Goal: Information Seeking & Learning: Learn about a topic

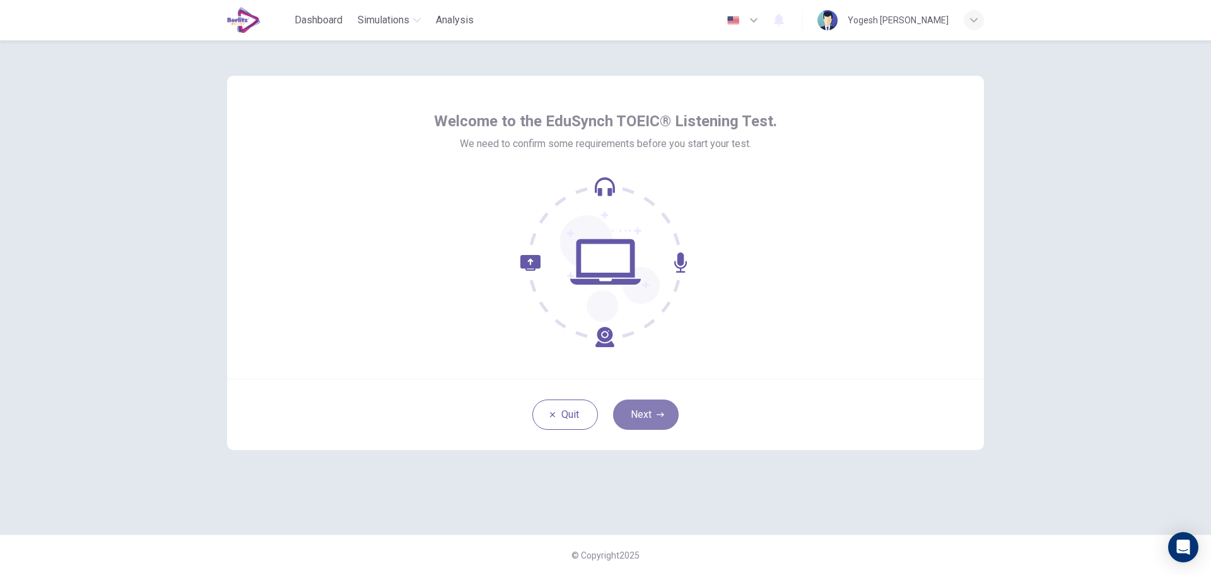
click at [646, 414] on button "Next" at bounding box center [646, 414] width 66 height 30
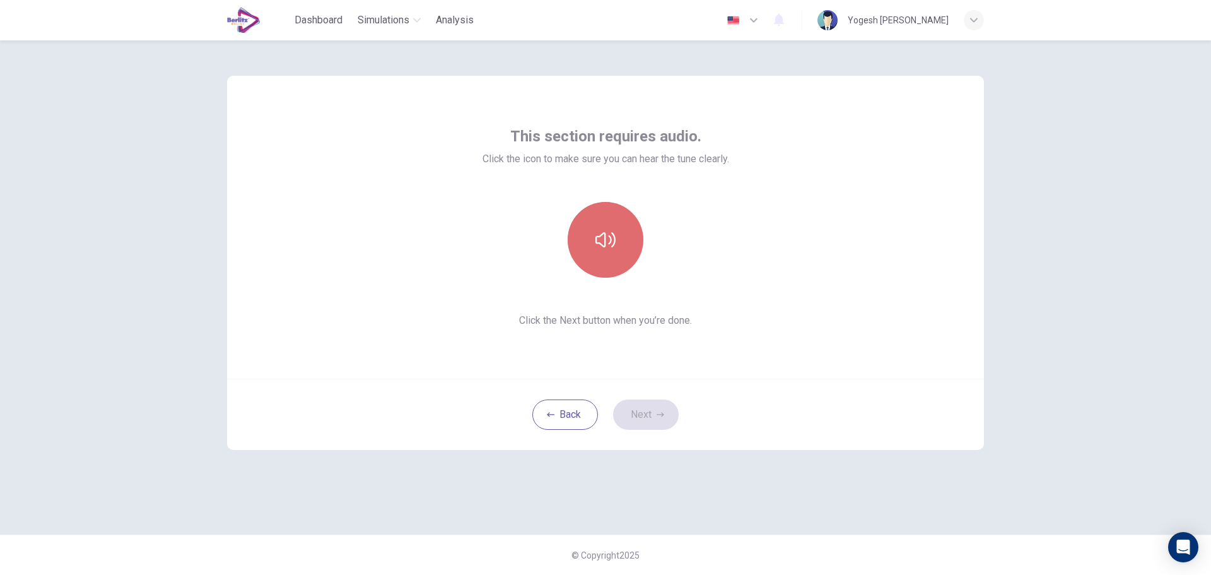
click at [604, 242] on icon "button" at bounding box center [605, 240] width 20 height 20
click at [657, 416] on icon "button" at bounding box center [661, 415] width 8 height 8
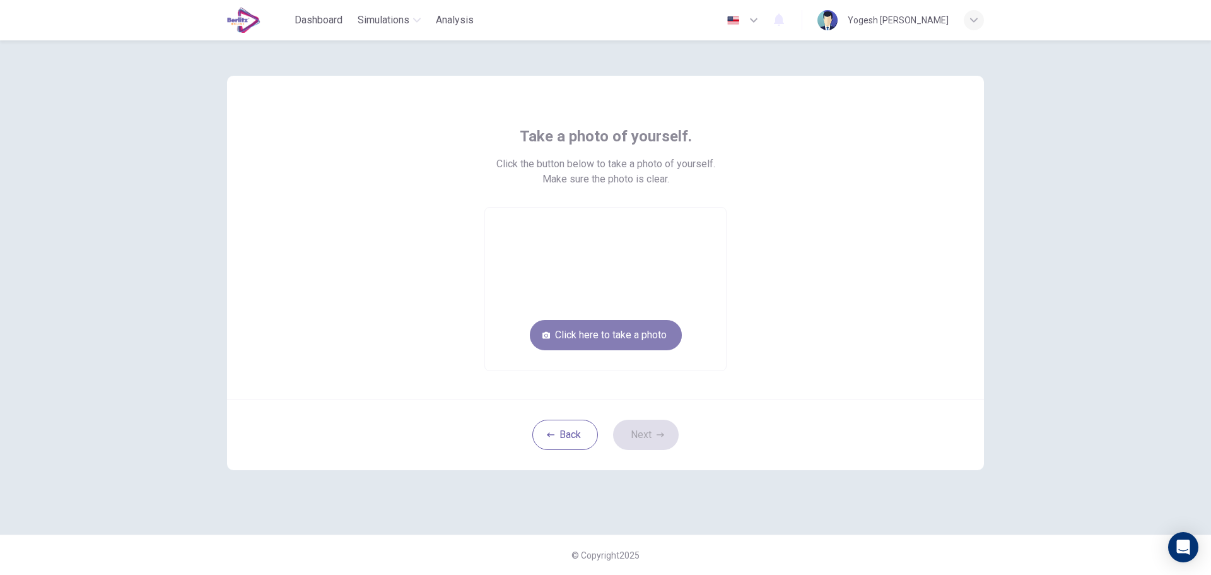
click at [603, 342] on button "Click here to take a photo" at bounding box center [606, 335] width 152 height 30
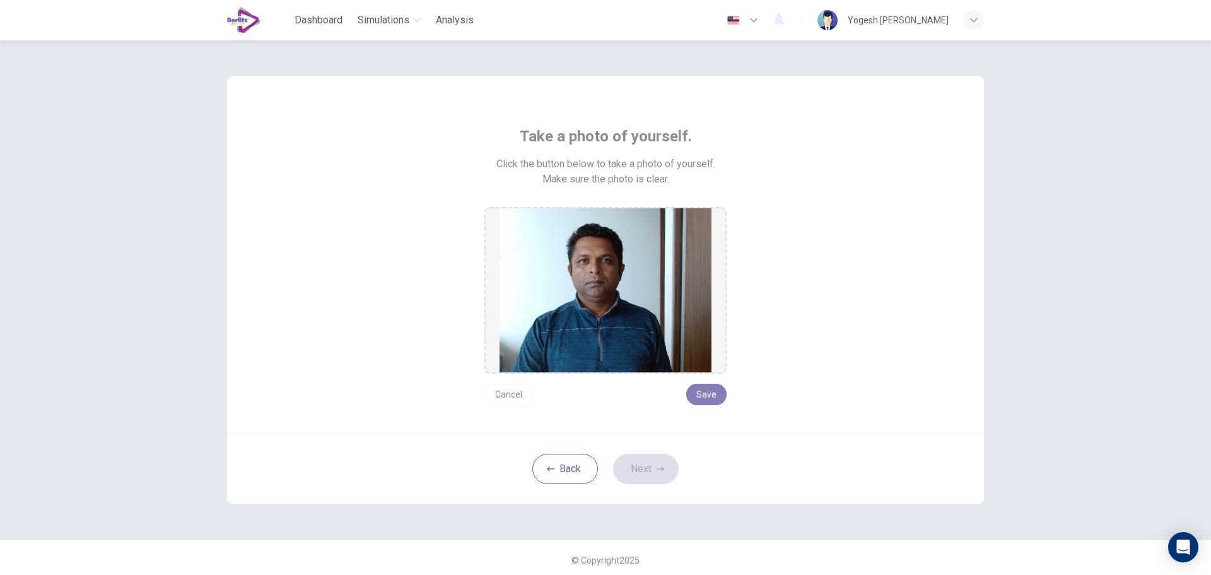
click at [703, 399] on button "Save" at bounding box center [706, 393] width 40 height 21
click at [641, 469] on button "Next" at bounding box center [646, 468] width 66 height 30
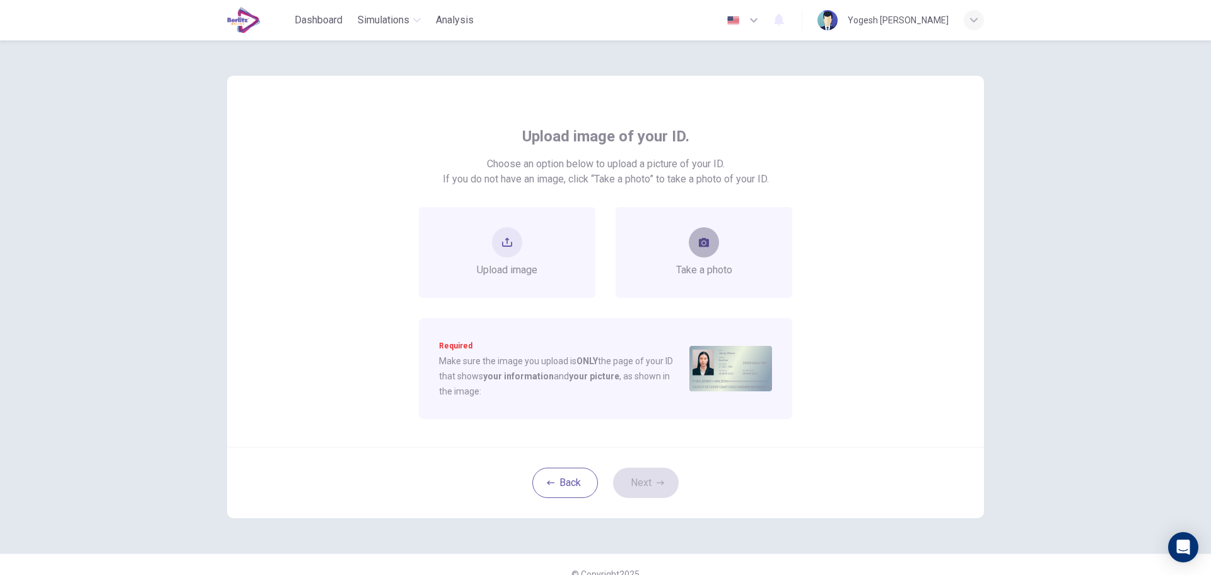
click at [699, 240] on icon "take photo" at bounding box center [704, 242] width 10 height 9
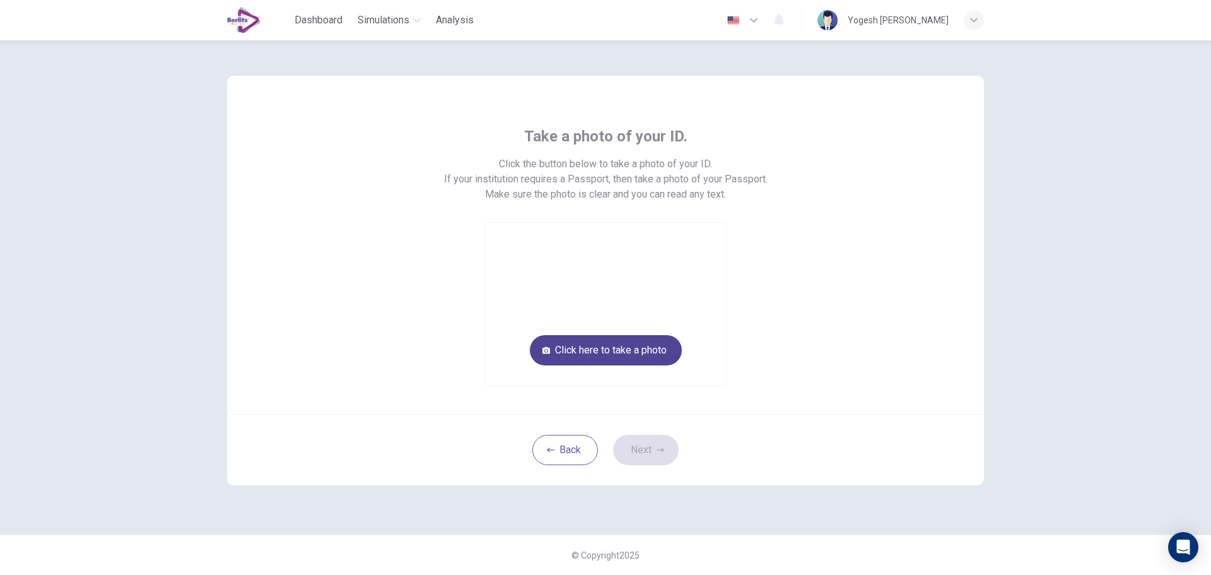
click at [633, 345] on button "Click here to take a photo" at bounding box center [606, 350] width 152 height 30
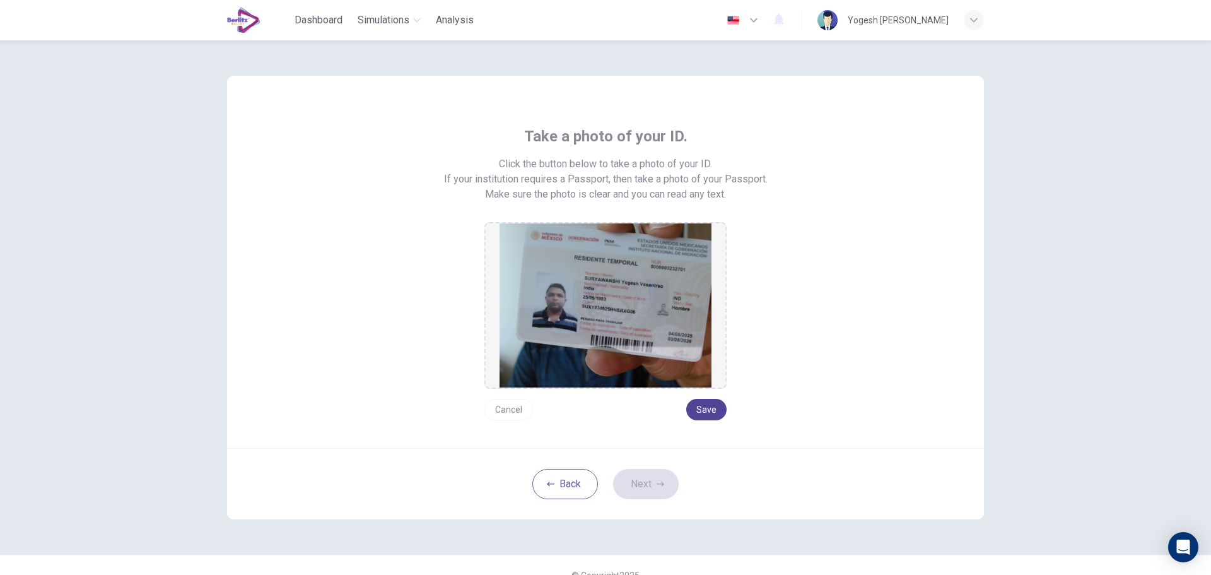
click at [699, 411] on button "Save" at bounding box center [706, 409] width 40 height 21
click at [708, 409] on button "Save" at bounding box center [706, 409] width 40 height 21
click at [650, 484] on button "Next" at bounding box center [646, 484] width 66 height 30
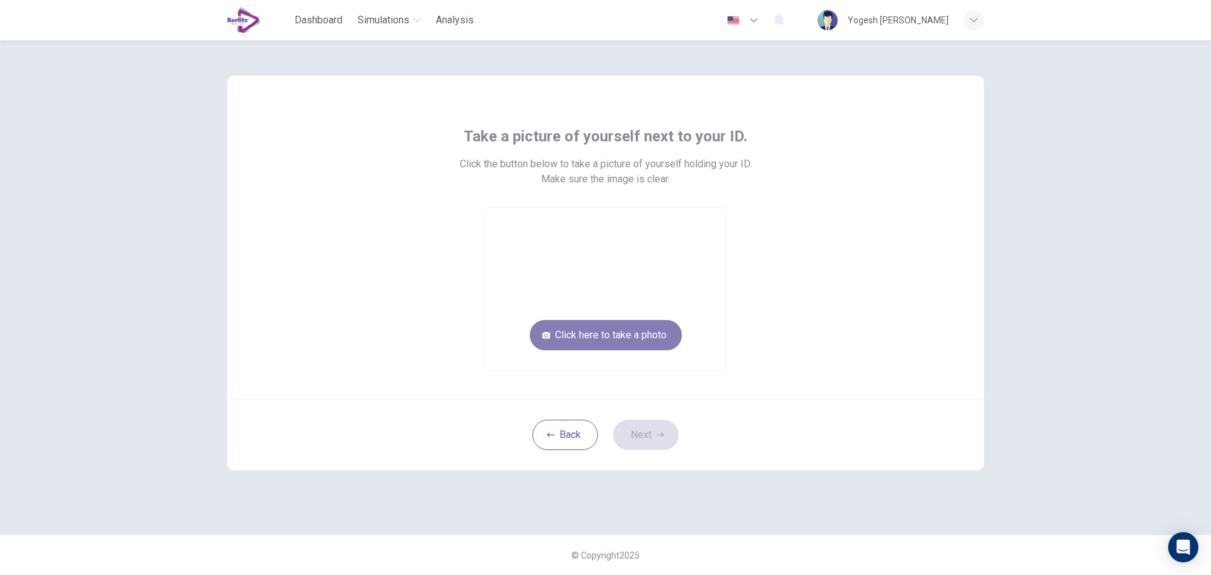
click at [607, 337] on button "Click here to take a photo" at bounding box center [606, 335] width 152 height 30
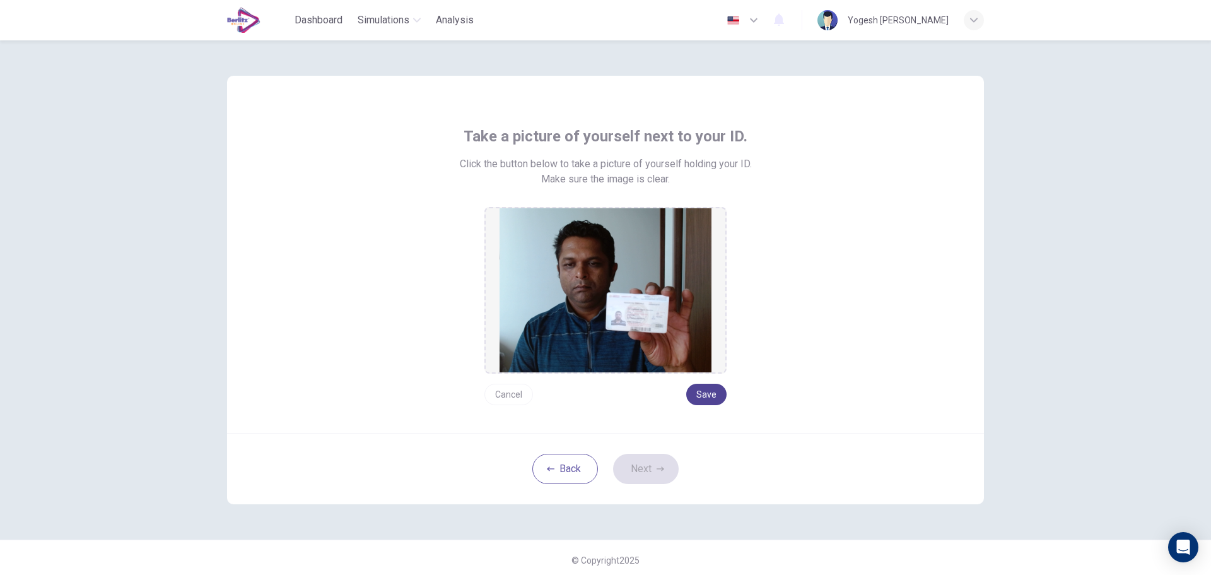
click at [706, 392] on button "Save" at bounding box center [706, 393] width 40 height 21
click at [647, 468] on button "Next" at bounding box center [646, 468] width 66 height 30
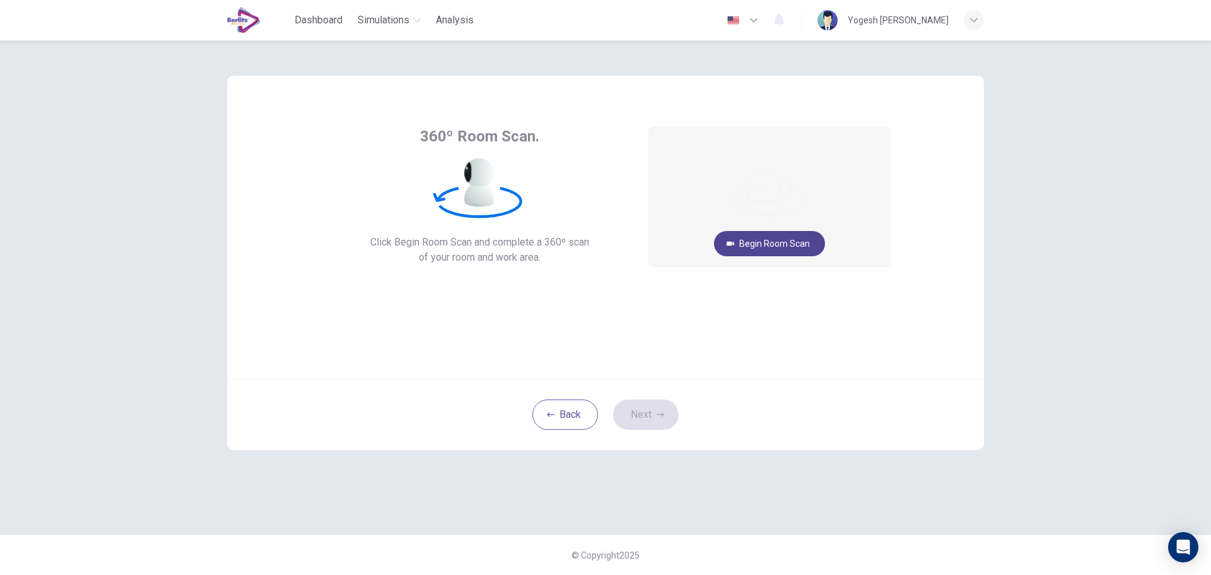
click at [779, 247] on button "Begin Room Scan" at bounding box center [769, 243] width 111 height 25
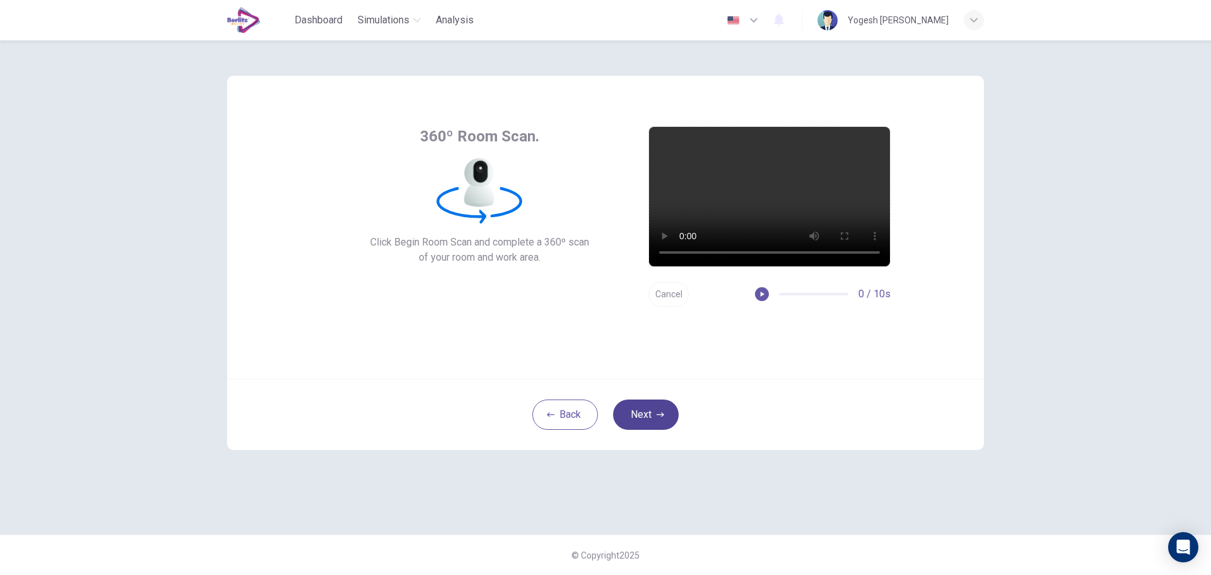
click at [649, 416] on button "Next" at bounding box center [646, 414] width 66 height 30
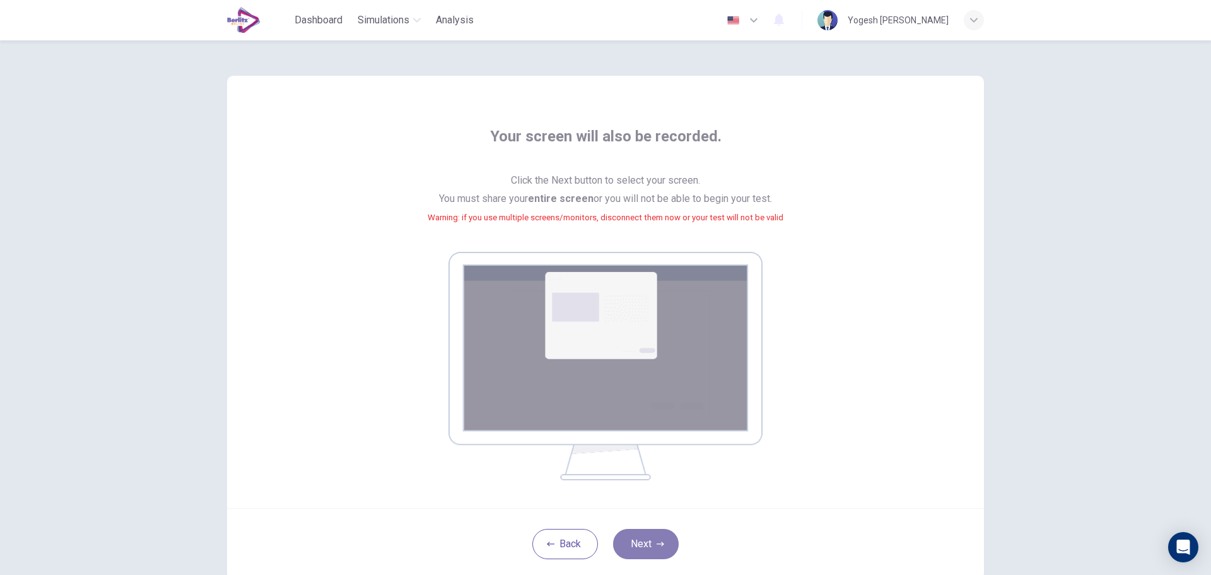
click at [643, 544] on button "Next" at bounding box center [646, 544] width 66 height 30
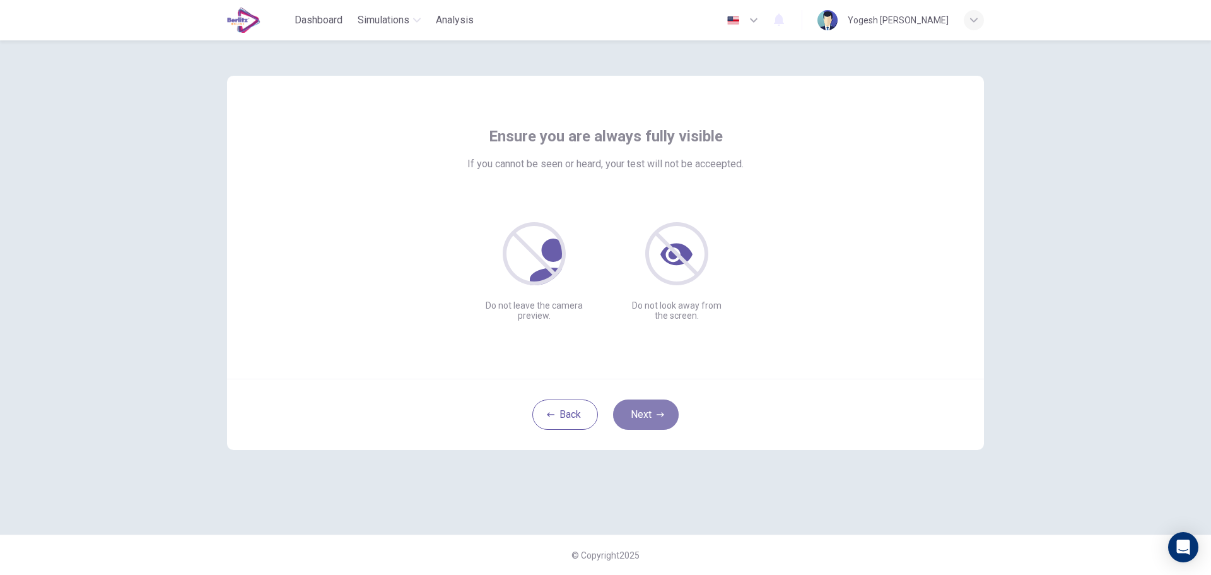
click at [651, 417] on button "Next" at bounding box center [646, 414] width 66 height 30
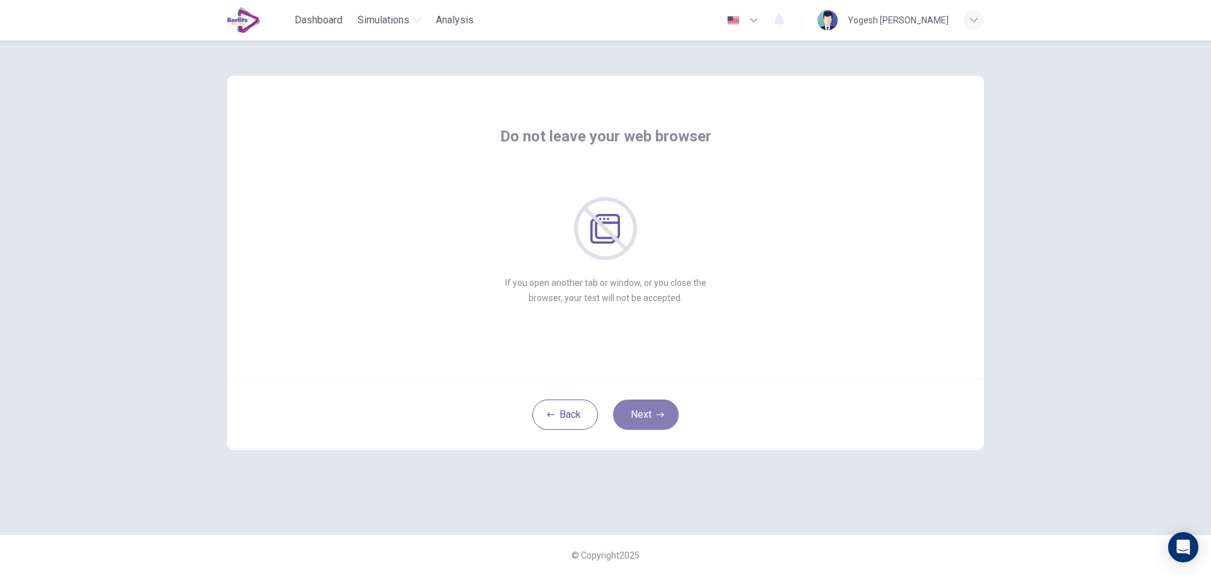
click at [651, 417] on button "Next" at bounding box center [646, 414] width 66 height 30
click at [652, 417] on button "Next" at bounding box center [646, 414] width 66 height 30
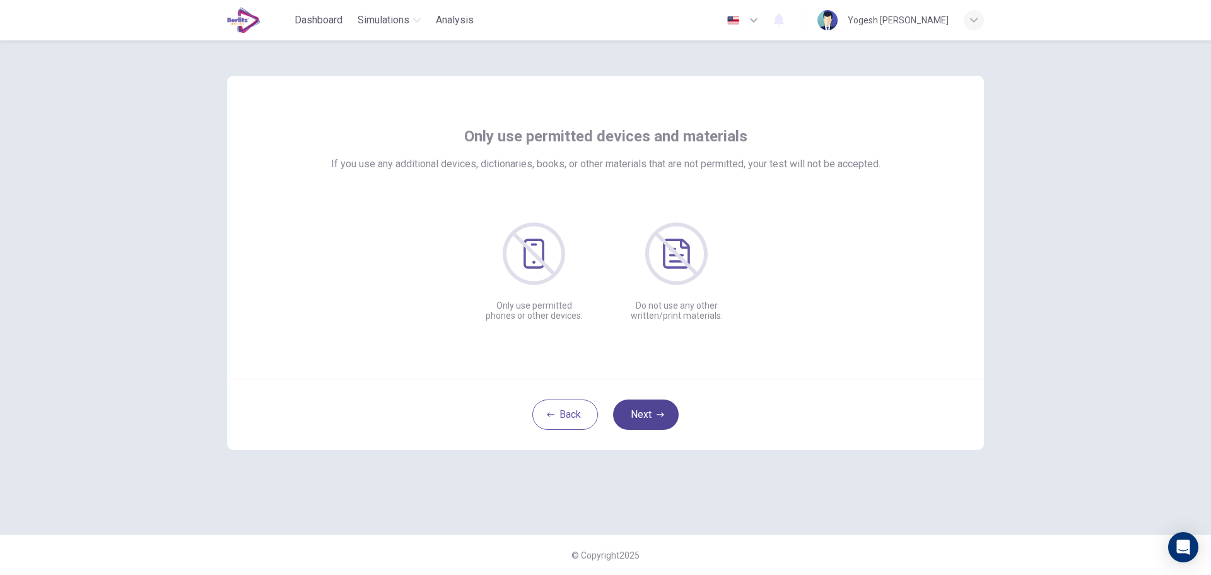
click at [652, 417] on button "Next" at bounding box center [646, 414] width 66 height 30
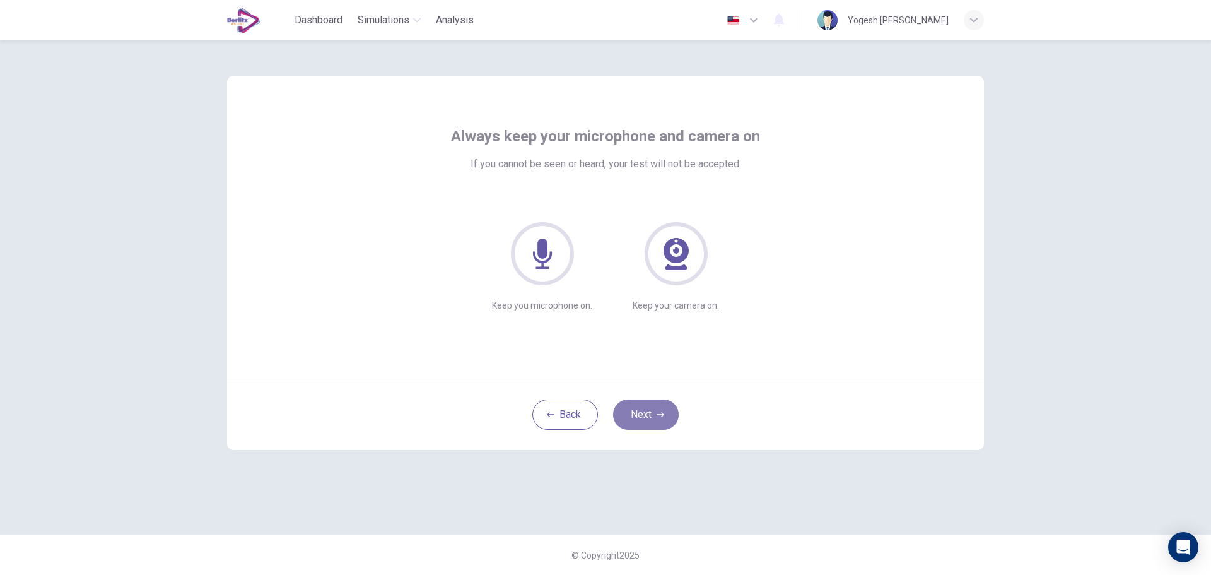
click at [652, 417] on button "Next" at bounding box center [646, 414] width 66 height 30
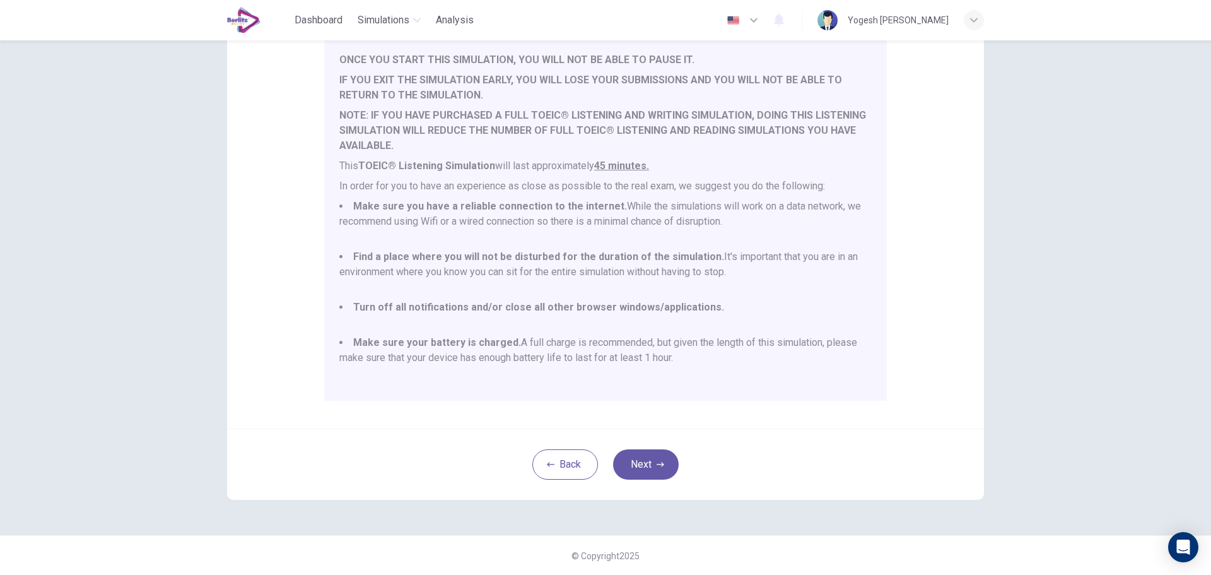
scroll to position [127, 0]
click at [652, 466] on button "Next" at bounding box center [646, 463] width 66 height 30
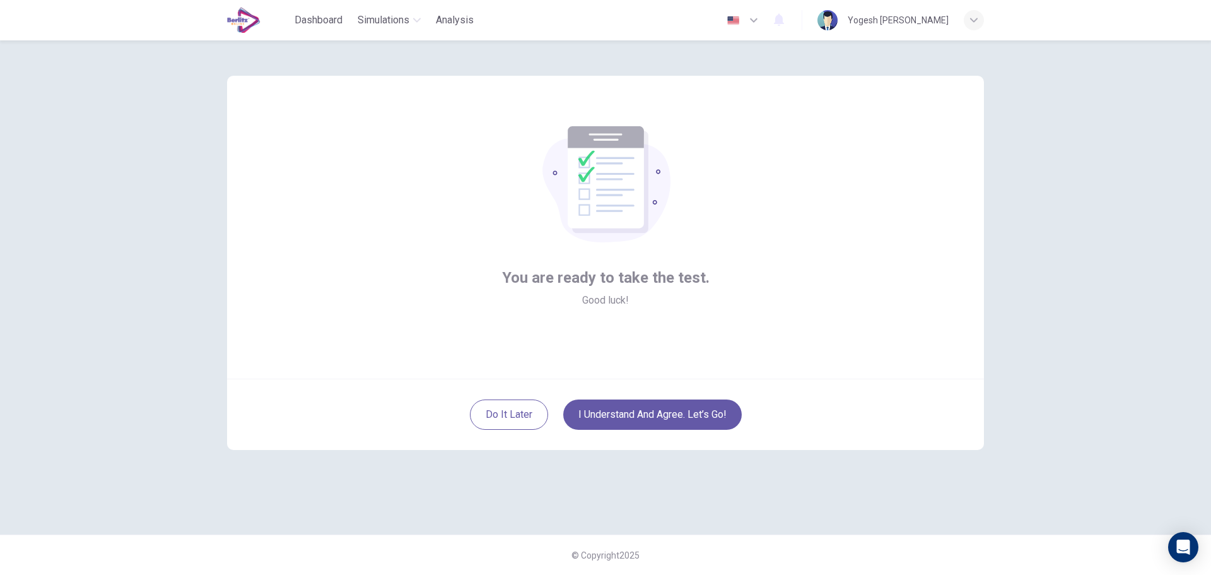
scroll to position [0, 0]
click at [651, 418] on button "I understand and agree. Let’s go!" at bounding box center [652, 414] width 178 height 30
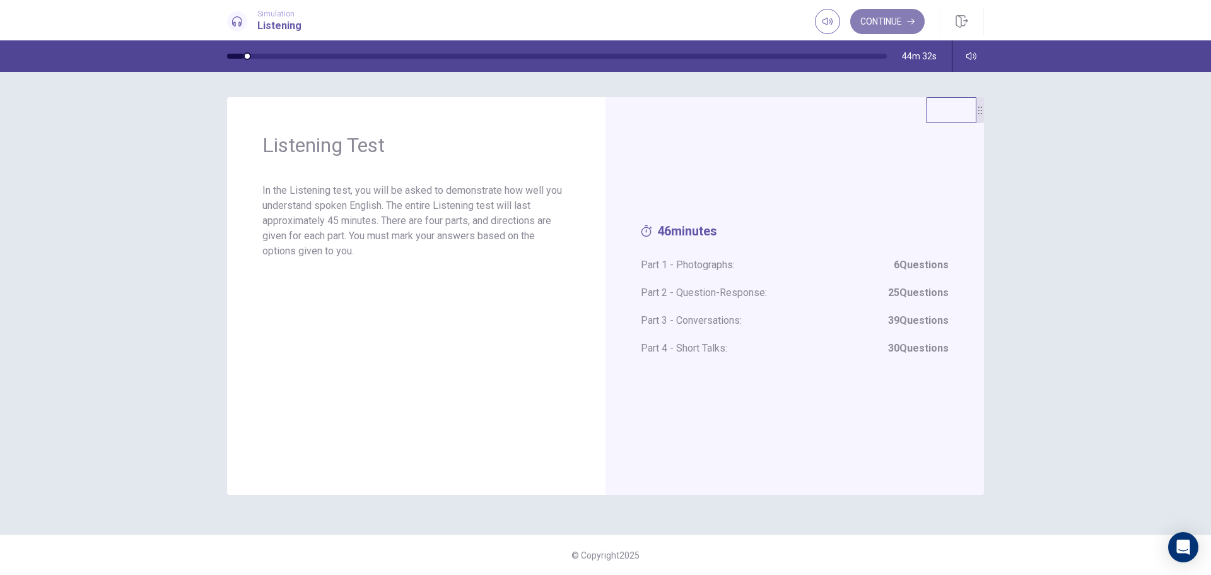
click at [897, 24] on button "Continue" at bounding box center [887, 21] width 74 height 25
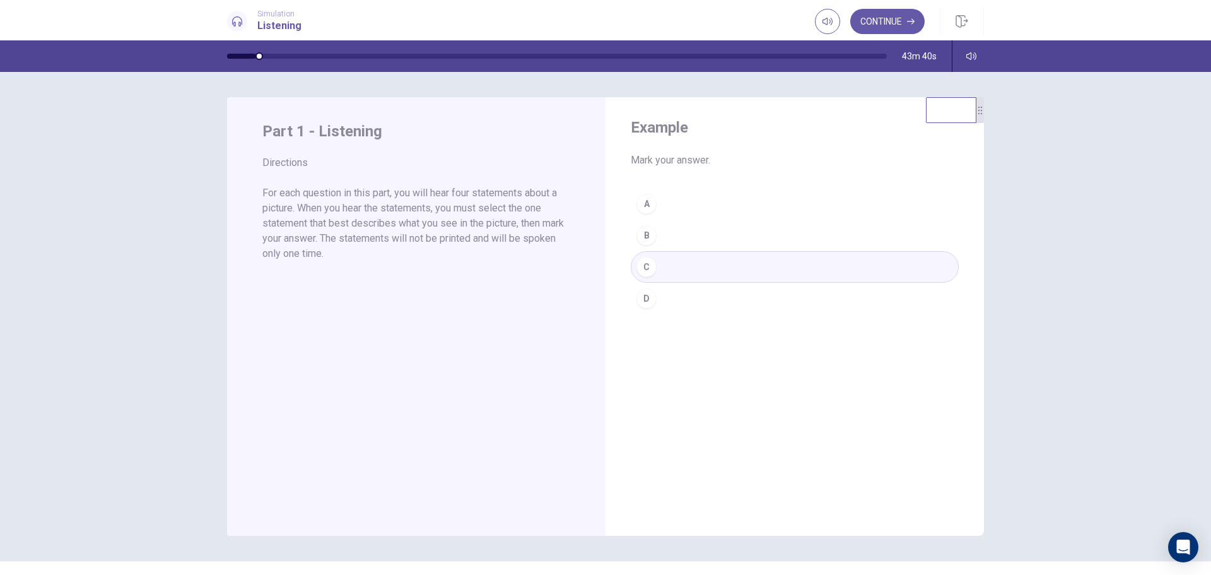
click at [636, 266] on div "A B C D" at bounding box center [795, 251] width 328 height 126
click at [641, 298] on div "A B C D" at bounding box center [795, 251] width 328 height 126
click at [652, 223] on div "A B C D" at bounding box center [795, 251] width 328 height 126
click at [647, 198] on div "A B C D" at bounding box center [795, 251] width 328 height 126
click at [906, 20] on button "Continue" at bounding box center [887, 21] width 74 height 25
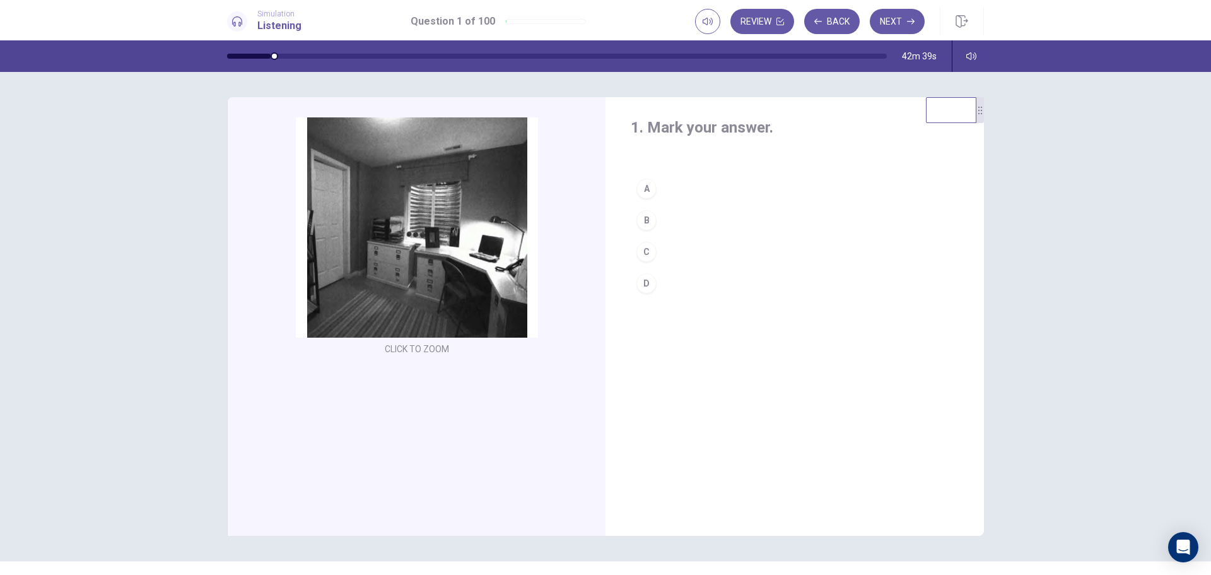
drag, startPoint x: 274, startPoint y: 56, endPoint x: 260, endPoint y: 55, distance: 13.3
click at [260, 55] on div at bounding box center [249, 56] width 44 height 5
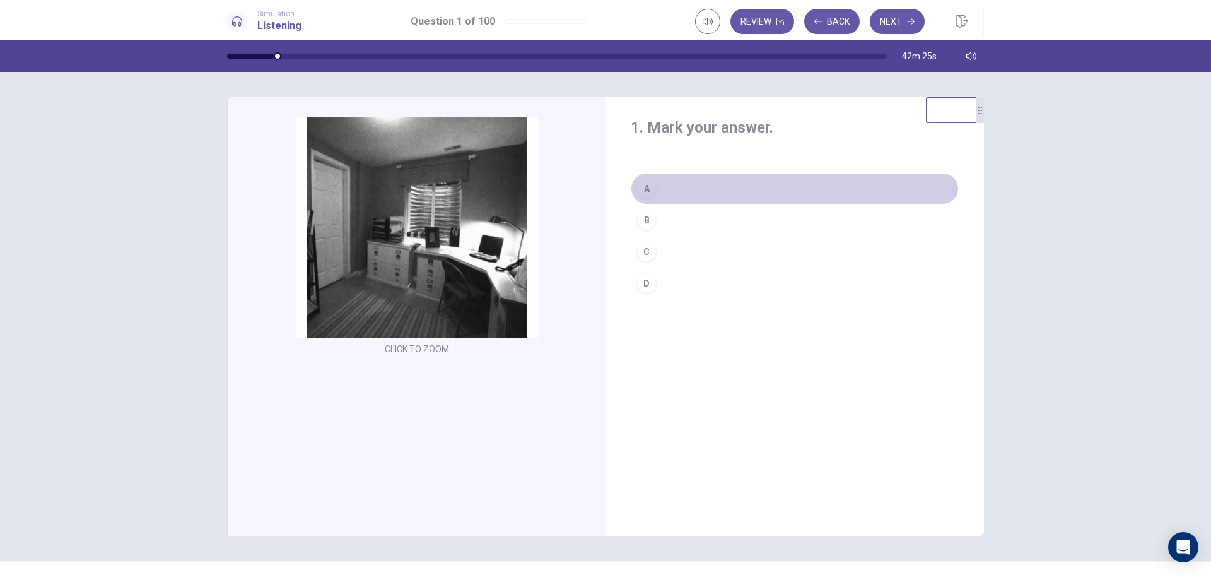
click at [645, 190] on div "A" at bounding box center [646, 188] width 20 height 20
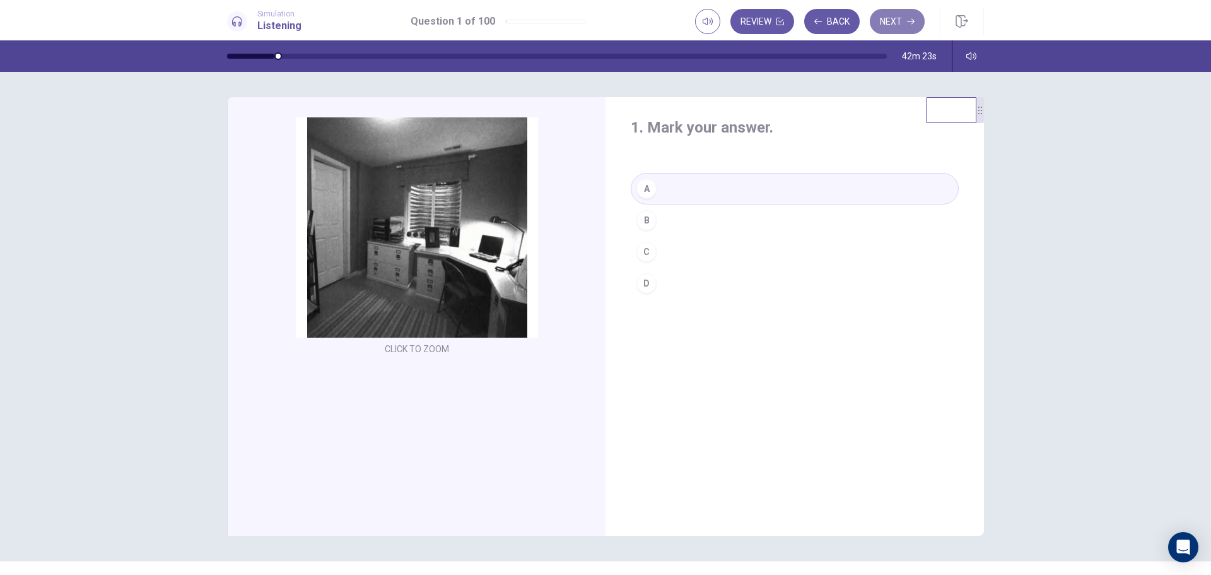
click at [909, 20] on icon "button" at bounding box center [911, 22] width 8 height 8
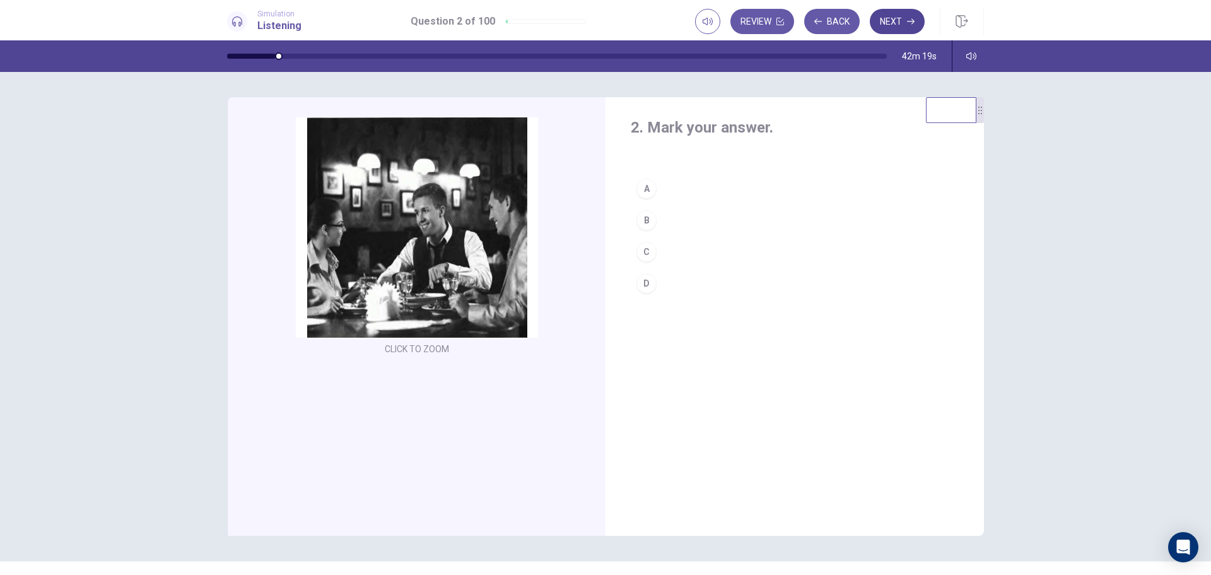
click at [910, 20] on icon "button" at bounding box center [911, 22] width 8 height 8
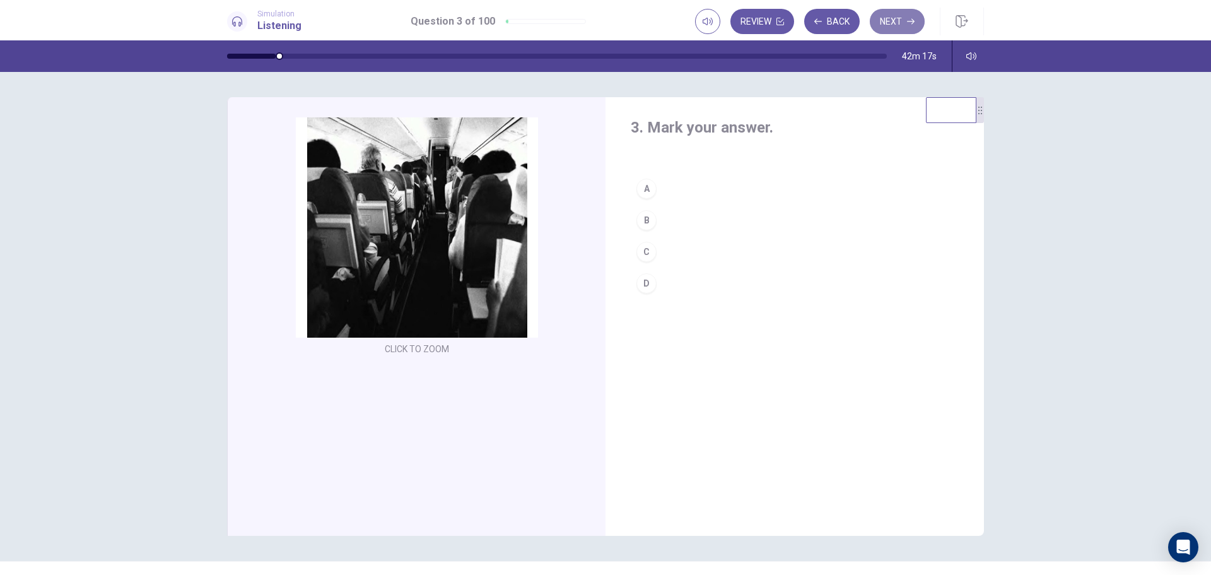
click at [903, 25] on button "Next" at bounding box center [897, 21] width 55 height 25
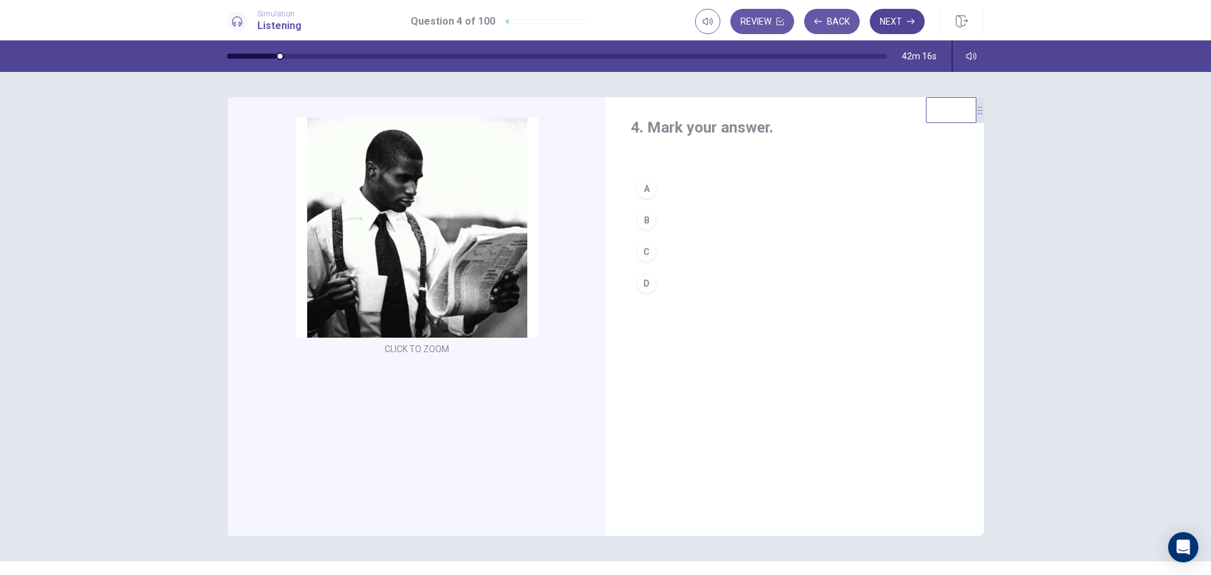
click at [902, 22] on button "Next" at bounding box center [897, 21] width 55 height 25
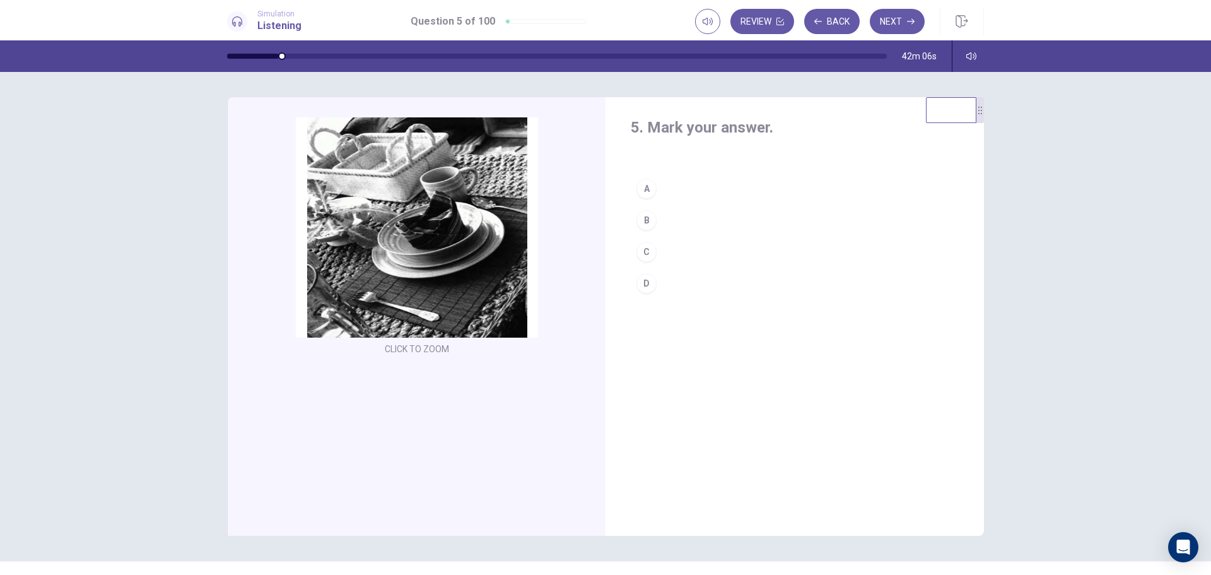
click at [641, 188] on div "A" at bounding box center [646, 188] width 20 height 20
click at [899, 26] on button "Next" at bounding box center [897, 21] width 55 height 25
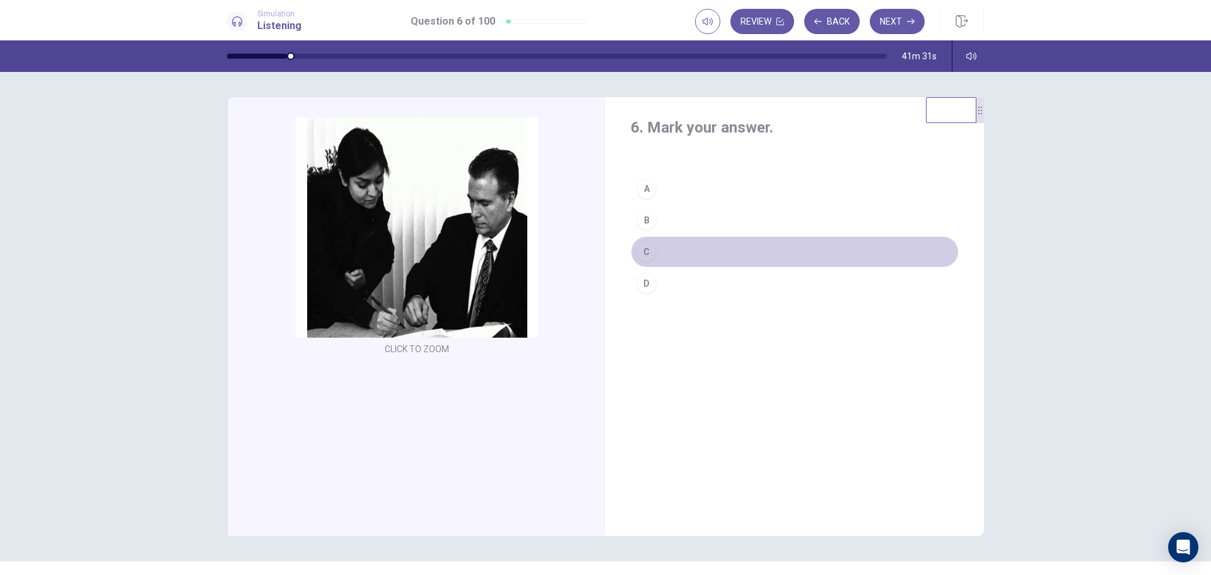
click at [641, 250] on div "C" at bounding box center [646, 252] width 20 height 20
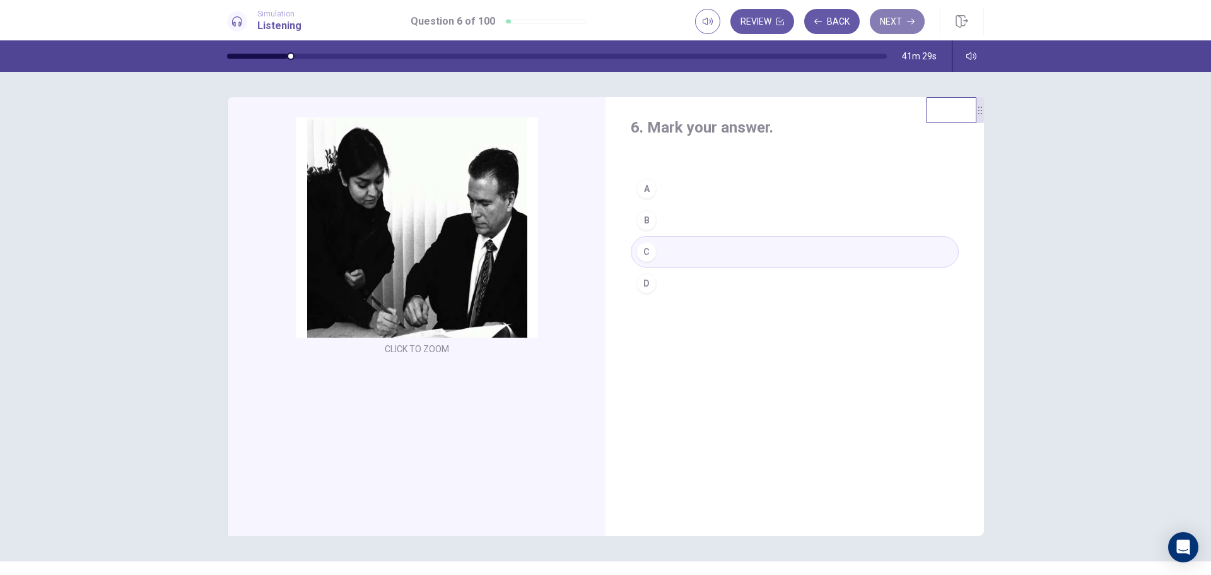
click at [908, 21] on icon "button" at bounding box center [911, 22] width 8 height 6
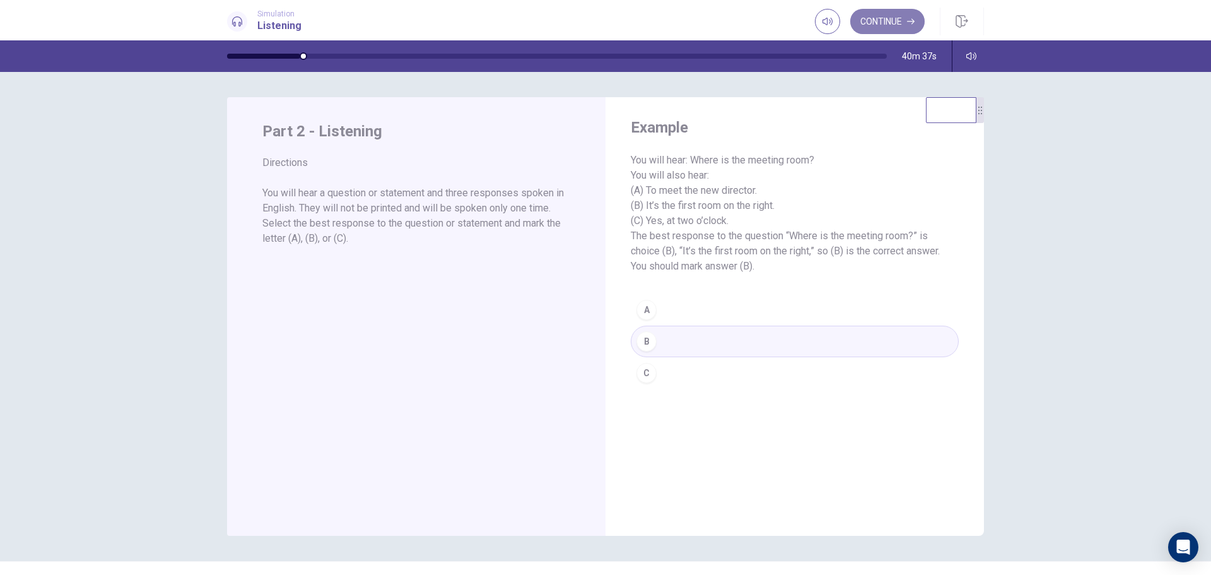
click at [908, 24] on icon "button" at bounding box center [911, 22] width 8 height 8
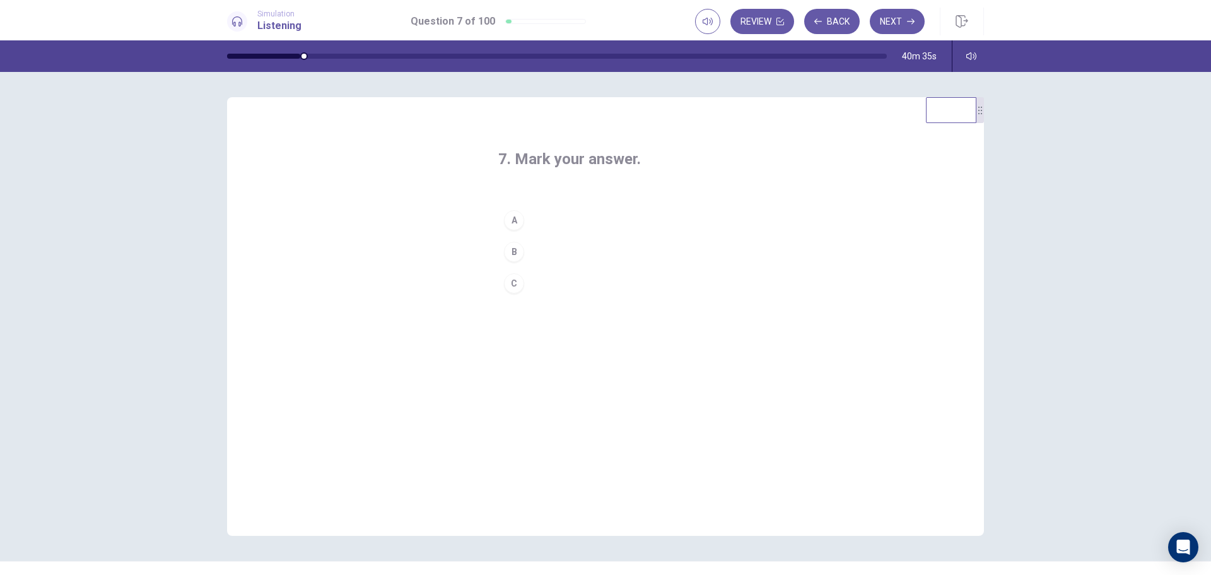
click at [510, 219] on div "A" at bounding box center [514, 220] width 20 height 20
click at [889, 19] on button "Next" at bounding box center [897, 21] width 55 height 25
click at [512, 221] on div "A" at bounding box center [514, 220] width 20 height 20
click at [904, 8] on div "Review Back Next" at bounding box center [839, 22] width 289 height 28
click at [904, 21] on button "Next" at bounding box center [897, 21] width 55 height 25
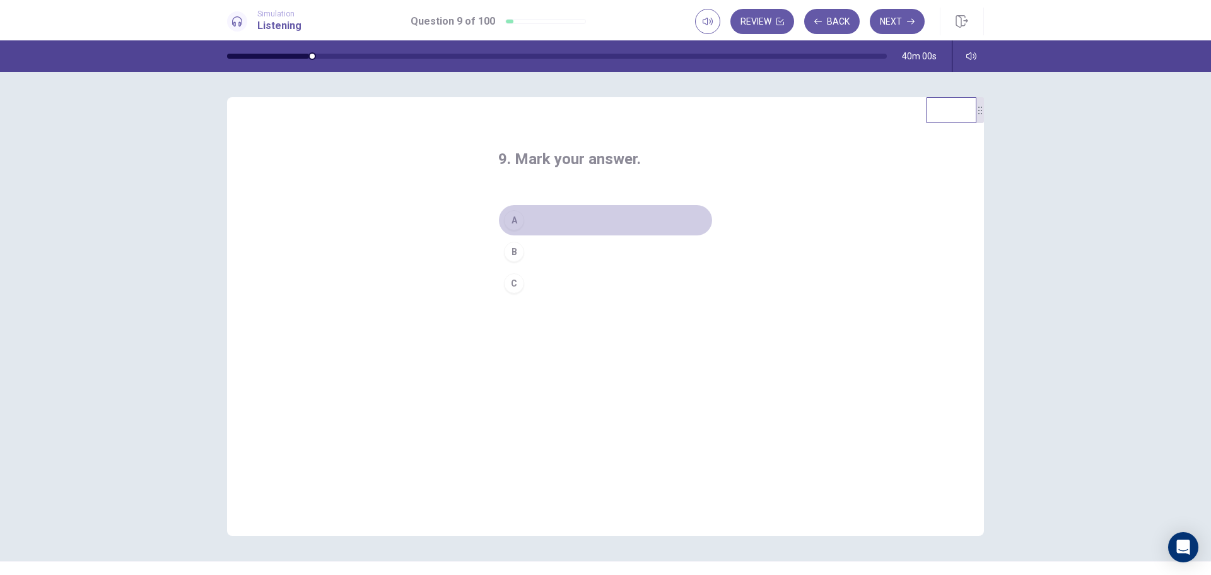
click at [508, 221] on div "A" at bounding box center [514, 220] width 20 height 20
click at [893, 25] on button "Next" at bounding box center [897, 21] width 55 height 25
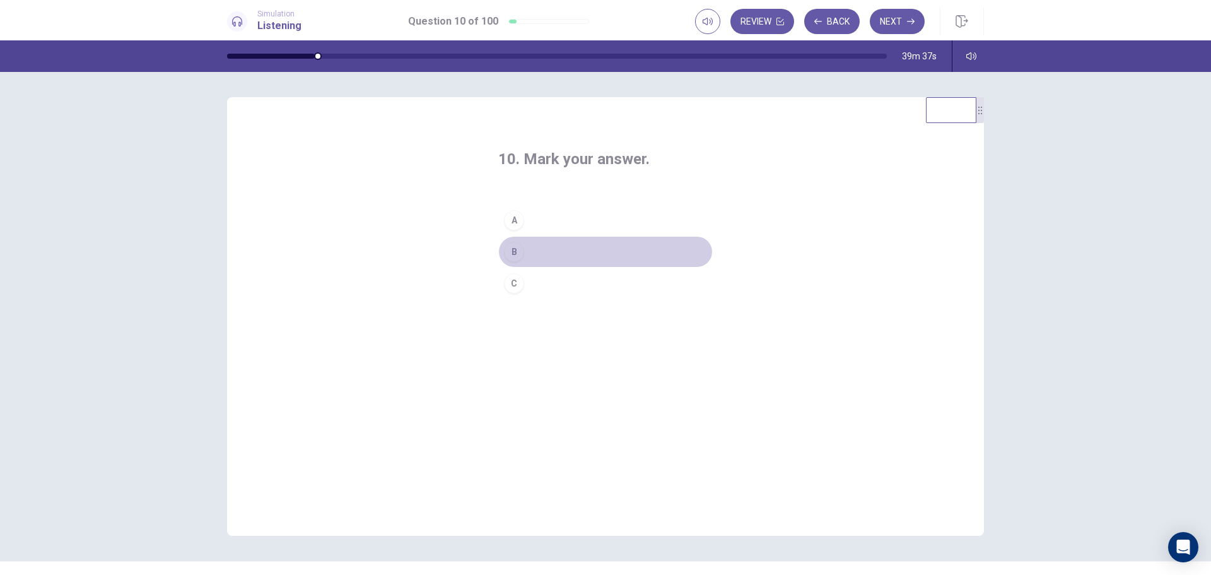
click at [512, 252] on div "B" at bounding box center [514, 252] width 20 height 20
click at [901, 15] on button "Next" at bounding box center [897, 21] width 55 height 25
click at [512, 221] on div "A" at bounding box center [514, 220] width 20 height 20
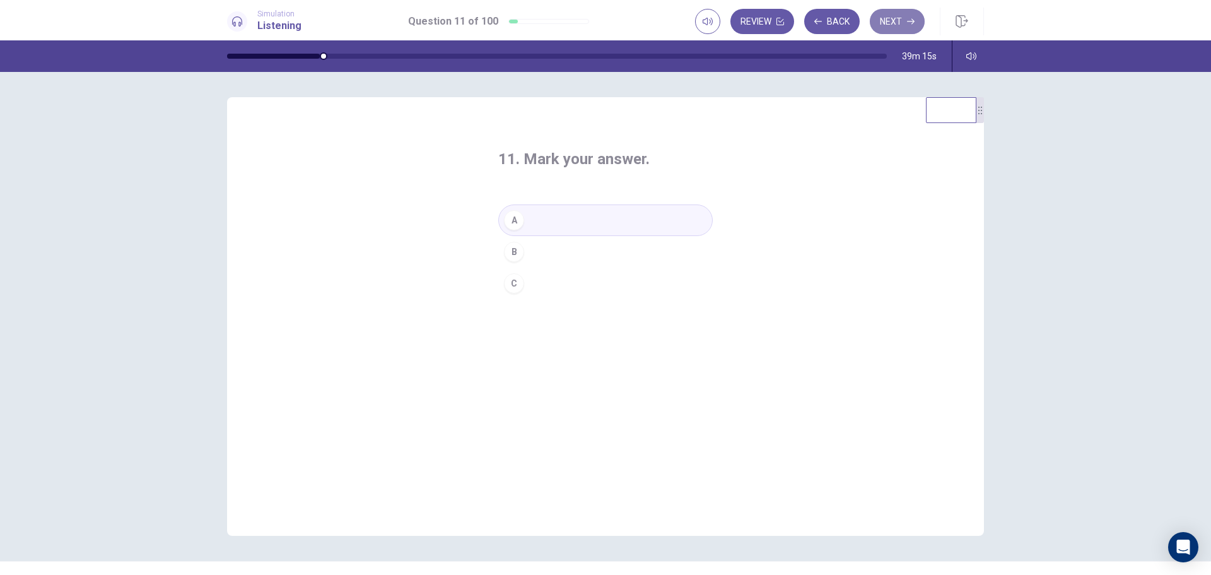
click at [904, 18] on button "Next" at bounding box center [897, 21] width 55 height 25
click at [508, 219] on div "A" at bounding box center [514, 220] width 20 height 20
click at [907, 20] on icon "button" at bounding box center [911, 22] width 8 height 8
click at [509, 219] on div "A" at bounding box center [514, 220] width 20 height 20
click at [903, 19] on button "Next" at bounding box center [897, 21] width 55 height 25
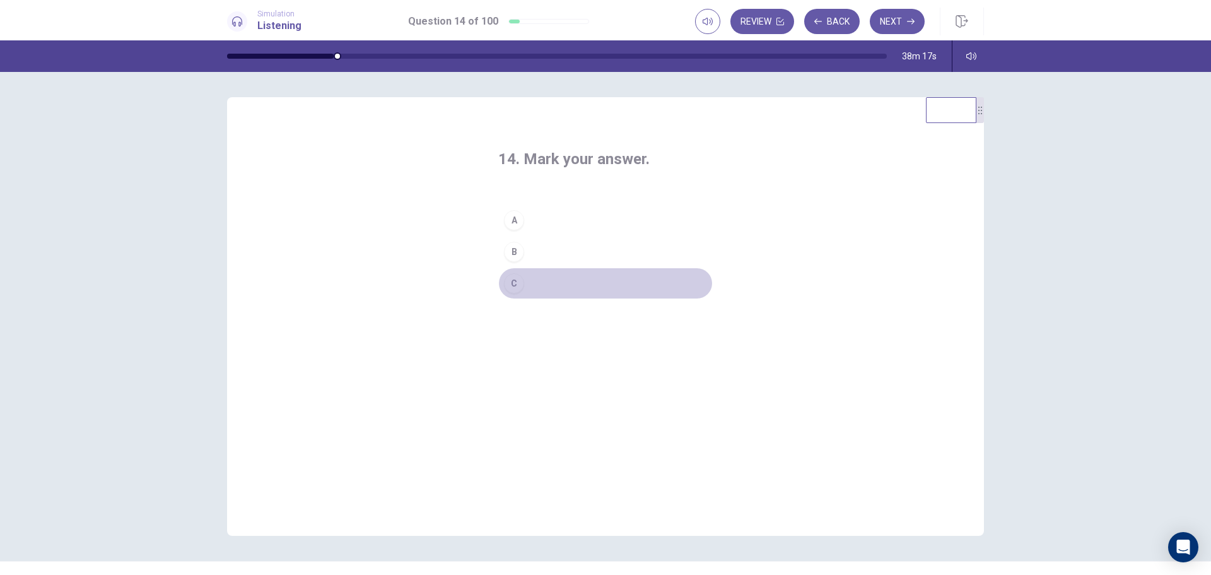
click at [510, 284] on div "C" at bounding box center [514, 283] width 20 height 20
click at [898, 26] on button "Next" at bounding box center [897, 21] width 55 height 25
click at [510, 251] on div "B" at bounding box center [514, 252] width 20 height 20
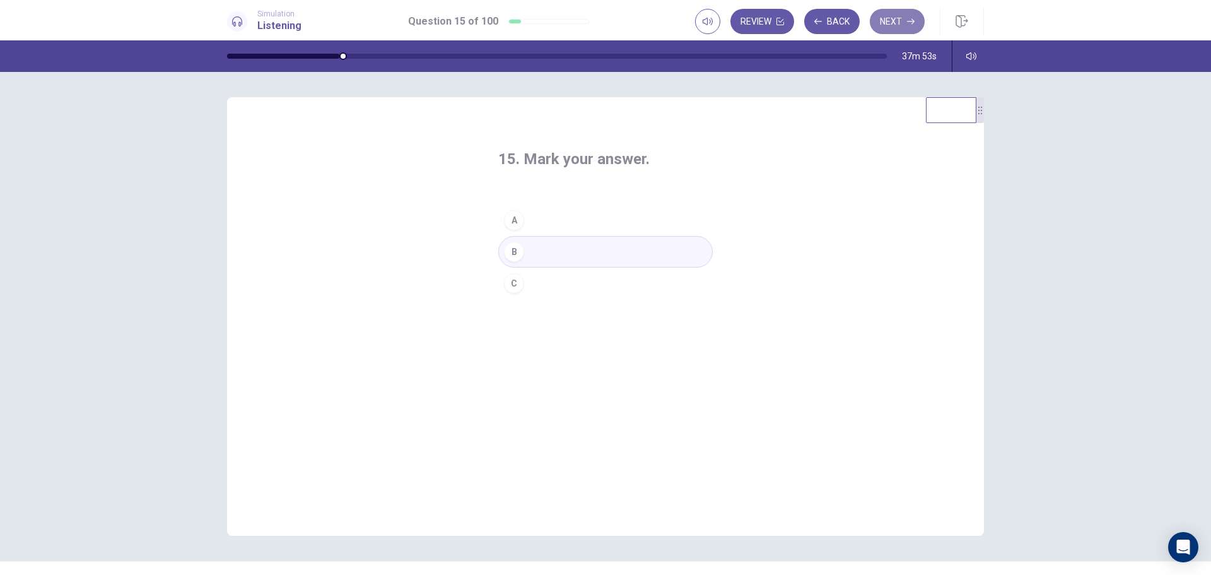
click at [908, 15] on button "Next" at bounding box center [897, 21] width 55 height 25
click at [512, 221] on div "A" at bounding box center [514, 220] width 20 height 20
click at [903, 17] on button "Next" at bounding box center [897, 21] width 55 height 25
click at [510, 252] on div "B" at bounding box center [514, 252] width 20 height 20
click at [912, 14] on button "Next" at bounding box center [897, 21] width 55 height 25
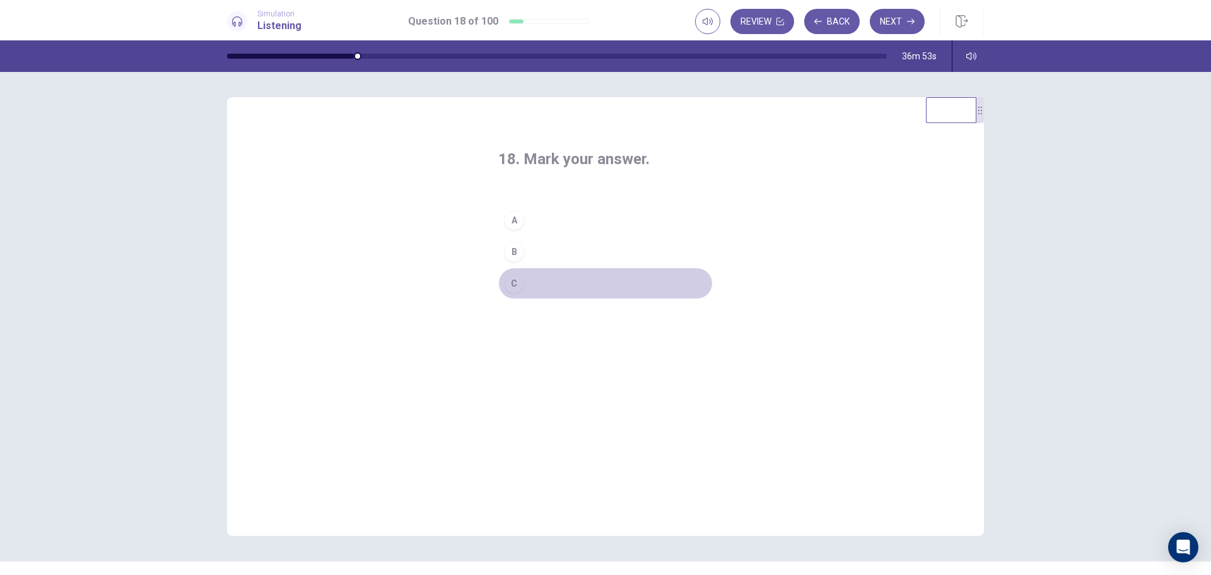
click at [512, 285] on div "C" at bounding box center [514, 283] width 20 height 20
click at [913, 13] on button "Next" at bounding box center [897, 21] width 55 height 25
click at [511, 284] on div "C" at bounding box center [514, 283] width 20 height 20
click at [903, 15] on button "Next" at bounding box center [897, 21] width 55 height 25
click at [511, 219] on div "A" at bounding box center [514, 220] width 20 height 20
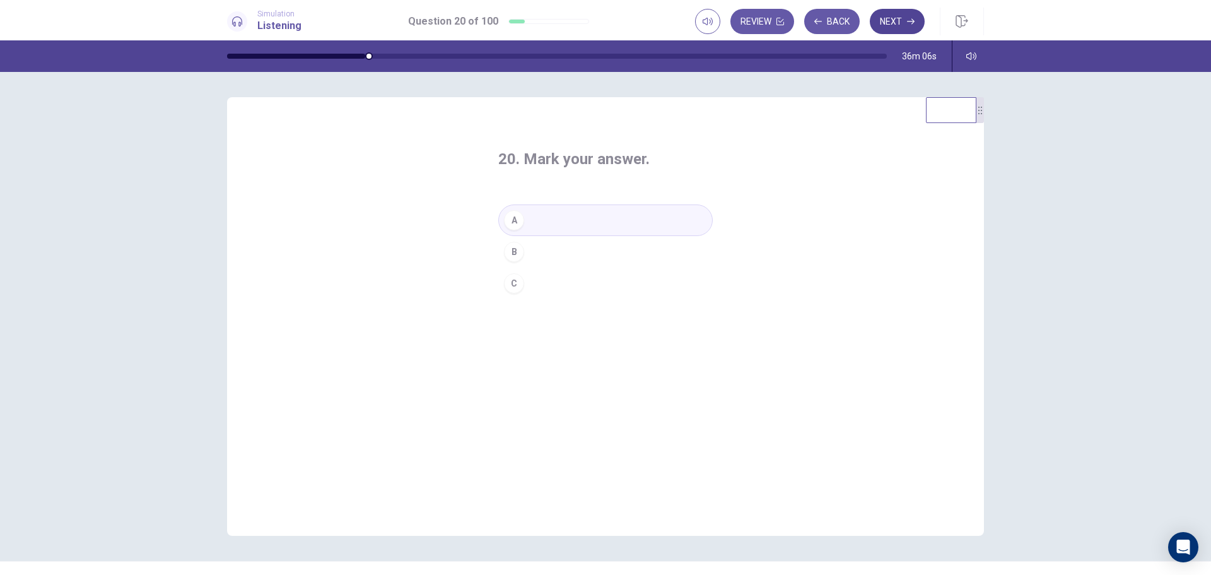
click at [892, 18] on button "Next" at bounding box center [897, 21] width 55 height 25
click at [516, 220] on div "A" at bounding box center [514, 220] width 20 height 20
click at [906, 12] on button "Next" at bounding box center [897, 21] width 55 height 25
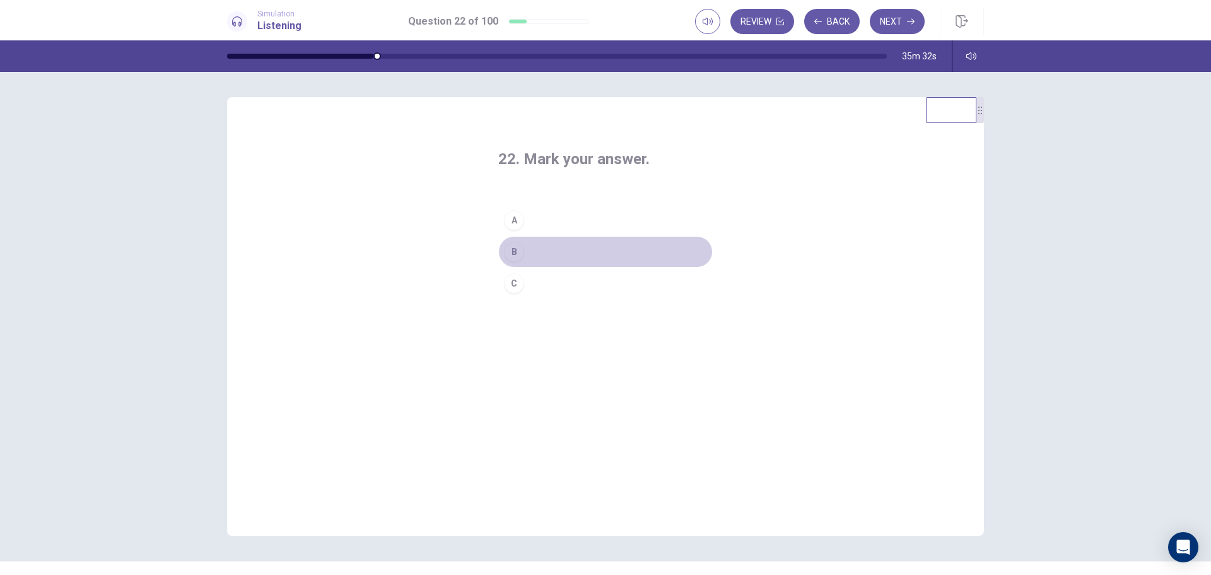
click at [515, 254] on div "B" at bounding box center [514, 252] width 20 height 20
click at [900, 22] on button "Next" at bounding box center [897, 21] width 55 height 25
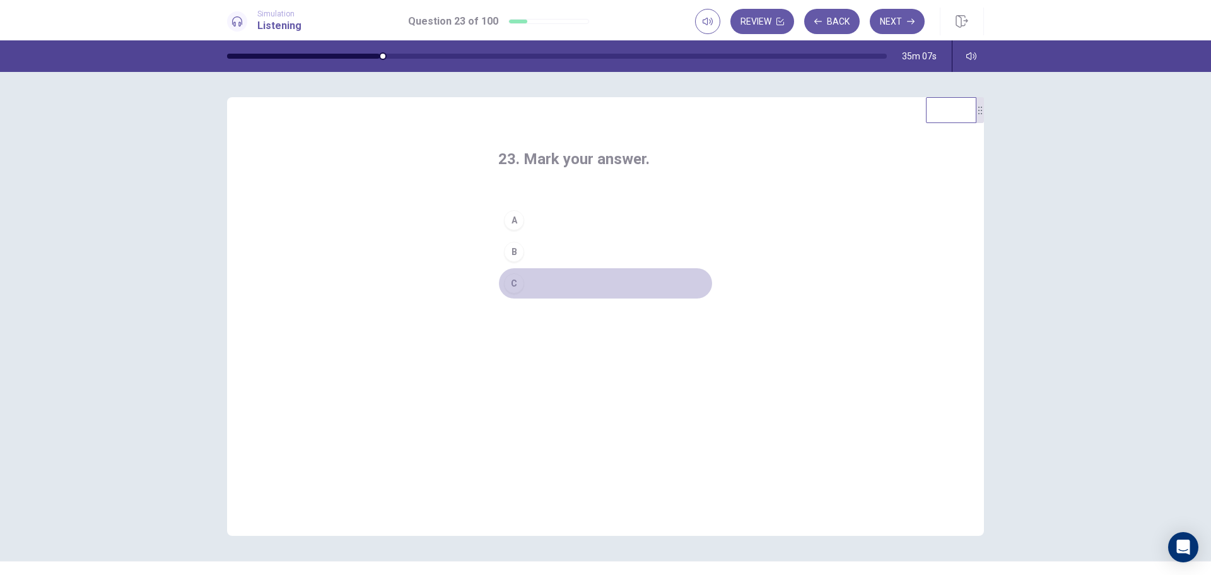
click at [510, 286] on div "C" at bounding box center [514, 283] width 20 height 20
click at [904, 23] on button "Next" at bounding box center [897, 21] width 55 height 25
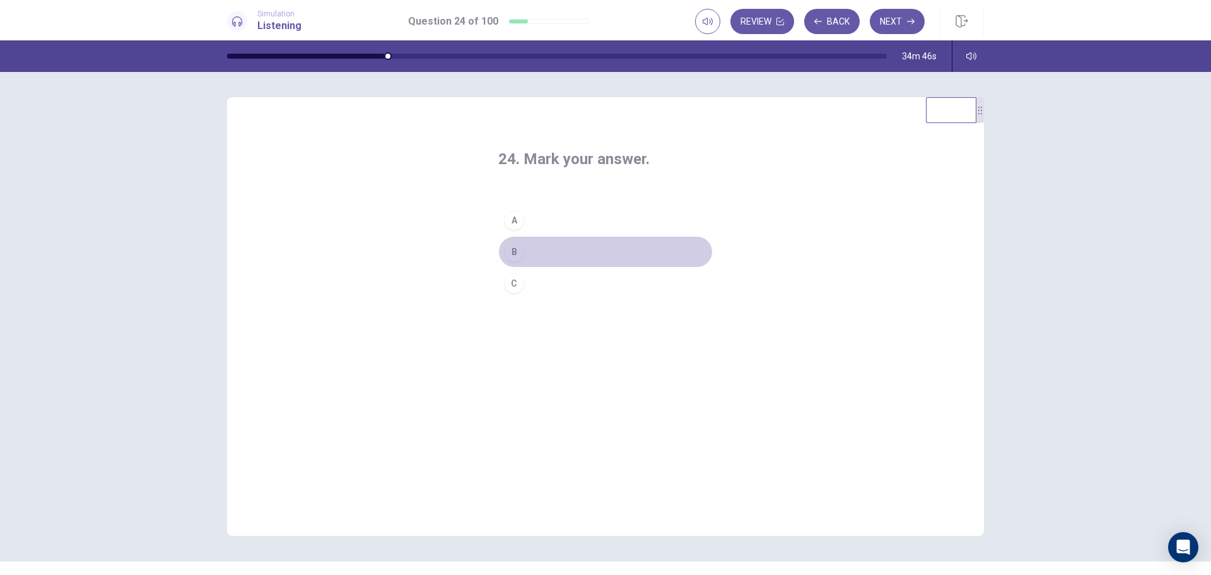
click at [512, 252] on div "B" at bounding box center [514, 252] width 20 height 20
click at [901, 17] on button "Next" at bounding box center [897, 21] width 55 height 25
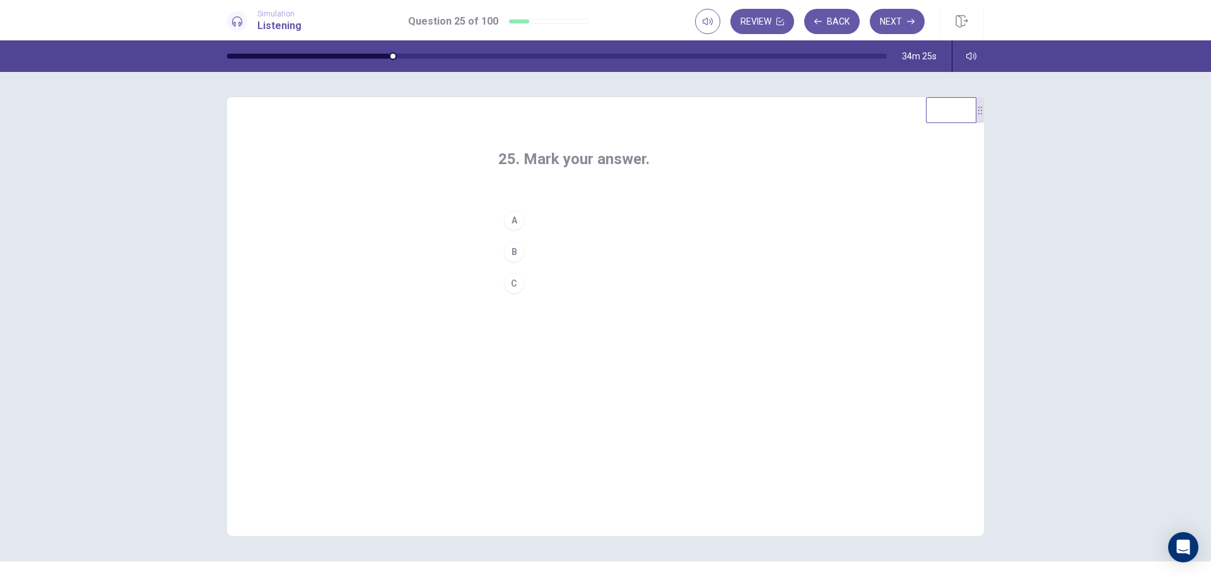
click at [513, 219] on div "A" at bounding box center [514, 220] width 20 height 20
click at [900, 23] on button "Next" at bounding box center [897, 21] width 55 height 25
click at [511, 285] on div "C" at bounding box center [514, 283] width 20 height 20
click at [903, 23] on button "Next" at bounding box center [897, 21] width 55 height 25
click at [510, 286] on div "C" at bounding box center [514, 283] width 20 height 20
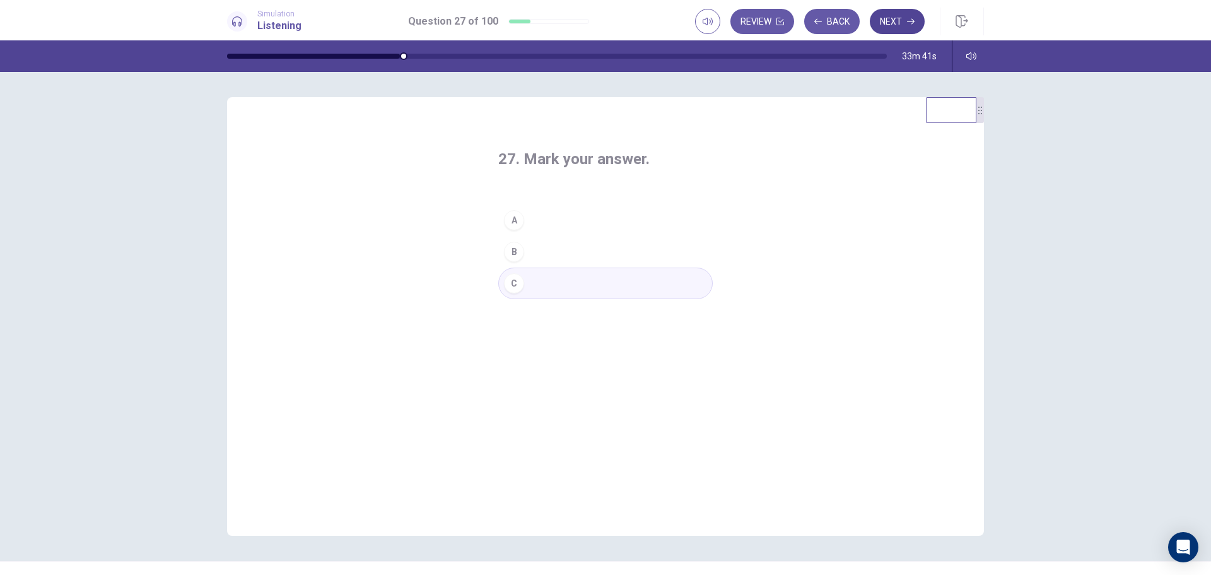
click at [904, 17] on button "Next" at bounding box center [897, 21] width 55 height 25
click at [512, 219] on div "A" at bounding box center [514, 220] width 20 height 20
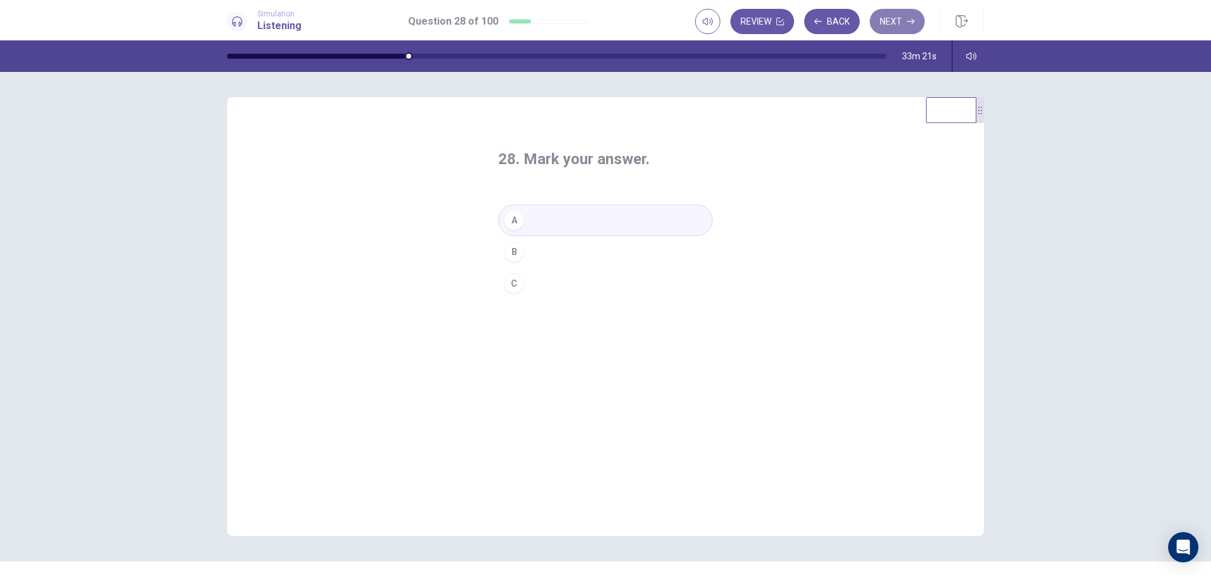
click at [903, 17] on button "Next" at bounding box center [897, 21] width 55 height 25
click at [512, 253] on div "B" at bounding box center [514, 252] width 20 height 20
click at [892, 30] on button "Next" at bounding box center [897, 21] width 55 height 25
click at [512, 221] on div "A" at bounding box center [514, 220] width 20 height 20
click at [899, 18] on button "Next" at bounding box center [897, 21] width 55 height 25
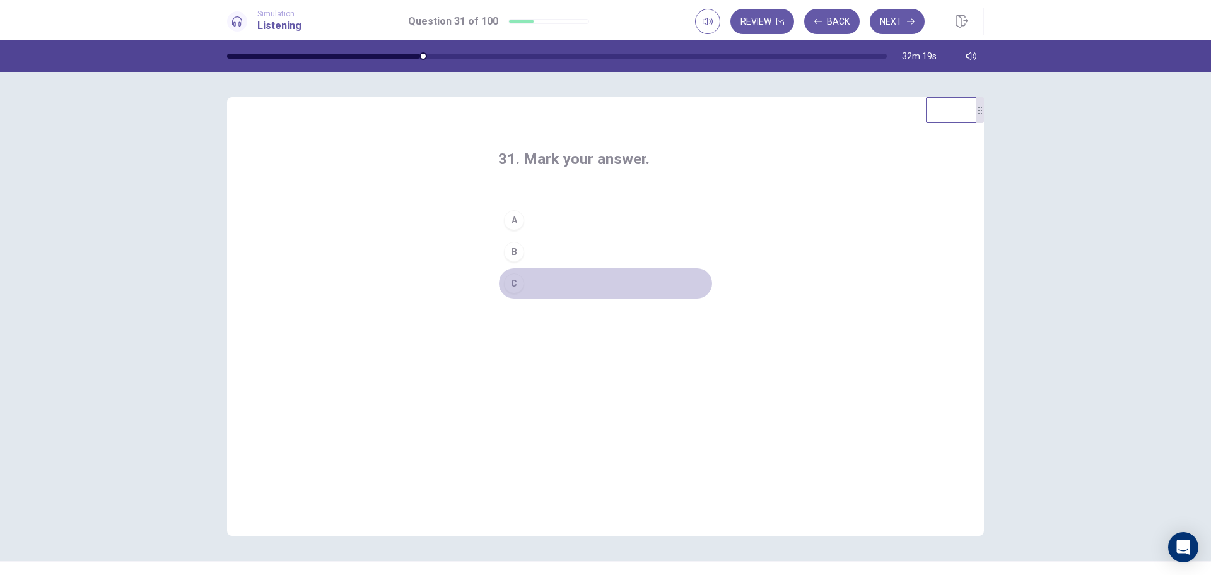
click at [510, 284] on div "C" at bounding box center [514, 283] width 20 height 20
click at [904, 20] on button "Next" at bounding box center [897, 21] width 55 height 25
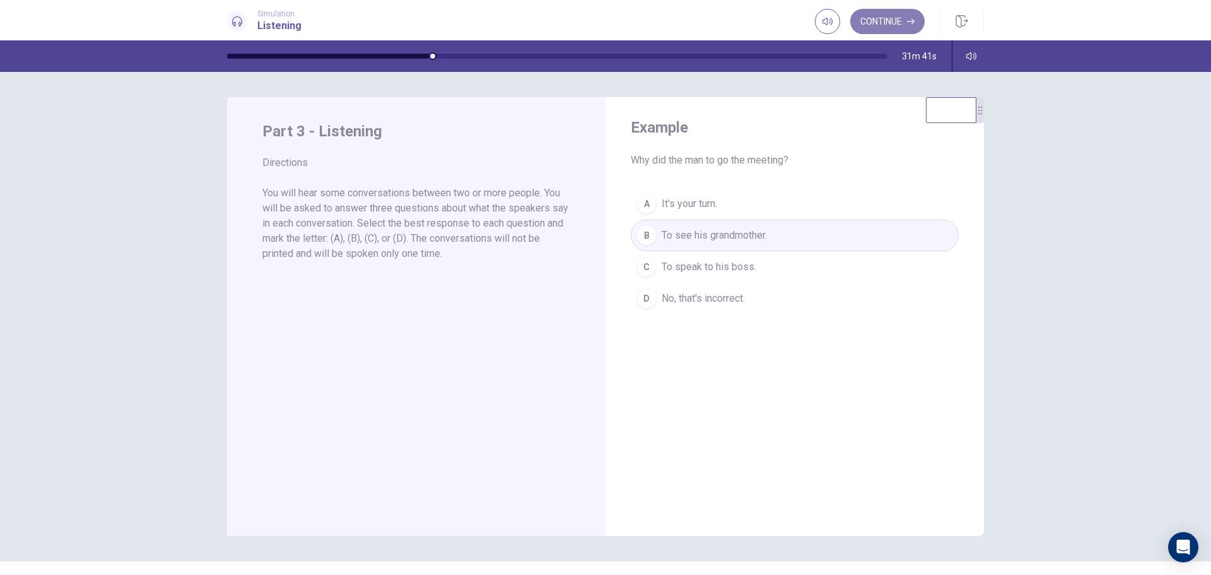
click at [900, 23] on button "Continue" at bounding box center [887, 21] width 74 height 25
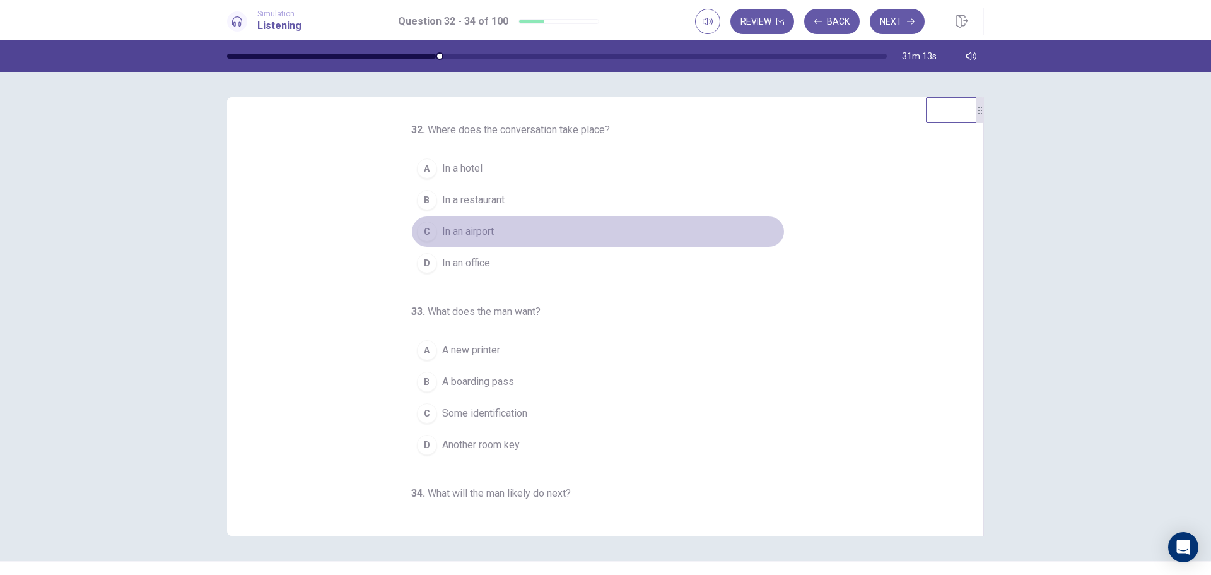
click at [421, 233] on div "C" at bounding box center [427, 231] width 20 height 20
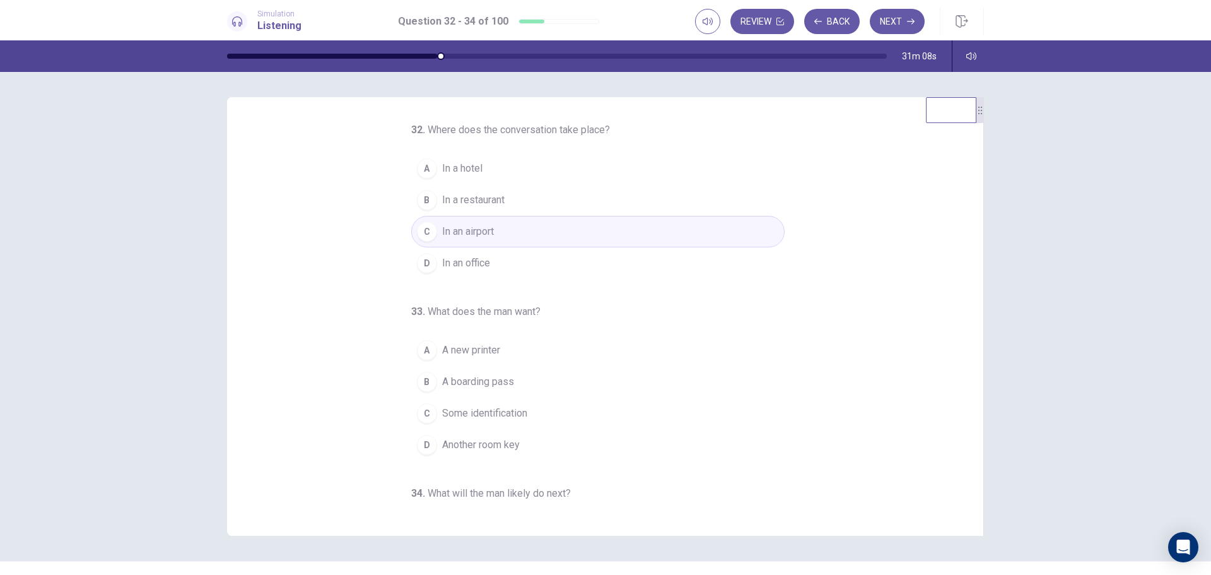
click at [419, 380] on div "B" at bounding box center [427, 381] width 20 height 20
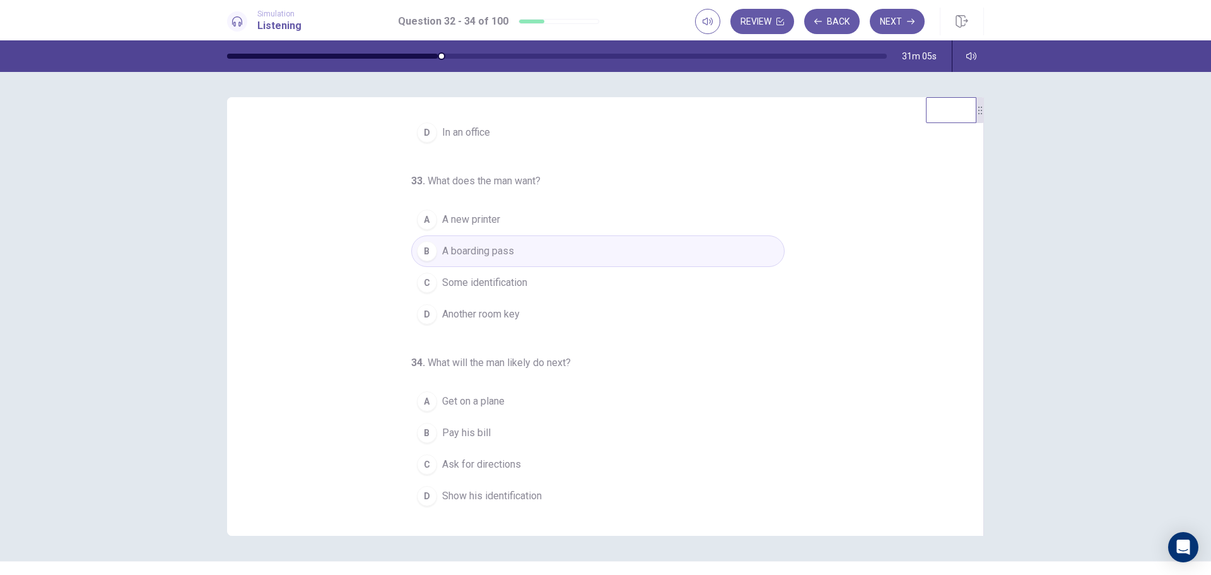
scroll to position [132, 0]
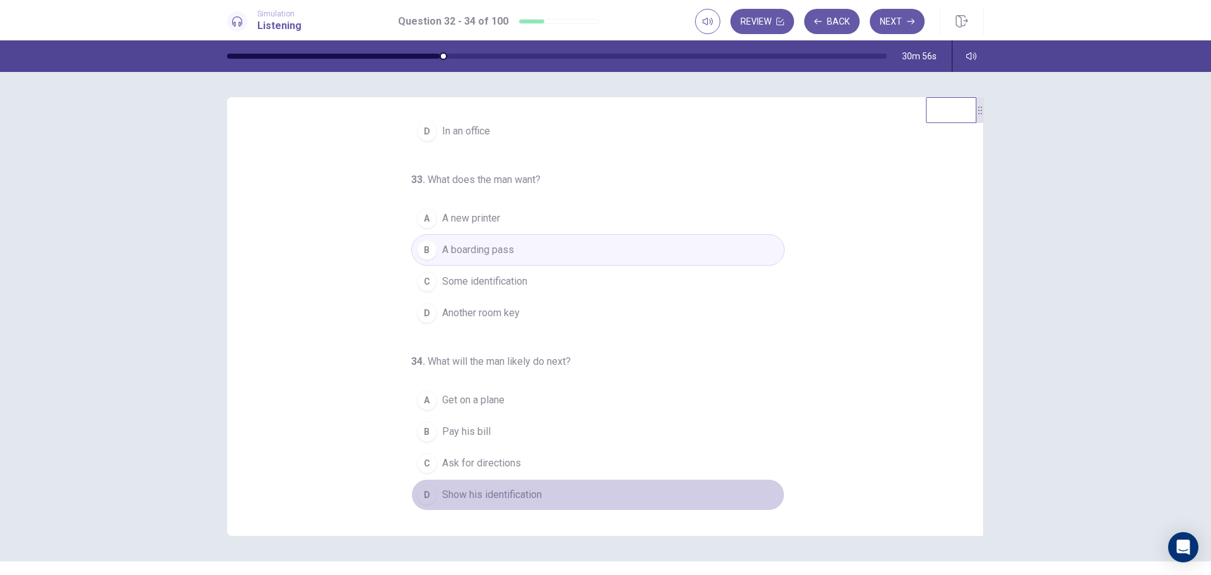
click at [417, 494] on div "D" at bounding box center [427, 494] width 20 height 20
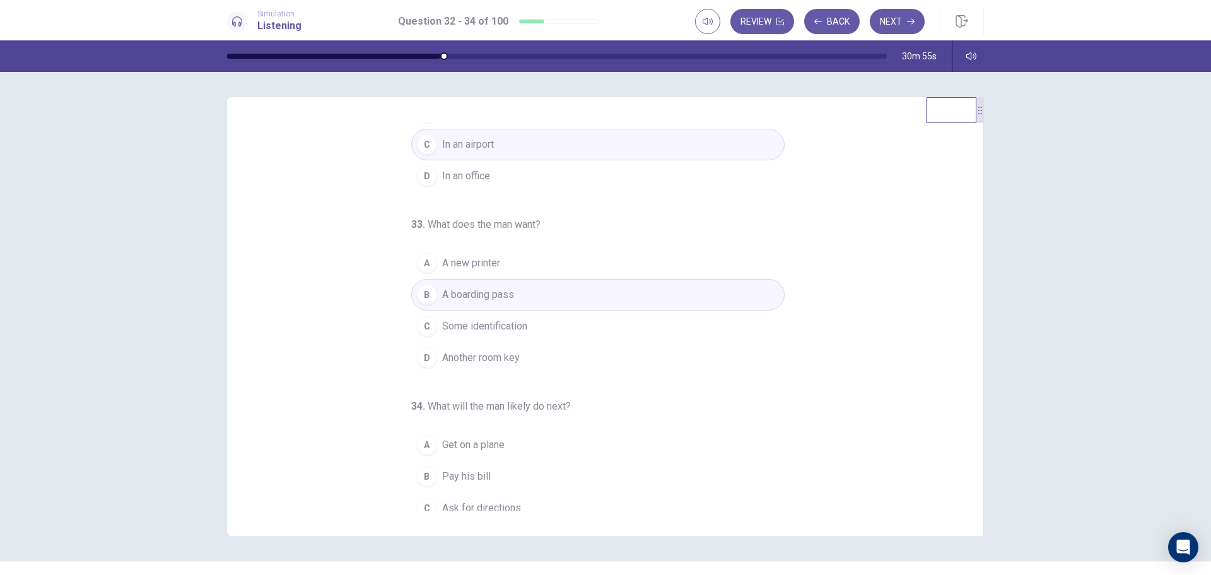
scroll to position [0, 0]
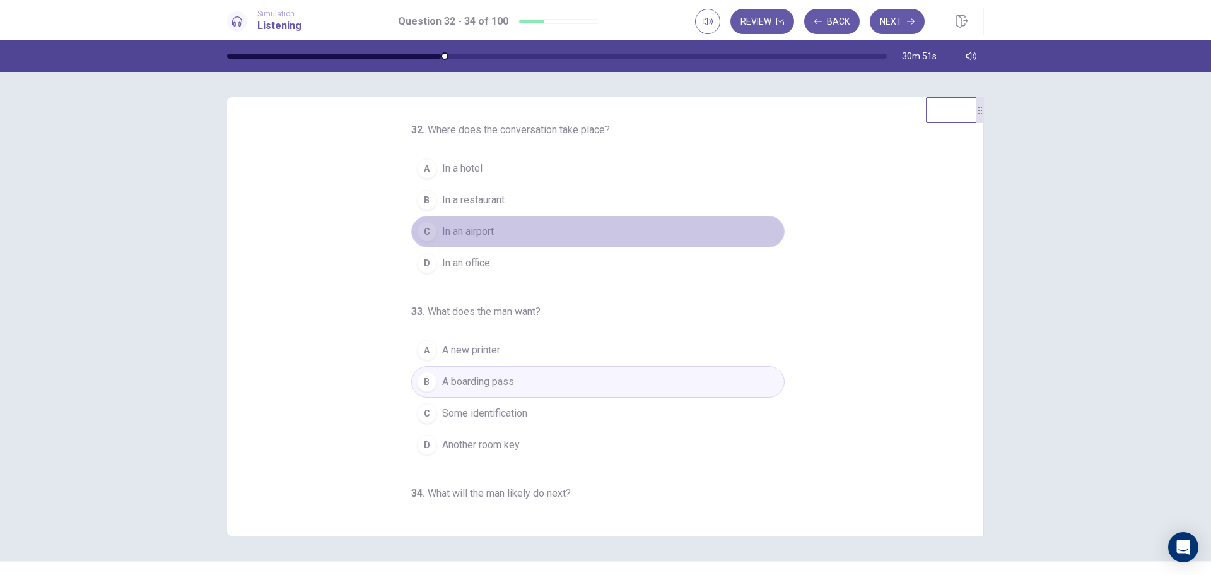
click at [422, 229] on div "C" at bounding box center [427, 231] width 20 height 20
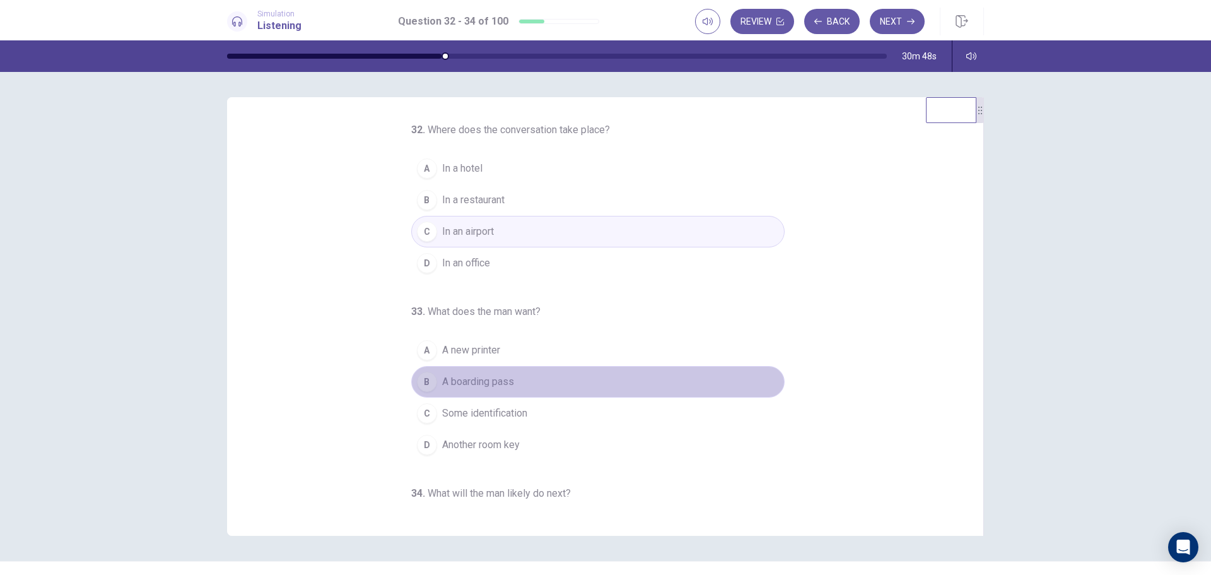
click at [417, 382] on div "B" at bounding box center [427, 381] width 20 height 20
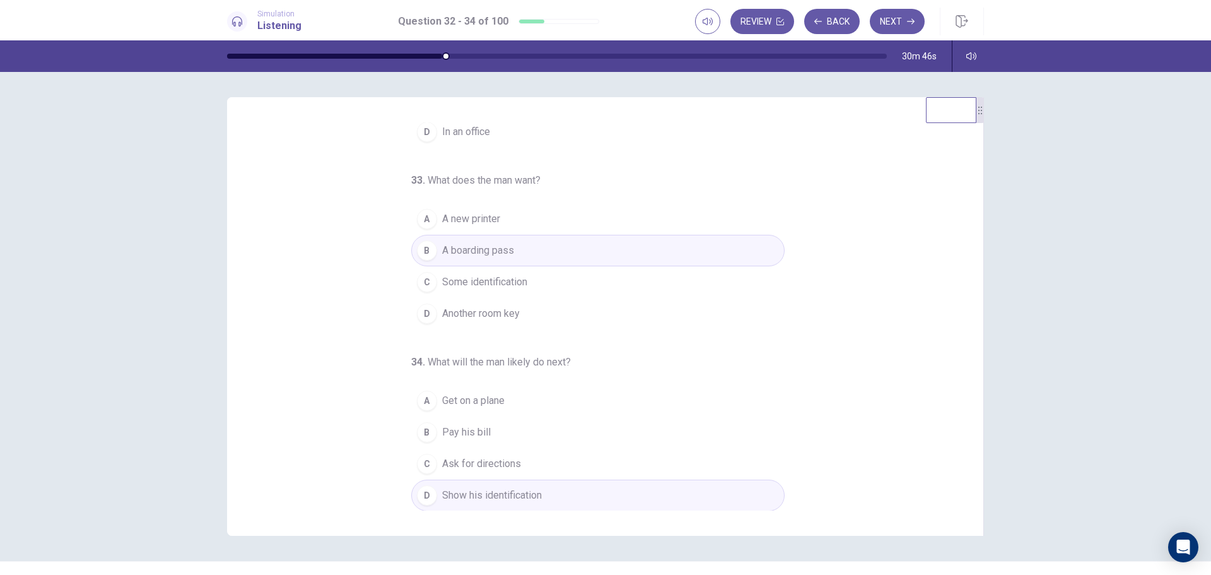
scroll to position [132, 0]
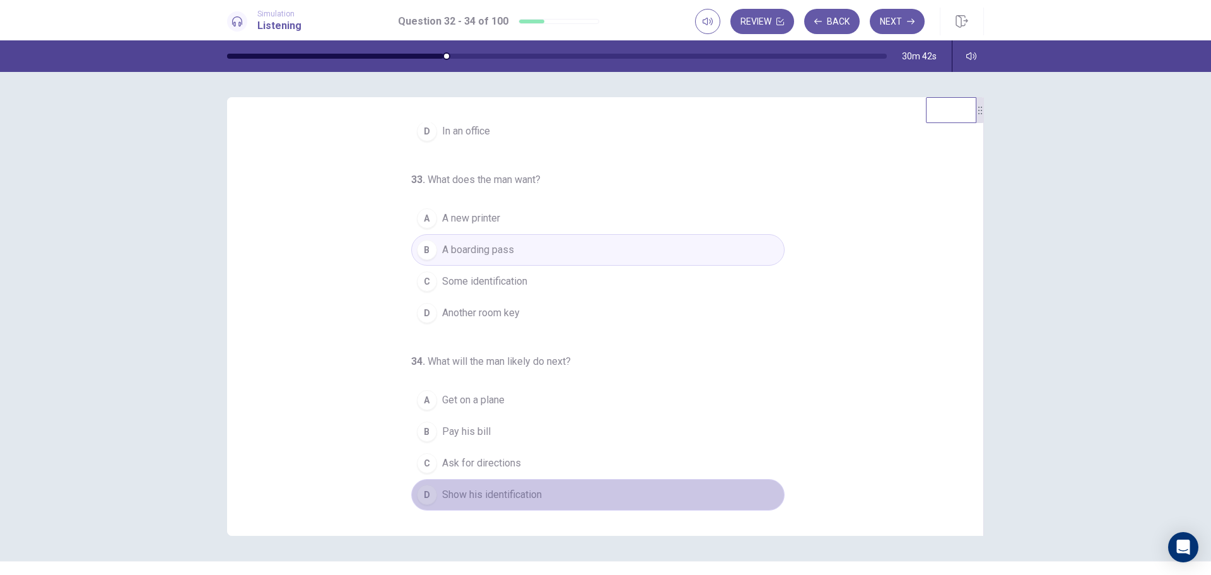
click at [423, 496] on div "D" at bounding box center [427, 494] width 20 height 20
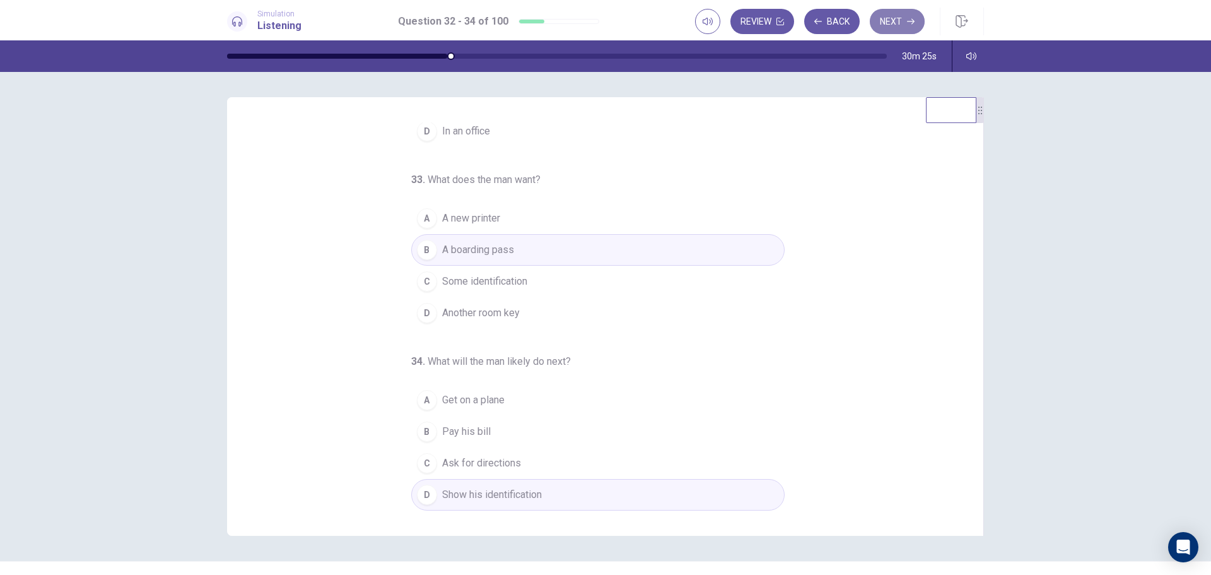
click at [897, 21] on button "Next" at bounding box center [897, 21] width 55 height 25
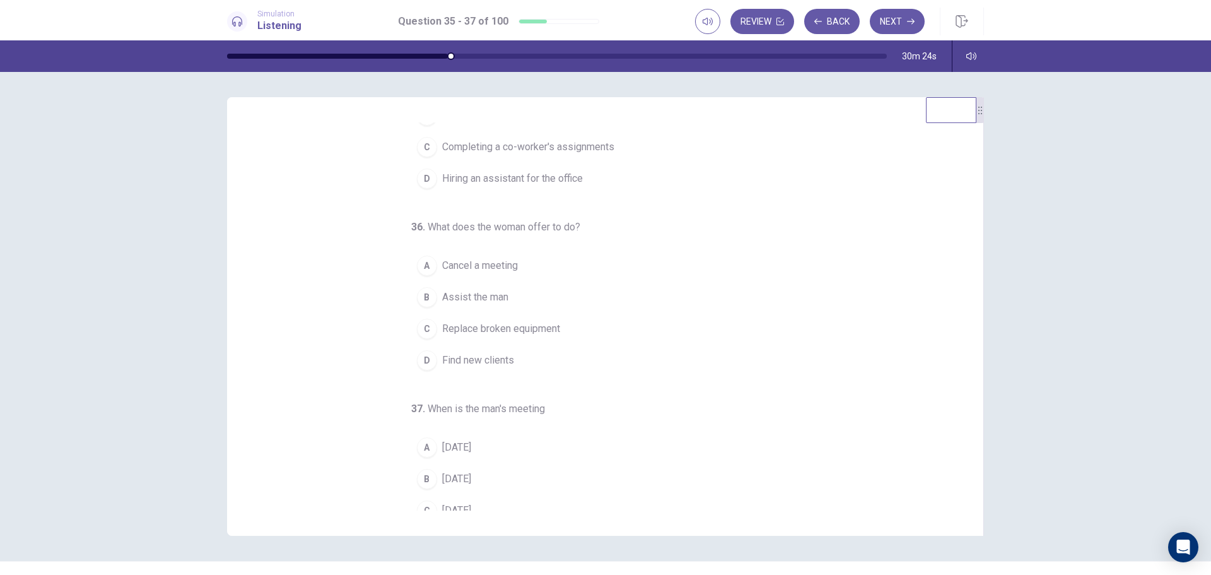
scroll to position [0, 0]
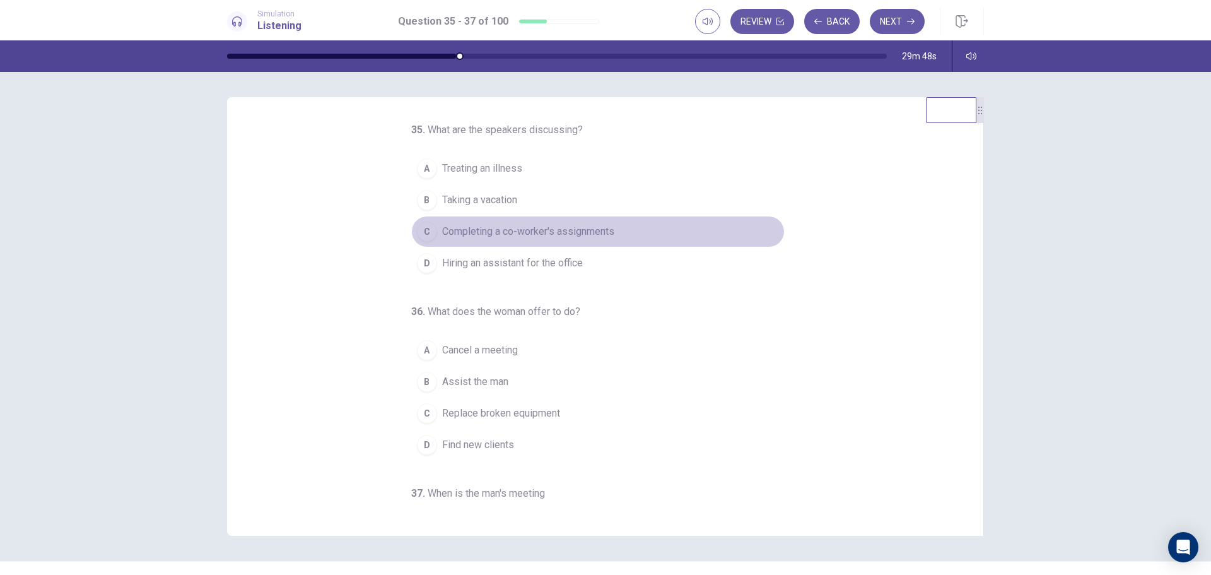
click at [487, 232] on span "Completing a co-worker's assignments" at bounding box center [528, 231] width 172 height 15
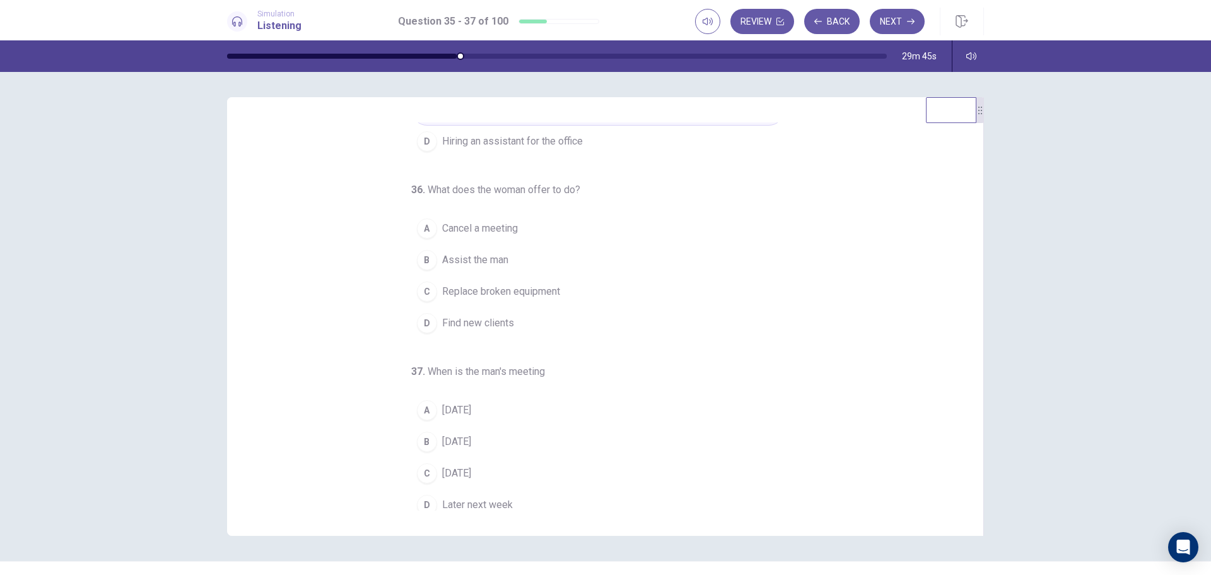
scroll to position [126, 0]
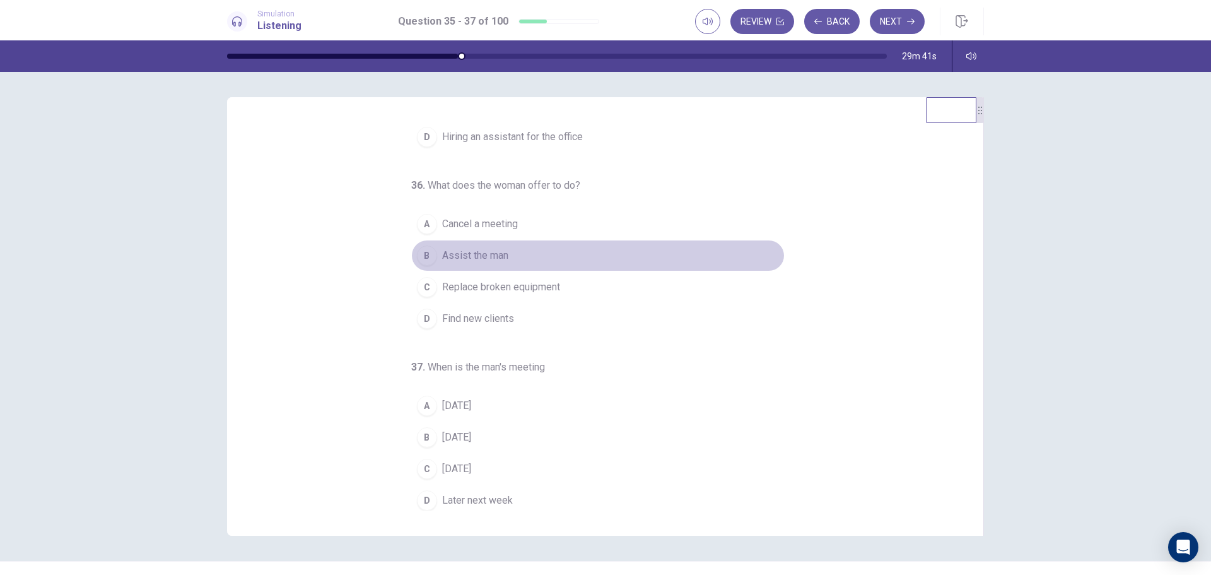
click at [480, 259] on span "Assist the man" at bounding box center [475, 255] width 66 height 15
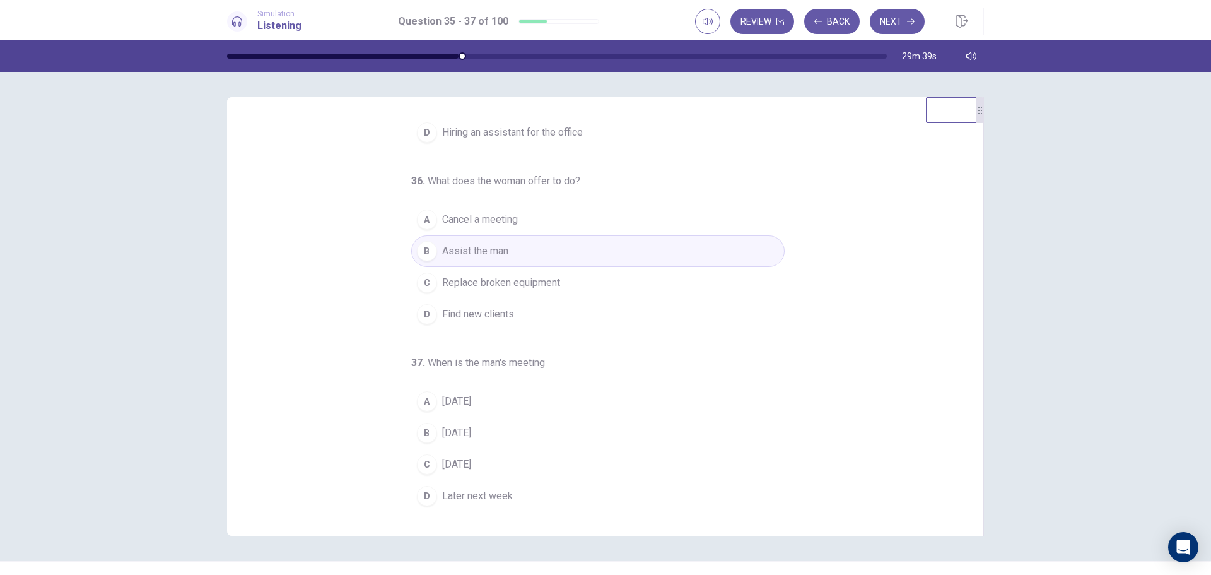
scroll to position [132, 0]
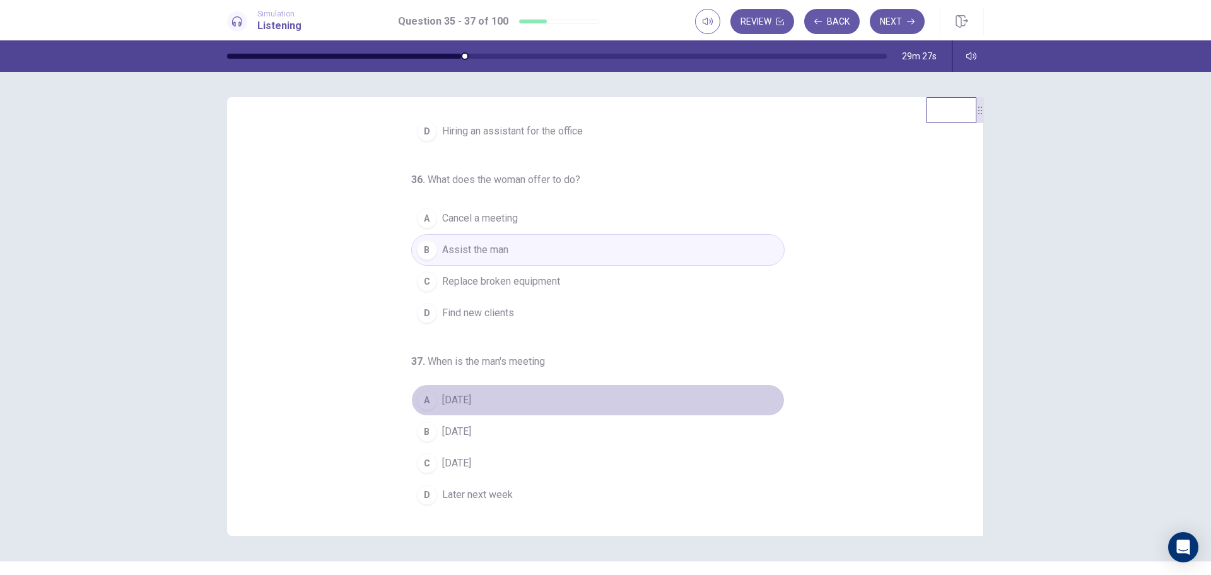
click at [448, 401] on span "Tomorrow" at bounding box center [456, 399] width 29 height 15
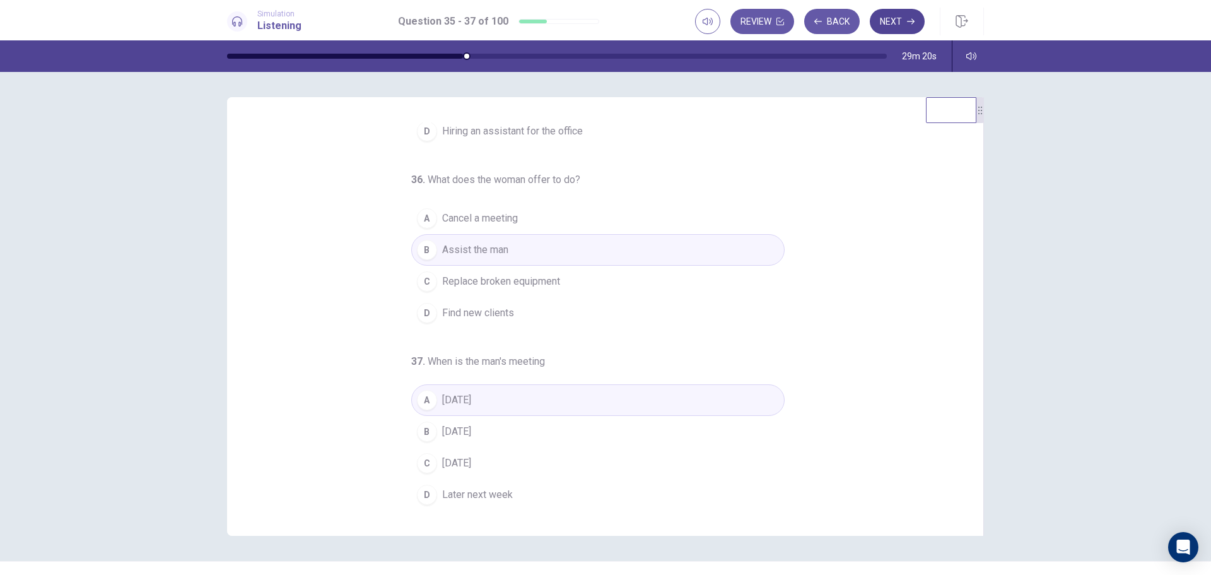
click at [899, 18] on button "Next" at bounding box center [897, 21] width 55 height 25
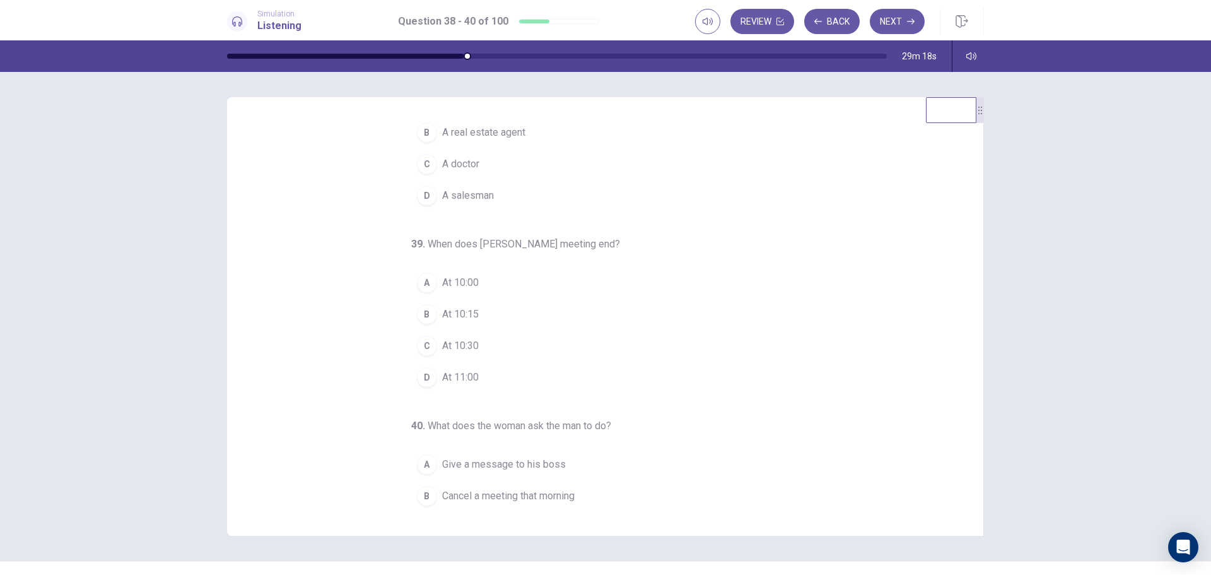
scroll to position [0, 0]
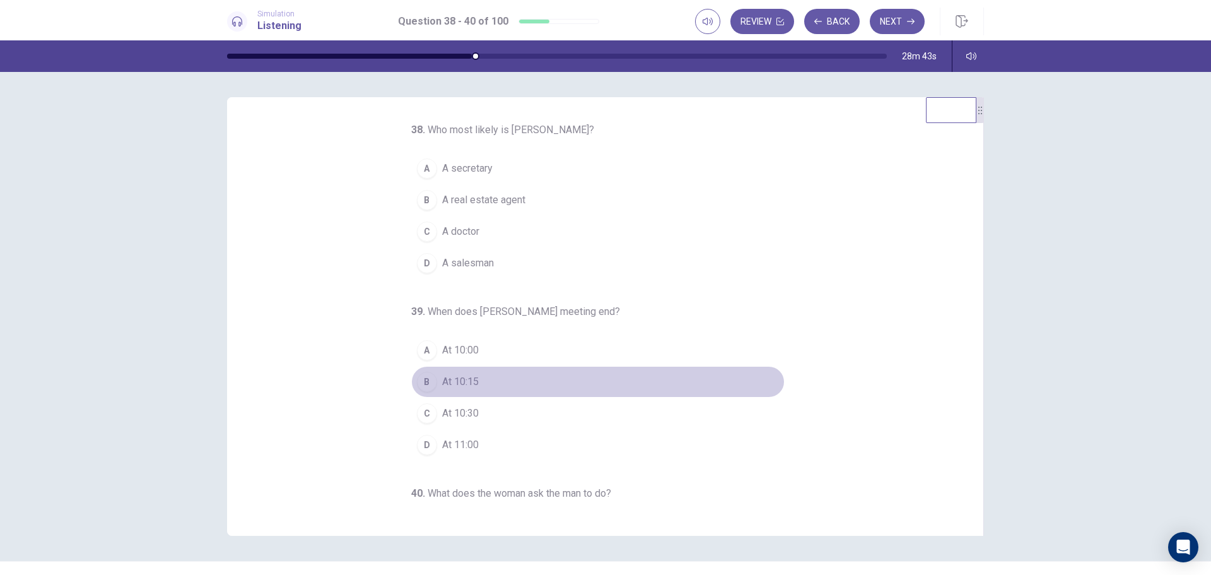
click at [423, 383] on div "B" at bounding box center [427, 381] width 20 height 20
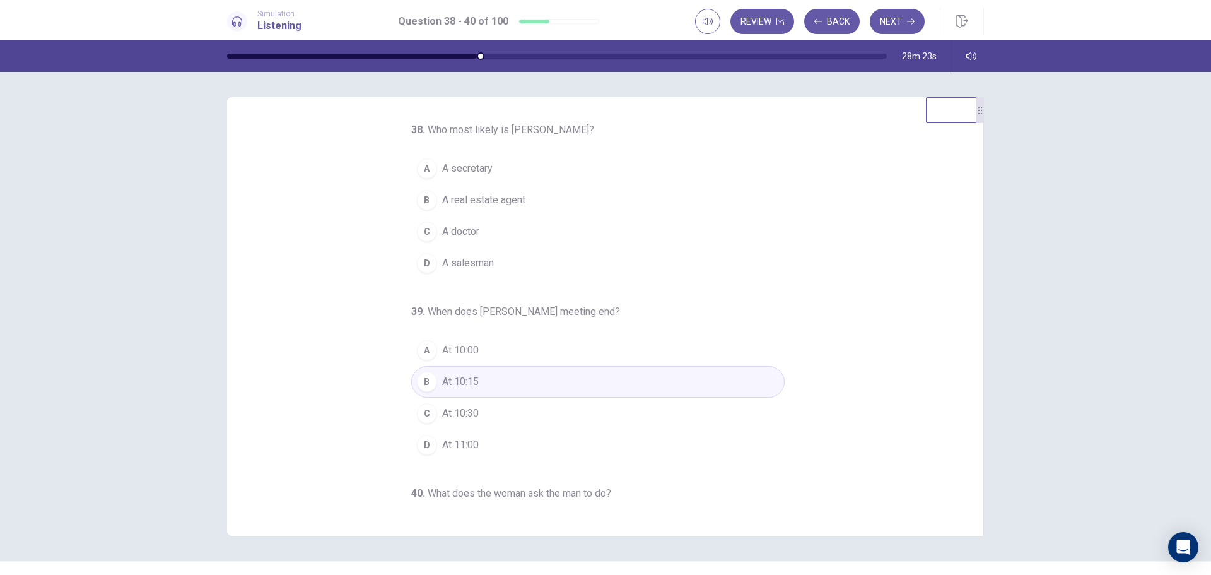
click at [468, 170] on span "A secretary" at bounding box center [467, 168] width 50 height 15
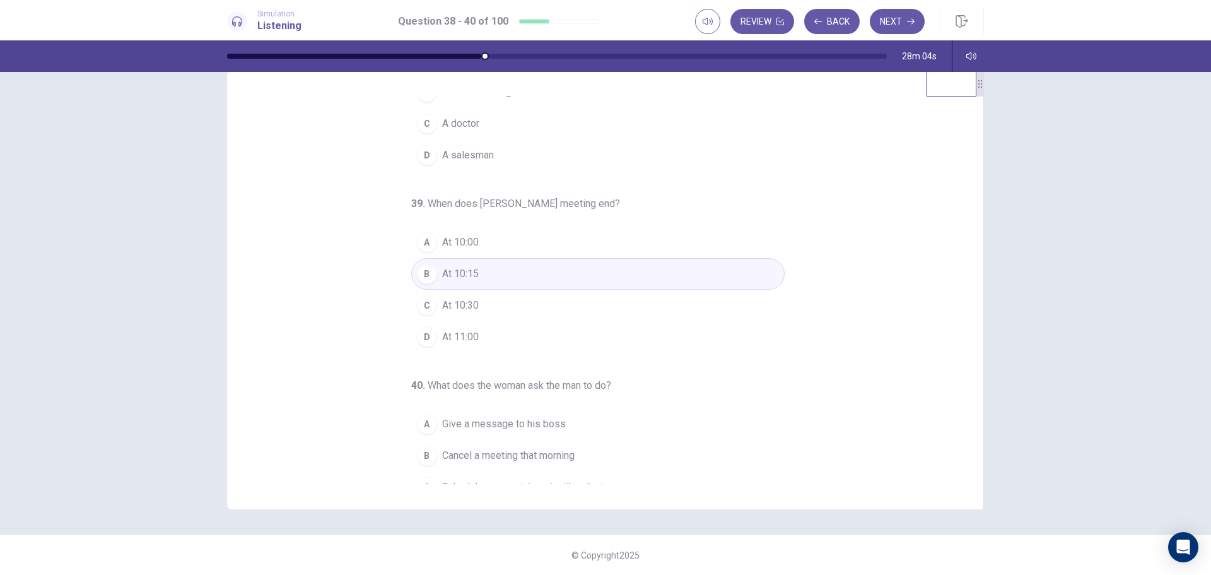
scroll to position [132, 0]
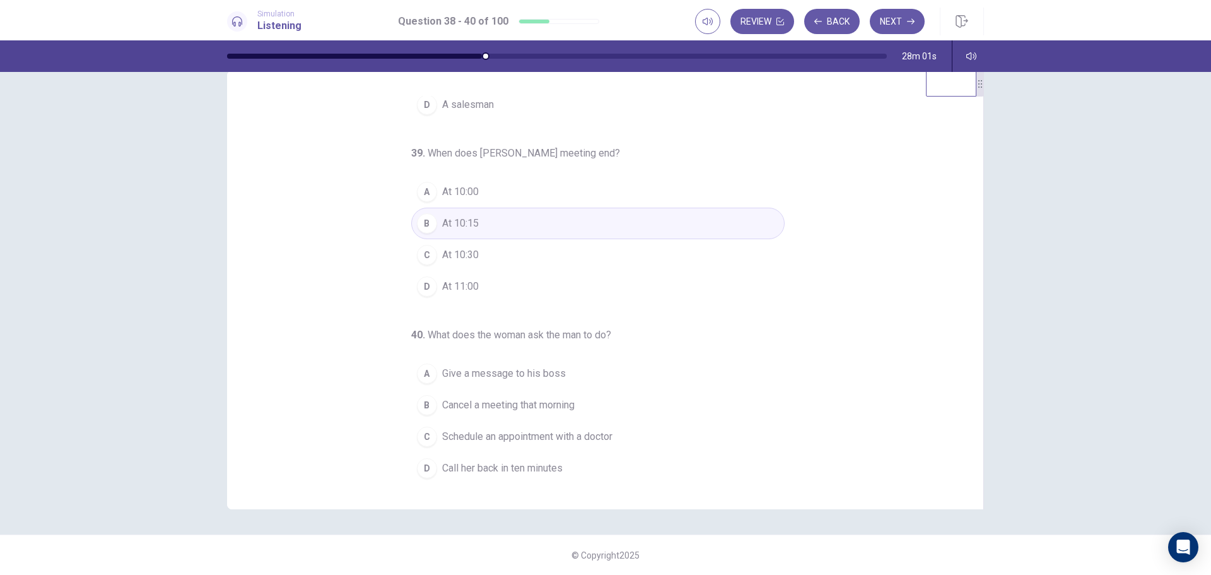
click at [494, 375] on span "Give a message to his boss" at bounding box center [504, 373] width 124 height 15
click at [899, 19] on button "Next" at bounding box center [897, 21] width 55 height 25
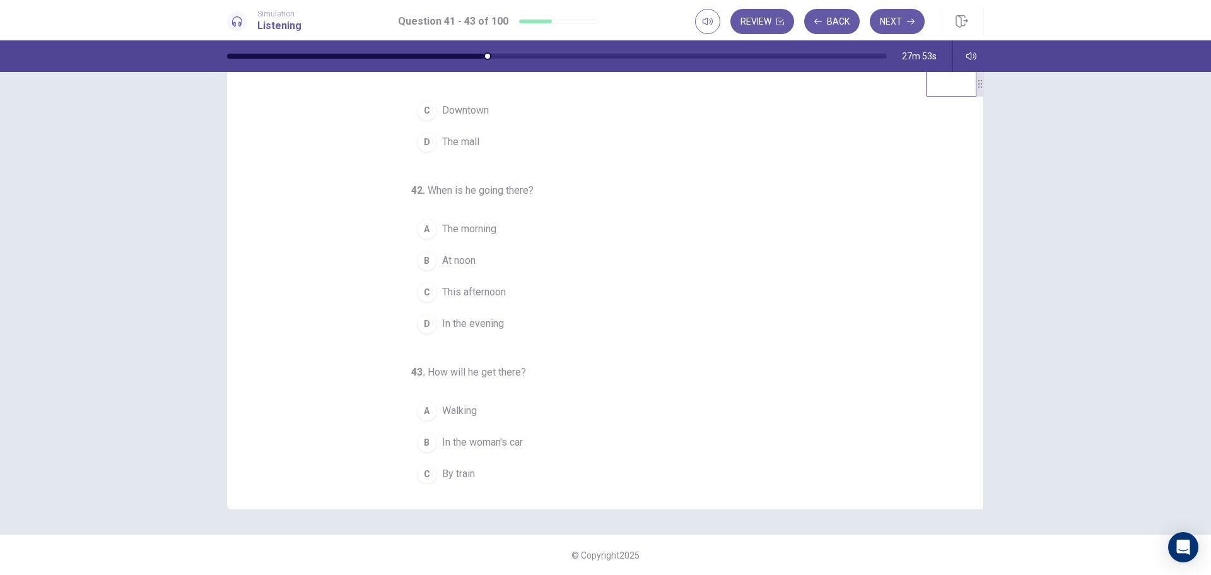
scroll to position [0, 0]
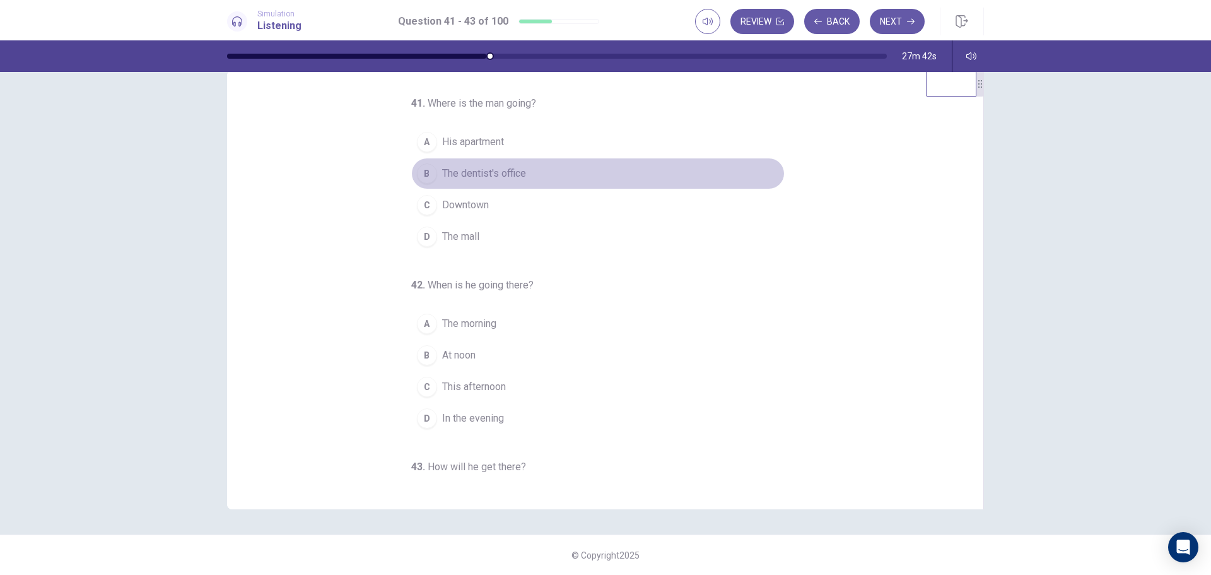
click at [421, 176] on div "B" at bounding box center [427, 173] width 20 height 20
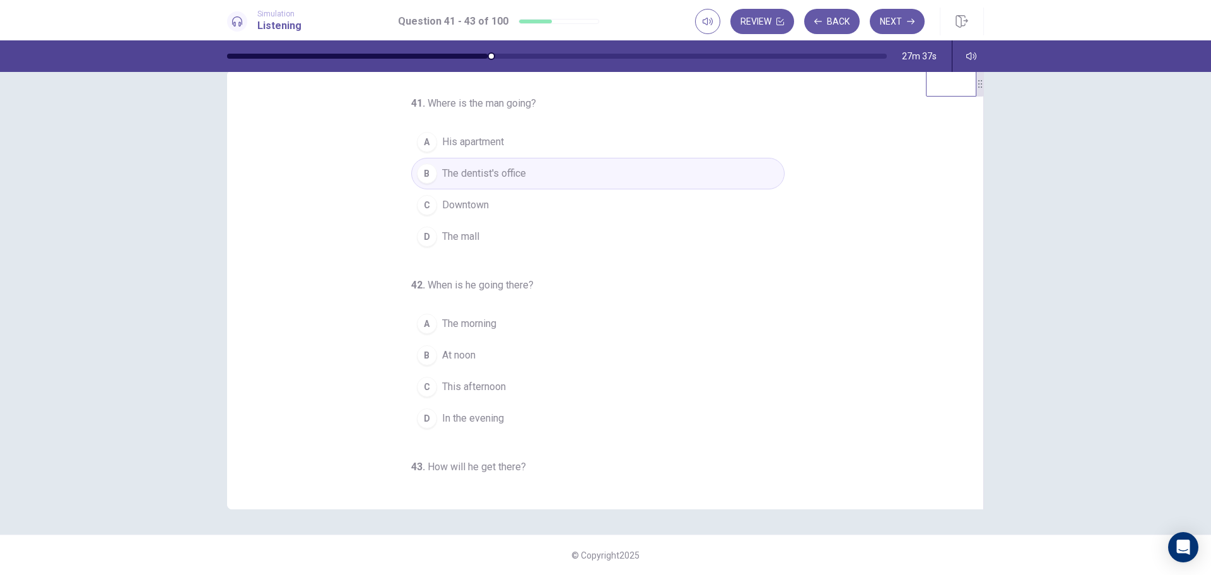
click at [452, 391] on span "This afternoon" at bounding box center [474, 386] width 64 height 15
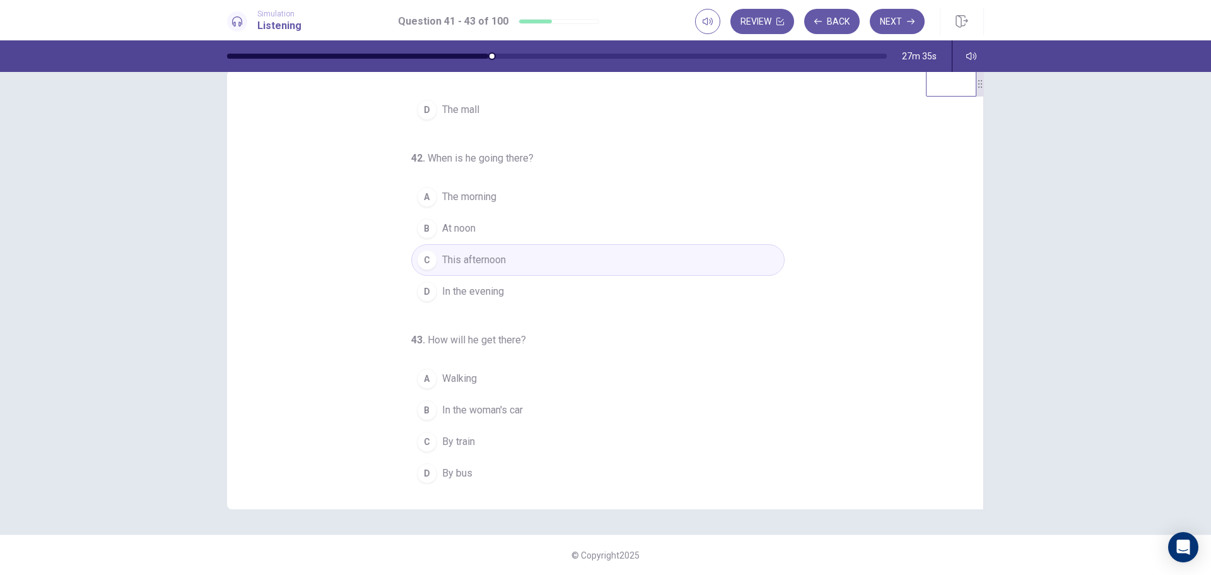
scroll to position [132, 0]
click at [440, 476] on button "D By bus" at bounding box center [597, 468] width 373 height 32
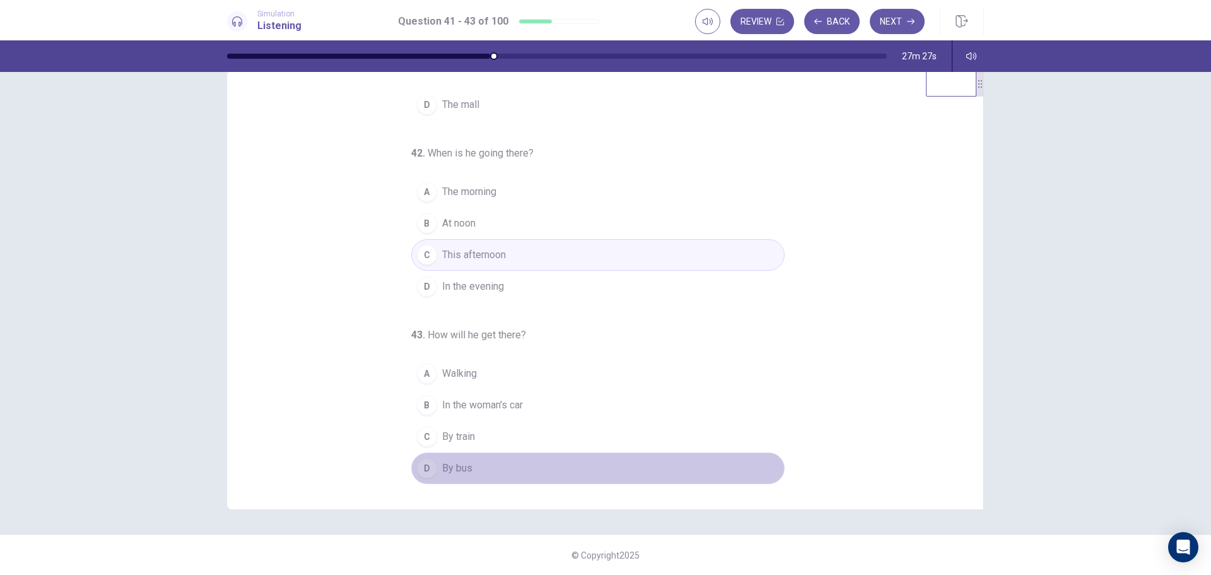
click at [442, 473] on span "By bus" at bounding box center [457, 467] width 30 height 15
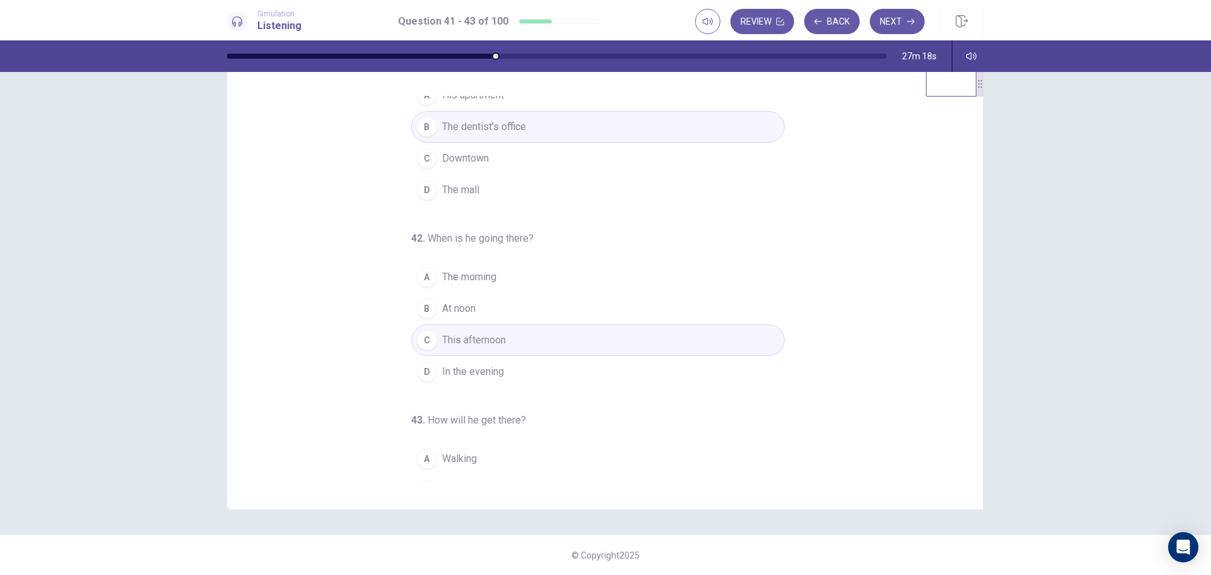
scroll to position [0, 0]
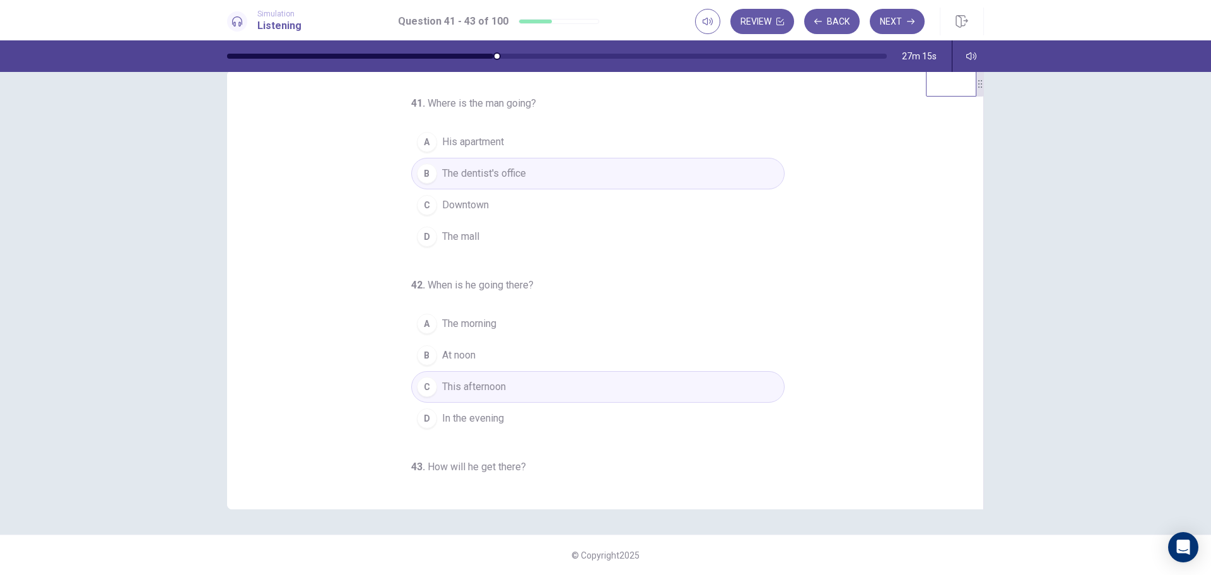
click at [417, 175] on div "B" at bounding box center [427, 173] width 20 height 20
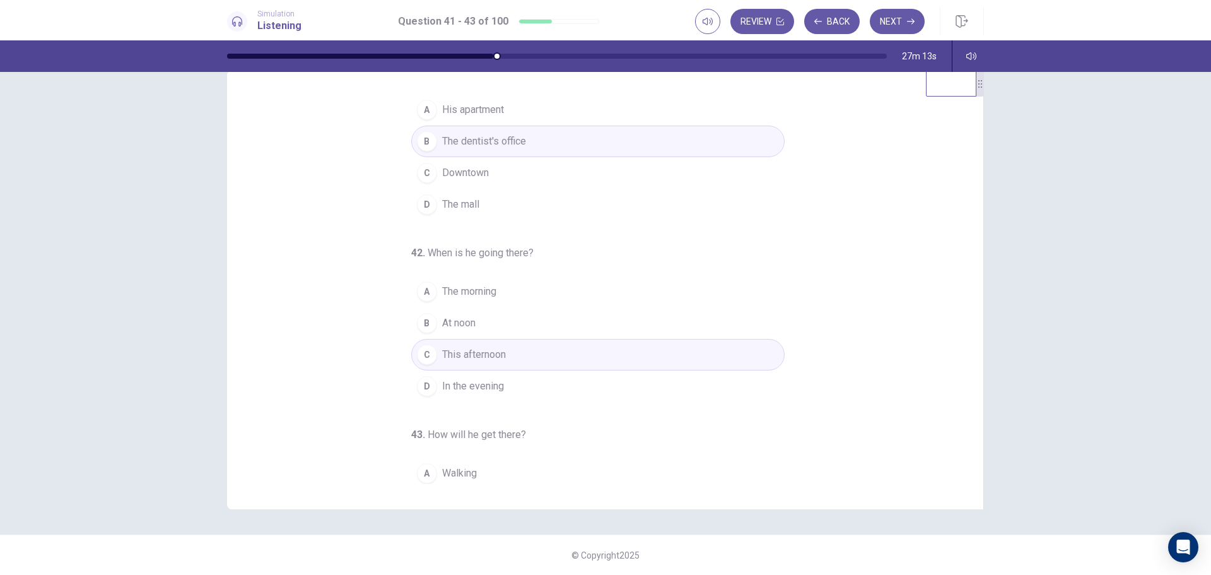
scroll to position [63, 0]
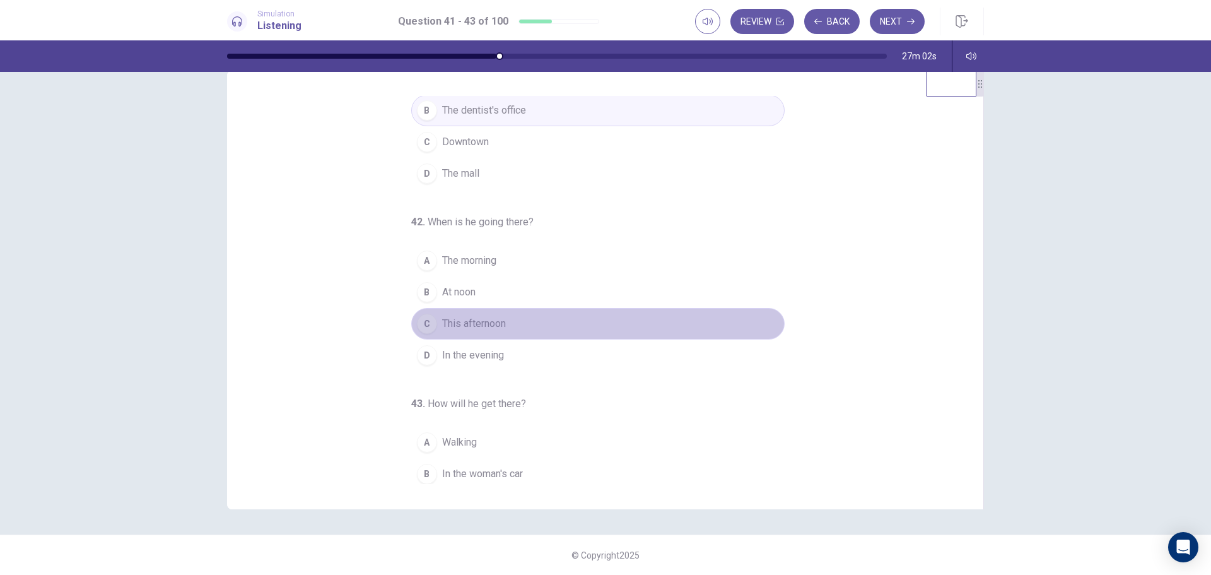
click at [419, 325] on div "C" at bounding box center [427, 323] width 20 height 20
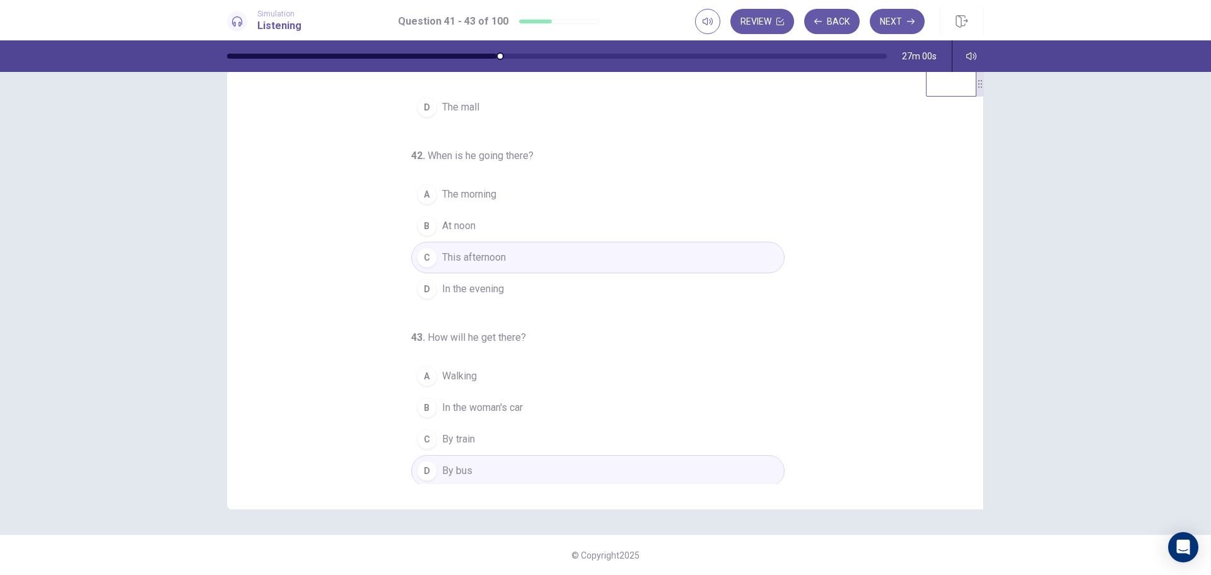
scroll to position [132, 0]
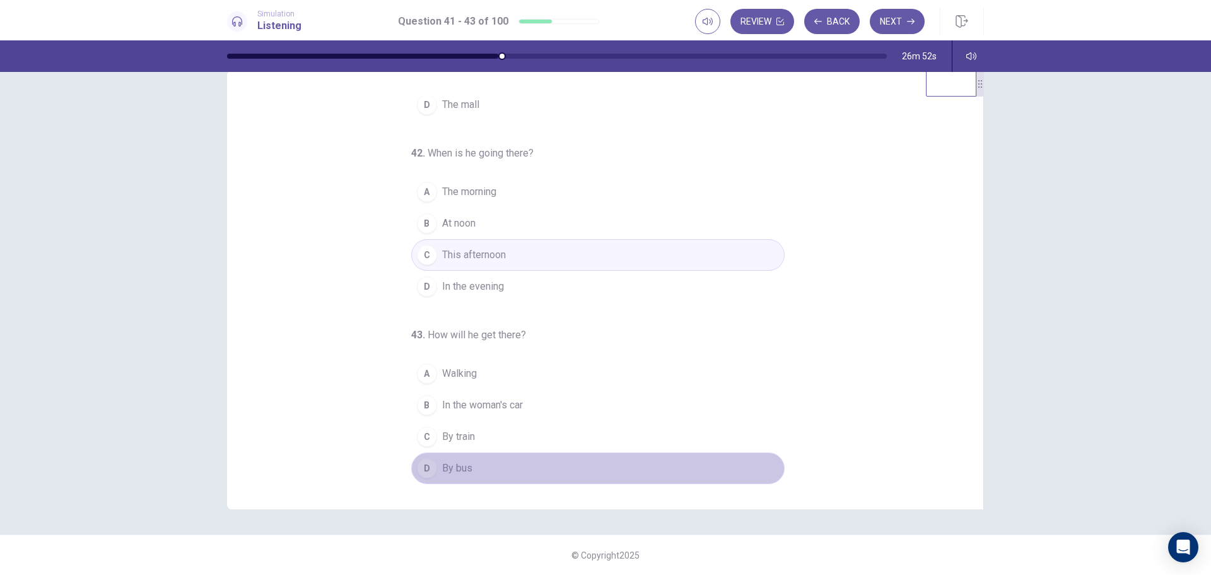
click at [418, 469] on div "D" at bounding box center [427, 468] width 20 height 20
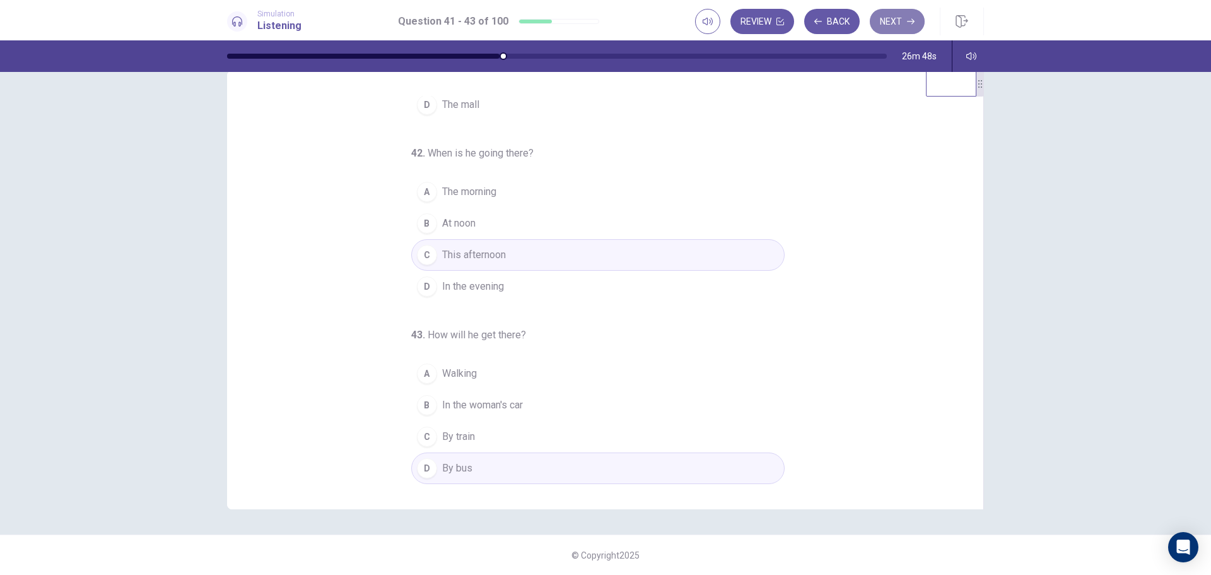
click at [894, 23] on button "Next" at bounding box center [897, 21] width 55 height 25
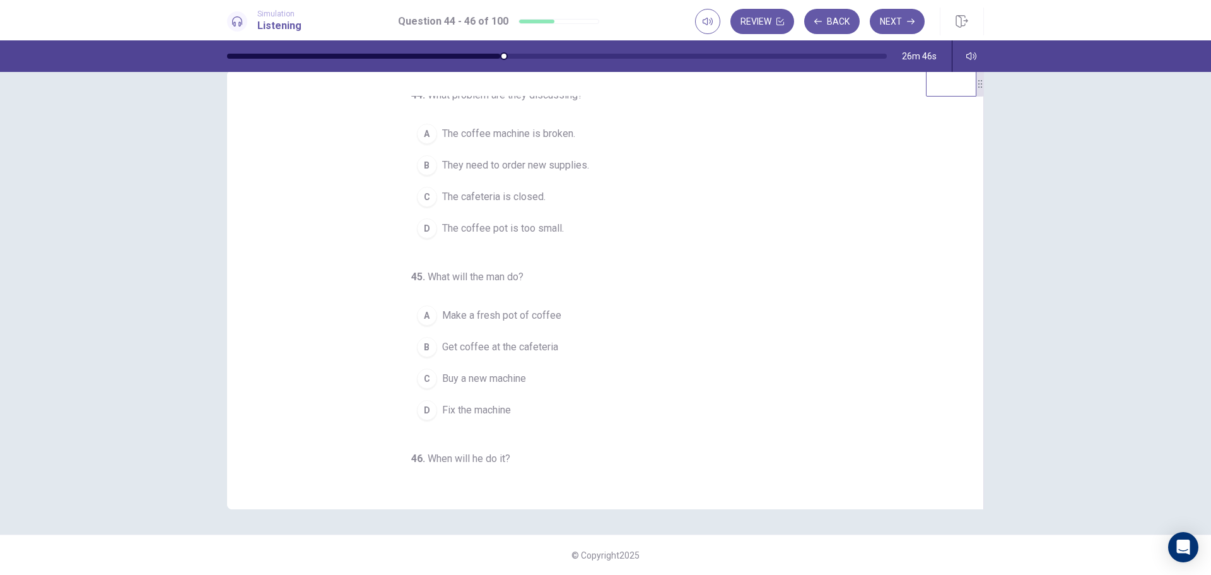
scroll to position [0, 0]
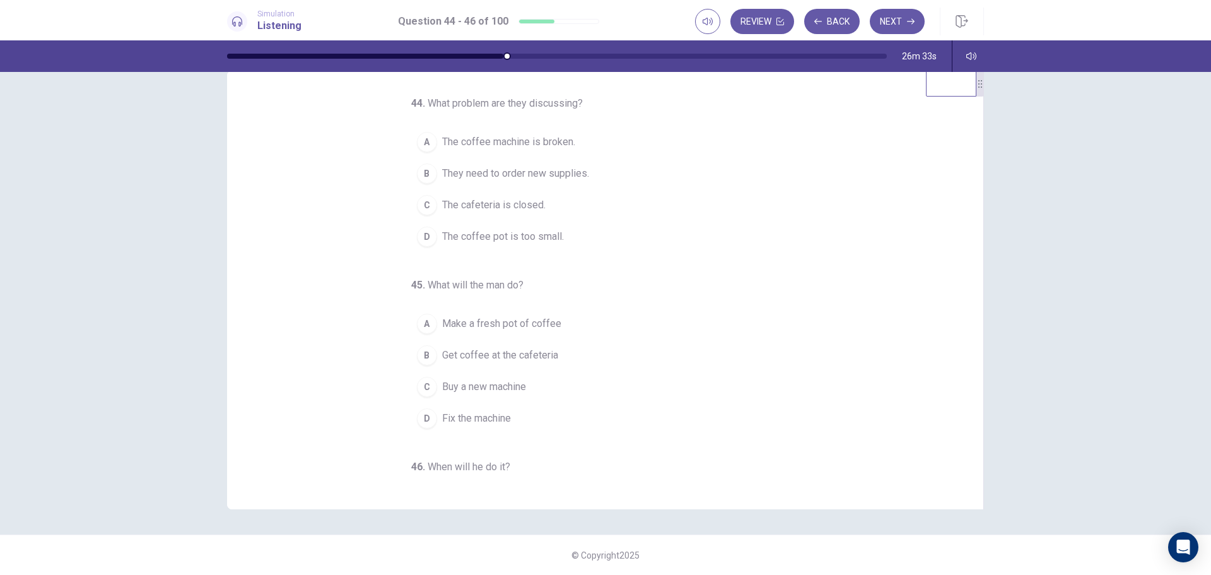
click at [469, 143] on span "The coffee machine is broken." at bounding box center [508, 141] width 133 height 15
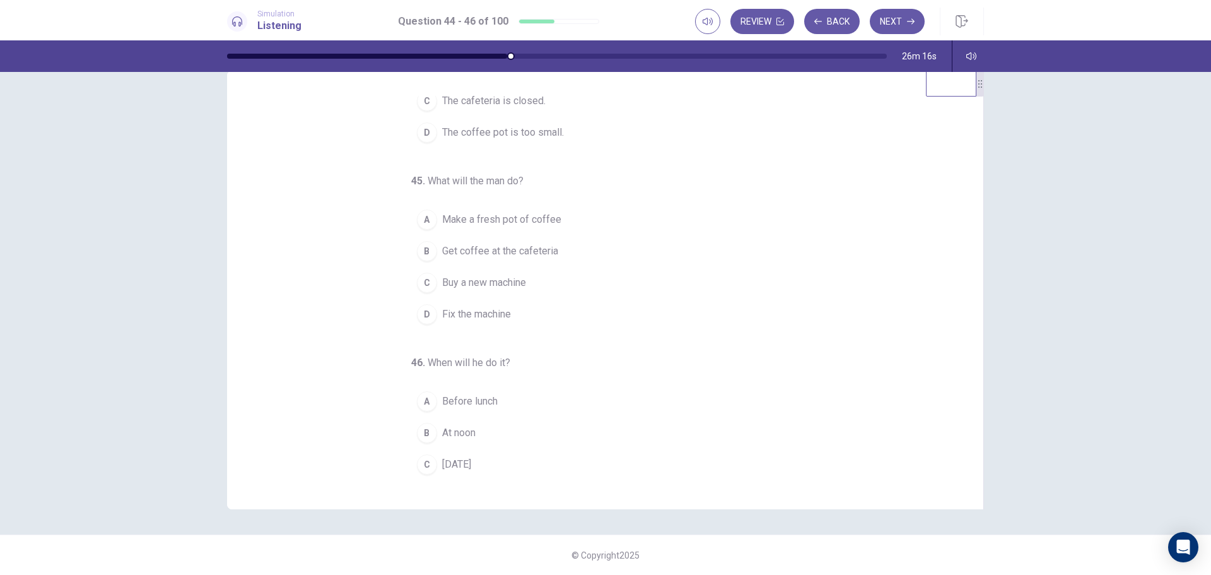
scroll to position [126, 0]
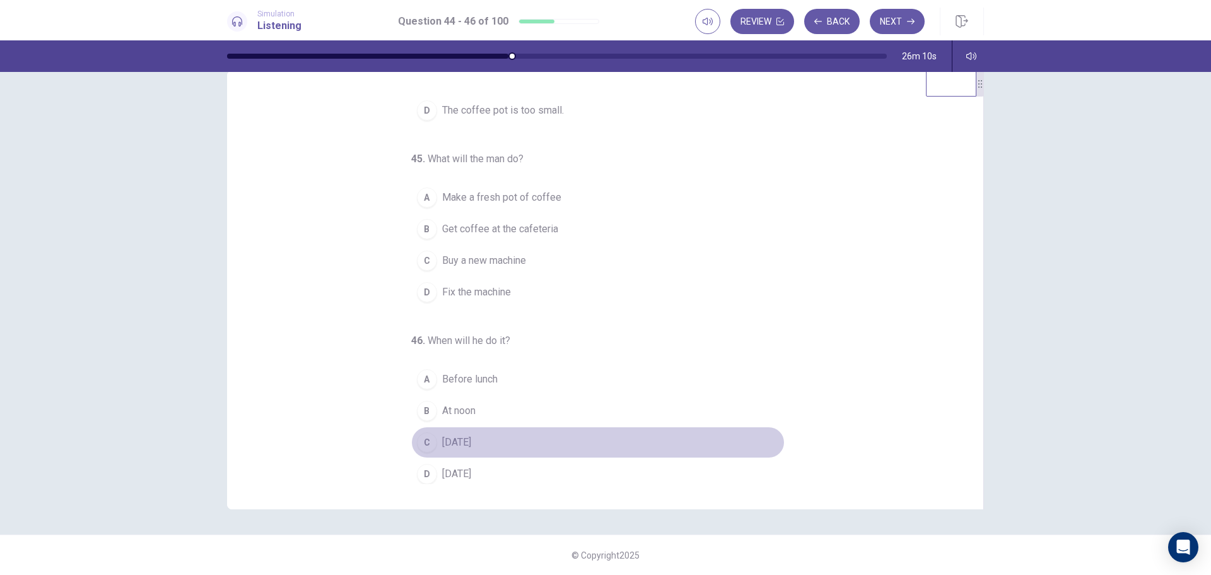
click at [464, 439] on span "On Sunday" at bounding box center [456, 442] width 29 height 15
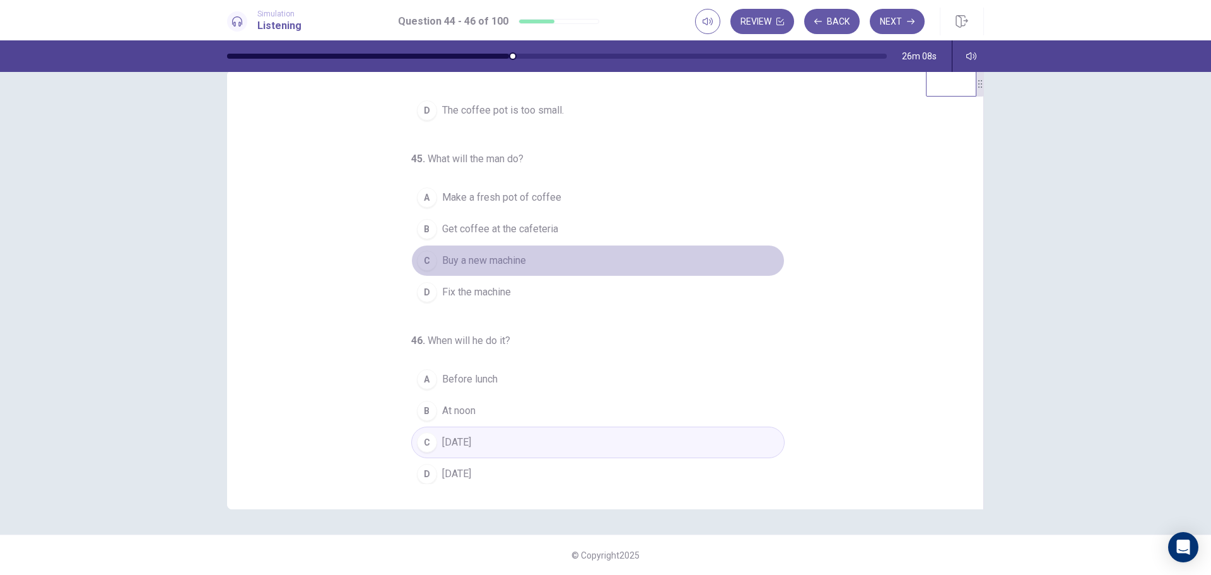
click at [486, 260] on span "Buy a new machine" at bounding box center [484, 260] width 84 height 15
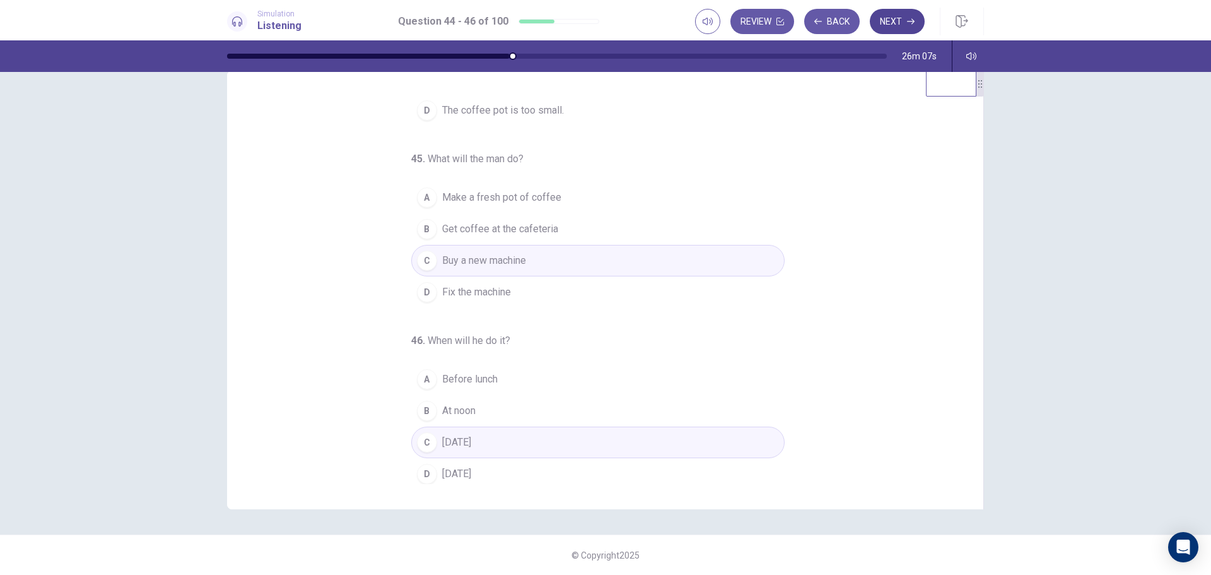
click at [905, 23] on button "Next" at bounding box center [897, 21] width 55 height 25
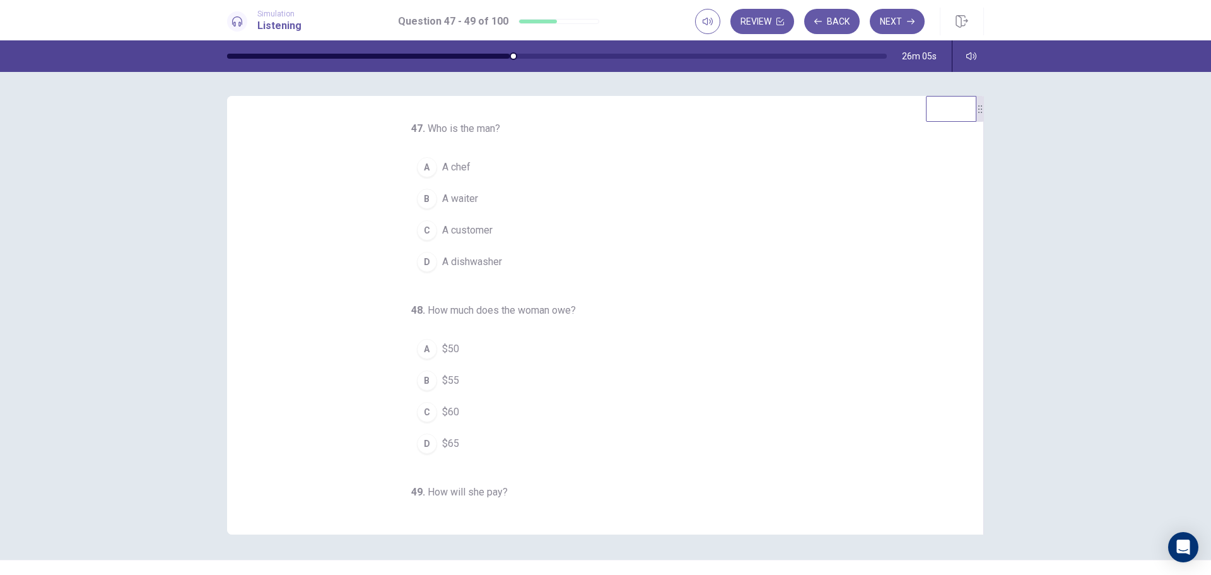
scroll to position [0, 0]
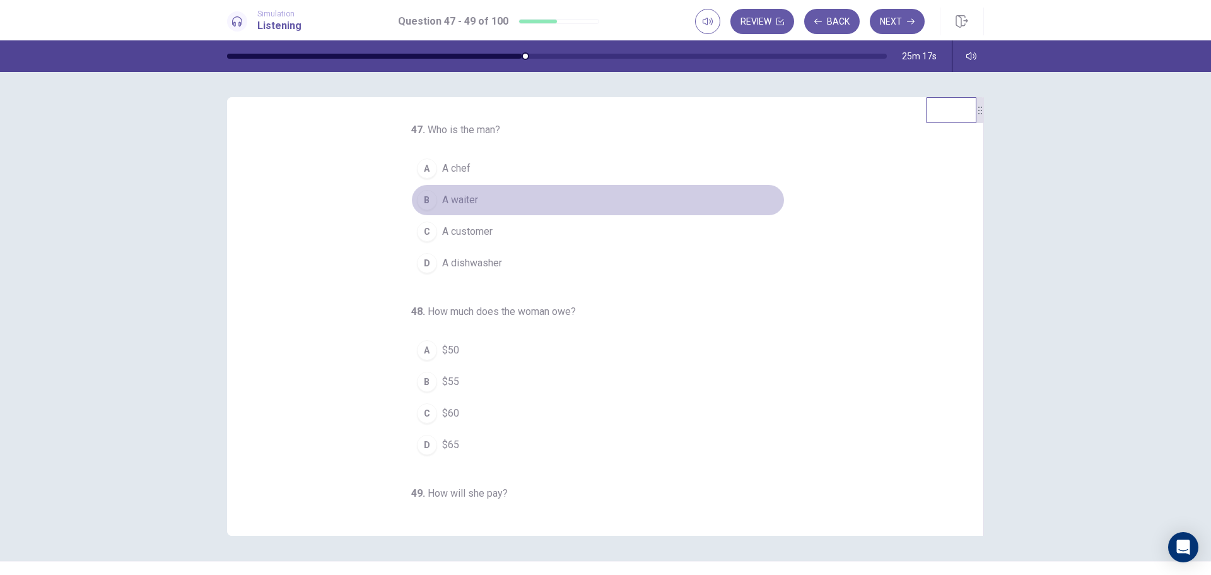
click at [463, 197] on span "A waiter" at bounding box center [460, 199] width 36 height 15
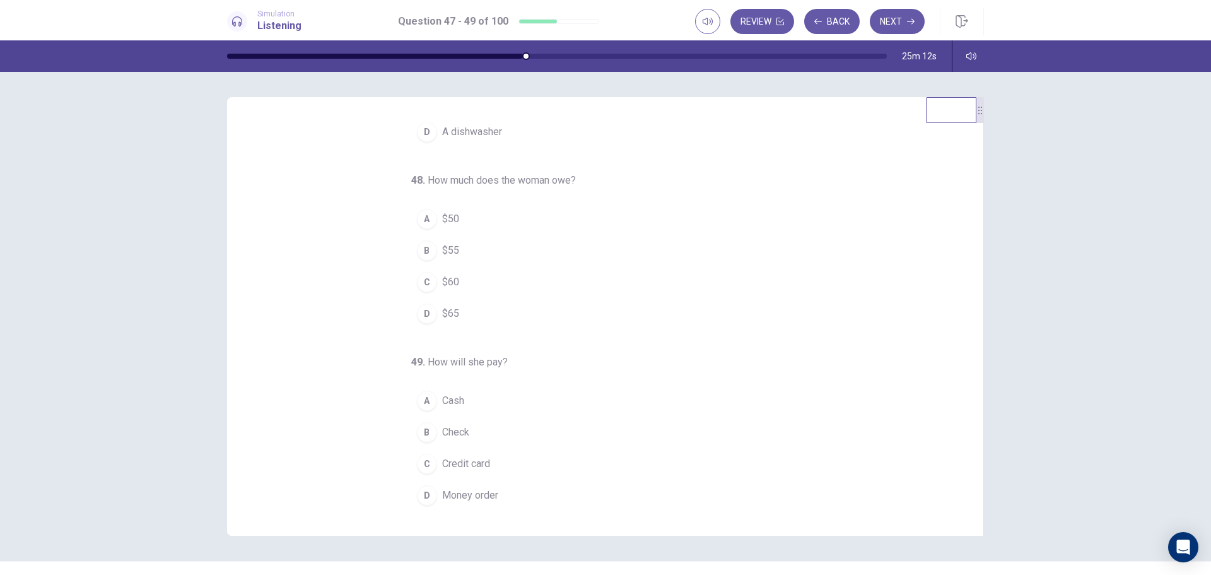
scroll to position [132, 0]
click at [422, 314] on div "D" at bounding box center [427, 313] width 20 height 20
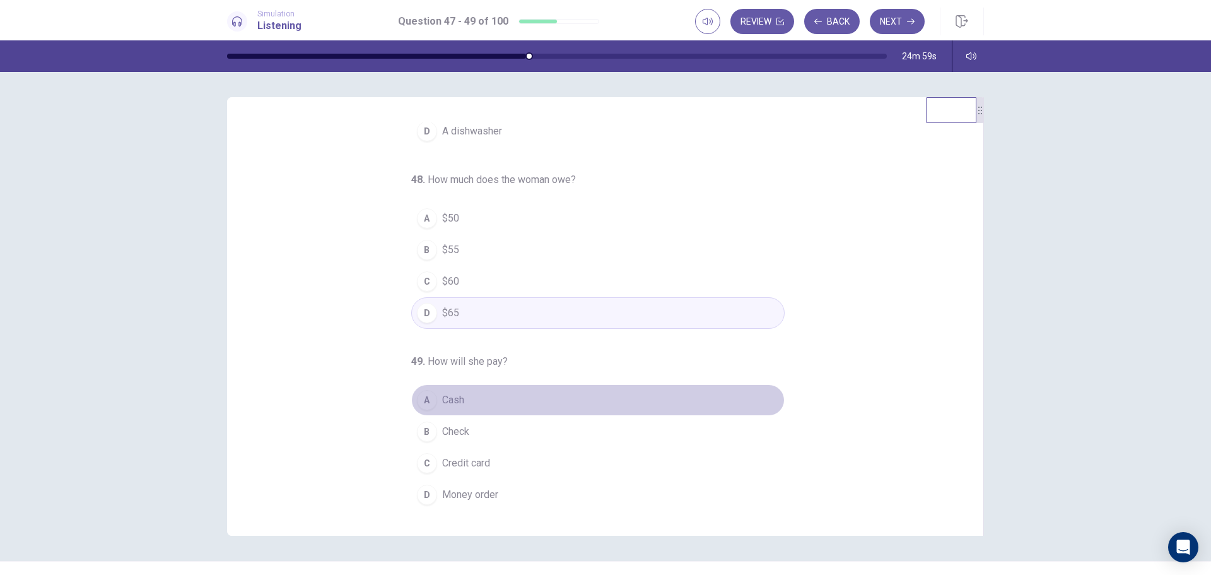
click at [422, 399] on div "A" at bounding box center [427, 400] width 20 height 20
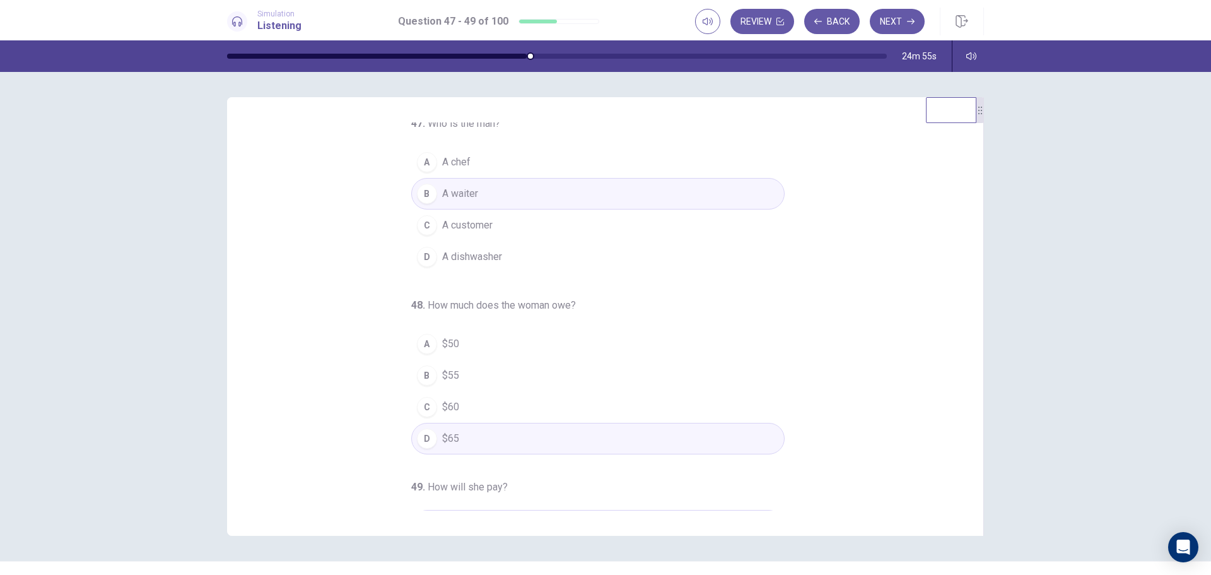
scroll to position [0, 0]
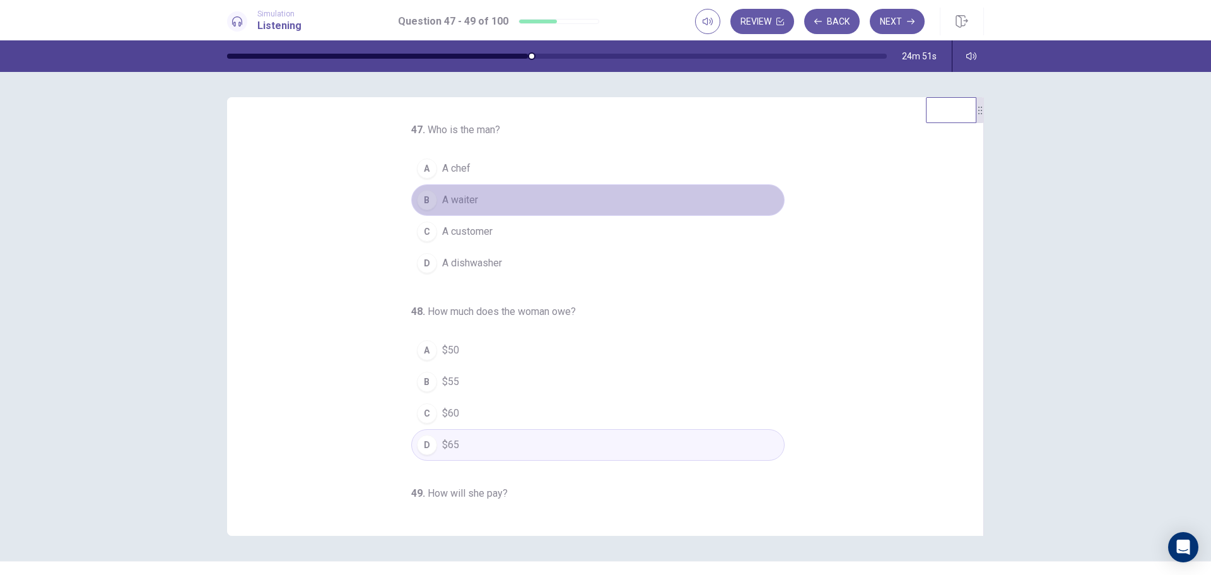
click at [448, 202] on span "A waiter" at bounding box center [460, 199] width 36 height 15
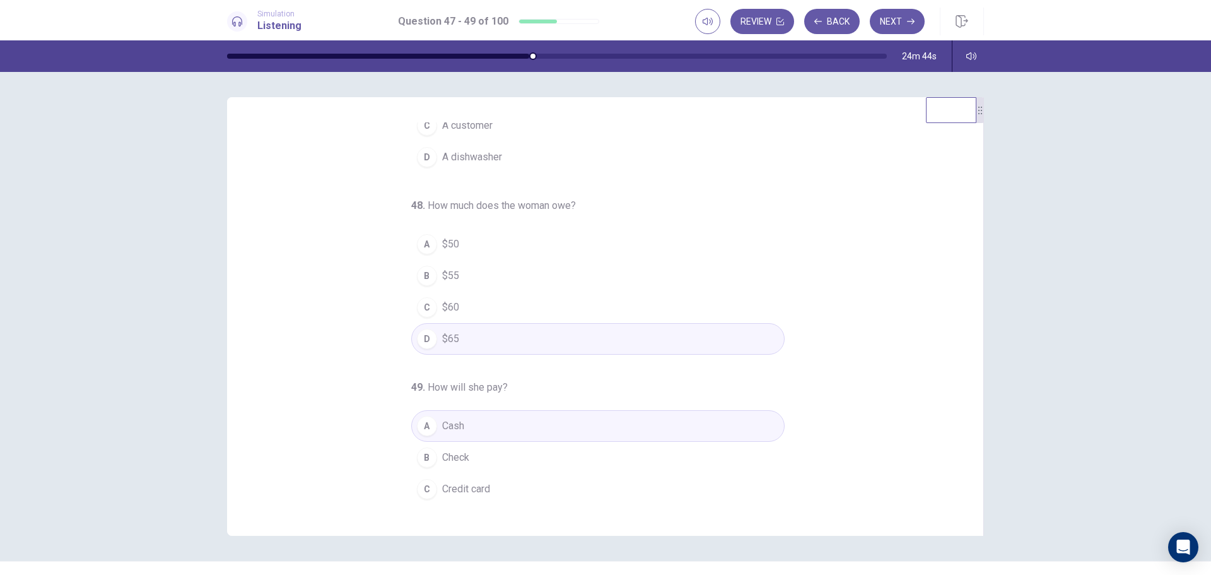
scroll to position [132, 0]
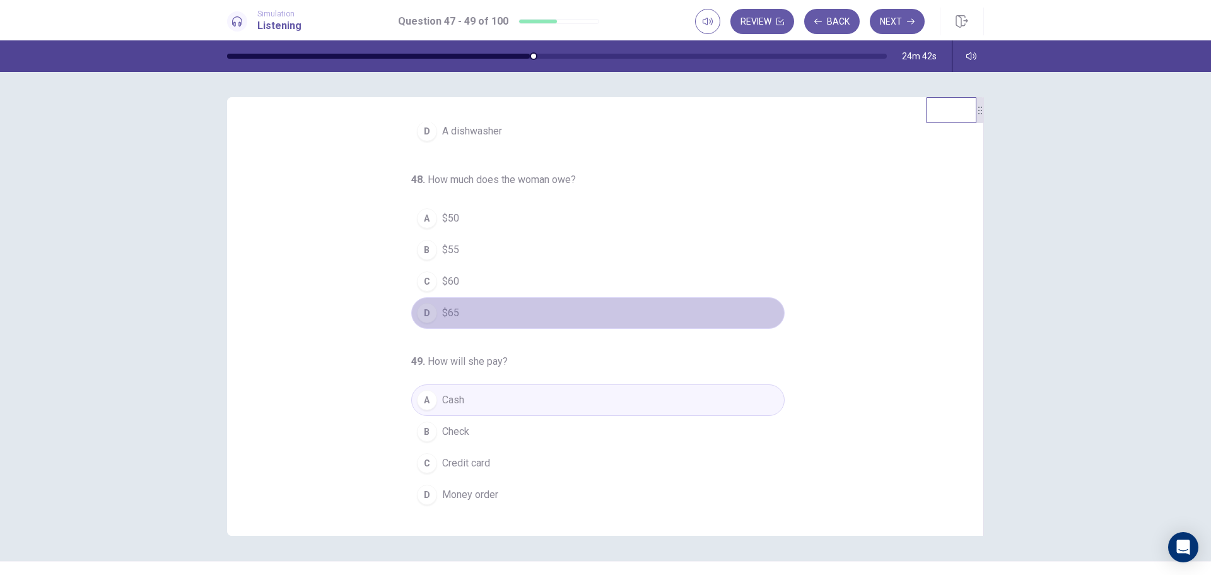
click at [459, 310] on button "D $65" at bounding box center [597, 313] width 373 height 32
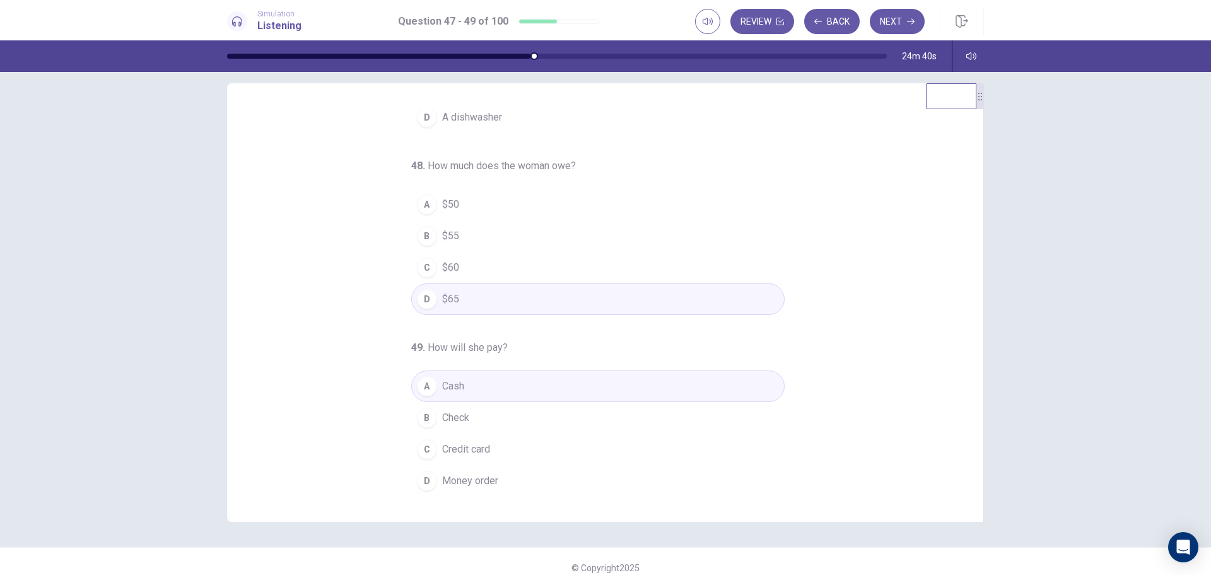
scroll to position [26, 0]
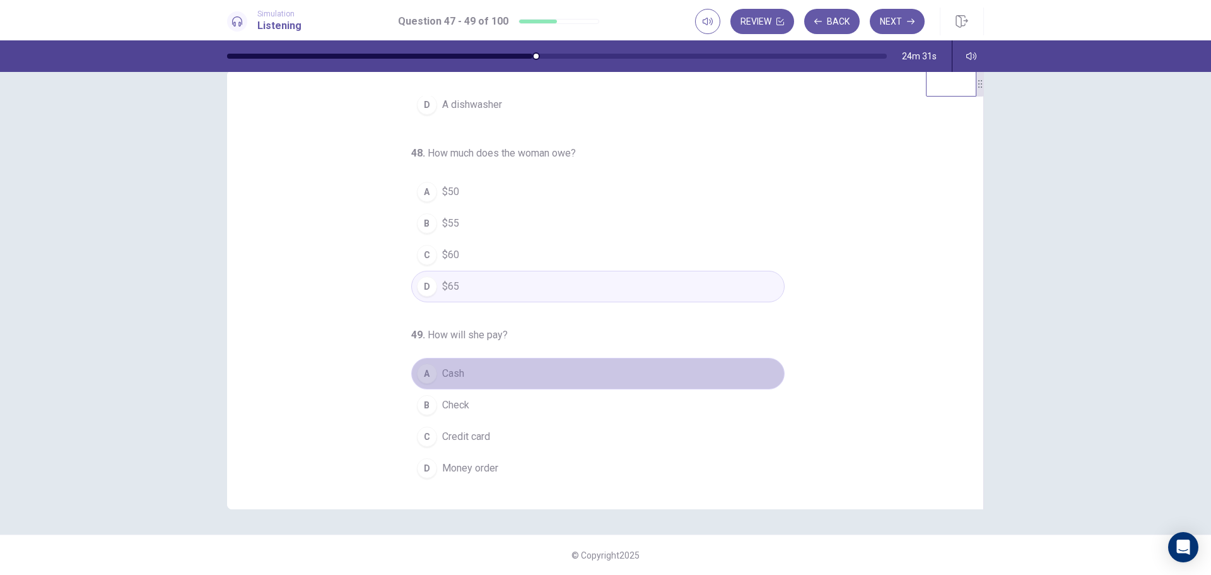
click at [469, 374] on button "A Cash" at bounding box center [597, 374] width 373 height 32
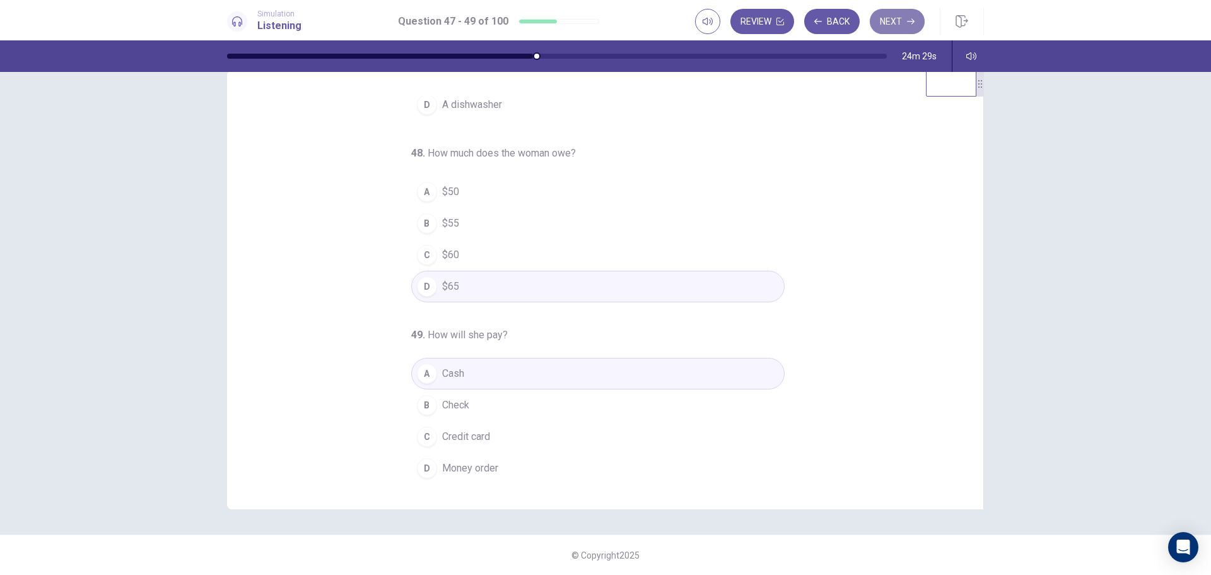
click at [898, 21] on button "Next" at bounding box center [897, 21] width 55 height 25
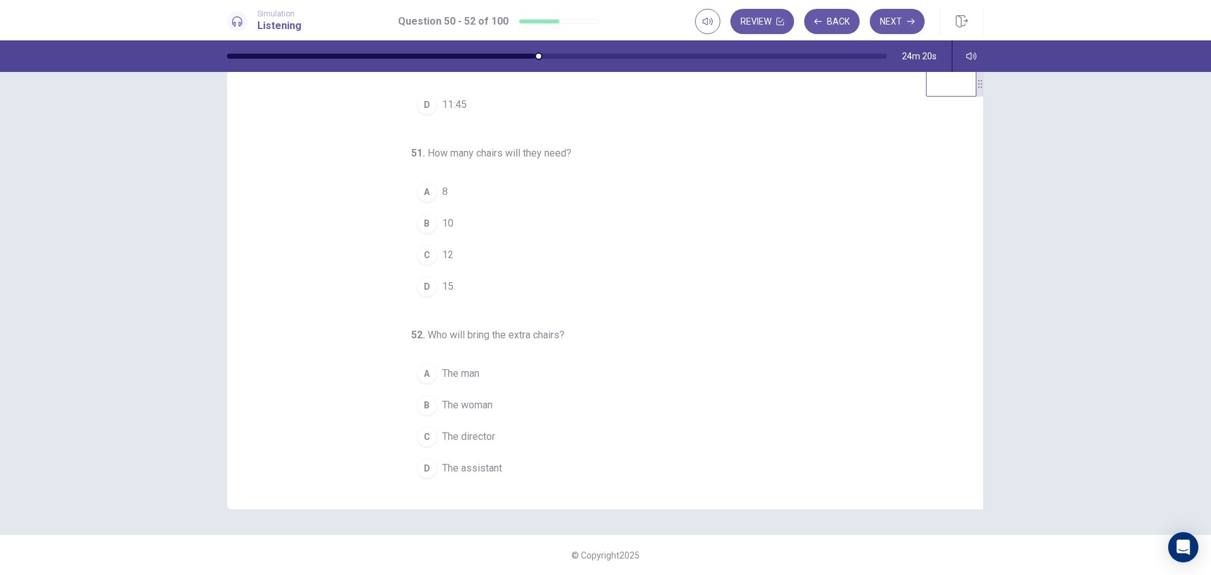
scroll to position [0, 0]
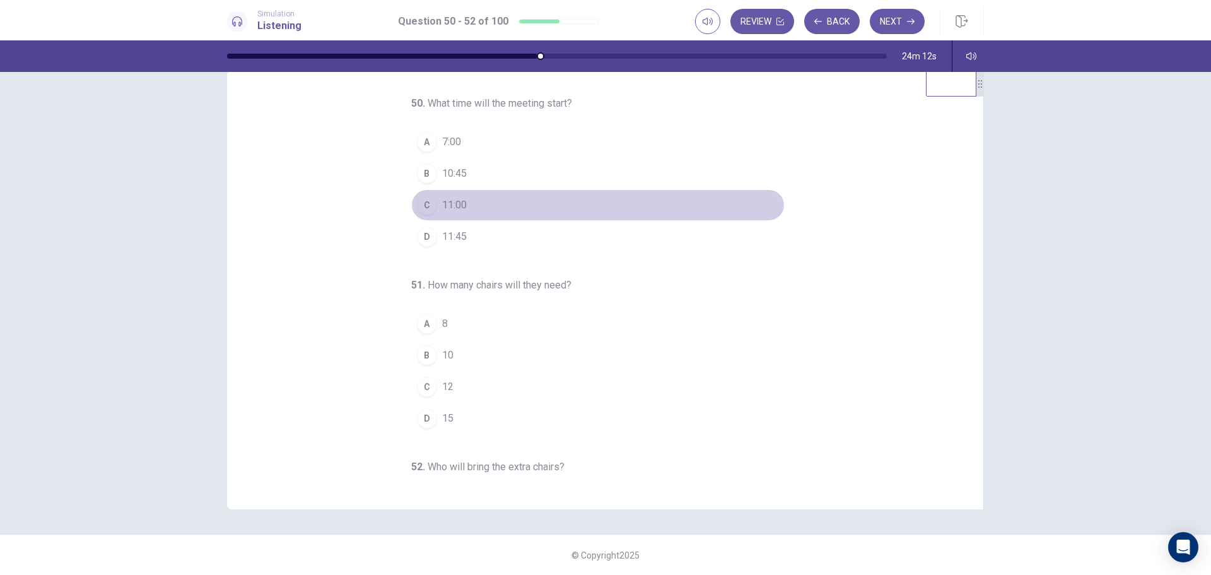
click at [450, 208] on span "11:00" at bounding box center [454, 204] width 25 height 15
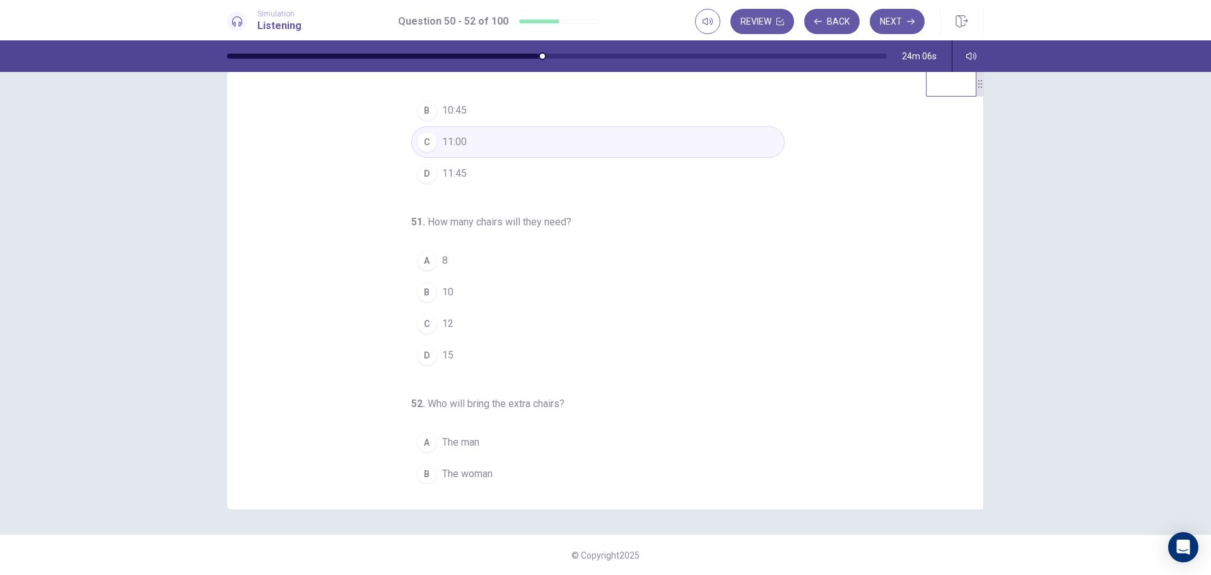
scroll to position [126, 0]
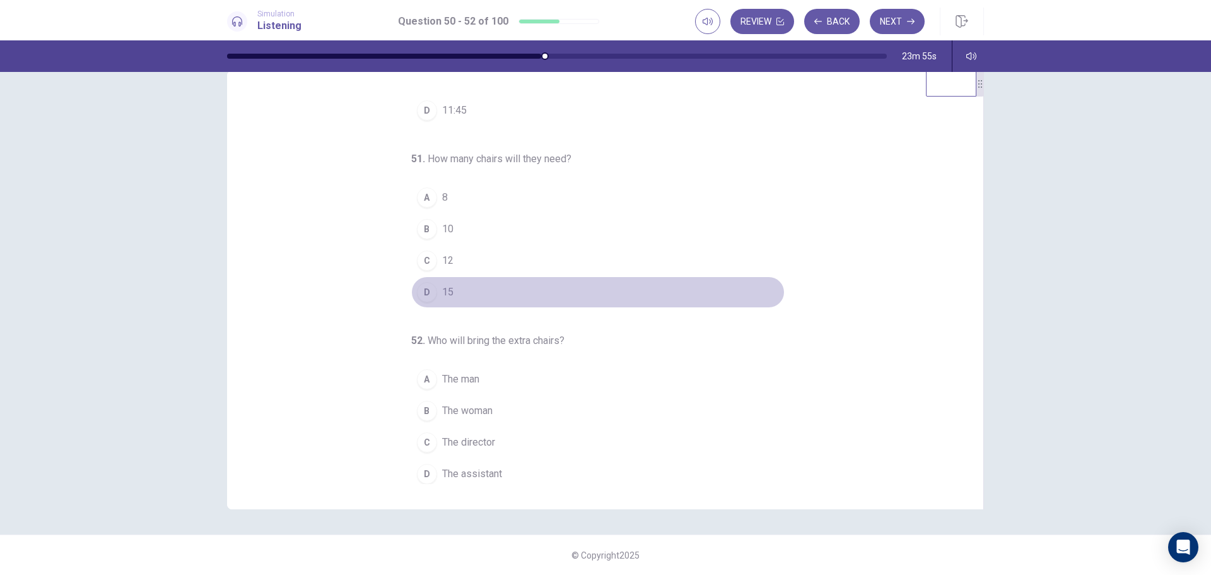
click at [422, 295] on div "D" at bounding box center [427, 292] width 20 height 20
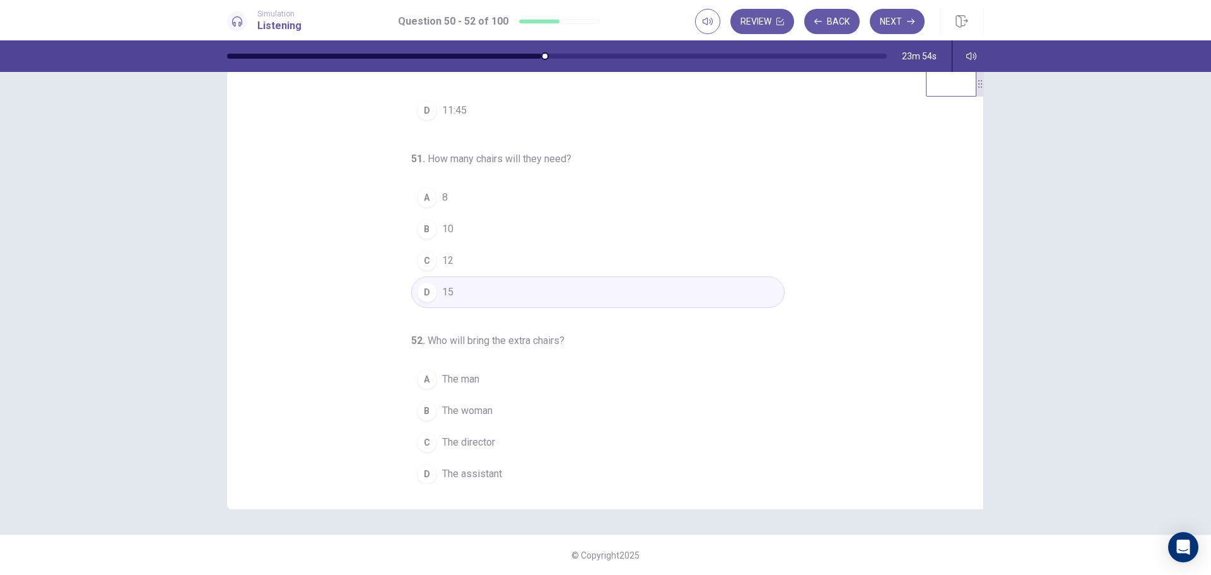
scroll to position [132, 0]
click at [474, 469] on span "The assistant" at bounding box center [472, 467] width 60 height 15
click at [894, 24] on button "Next" at bounding box center [897, 21] width 55 height 25
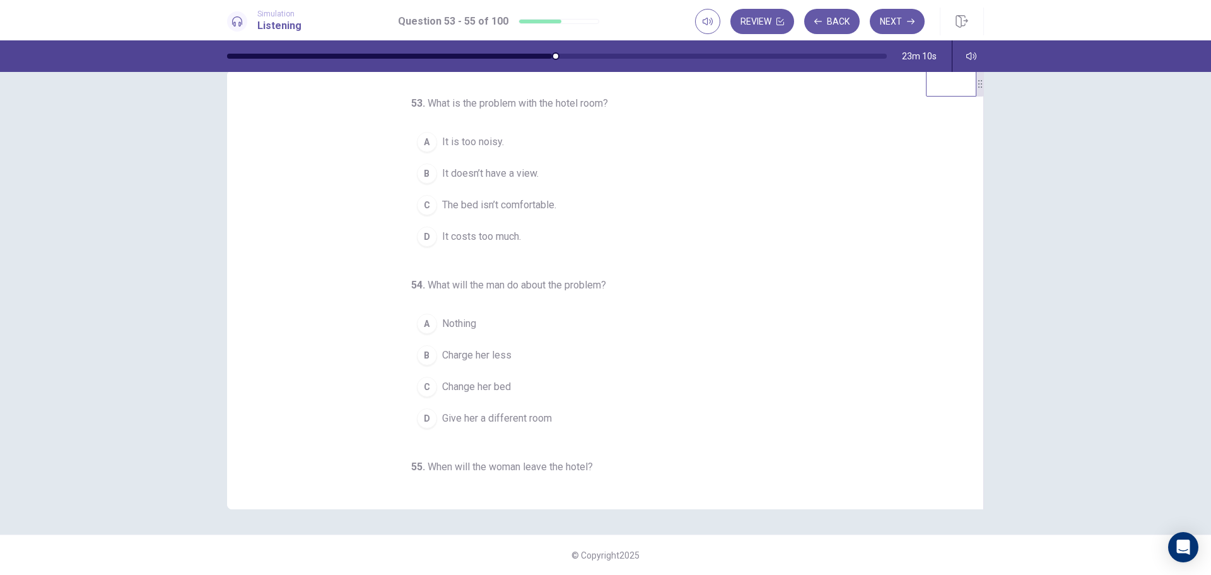
scroll to position [0, 0]
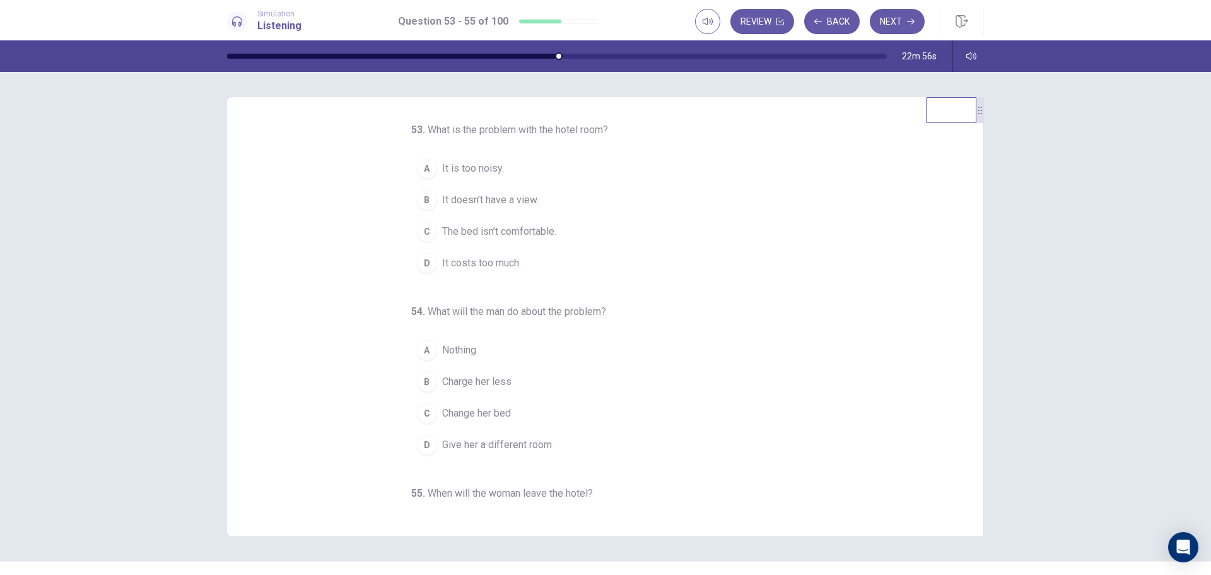
click at [489, 197] on span "It doesn’t have a view." at bounding box center [490, 199] width 97 height 15
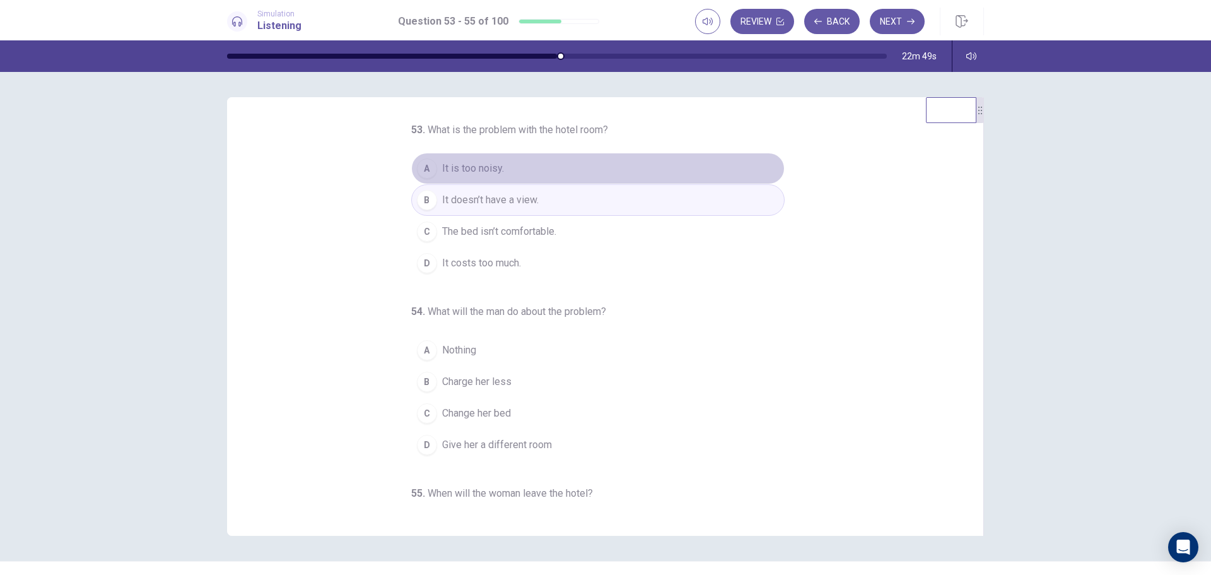
click at [474, 165] on span "It is too noisy." at bounding box center [473, 168] width 62 height 15
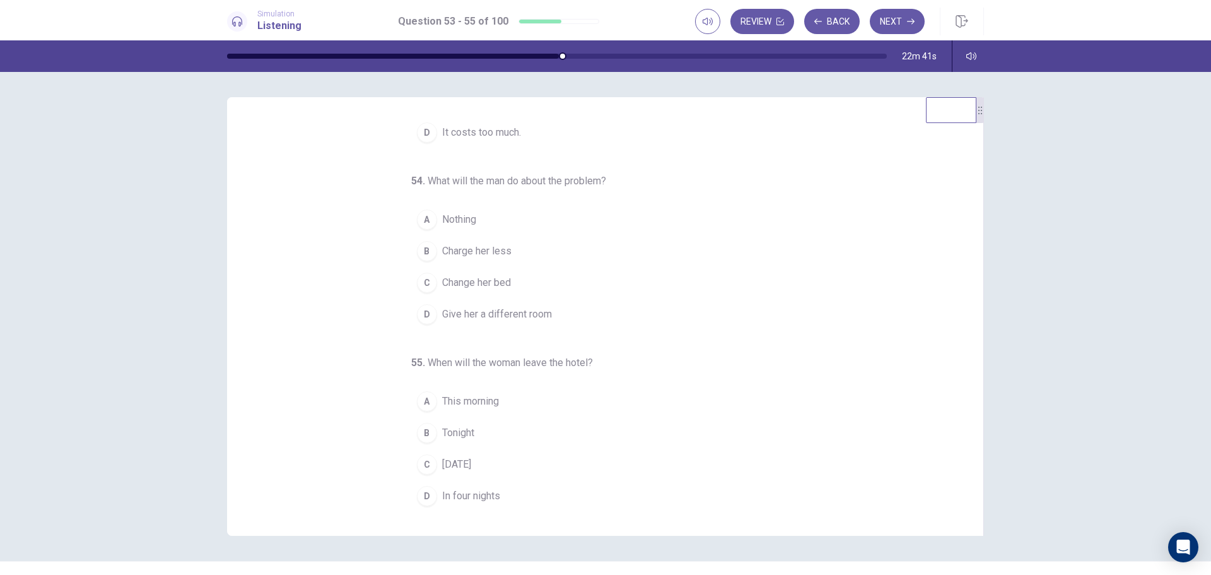
scroll to position [132, 0]
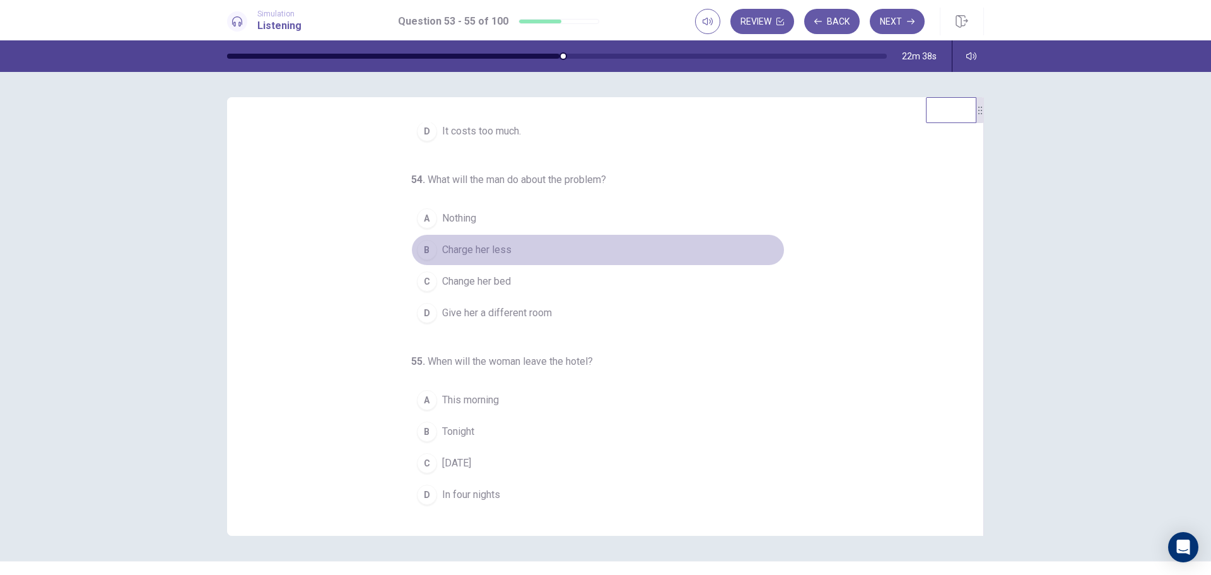
click at [477, 245] on span "Charge her less" at bounding box center [476, 249] width 69 height 15
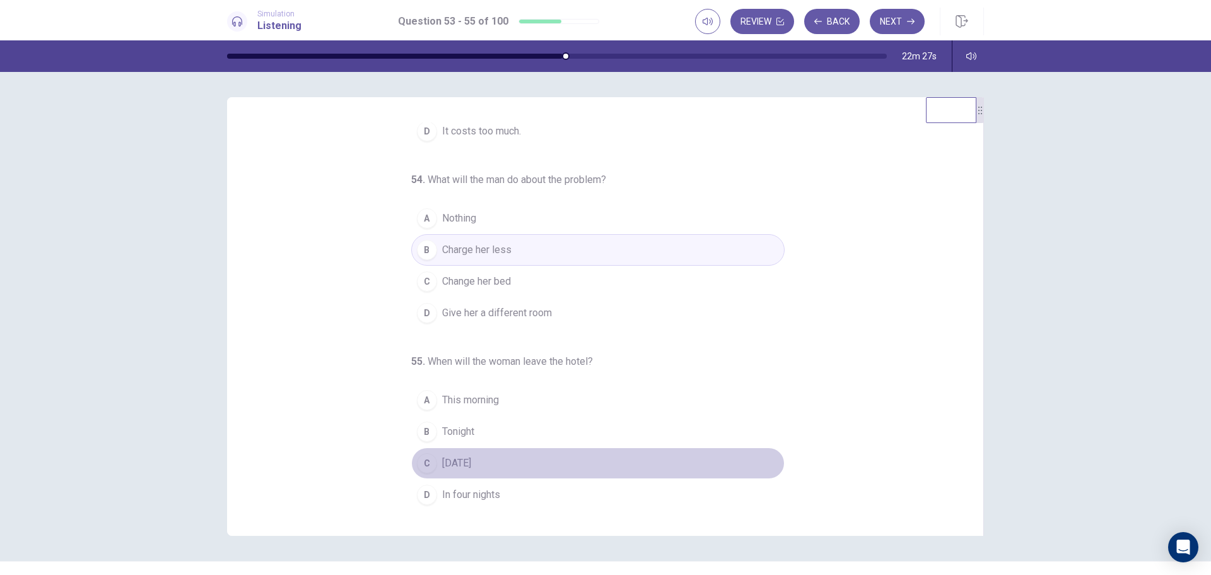
click at [466, 464] on span "Tomorrow" at bounding box center [456, 462] width 29 height 15
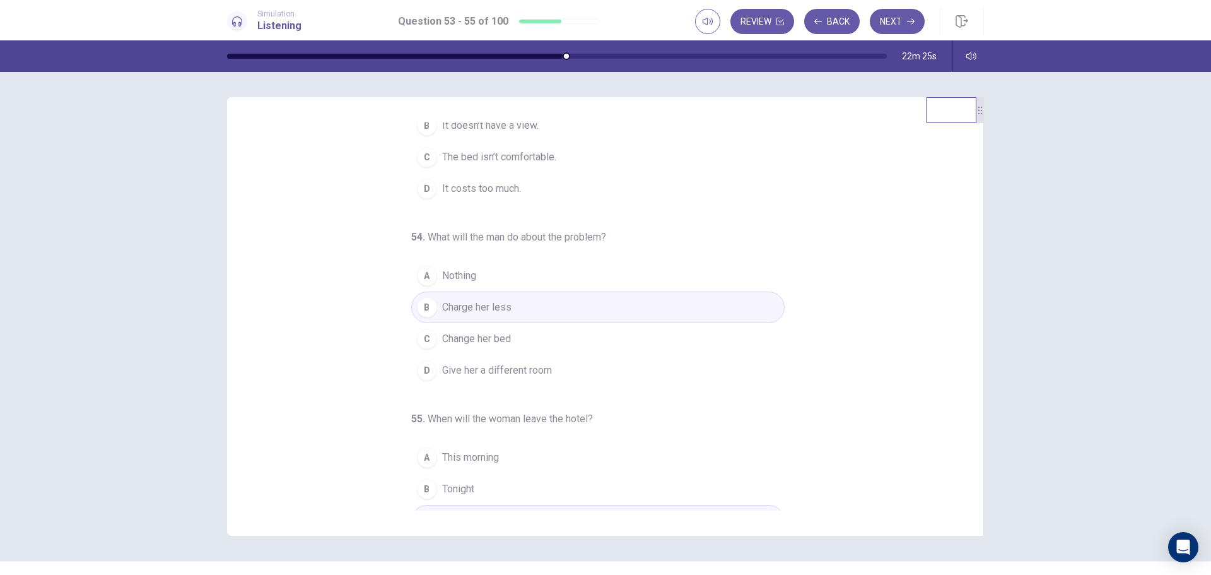
scroll to position [0, 0]
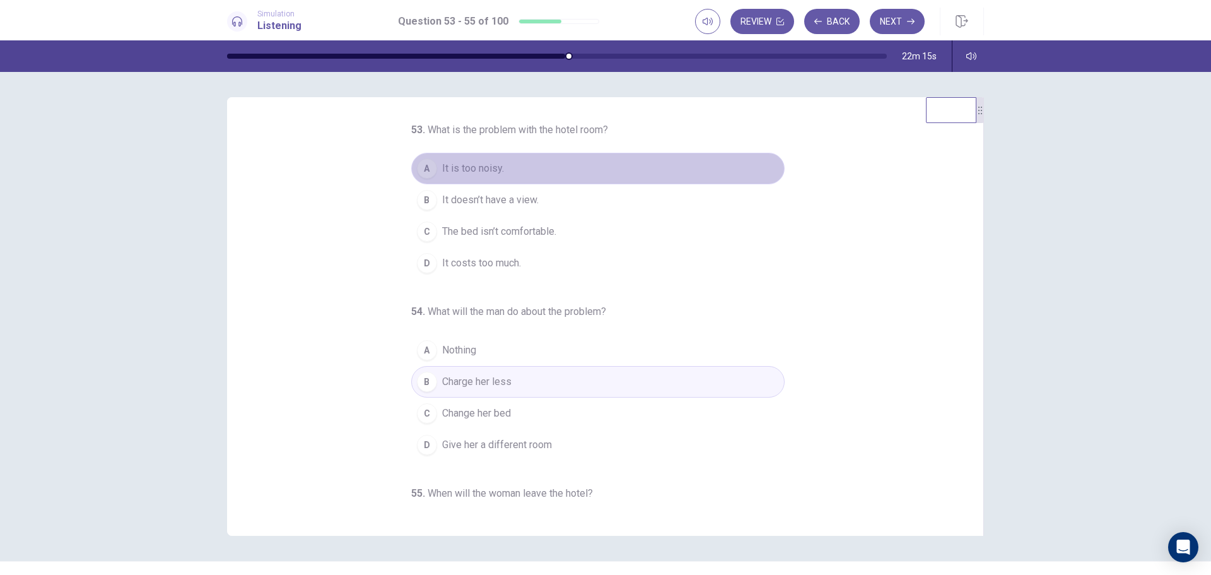
click at [509, 173] on button "A It is too noisy." at bounding box center [597, 169] width 373 height 32
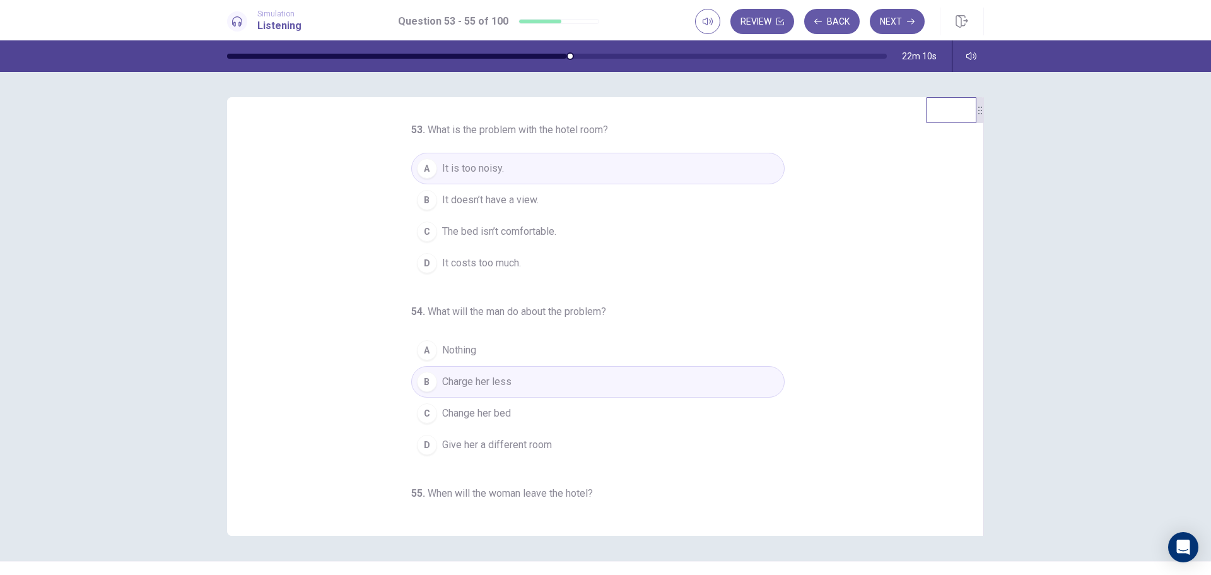
click at [489, 383] on span "Charge her less" at bounding box center [476, 381] width 69 height 15
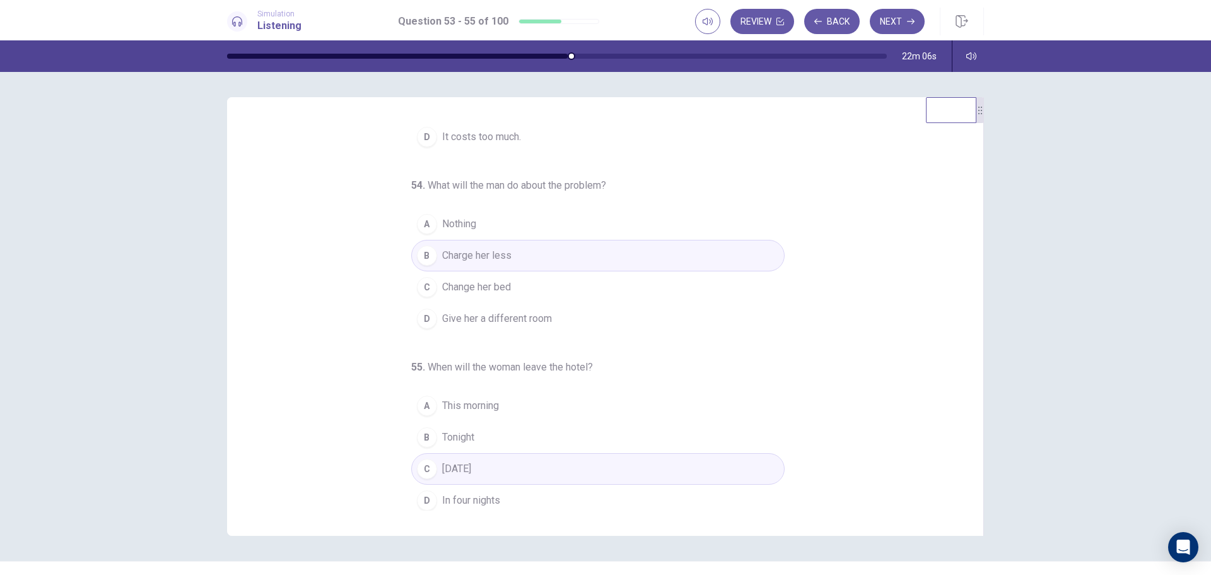
scroll to position [132, 0]
click at [471, 457] on span "Tomorrow" at bounding box center [456, 462] width 29 height 15
click at [897, 22] on button "Next" at bounding box center [897, 21] width 55 height 25
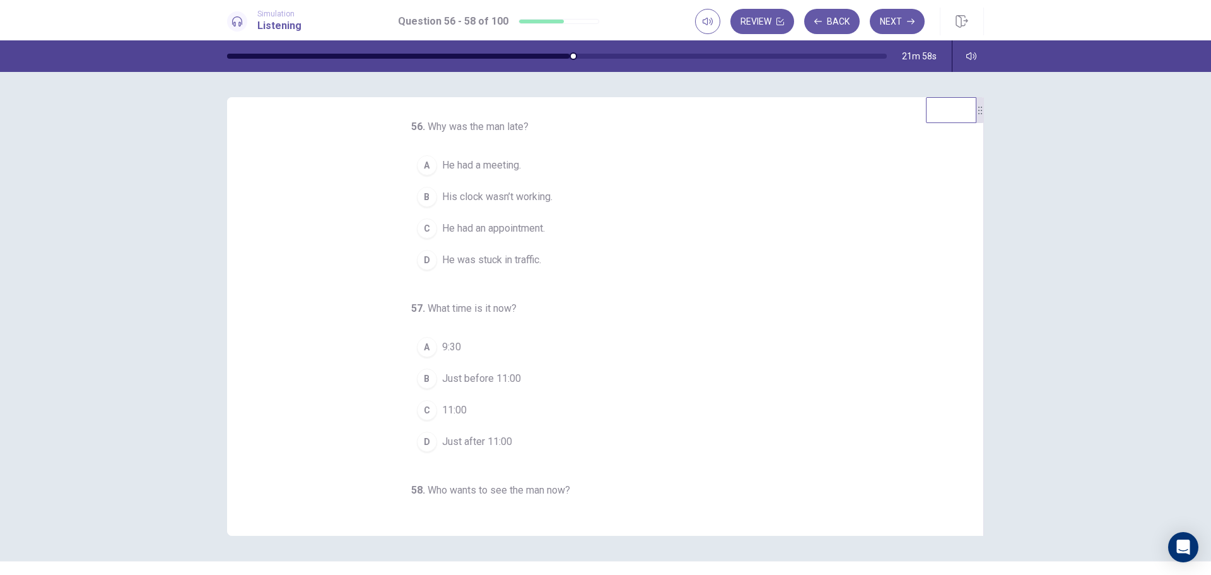
scroll to position [0, 0]
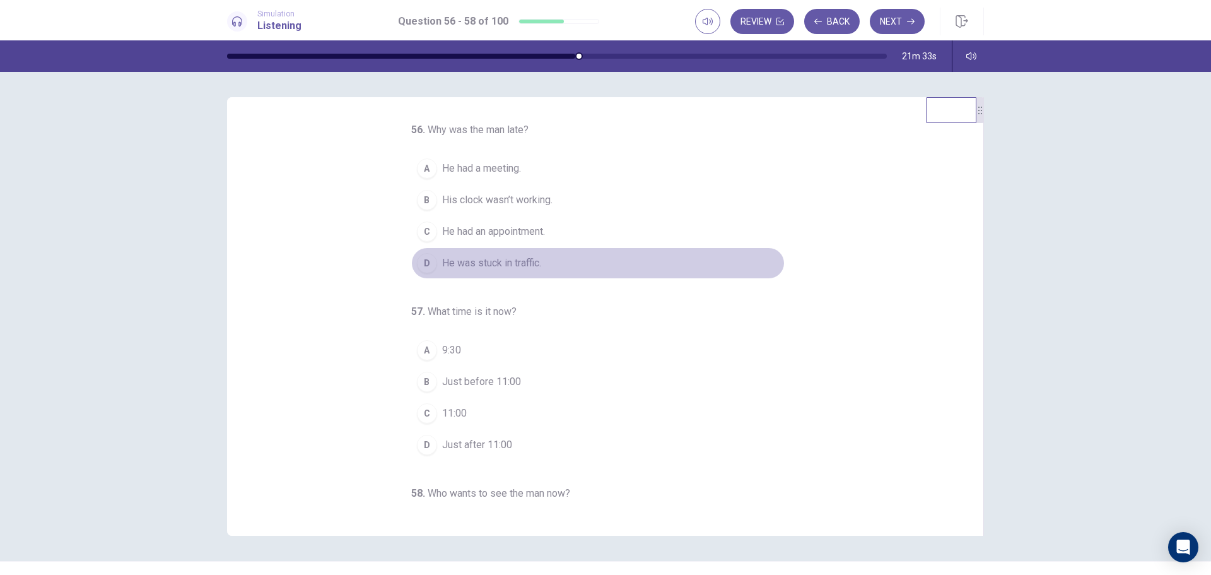
click at [493, 266] on span "He was stuck in traffic." at bounding box center [491, 262] width 99 height 15
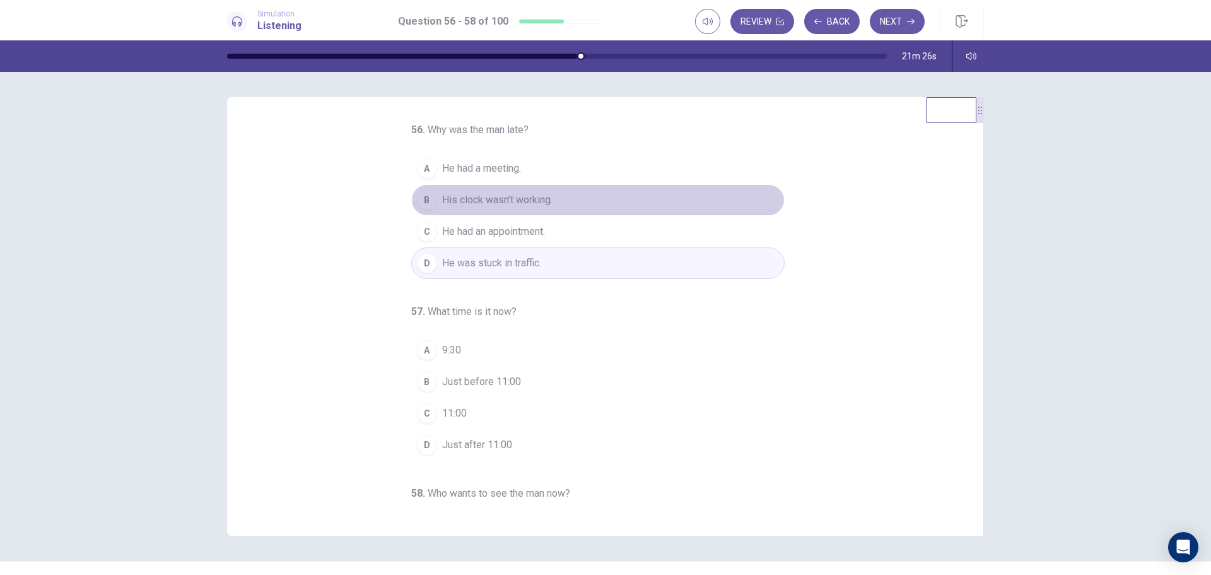
click at [499, 200] on span "His clock wasn’t working." at bounding box center [497, 199] width 110 height 15
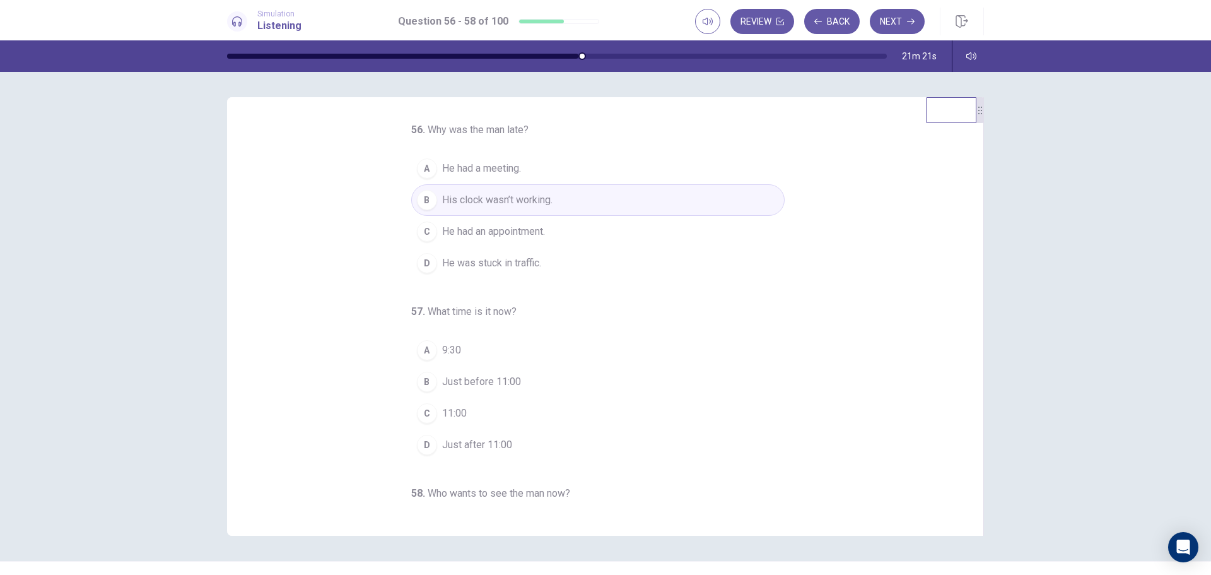
scroll to position [63, 0]
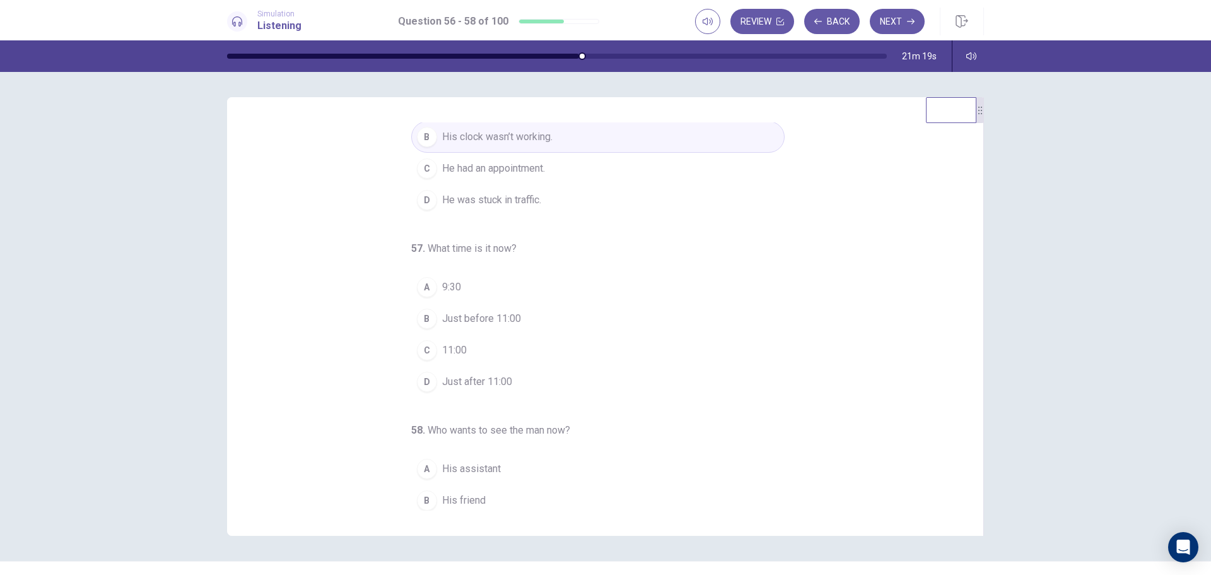
click at [446, 350] on span "11:00" at bounding box center [454, 349] width 25 height 15
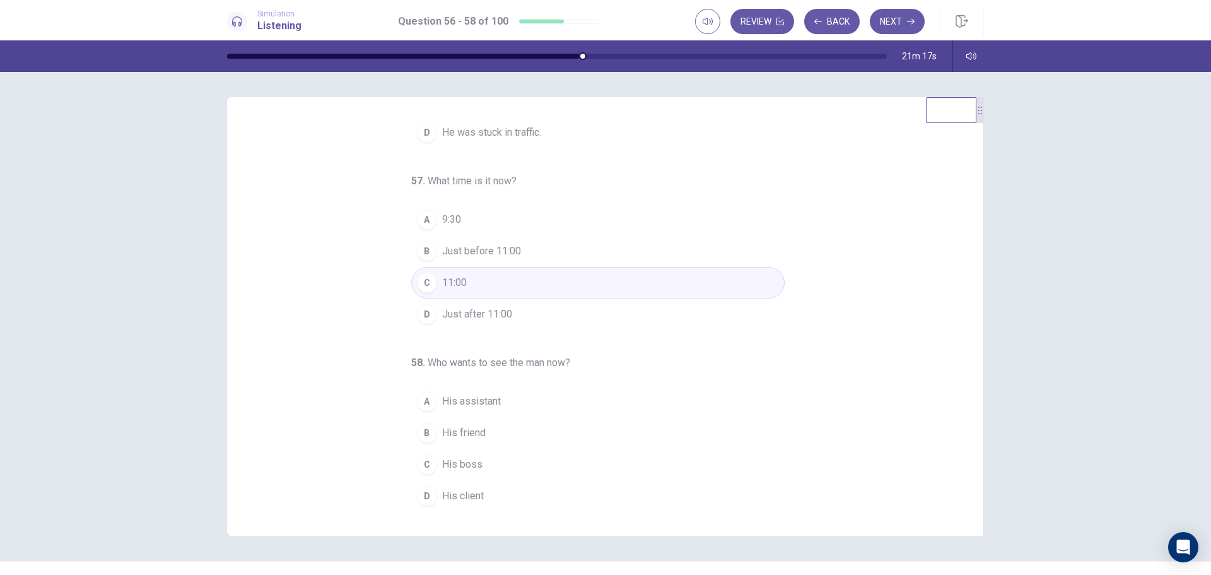
scroll to position [132, 0]
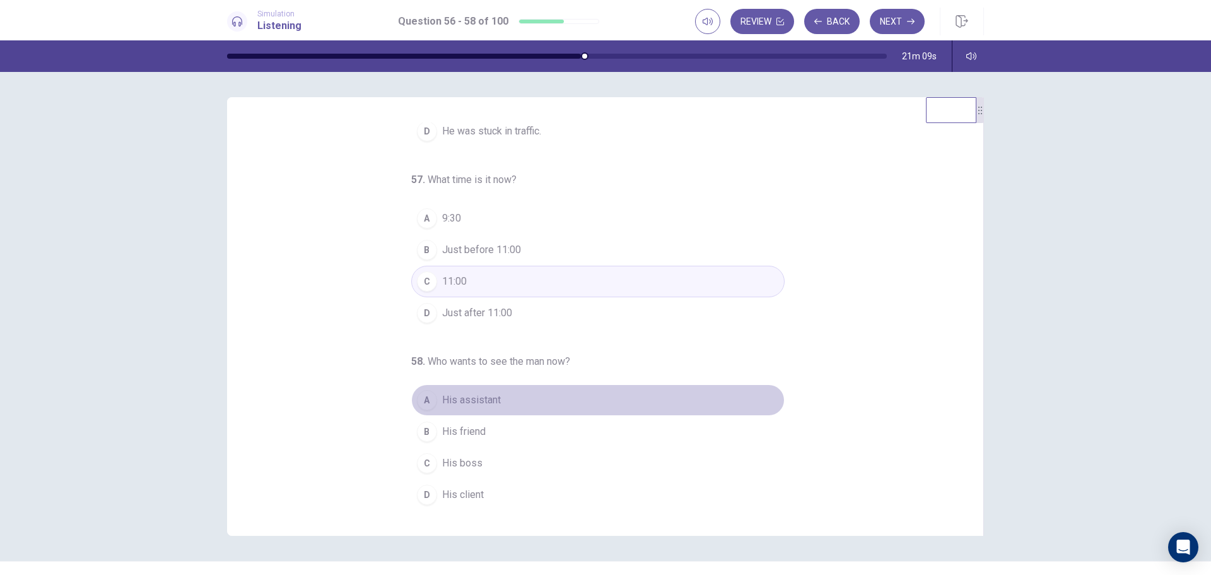
click at [475, 400] on span "His assistant" at bounding box center [471, 399] width 59 height 15
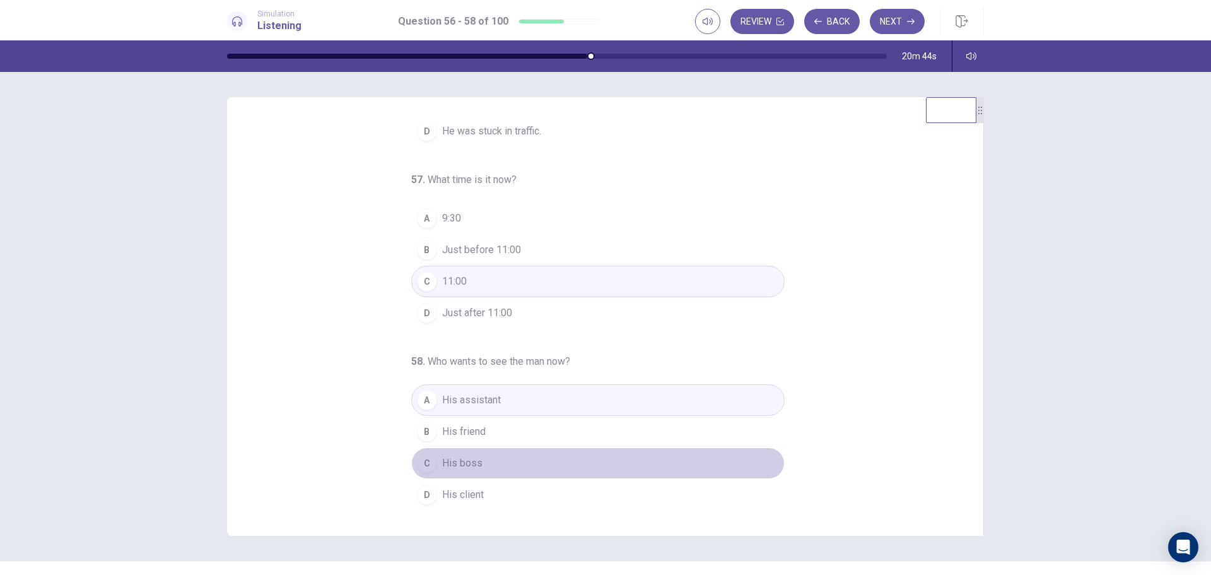
click at [456, 464] on span "His boss" at bounding box center [462, 462] width 40 height 15
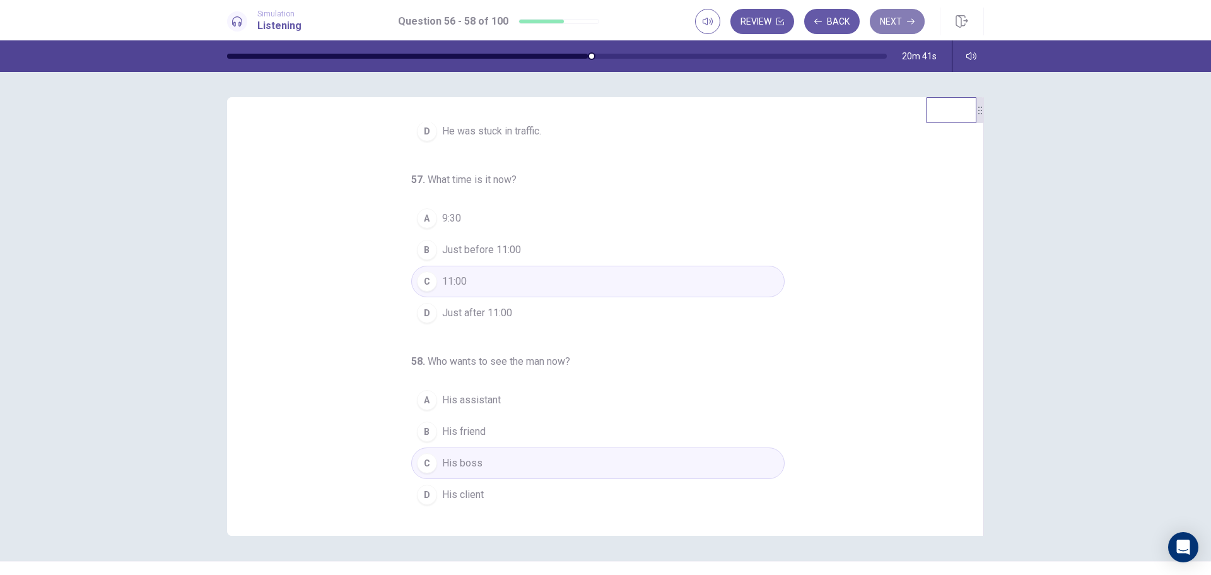
click at [910, 18] on icon "button" at bounding box center [911, 22] width 8 height 8
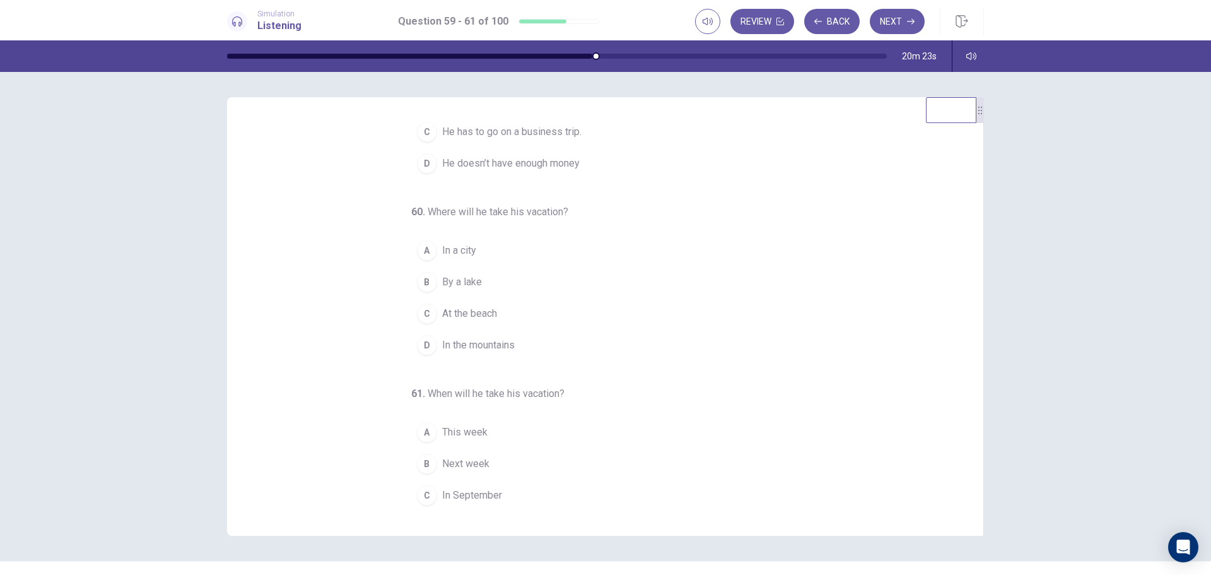
scroll to position [0, 0]
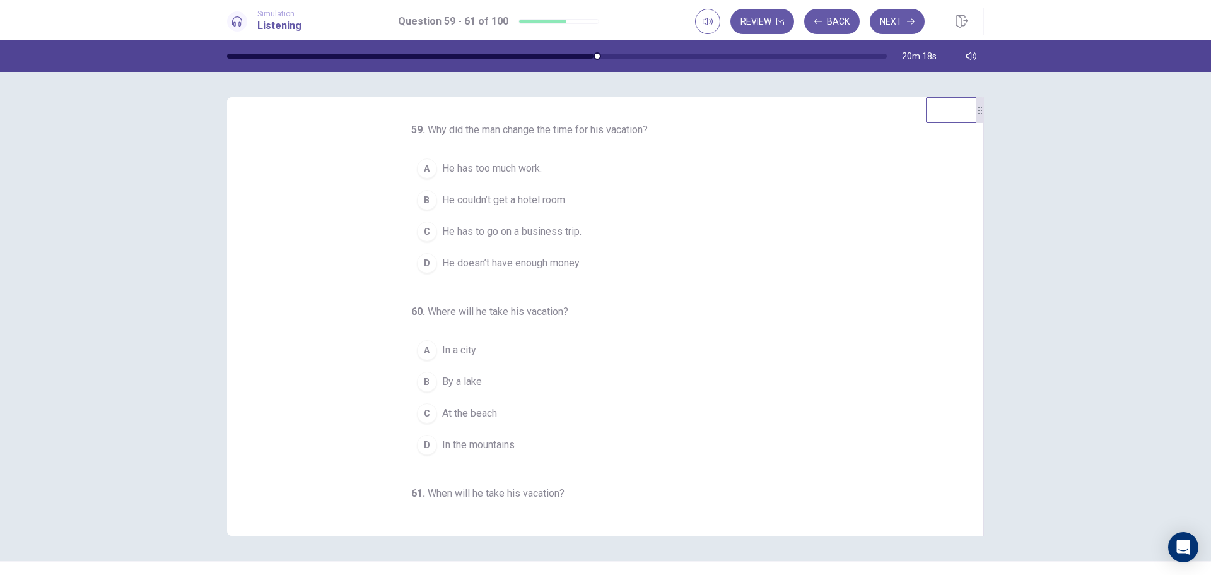
click at [503, 208] on span "He couldn’t get a hotel room." at bounding box center [504, 199] width 125 height 15
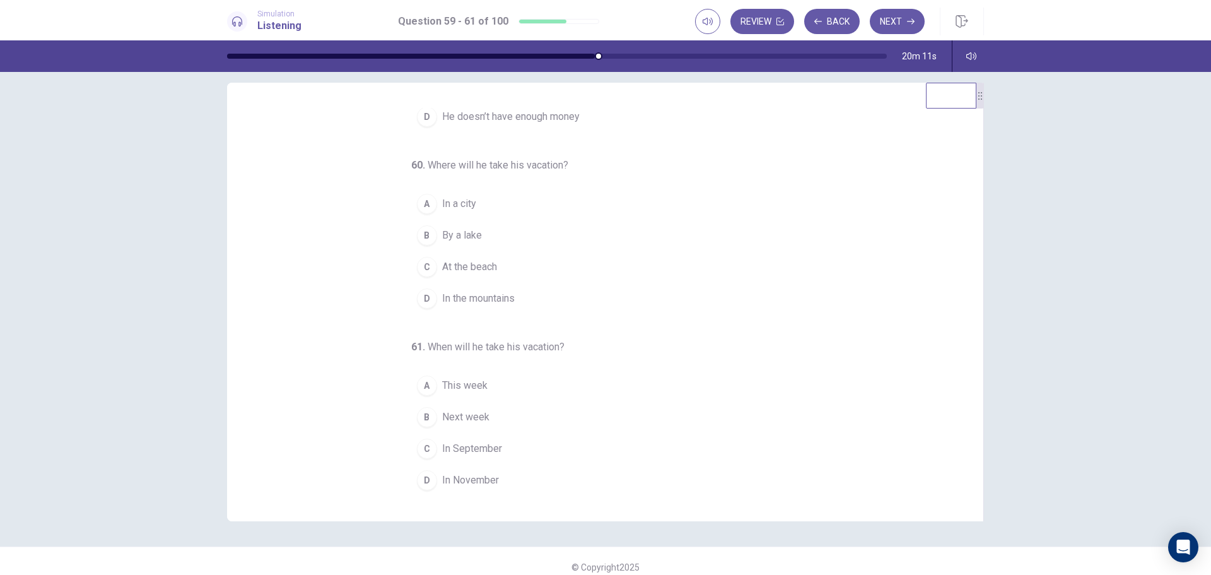
scroll to position [26, 0]
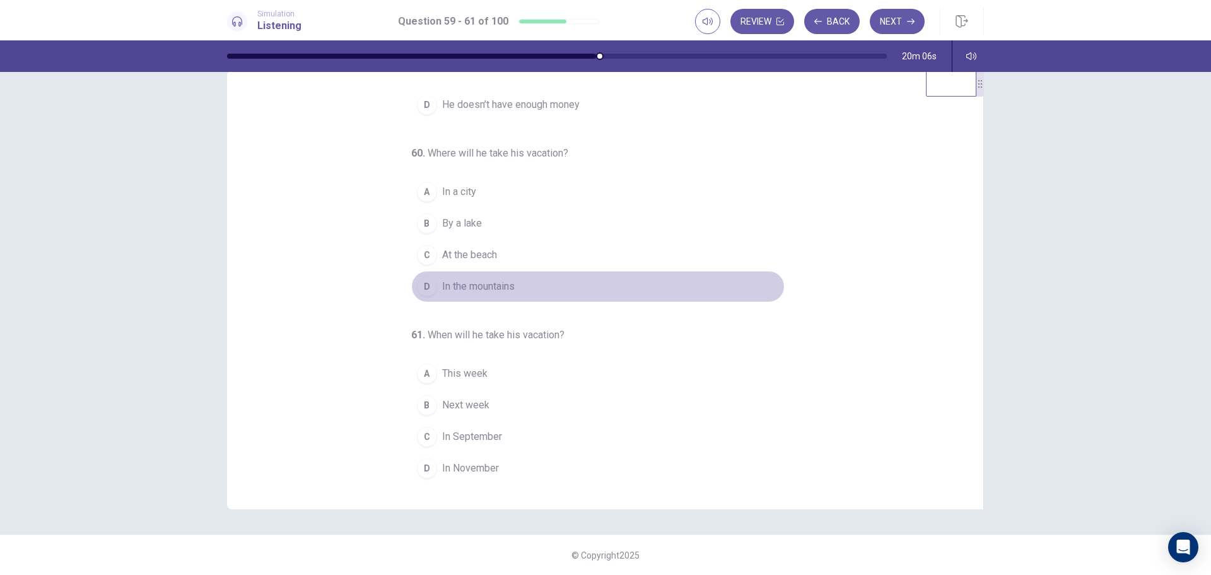
click at [482, 289] on span "In the mountains" at bounding box center [478, 286] width 73 height 15
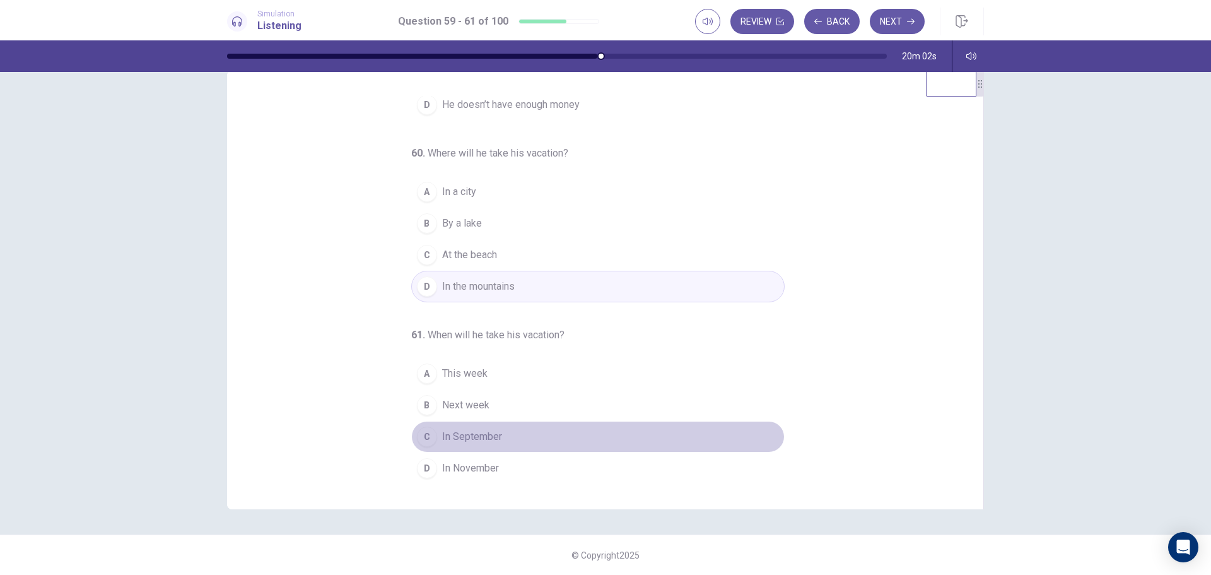
click at [480, 434] on span "In September" at bounding box center [472, 436] width 60 height 15
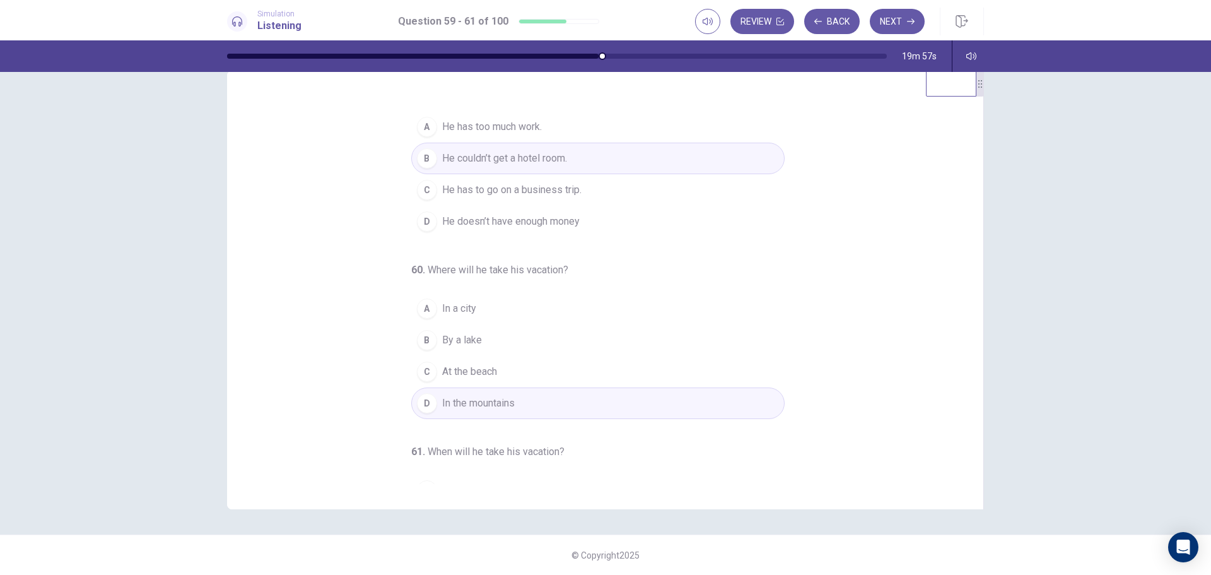
scroll to position [0, 0]
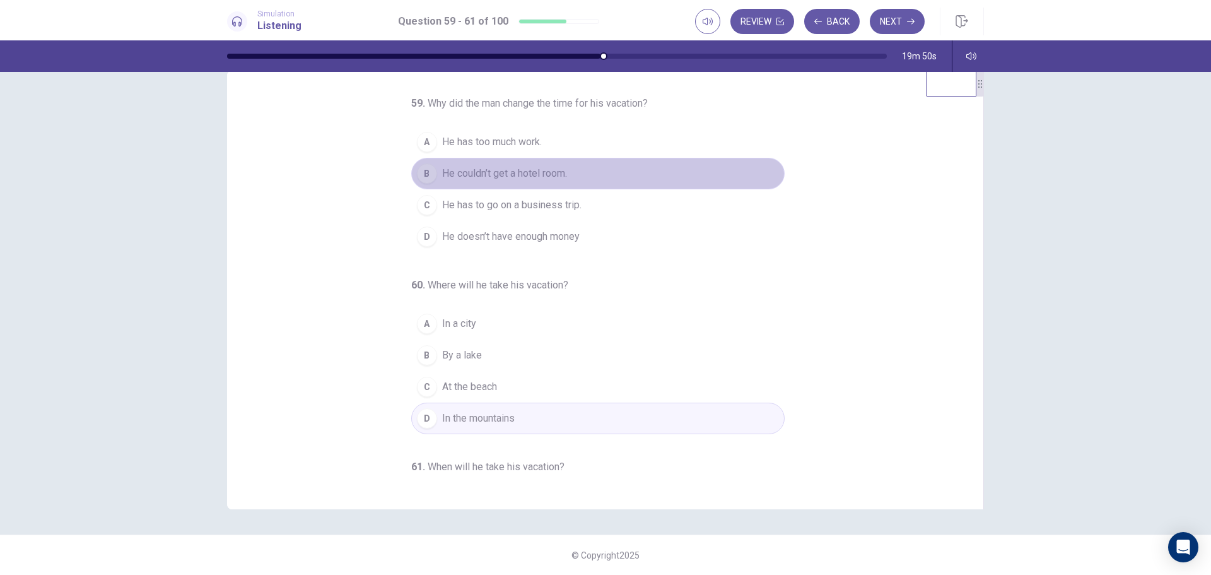
click at [492, 181] on span "He couldn’t get a hotel room." at bounding box center [504, 173] width 125 height 15
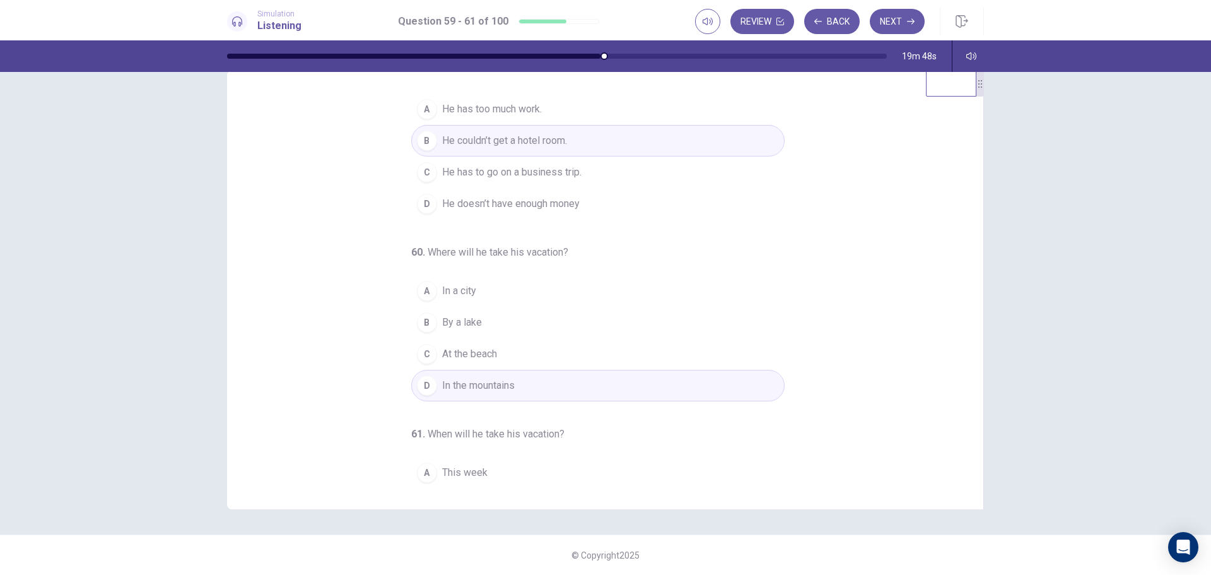
scroll to position [63, 0]
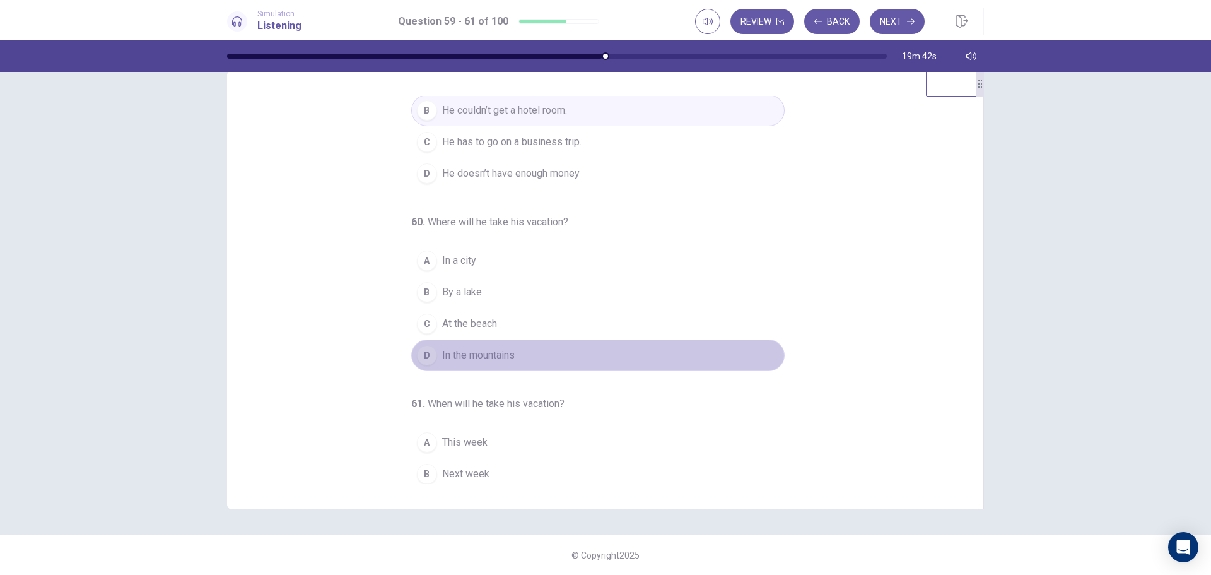
click at [491, 363] on span "In the mountains" at bounding box center [478, 355] width 73 height 15
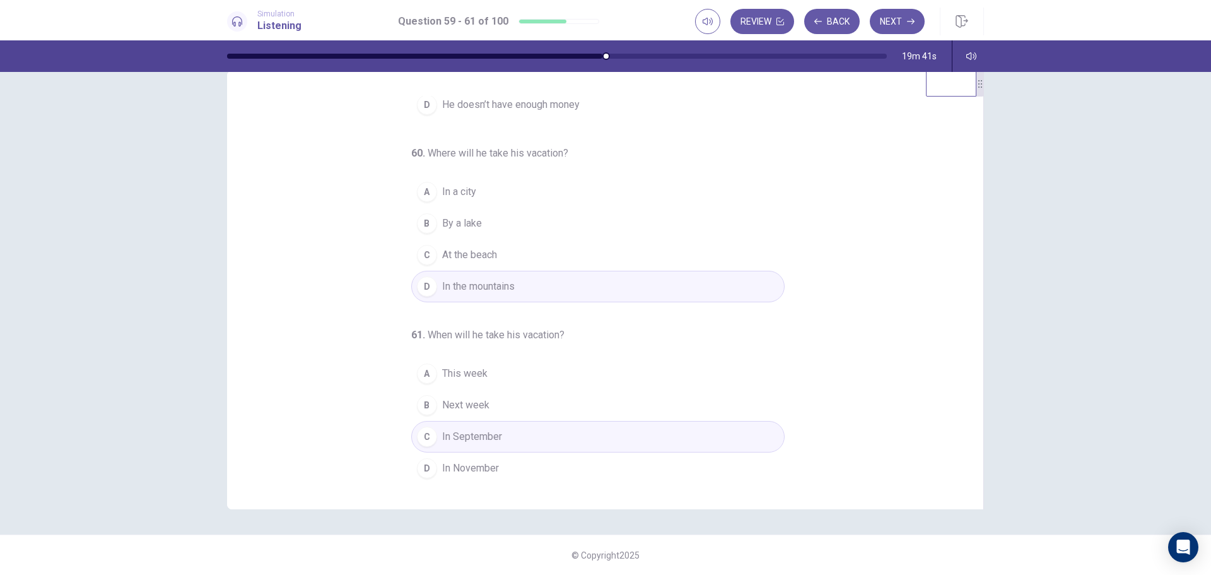
scroll to position [147, 0]
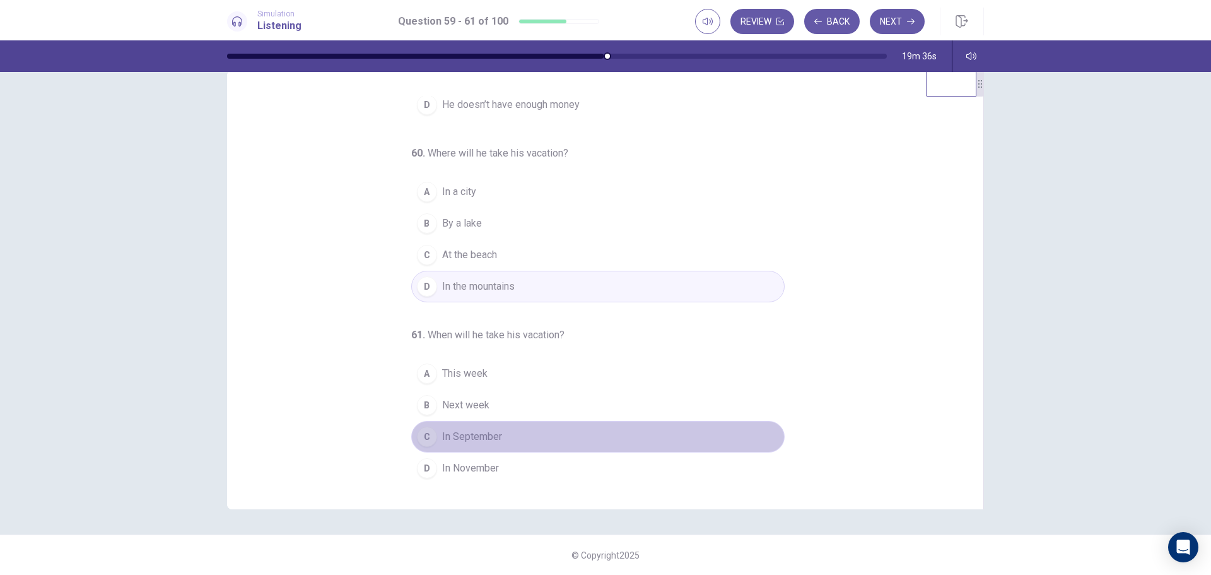
click at [500, 440] on button "C In September" at bounding box center [597, 437] width 373 height 32
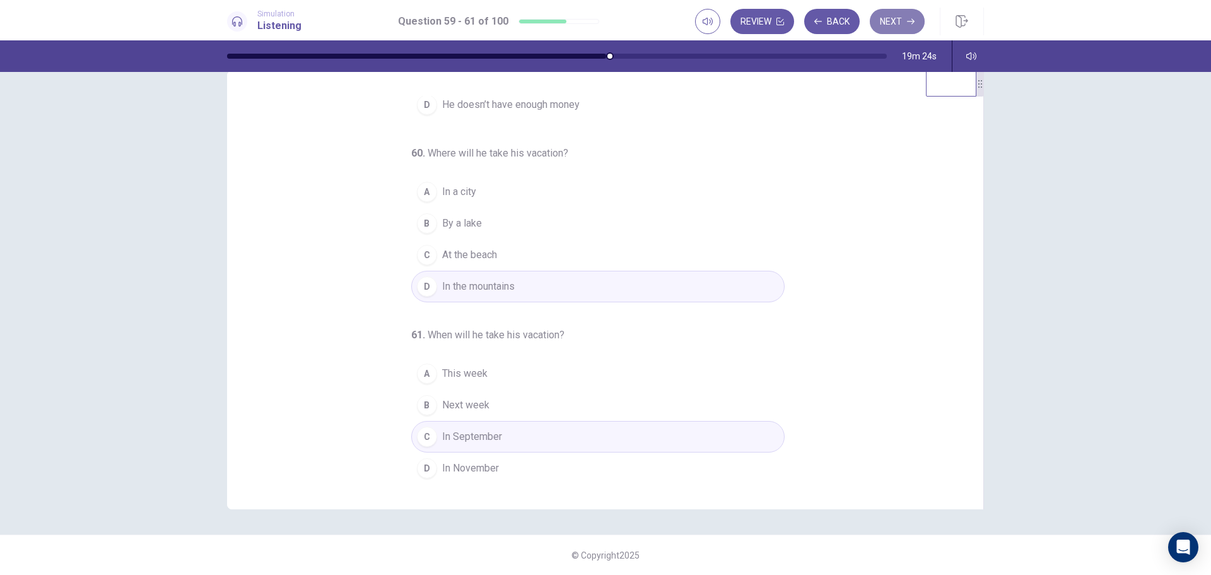
click at [903, 18] on button "Next" at bounding box center [897, 21] width 55 height 25
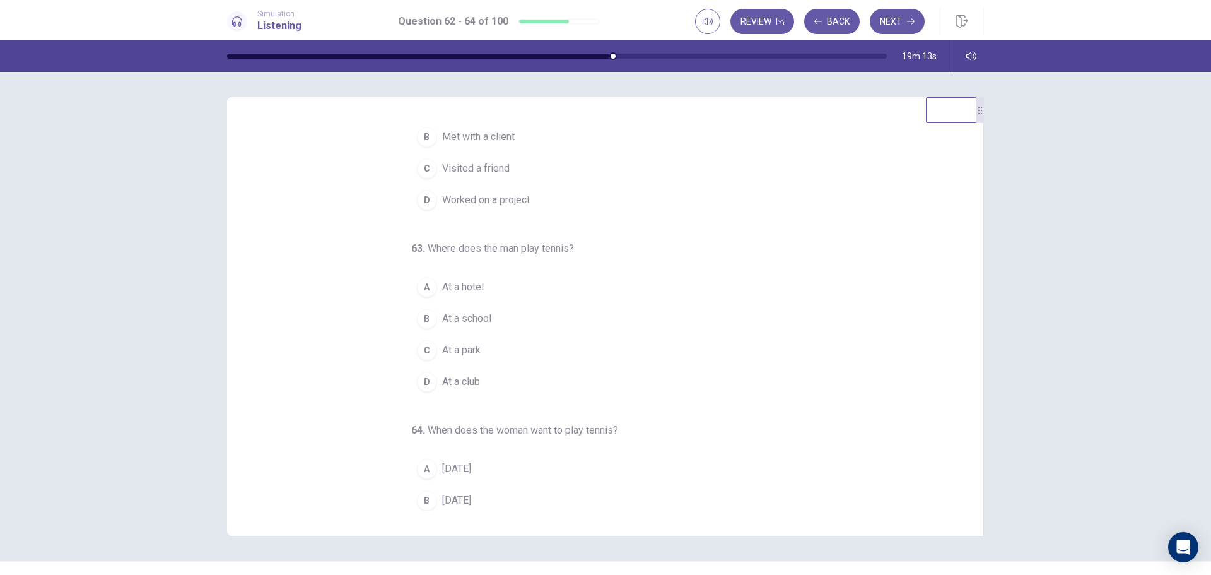
scroll to position [0, 0]
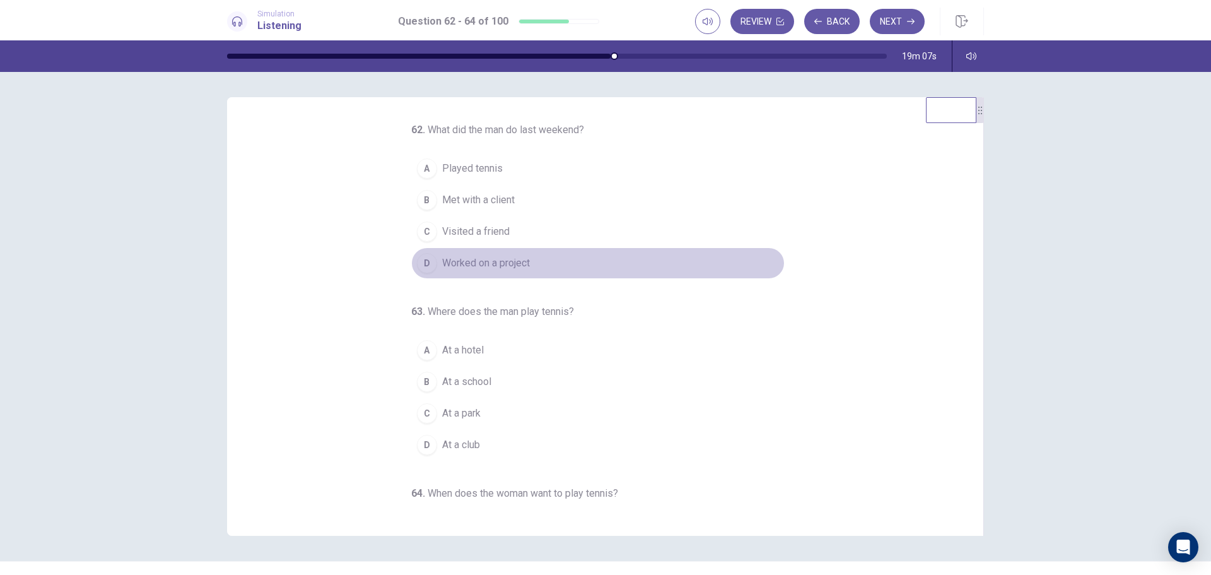
click at [495, 262] on span "Worked on a project" at bounding box center [486, 262] width 88 height 15
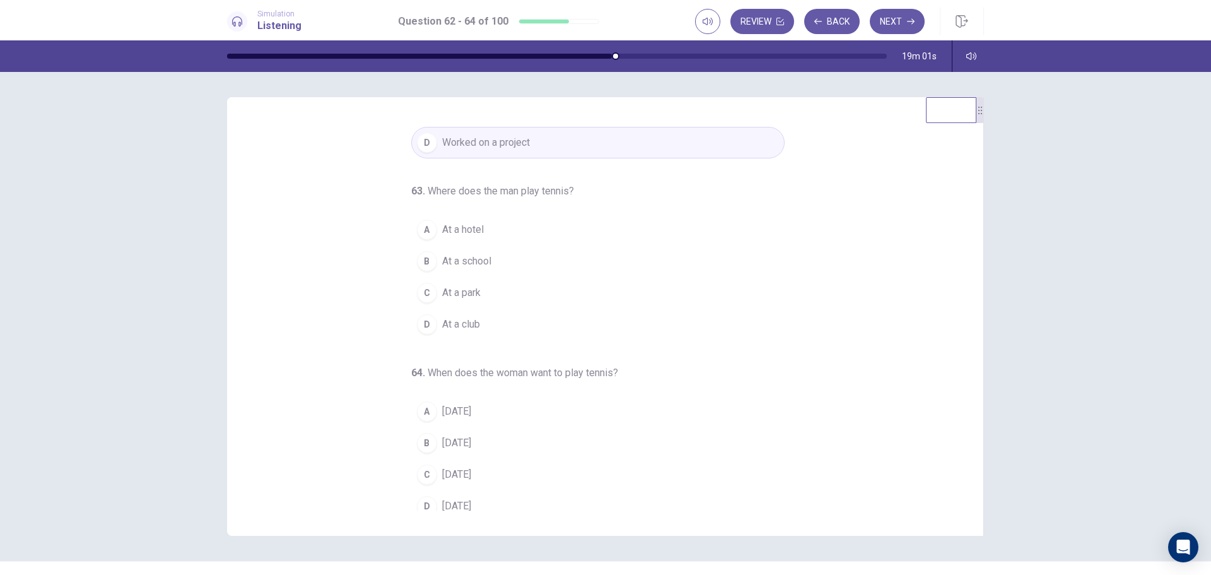
scroll to position [126, 0]
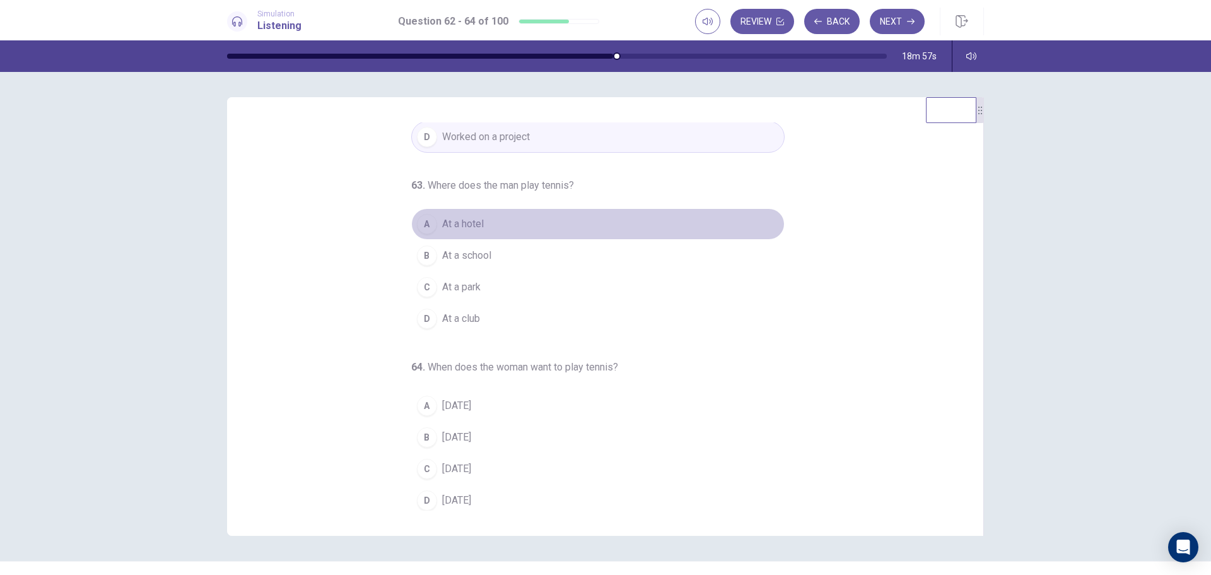
click at [464, 226] on span "At a hotel" at bounding box center [463, 223] width 42 height 15
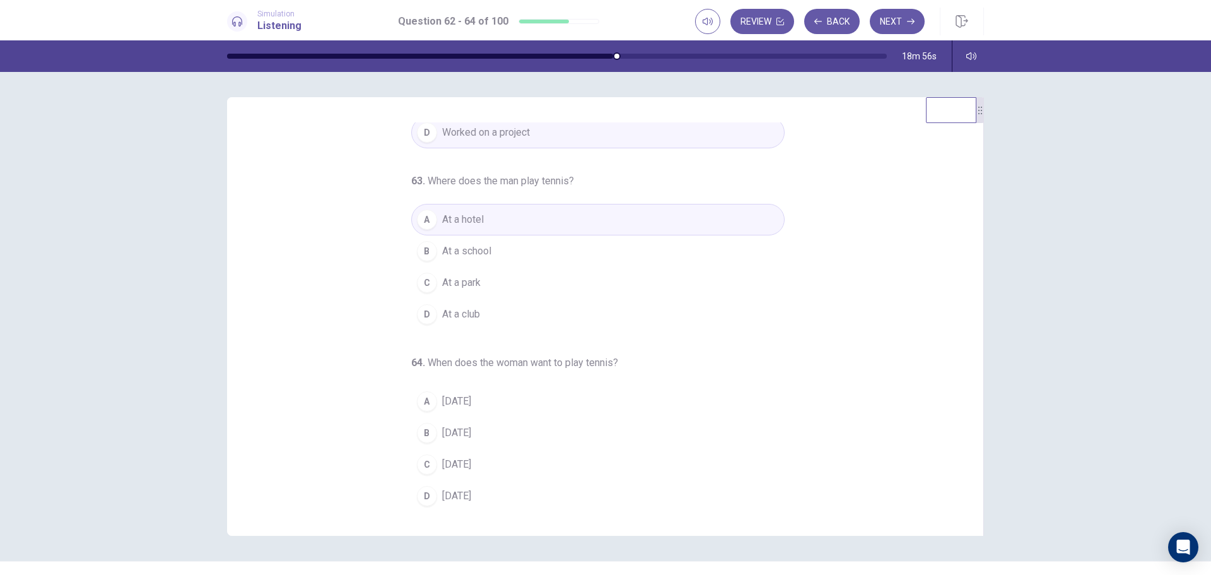
scroll to position [132, 0]
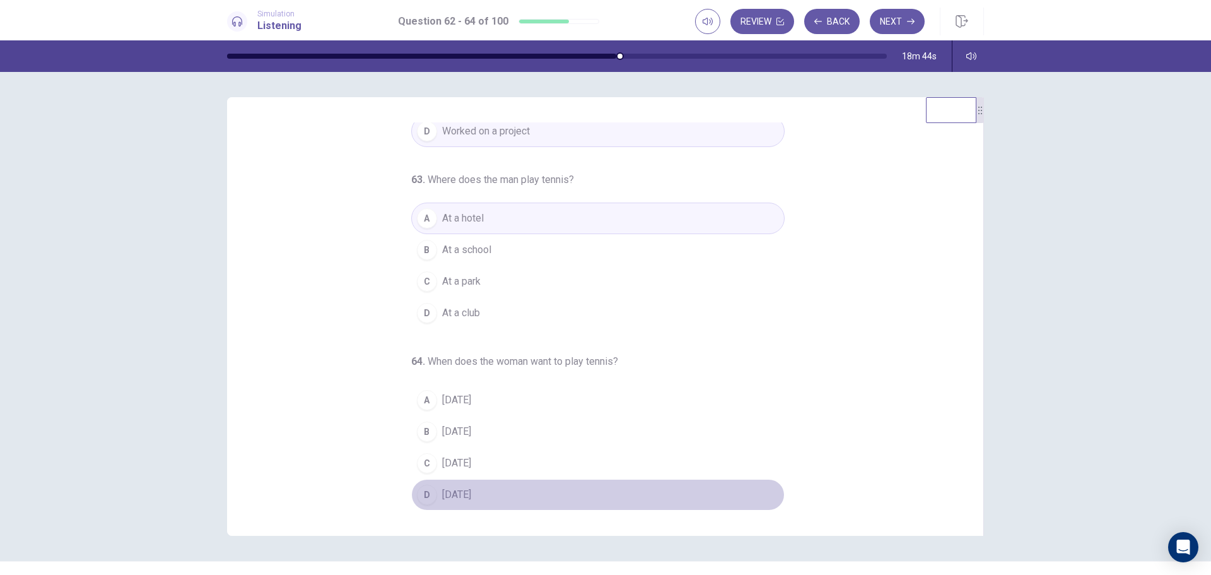
click at [459, 496] on span "Saturday" at bounding box center [456, 494] width 29 height 15
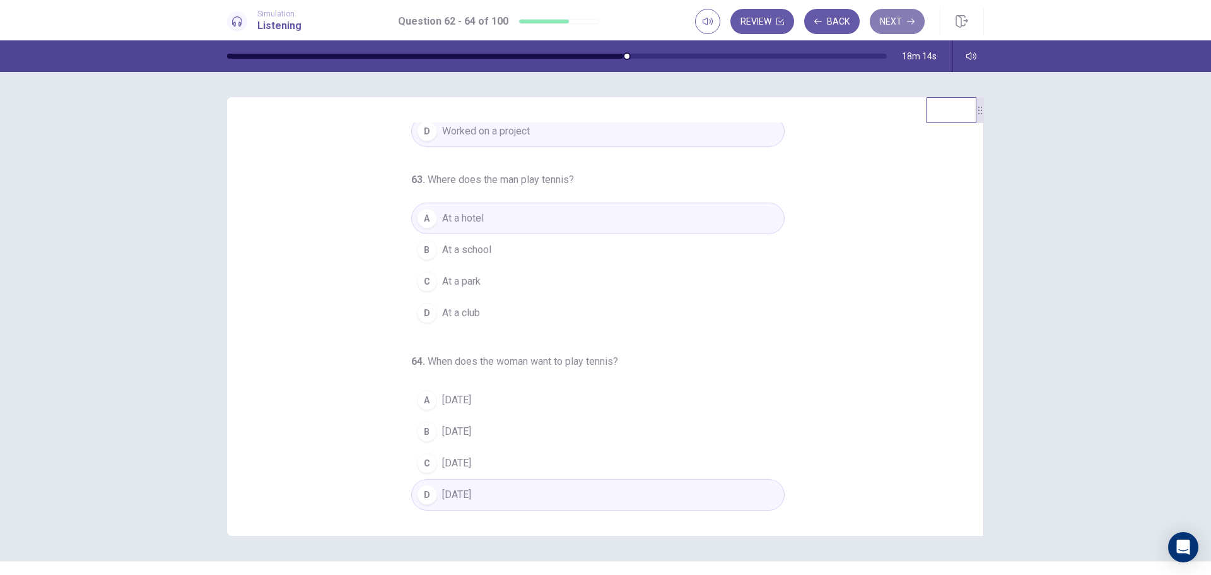
click at [899, 15] on button "Next" at bounding box center [897, 21] width 55 height 25
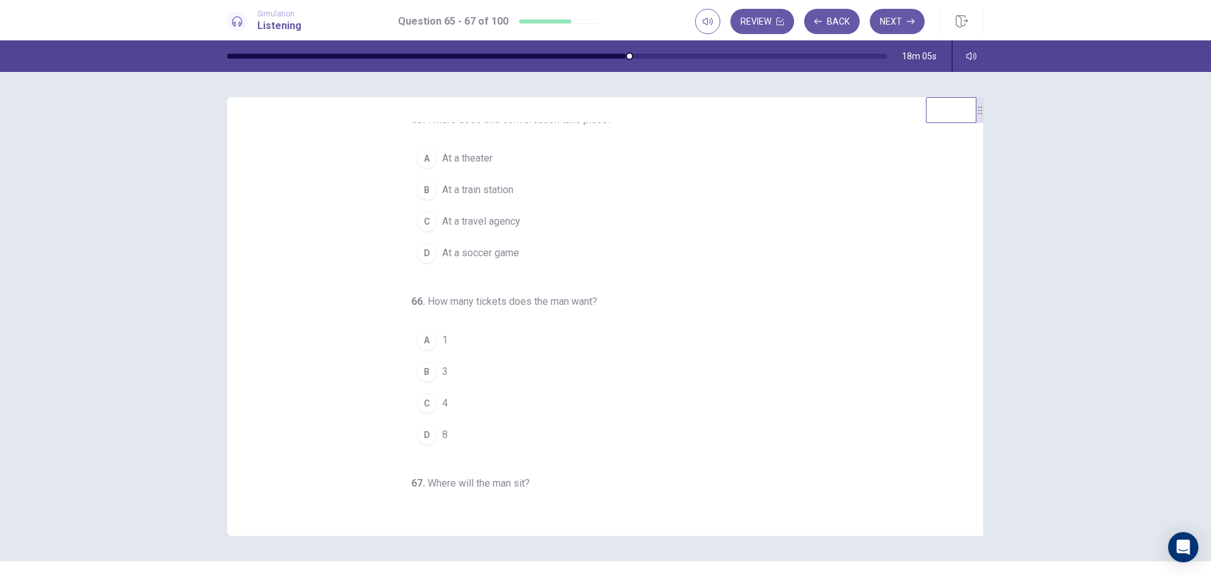
scroll to position [0, 0]
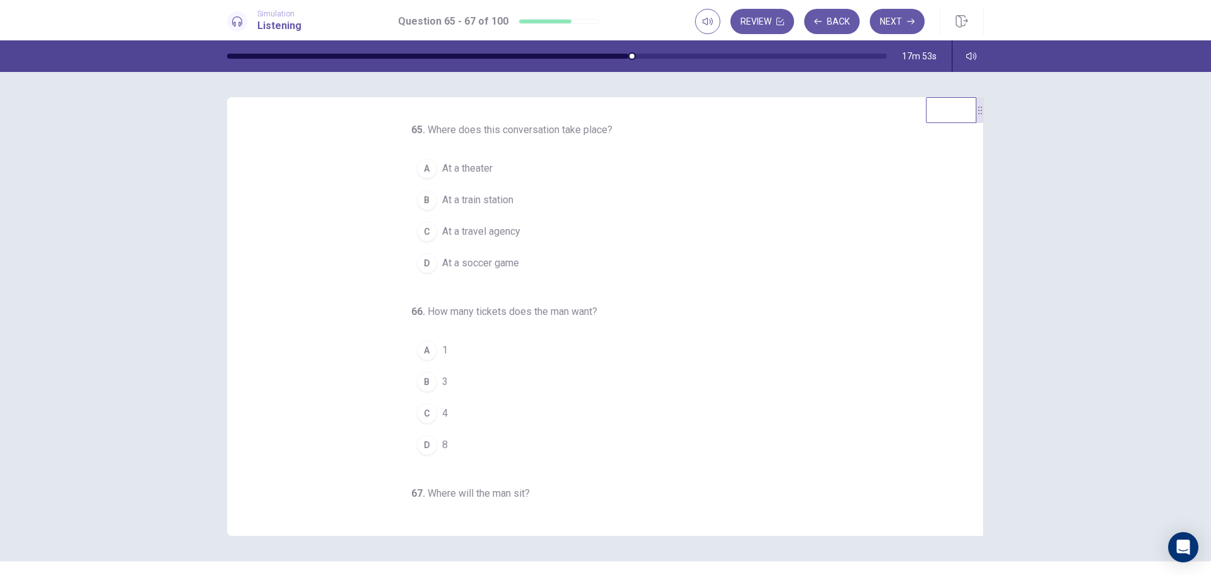
click at [467, 164] on span "At a theater" at bounding box center [467, 168] width 50 height 15
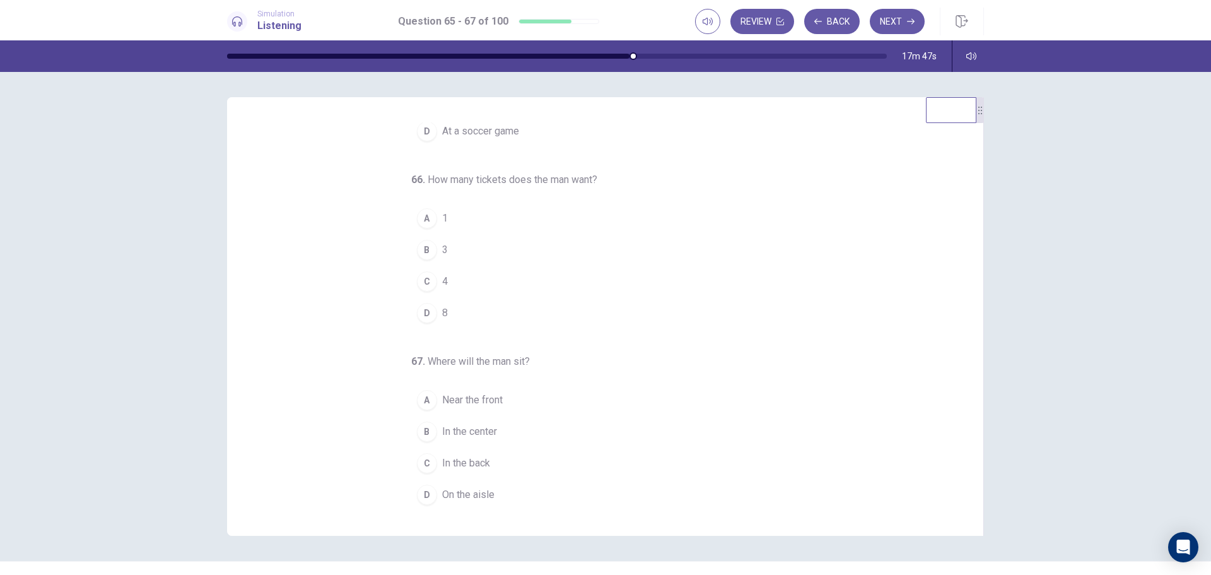
scroll to position [26, 0]
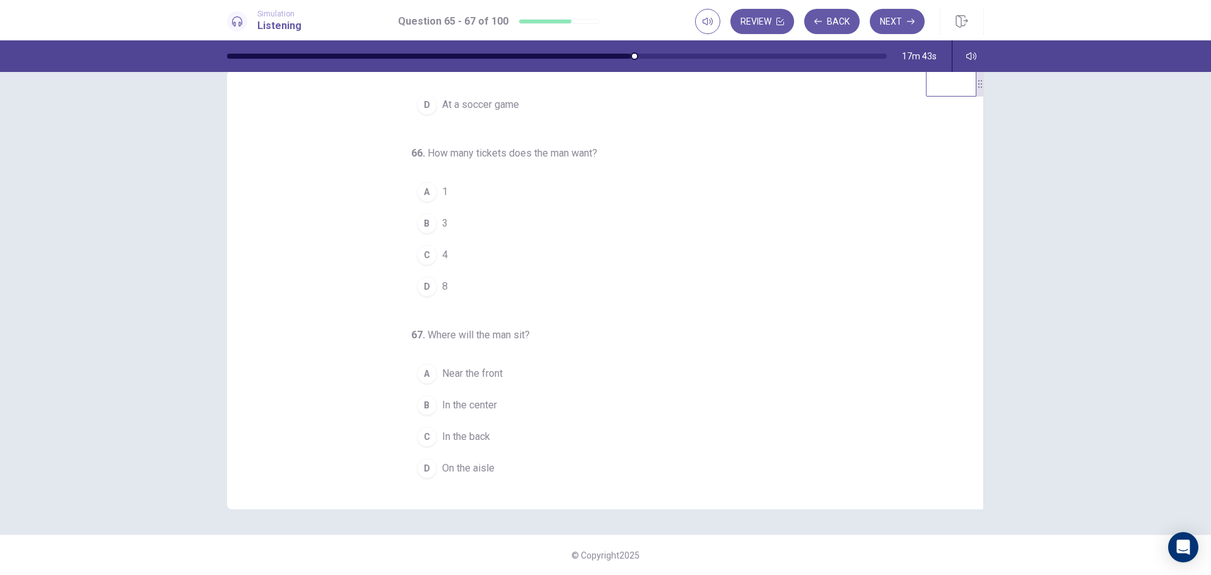
click at [423, 225] on div "B" at bounding box center [427, 223] width 20 height 20
click at [475, 405] on span "In the center" at bounding box center [469, 404] width 55 height 15
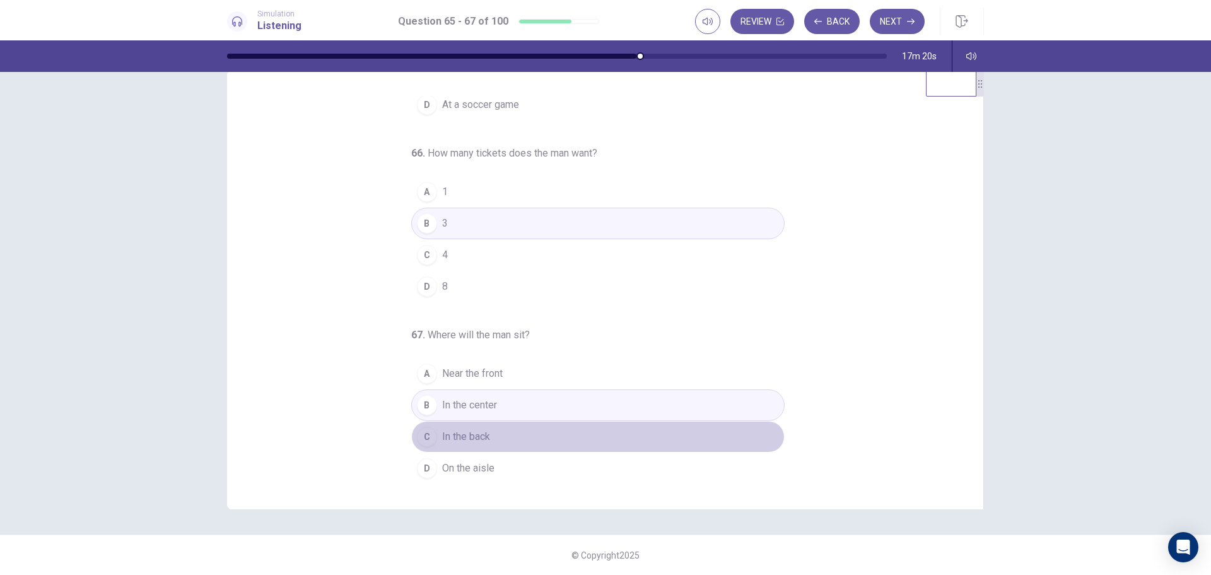
click at [464, 437] on span "In the back" at bounding box center [466, 436] width 48 height 15
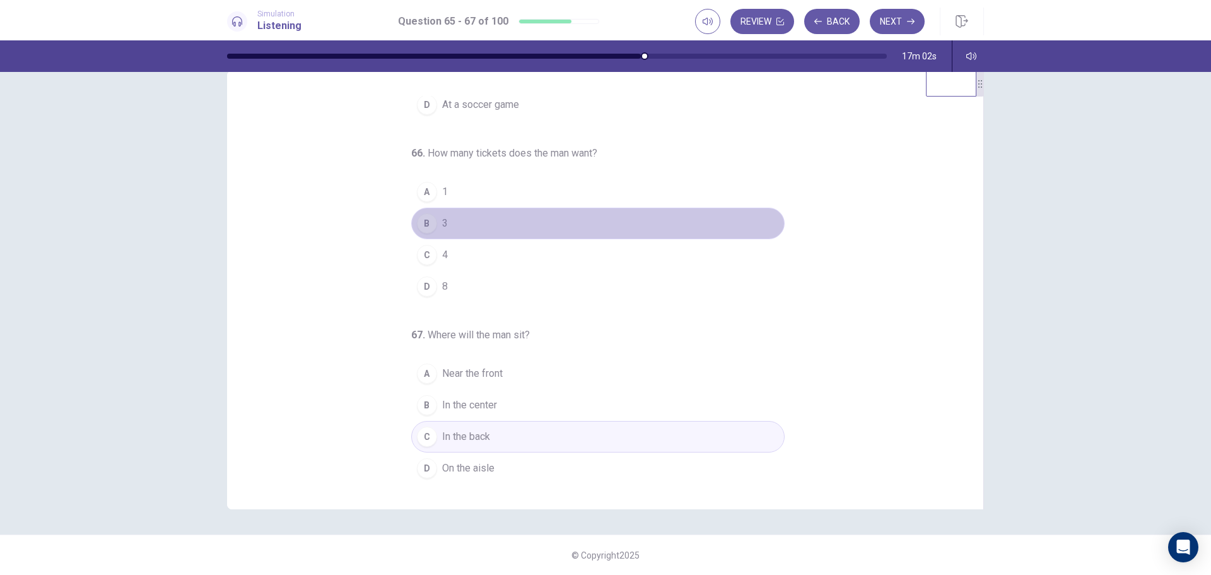
click at [452, 224] on button "B 3" at bounding box center [597, 224] width 373 height 32
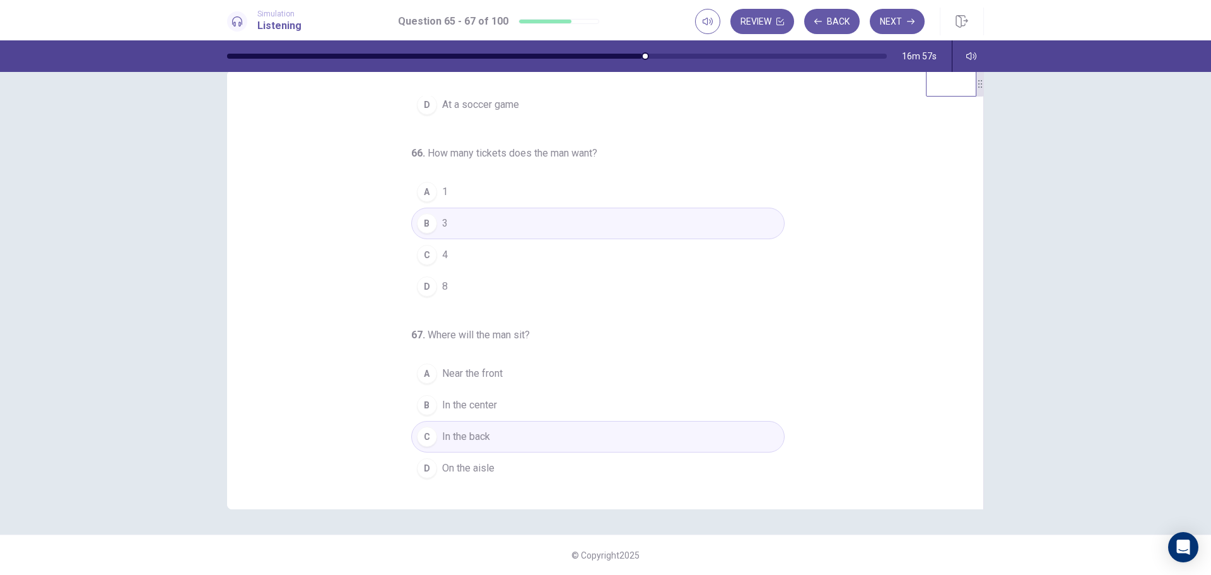
click at [489, 438] on button "C In the back" at bounding box center [597, 437] width 373 height 32
click at [899, 20] on button "Next" at bounding box center [897, 21] width 55 height 25
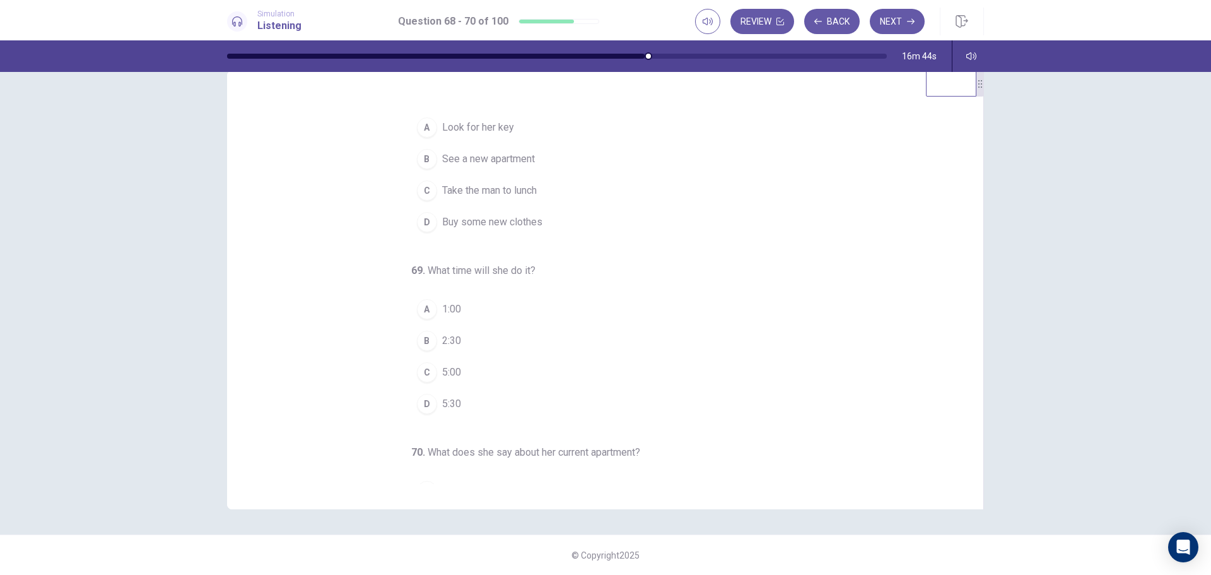
scroll to position [0, 0]
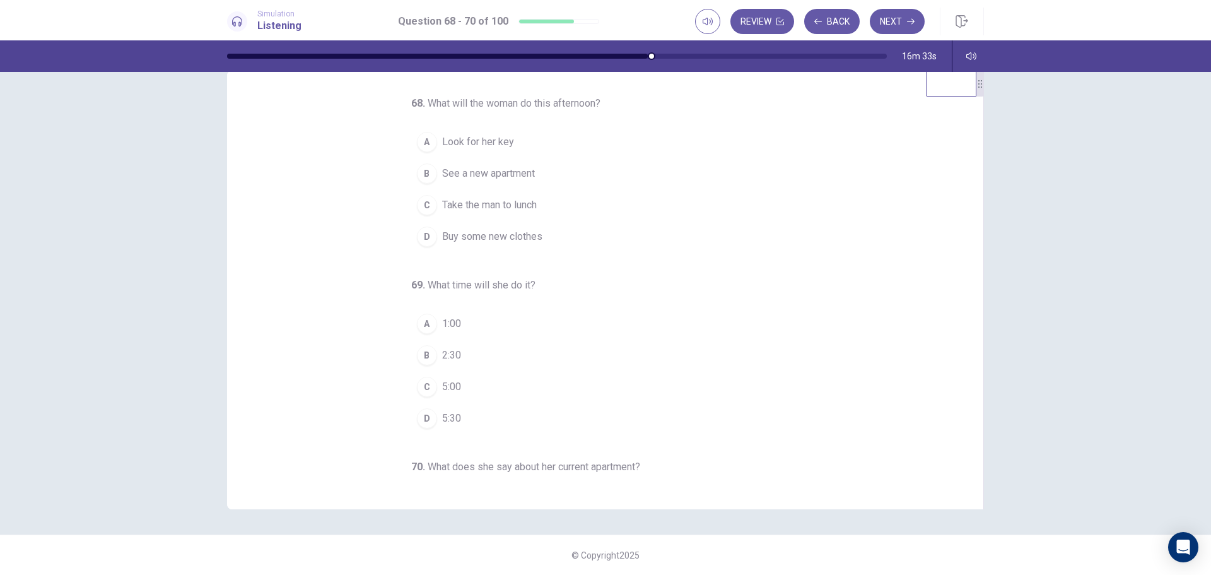
click at [471, 172] on span "See a new apartment" at bounding box center [488, 173] width 93 height 15
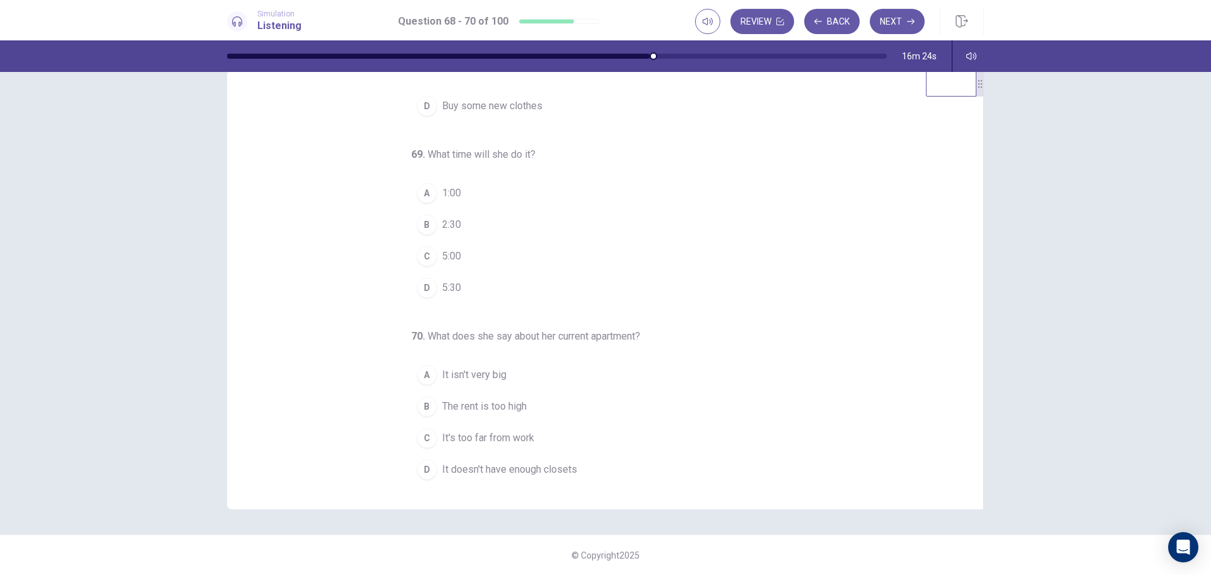
scroll to position [132, 0]
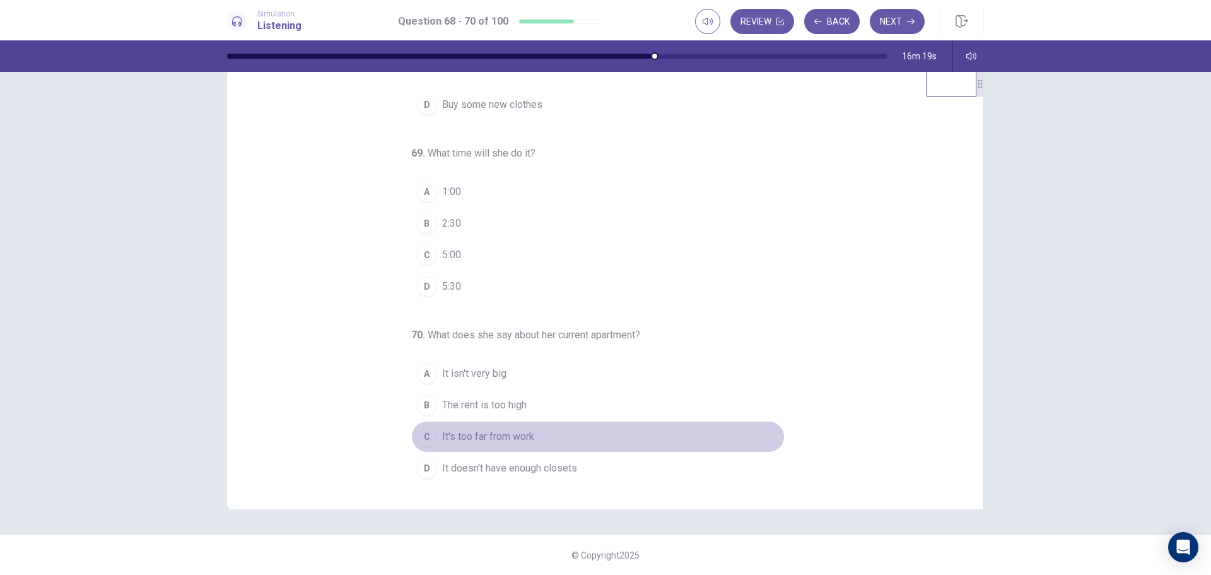
click at [482, 438] on span "It's too far from work" at bounding box center [488, 436] width 92 height 15
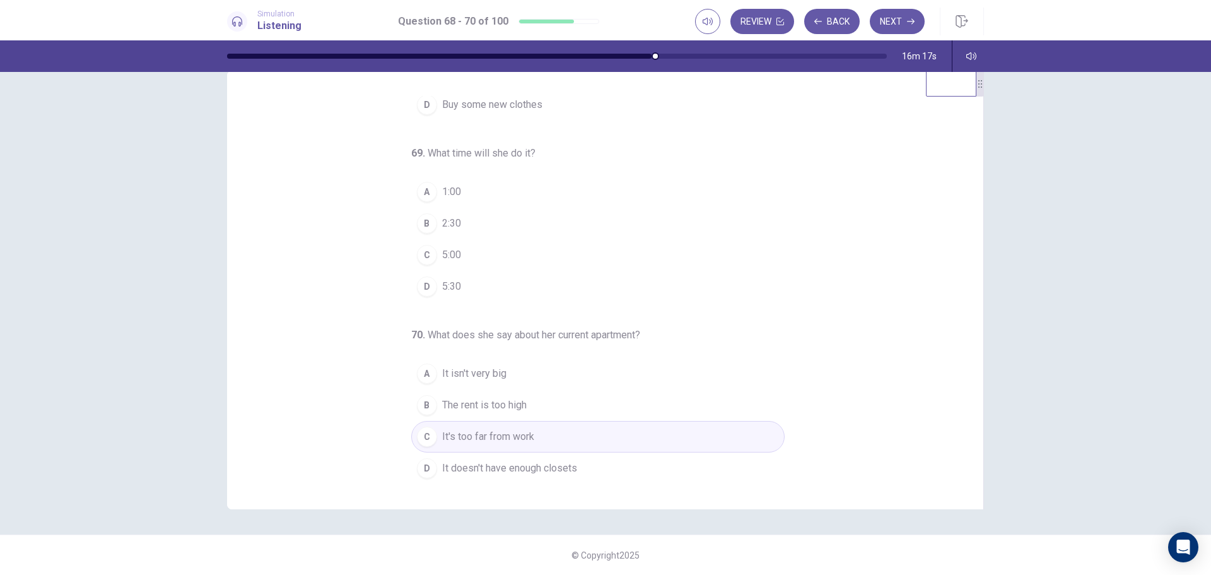
click at [447, 225] on span "2:30" at bounding box center [451, 223] width 19 height 15
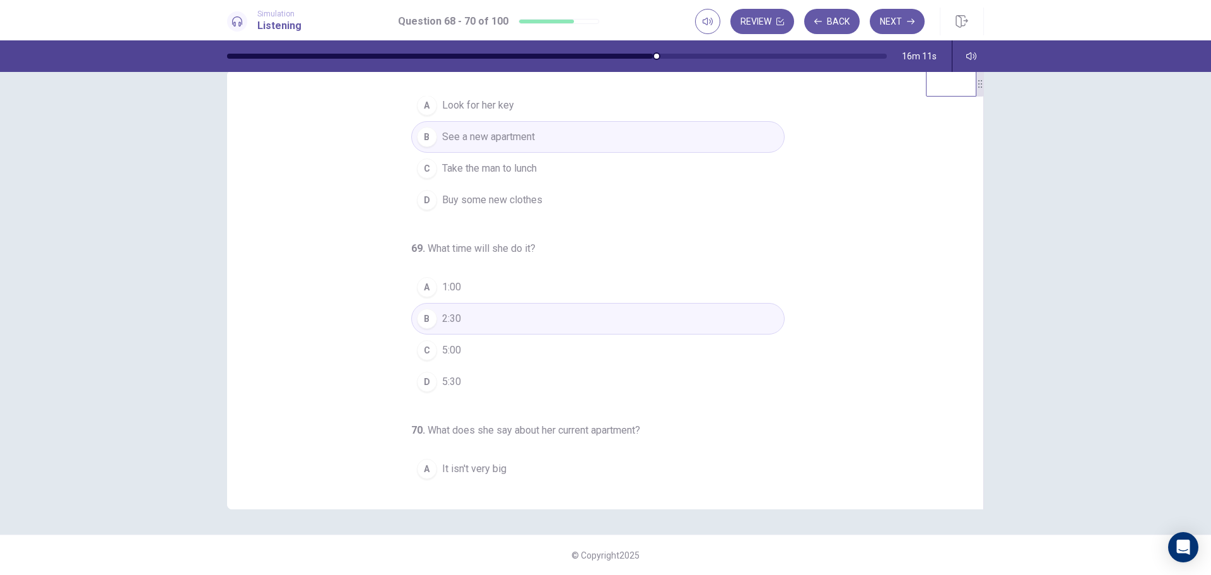
scroll to position [0, 0]
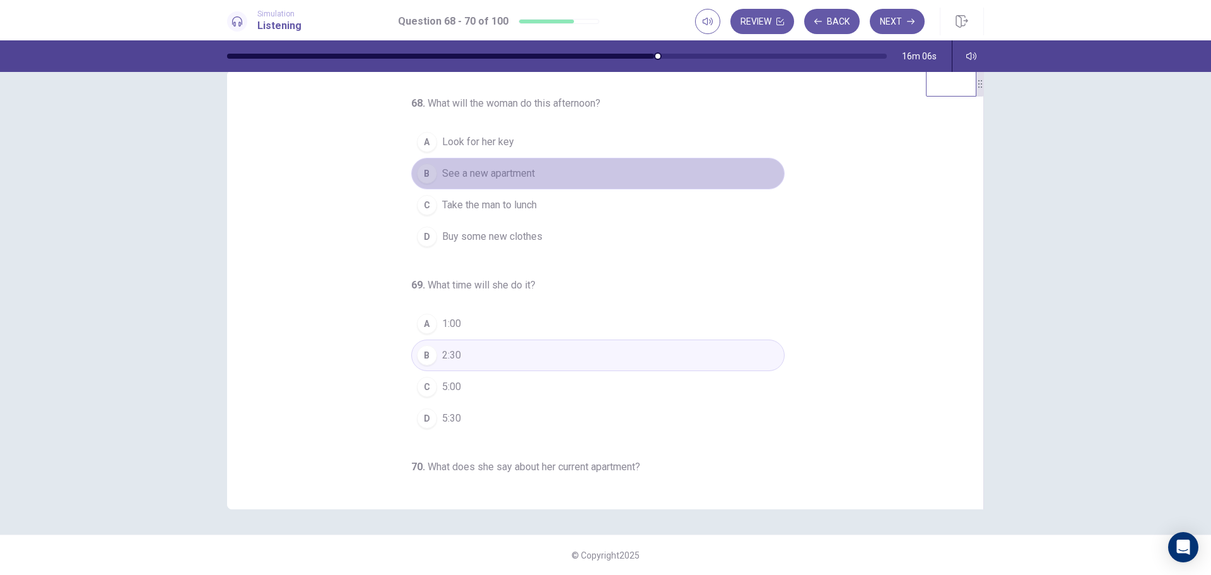
click at [502, 175] on span "See a new apartment" at bounding box center [488, 173] width 93 height 15
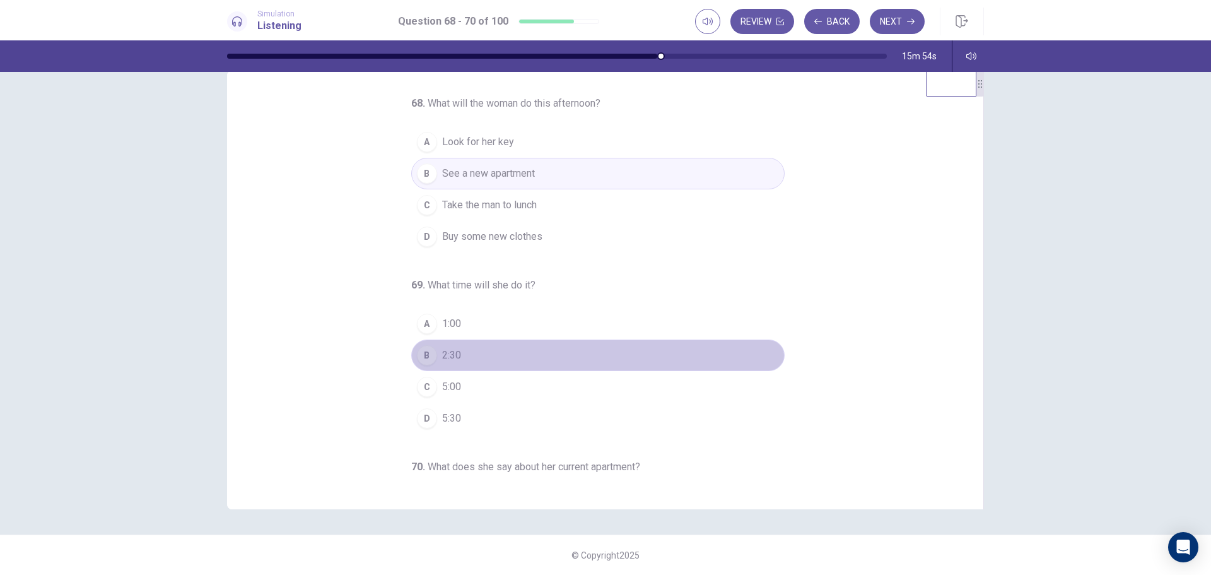
click at [479, 356] on button "B 2:30" at bounding box center [597, 355] width 373 height 32
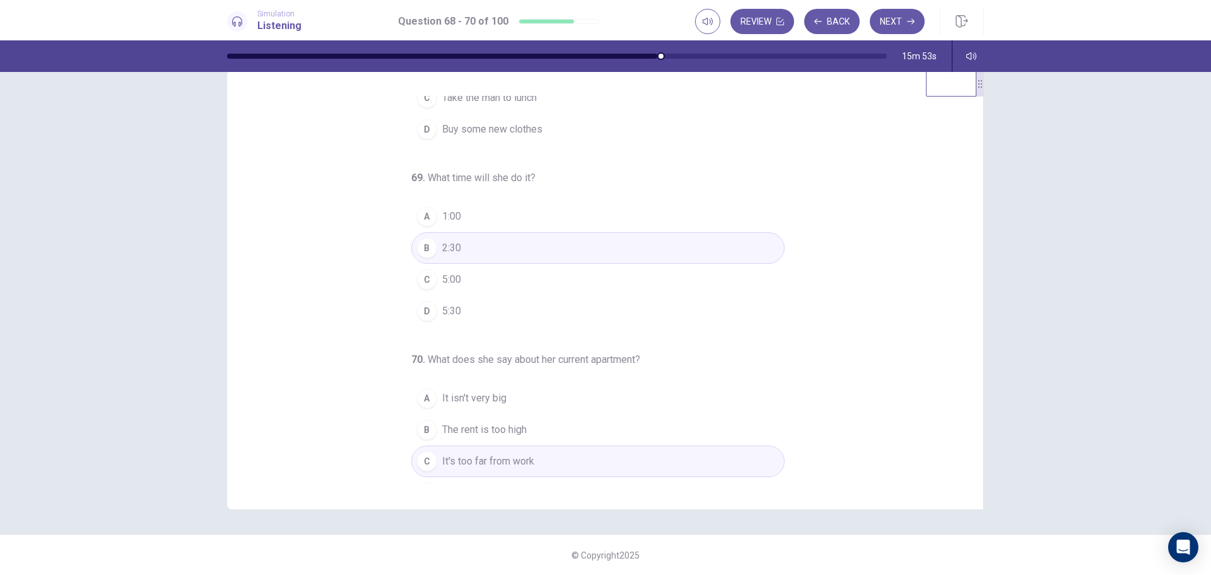
scroll to position [132, 0]
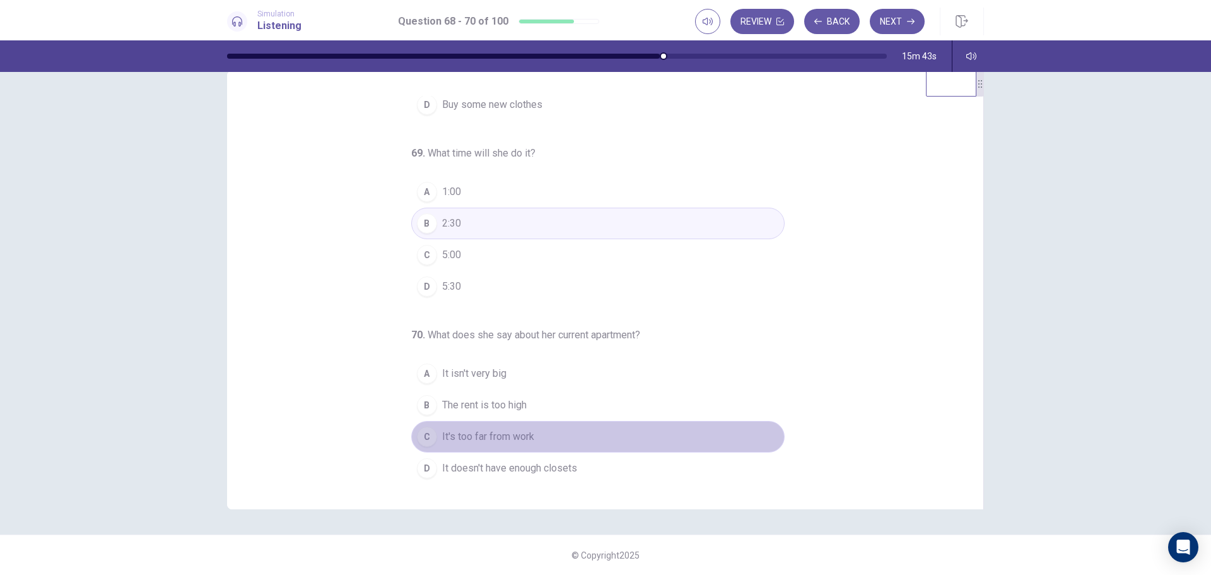
click at [494, 442] on span "It's too far from work" at bounding box center [488, 436] width 92 height 15
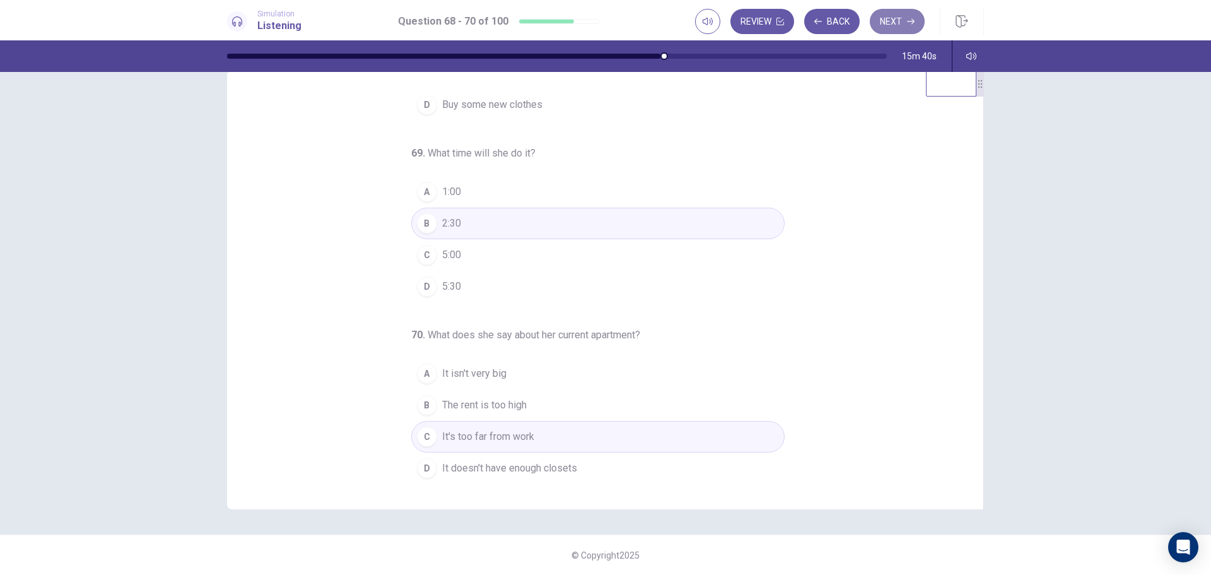
click at [898, 18] on button "Next" at bounding box center [897, 21] width 55 height 25
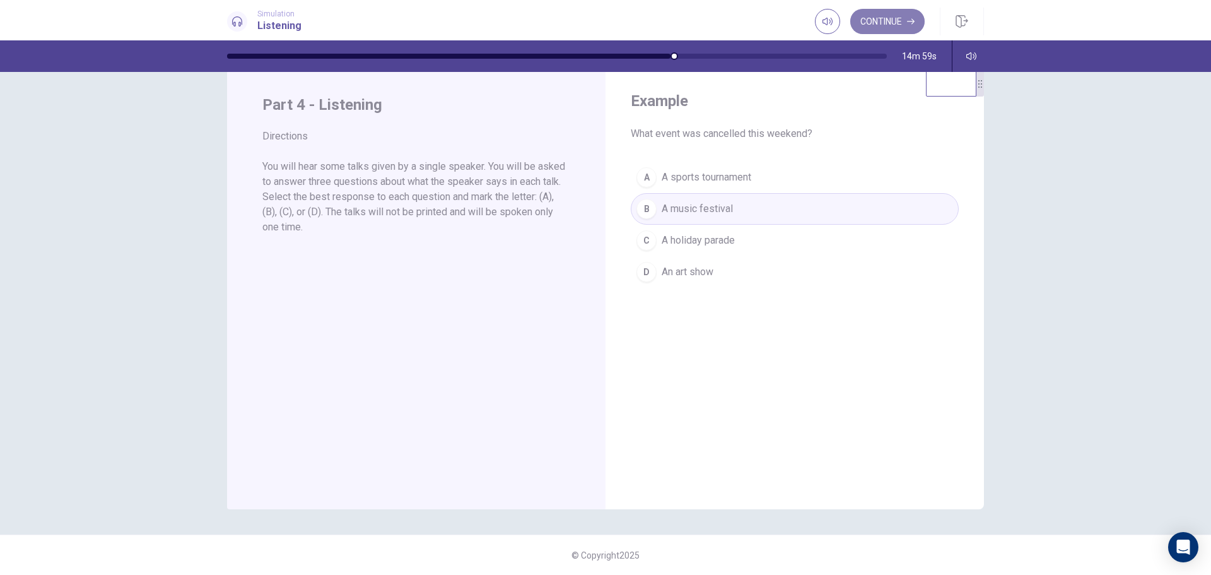
click at [889, 20] on button "Continue" at bounding box center [887, 21] width 74 height 25
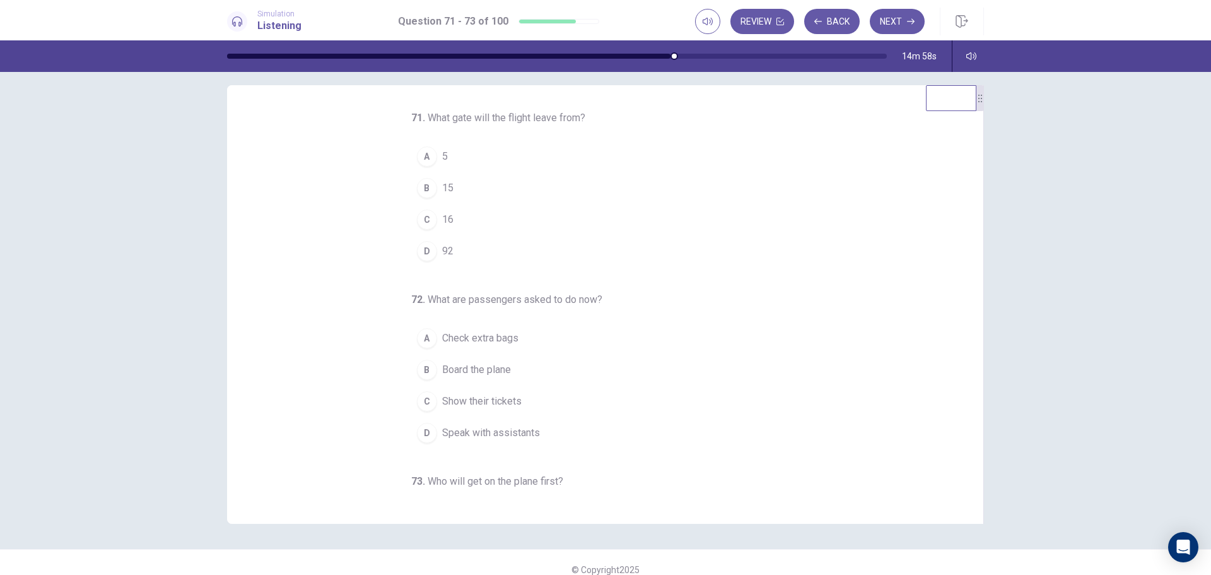
scroll to position [0, 0]
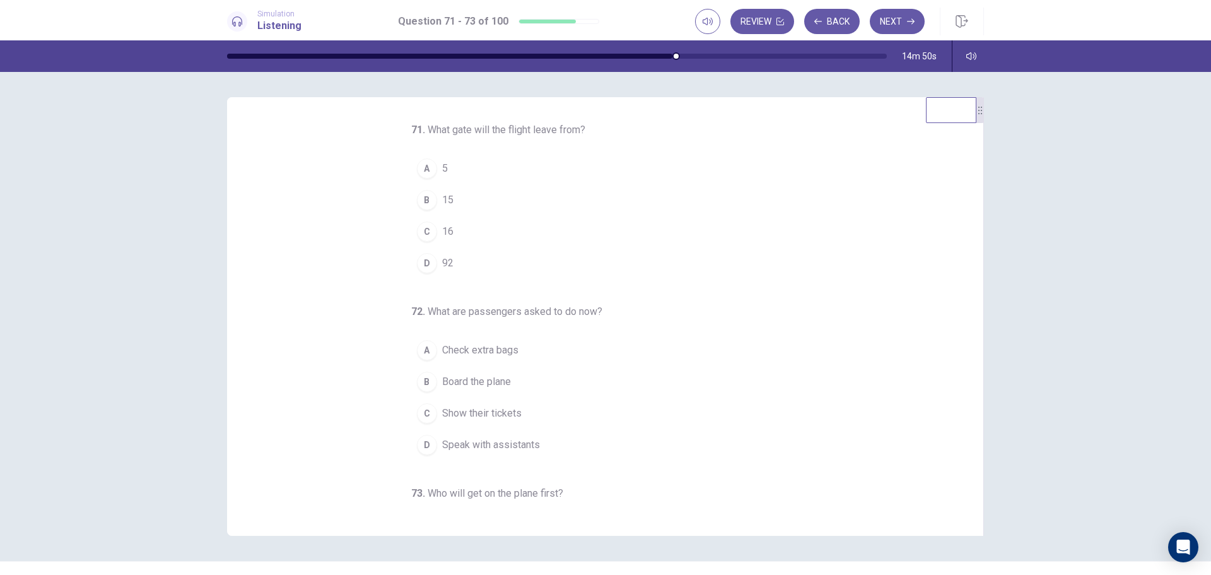
click at [427, 268] on div "D" at bounding box center [427, 263] width 20 height 20
click at [442, 238] on span "16" at bounding box center [447, 231] width 11 height 15
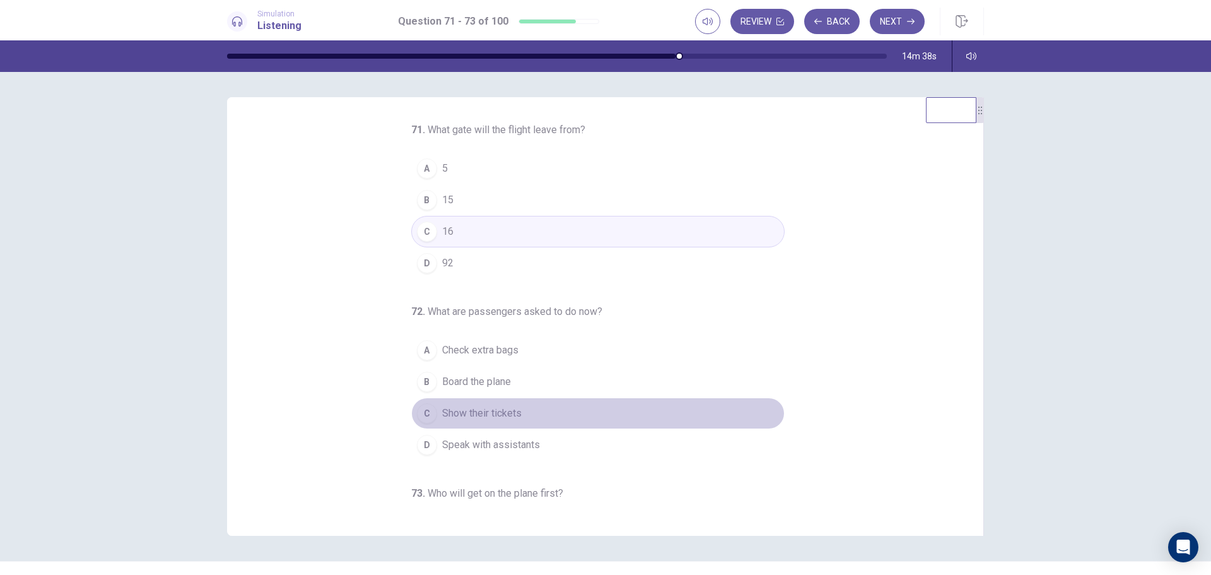
click at [464, 411] on span "Show their tickets" at bounding box center [481, 413] width 79 height 15
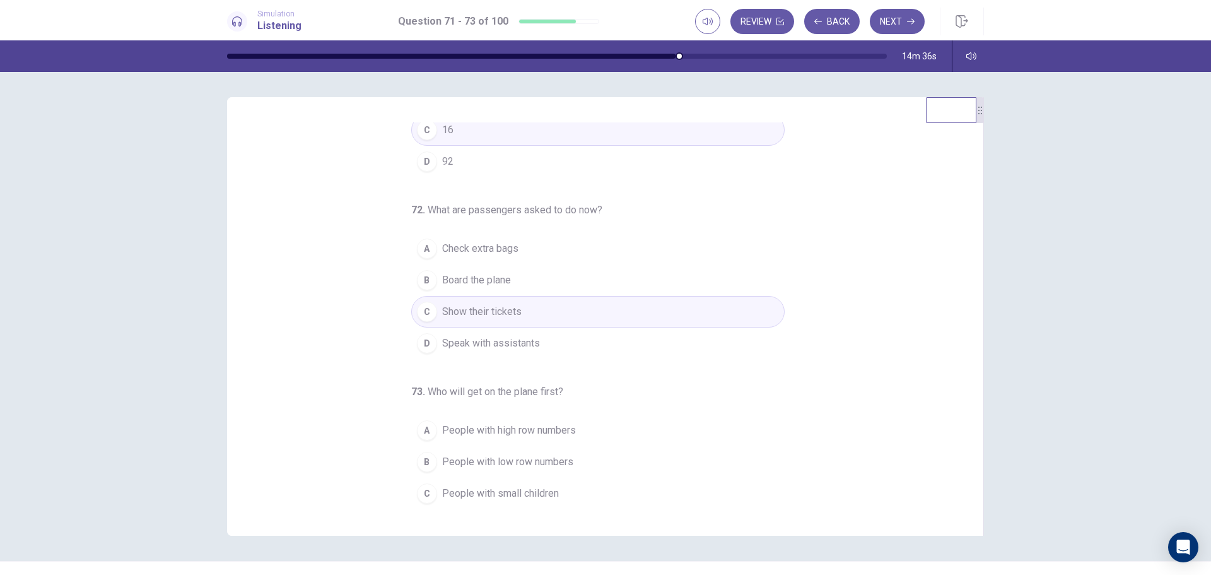
scroll to position [132, 0]
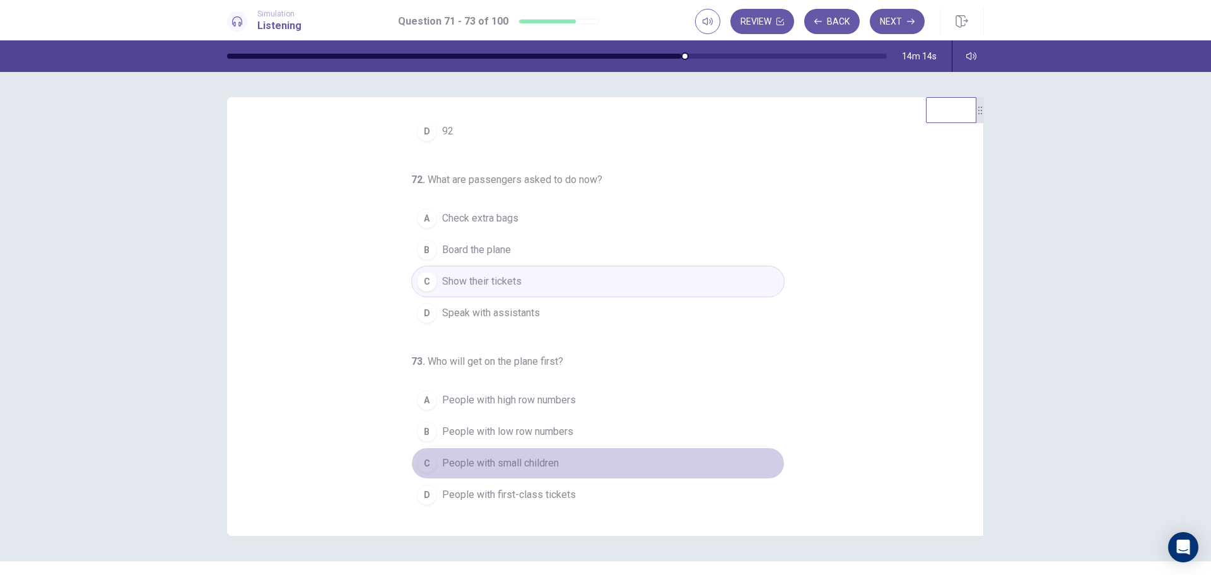
click at [489, 465] on span "People with small children" at bounding box center [500, 462] width 117 height 15
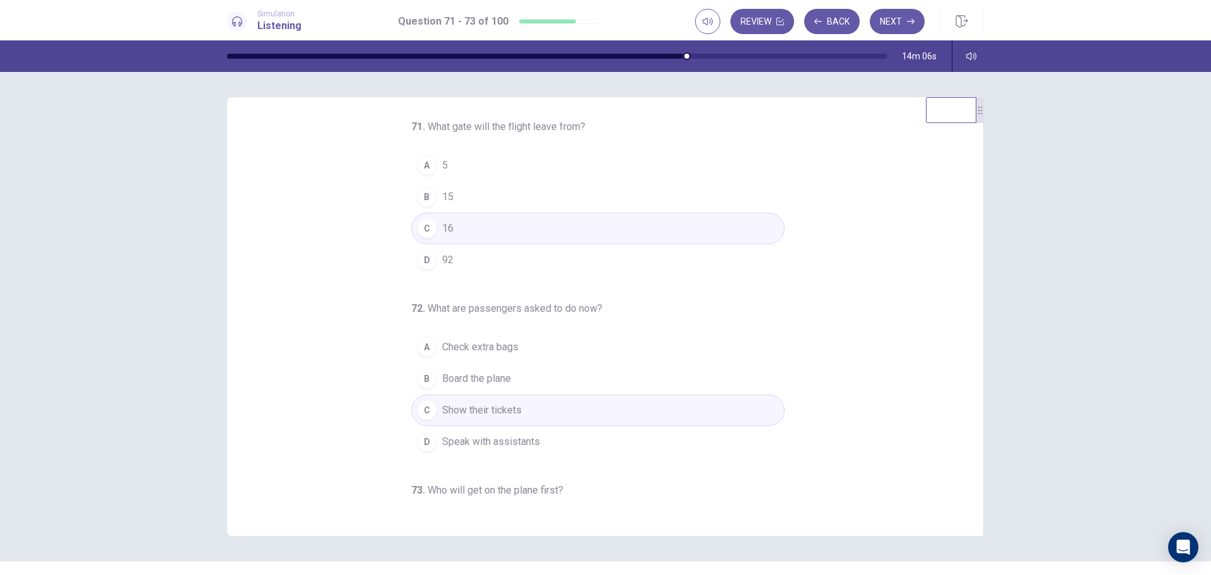
scroll to position [0, 0]
click at [479, 233] on button "C 16" at bounding box center [597, 232] width 373 height 32
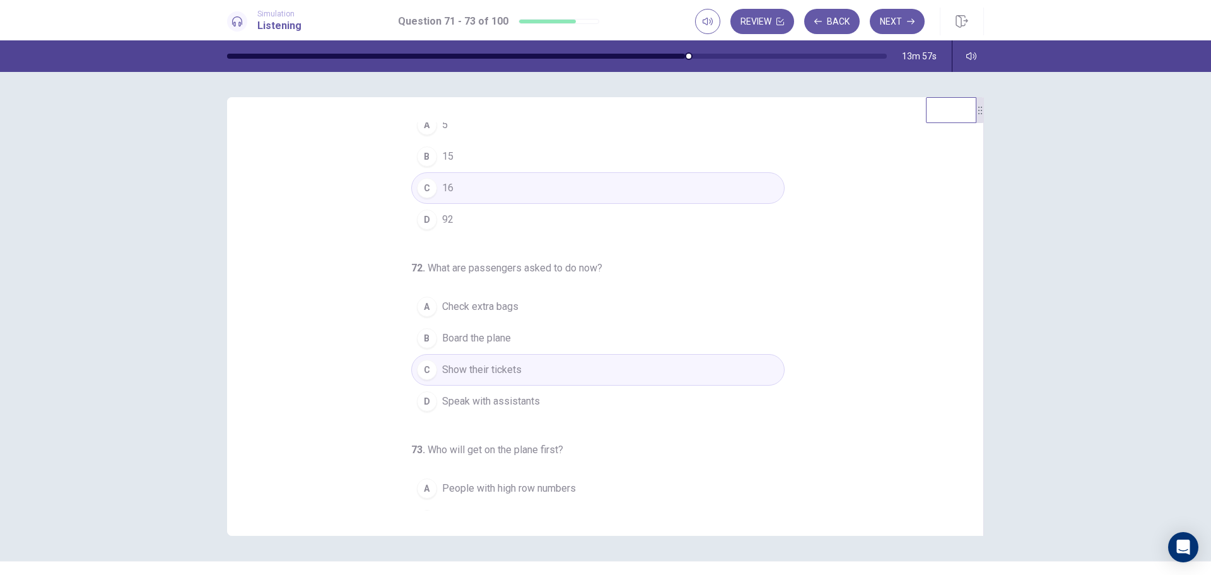
scroll to position [63, 0]
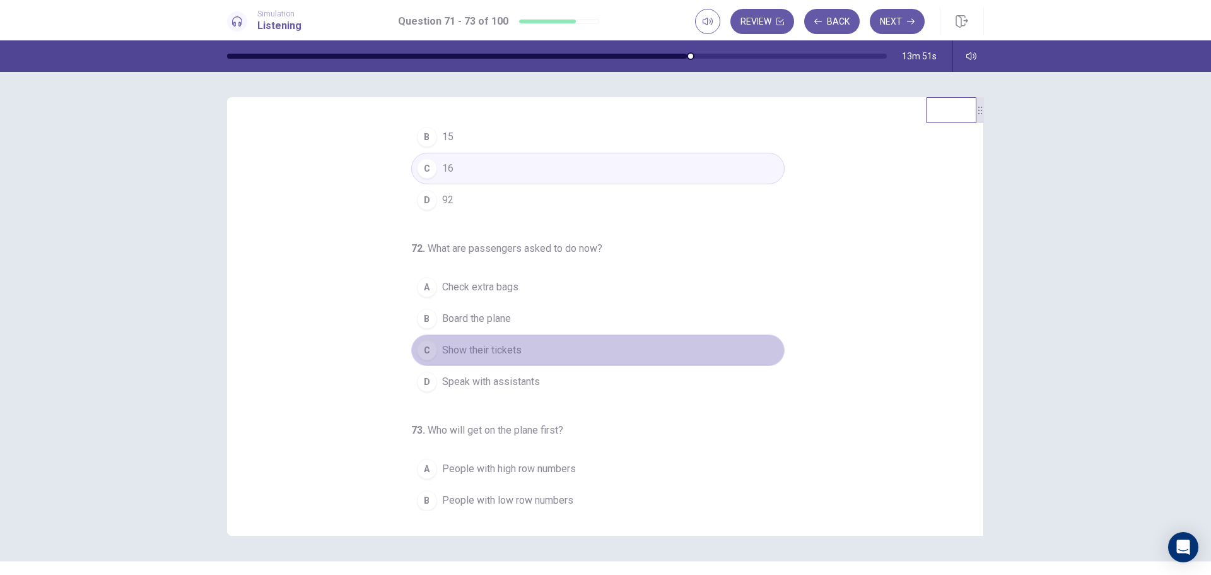
click at [469, 349] on span "Show their tickets" at bounding box center [481, 349] width 79 height 15
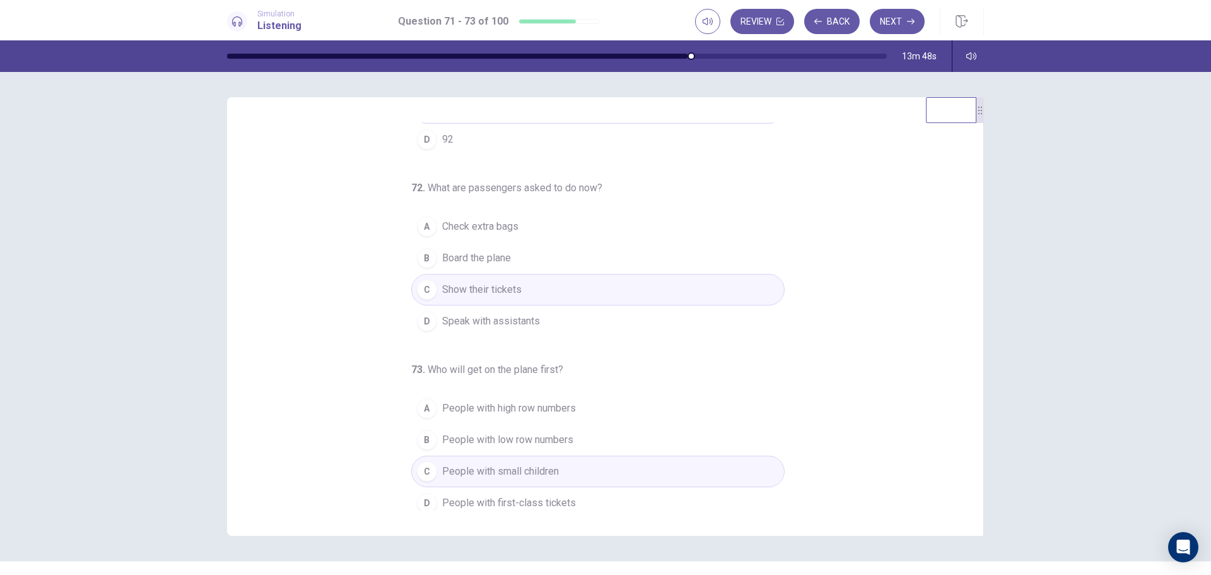
scroll to position [132, 0]
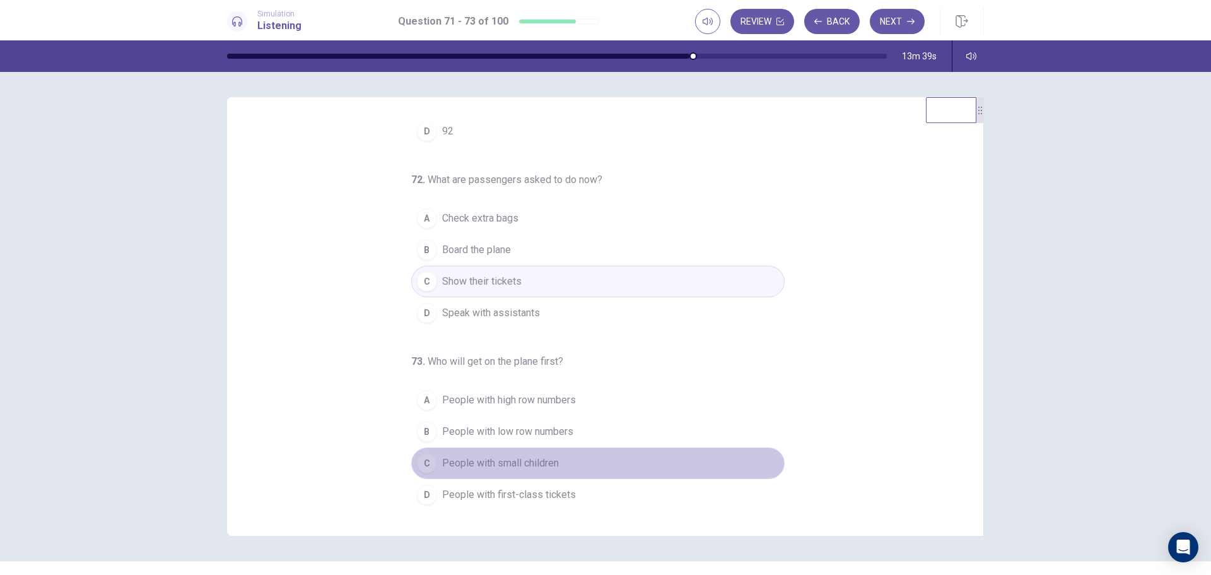
click at [486, 462] on span "People with small children" at bounding box center [500, 462] width 117 height 15
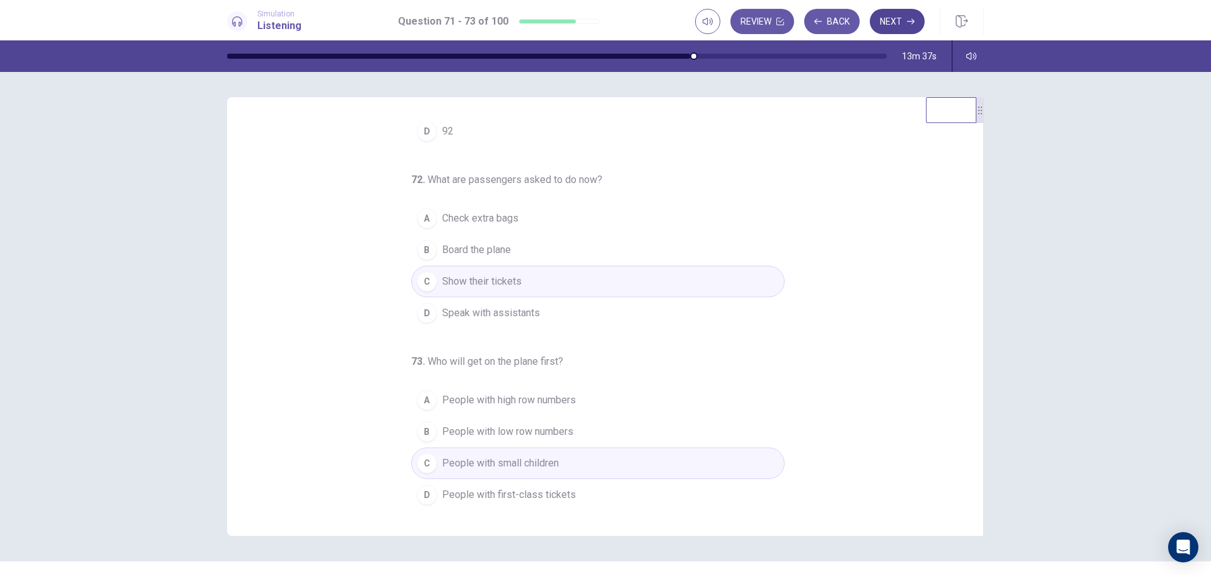
click at [904, 14] on button "Next" at bounding box center [897, 21] width 55 height 25
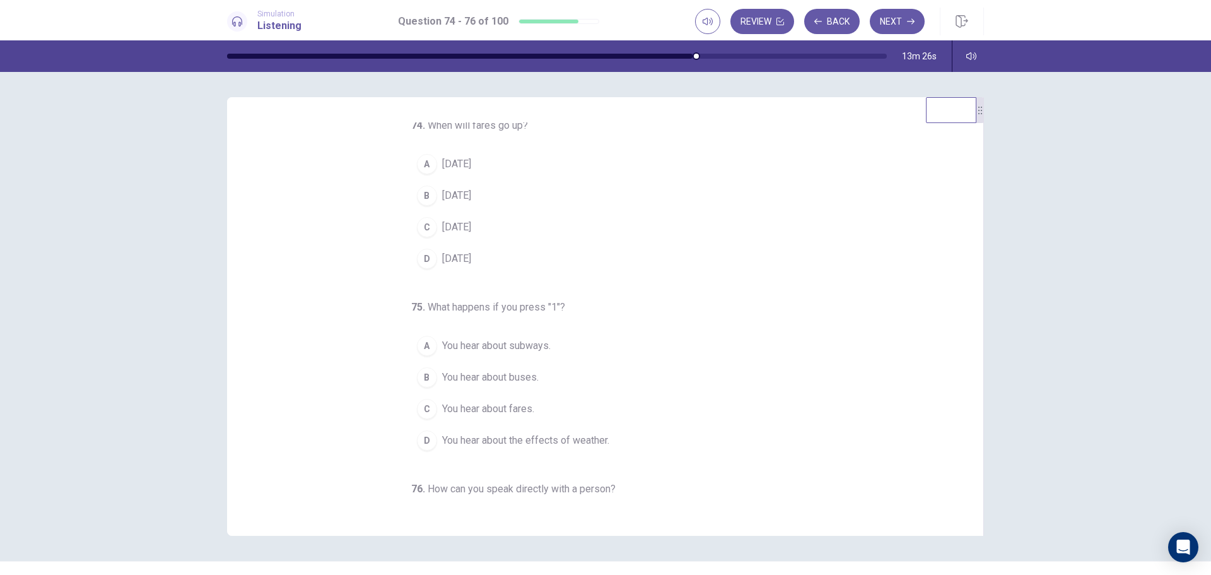
scroll to position [0, 0]
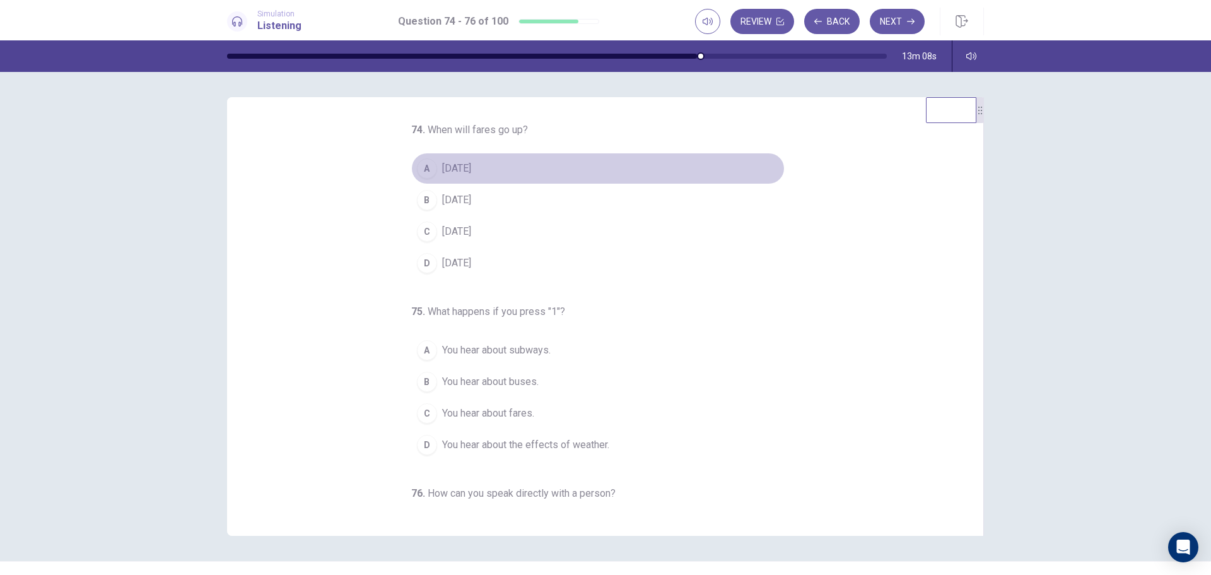
click at [471, 169] on span "September 1" at bounding box center [456, 168] width 29 height 15
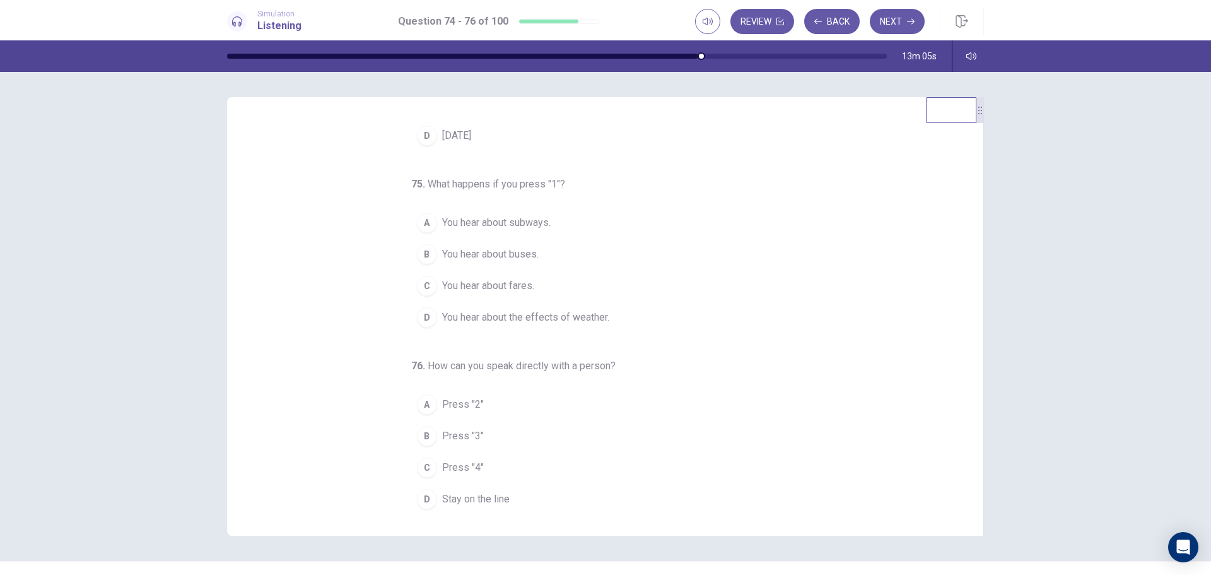
scroll to position [132, 0]
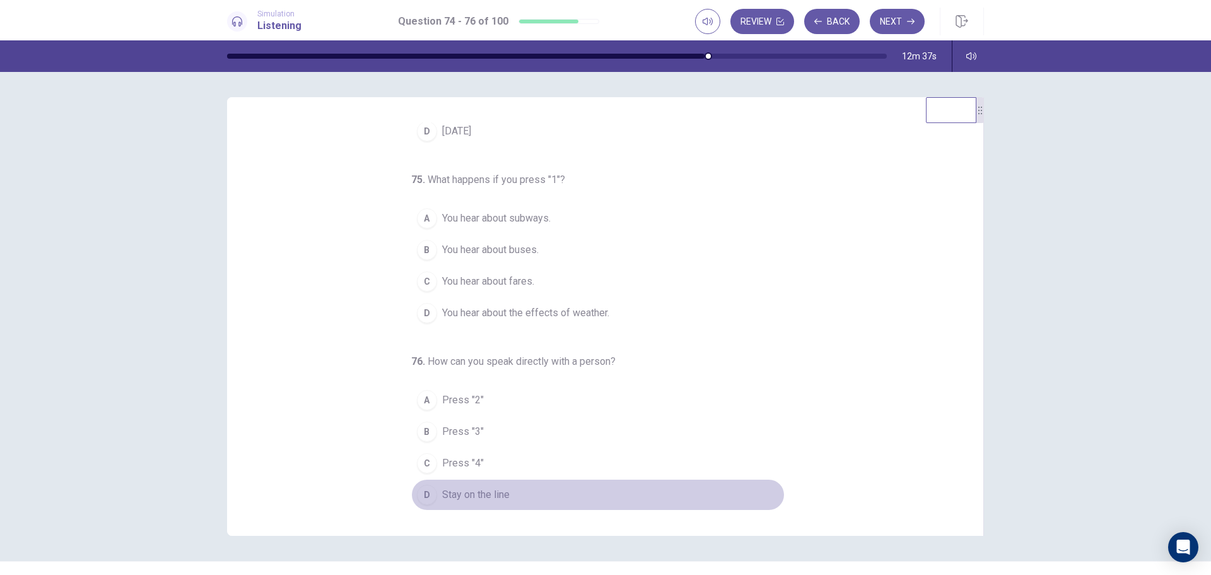
click at [458, 498] on span "Stay on the line" at bounding box center [475, 494] width 67 height 15
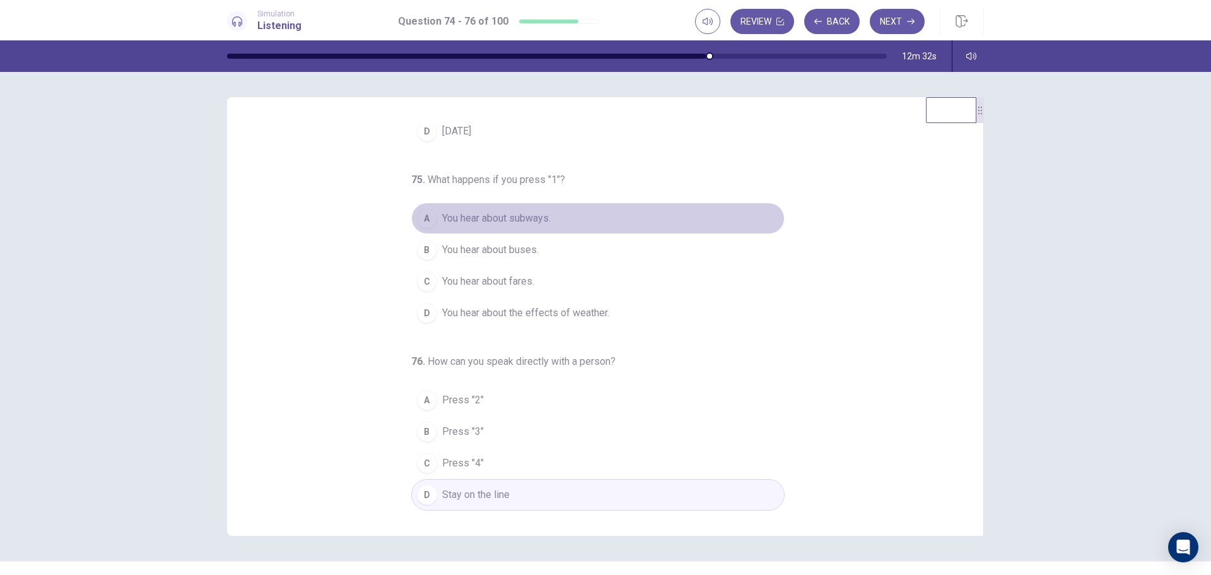
click at [477, 218] on span "You hear about subways." at bounding box center [496, 218] width 108 height 15
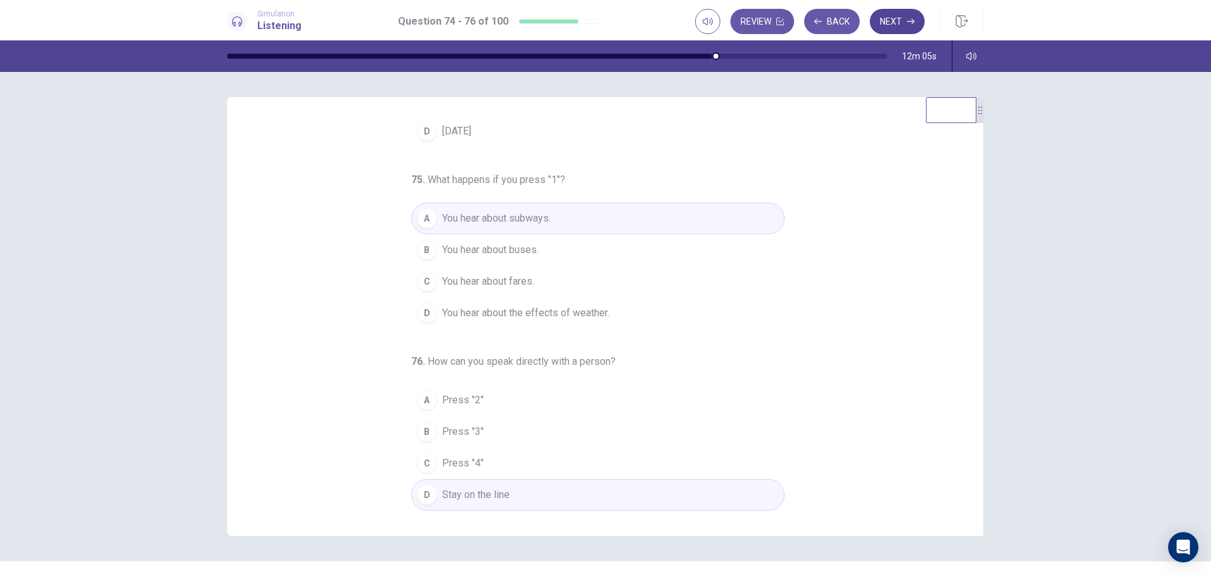
click at [910, 13] on button "Next" at bounding box center [897, 21] width 55 height 25
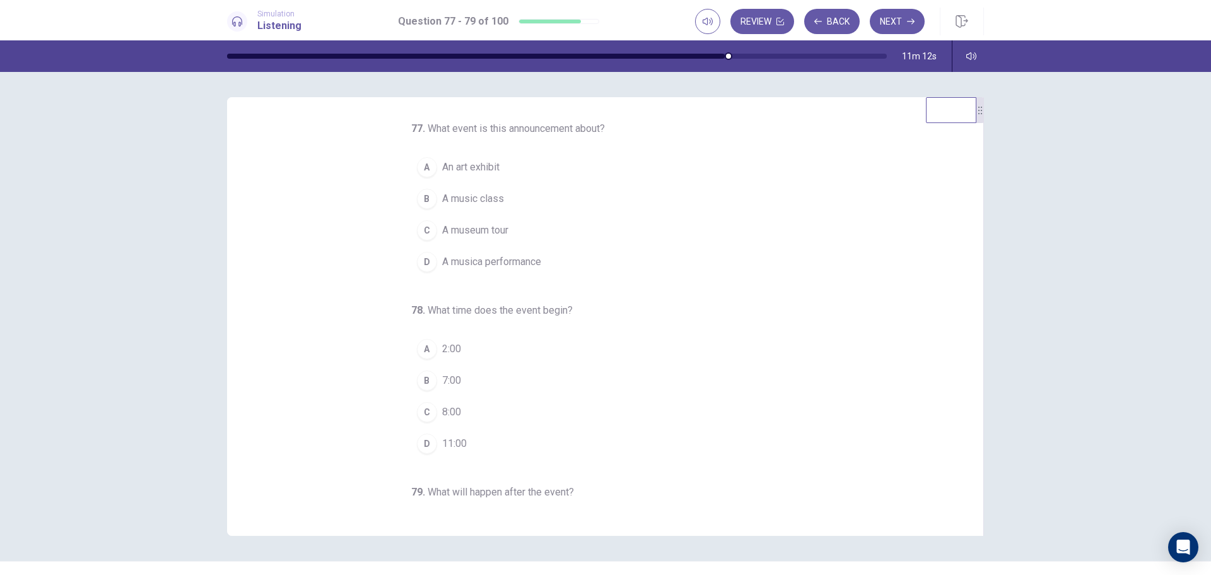
scroll to position [0, 0]
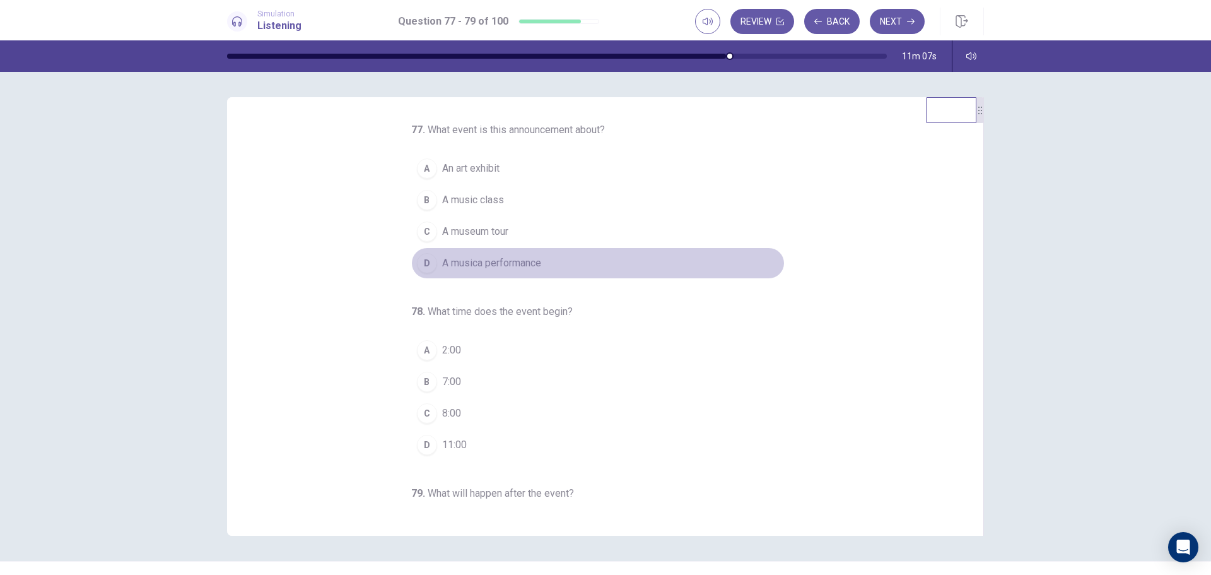
click at [474, 265] on span "A musica performance" at bounding box center [491, 262] width 99 height 15
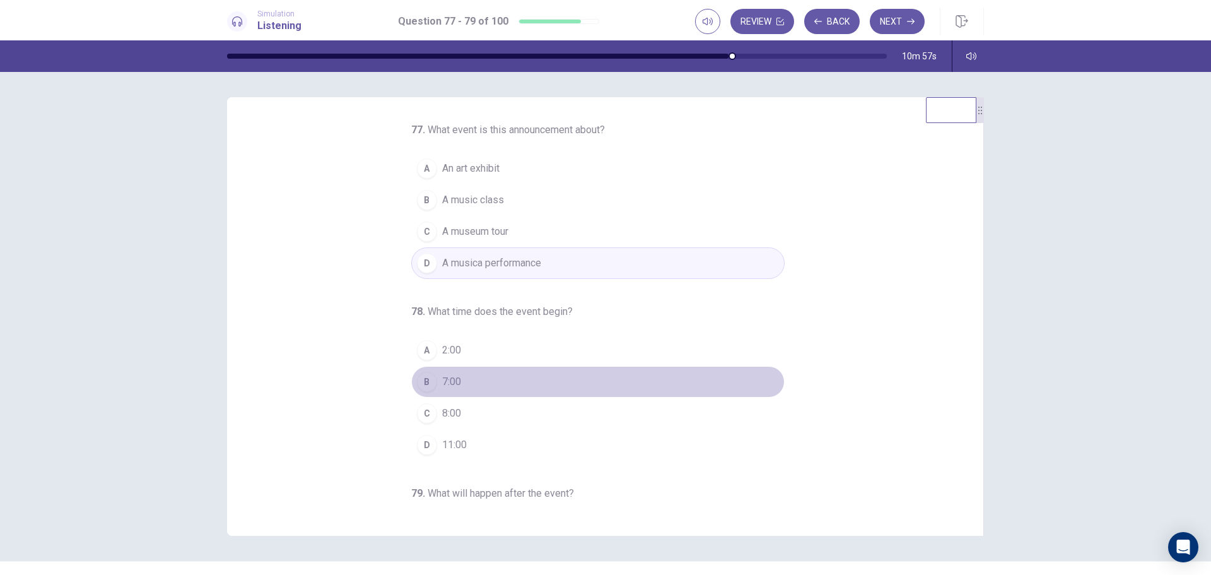
click at [449, 379] on span "7:00" at bounding box center [451, 381] width 19 height 15
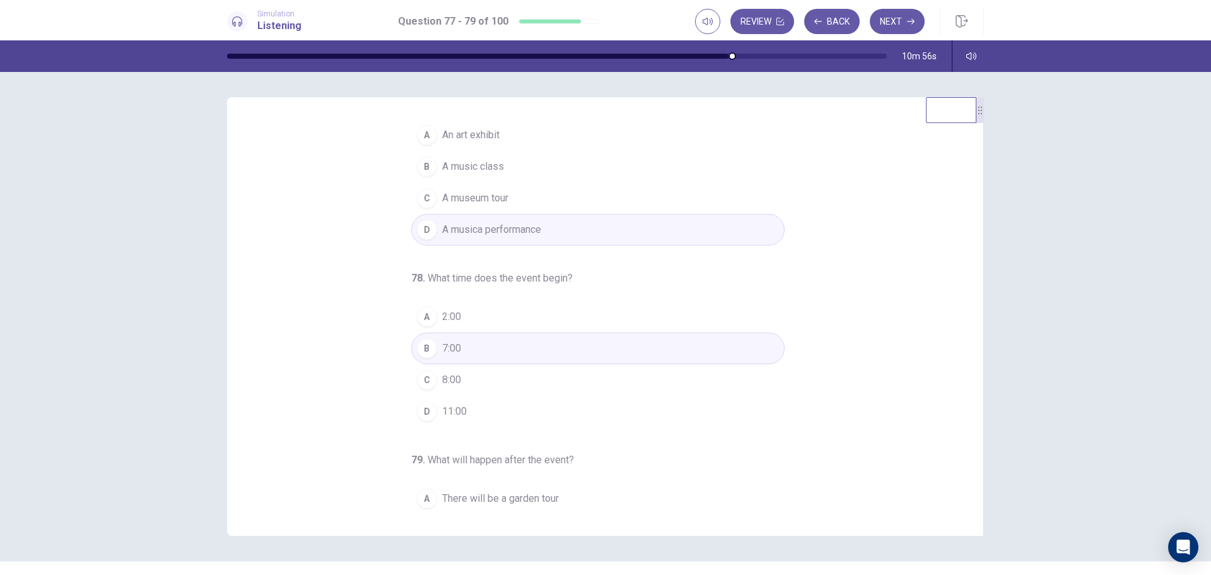
scroll to position [132, 0]
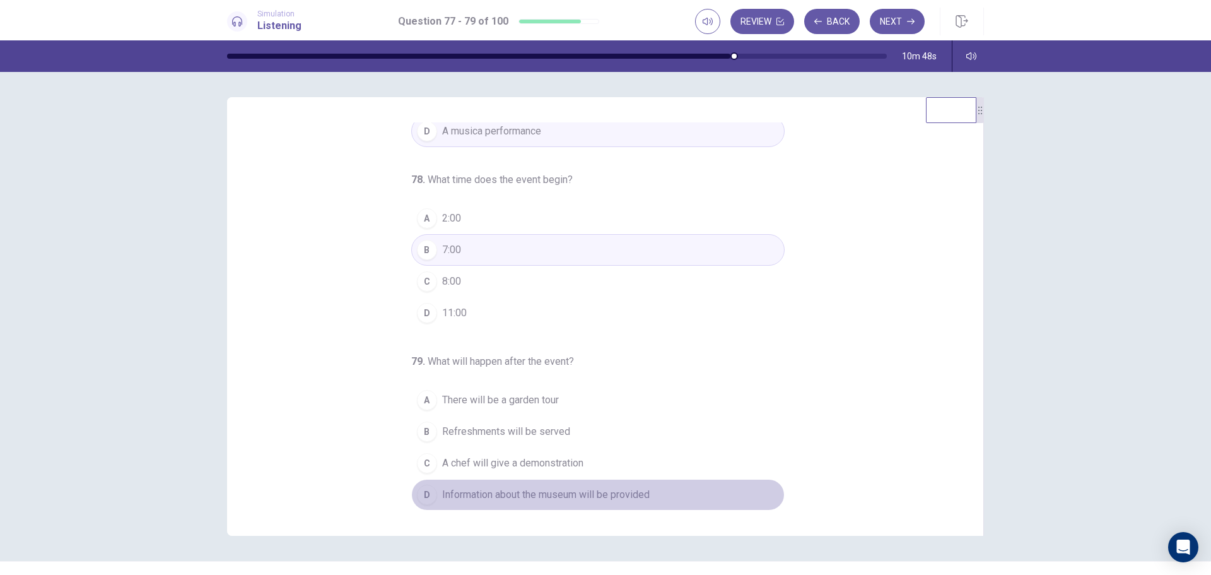
click at [539, 498] on span "Information about the museum will be provided" at bounding box center [546, 494] width 208 height 15
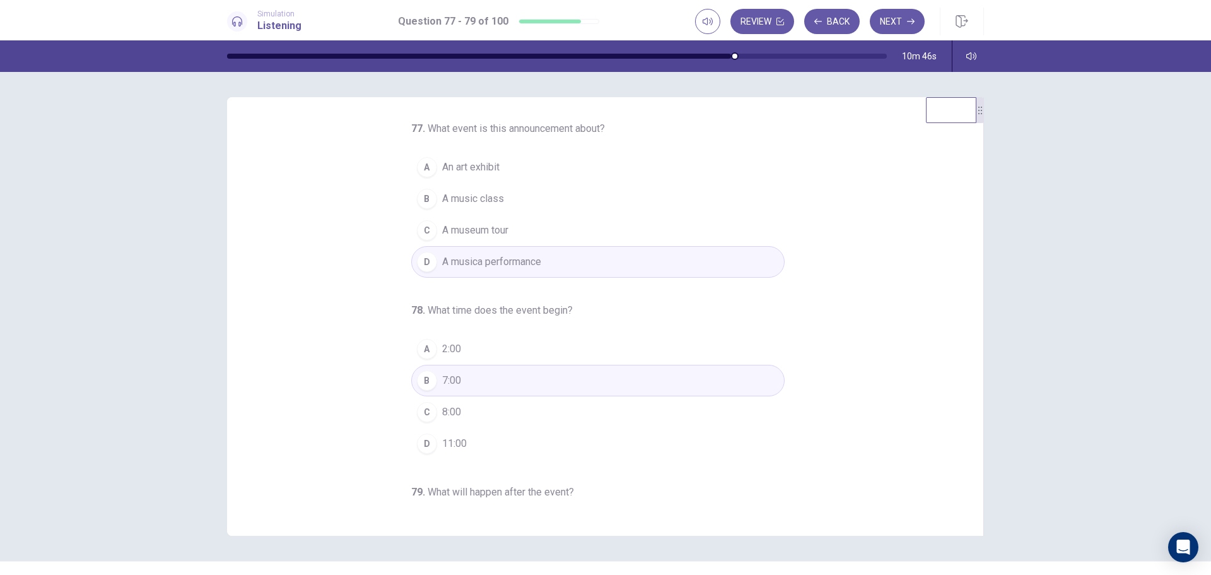
scroll to position [0, 0]
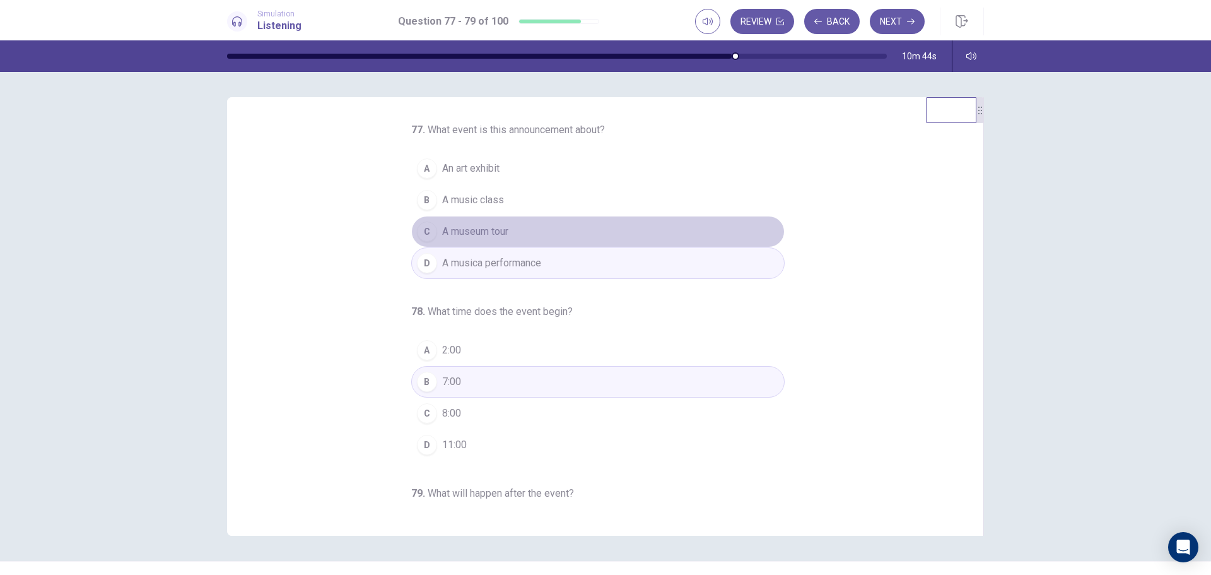
click at [464, 237] on span "A museum tour" at bounding box center [475, 231] width 66 height 15
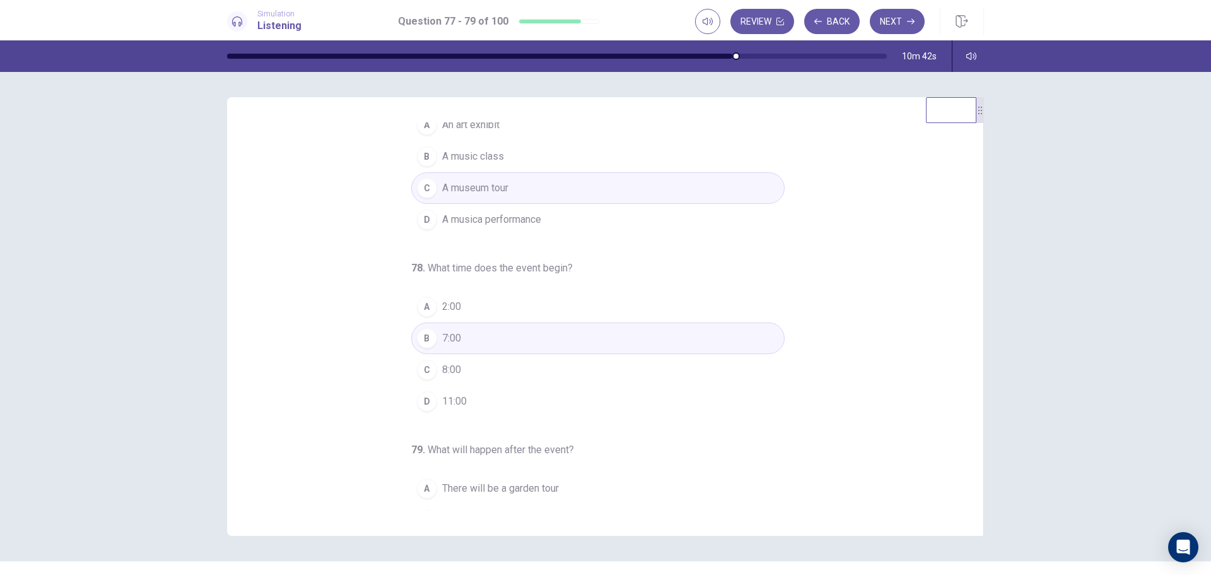
scroll to position [132, 0]
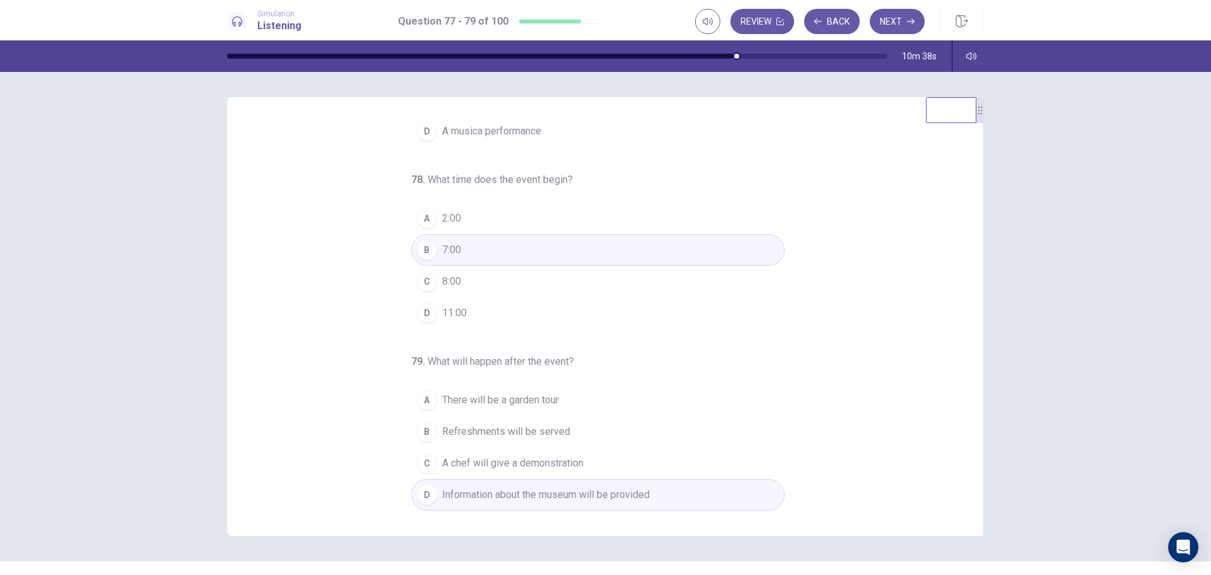
click at [522, 428] on span "Refreshments will be served" at bounding box center [506, 431] width 128 height 15
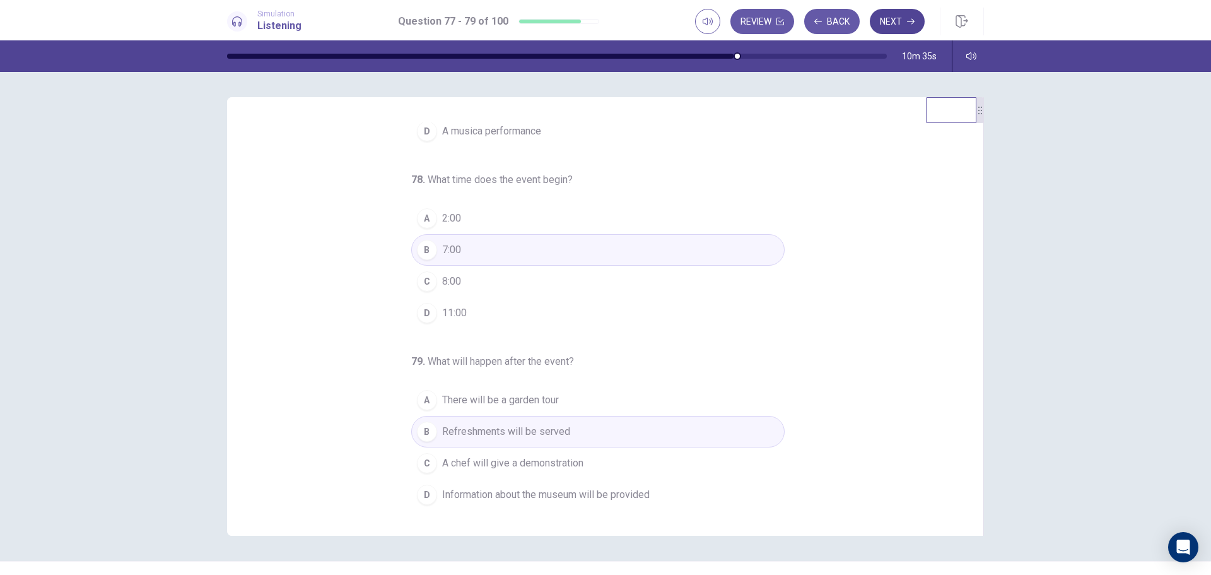
click at [891, 17] on button "Next" at bounding box center [897, 21] width 55 height 25
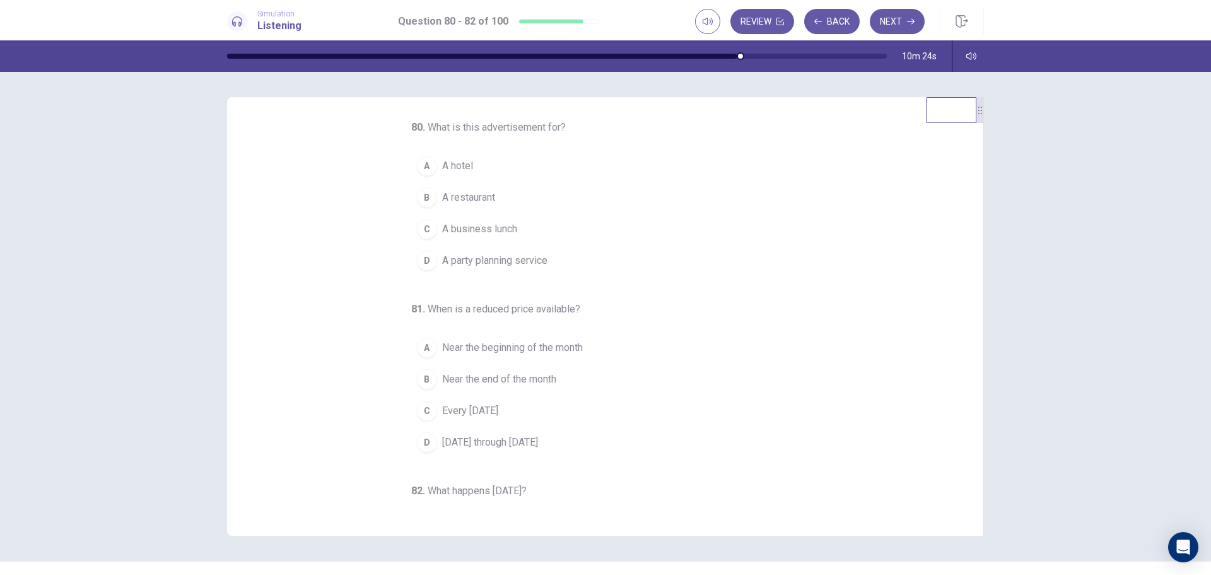
scroll to position [0, 0]
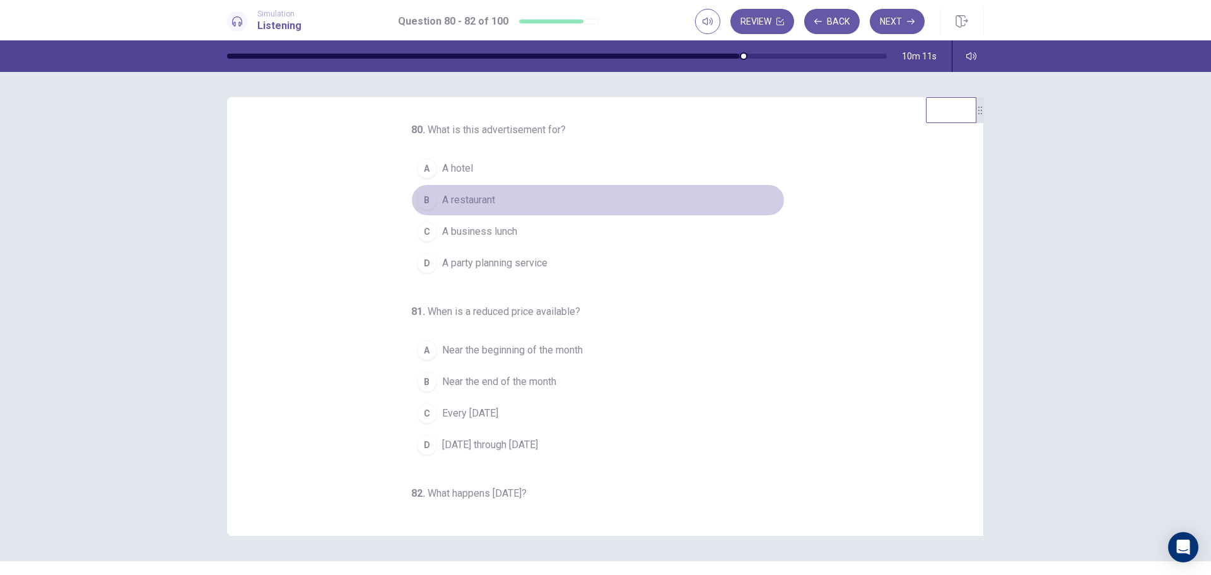
click at [464, 203] on span "A restaurant" at bounding box center [468, 199] width 53 height 15
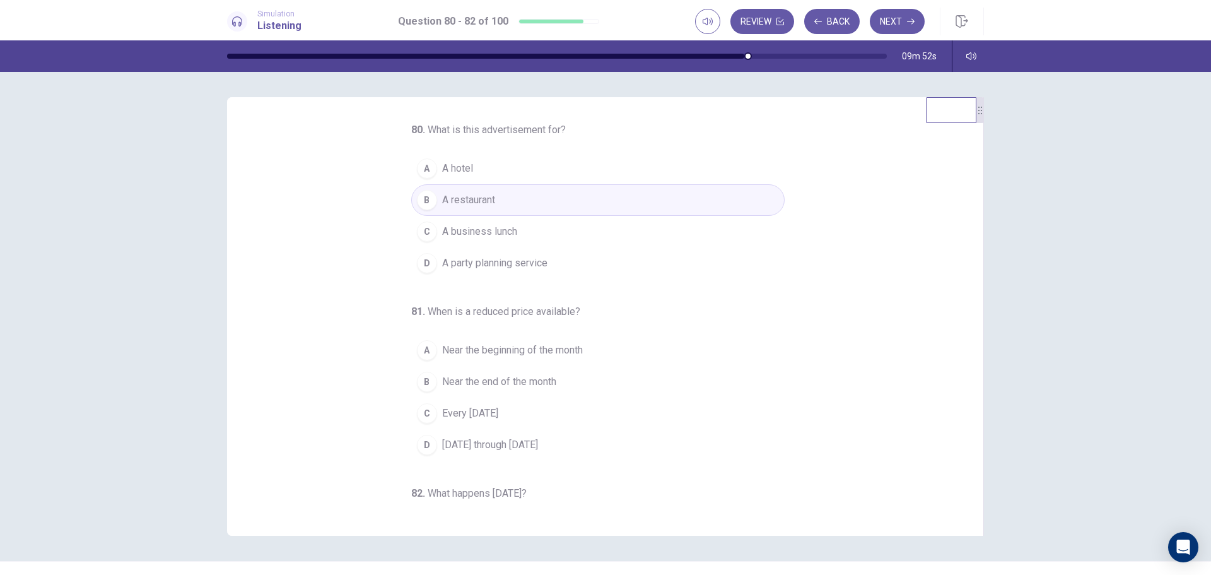
click at [522, 258] on span "A party planning service" at bounding box center [494, 262] width 105 height 15
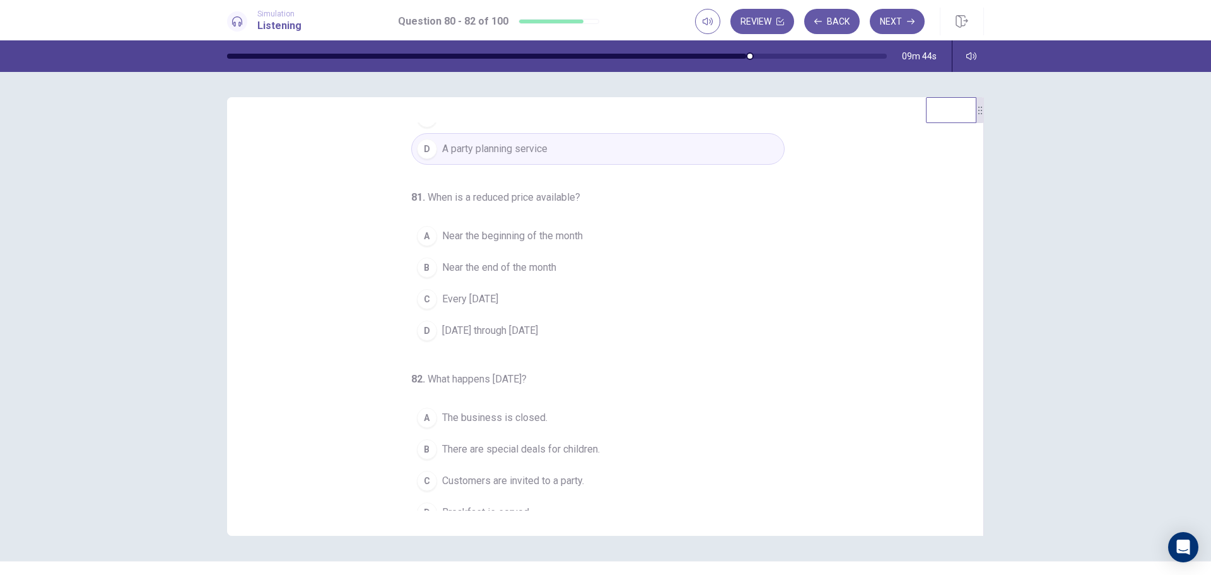
scroll to position [126, 0]
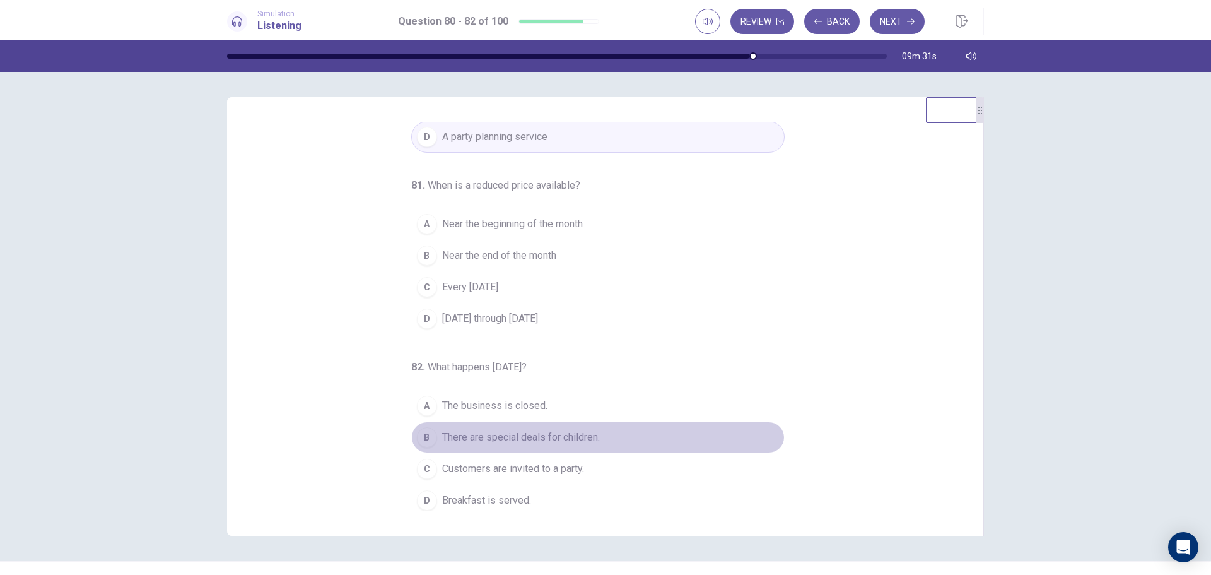
click at [515, 436] on span "There are special deals for children." at bounding box center [521, 437] width 158 height 15
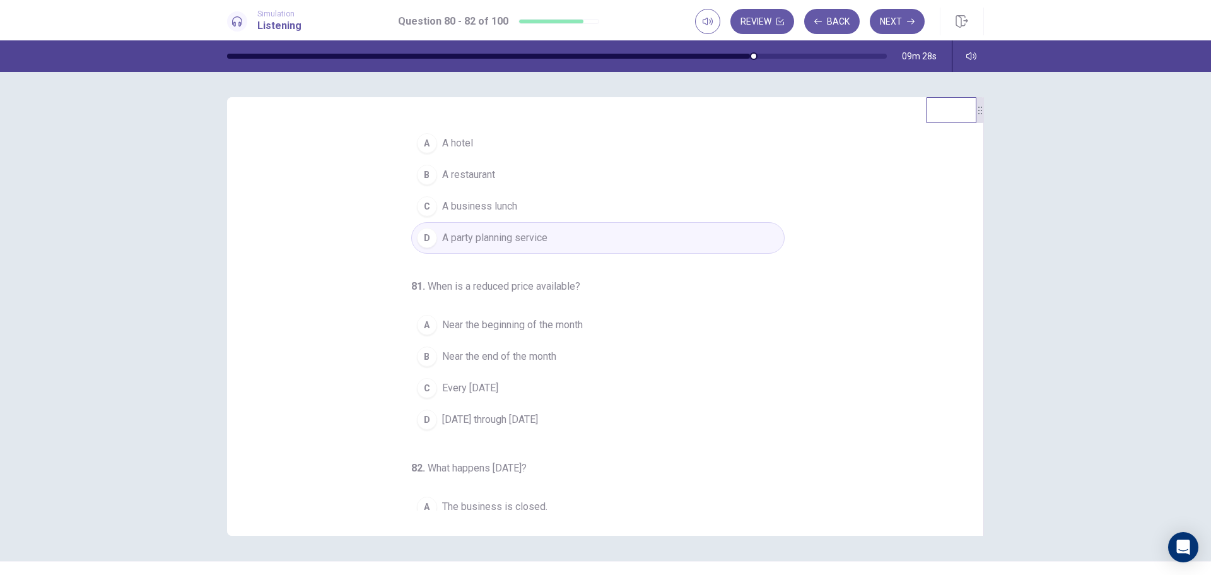
scroll to position [0, 0]
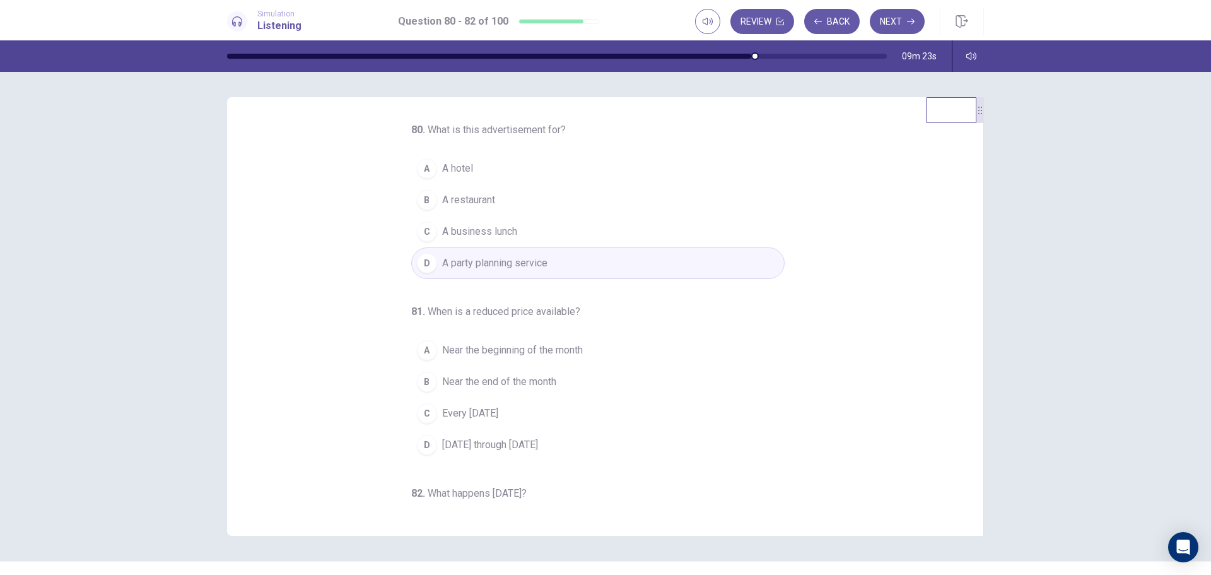
click at [480, 200] on span "A restaurant" at bounding box center [468, 199] width 53 height 15
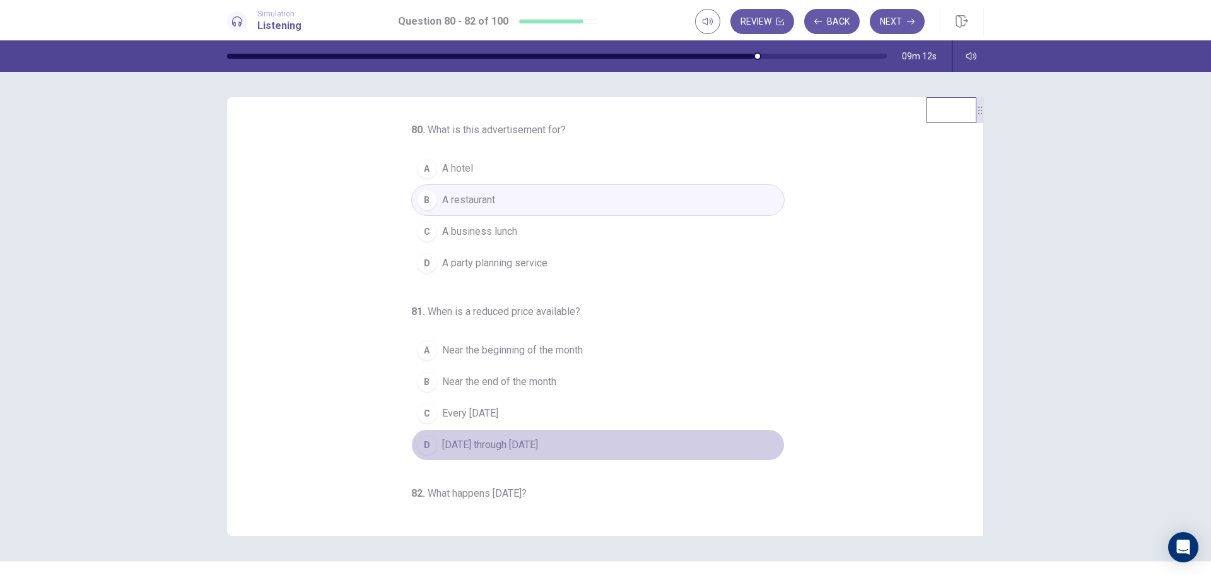
click at [517, 446] on span "Tuesday through Saturday" at bounding box center [490, 444] width 96 height 15
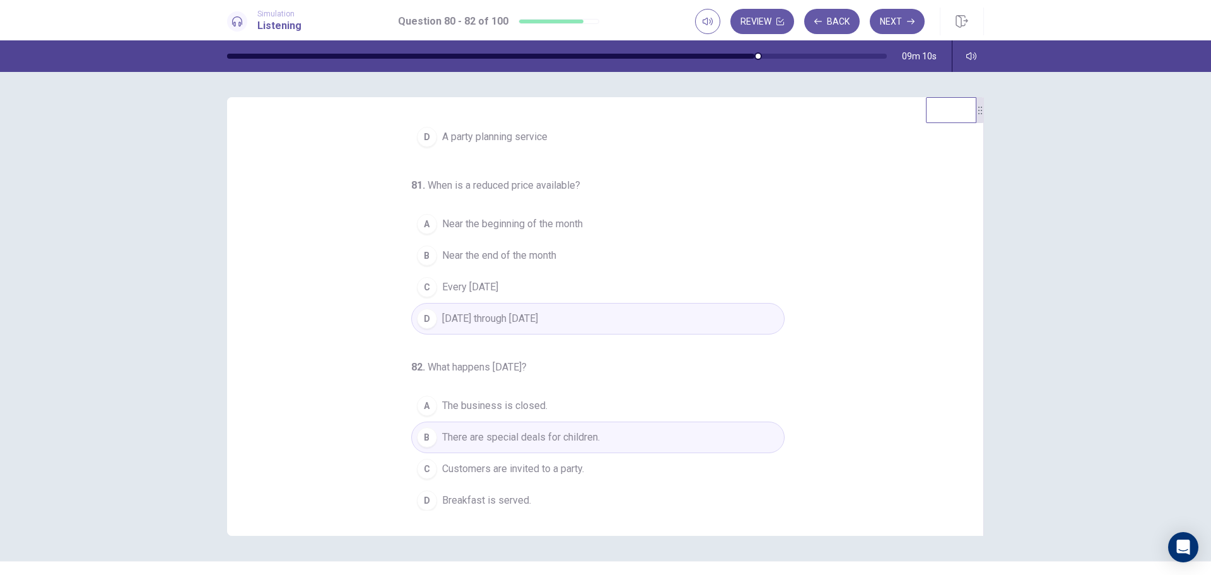
scroll to position [132, 0]
click at [908, 26] on button "Next" at bounding box center [897, 21] width 55 height 25
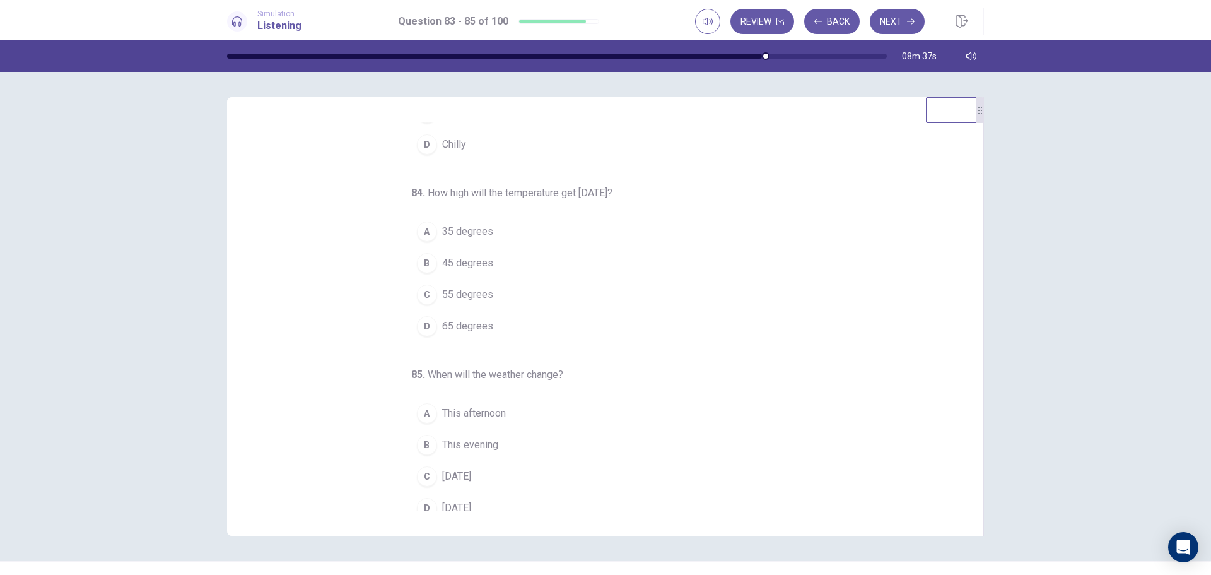
scroll to position [126, 0]
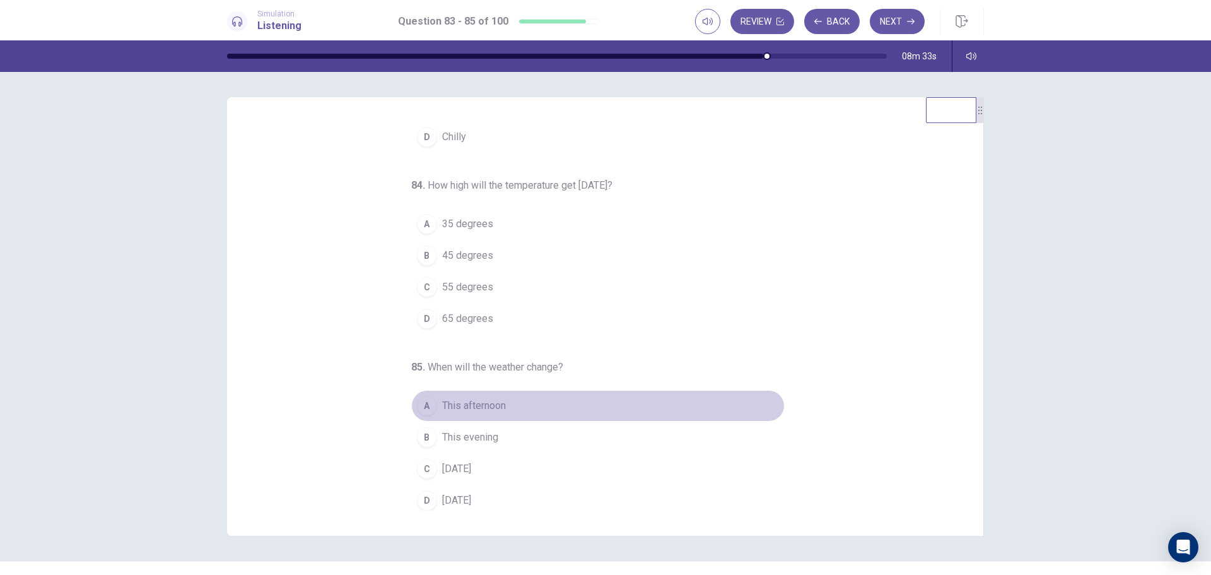
click at [459, 407] on span "This afternoon" at bounding box center [474, 405] width 64 height 15
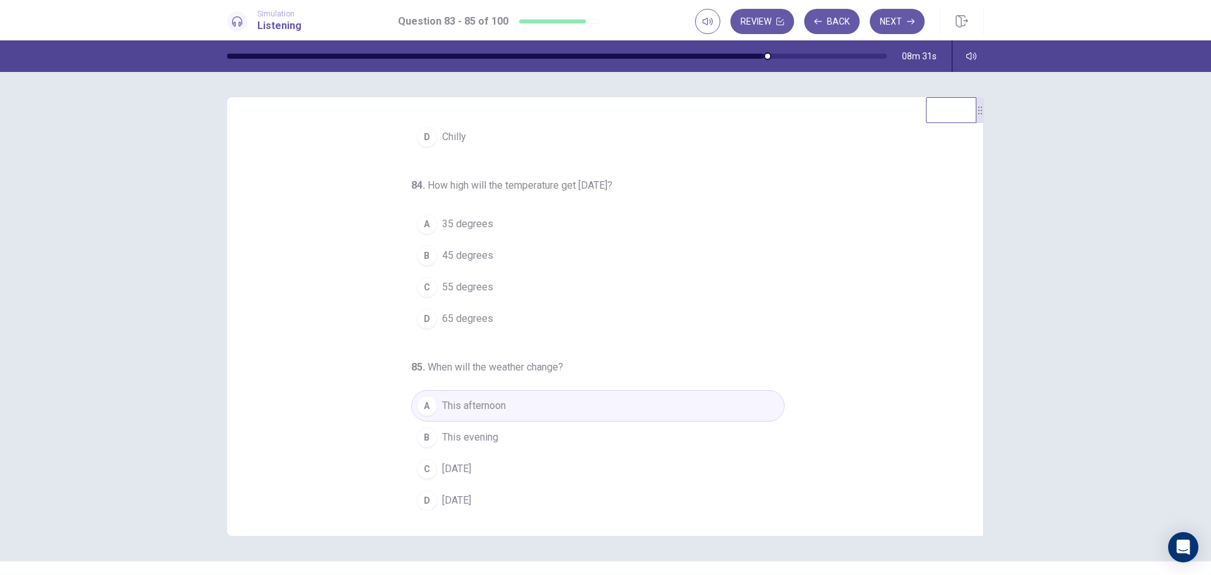
click at [477, 318] on span "65 degrees" at bounding box center [467, 318] width 51 height 15
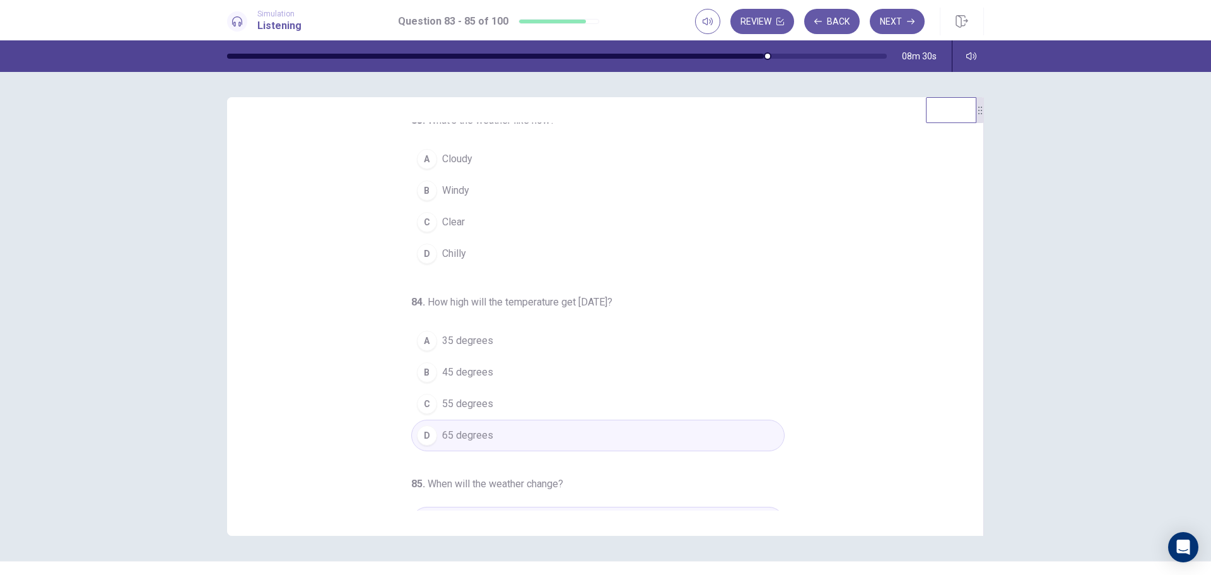
scroll to position [0, 0]
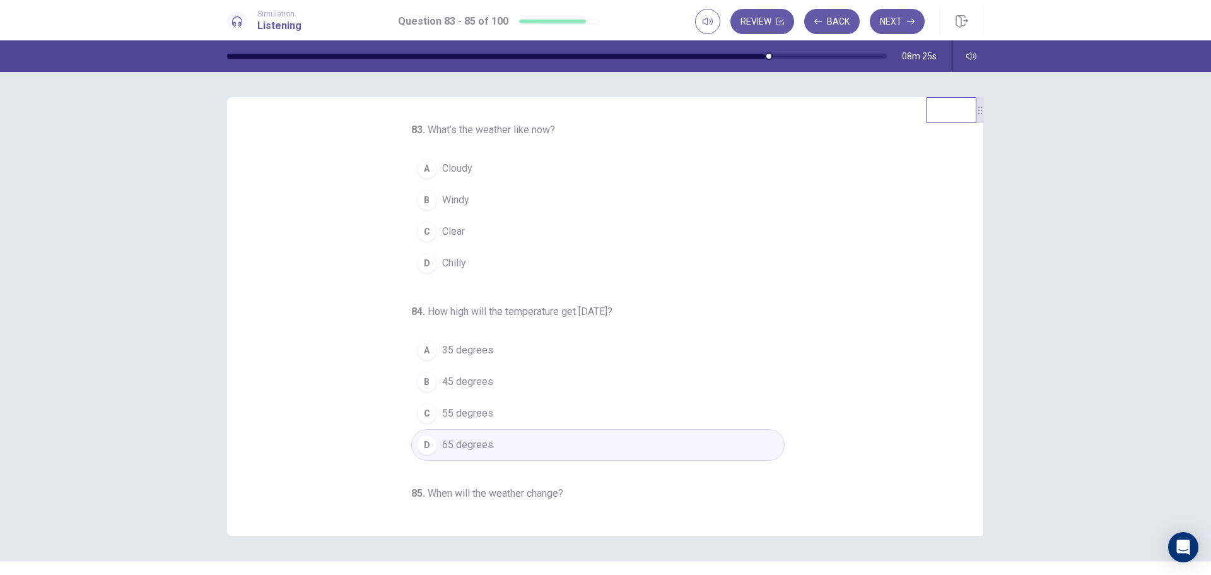
click at [450, 172] on span "Cloudy" at bounding box center [457, 168] width 30 height 15
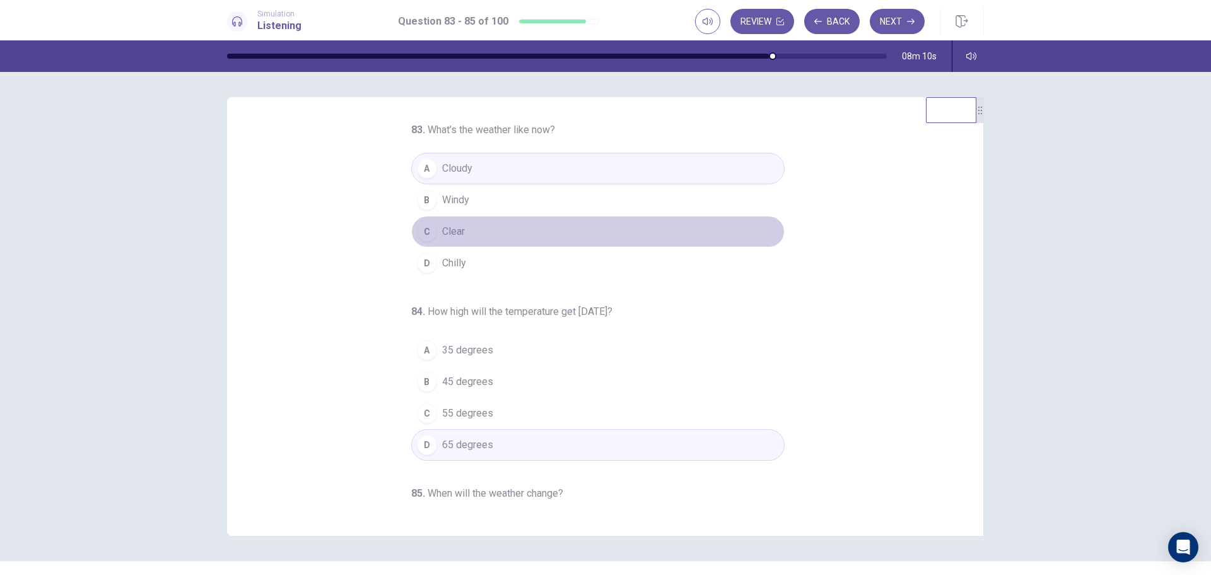
click at [454, 231] on span "Clear" at bounding box center [453, 231] width 23 height 15
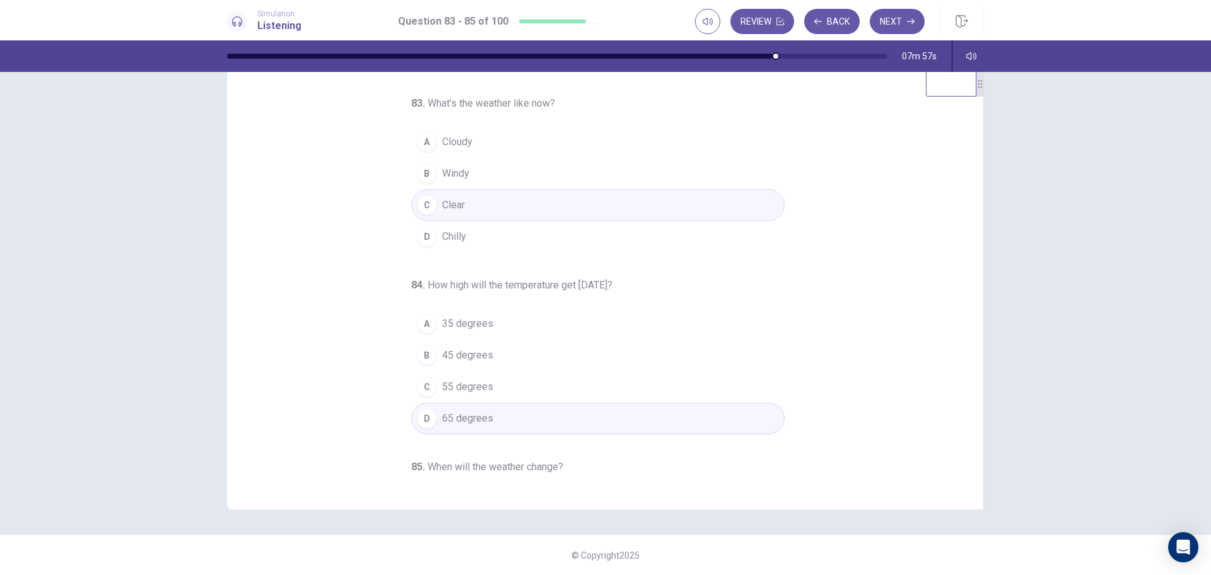
click at [466, 421] on span "65 degrees" at bounding box center [467, 418] width 51 height 15
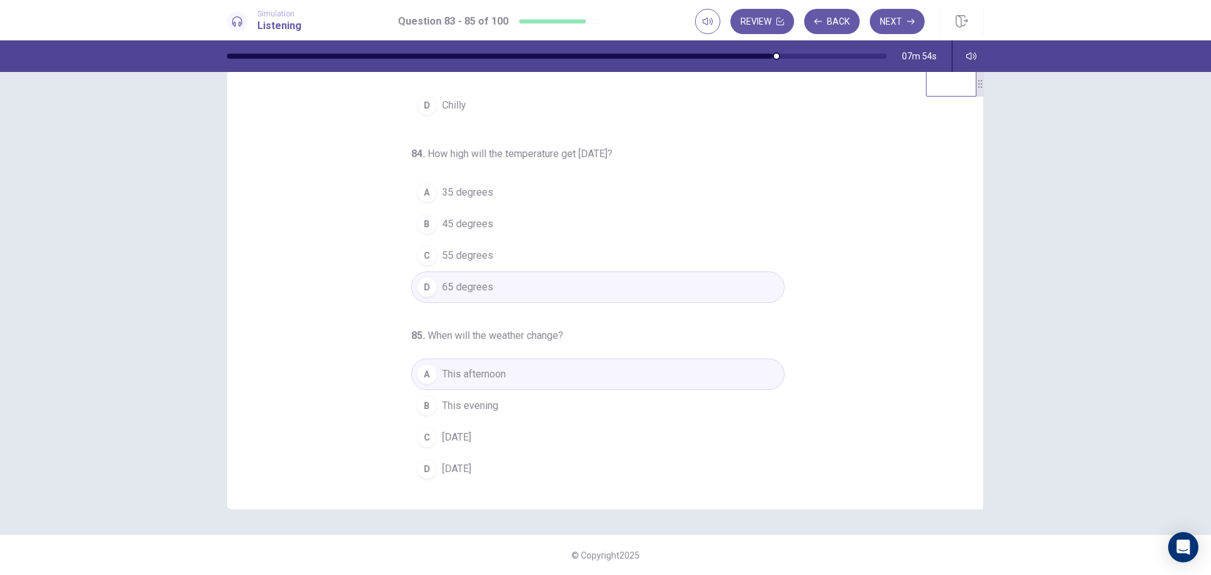
scroll to position [132, 0]
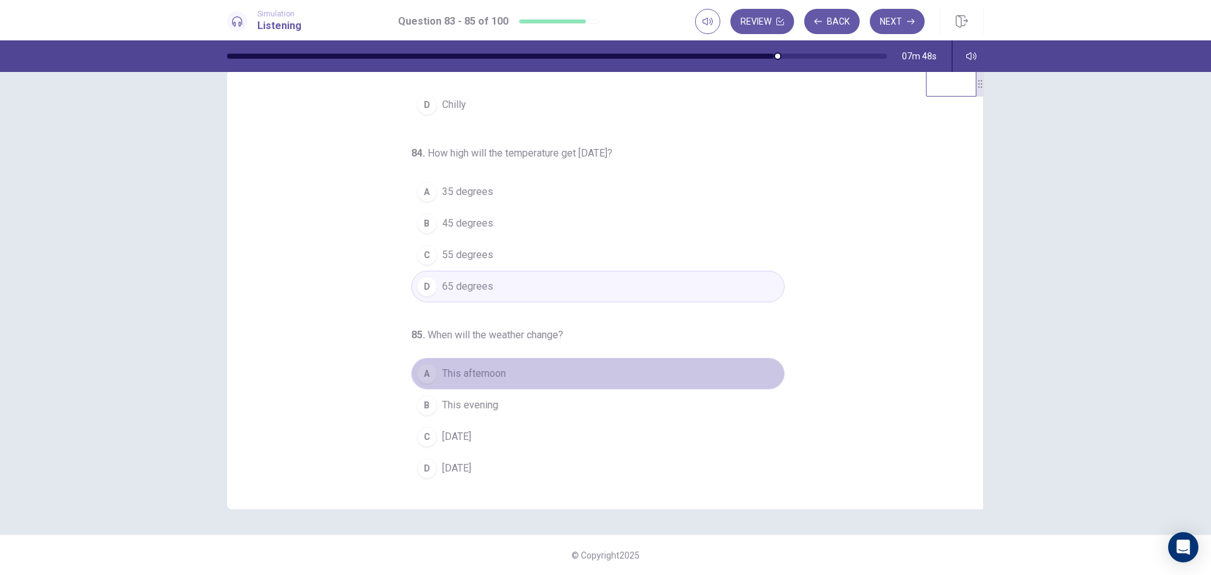
click at [475, 374] on span "This afternoon" at bounding box center [474, 373] width 64 height 15
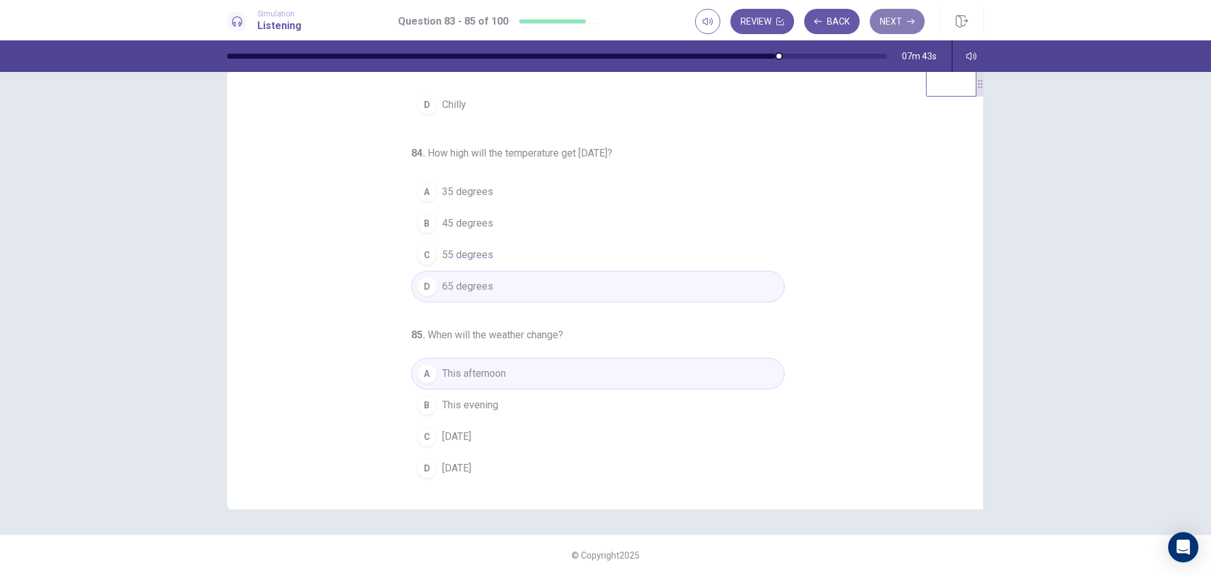
click at [913, 25] on icon "button" at bounding box center [911, 22] width 8 height 8
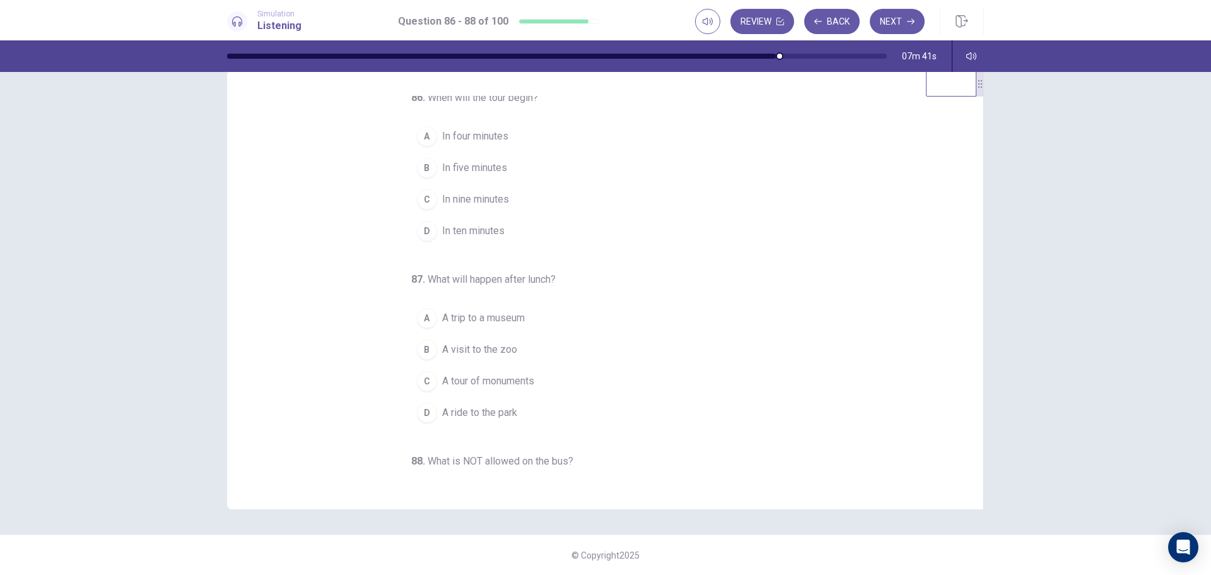
scroll to position [0, 0]
click at [481, 233] on span "In ten minutes" at bounding box center [473, 236] width 62 height 15
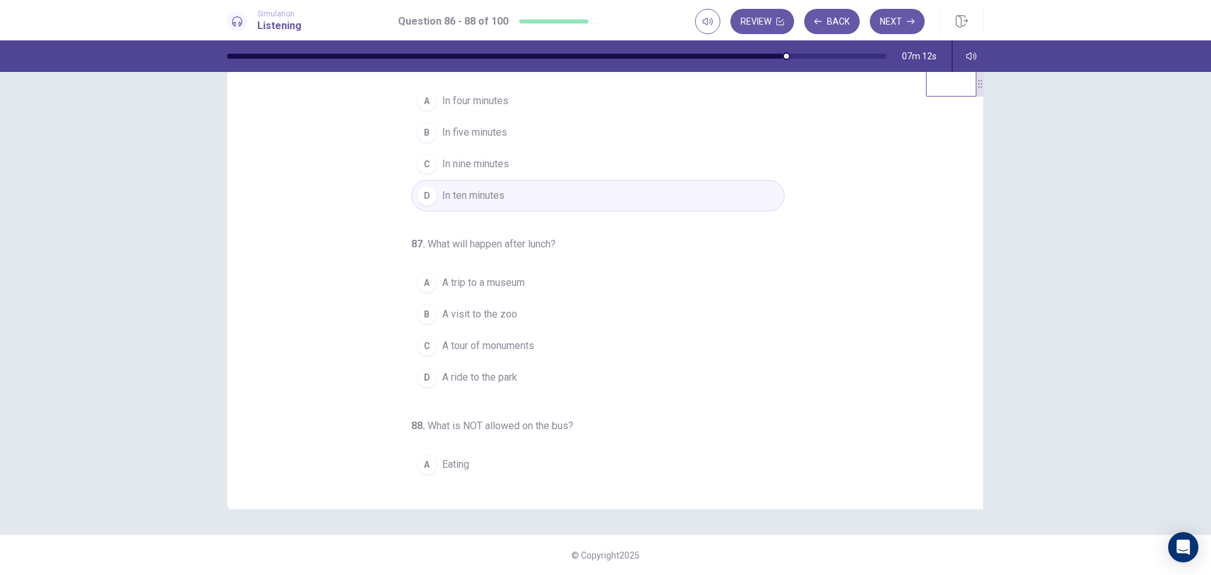
scroll to position [63, 0]
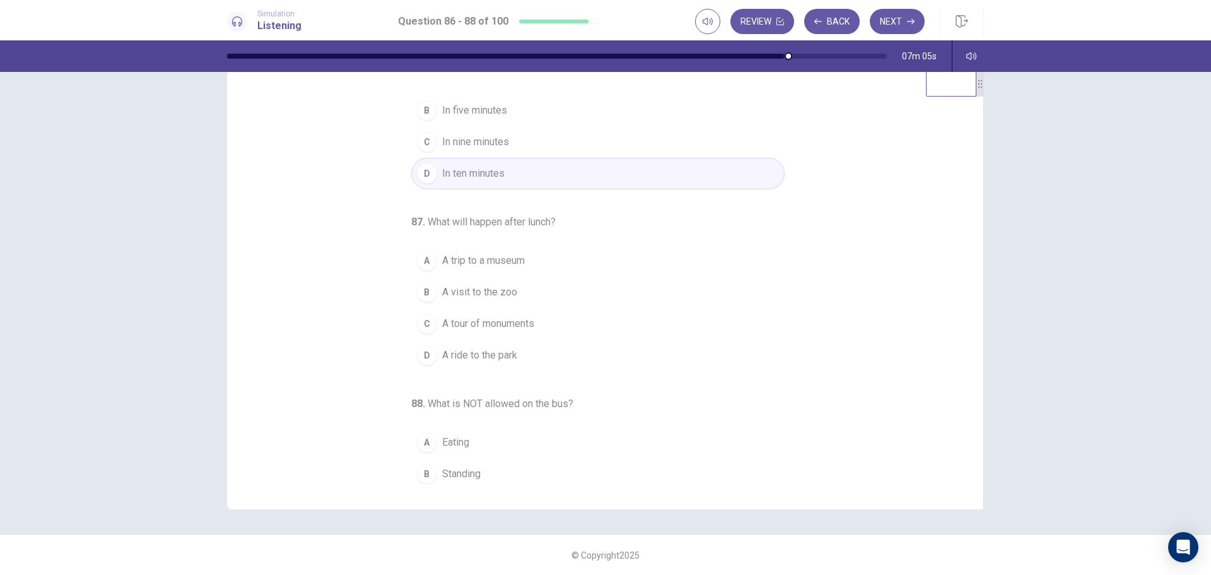
click at [489, 260] on span "A trip to a museum" at bounding box center [483, 260] width 83 height 15
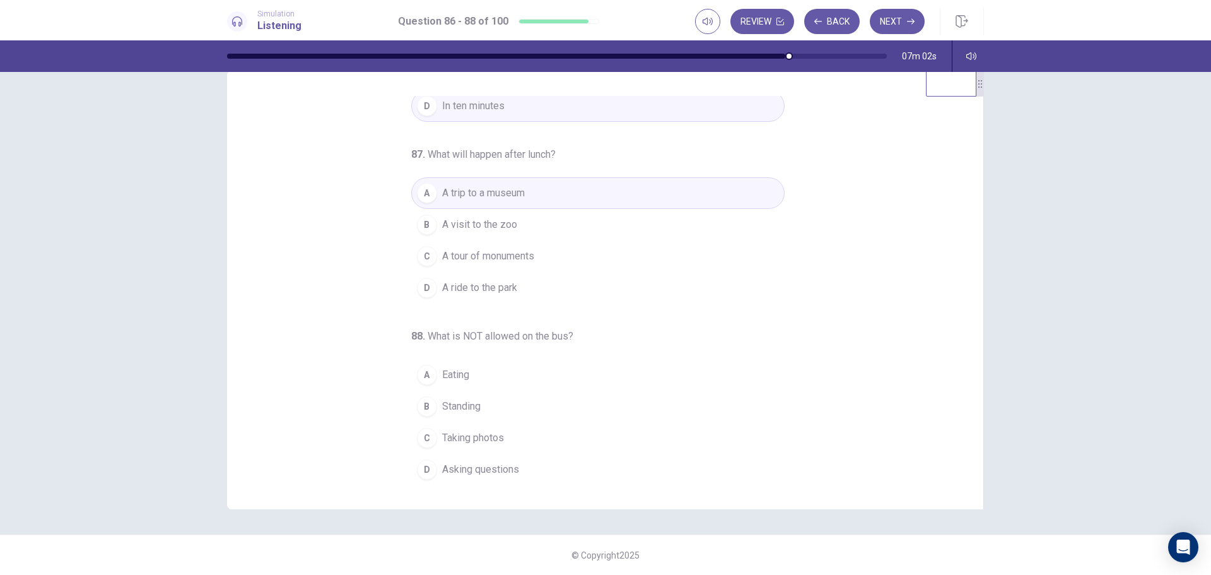
scroll to position [132, 0]
click at [466, 406] on span "Standing" at bounding box center [461, 404] width 38 height 15
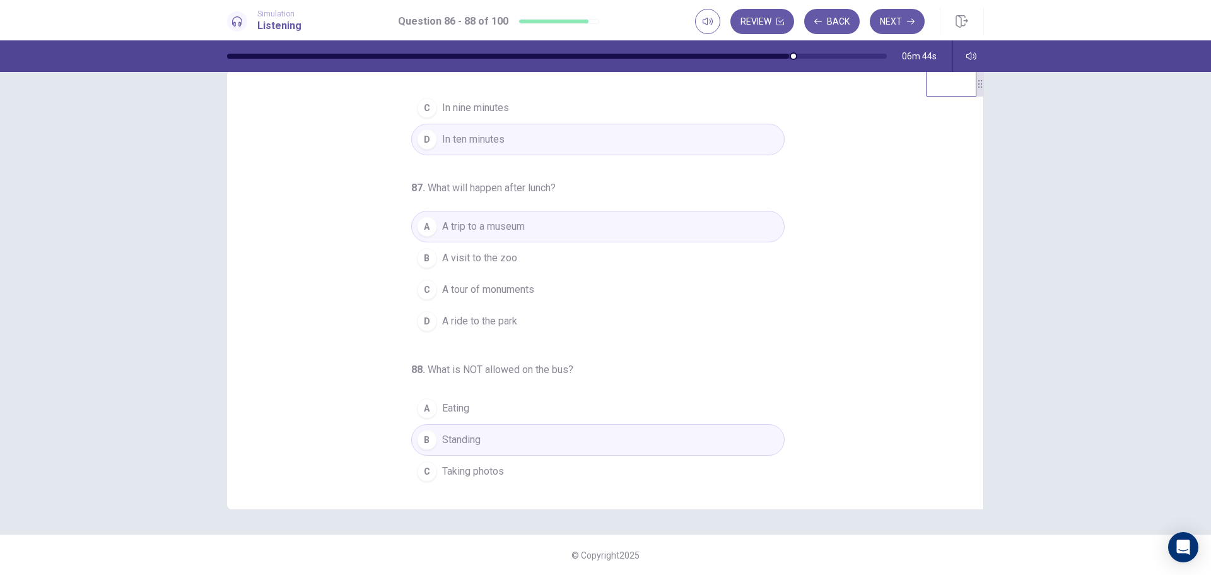
scroll to position [0, 0]
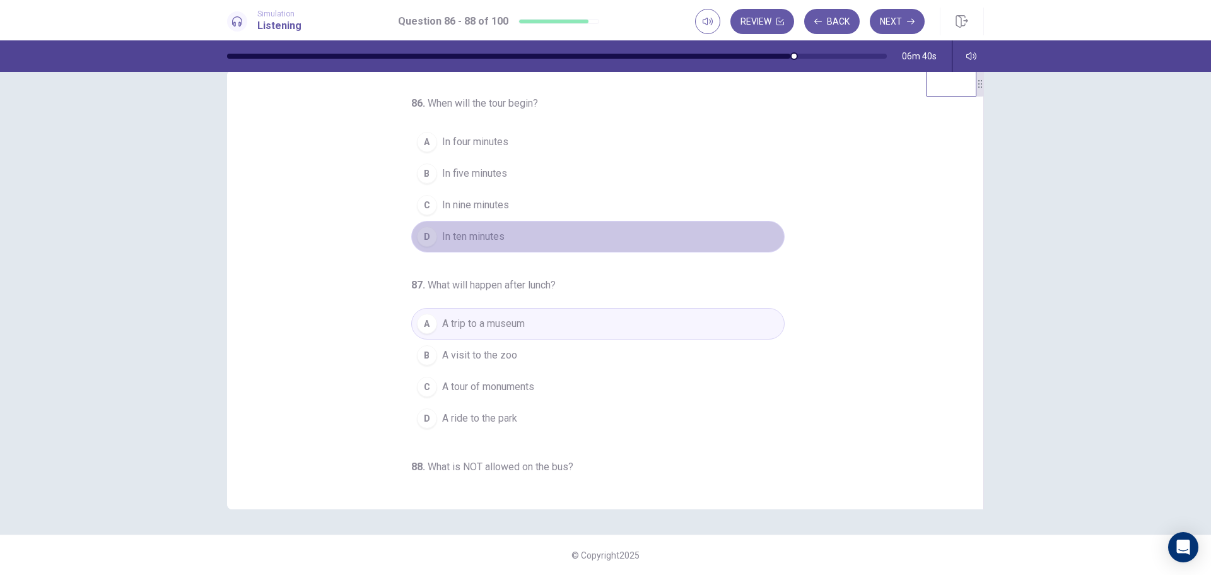
click at [468, 237] on span "In ten minutes" at bounding box center [473, 236] width 62 height 15
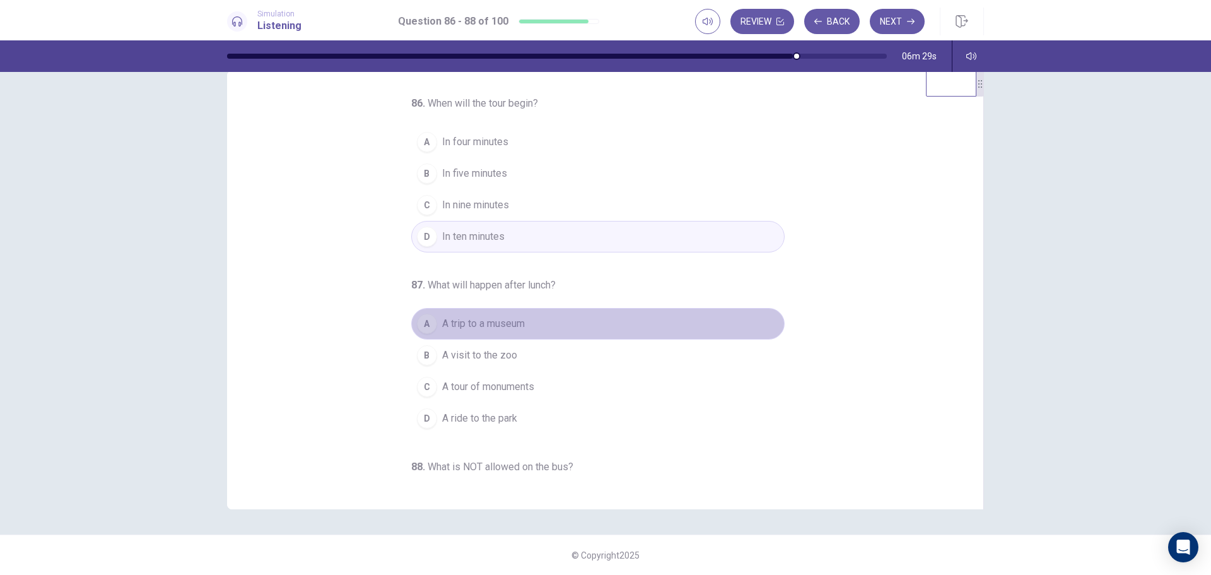
click at [475, 322] on span "A trip to a museum" at bounding box center [483, 323] width 83 height 15
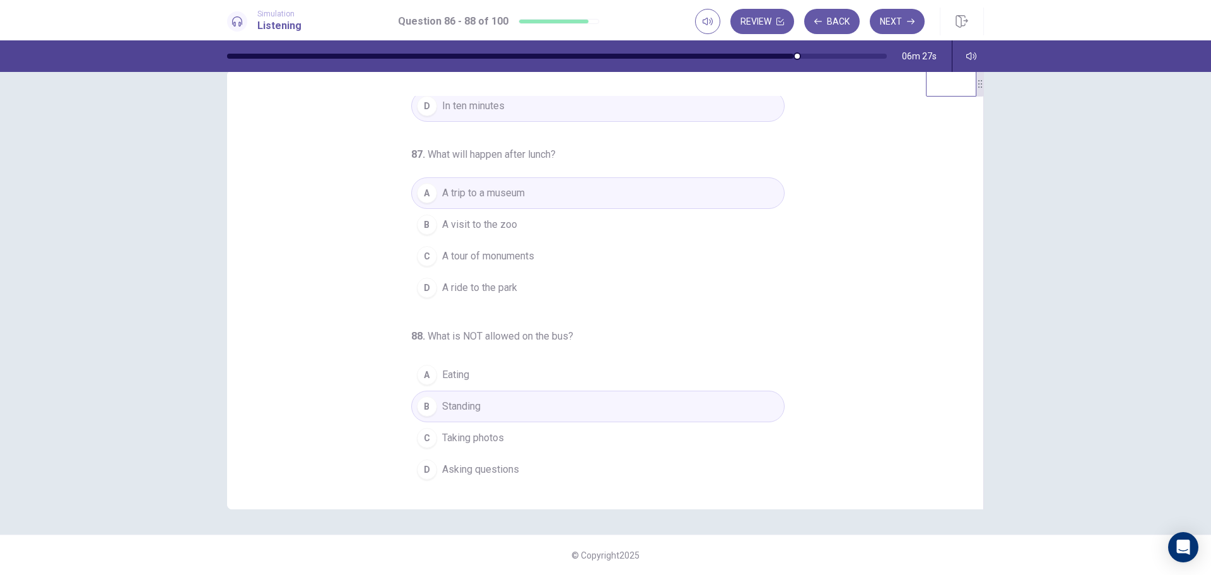
scroll to position [132, 0]
click at [472, 403] on span "Standing" at bounding box center [461, 404] width 38 height 15
click at [904, 23] on button "Next" at bounding box center [897, 21] width 55 height 25
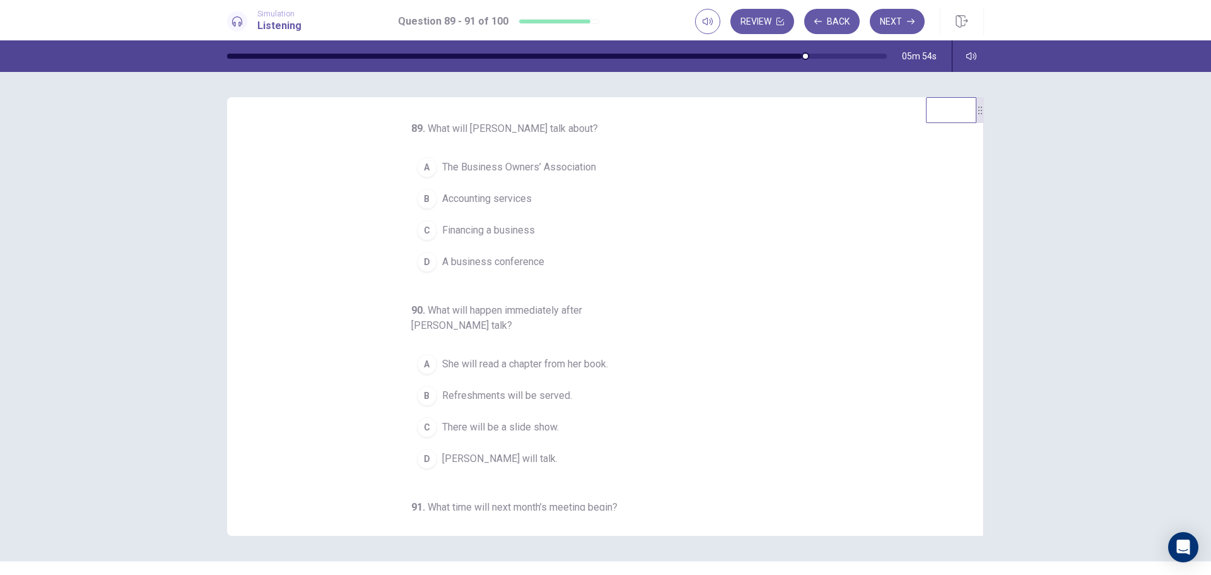
scroll to position [0, 0]
click at [539, 165] on span "The Business Owners’ Association" at bounding box center [519, 168] width 154 height 15
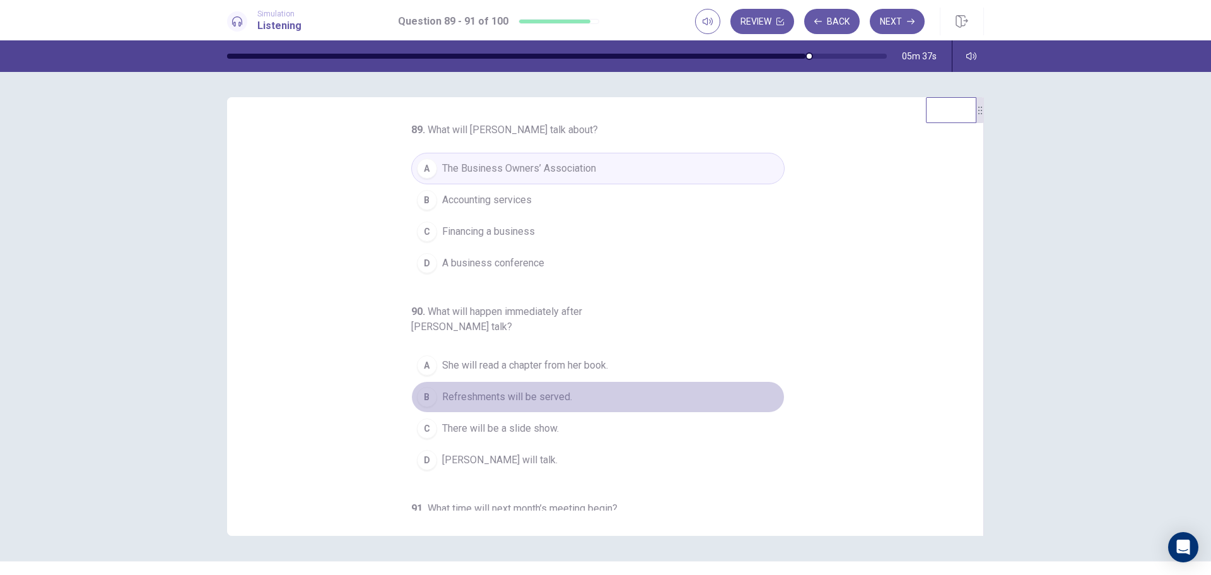
click at [517, 394] on span "Refreshments will be served." at bounding box center [507, 396] width 130 height 15
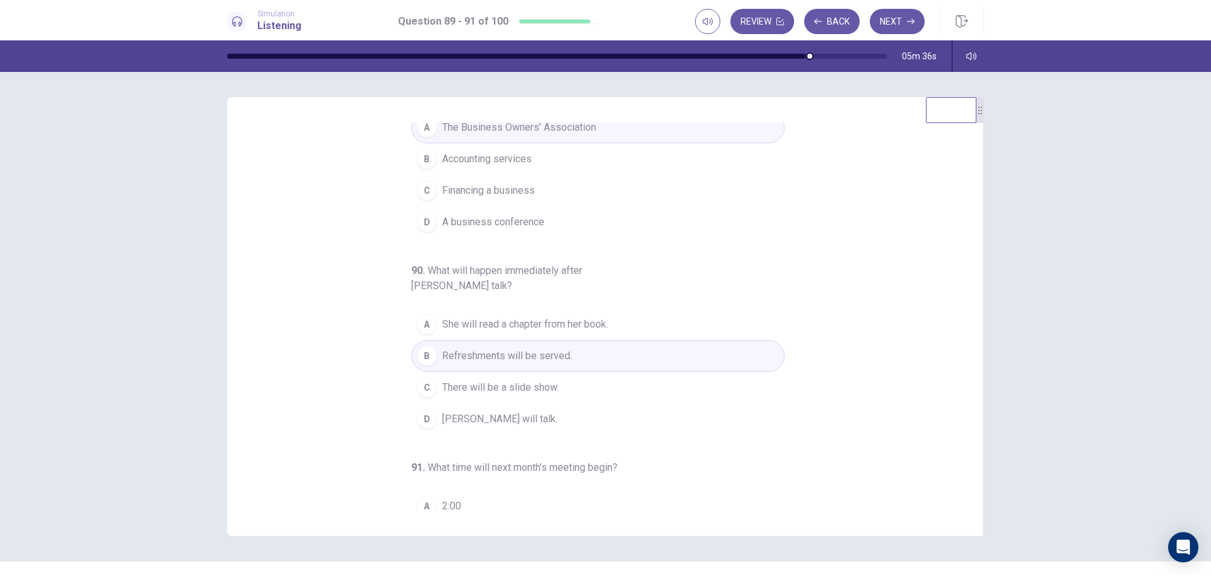
scroll to position [126, 0]
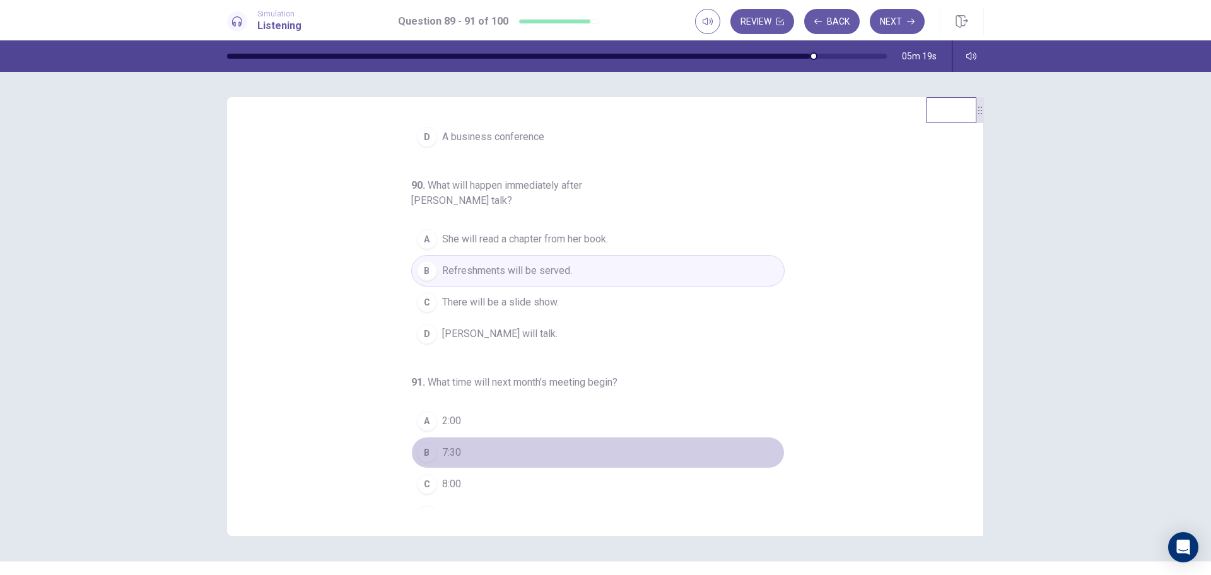
click at [442, 452] on span "7:30" at bounding box center [451, 452] width 19 height 15
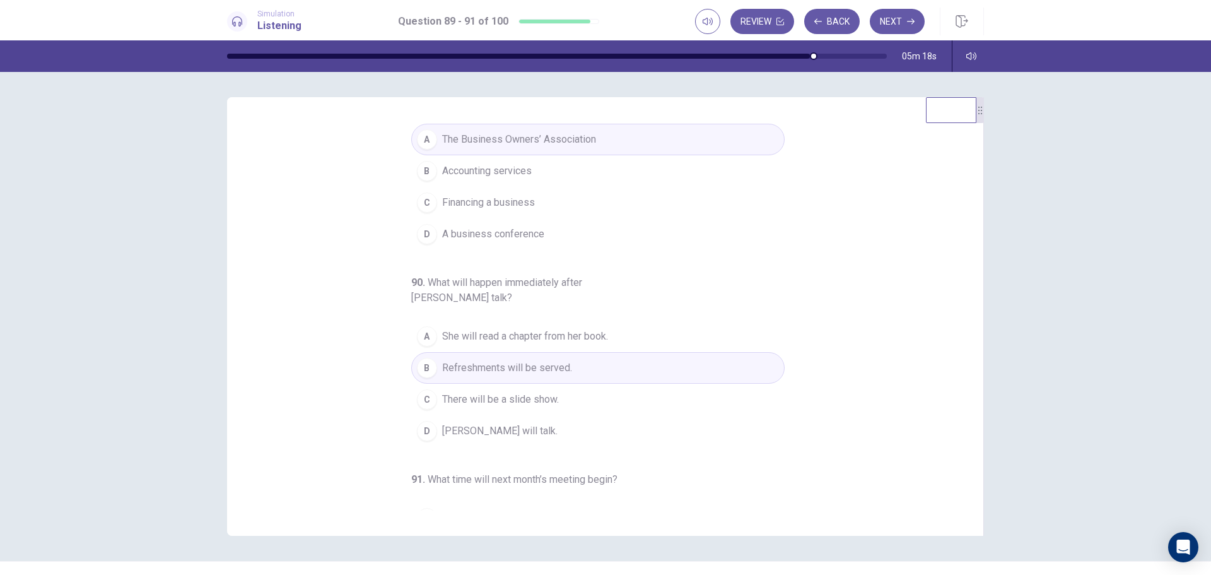
scroll to position [0, 0]
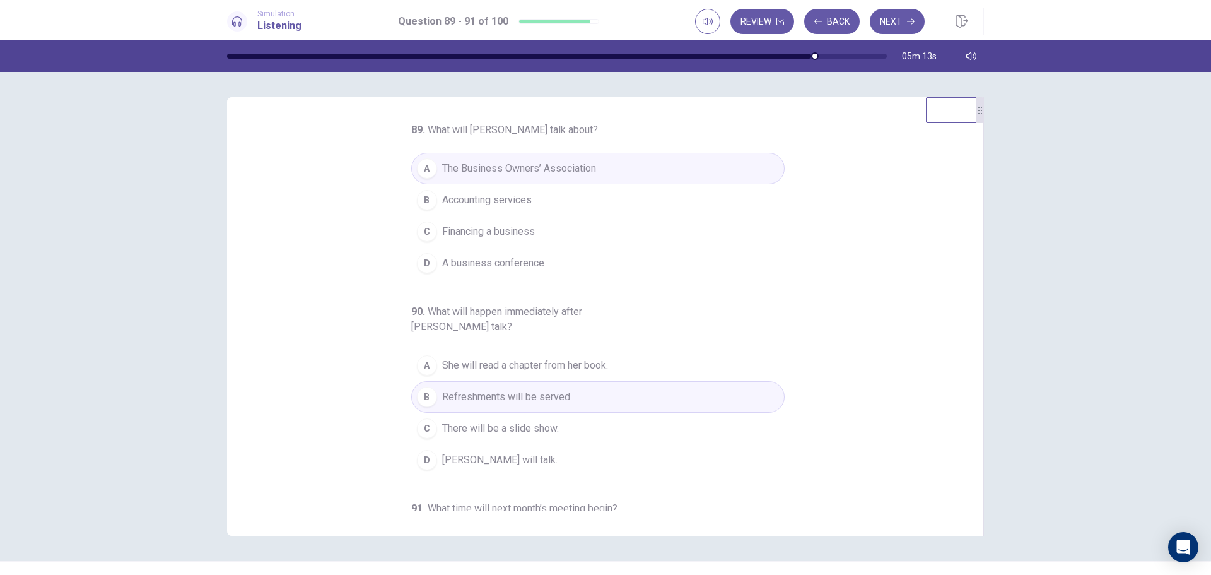
click at [508, 203] on span "Accounting services" at bounding box center [487, 199] width 90 height 15
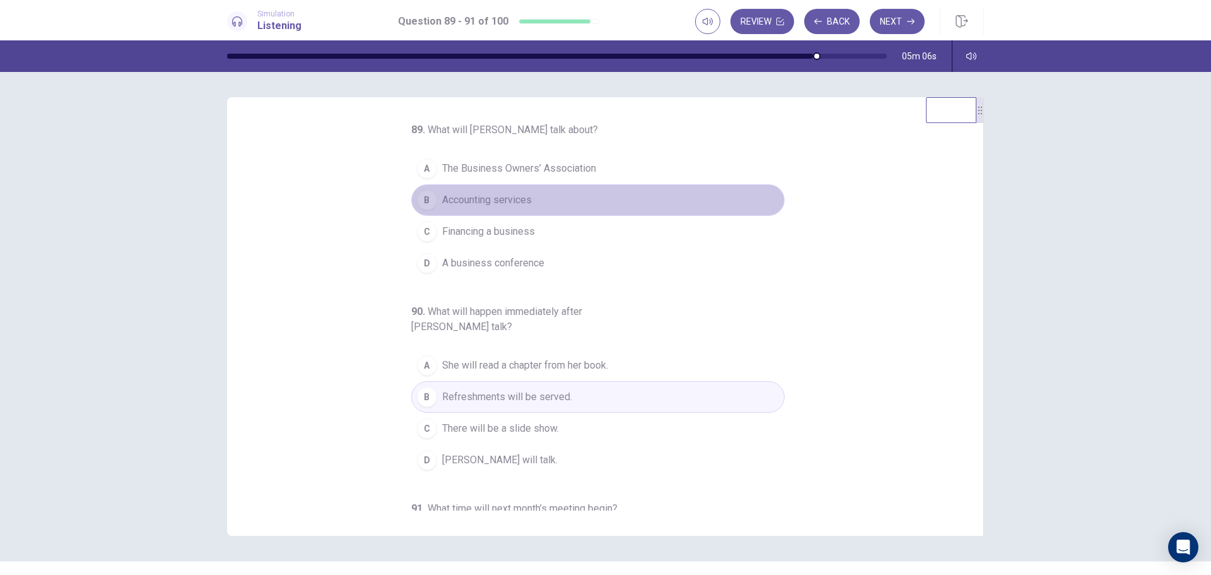
click at [494, 204] on span "Accounting services" at bounding box center [487, 199] width 90 height 15
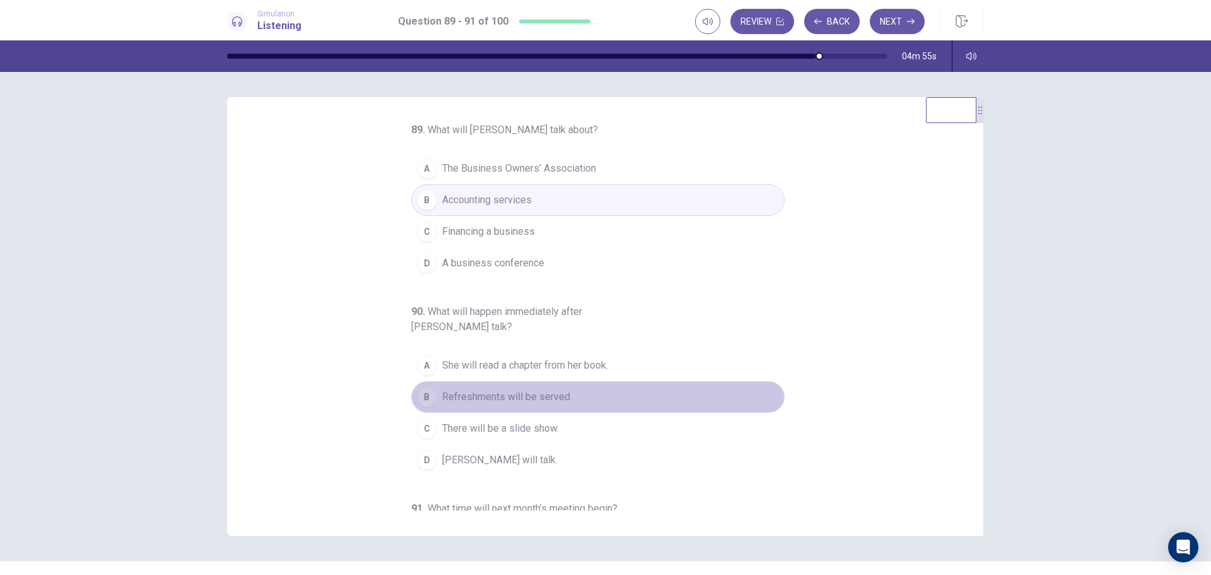
click at [489, 397] on span "Refreshments will be served." at bounding box center [507, 396] width 130 height 15
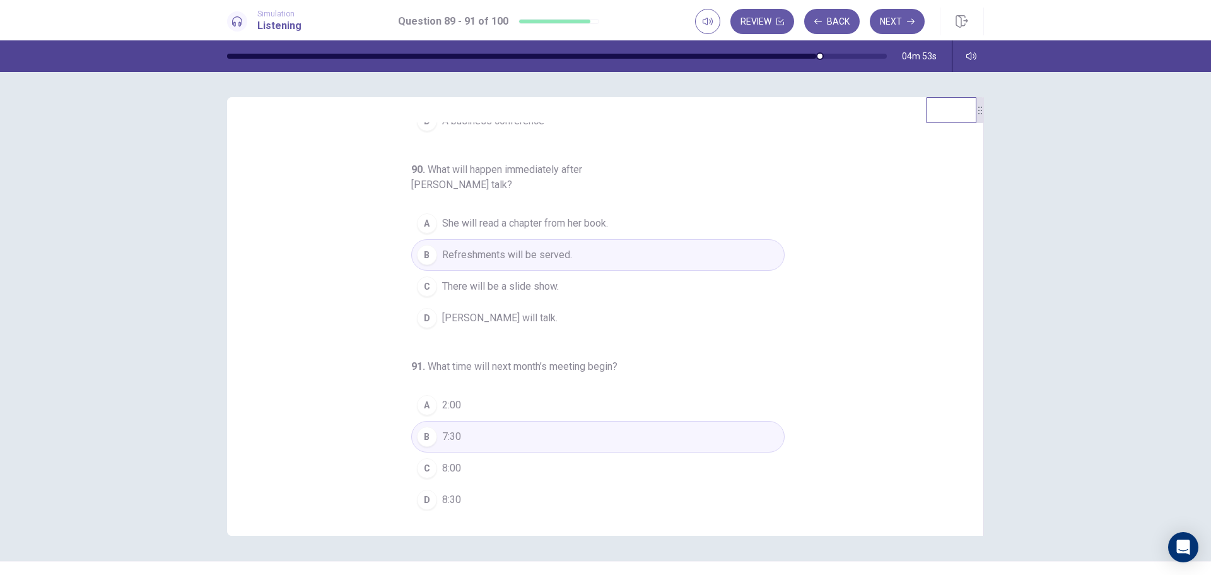
scroll to position [147, 0]
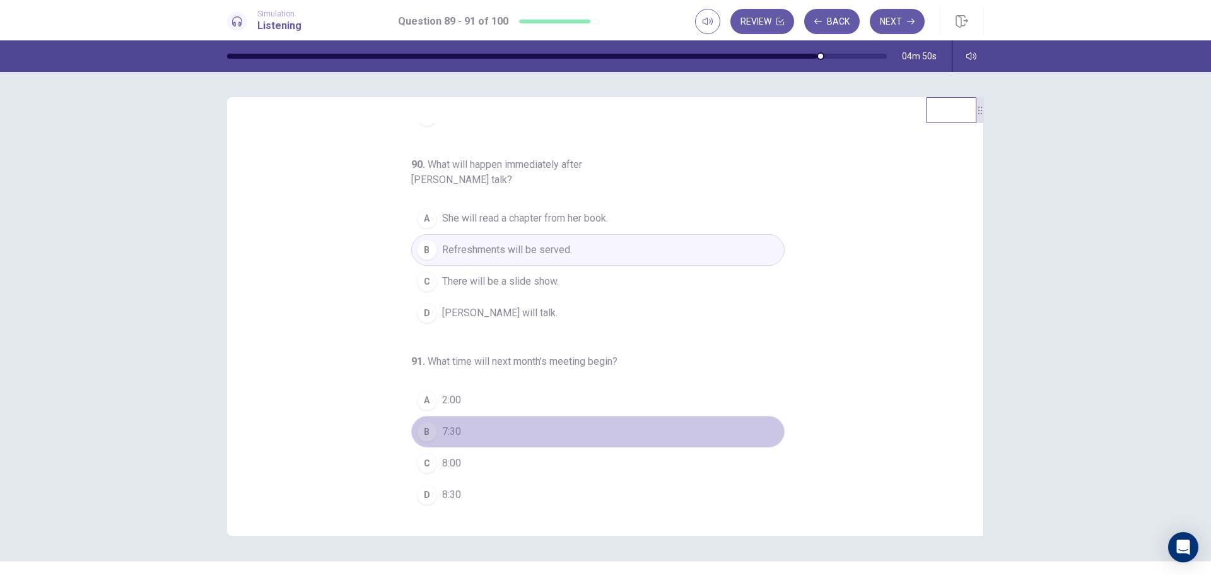
click at [479, 432] on button "B 7:30" at bounding box center [597, 432] width 373 height 32
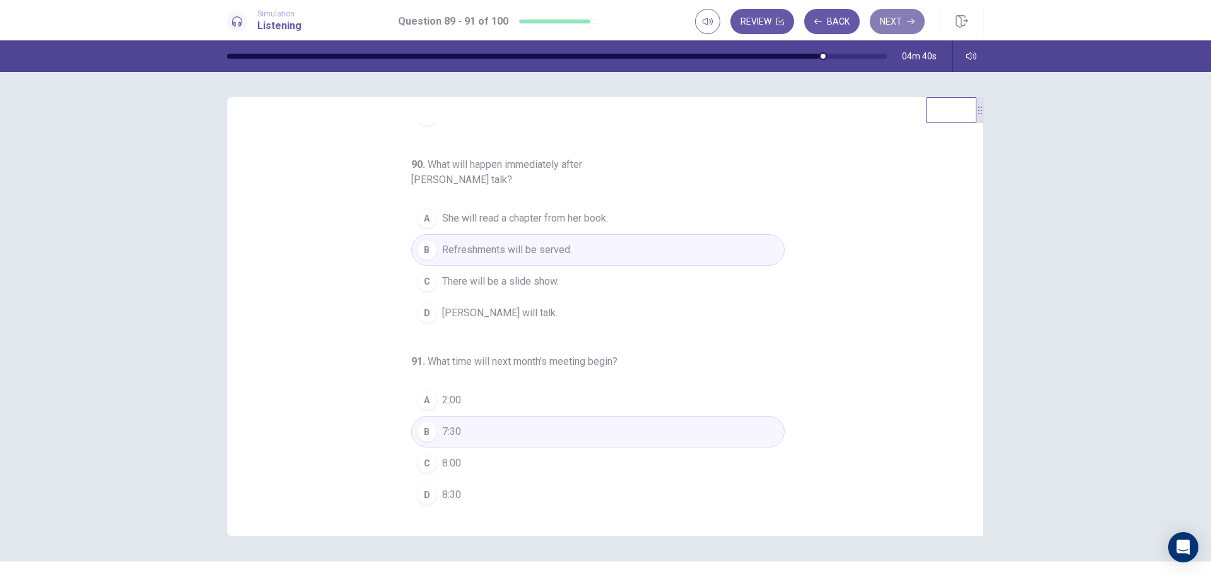
click at [909, 18] on icon "button" at bounding box center [911, 22] width 8 height 8
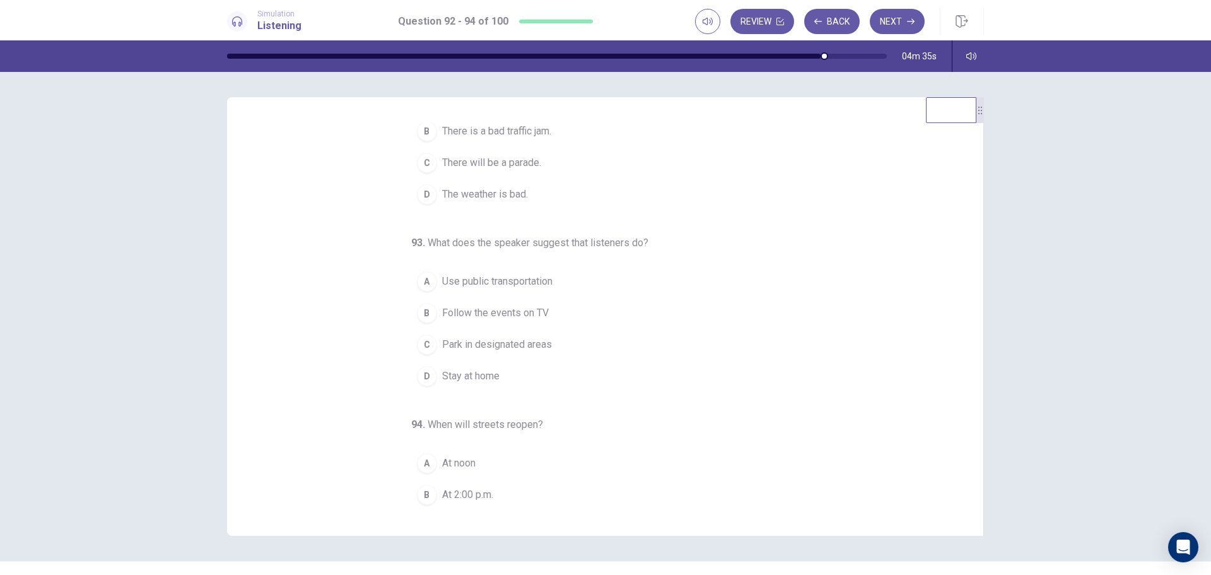
scroll to position [0, 0]
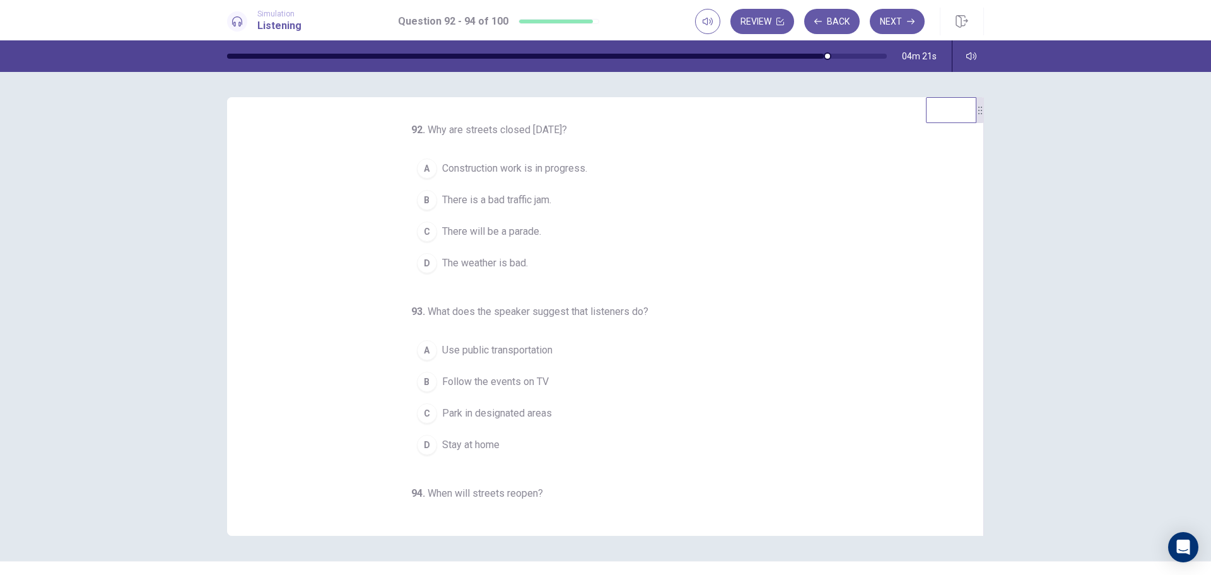
click at [496, 234] on span "There will be a parade." at bounding box center [491, 231] width 99 height 15
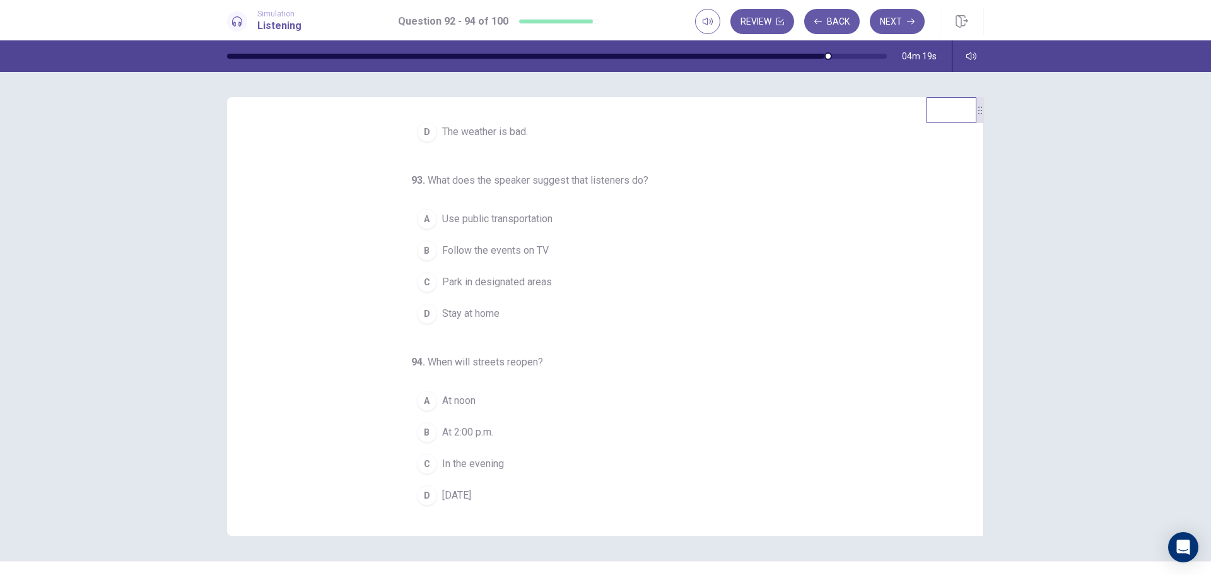
scroll to position [132, 0]
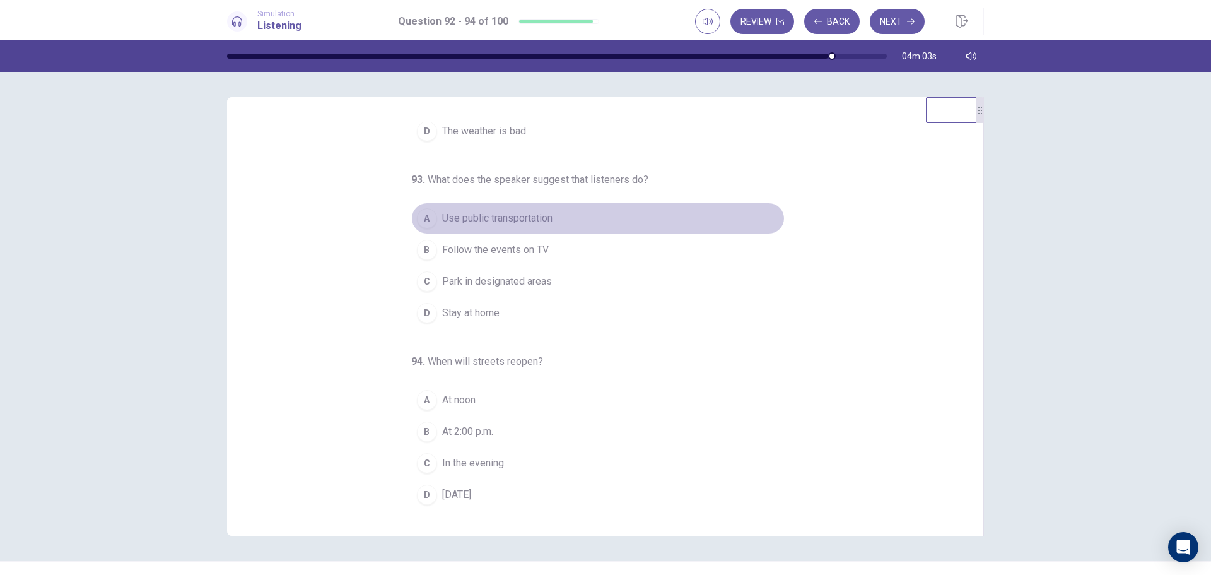
click at [498, 219] on span "Use public transportation" at bounding box center [497, 218] width 110 height 15
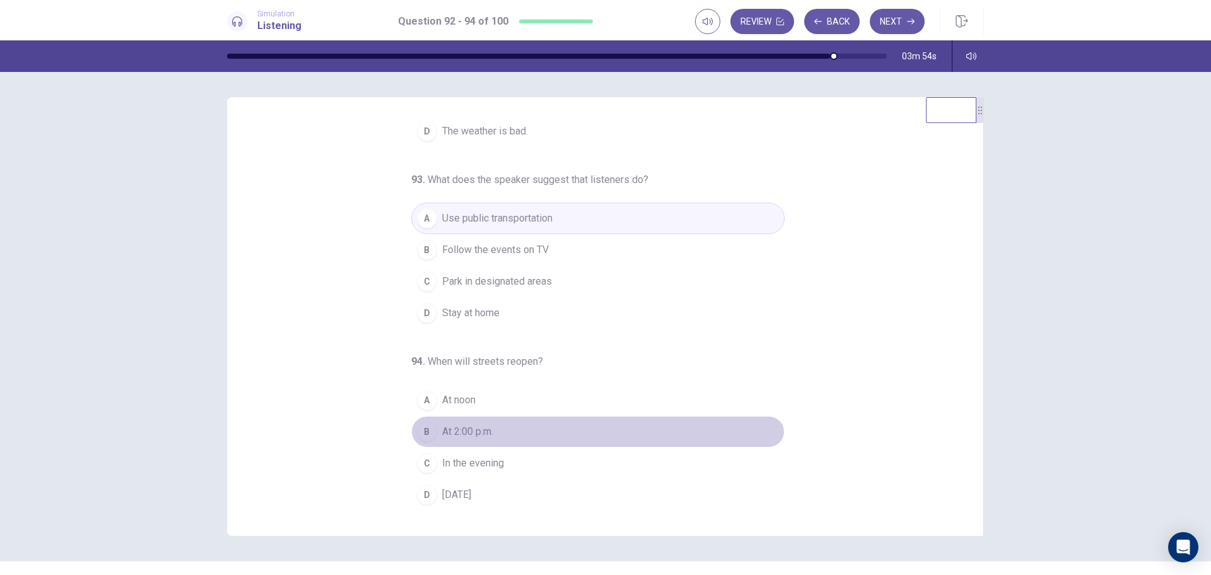
click at [477, 428] on span "At 2:00 p.m." at bounding box center [467, 431] width 51 height 15
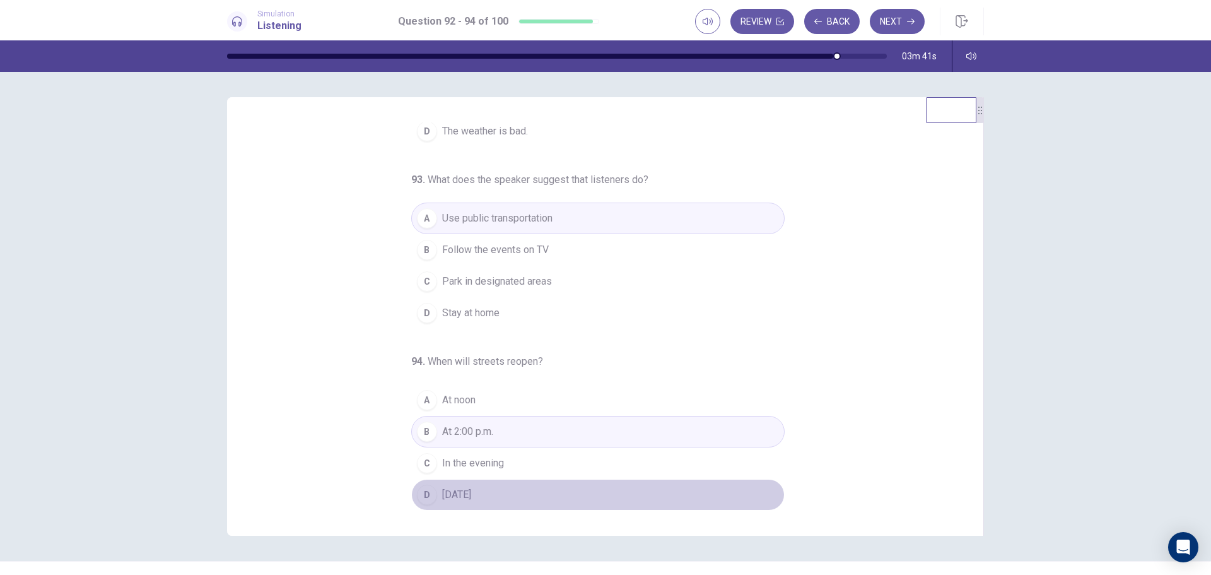
click at [463, 489] on span "Tomorrow" at bounding box center [456, 494] width 29 height 15
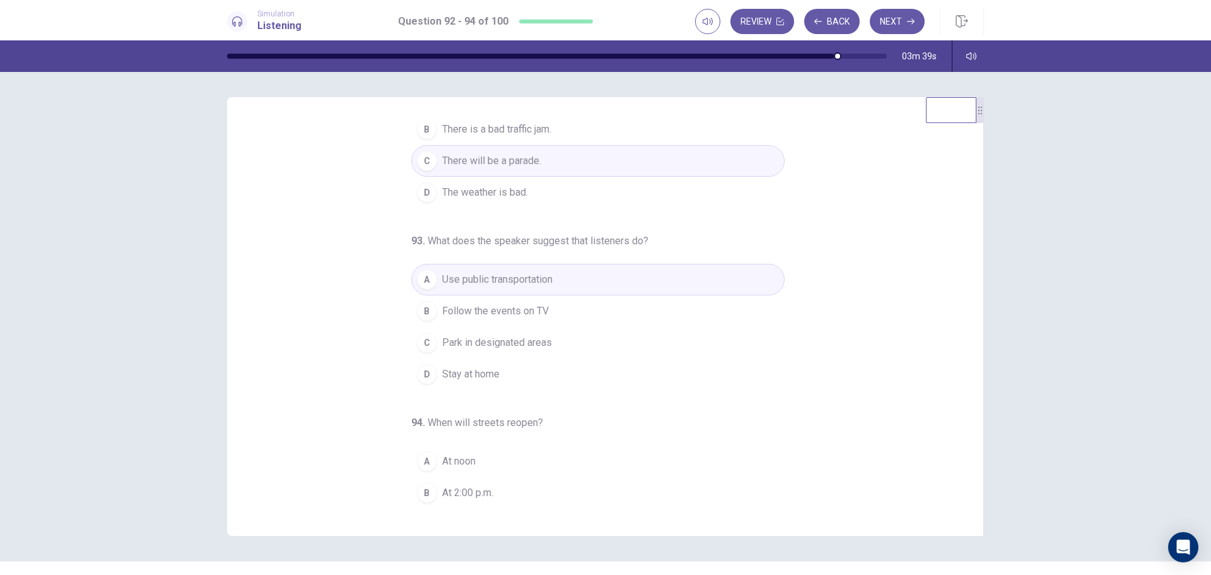
scroll to position [0, 0]
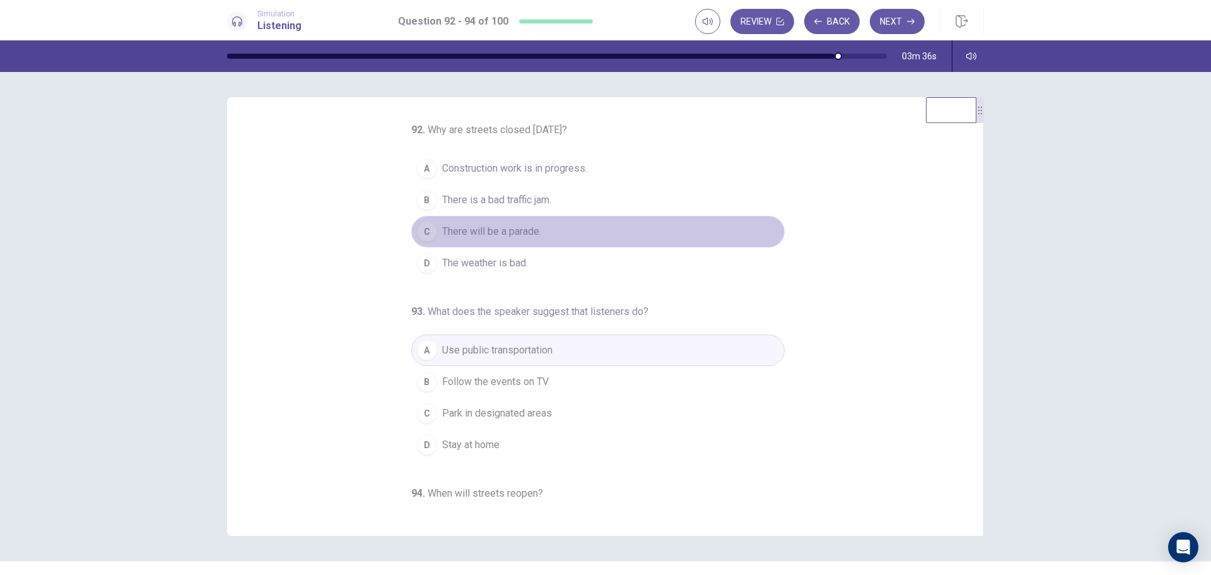
click at [500, 232] on span "There will be a parade." at bounding box center [491, 231] width 99 height 15
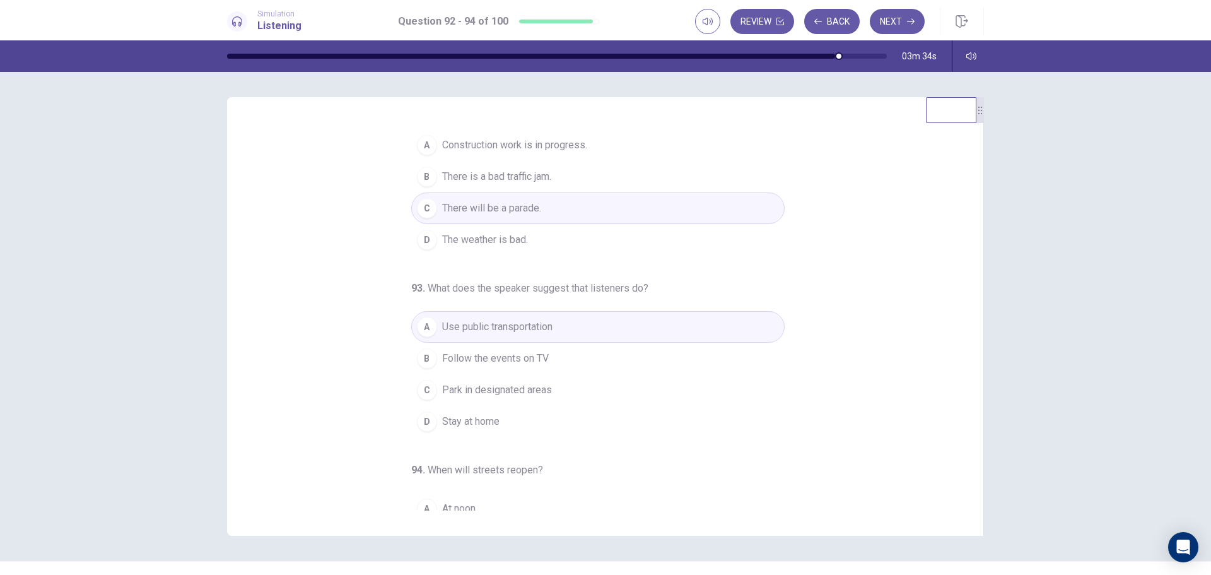
scroll to position [63, 0]
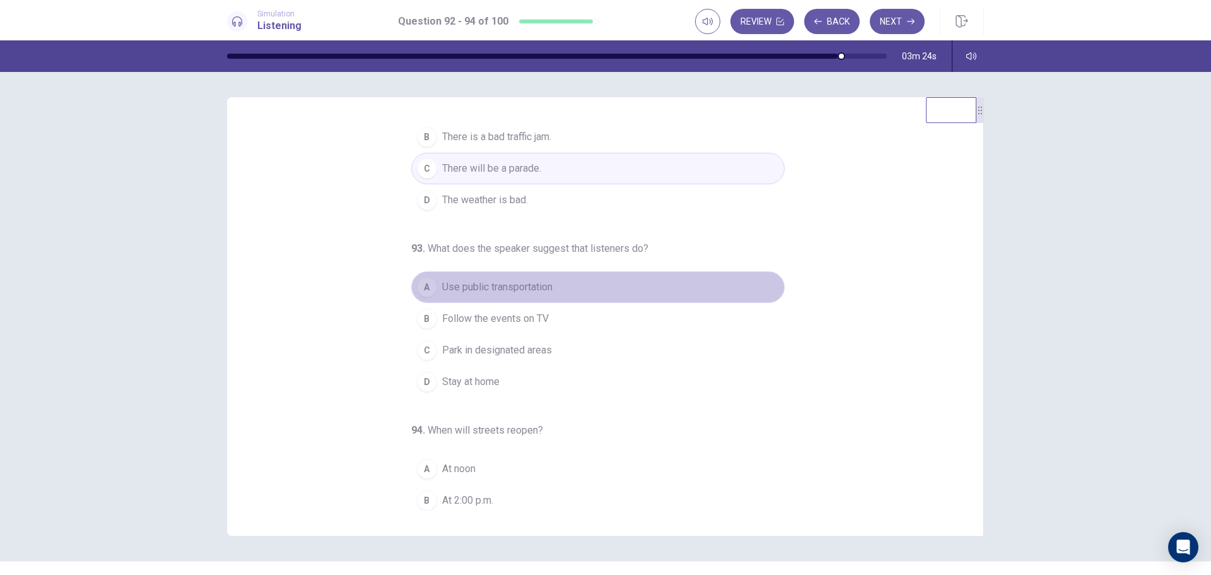
click at [555, 288] on button "A Use public transportation" at bounding box center [597, 287] width 373 height 32
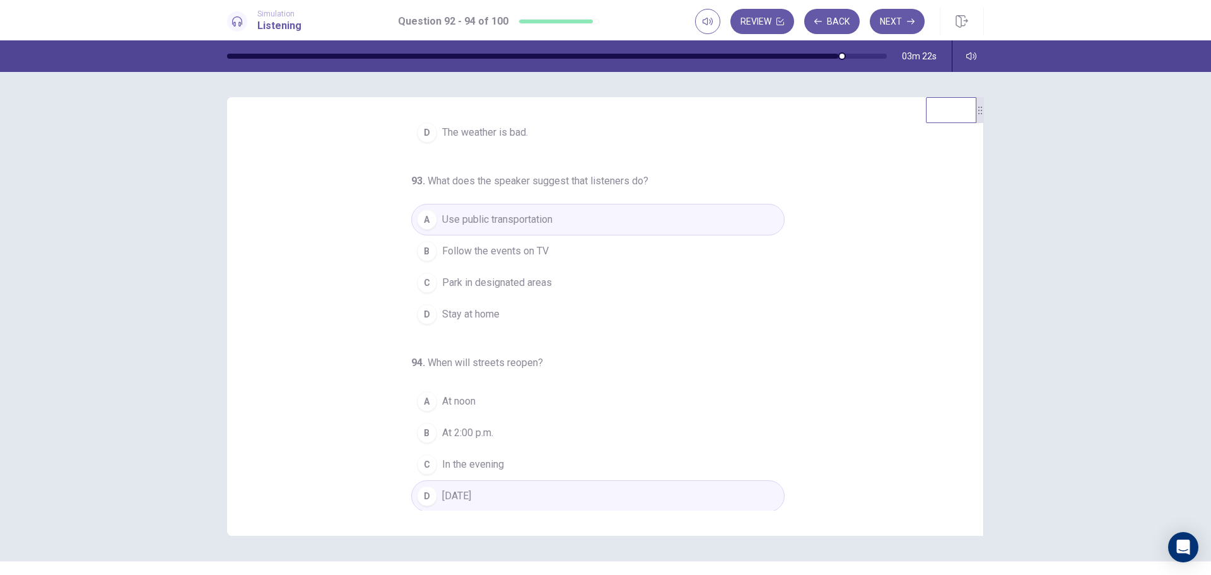
scroll to position [132, 0]
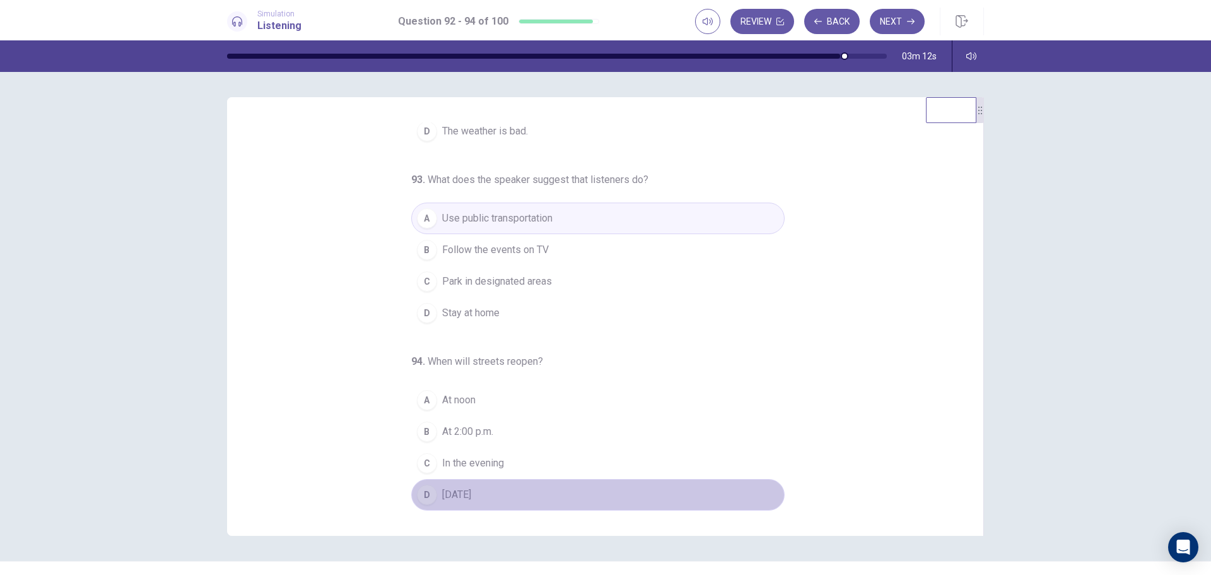
click at [483, 498] on button "D Tomorrow" at bounding box center [597, 495] width 373 height 32
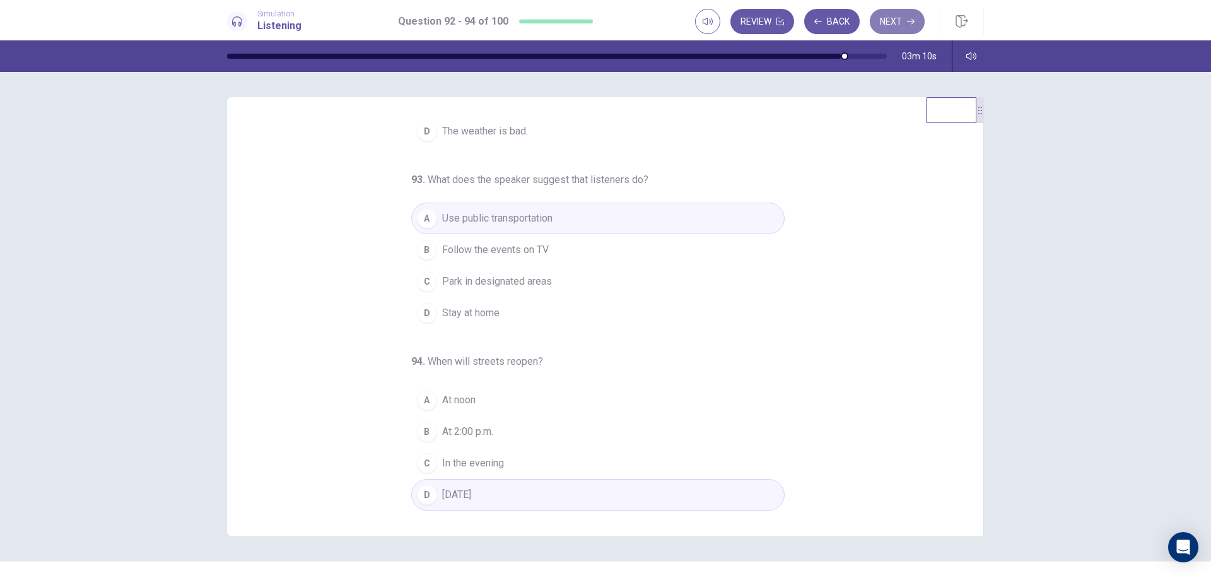
click at [910, 20] on icon "button" at bounding box center [911, 22] width 8 height 8
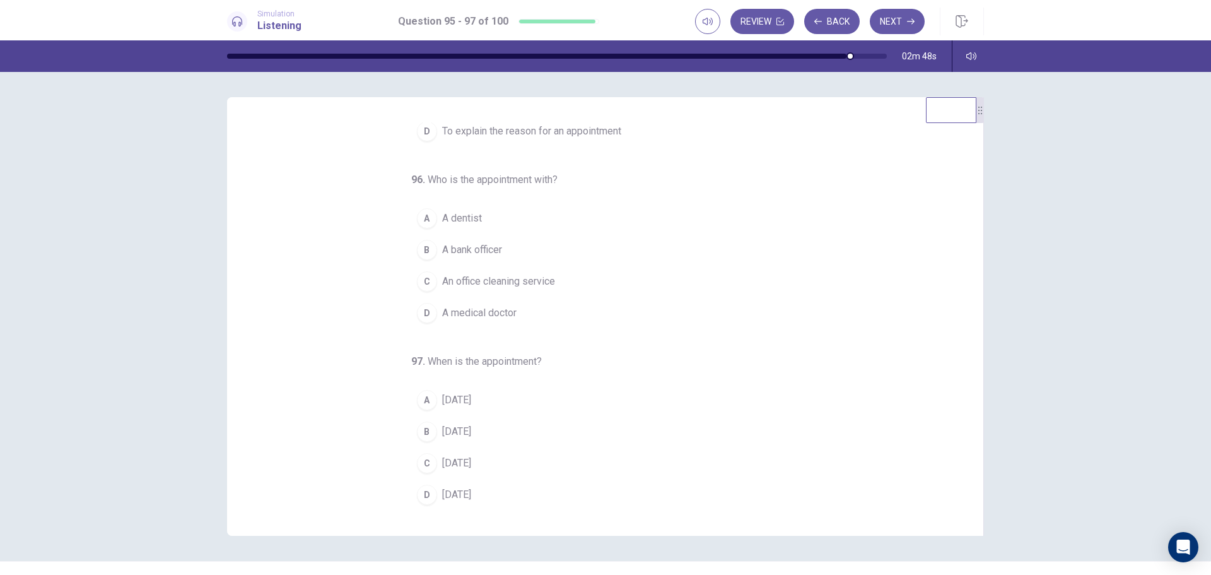
click at [461, 430] on span "Monday" at bounding box center [456, 431] width 29 height 15
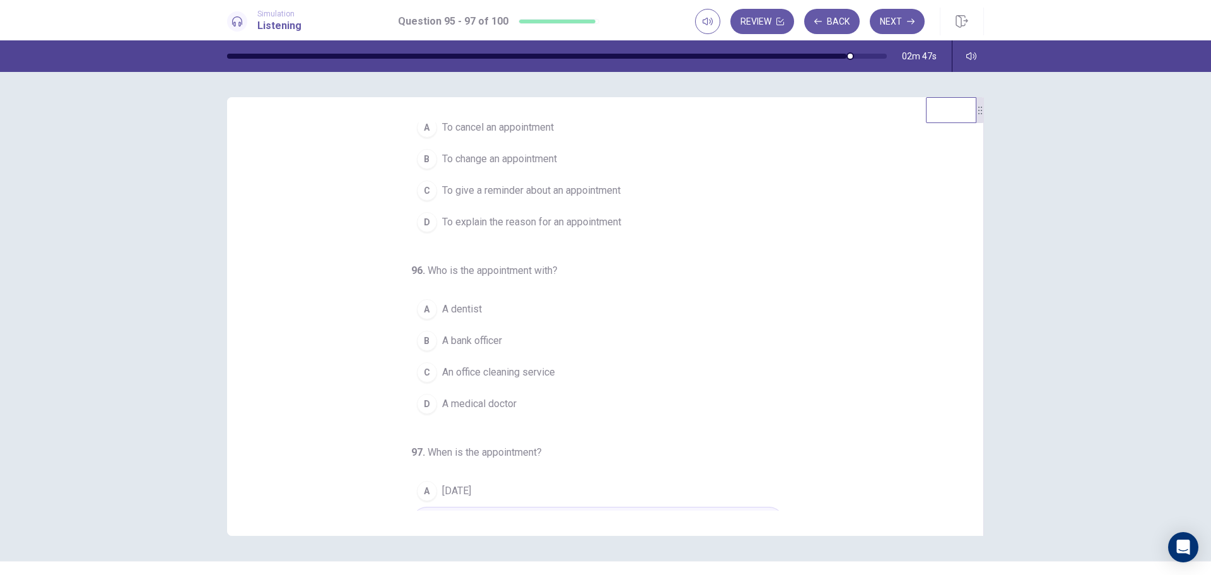
scroll to position [6, 0]
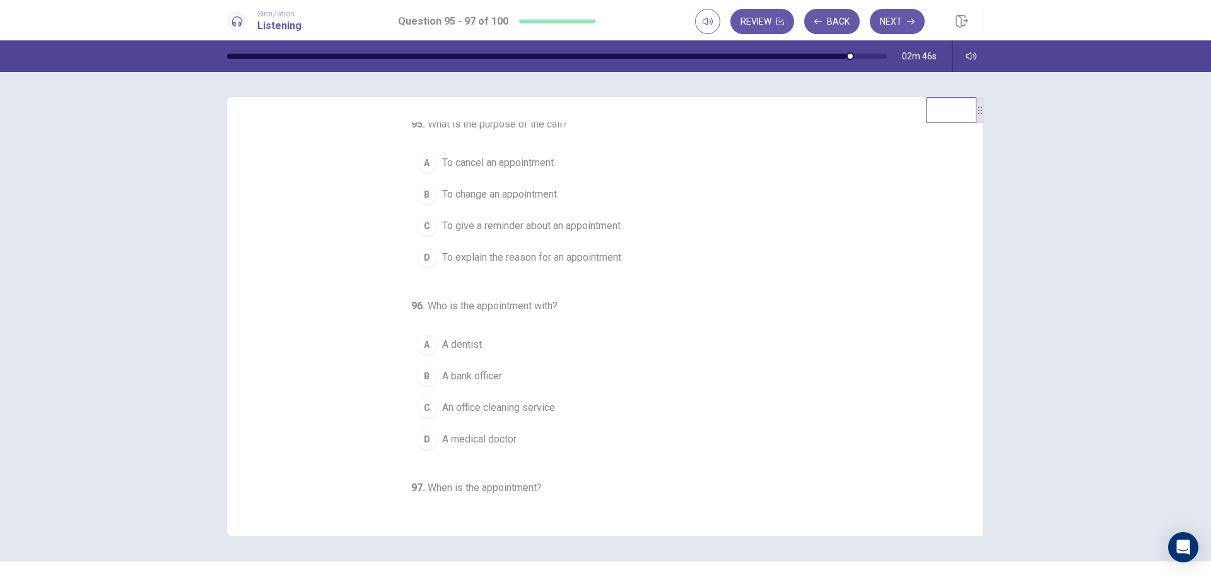
click at [461, 346] on span "A dentist" at bounding box center [462, 344] width 40 height 15
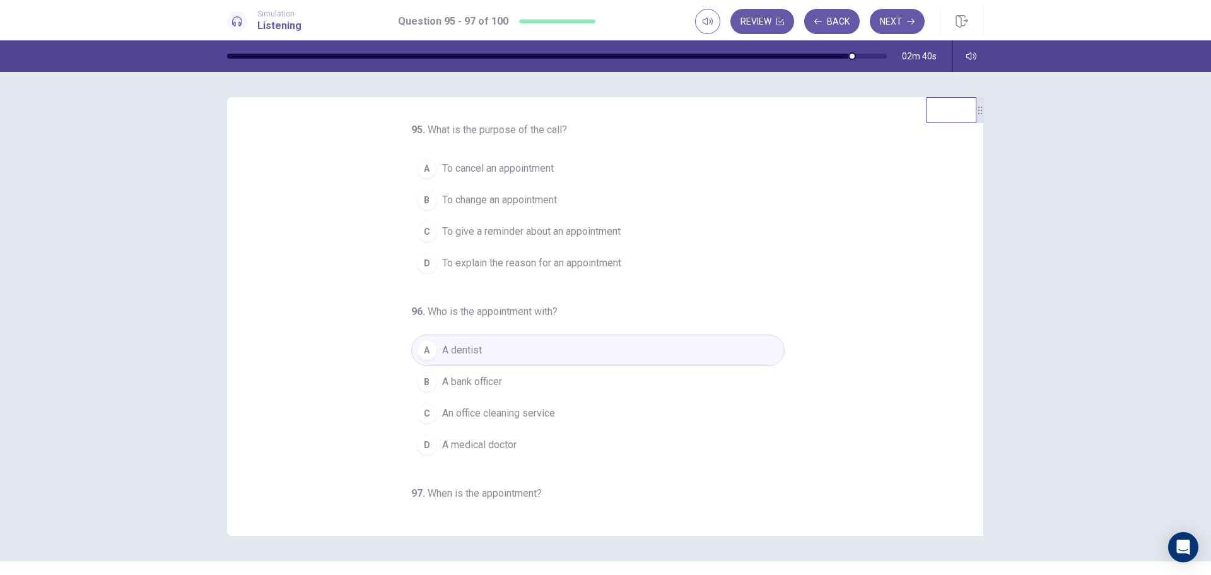
click at [500, 231] on span "To give a reminder about an appointment" at bounding box center [531, 231] width 178 height 15
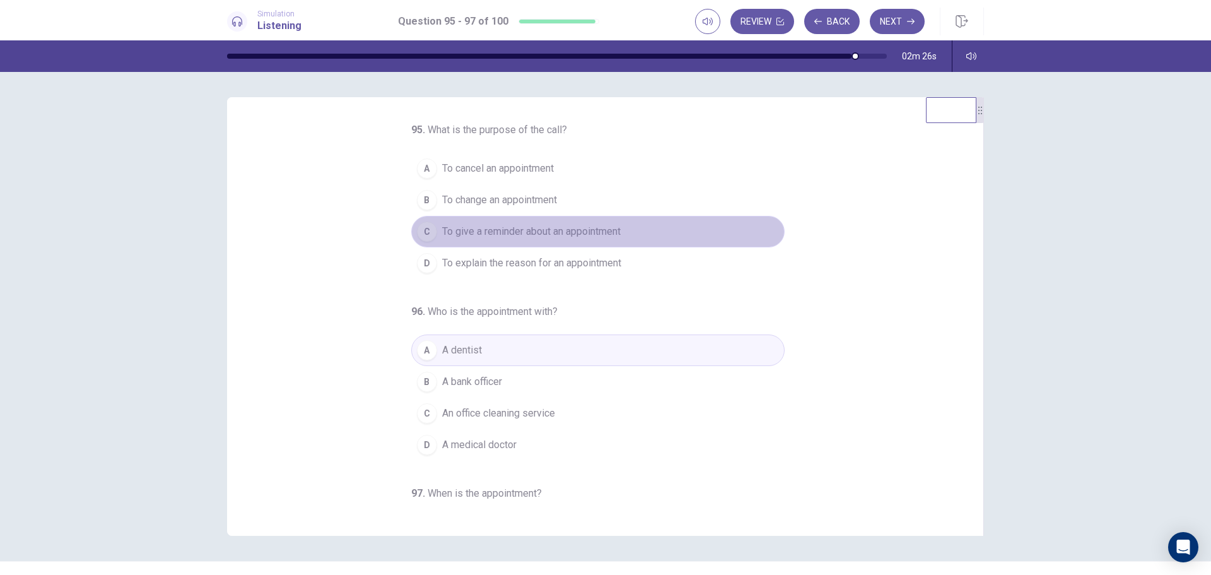
click at [538, 234] on span "To give a reminder about an appointment" at bounding box center [531, 231] width 178 height 15
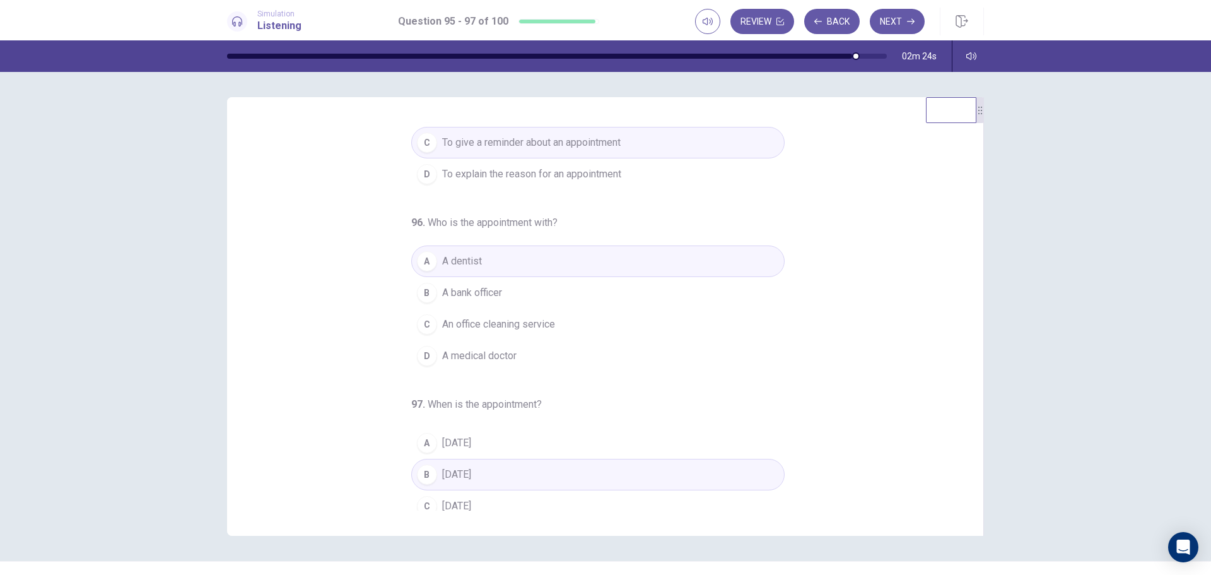
scroll to position [132, 0]
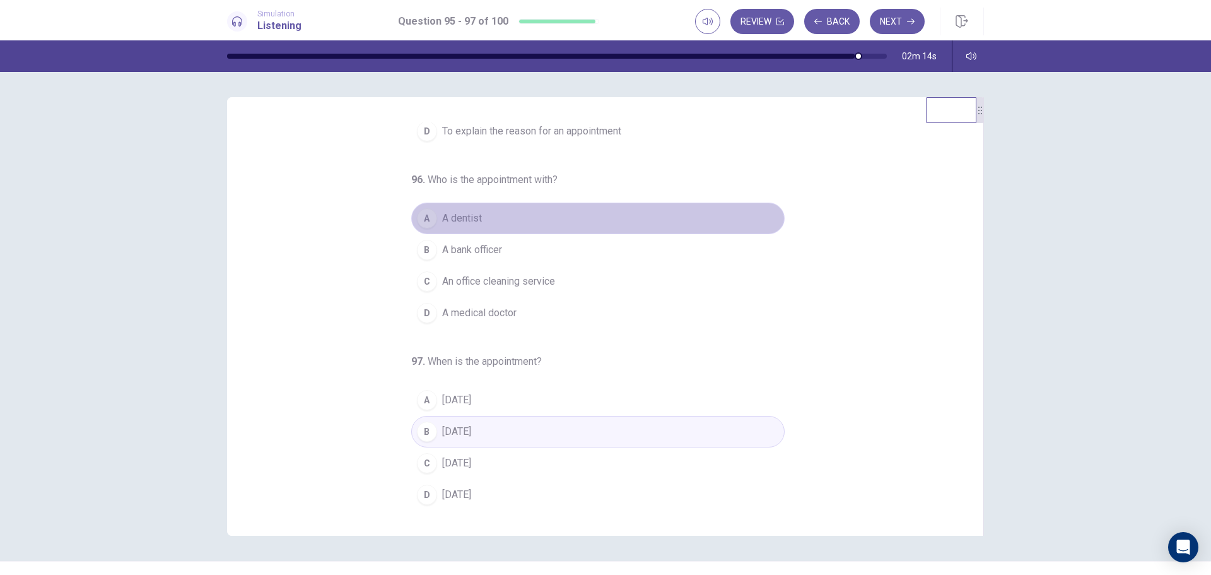
click at [532, 214] on button "A A dentist" at bounding box center [597, 218] width 373 height 32
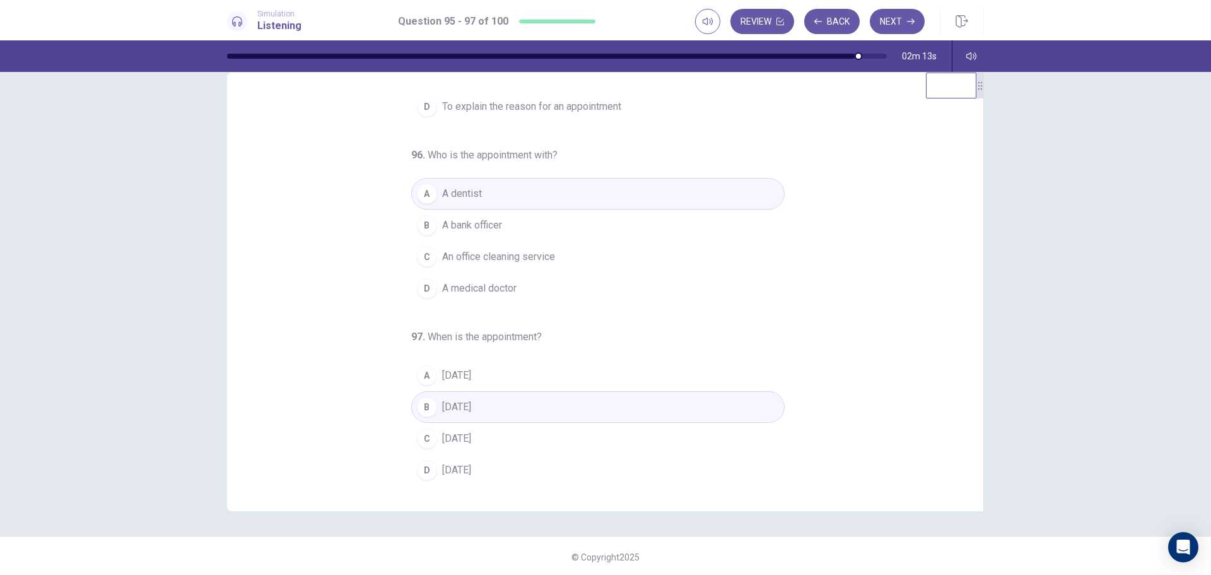
scroll to position [26, 0]
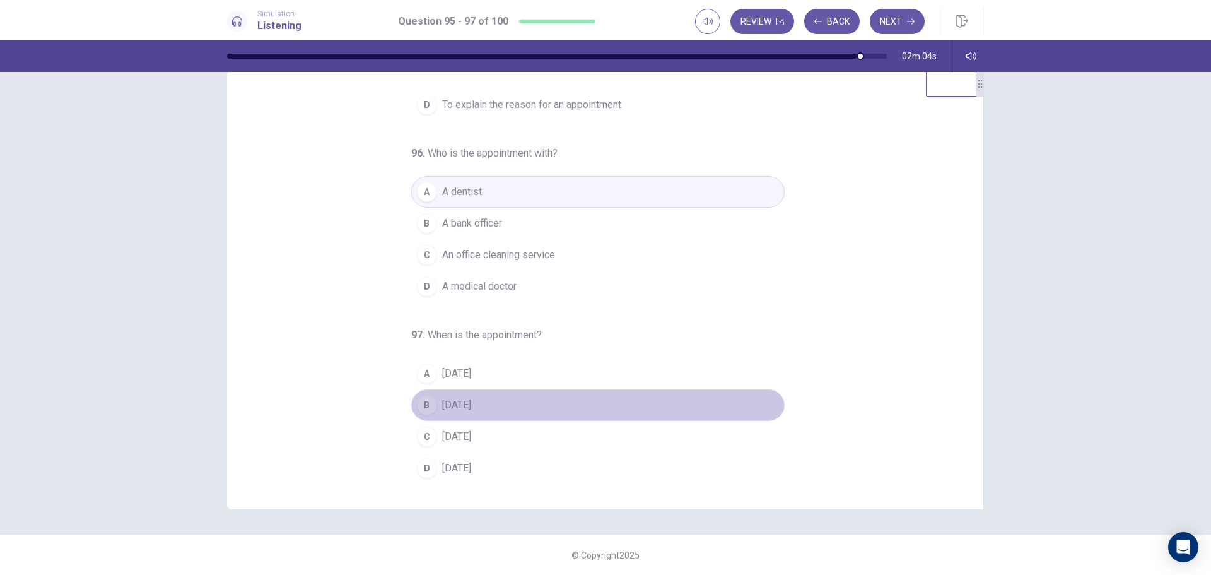
click at [514, 403] on button "B Monday" at bounding box center [597, 405] width 373 height 32
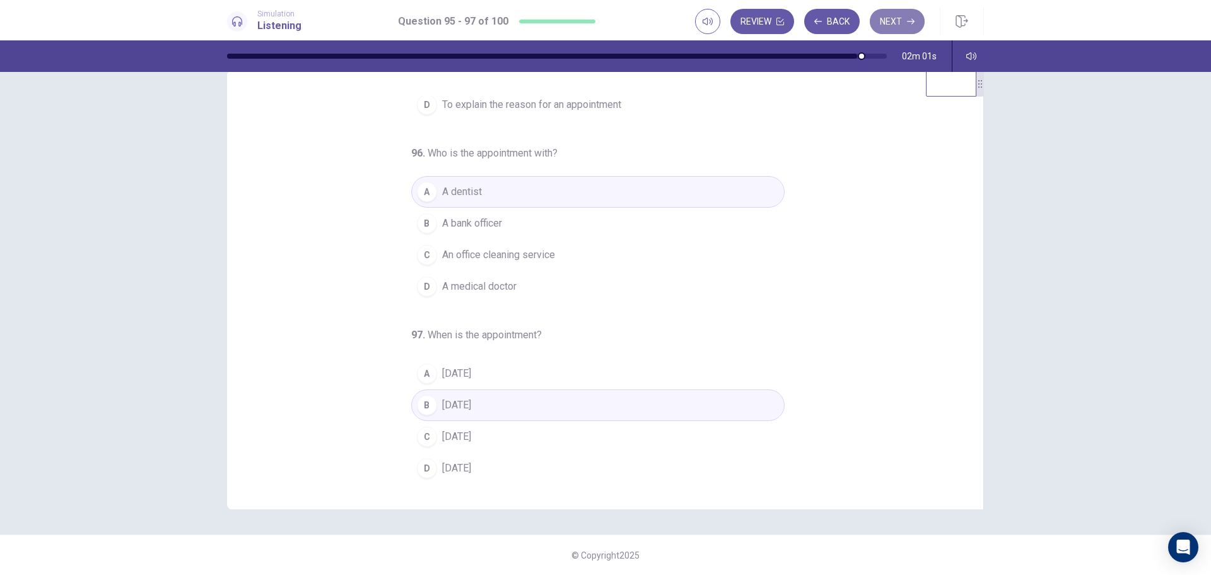
click at [902, 21] on button "Next" at bounding box center [897, 21] width 55 height 25
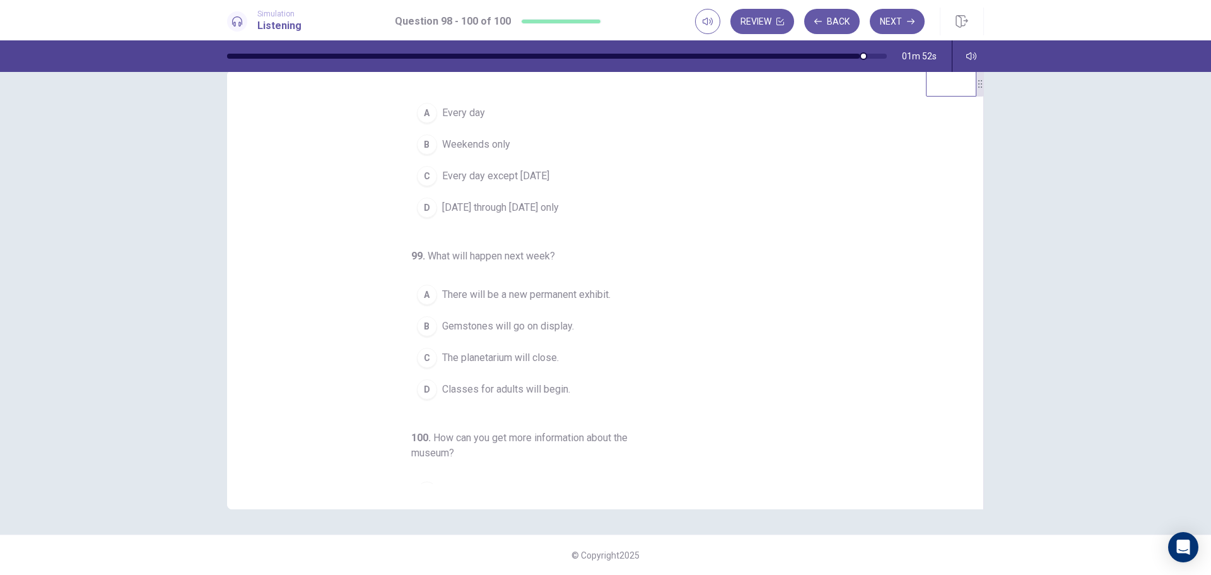
scroll to position [0, 0]
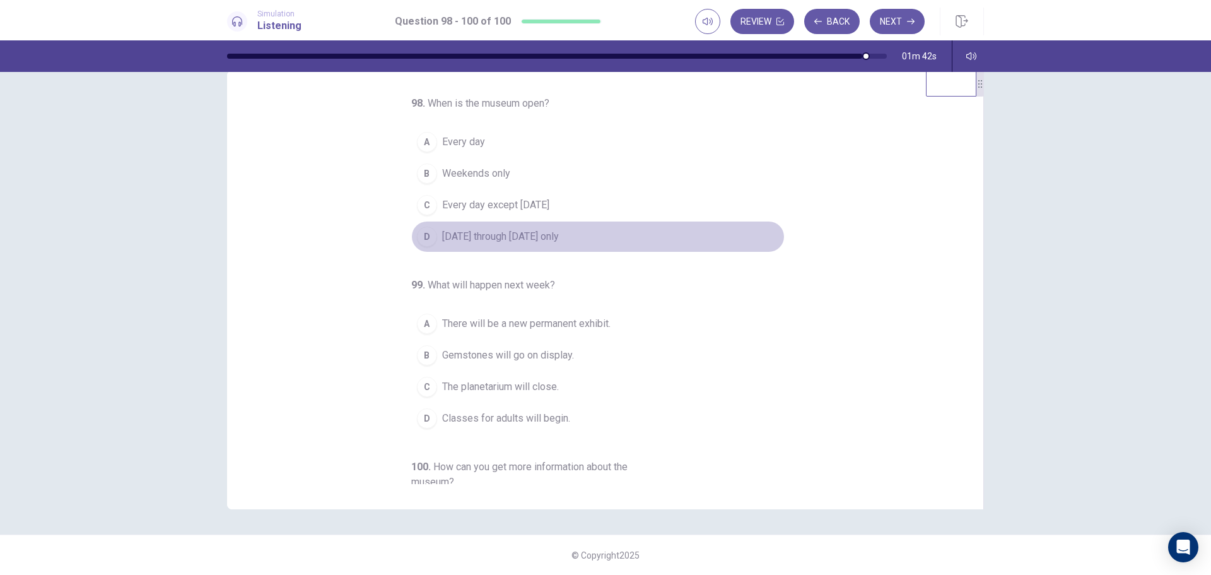
click at [532, 237] on span "Monday through Friday only" at bounding box center [500, 236] width 117 height 15
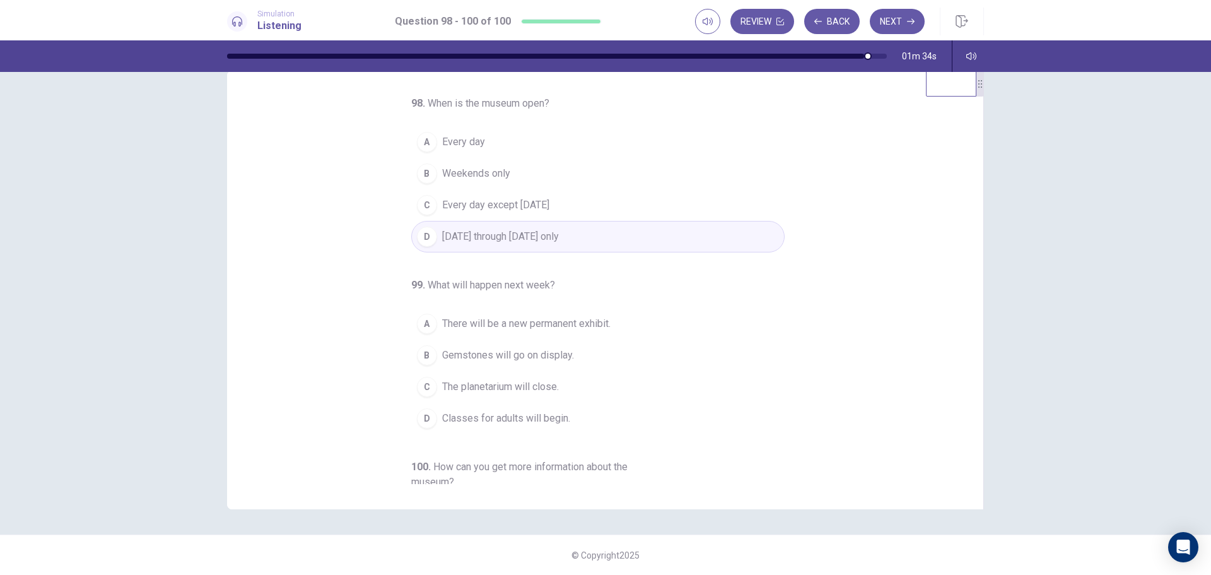
click at [474, 140] on span "Every day" at bounding box center [463, 141] width 43 height 15
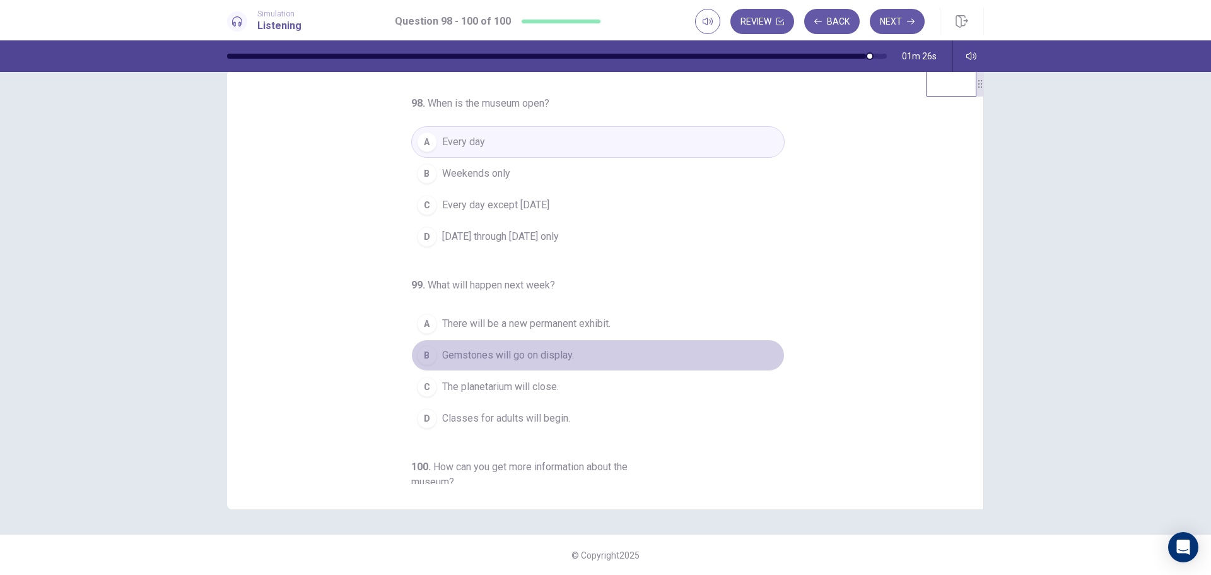
click at [551, 356] on span "Gemstones will go on display." at bounding box center [508, 355] width 132 height 15
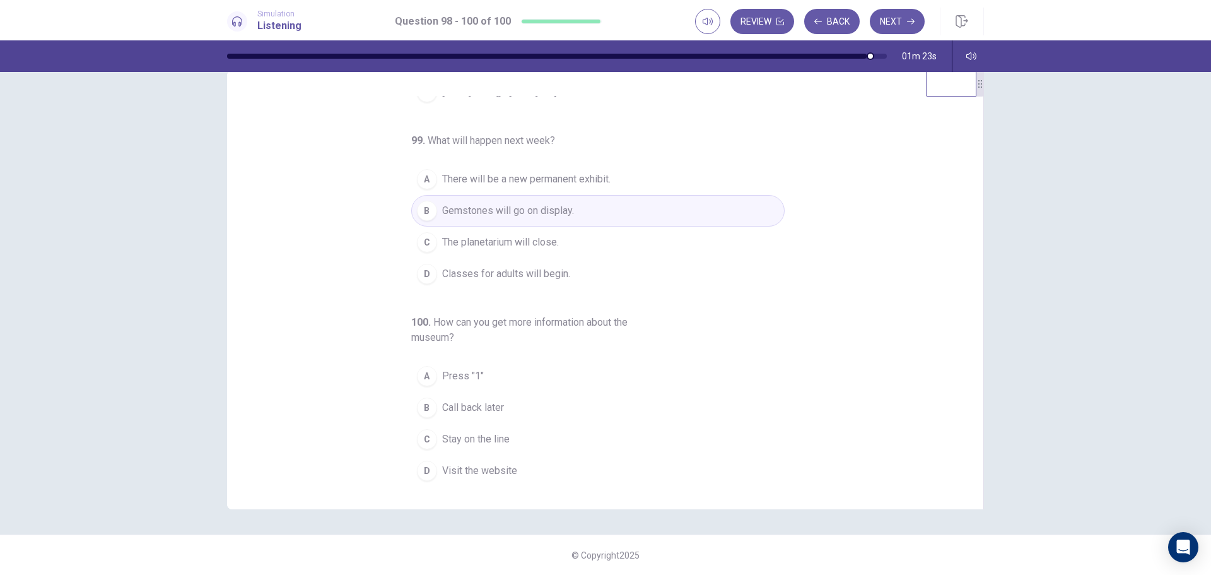
scroll to position [147, 0]
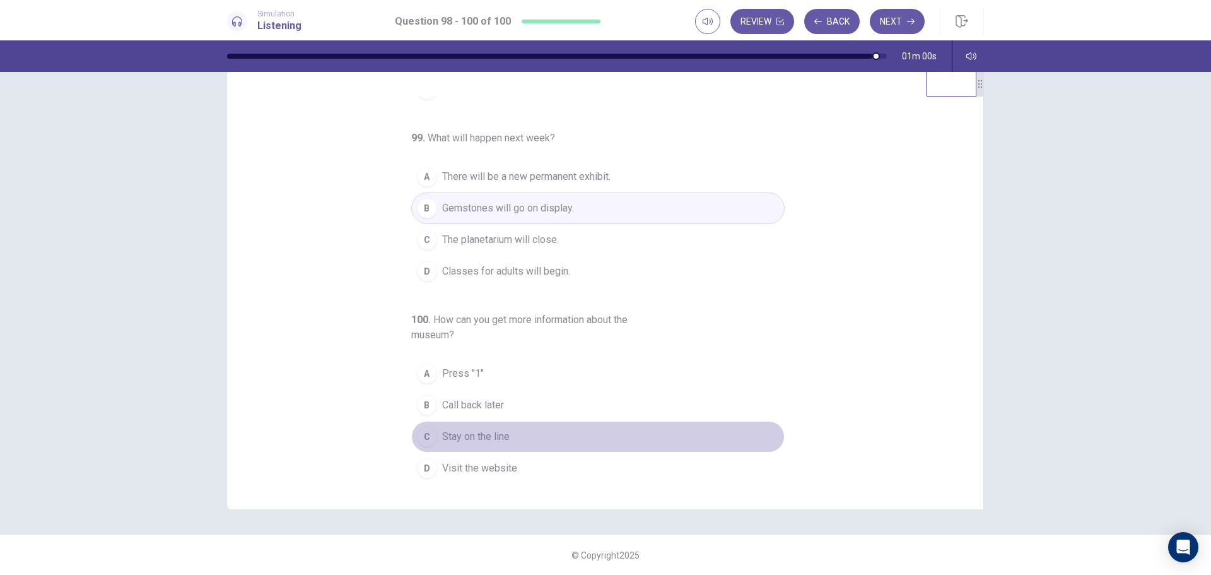
click at [471, 436] on span "Stay on the line" at bounding box center [475, 436] width 67 height 15
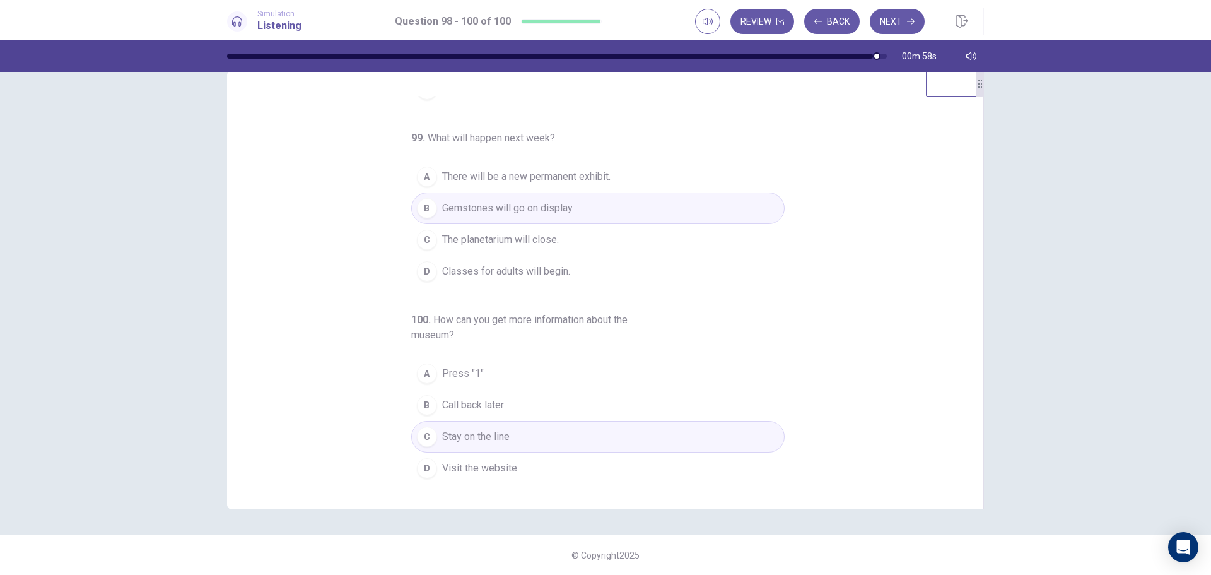
scroll to position [0, 0]
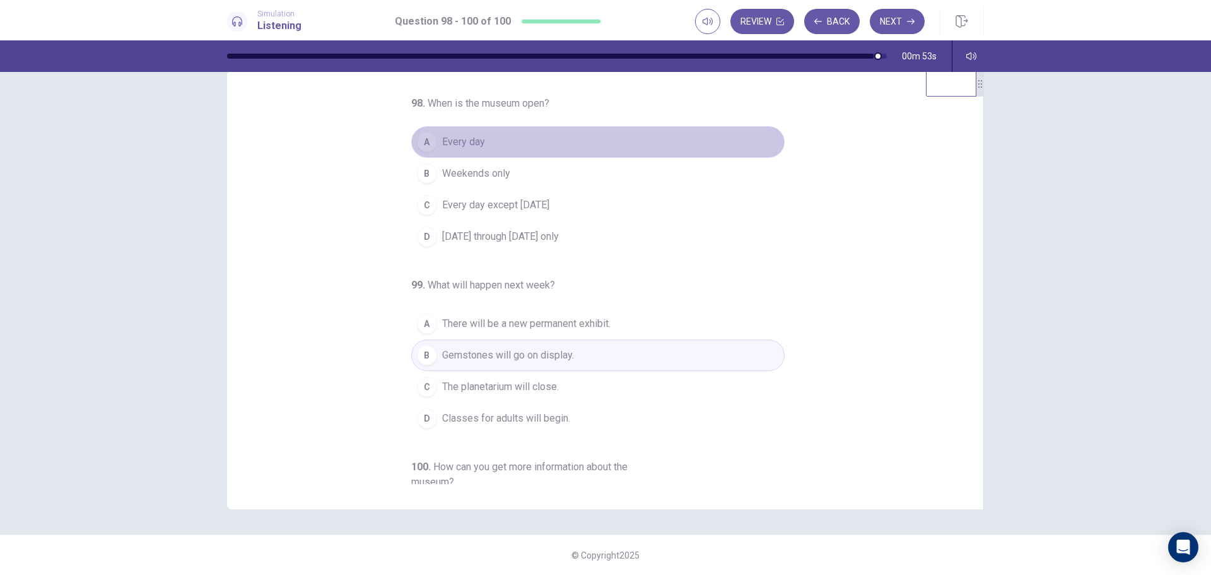
click at [538, 134] on button "A Every day" at bounding box center [597, 142] width 373 height 32
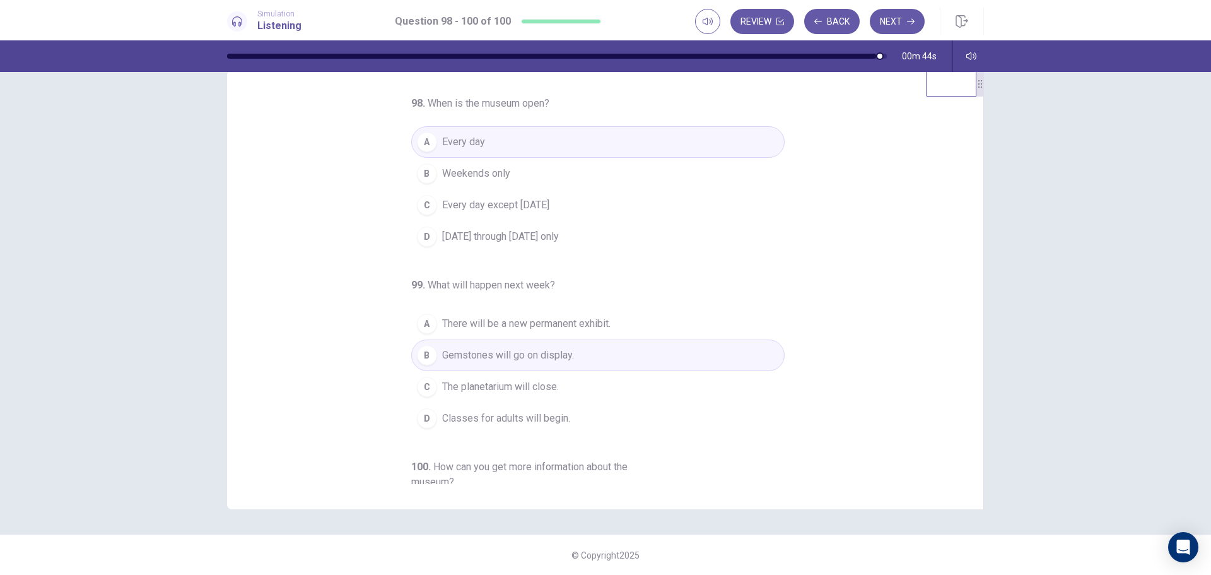
click at [577, 357] on button "B Gemstones will go on display." at bounding box center [597, 355] width 373 height 32
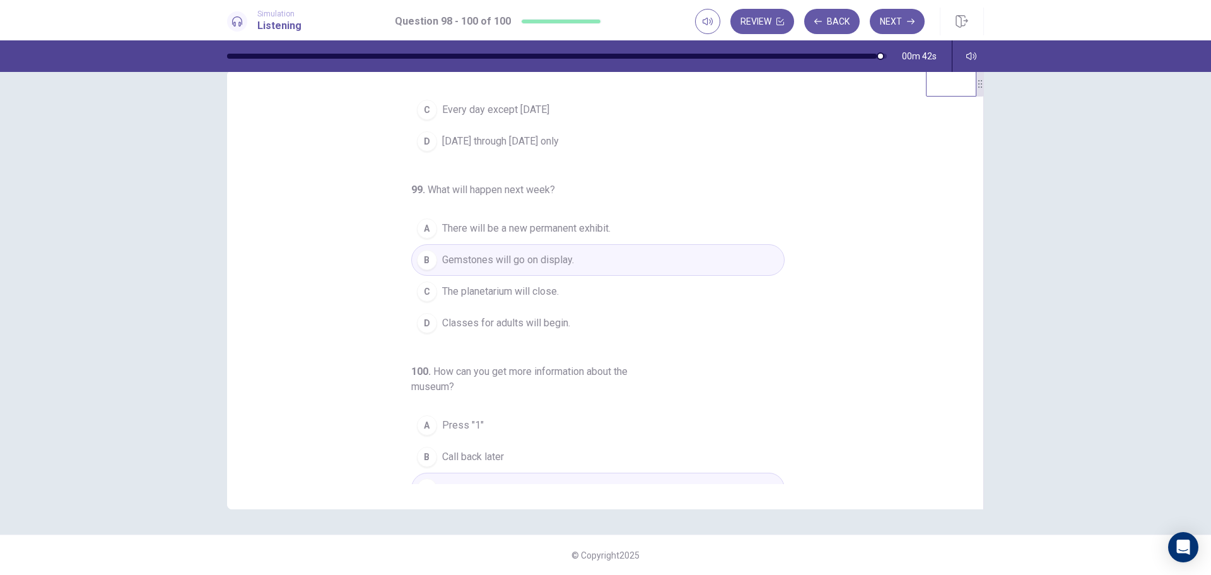
scroll to position [126, 0]
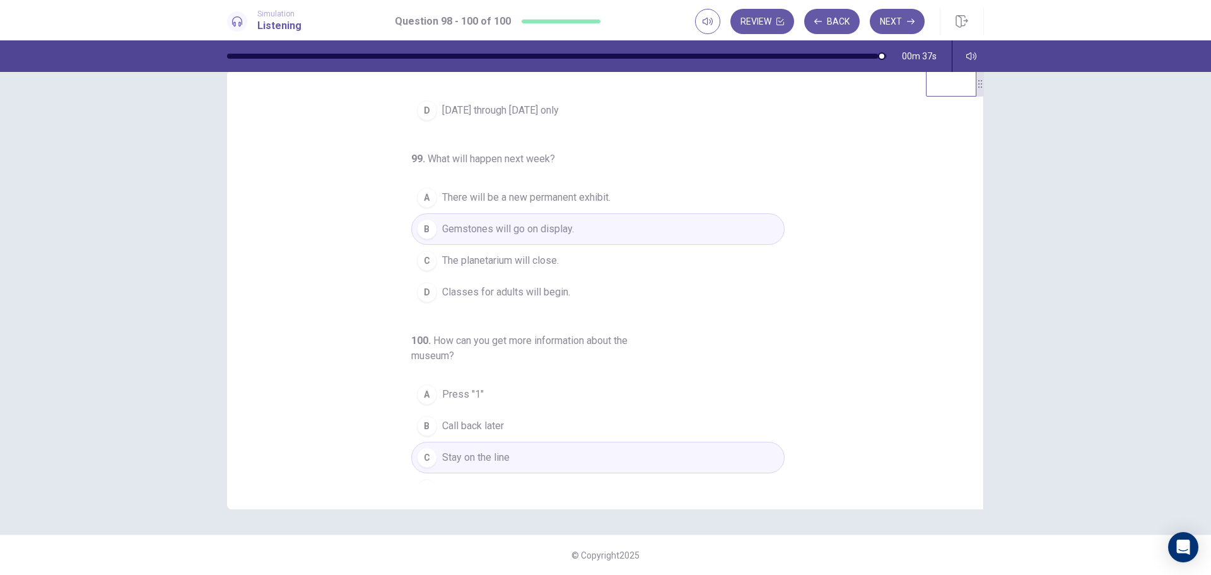
click at [518, 459] on button "C Stay on the line" at bounding box center [597, 458] width 373 height 32
click at [905, 20] on button "Next" at bounding box center [897, 21] width 55 height 25
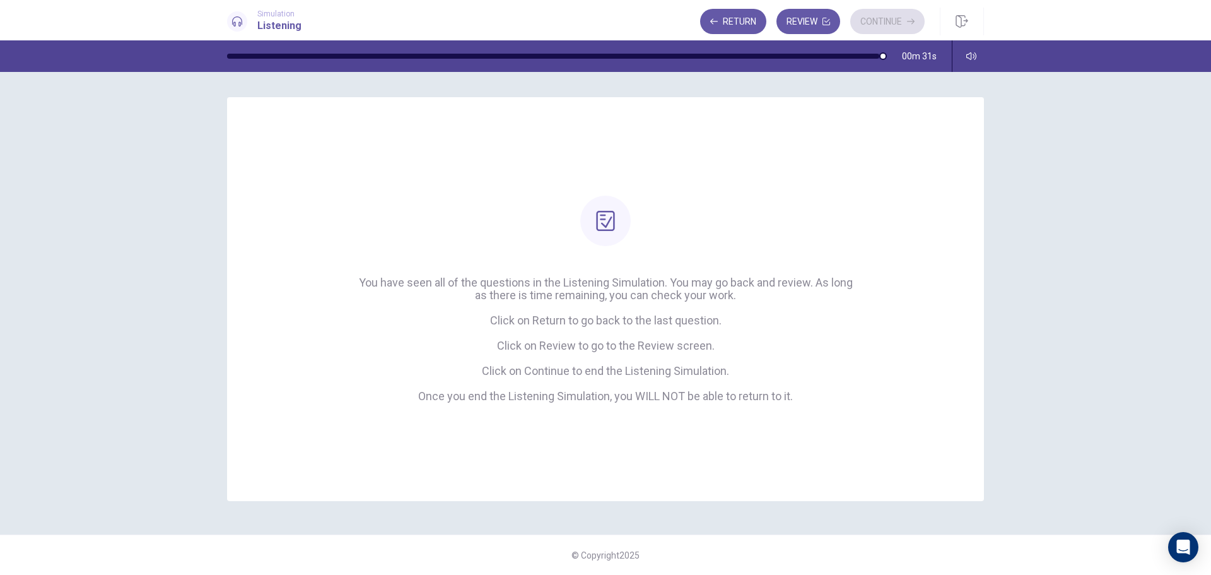
scroll to position [0, 0]
drag, startPoint x: 386, startPoint y: 280, endPoint x: 623, endPoint y: 293, distance: 236.9
click at [623, 293] on span "You have seen all of the questions in the Listening Simulation. You may go back…" at bounding box center [605, 339] width 505 height 126
click at [905, 21] on button "Continue" at bounding box center [887, 21] width 74 height 25
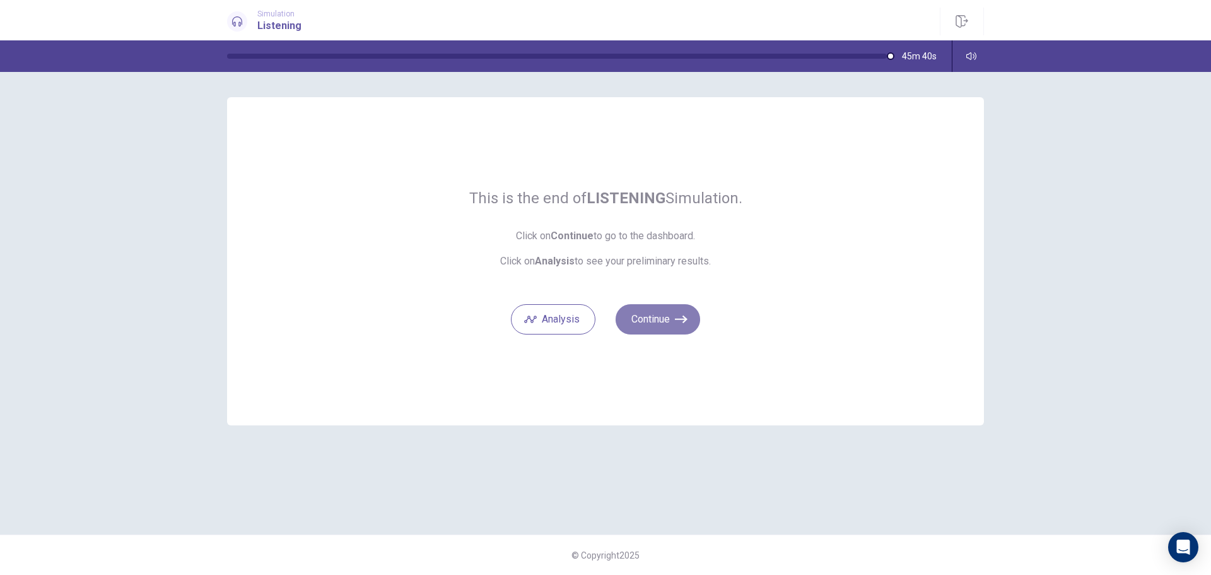
click at [665, 320] on button "Continue" at bounding box center [658, 319] width 85 height 30
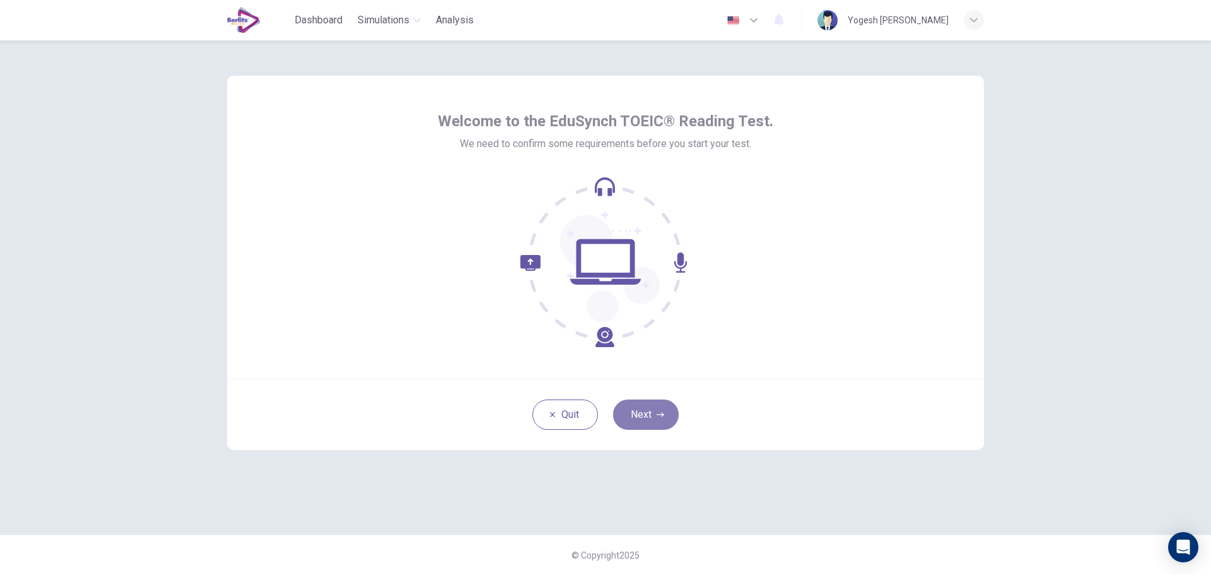
click at [658, 415] on icon "button" at bounding box center [661, 415] width 8 height 8
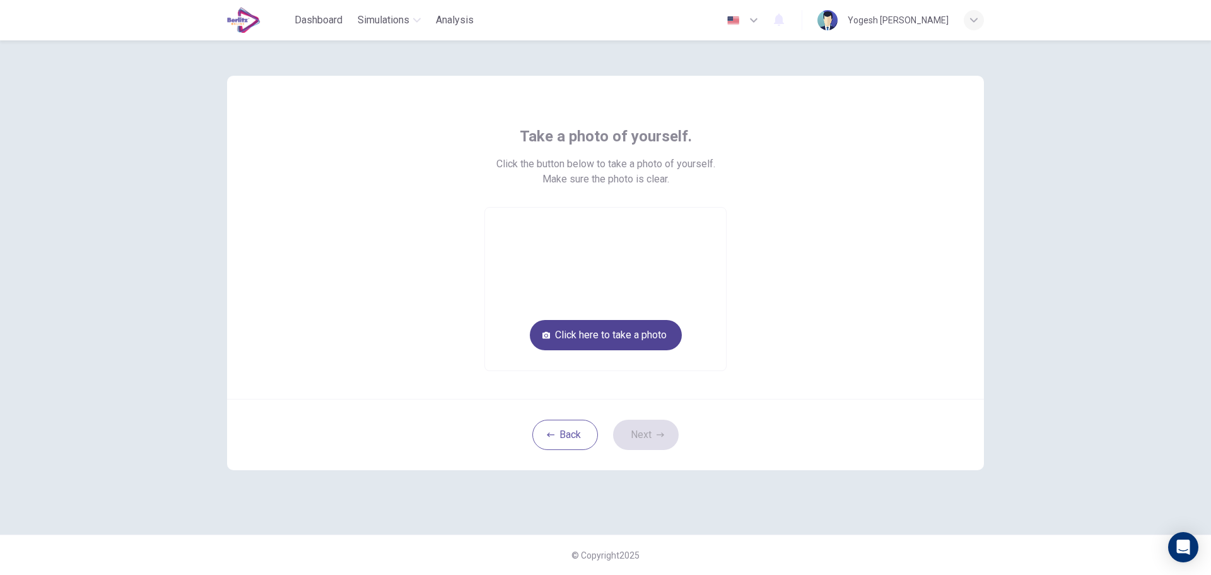
click at [624, 338] on button "Click here to take a photo" at bounding box center [606, 335] width 152 height 30
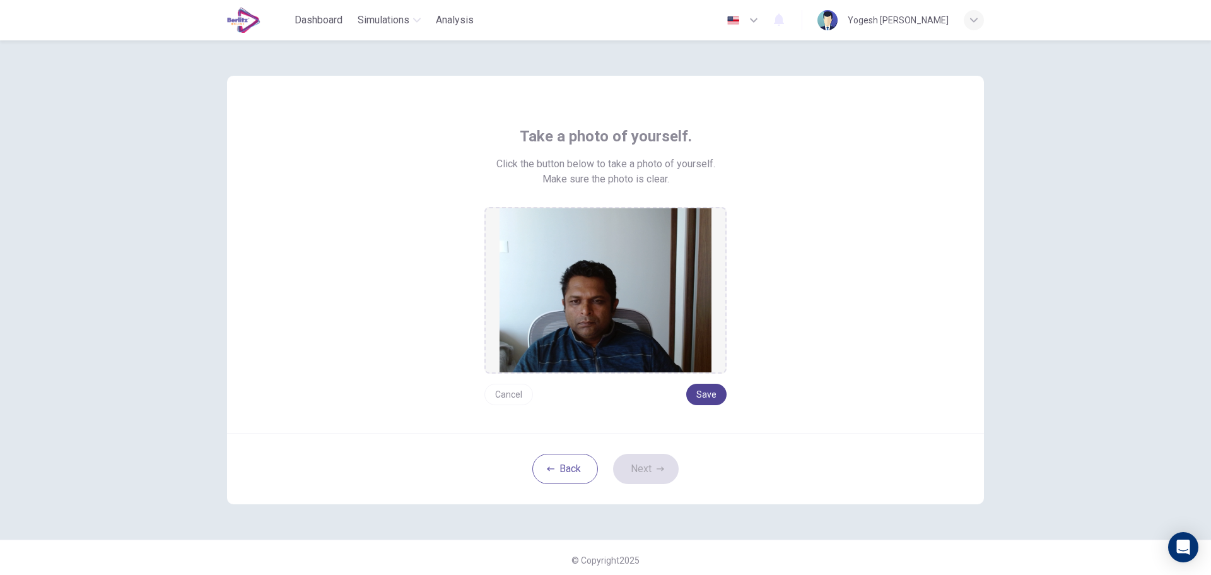
click at [708, 389] on button "Save" at bounding box center [706, 393] width 40 height 21
click at [648, 467] on button "Next" at bounding box center [646, 468] width 66 height 30
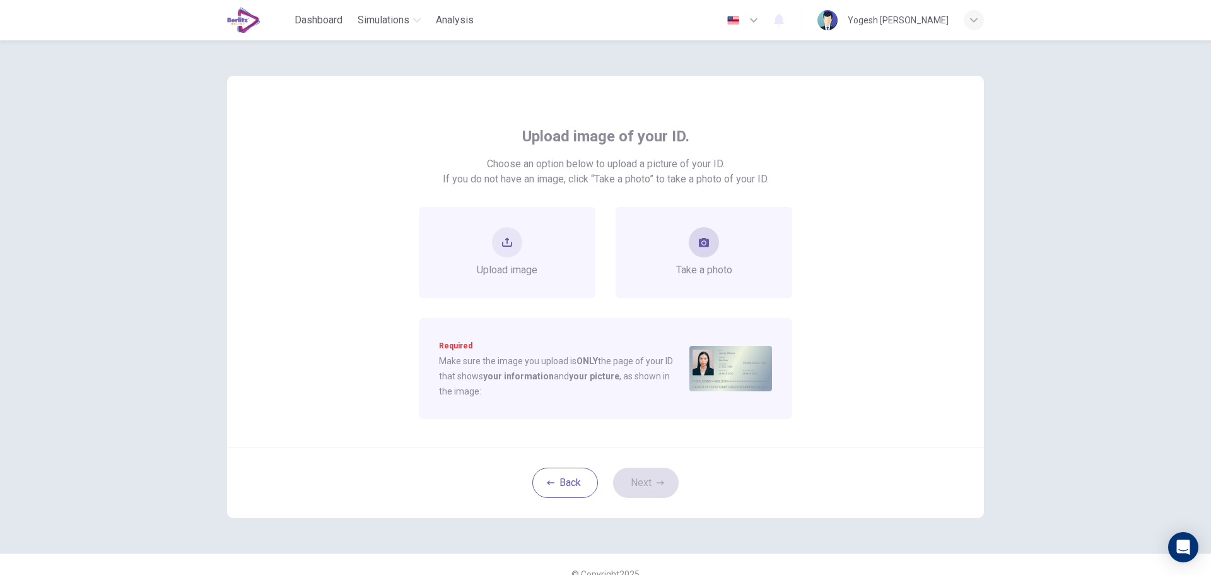
click at [699, 242] on icon "take photo" at bounding box center [704, 242] width 10 height 9
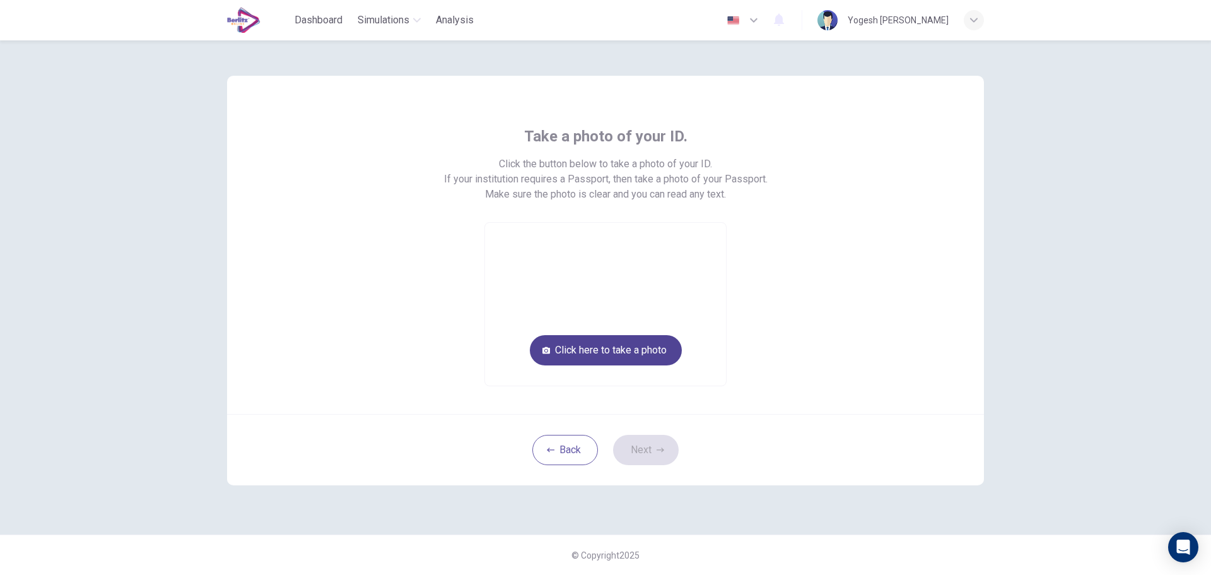
click at [645, 351] on button "Click here to take a photo" at bounding box center [606, 350] width 152 height 30
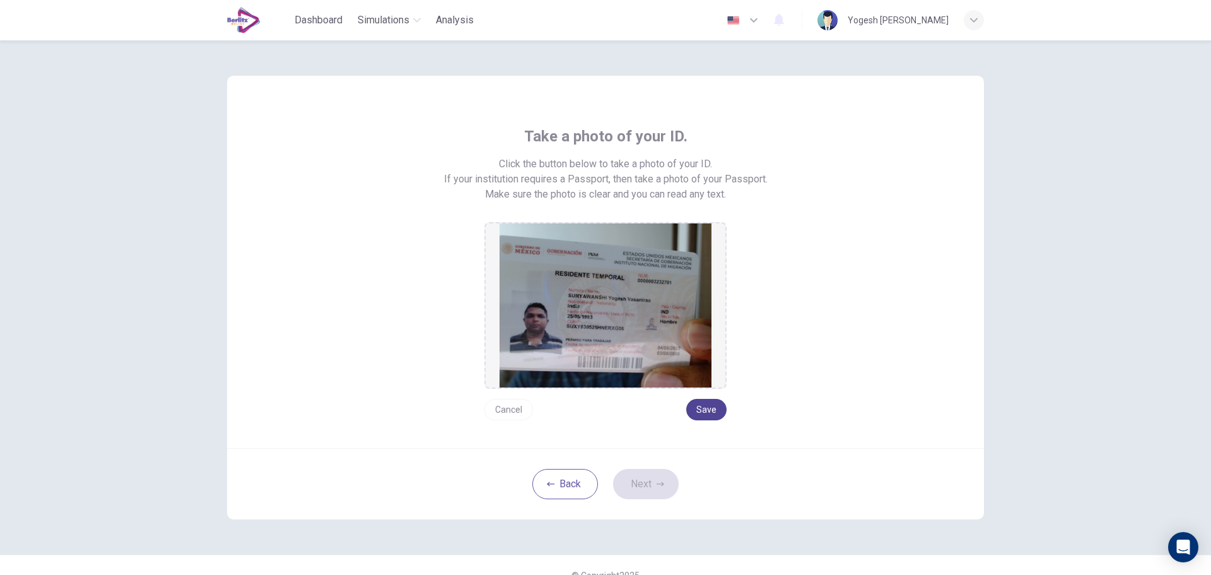
click at [703, 411] on button "Save" at bounding box center [706, 409] width 40 height 21
click at [657, 479] on button "Next" at bounding box center [646, 484] width 66 height 30
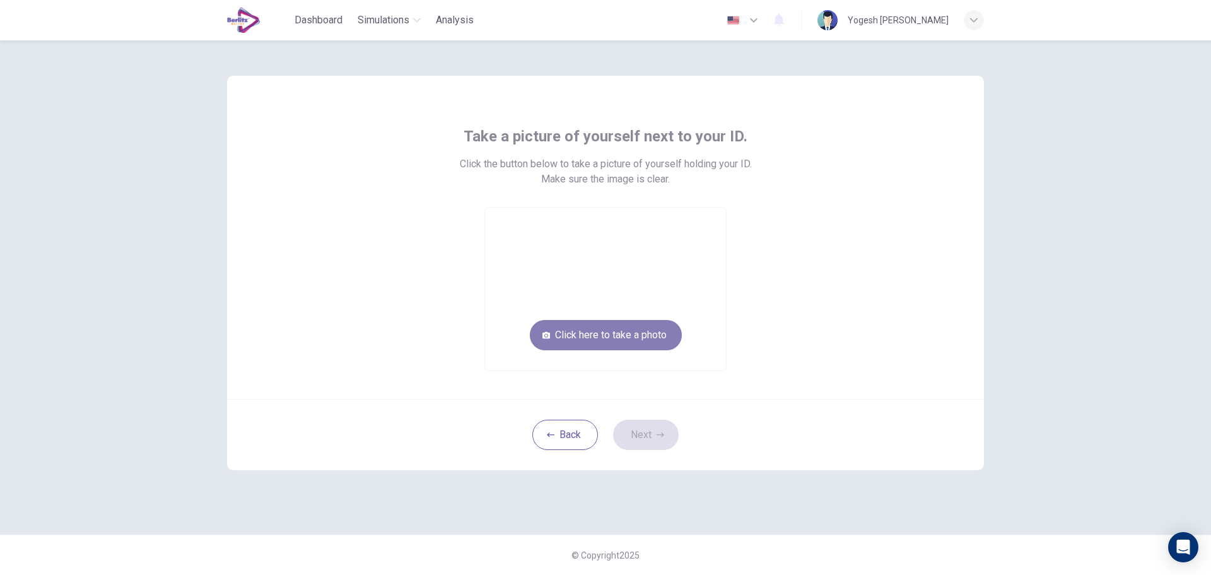
click at [647, 334] on button "Click here to take a photo" at bounding box center [606, 335] width 152 height 30
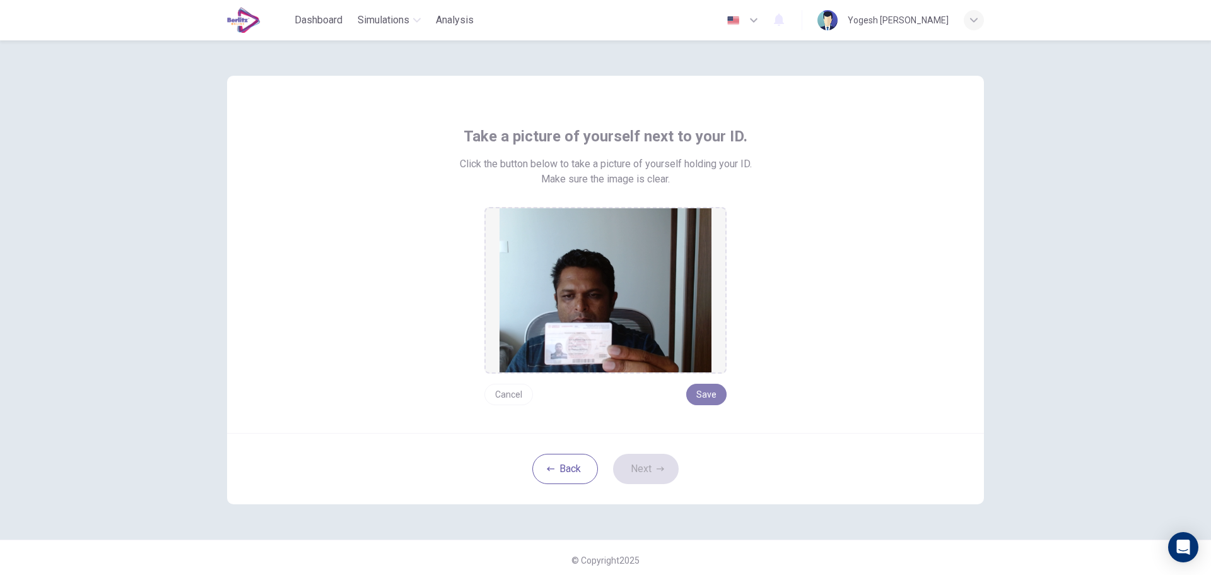
click at [703, 397] on button "Save" at bounding box center [706, 393] width 40 height 21
click at [660, 465] on icon "button" at bounding box center [661, 469] width 8 height 8
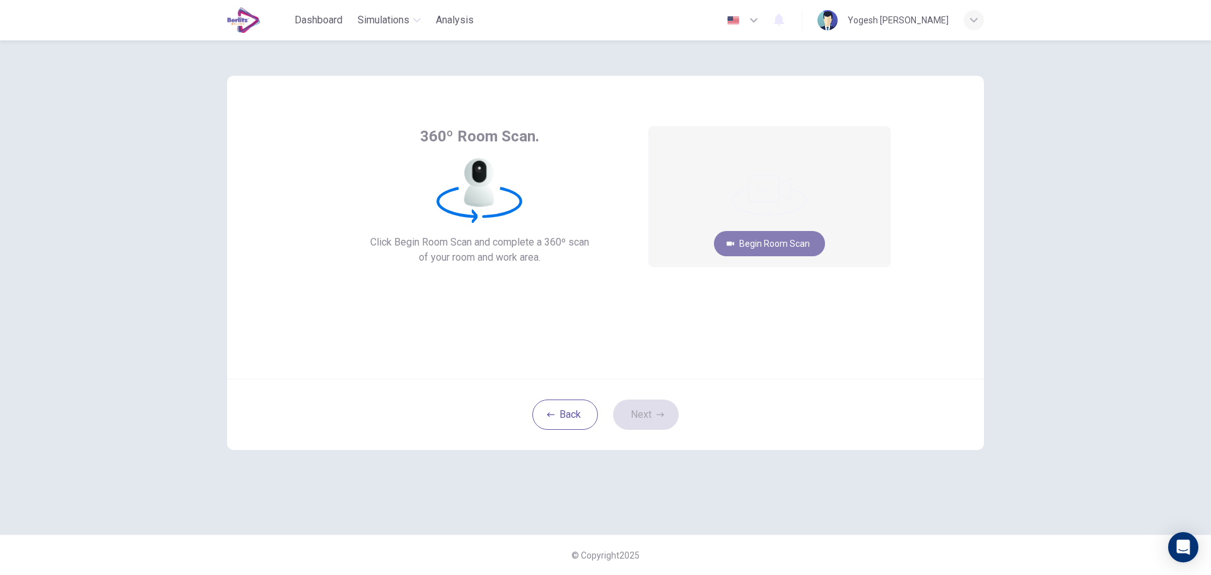
click at [782, 247] on button "Begin Room Scan" at bounding box center [769, 243] width 111 height 25
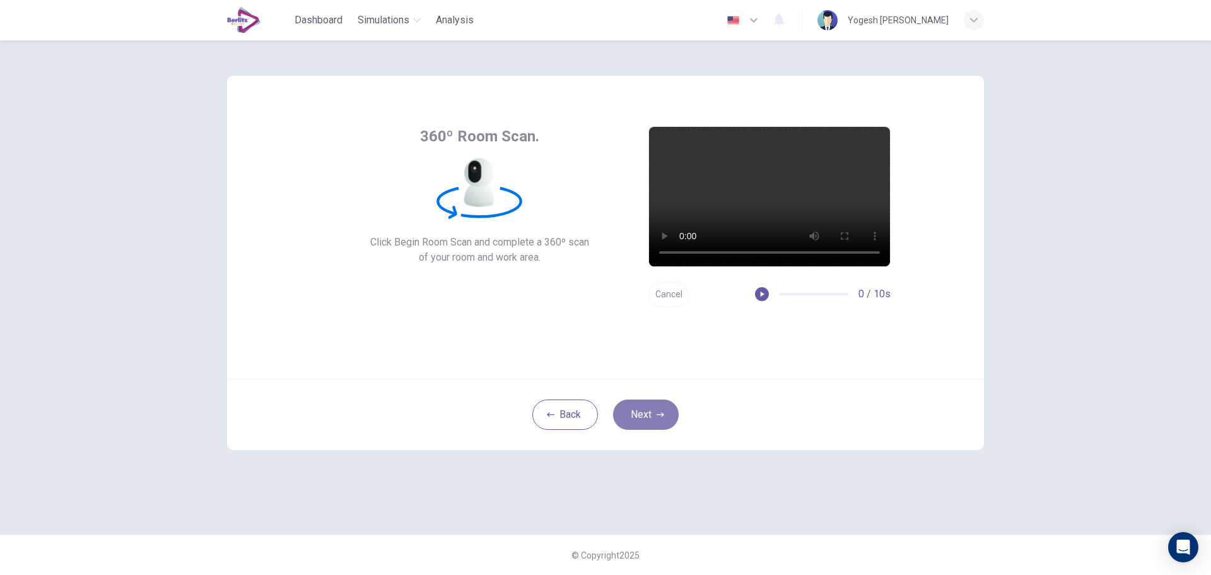
click at [648, 428] on button "Next" at bounding box center [646, 414] width 66 height 30
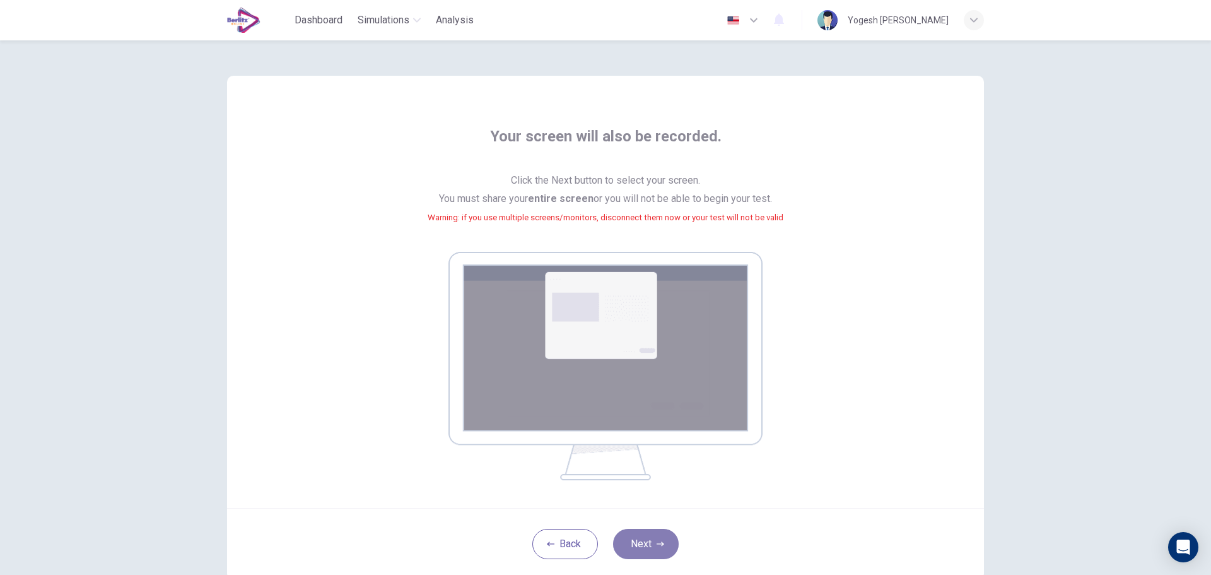
click at [644, 548] on button "Next" at bounding box center [646, 544] width 66 height 30
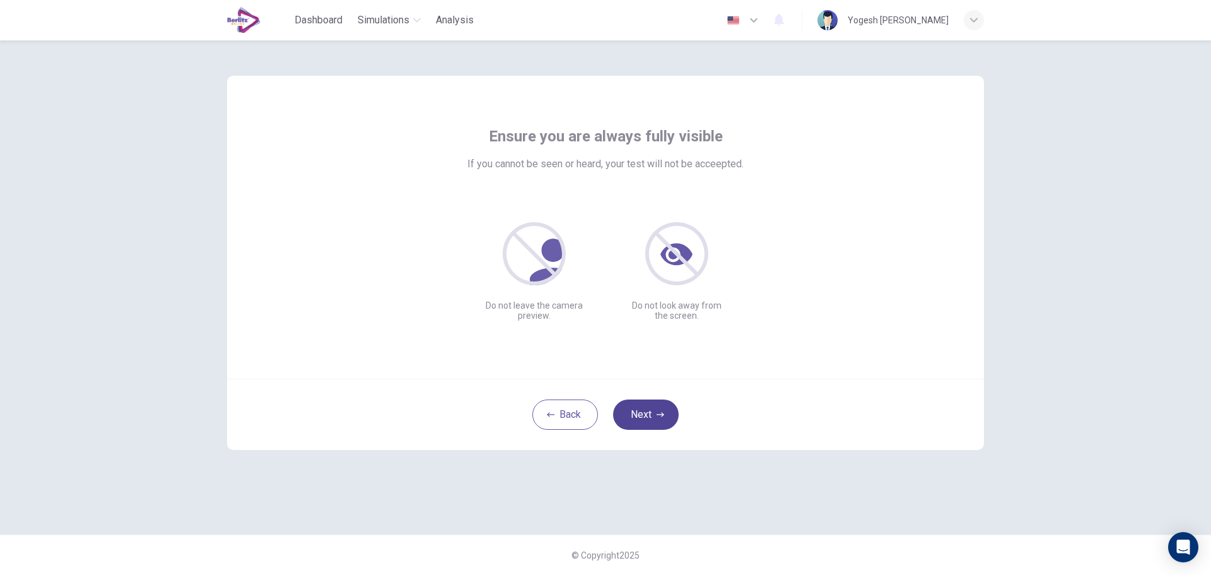
click at [646, 419] on button "Next" at bounding box center [646, 414] width 66 height 30
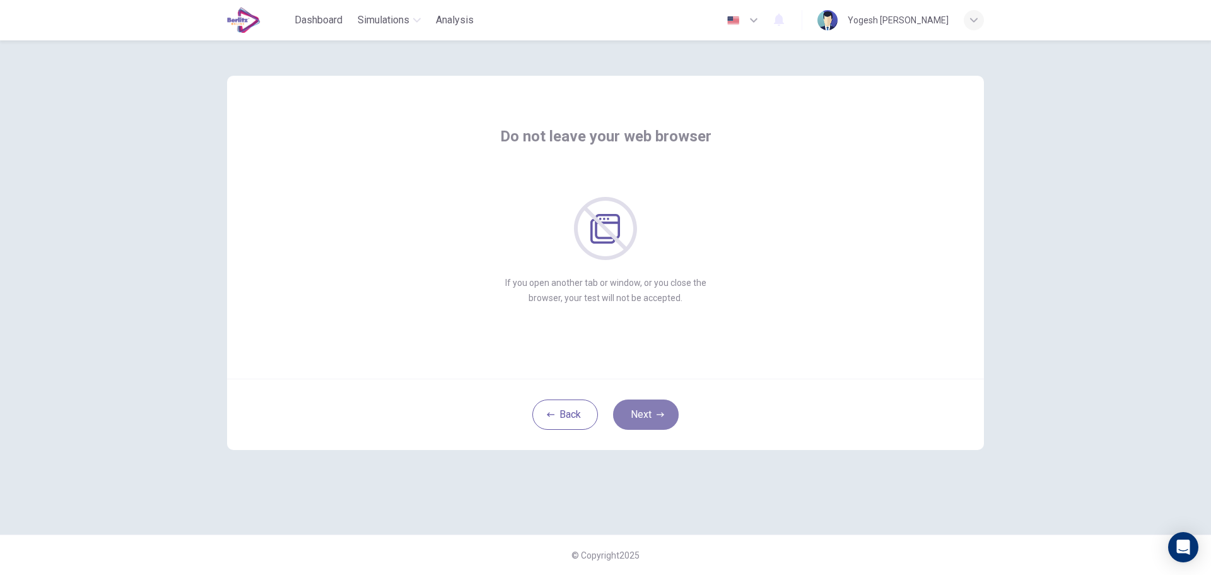
click at [657, 412] on icon "button" at bounding box center [661, 415] width 8 height 8
click at [647, 414] on button "Next" at bounding box center [646, 414] width 66 height 30
click at [648, 412] on button "Next" at bounding box center [646, 414] width 66 height 30
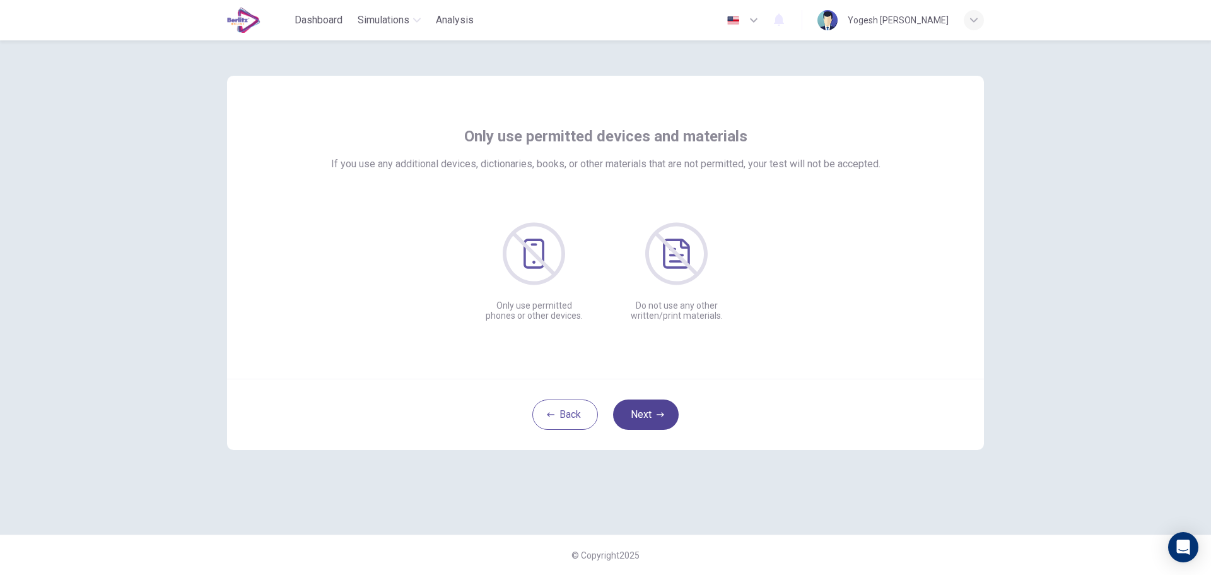
click at [648, 412] on button "Next" at bounding box center [646, 414] width 66 height 30
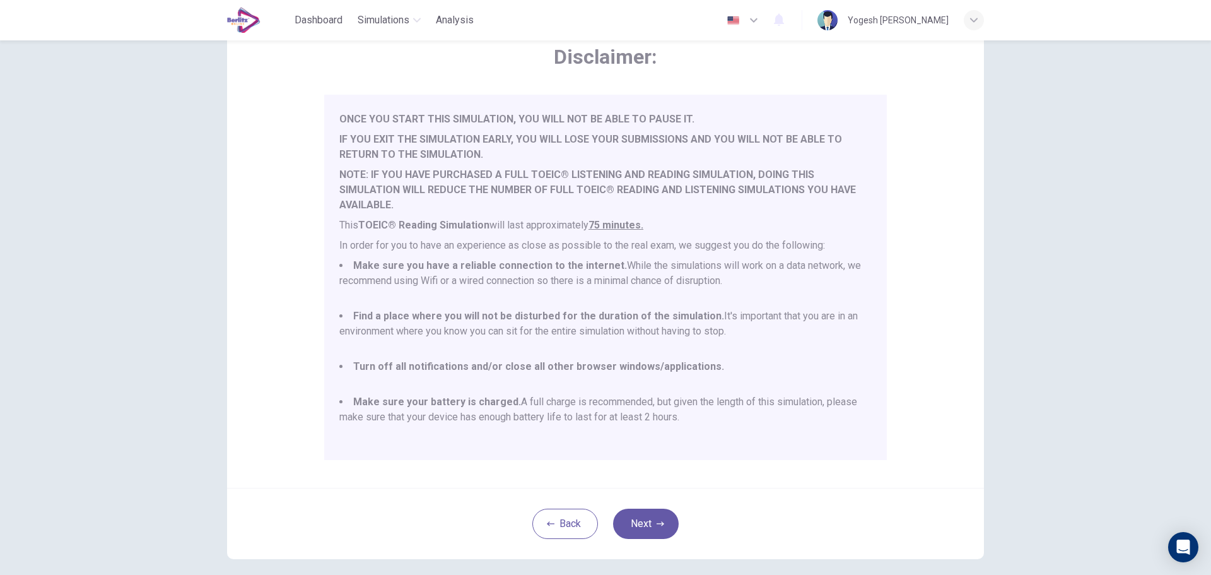
scroll to position [127, 0]
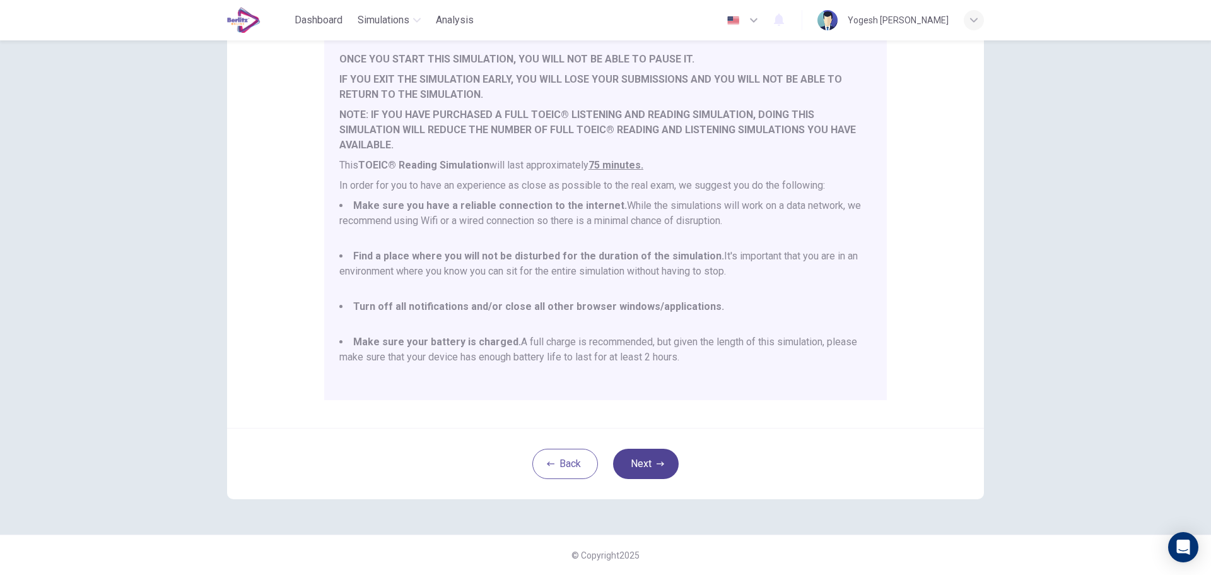
click at [657, 469] on button "Next" at bounding box center [646, 463] width 66 height 30
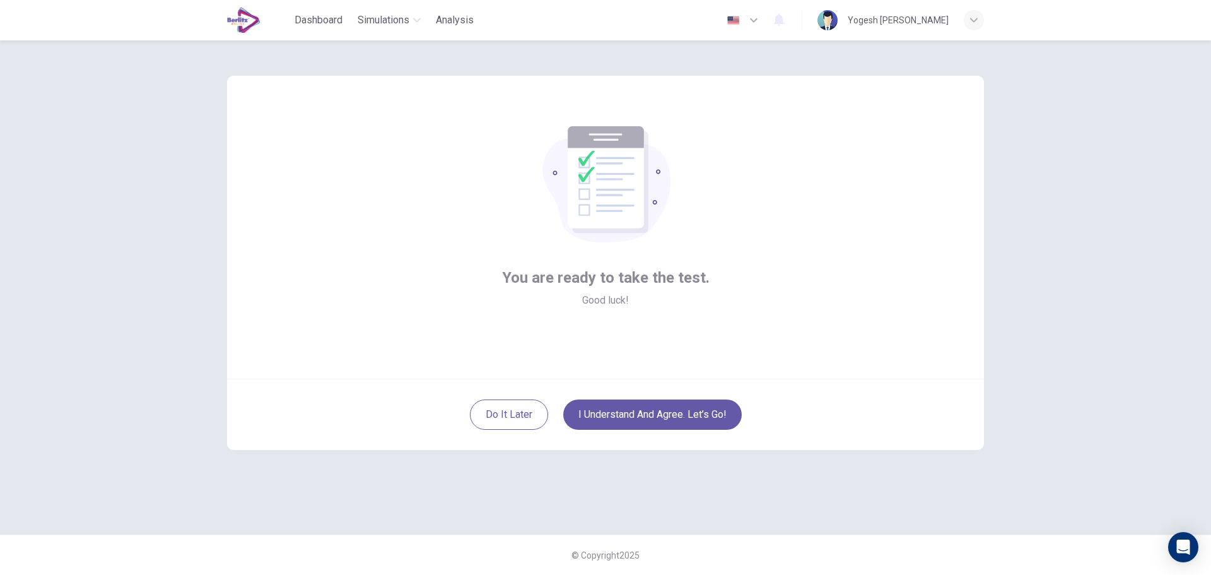
scroll to position [0, 0]
click at [648, 419] on button "I understand and agree. Let’s go!" at bounding box center [652, 414] width 178 height 30
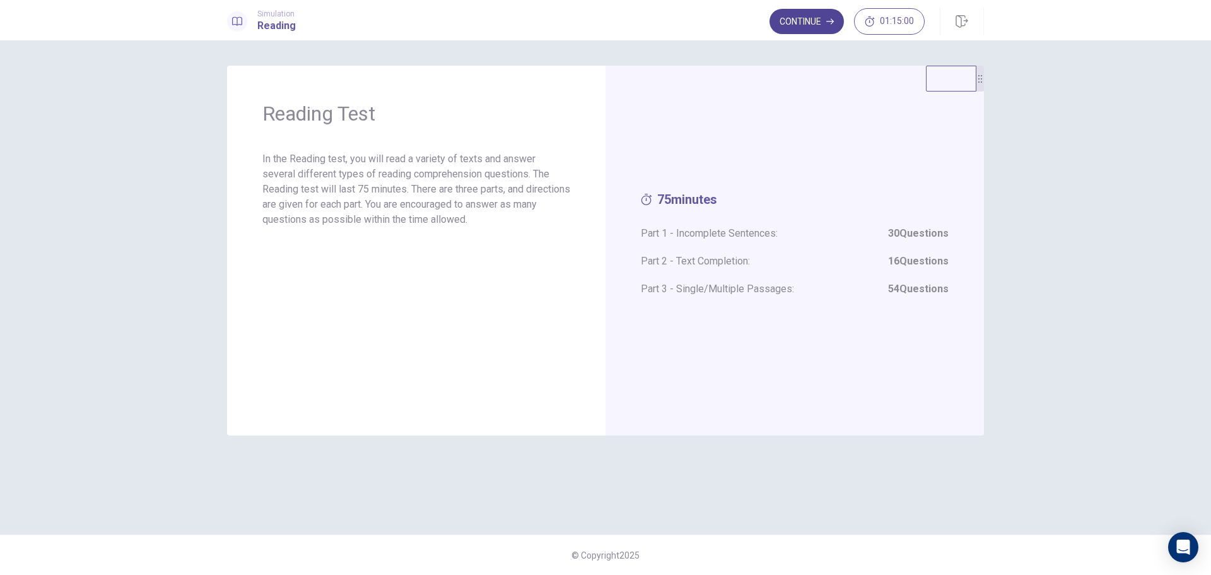
click at [803, 23] on button "Continue" at bounding box center [806, 21] width 74 height 25
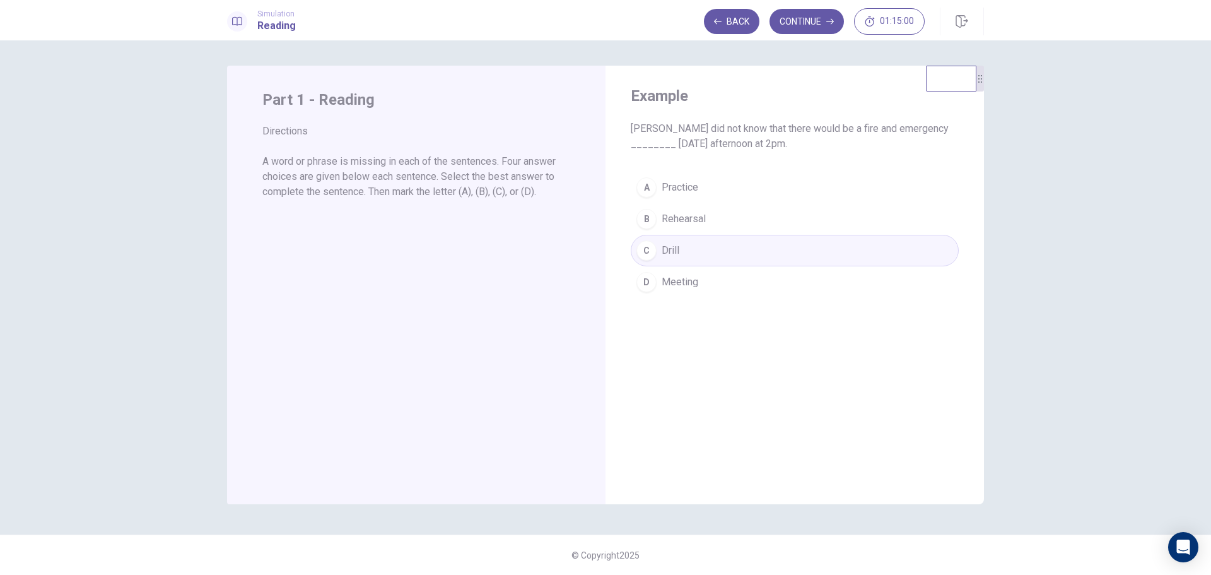
click at [669, 255] on div "A Practice B Rehearsal C Drill D Meeting" at bounding box center [795, 235] width 328 height 126
click at [812, 18] on button "Continue" at bounding box center [806, 21] width 74 height 25
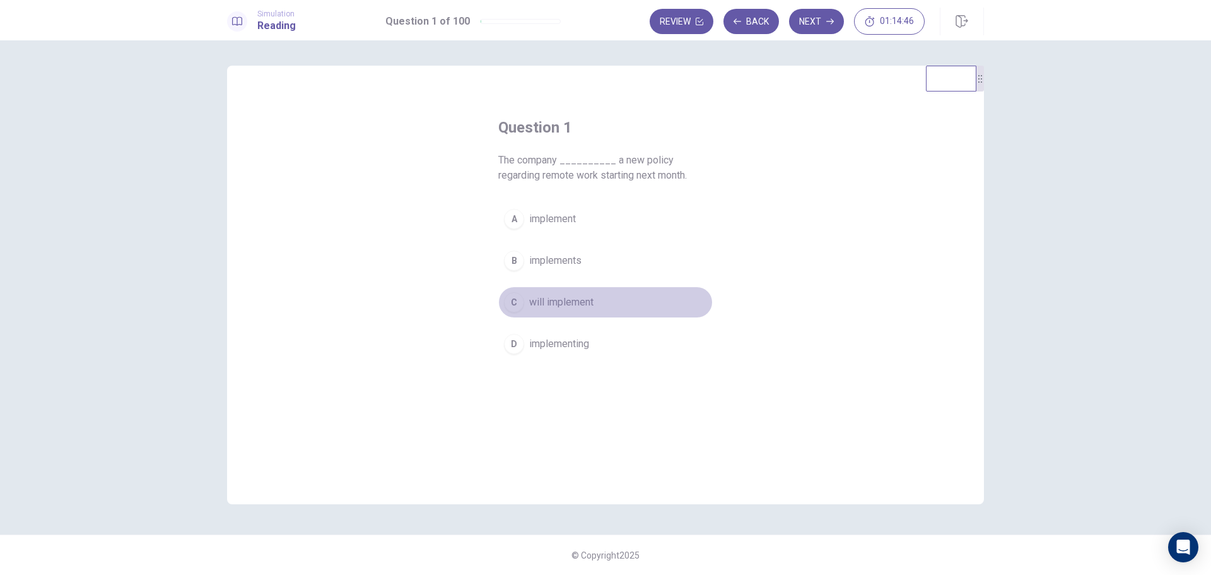
click at [515, 300] on div "C" at bounding box center [514, 302] width 20 height 20
click at [819, 21] on button "Next" at bounding box center [816, 21] width 55 height 25
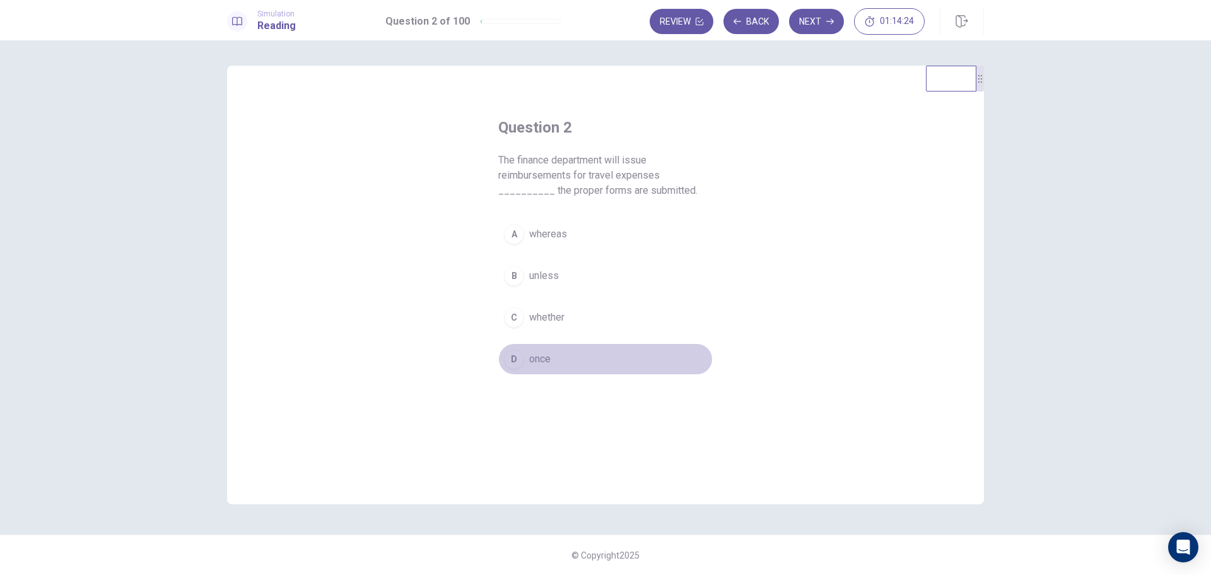
click at [514, 356] on div "D" at bounding box center [514, 359] width 20 height 20
click at [812, 22] on button "Next" at bounding box center [816, 21] width 55 height 25
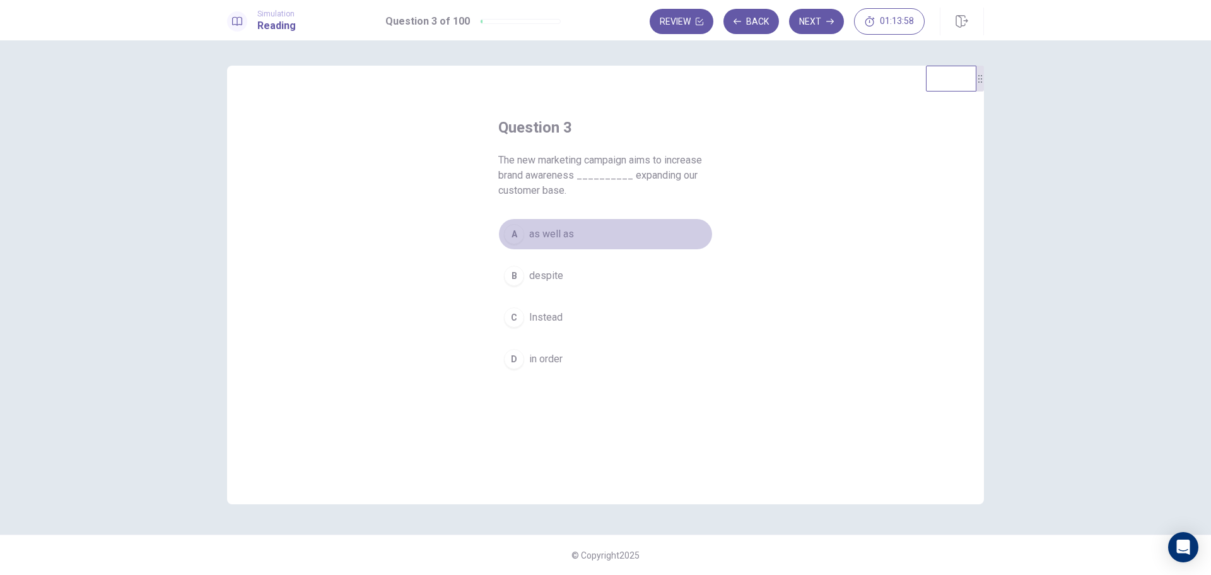
click at [542, 233] on span "as well as" at bounding box center [551, 233] width 45 height 15
click at [818, 15] on button "Next" at bounding box center [816, 21] width 55 height 25
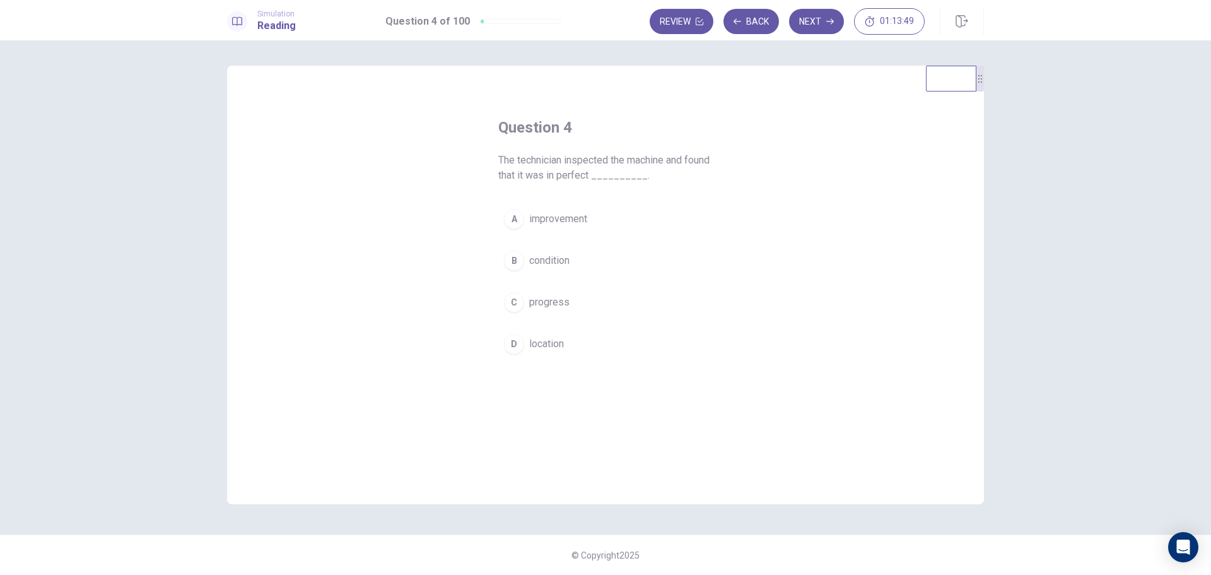
click at [546, 260] on span "condition" at bounding box center [549, 260] width 40 height 15
click at [812, 20] on button "Next" at bounding box center [816, 21] width 55 height 25
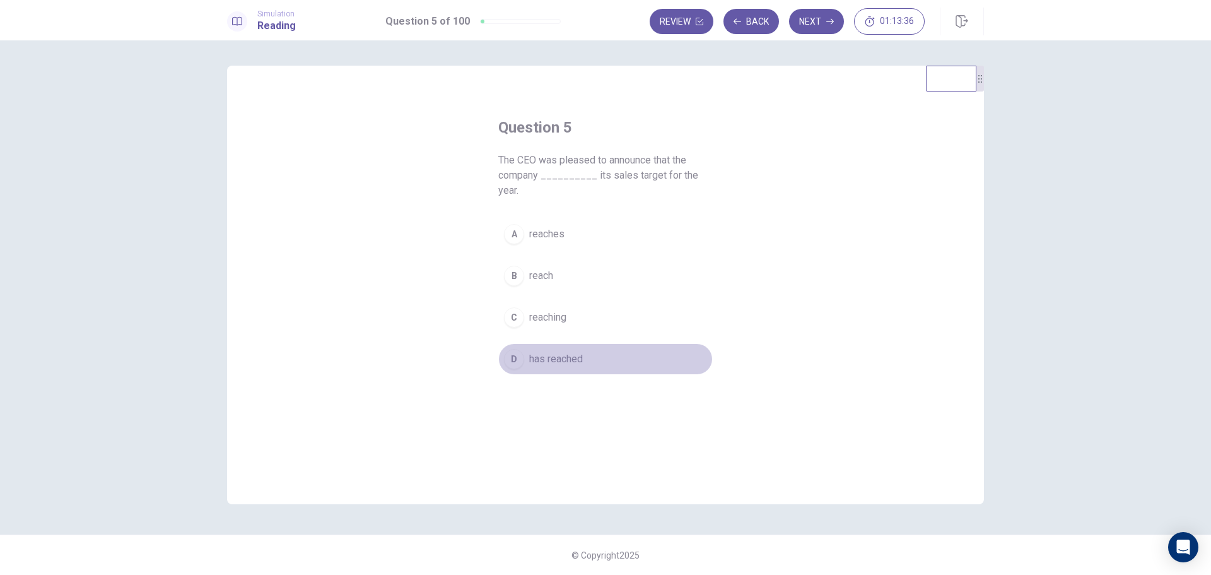
click at [531, 351] on span "has reached" at bounding box center [556, 358] width 54 height 15
click at [816, 22] on button "Next" at bounding box center [816, 21] width 55 height 25
click at [520, 220] on div "A" at bounding box center [514, 219] width 20 height 20
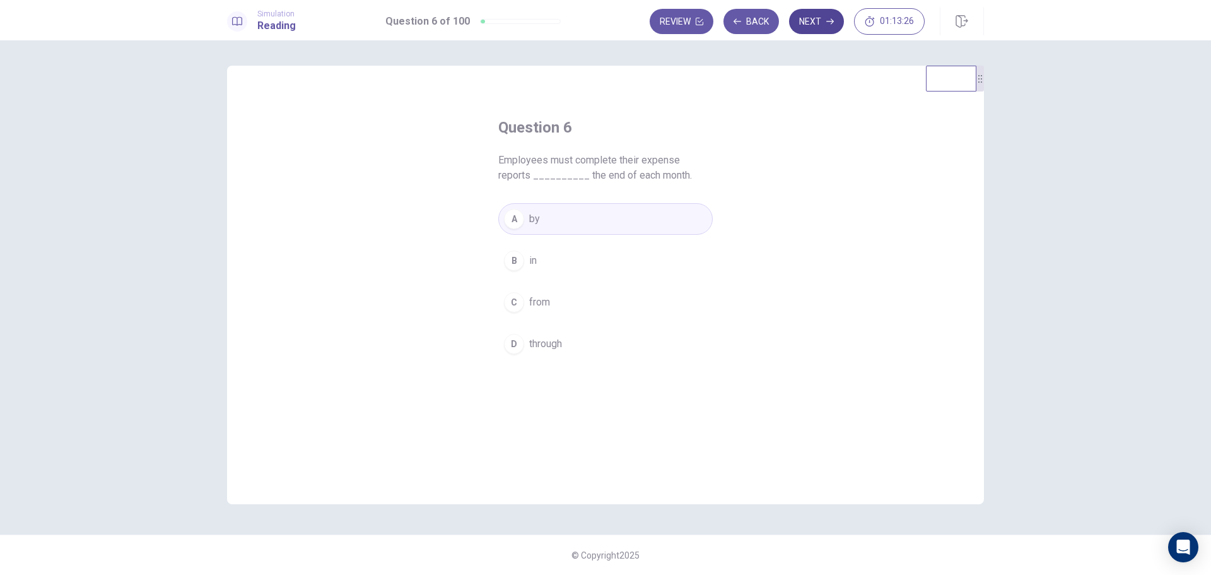
click at [816, 26] on button "Next" at bounding box center [816, 21] width 55 height 25
click at [515, 303] on div "C" at bounding box center [514, 302] width 20 height 20
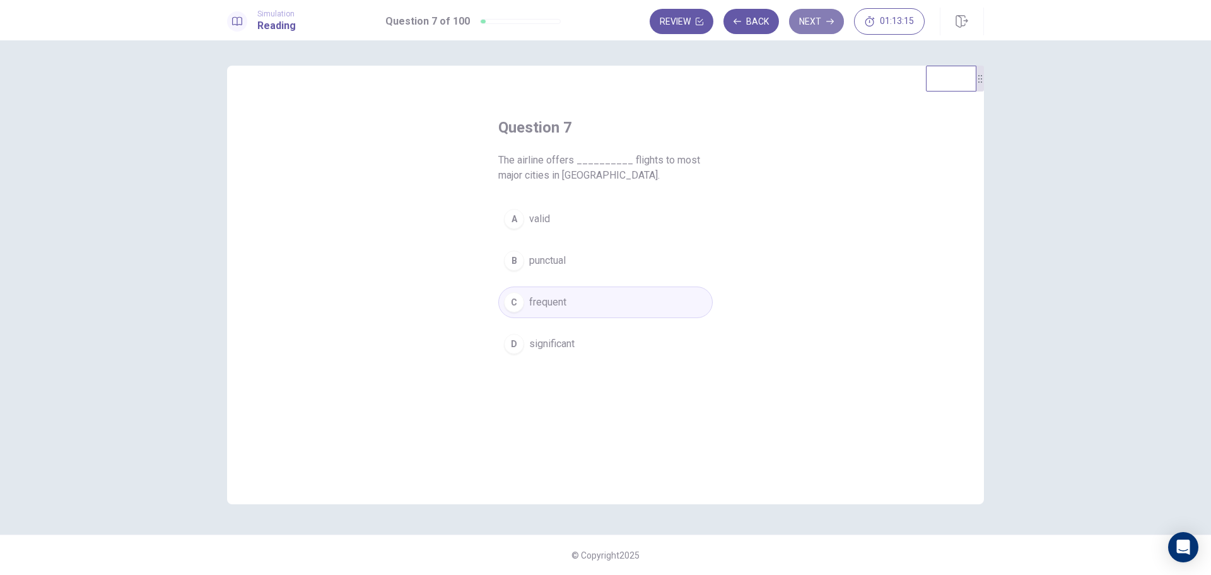
click at [809, 18] on button "Next" at bounding box center [816, 21] width 55 height 25
click at [515, 255] on div "B" at bounding box center [514, 260] width 20 height 20
click at [814, 22] on button "Next" at bounding box center [816, 21] width 55 height 25
click at [546, 346] on span "received" at bounding box center [548, 343] width 38 height 15
click at [811, 23] on button "Next" at bounding box center [816, 21] width 55 height 25
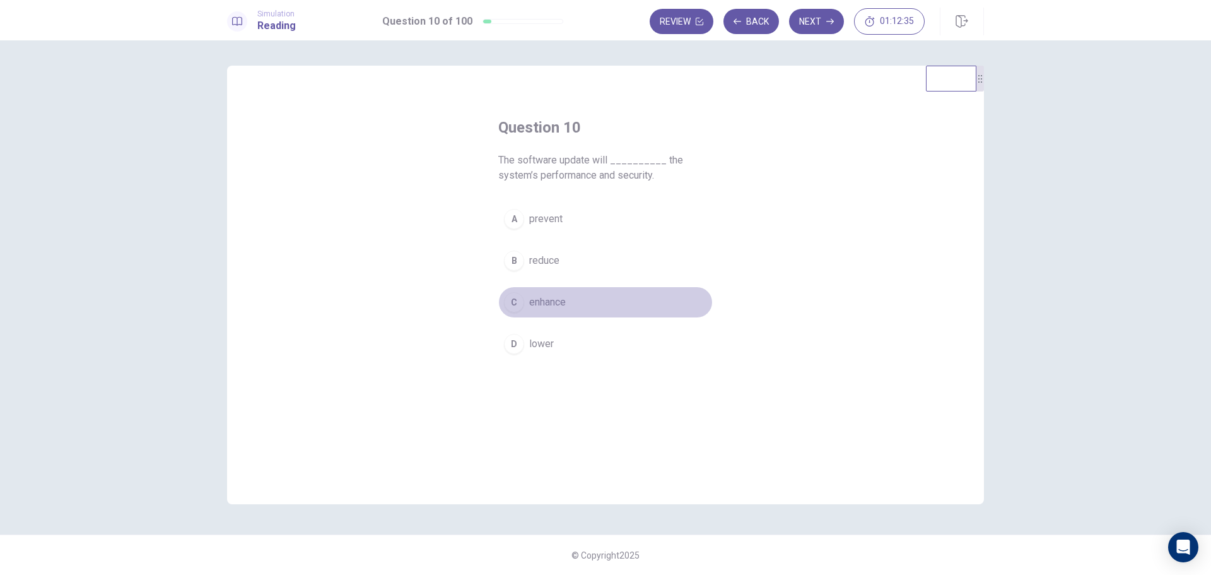
click at [514, 306] on div "C" at bounding box center [514, 302] width 20 height 20
click at [817, 23] on button "Next" at bounding box center [816, 21] width 55 height 25
click at [540, 260] on span "was written" at bounding box center [554, 260] width 51 height 15
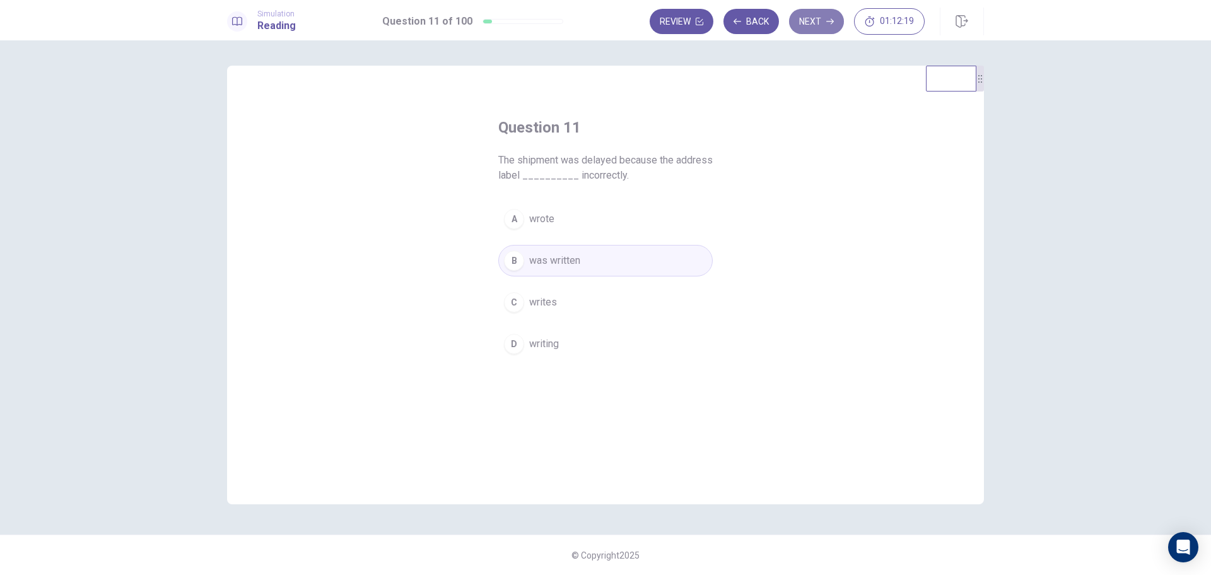
click at [820, 23] on button "Next" at bounding box center [816, 21] width 55 height 25
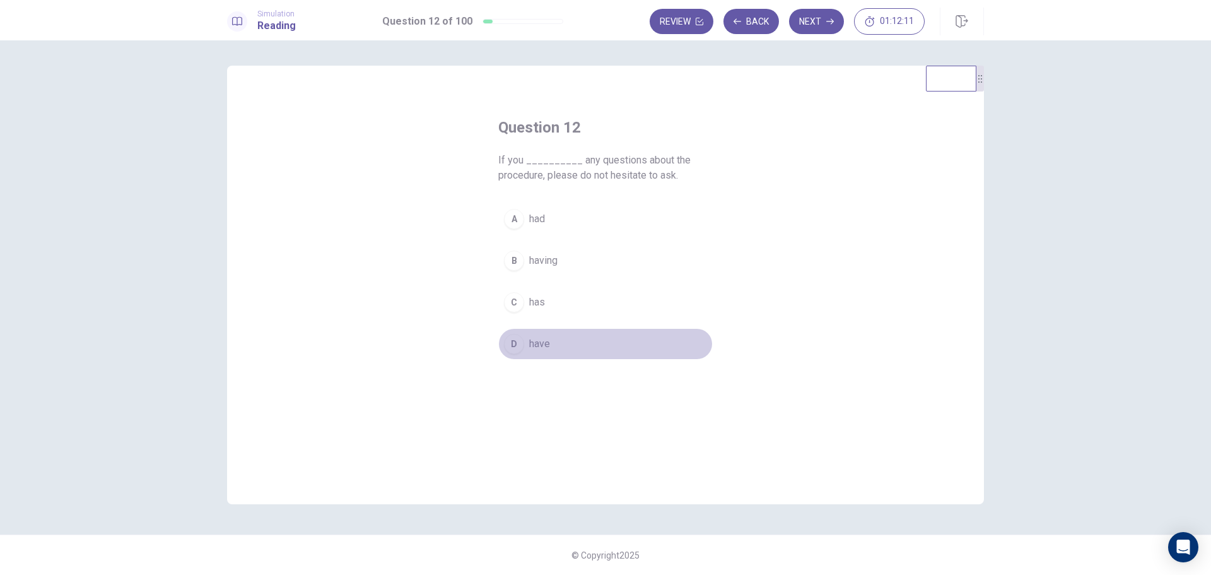
click at [540, 344] on span "have" at bounding box center [539, 343] width 21 height 15
click at [812, 21] on button "Next" at bounding box center [816, 21] width 55 height 25
click at [549, 219] on span "carefully" at bounding box center [548, 218] width 38 height 15
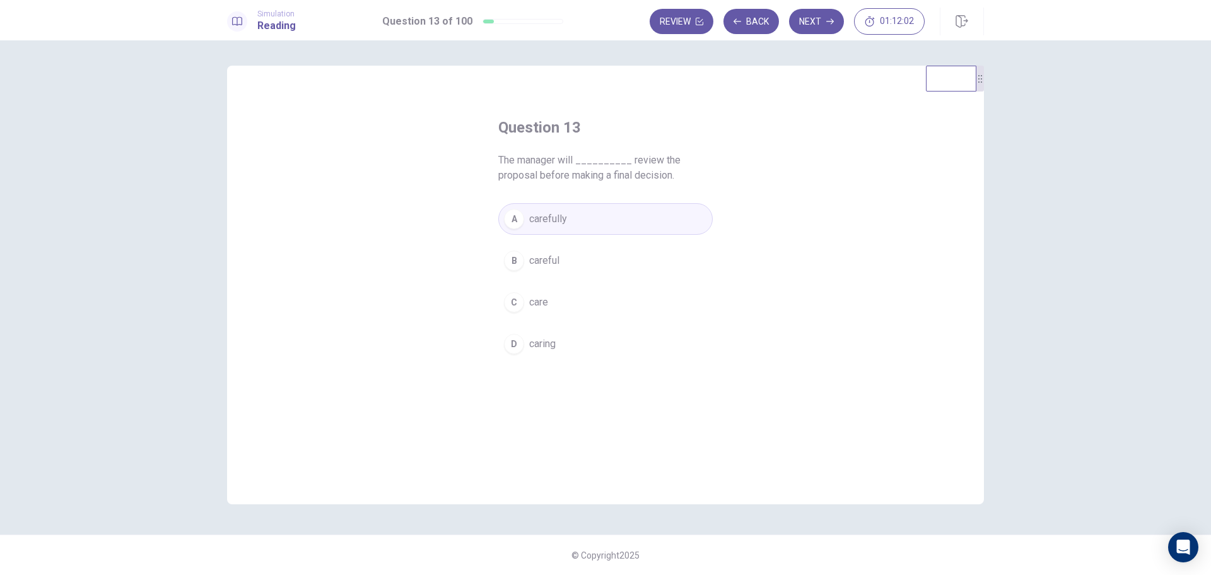
click at [814, 8] on div "Review Back Next 01:12:02" at bounding box center [787, 21] width 275 height 26
click at [810, 24] on button "Next" at bounding box center [816, 21] width 55 height 25
click at [537, 303] on span "brief" at bounding box center [539, 302] width 21 height 15
click at [816, 23] on button "Next" at bounding box center [816, 21] width 55 height 25
click at [549, 221] on span "express" at bounding box center [547, 218] width 37 height 15
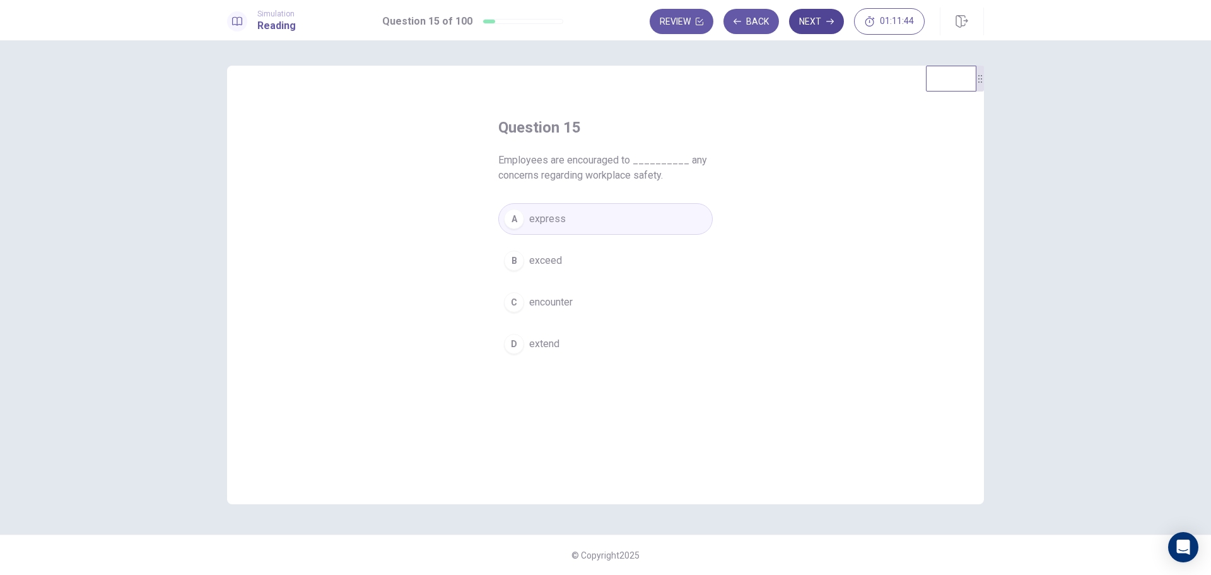
click at [815, 21] on button "Next" at bounding box center [816, 21] width 55 height 25
click at [540, 261] on span "creative" at bounding box center [546, 260] width 35 height 15
click at [816, 17] on button "Next" at bounding box center [816, 21] width 55 height 25
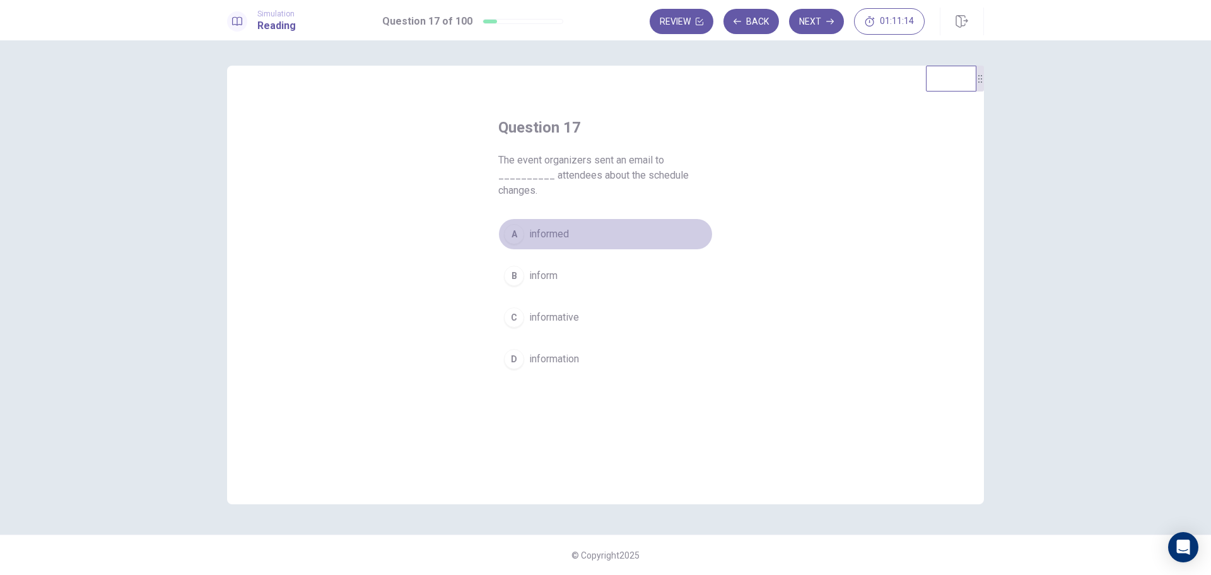
click at [556, 237] on span "informed" at bounding box center [549, 233] width 40 height 15
click at [538, 278] on span "inform" at bounding box center [543, 275] width 28 height 15
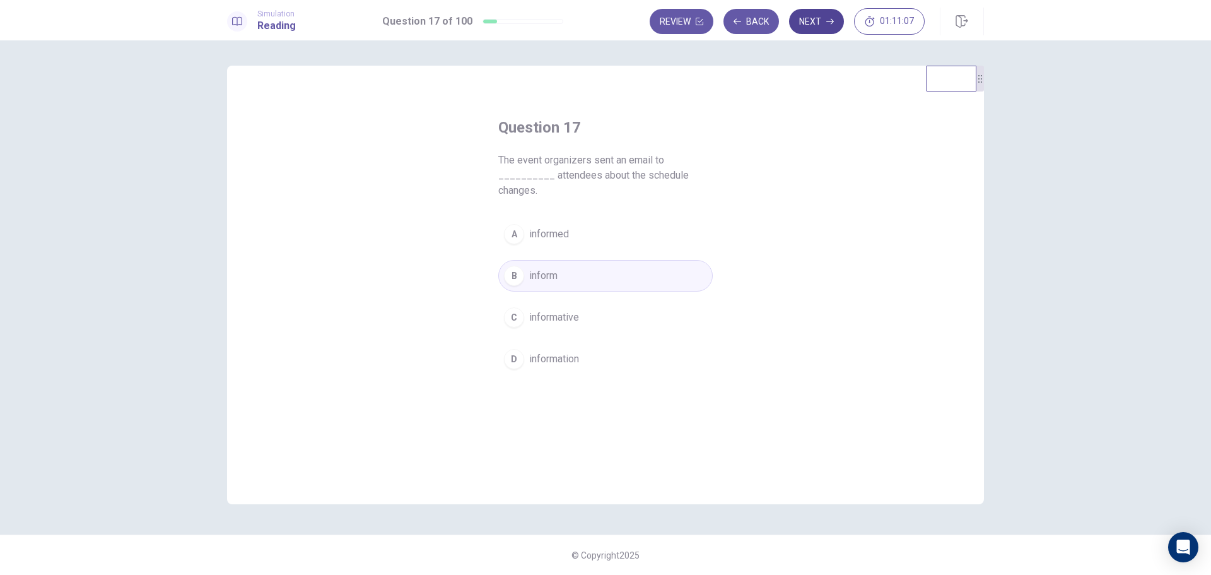
click at [822, 23] on button "Next" at bounding box center [816, 21] width 55 height 25
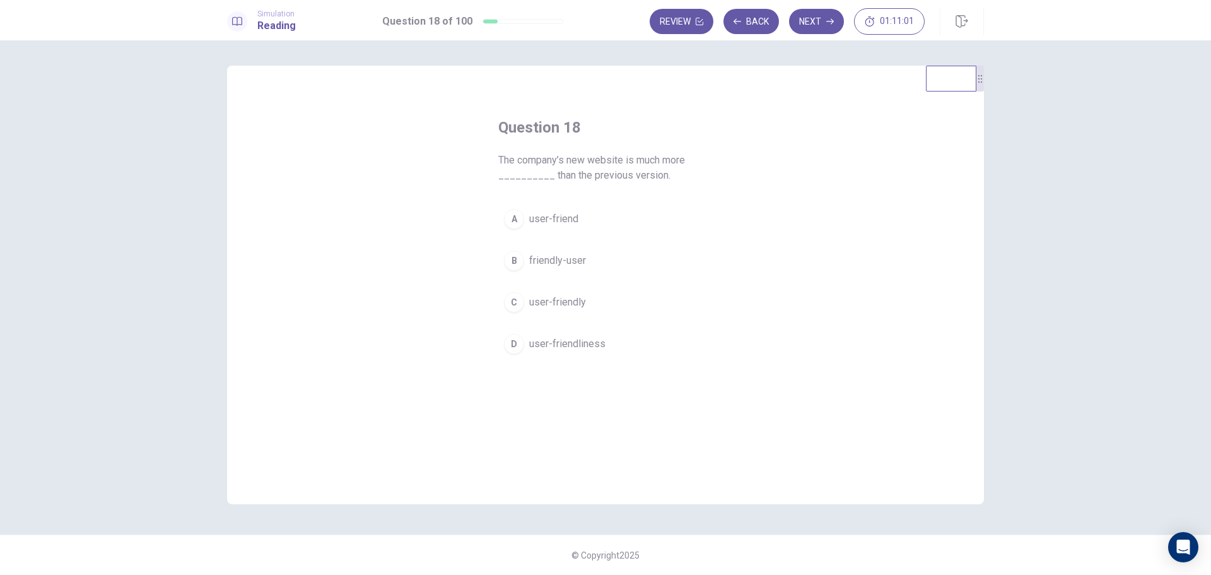
click at [544, 305] on span "user-friendly" at bounding box center [557, 302] width 57 height 15
click at [817, 20] on button "Next" at bounding box center [816, 21] width 55 height 25
click at [531, 221] on span "cover" at bounding box center [541, 218] width 25 height 15
click at [822, 22] on button "Next" at bounding box center [816, 21] width 55 height 25
click at [547, 282] on span "advanced" at bounding box center [550, 275] width 42 height 15
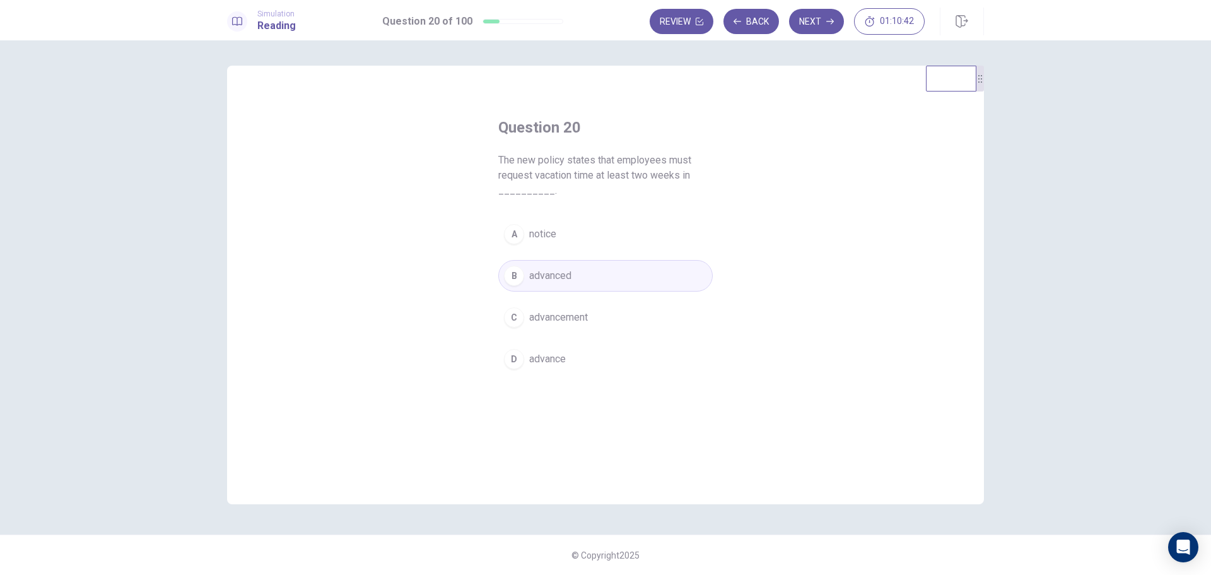
click at [553, 361] on span "advance" at bounding box center [547, 358] width 37 height 15
click at [819, 25] on button "Next" at bounding box center [816, 21] width 55 height 25
click at [554, 217] on span "interruption" at bounding box center [554, 218] width 50 height 15
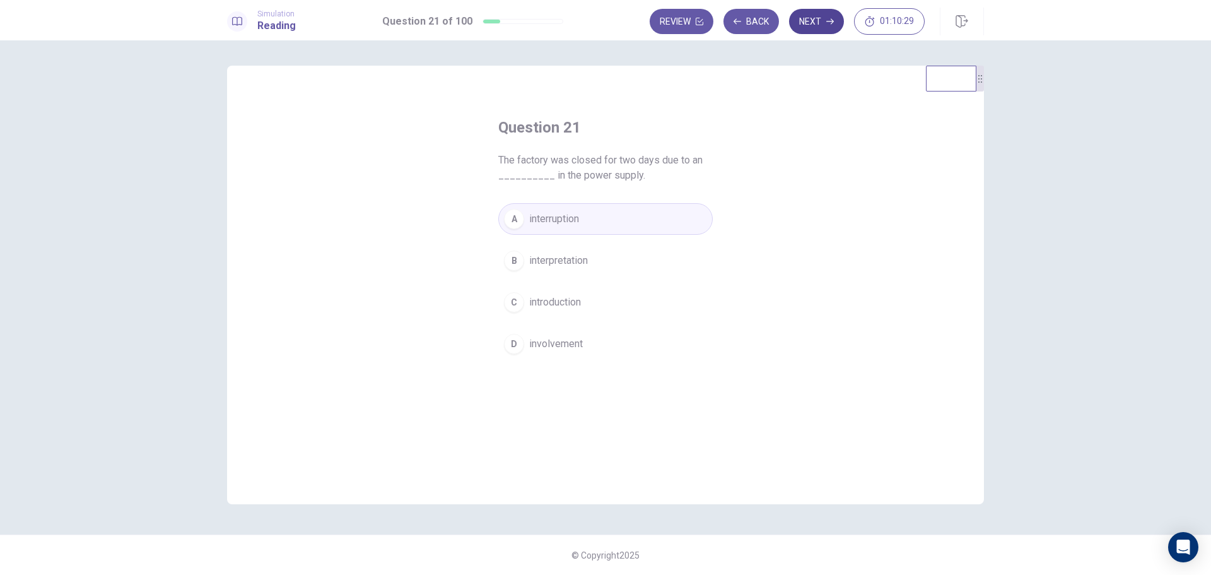
click at [821, 21] on button "Next" at bounding box center [816, 21] width 55 height 25
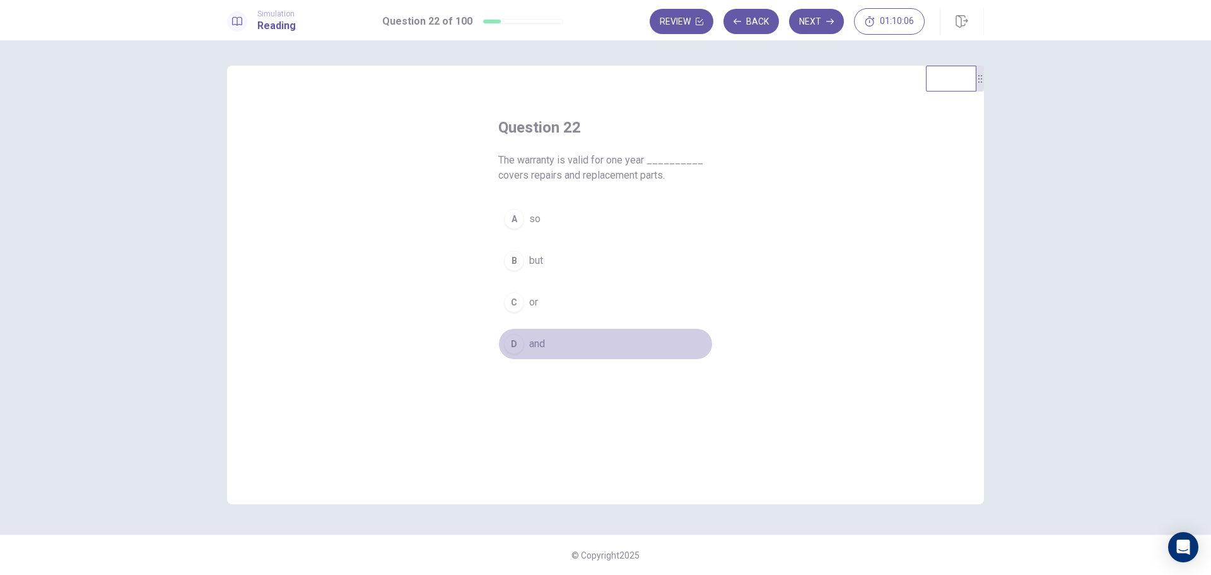
click at [516, 344] on div "D" at bounding box center [514, 344] width 20 height 20
click at [831, 25] on icon "button" at bounding box center [830, 22] width 8 height 8
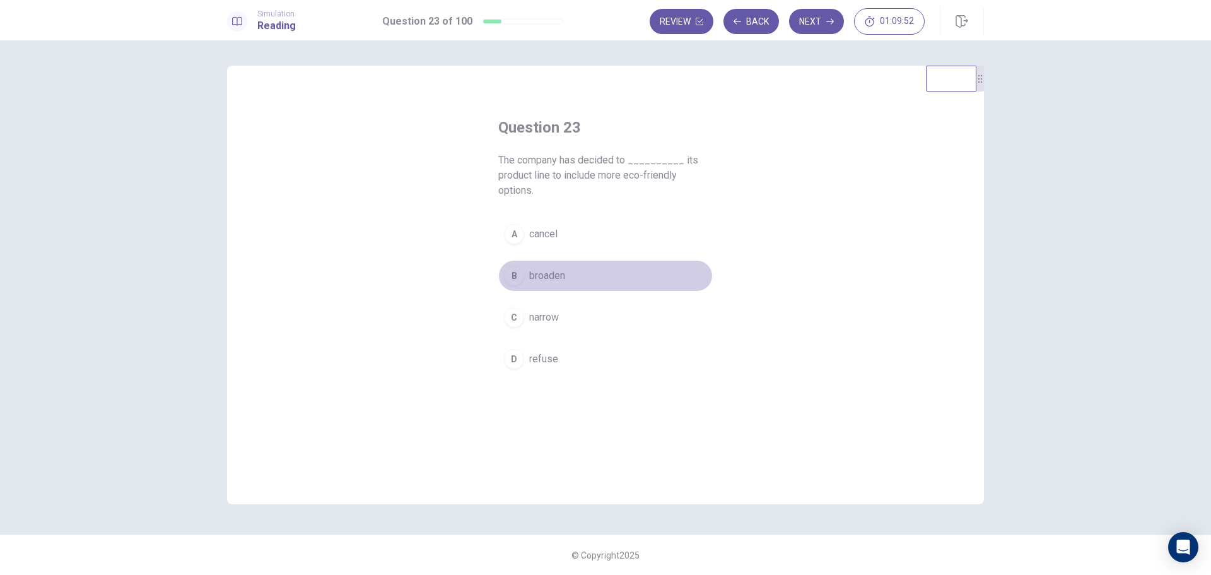
click at [546, 279] on span "broaden" at bounding box center [547, 275] width 36 height 15
click at [817, 23] on button "Next" at bounding box center [816, 21] width 55 height 25
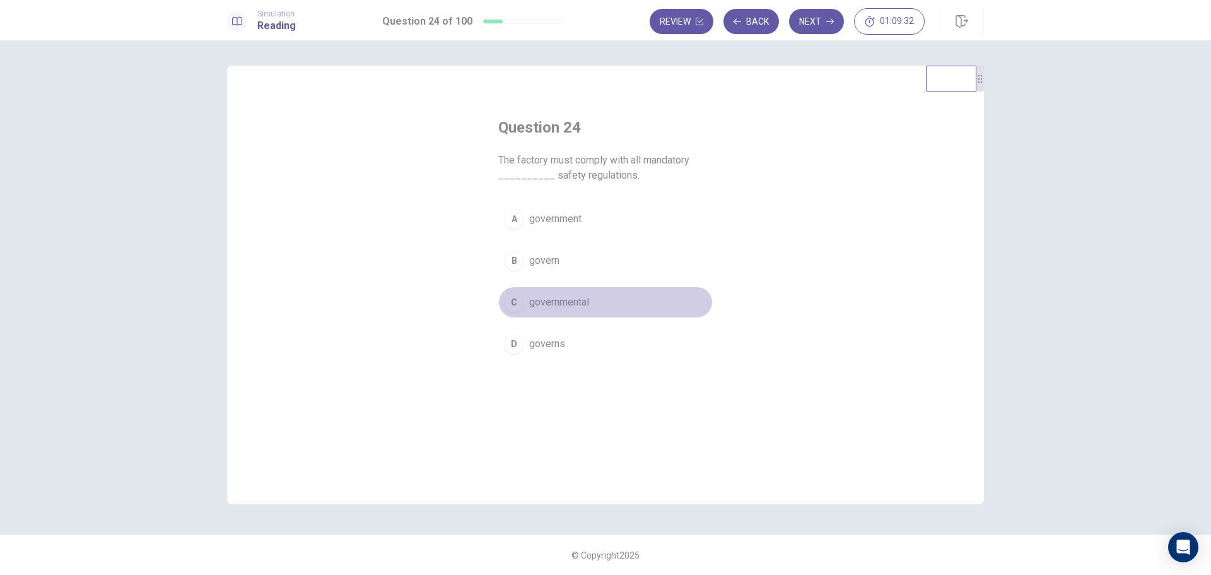
click at [558, 305] on span "governmental" at bounding box center [559, 302] width 60 height 15
click at [821, 16] on button "Next" at bounding box center [816, 21] width 55 height 25
click at [549, 301] on span "considering" at bounding box center [555, 302] width 52 height 15
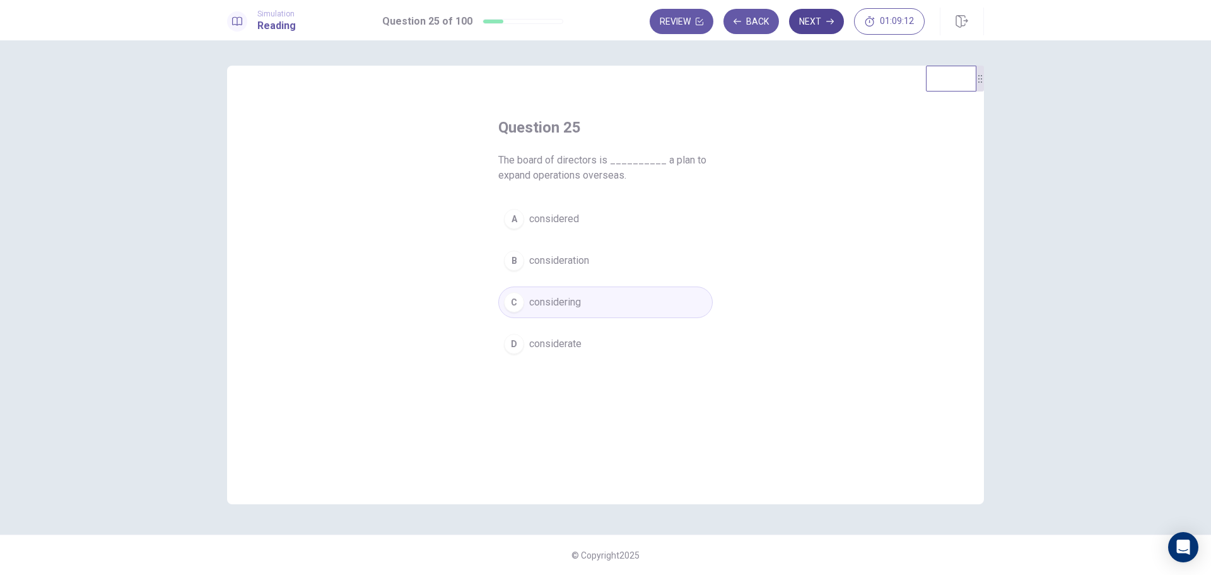
click at [814, 26] on button "Next" at bounding box center [816, 21] width 55 height 25
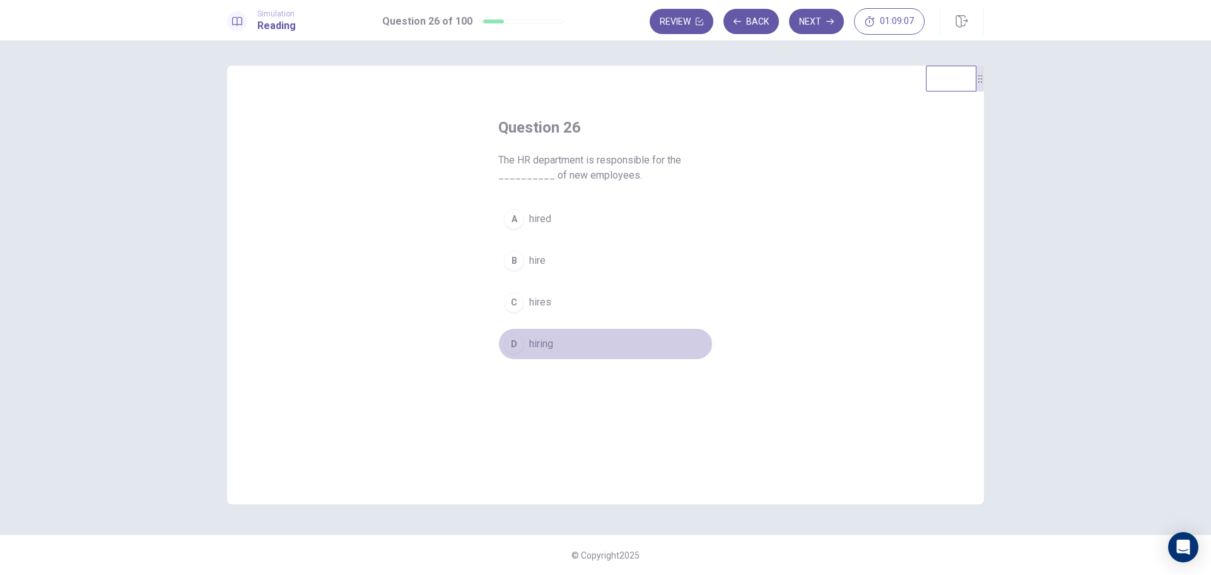
click at [534, 346] on span "hiring" at bounding box center [541, 343] width 24 height 15
click at [812, 25] on button "Next" at bounding box center [816, 21] width 55 height 25
click at [539, 221] on span "unfavorable" at bounding box center [555, 218] width 52 height 15
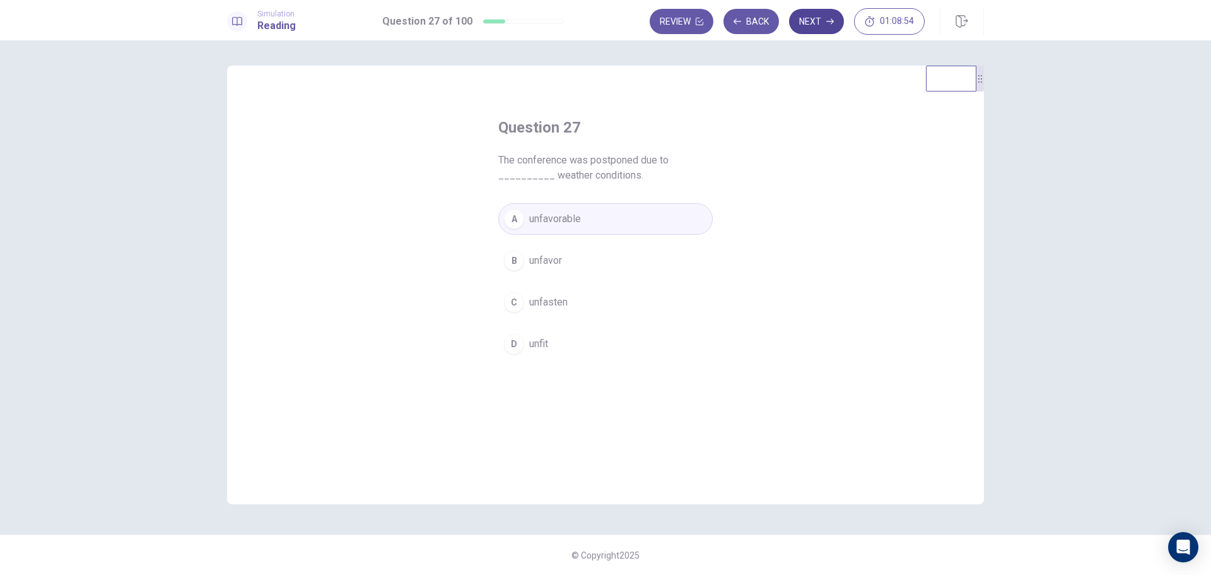
click at [818, 20] on button "Next" at bounding box center [816, 21] width 55 height 25
click at [526, 305] on button "C achieve" at bounding box center [605, 302] width 214 height 32
click at [827, 21] on icon "button" at bounding box center [830, 22] width 8 height 6
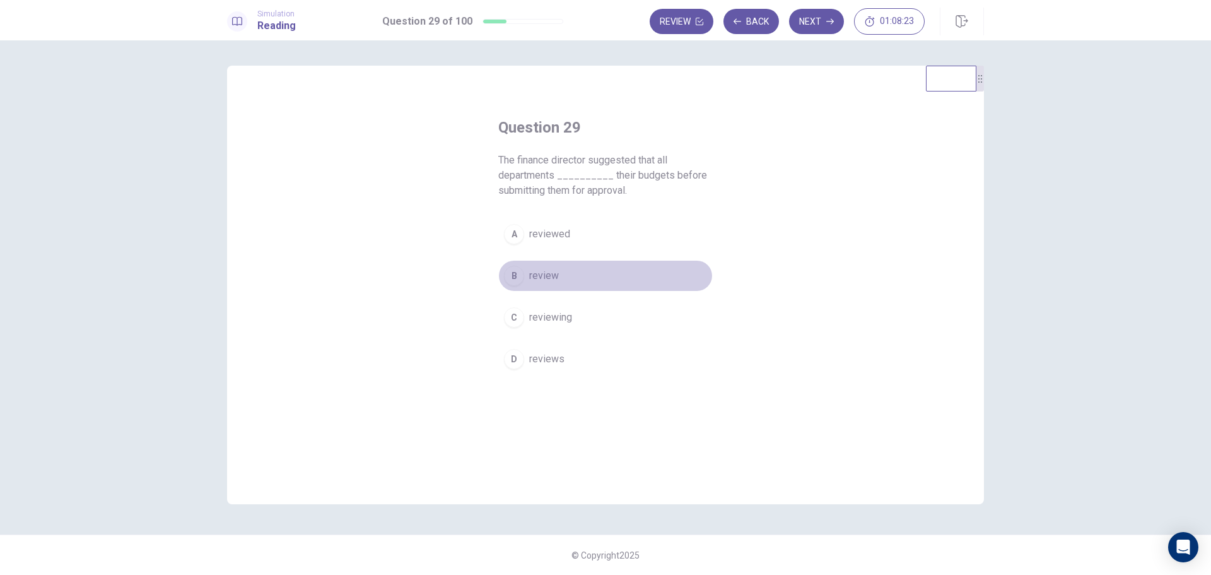
click at [549, 278] on span "review" at bounding box center [544, 275] width 30 height 15
click at [812, 25] on button "Next" at bounding box center [816, 21] width 55 height 25
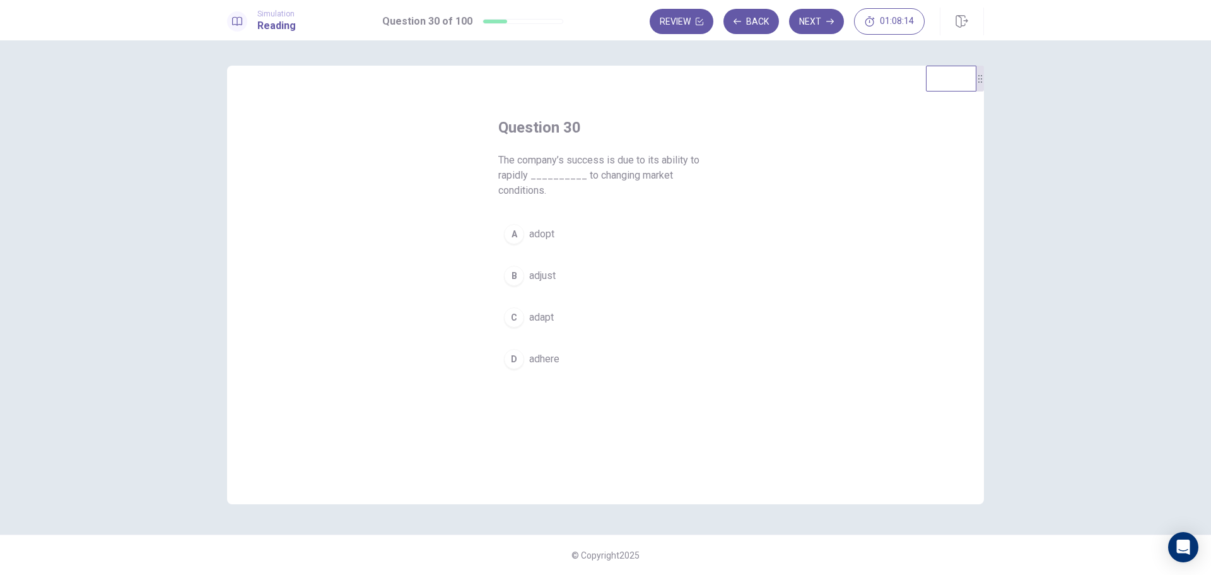
click at [535, 235] on span "adopt" at bounding box center [541, 233] width 25 height 15
click at [543, 325] on button "C adapt" at bounding box center [605, 317] width 214 height 32
click at [821, 18] on button "Next" at bounding box center [816, 21] width 55 height 25
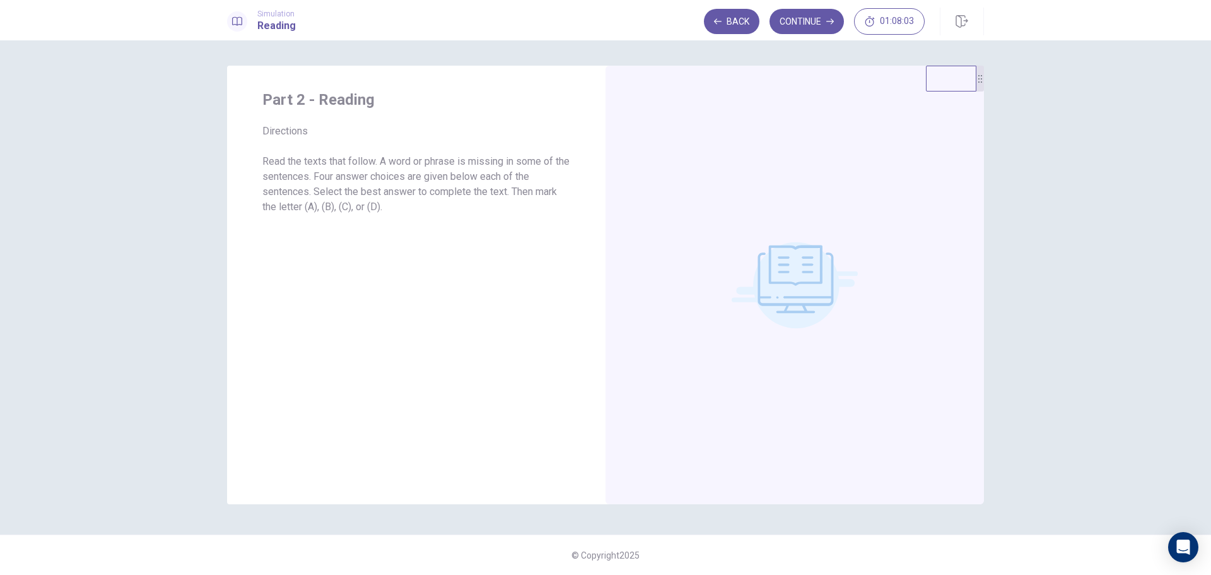
drag, startPoint x: 266, startPoint y: 163, endPoint x: 363, endPoint y: 165, distance: 97.1
click at [361, 162] on p "Read the texts that follow. A word or phrase is missing in some of the sentence…" at bounding box center [416, 184] width 308 height 61
click at [807, 20] on button "Continue" at bounding box center [806, 21] width 74 height 25
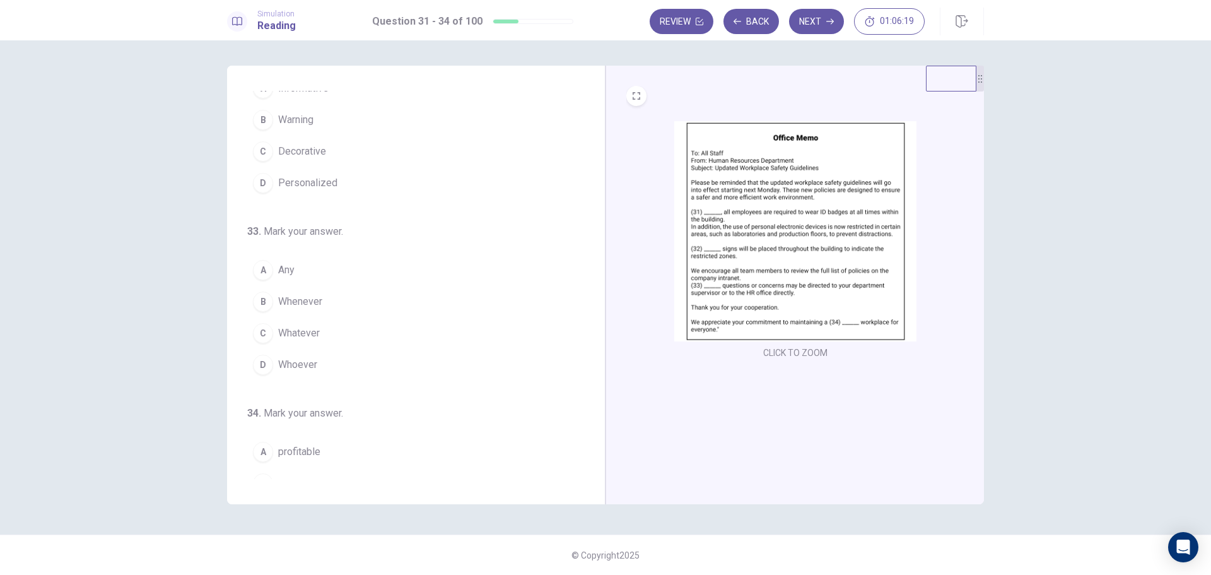
scroll to position [313, 0]
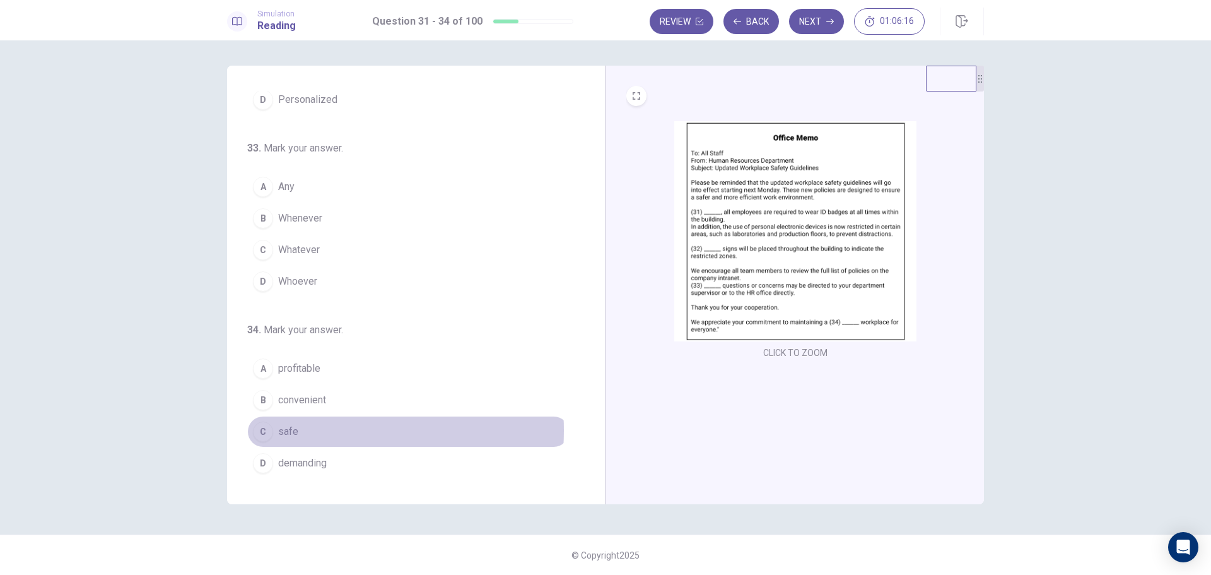
click at [288, 430] on span "safe" at bounding box center [288, 431] width 20 height 15
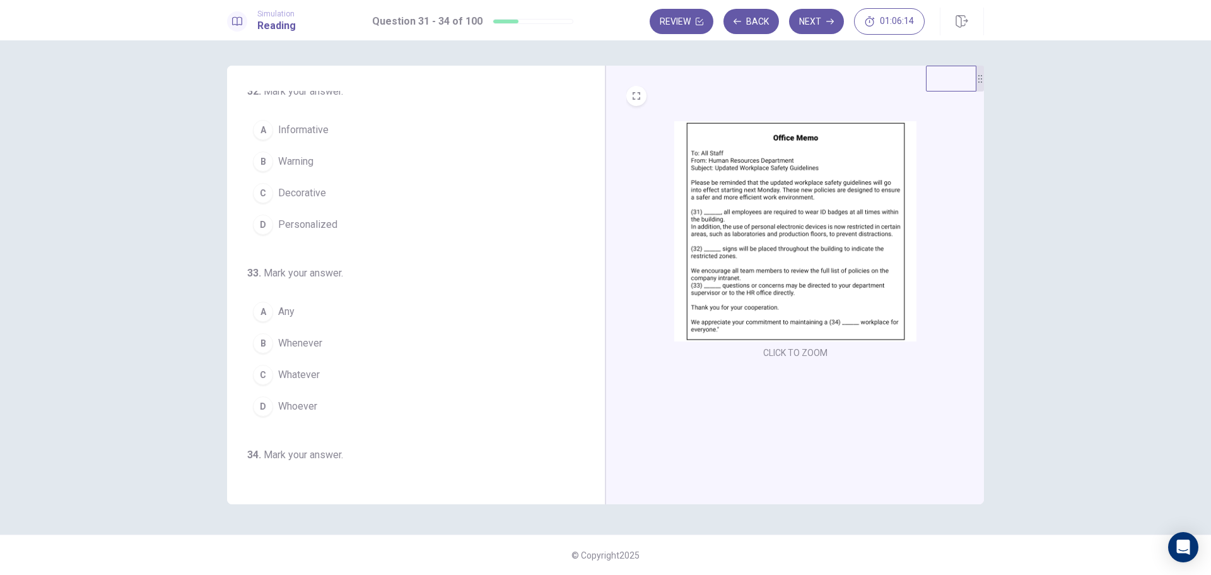
scroll to position [187, 0]
click at [274, 318] on button "A Any" at bounding box center [408, 313] width 322 height 32
click at [301, 349] on span "Warning" at bounding box center [295, 349] width 35 height 15
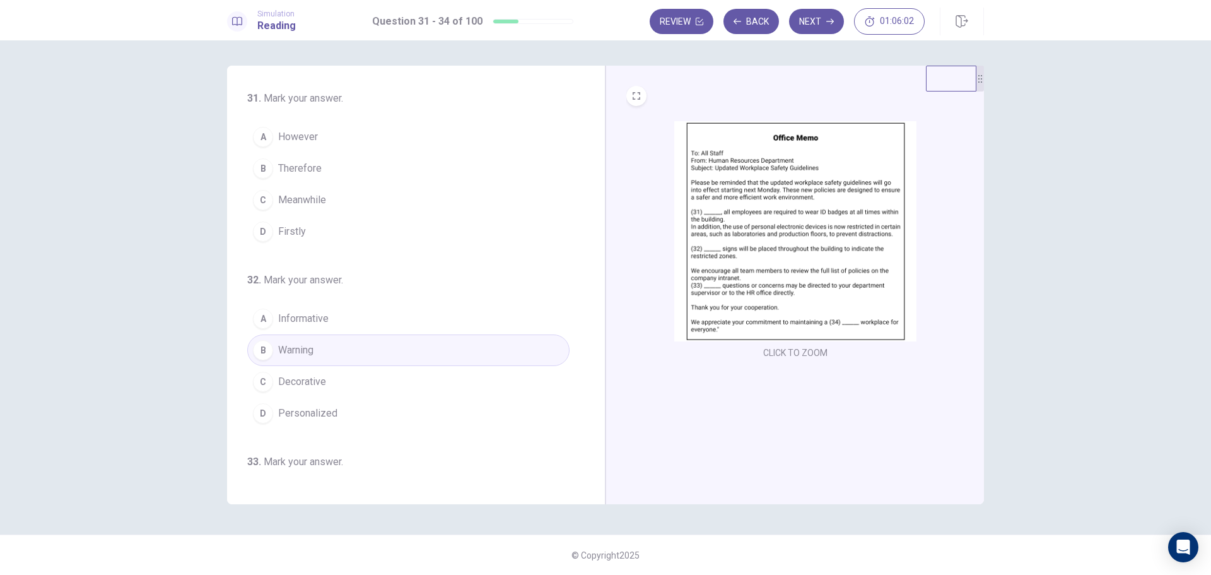
click at [306, 168] on span "Therefore" at bounding box center [300, 168] width 44 height 15
click at [815, 22] on button "Next" at bounding box center [816, 21] width 55 height 25
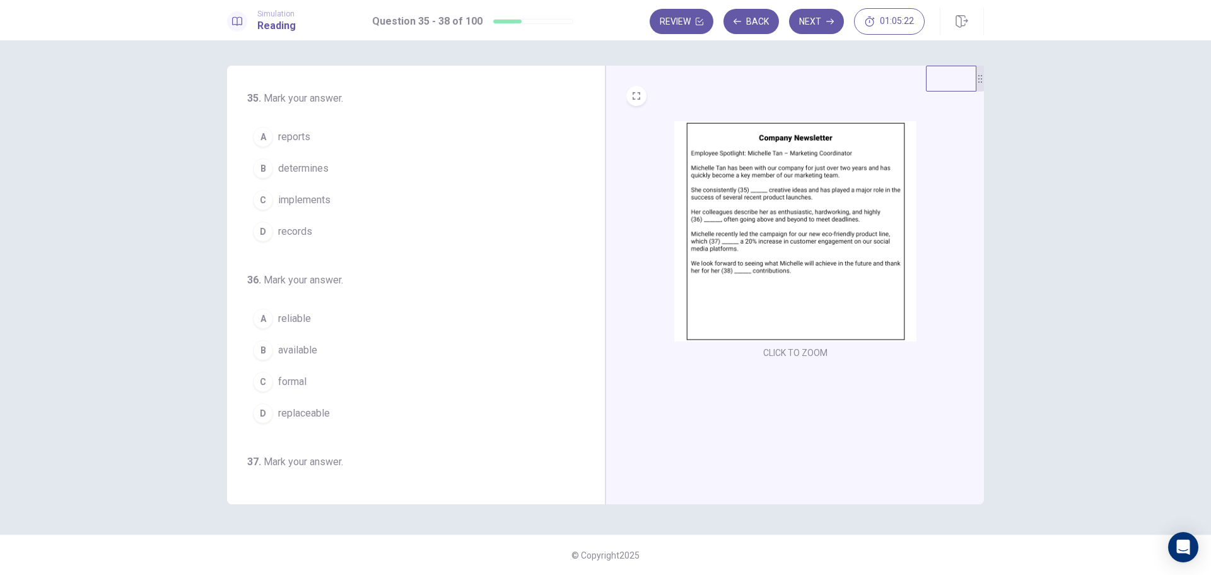
click at [304, 201] on span "implements" at bounding box center [304, 199] width 52 height 15
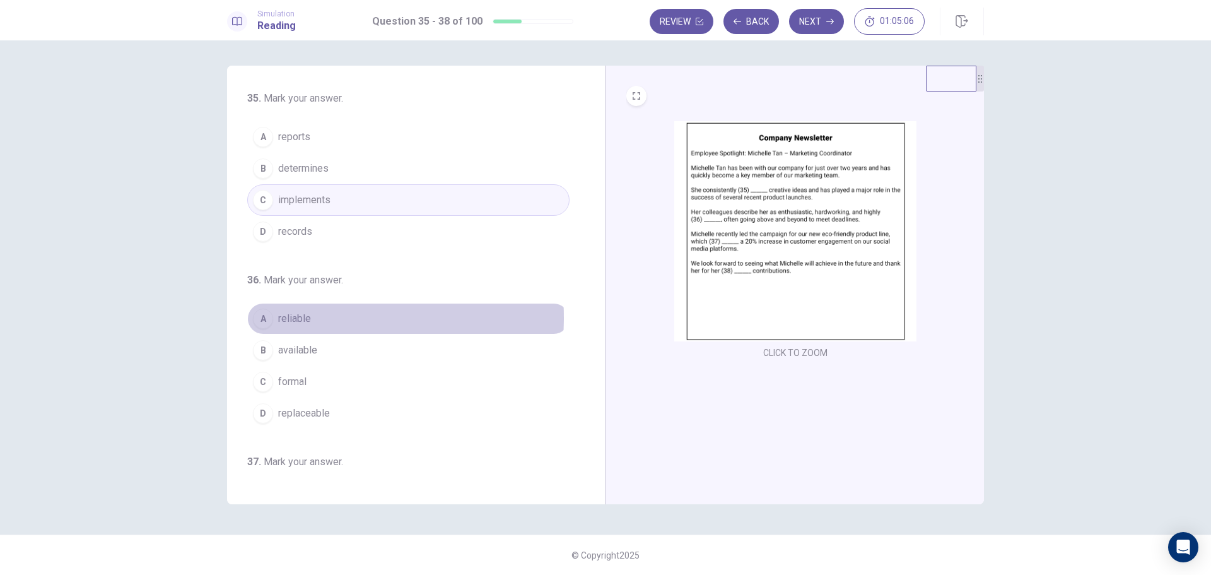
click at [298, 319] on span "reliable" at bounding box center [294, 318] width 33 height 15
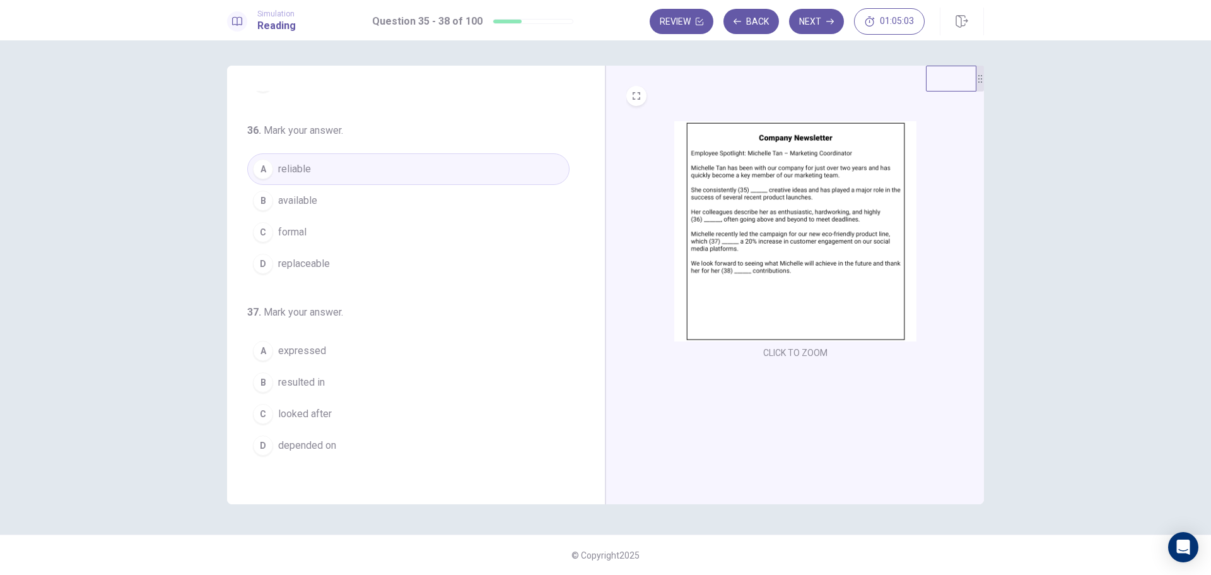
scroll to position [189, 0]
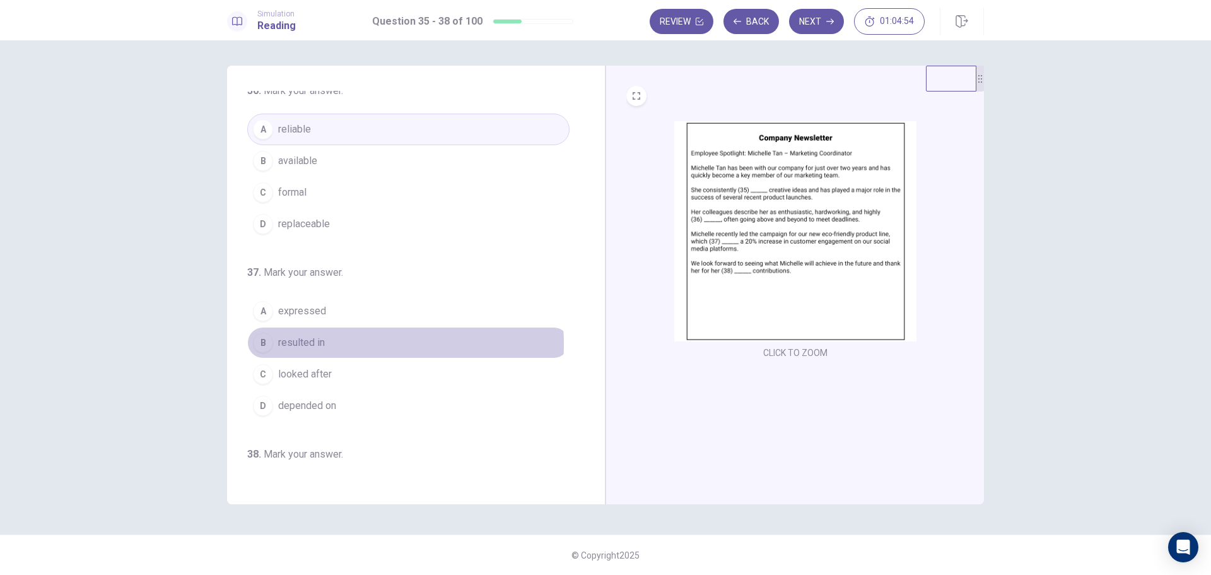
click at [308, 344] on span "resulted in" at bounding box center [301, 342] width 47 height 15
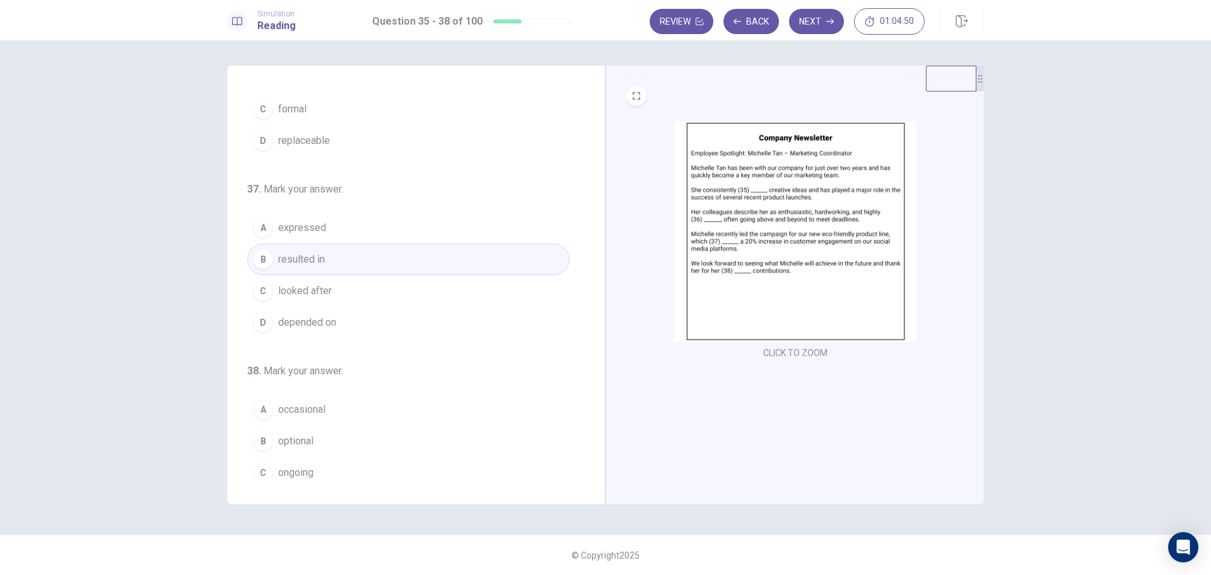
scroll to position [313, 0]
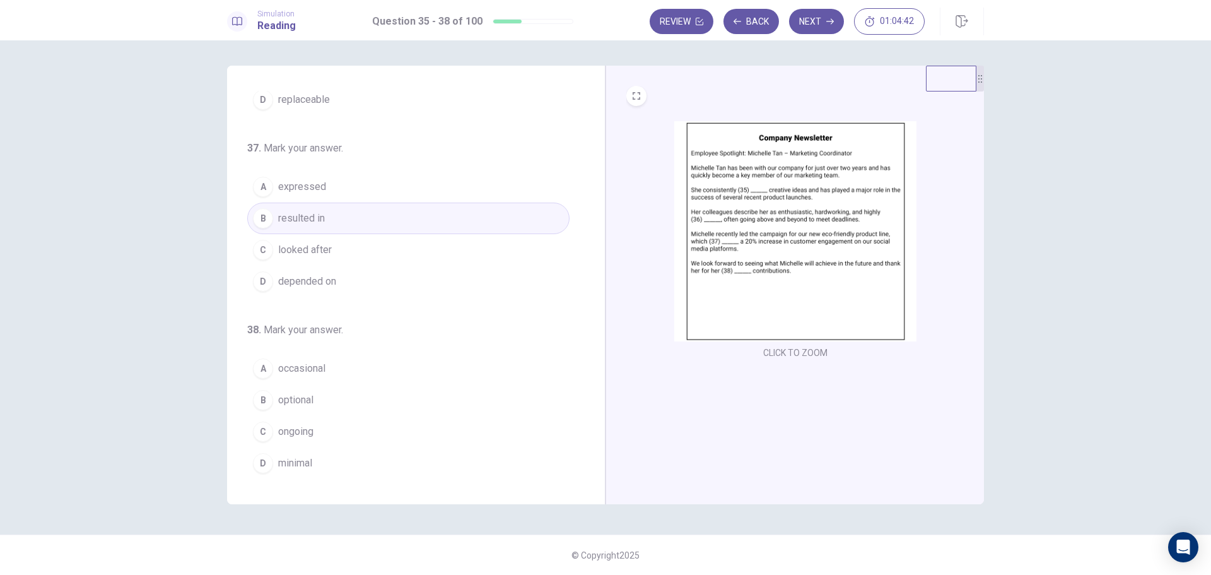
click at [300, 430] on span "ongoing" at bounding box center [295, 431] width 35 height 15
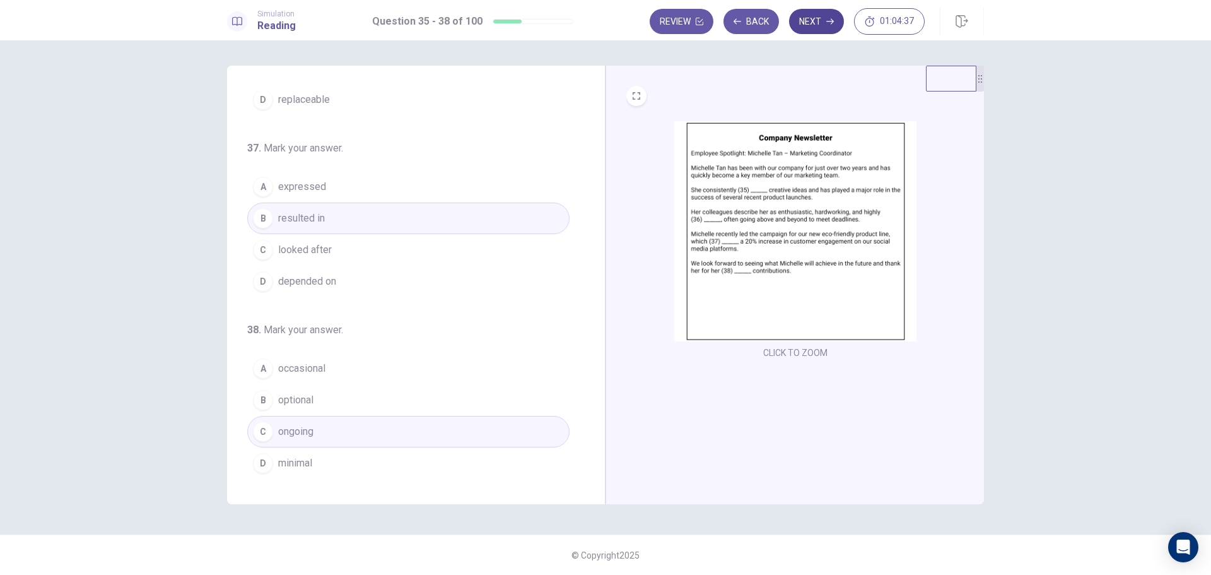
click at [810, 22] on button "Next" at bounding box center [816, 21] width 55 height 25
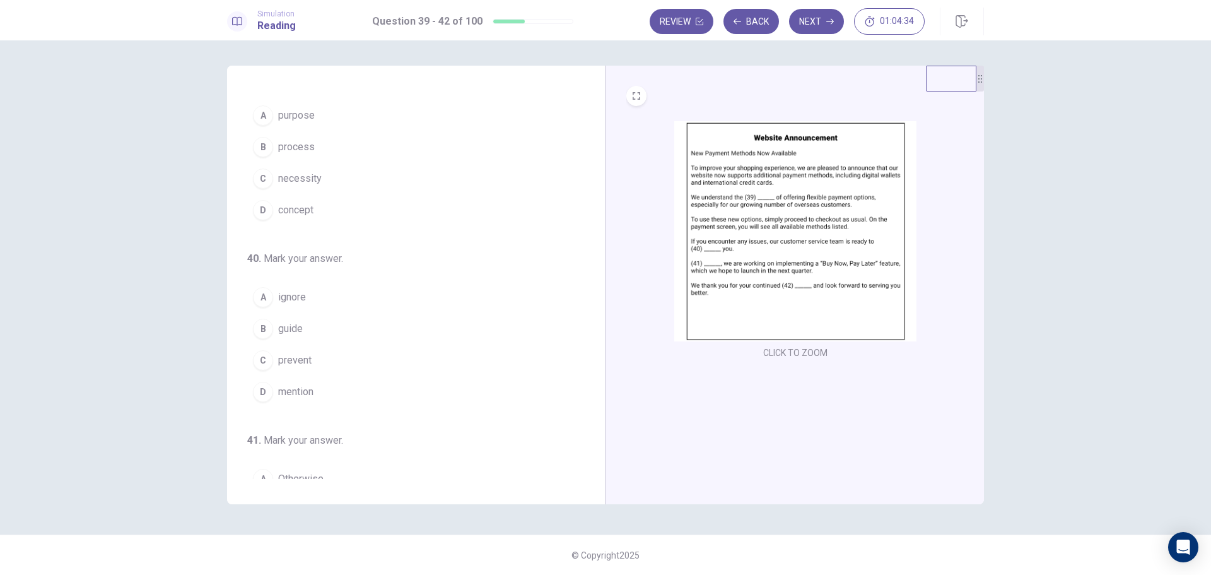
scroll to position [0, 0]
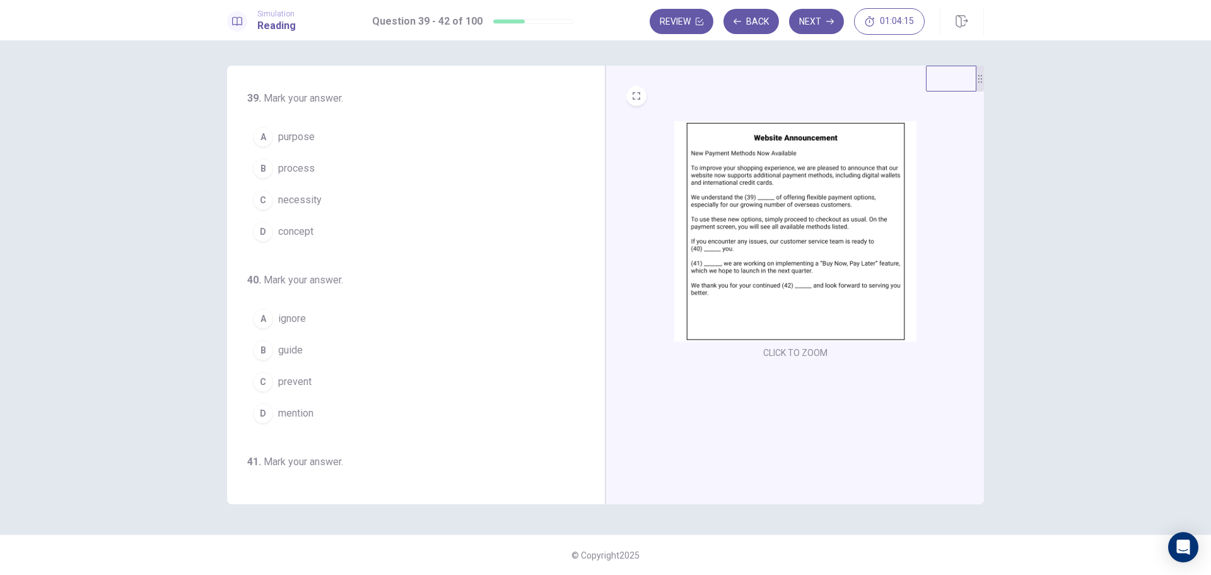
click at [297, 201] on span "necessity" at bounding box center [300, 199] width 44 height 15
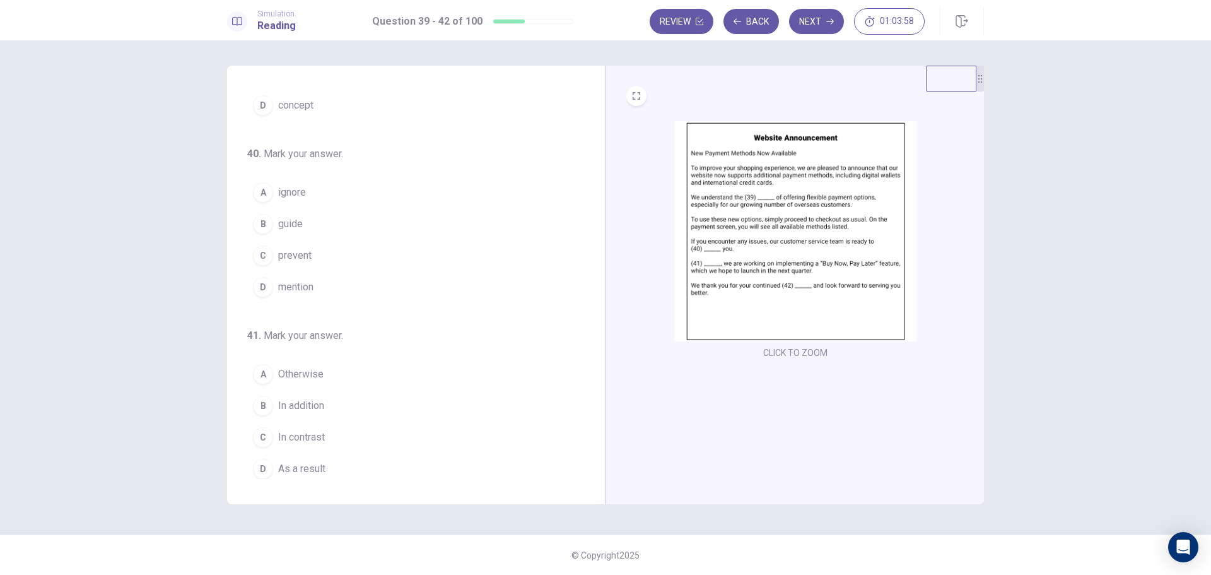
click at [292, 219] on span "guide" at bounding box center [290, 223] width 25 height 15
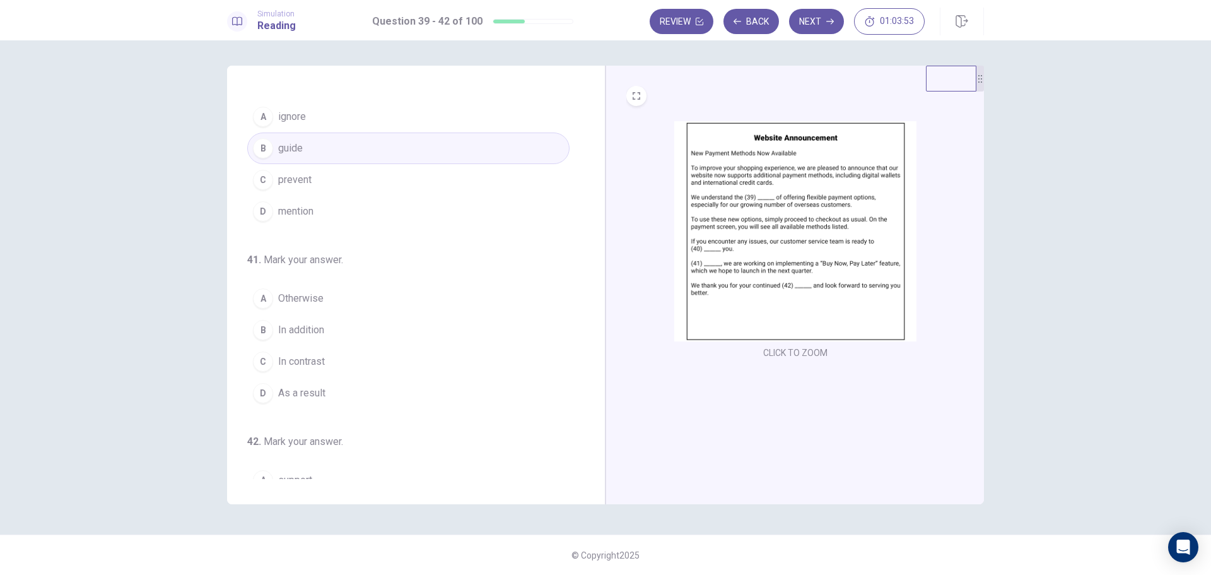
scroll to position [252, 0]
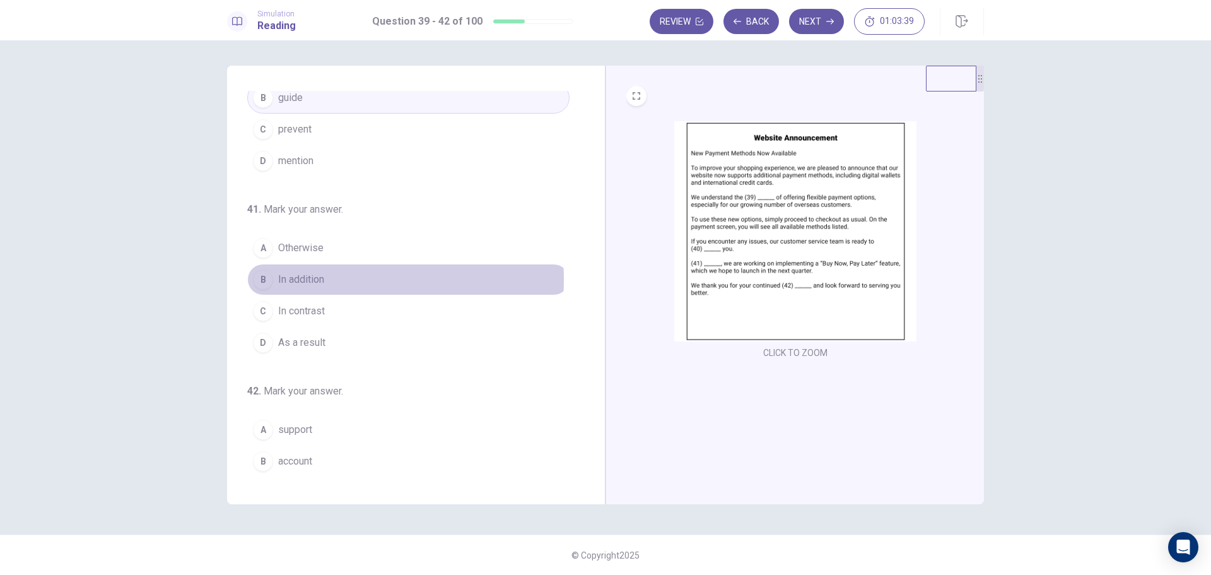
click at [310, 279] on span "In addition" at bounding box center [301, 279] width 46 height 15
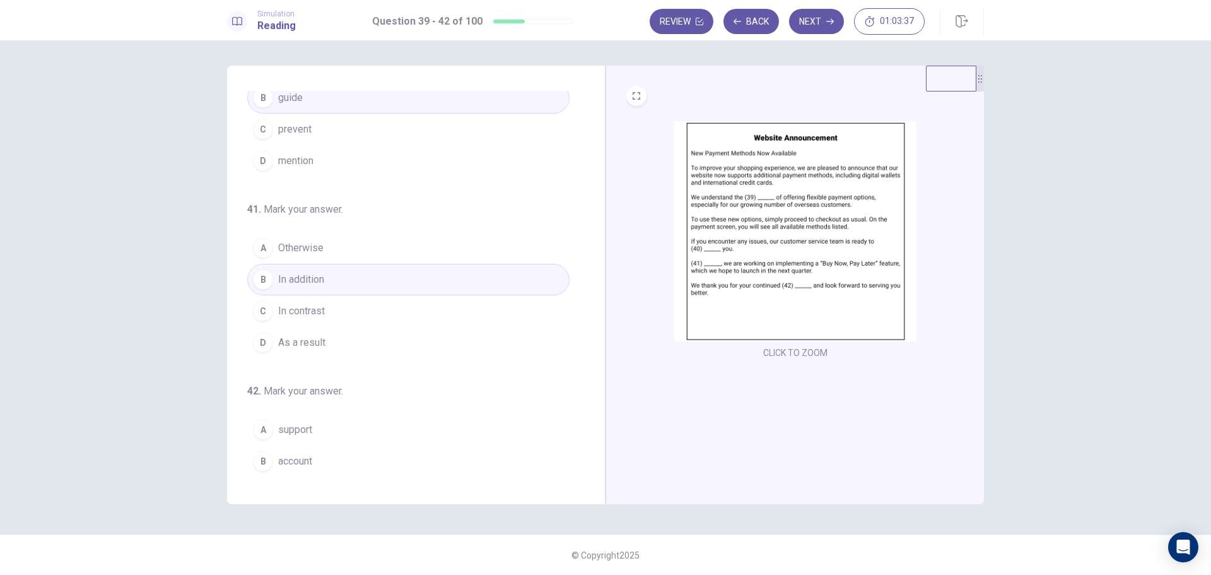
scroll to position [313, 0]
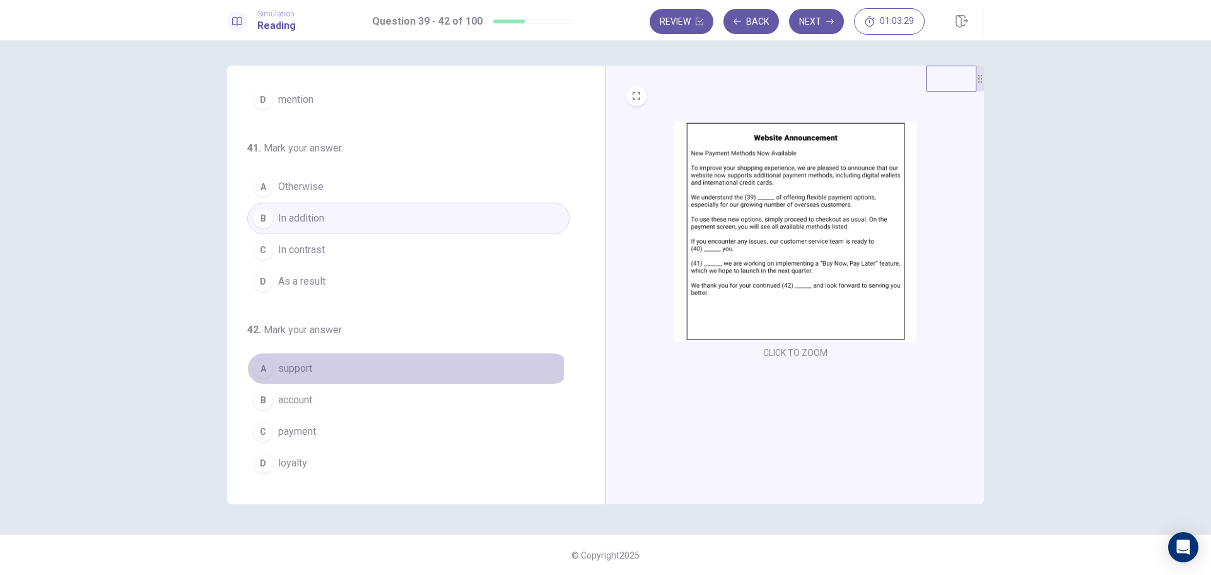
click at [295, 367] on span "support" at bounding box center [295, 368] width 34 height 15
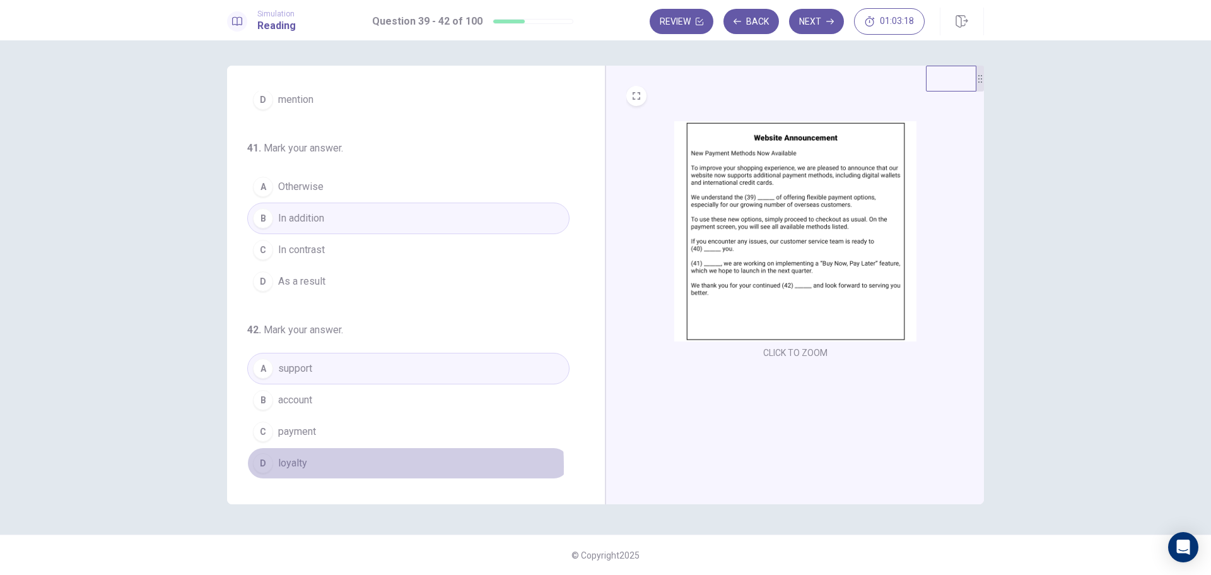
click at [292, 466] on span "loyalty" at bounding box center [292, 462] width 29 height 15
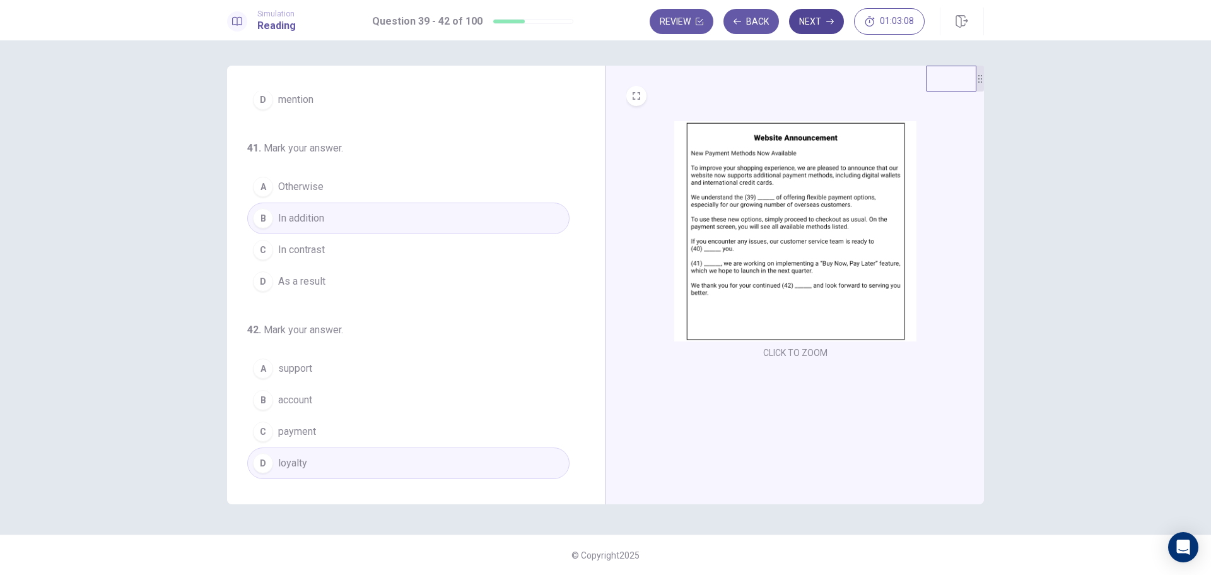
click at [817, 16] on button "Next" at bounding box center [816, 21] width 55 height 25
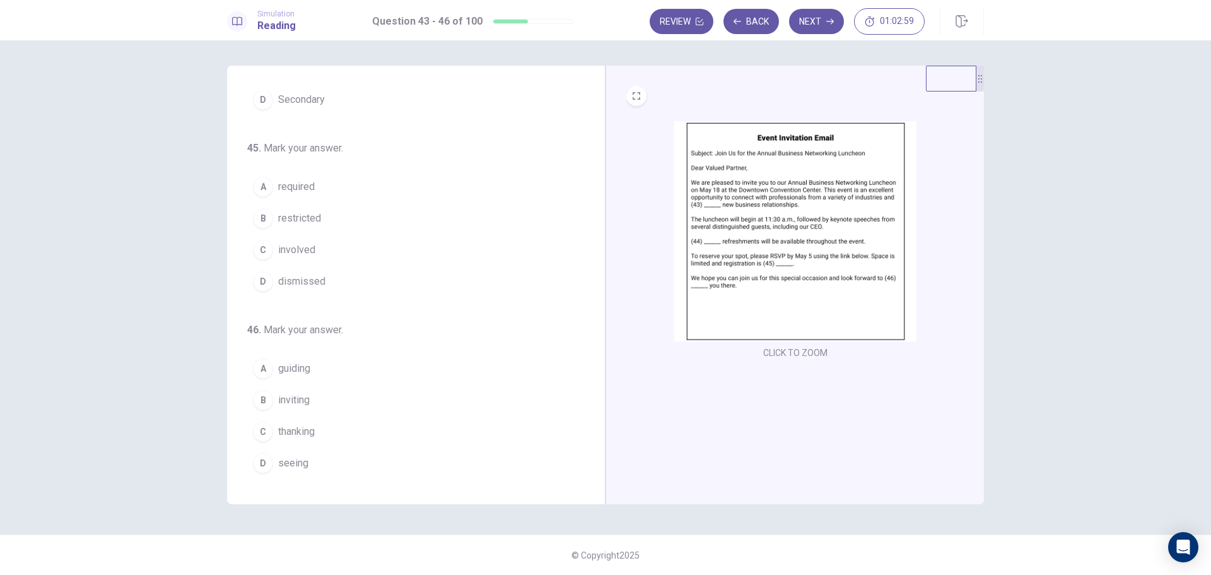
scroll to position [0, 0]
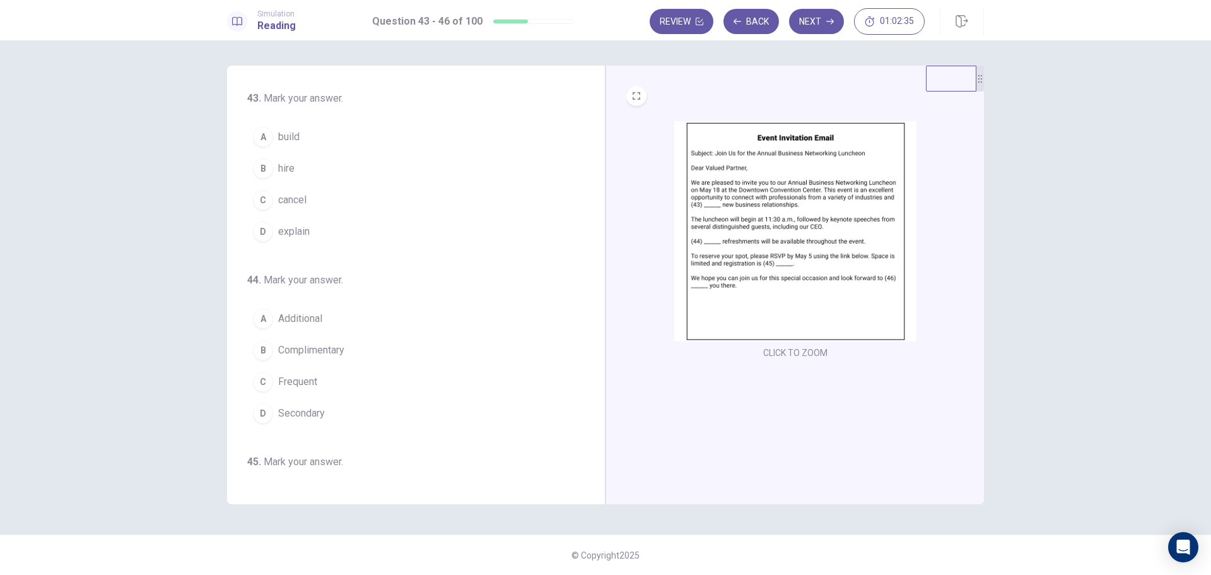
click at [290, 142] on span "build" at bounding box center [288, 136] width 21 height 15
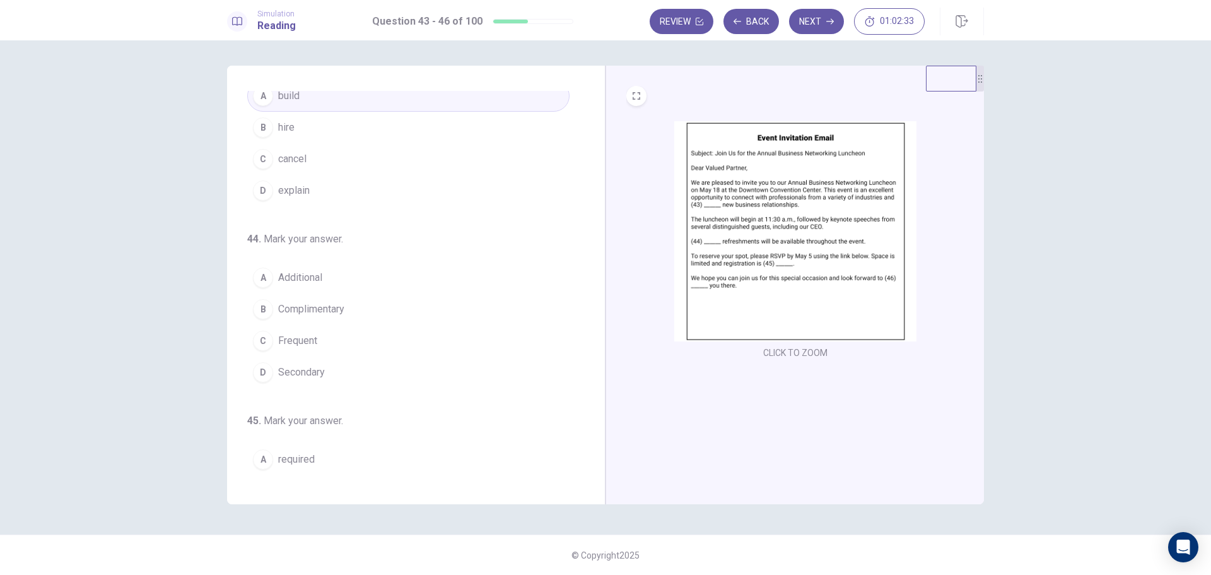
scroll to position [63, 0]
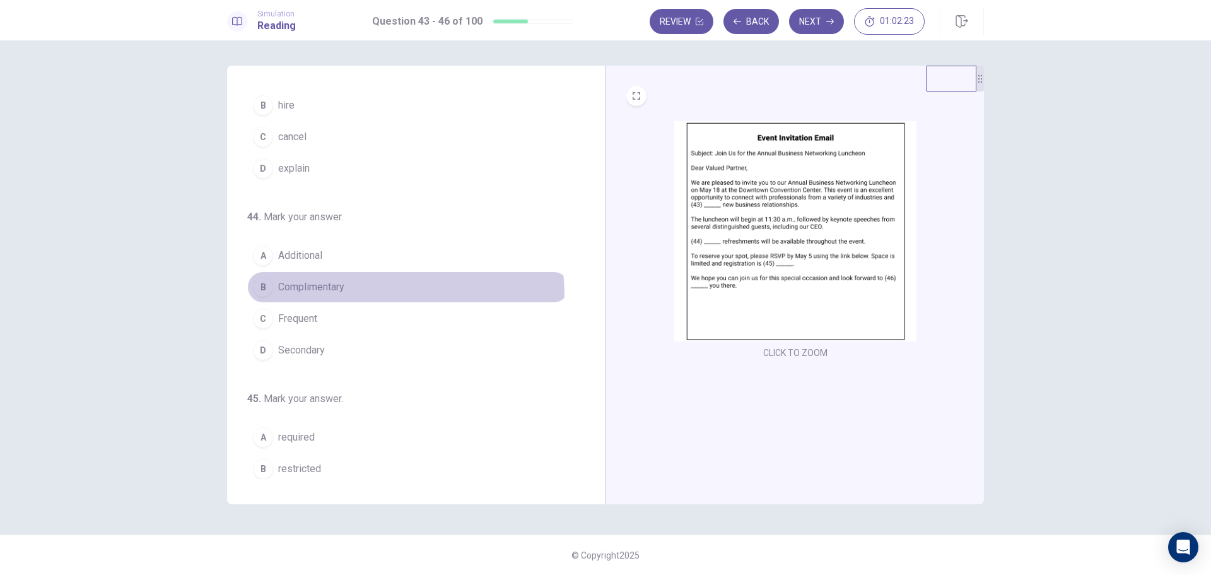
click at [311, 297] on button "B Complimentary" at bounding box center [408, 287] width 322 height 32
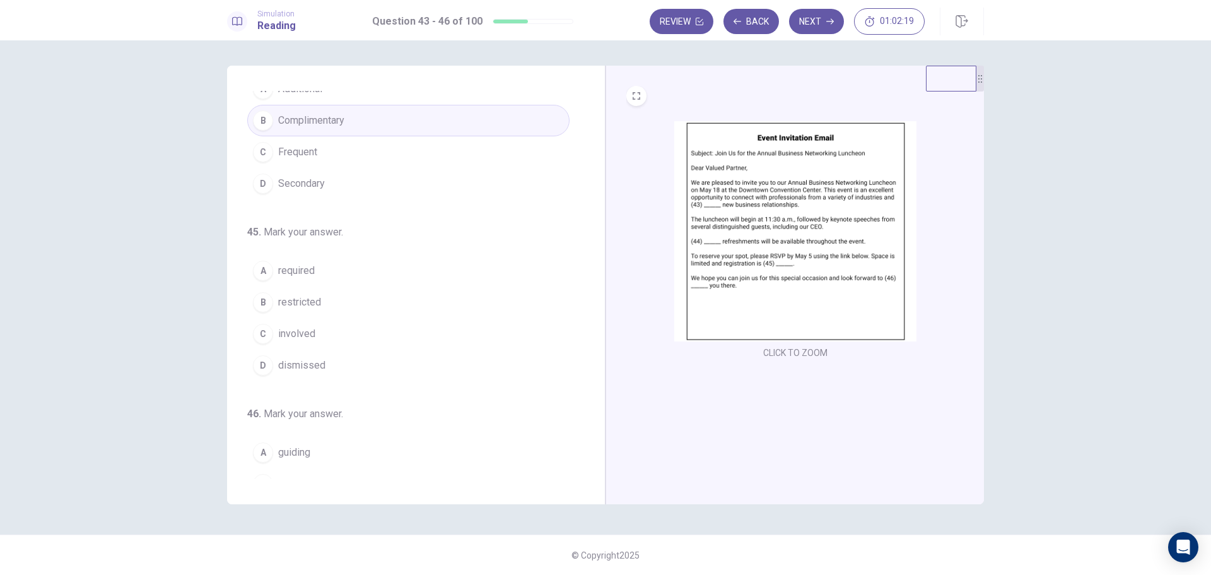
scroll to position [252, 0]
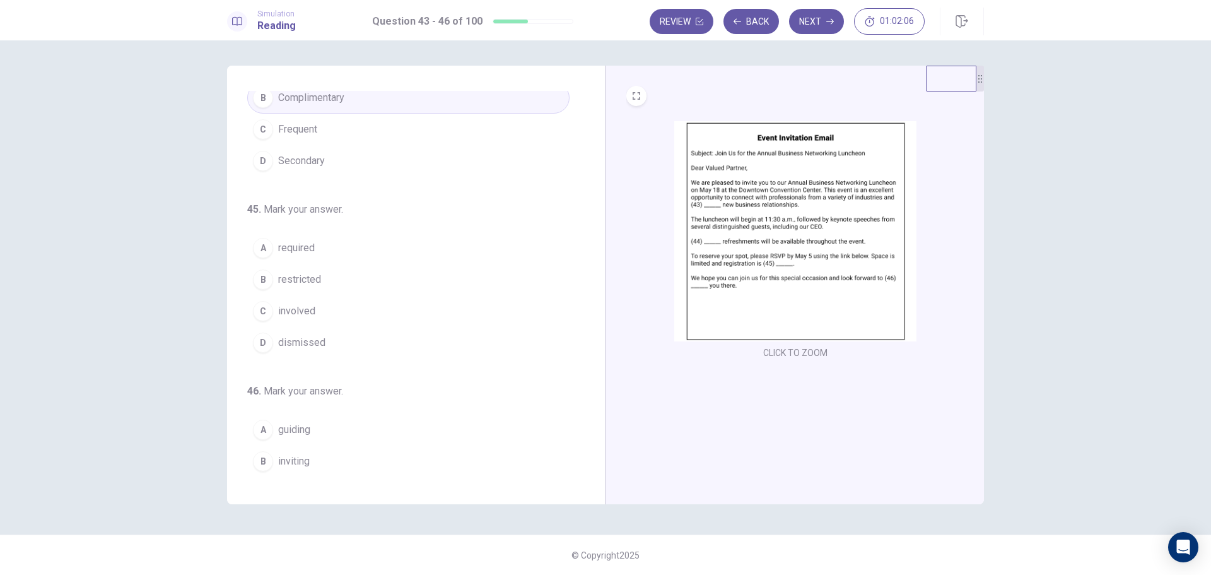
click at [308, 247] on span "required" at bounding box center [296, 247] width 37 height 15
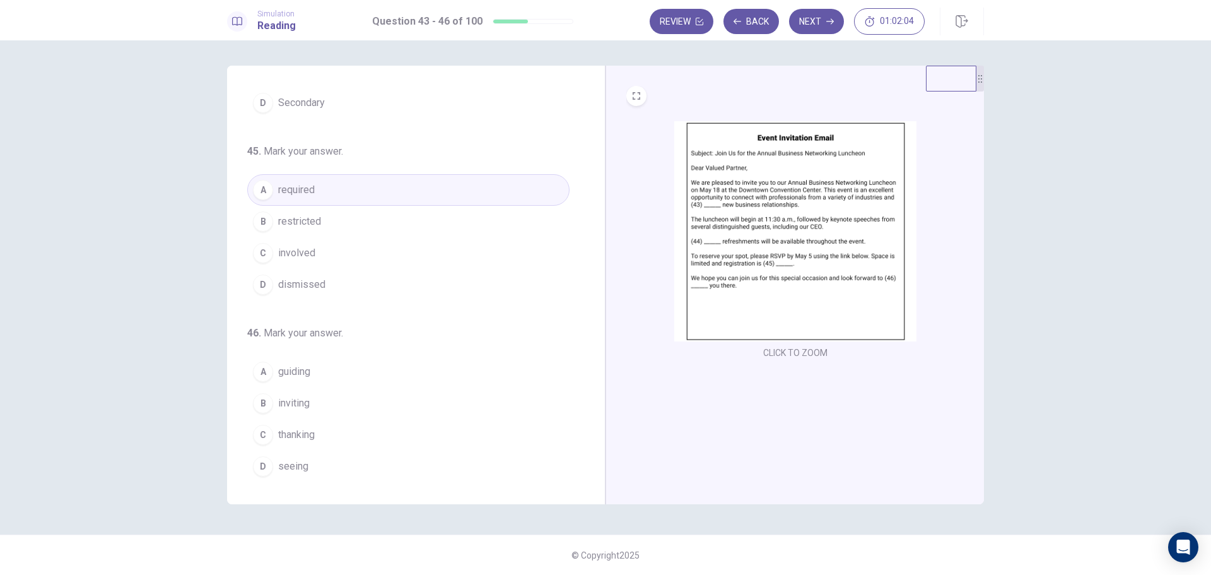
scroll to position [313, 0]
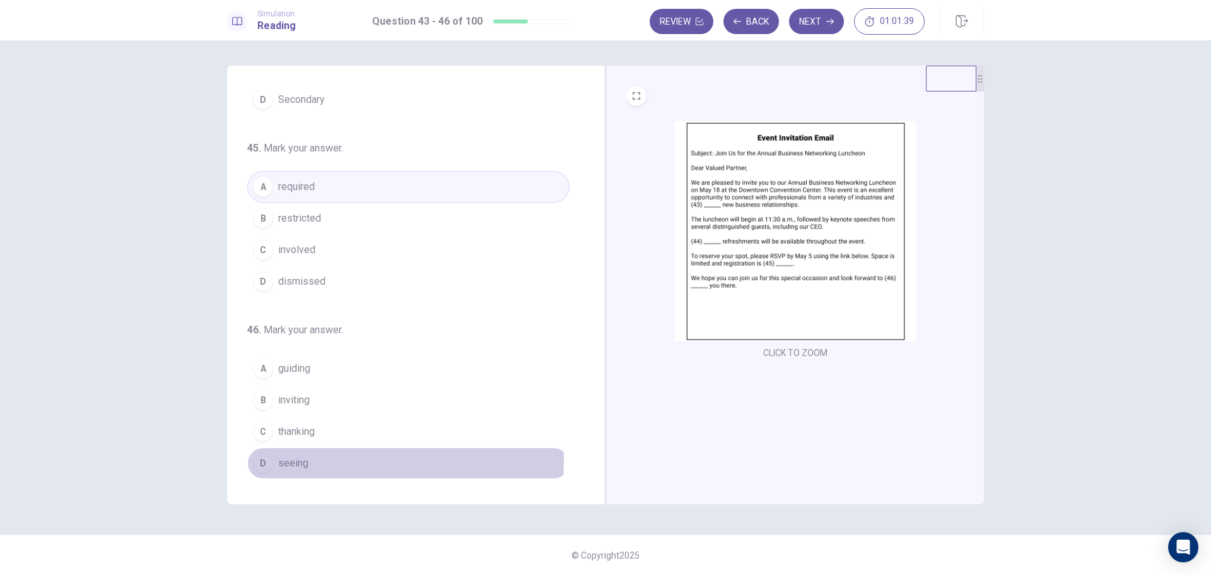
click at [296, 458] on span "seeing" at bounding box center [293, 462] width 30 height 15
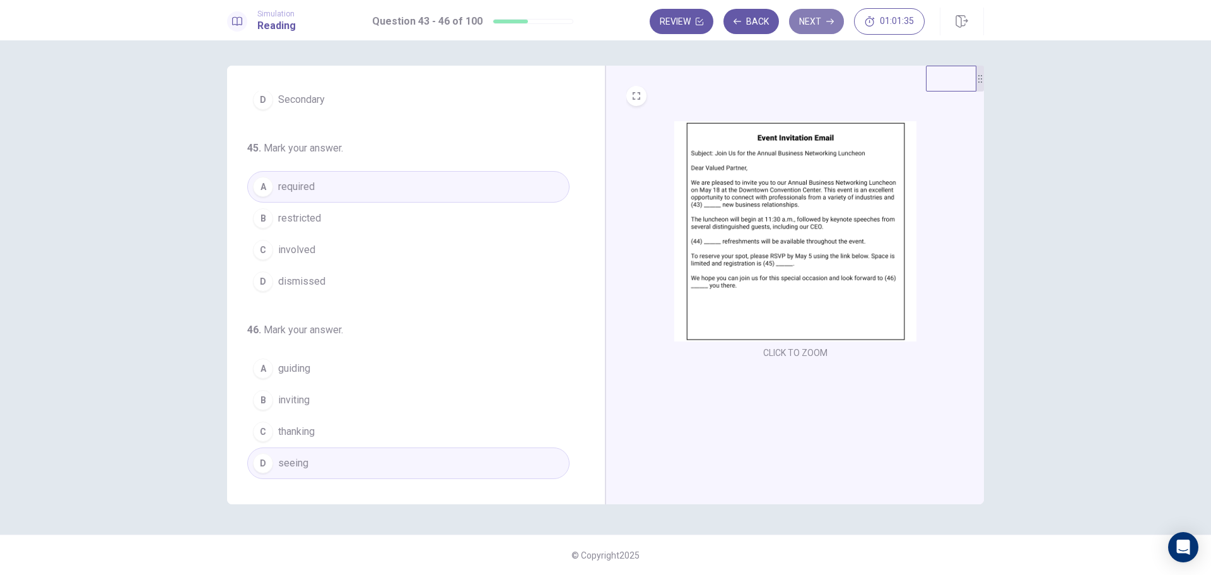
click at [817, 22] on button "Next" at bounding box center [816, 21] width 55 height 25
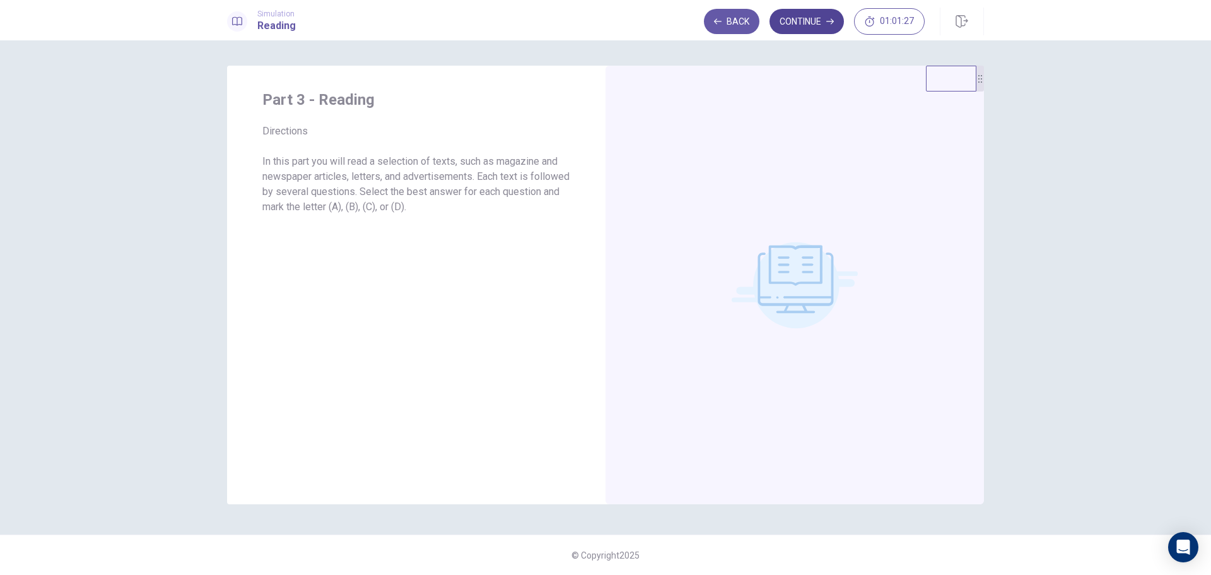
click at [810, 23] on button "Continue" at bounding box center [806, 21] width 74 height 25
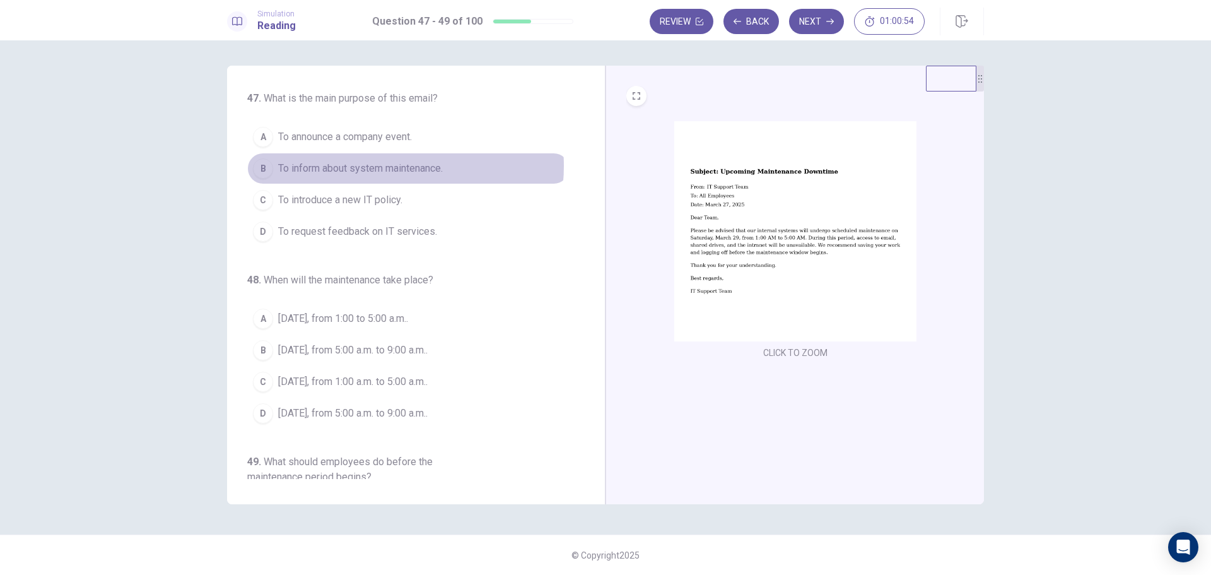
click at [383, 166] on span "To inform about system maintenance." at bounding box center [360, 168] width 165 height 15
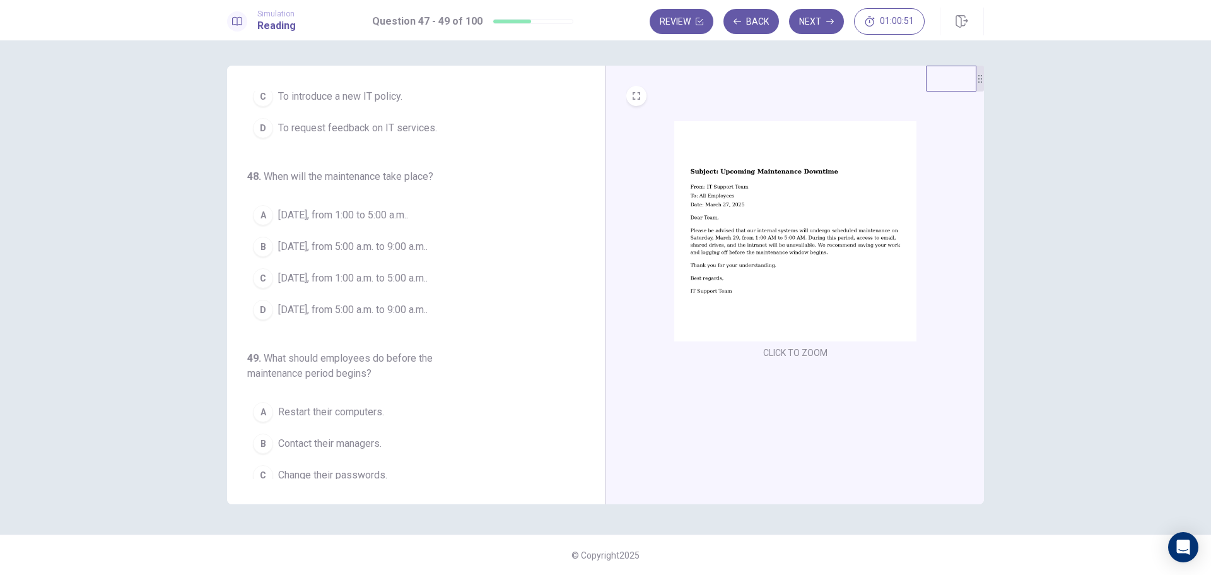
scroll to position [126, 0]
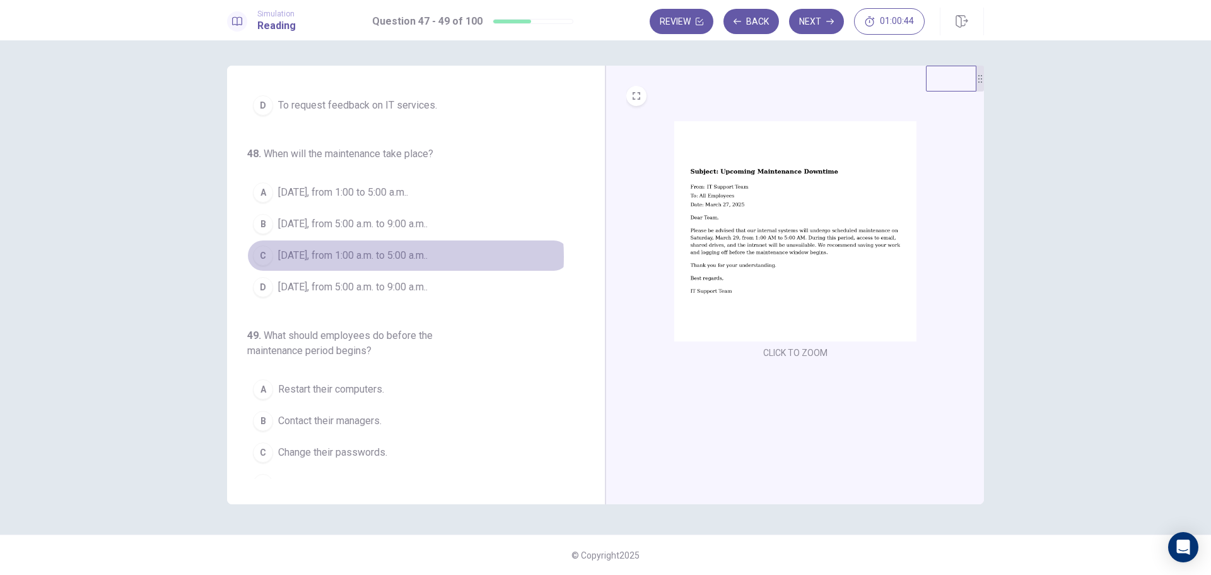
click at [370, 257] on span "[DATE], from 1:00 a.m. to 5:00 a.m.." at bounding box center [352, 255] width 149 height 15
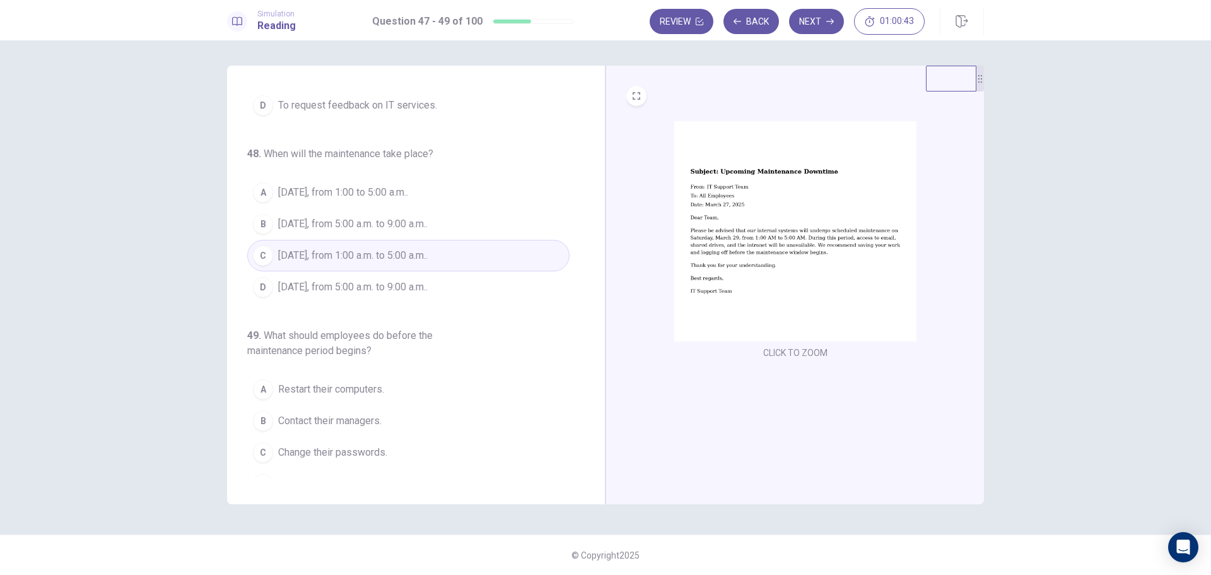
scroll to position [147, 0]
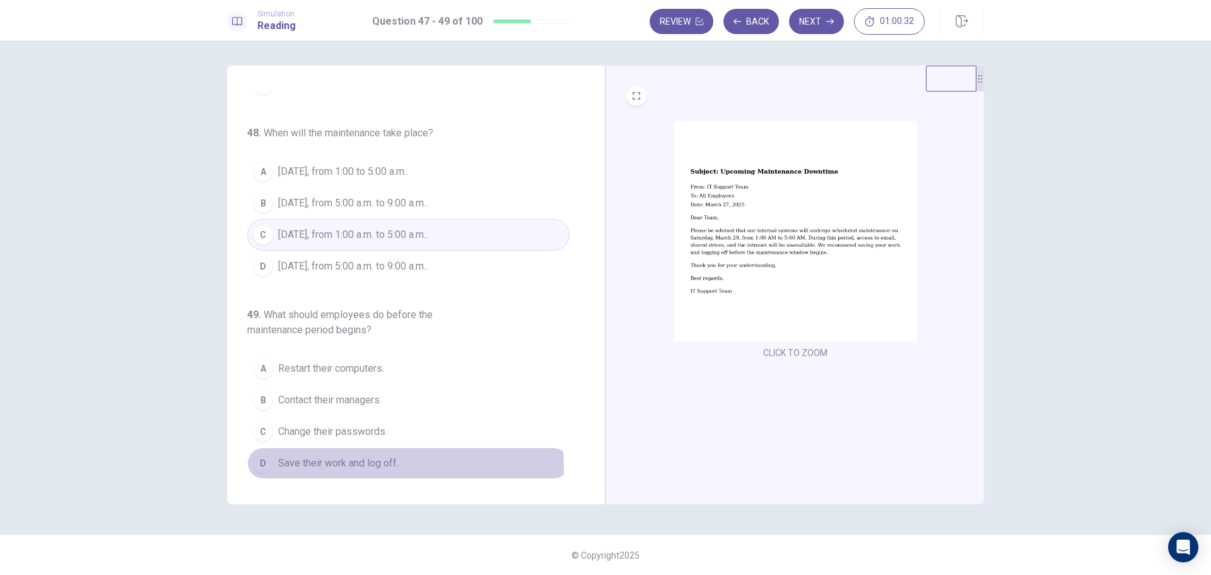
click at [318, 467] on span "Save their work and log off." at bounding box center [338, 462] width 120 height 15
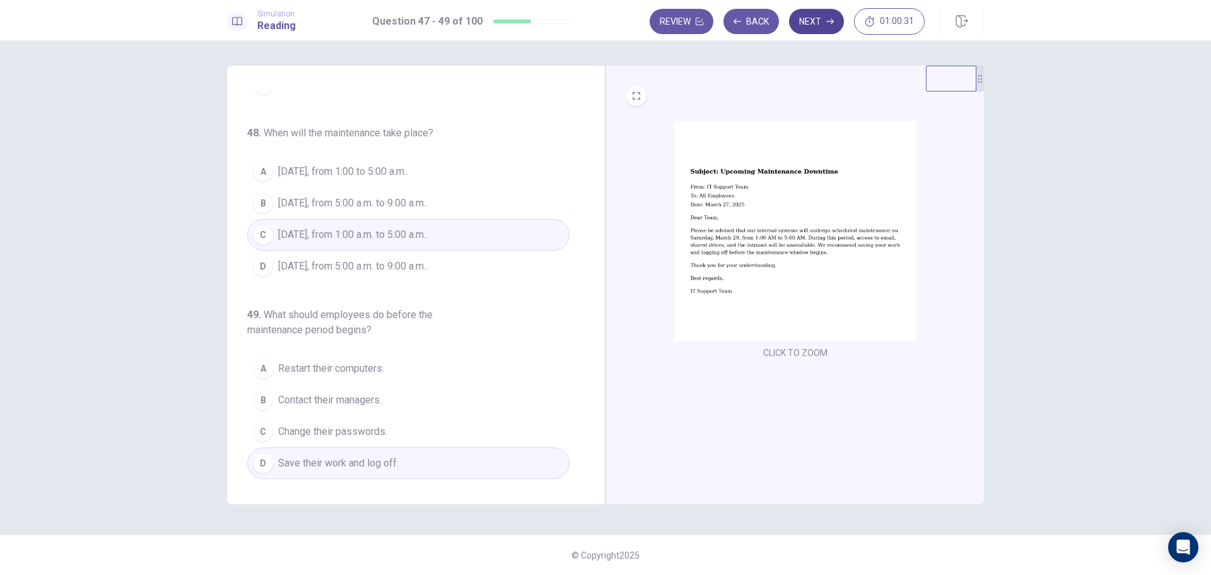
click at [818, 11] on button "Next" at bounding box center [816, 21] width 55 height 25
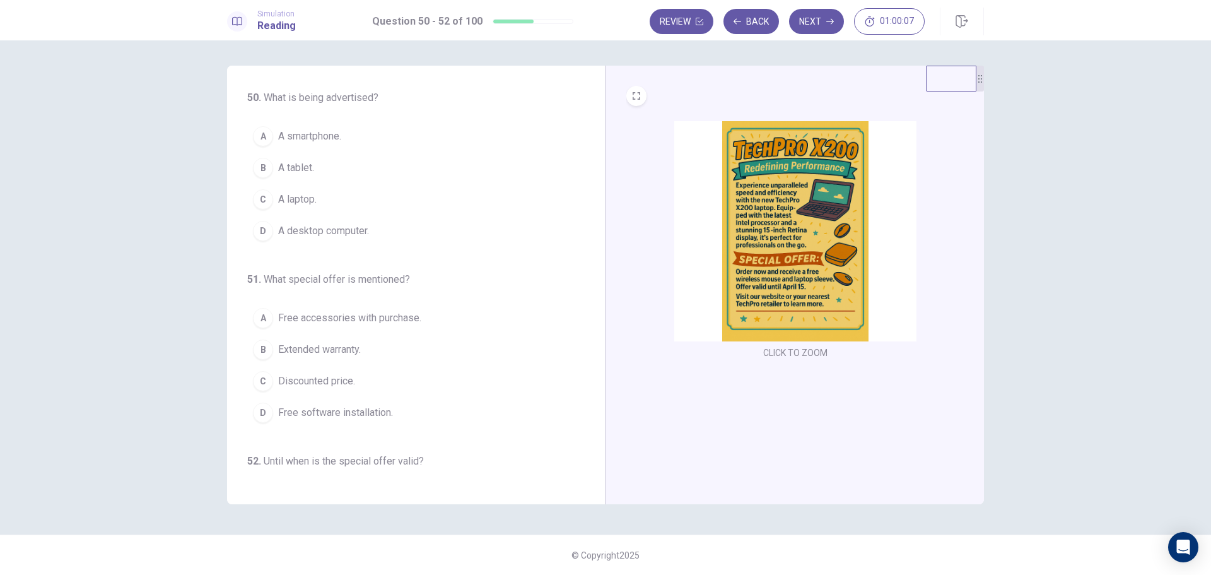
scroll to position [0, 0]
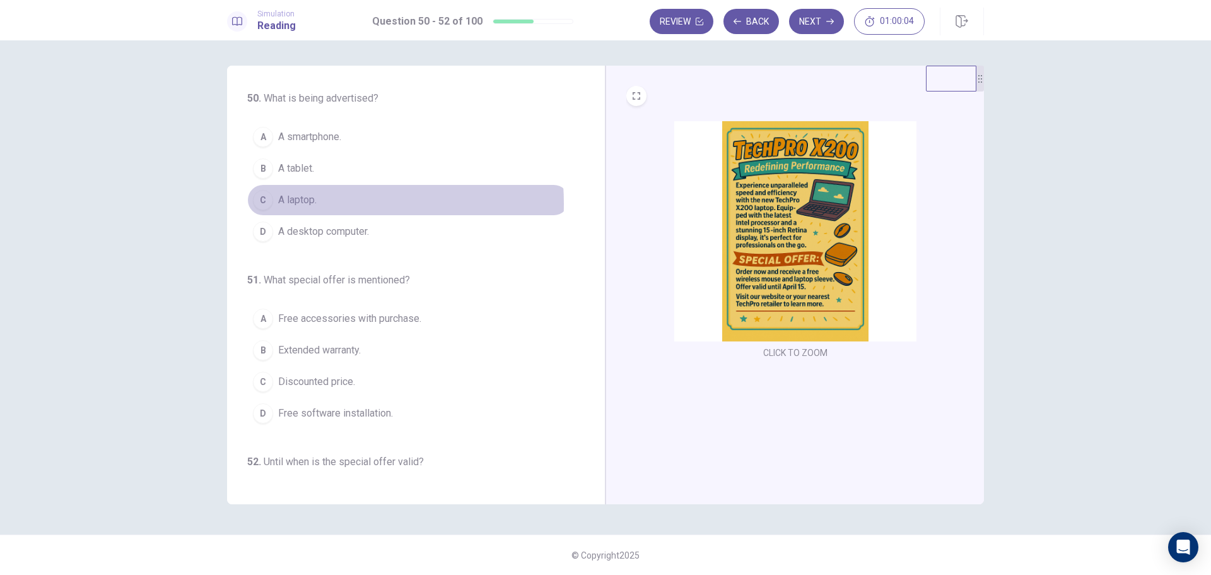
click at [298, 204] on span "A laptop." at bounding box center [297, 199] width 38 height 15
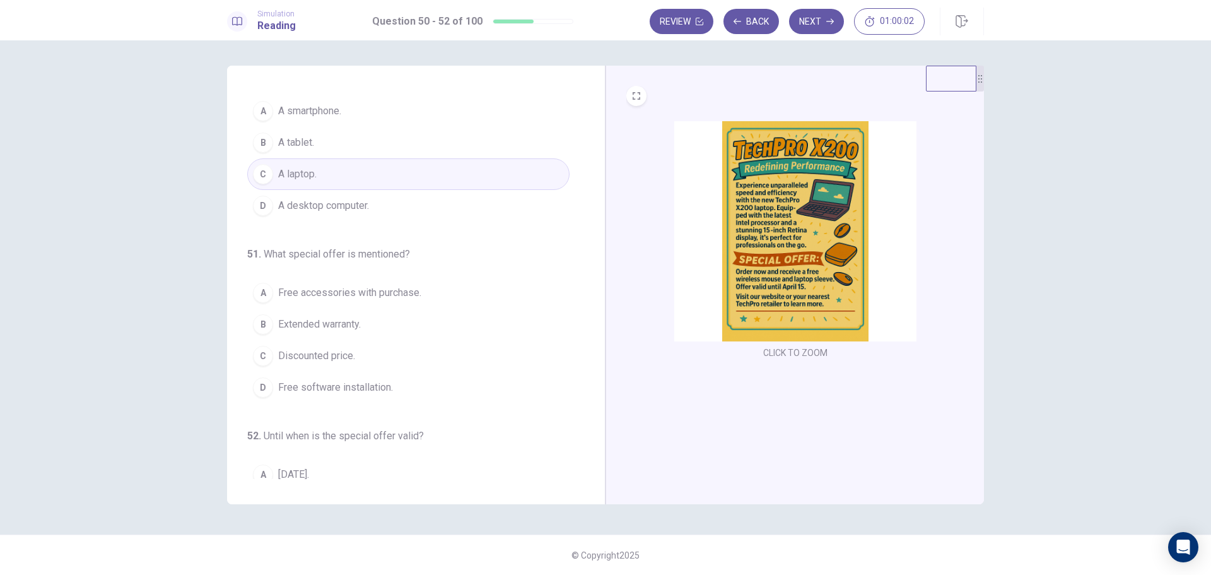
scroll to position [63, 0]
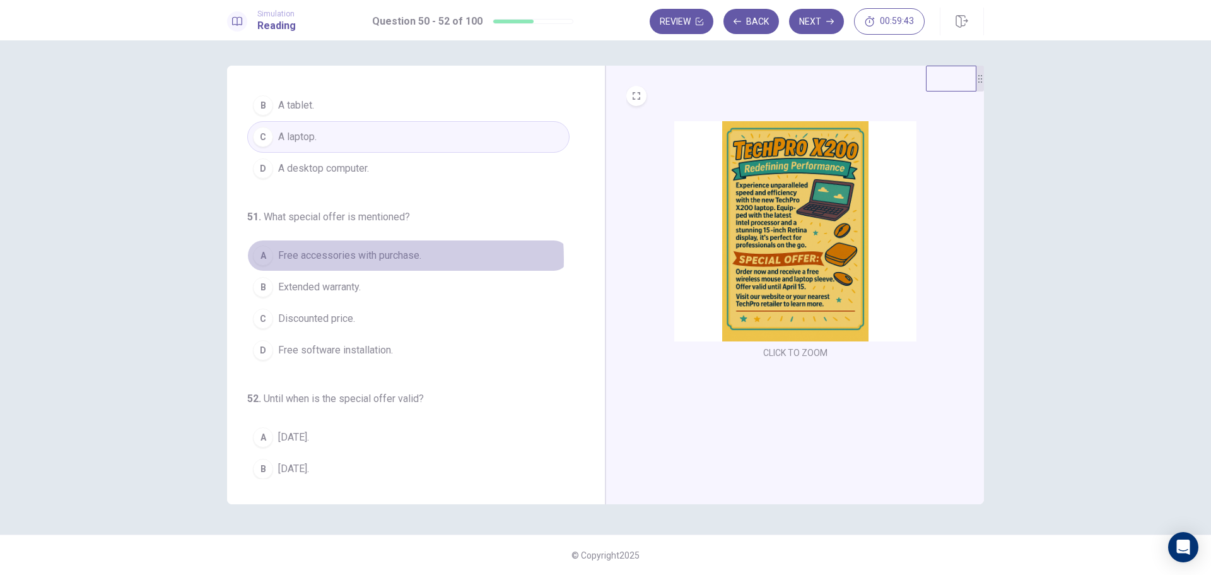
click at [337, 259] on span "Free accessories with purchase." at bounding box center [349, 255] width 143 height 15
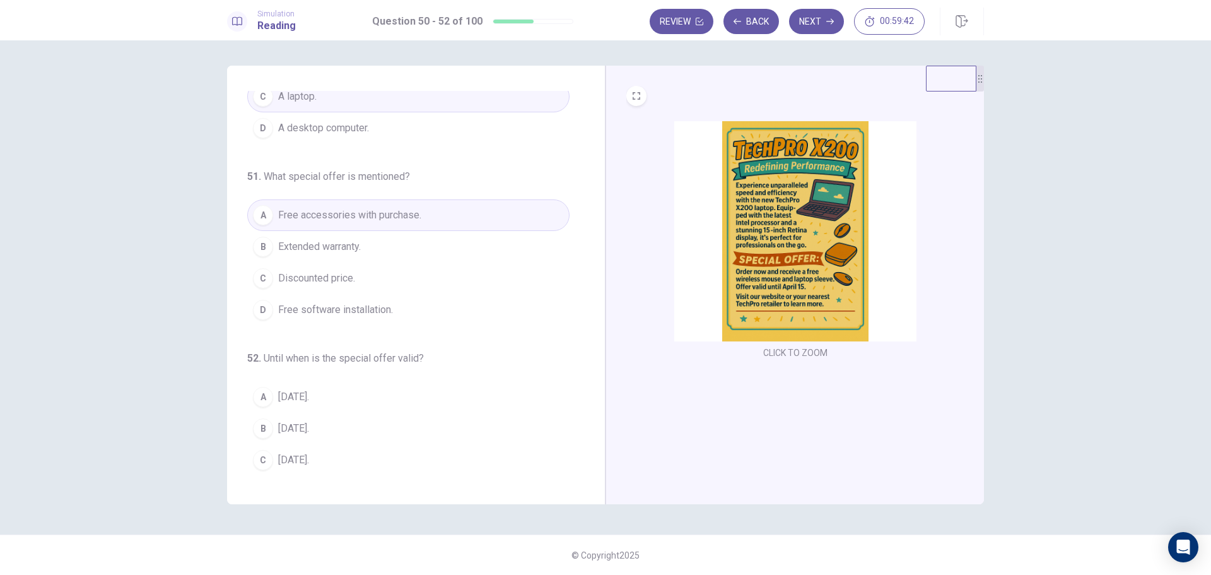
scroll to position [132, 0]
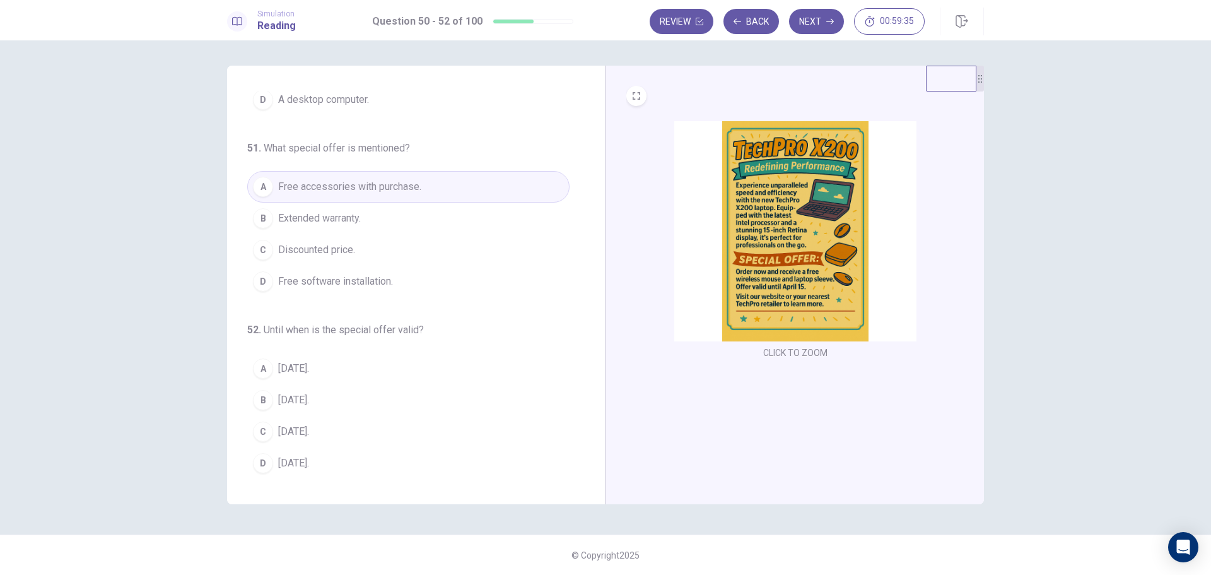
click at [297, 426] on span "[DATE]." at bounding box center [293, 431] width 31 height 15
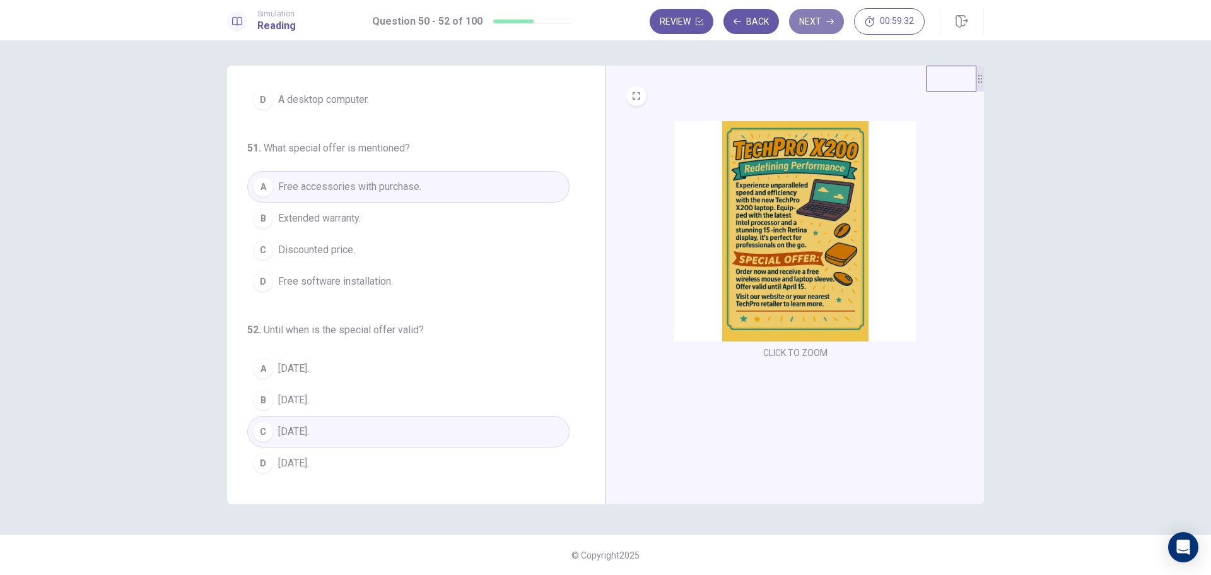
click at [822, 25] on button "Next" at bounding box center [816, 21] width 55 height 25
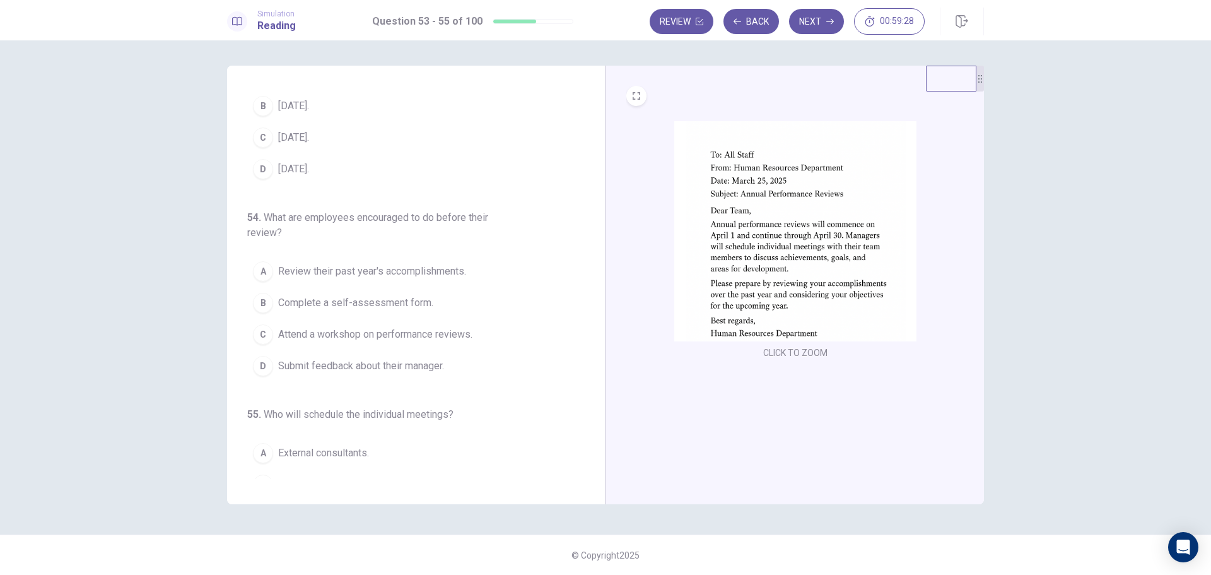
scroll to position [0, 0]
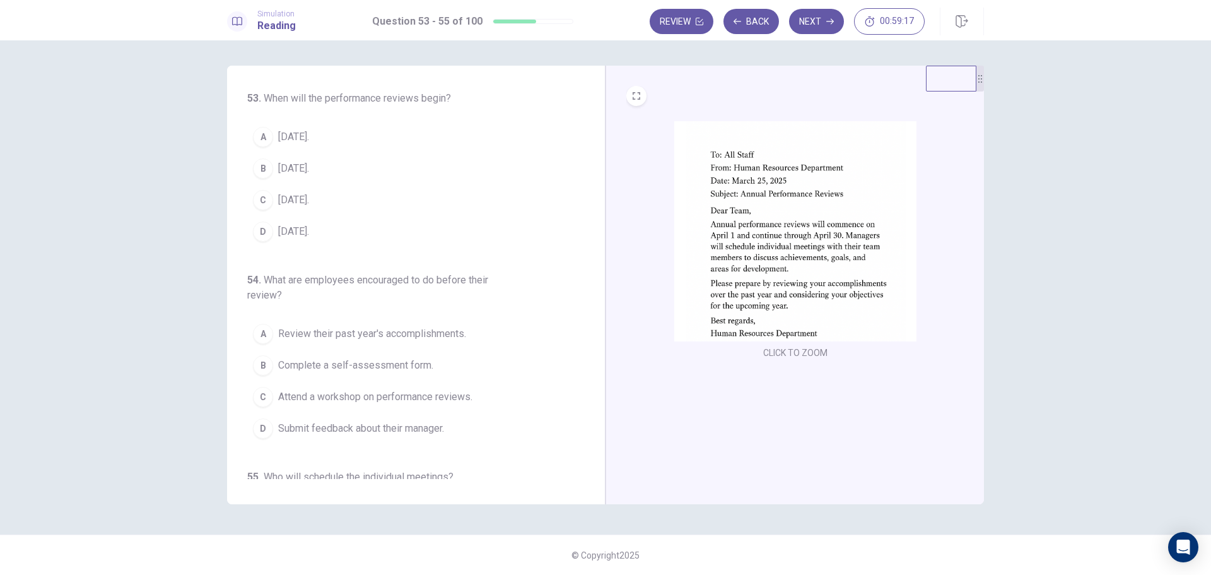
click at [297, 134] on span "[DATE]." at bounding box center [293, 136] width 31 height 15
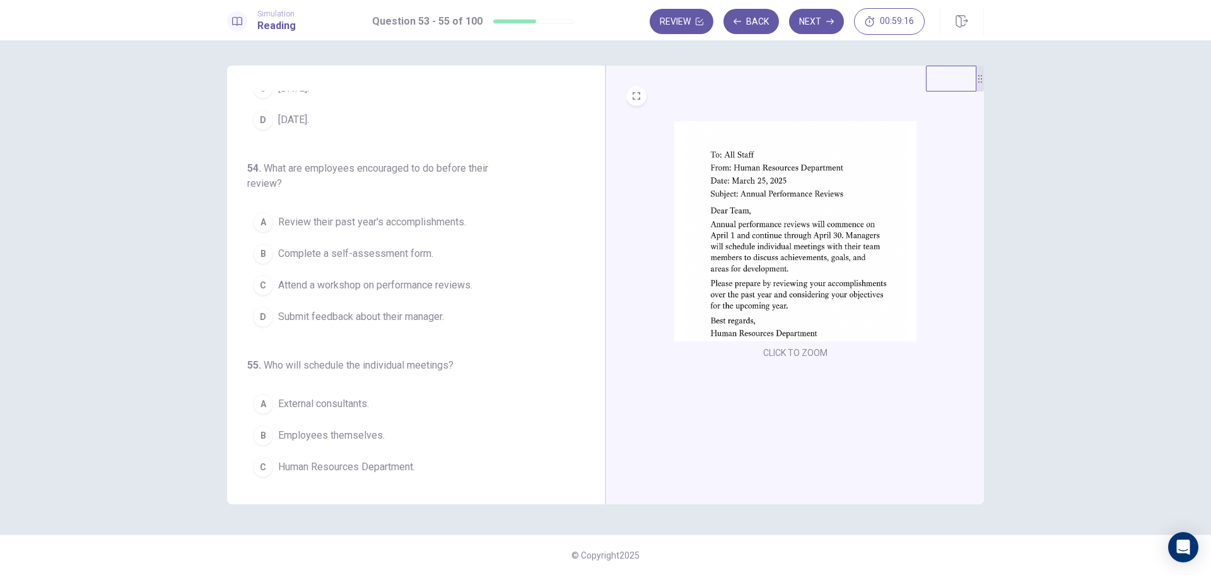
scroll to position [126, 0]
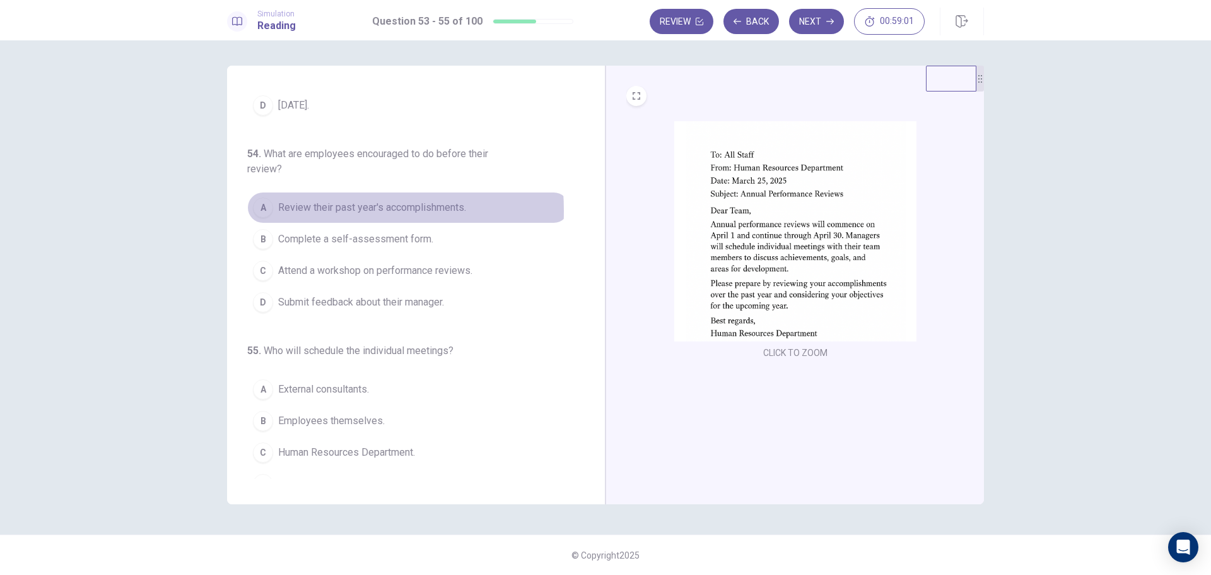
click at [301, 211] on span "Review their past year's accomplishments." at bounding box center [372, 207] width 188 height 15
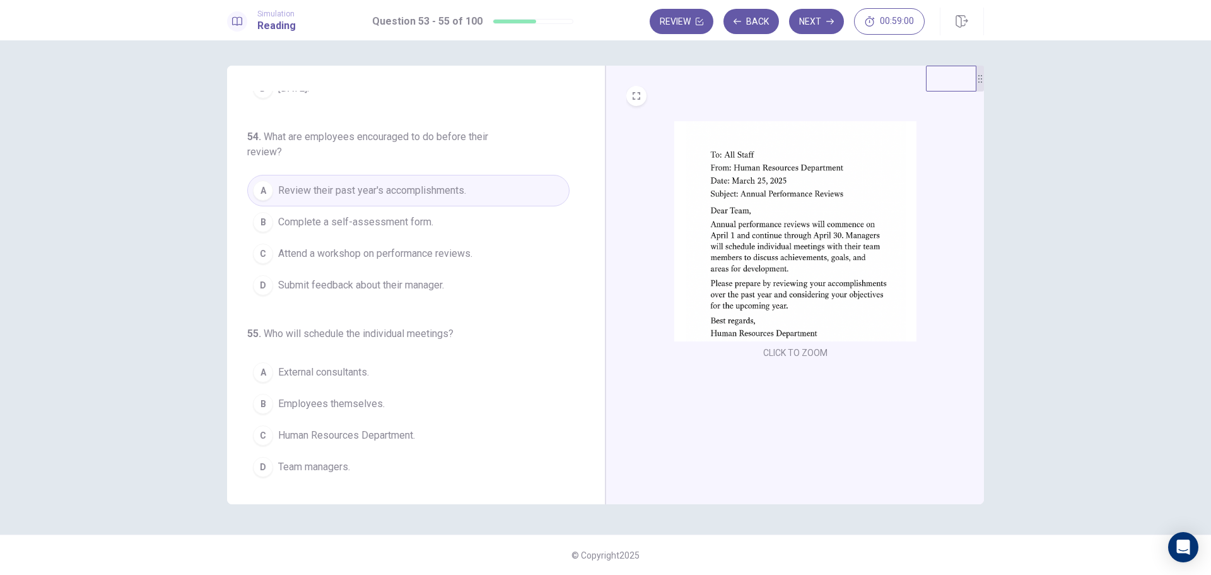
scroll to position [147, 0]
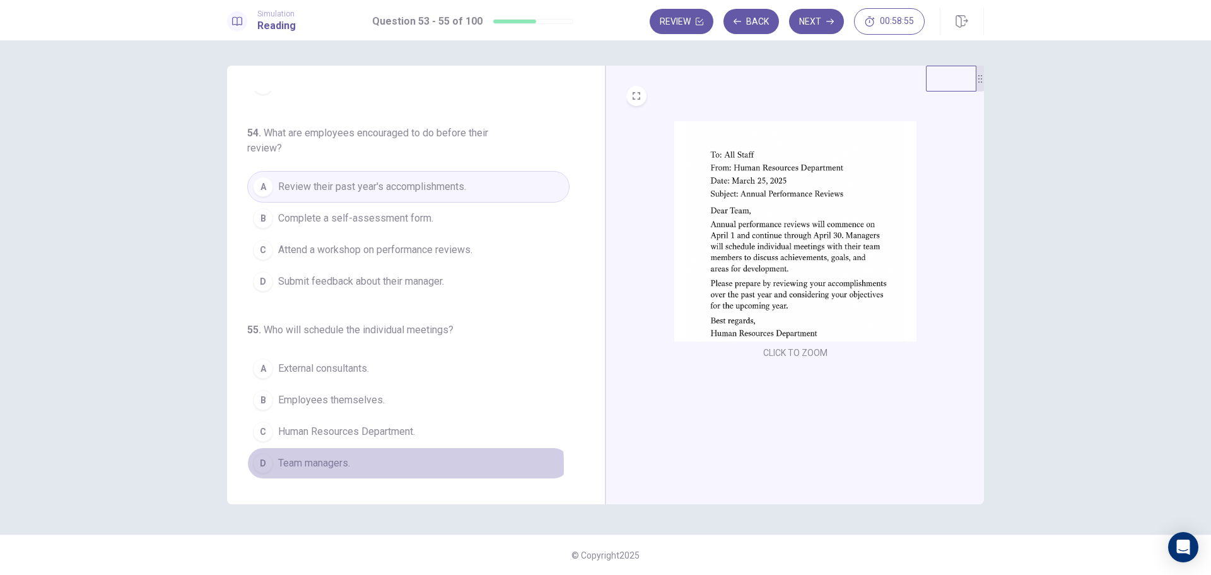
click at [308, 465] on span "Team managers." at bounding box center [314, 462] width 72 height 15
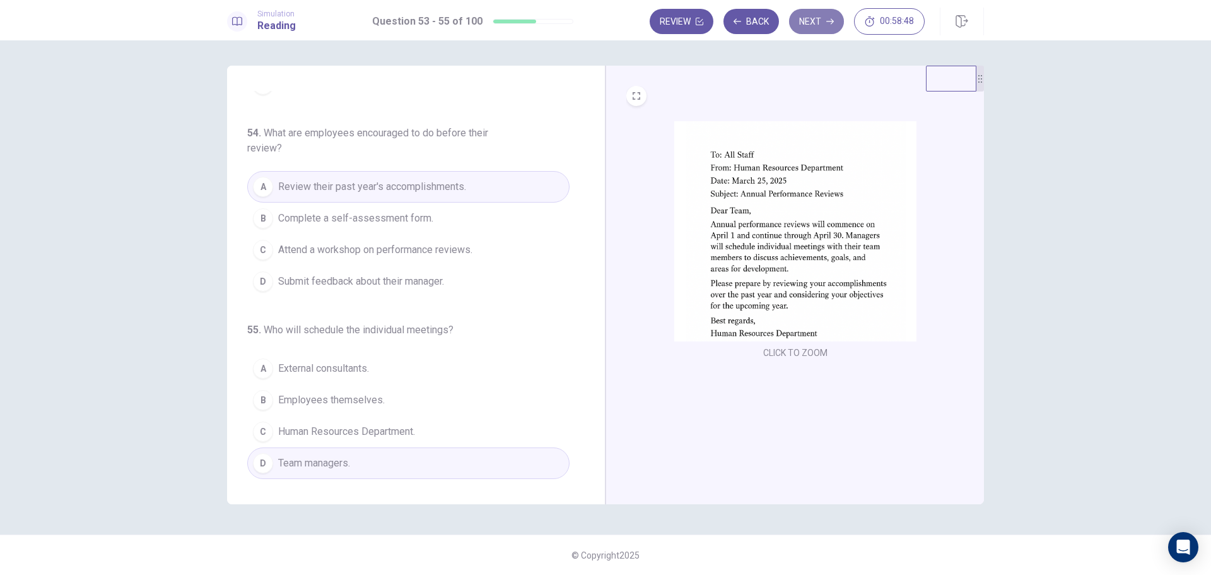
click at [815, 18] on button "Next" at bounding box center [816, 21] width 55 height 25
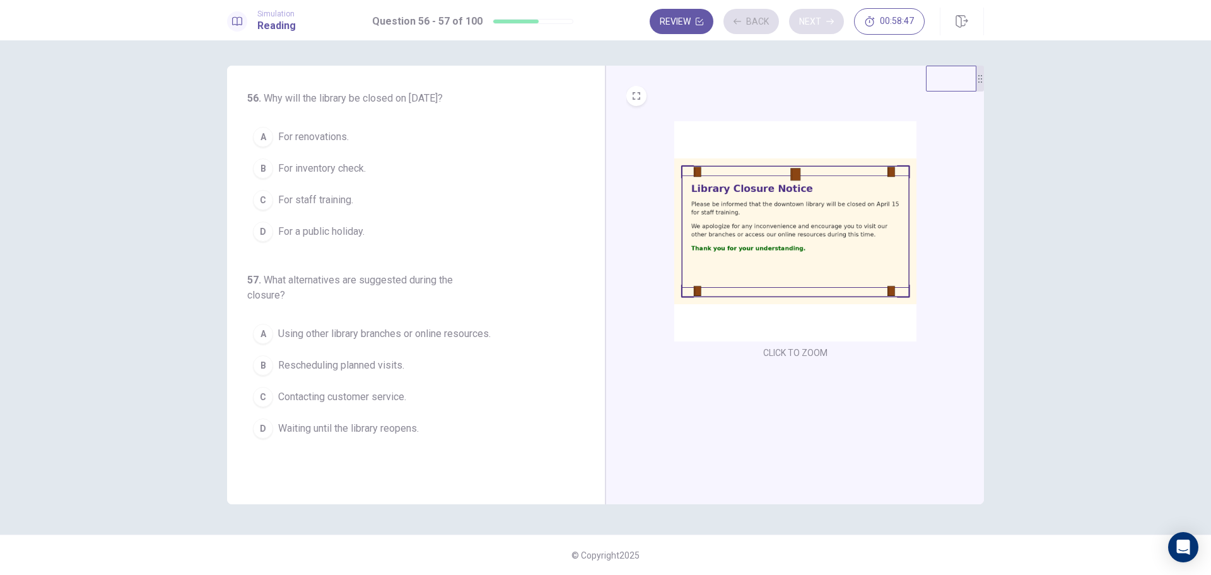
scroll to position [0, 0]
click at [321, 201] on span "For staff training." at bounding box center [315, 199] width 75 height 15
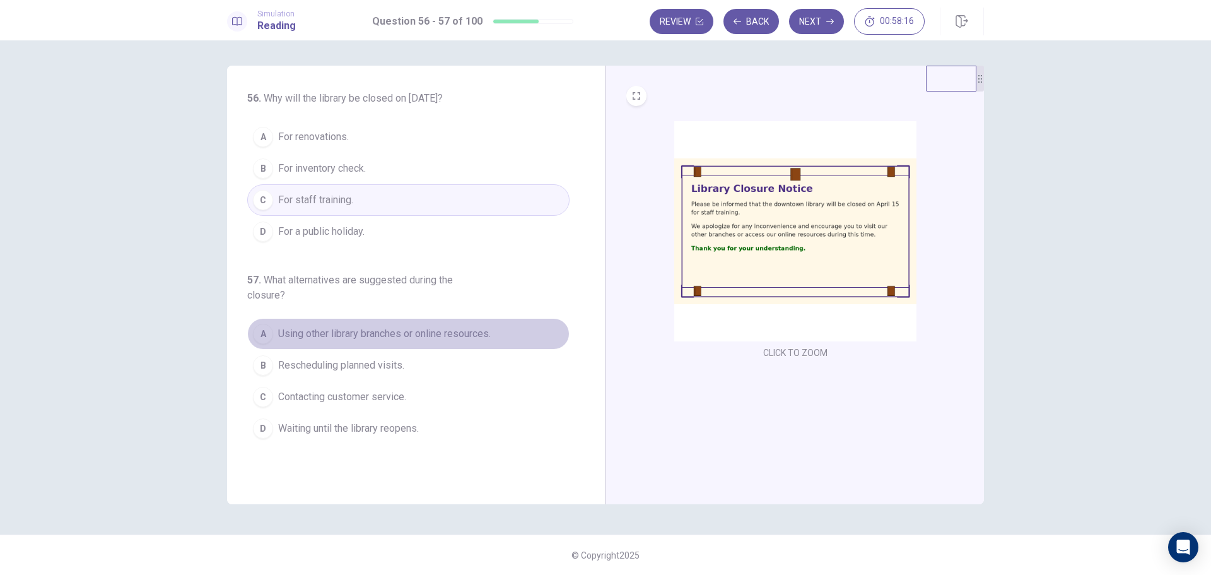
click at [315, 334] on span "Using other library branches or online resources." at bounding box center [384, 333] width 213 height 15
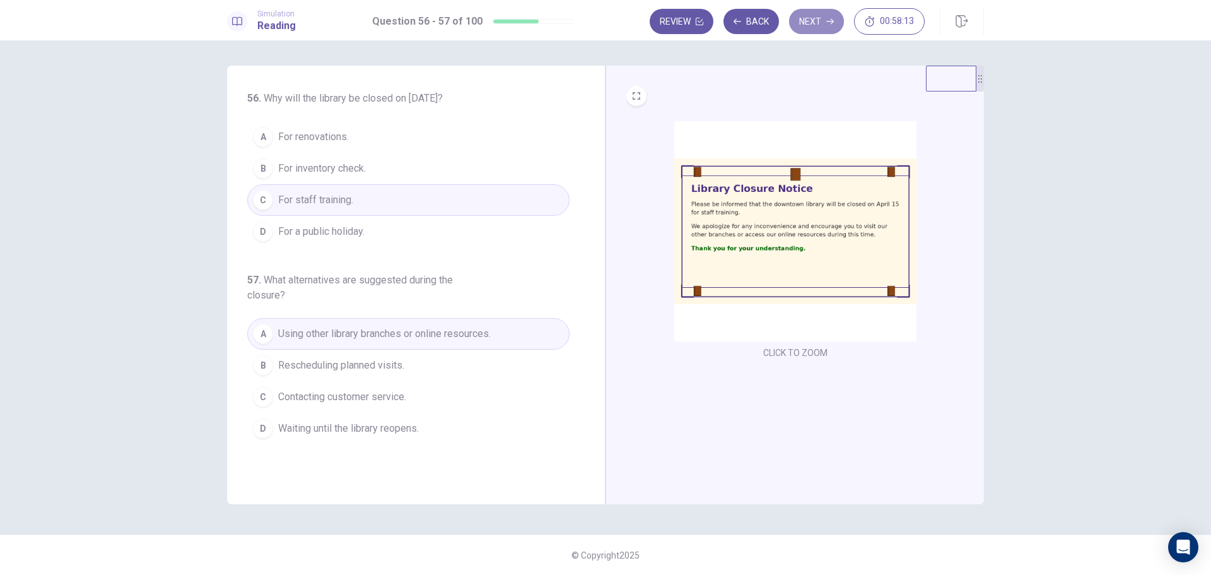
click at [822, 25] on button "Next" at bounding box center [816, 21] width 55 height 25
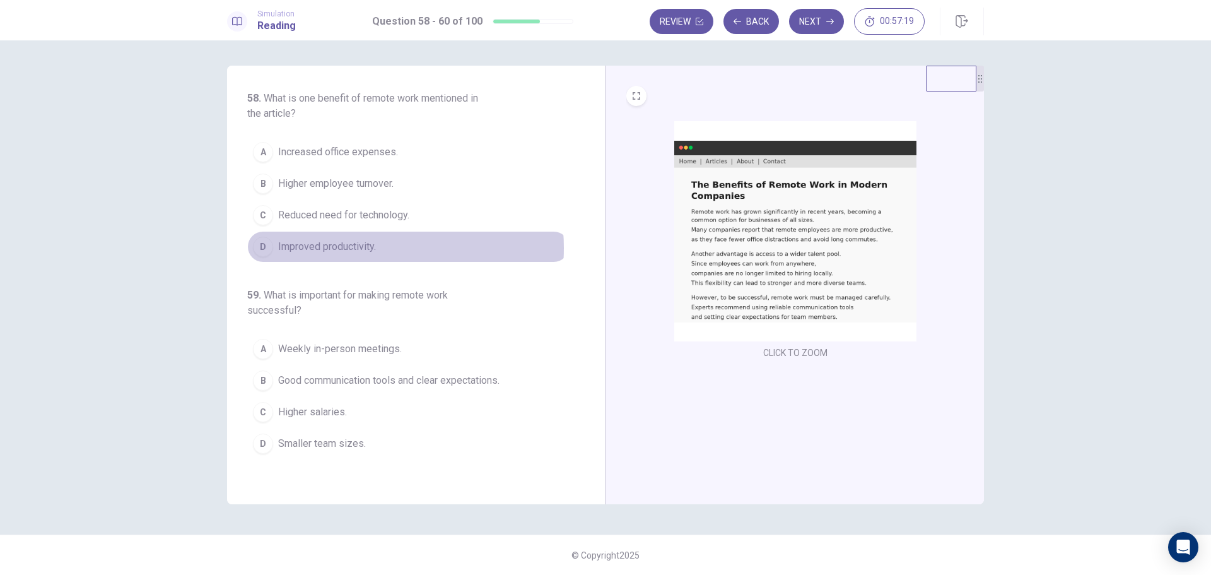
click at [359, 249] on span "Improved productivity." at bounding box center [327, 246] width 98 height 15
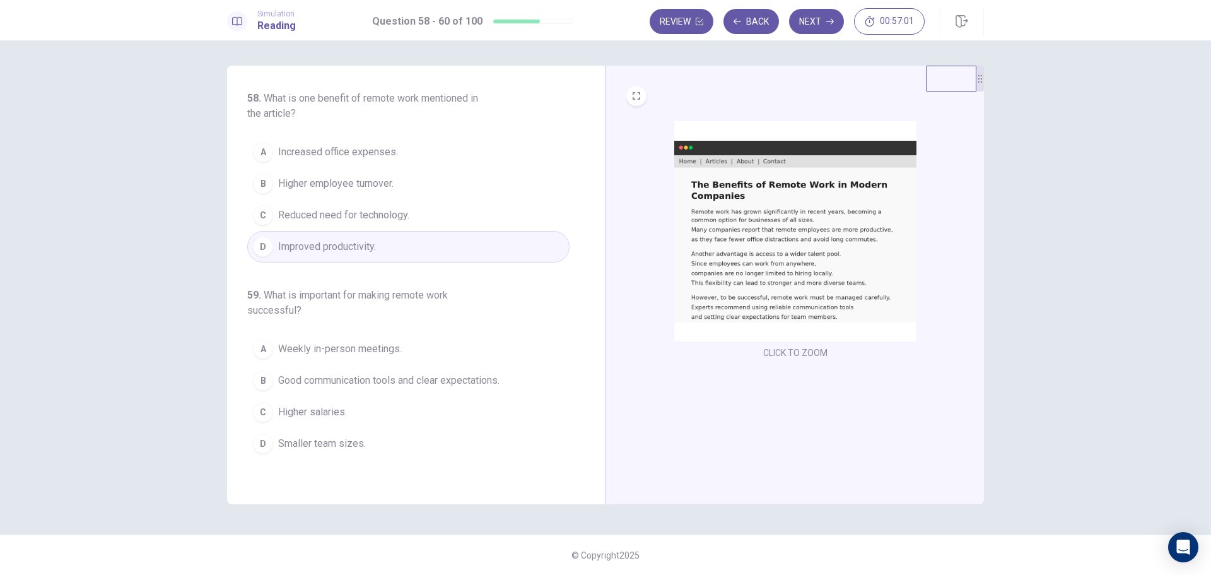
scroll to position [63, 0]
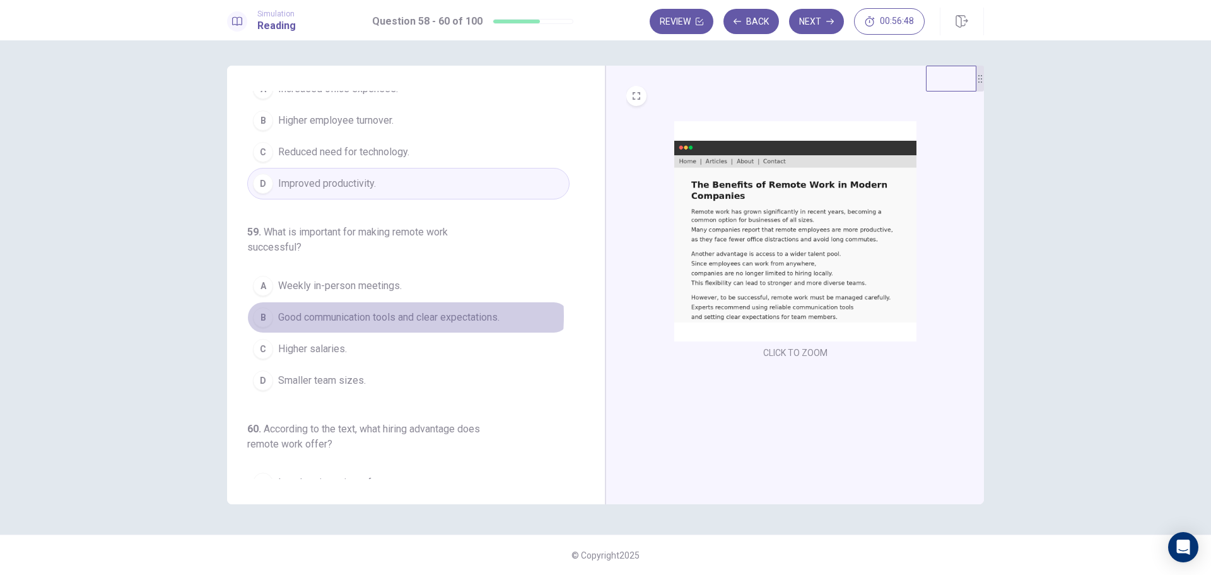
click at [363, 315] on span "Good communication tools and clear expectations." at bounding box center [388, 317] width 221 height 15
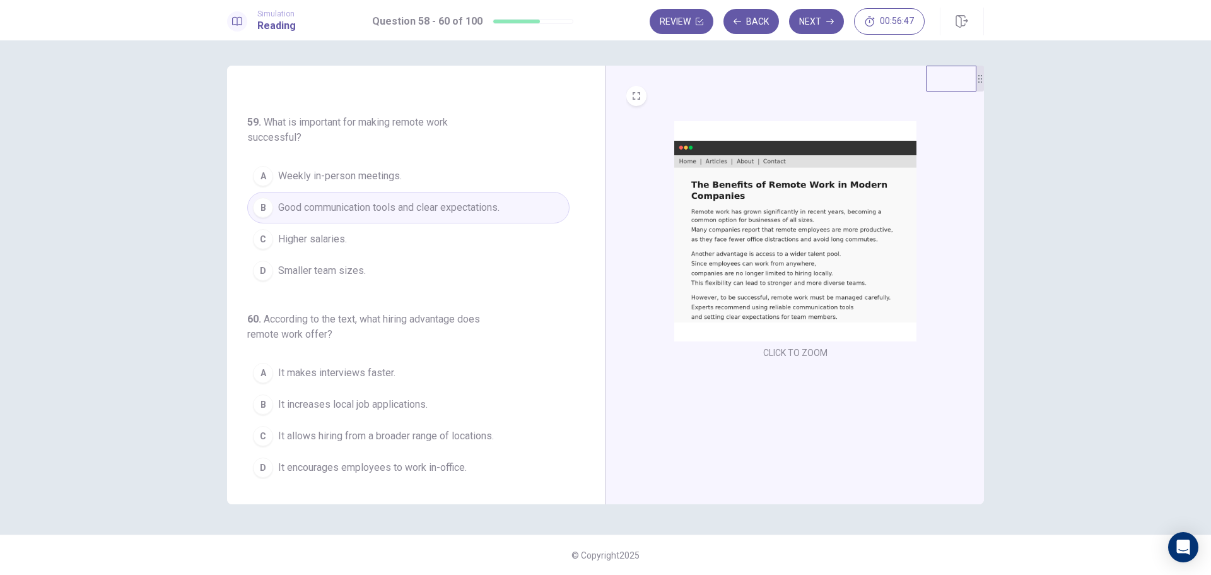
scroll to position [177, 0]
click at [330, 430] on span "It allows hiring from a broader range of locations." at bounding box center [386, 431] width 216 height 15
click at [815, 22] on button "Next" at bounding box center [816, 21] width 55 height 25
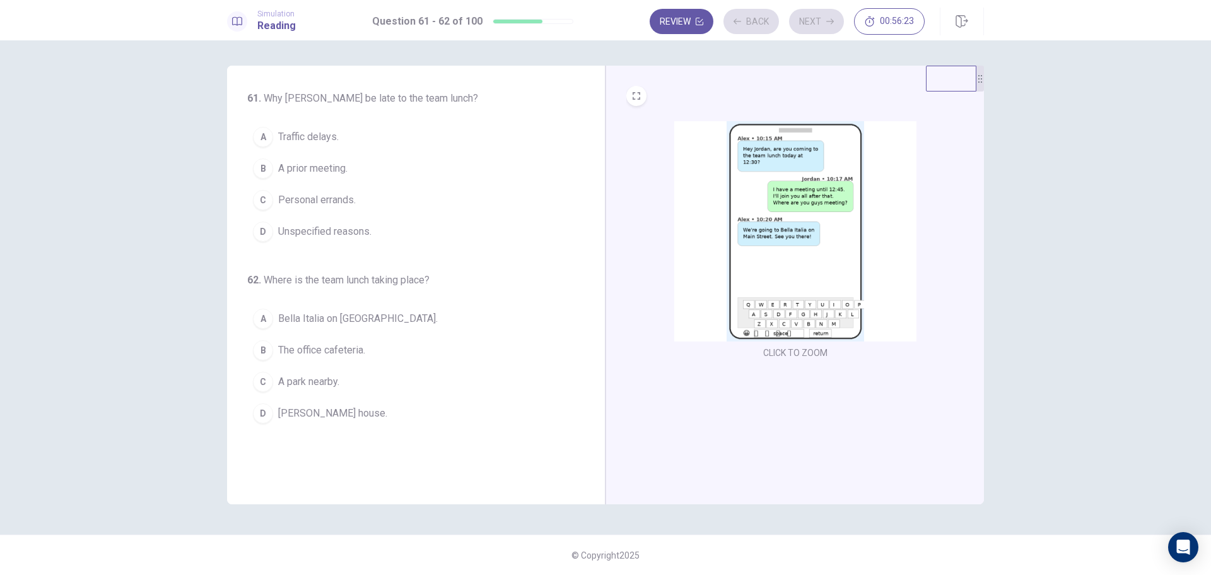
scroll to position [0, 0]
click at [320, 171] on span "A prior meeting." at bounding box center [312, 168] width 69 height 15
click at [330, 318] on span "Bella Italia on [GEOGRAPHIC_DATA]." at bounding box center [358, 318] width 160 height 15
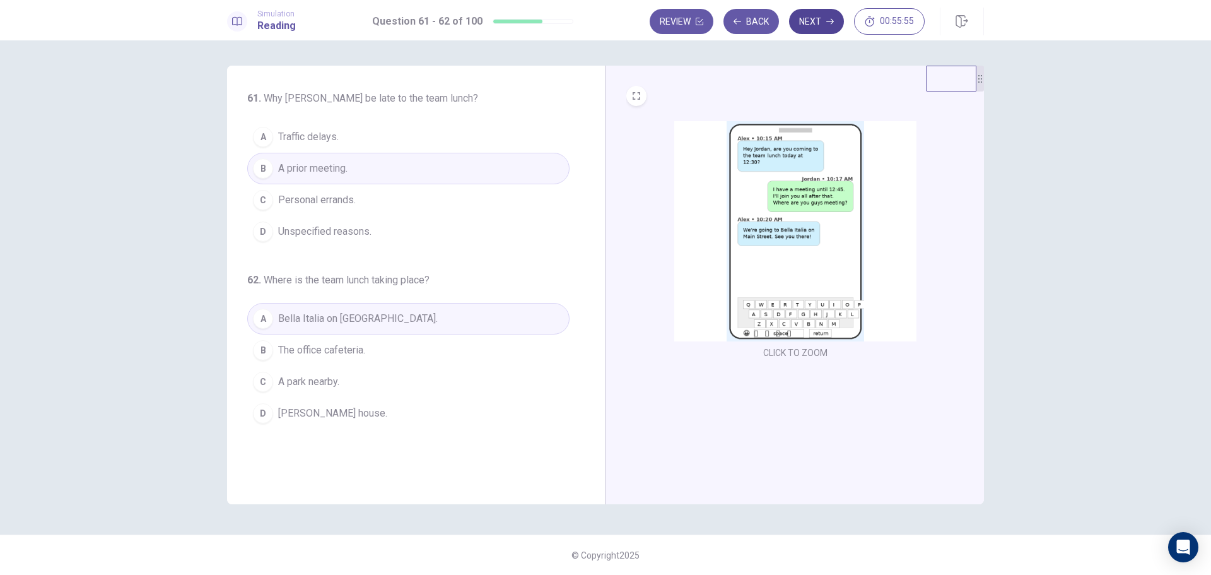
click at [821, 20] on button "Next" at bounding box center [816, 21] width 55 height 25
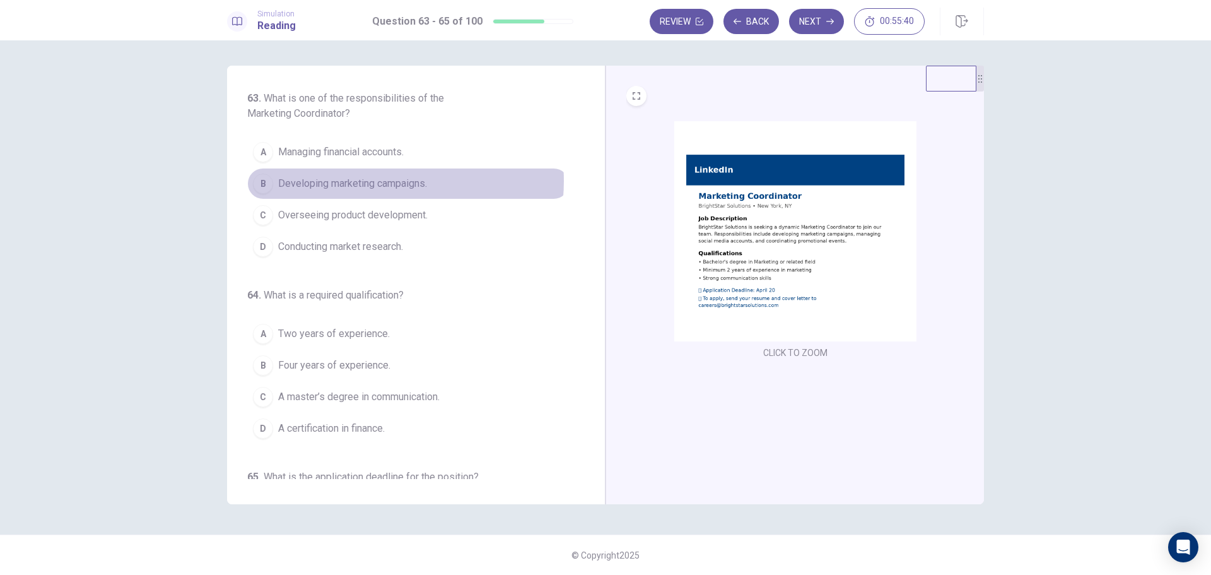
click at [377, 181] on span "Developing marketing campaigns." at bounding box center [352, 183] width 149 height 15
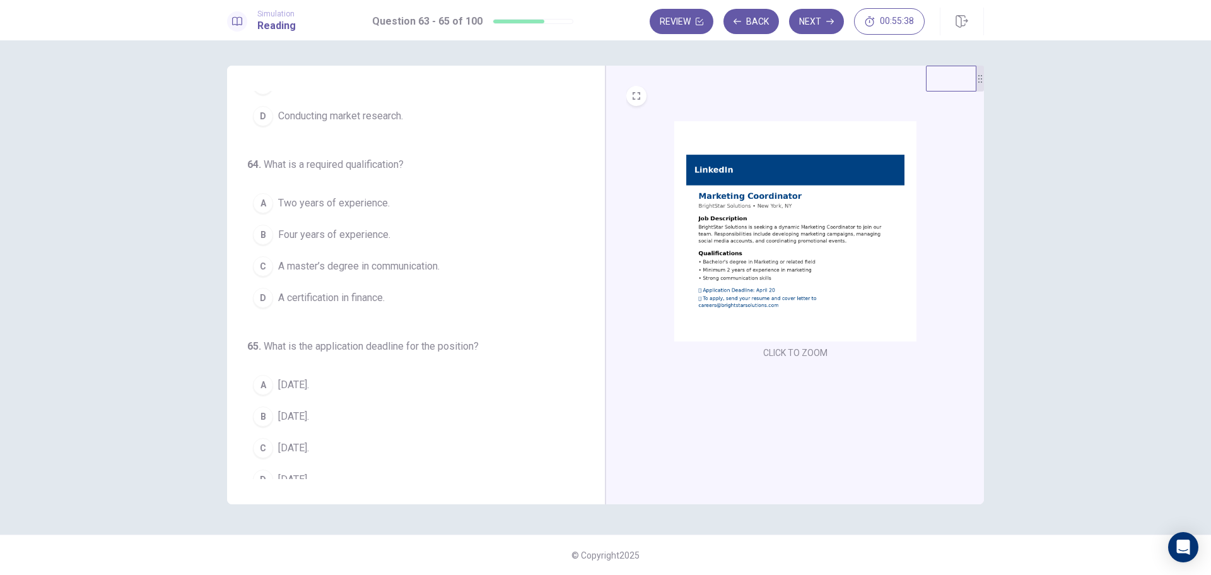
scroll to position [147, 0]
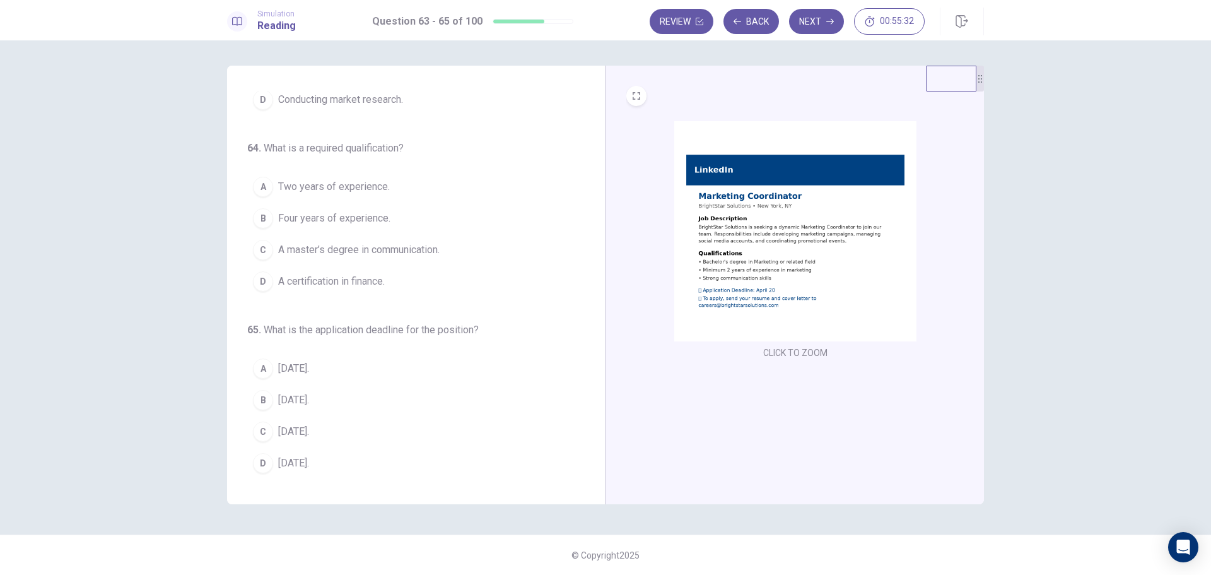
click at [363, 192] on span "Two years of experience." at bounding box center [334, 186] width 112 height 15
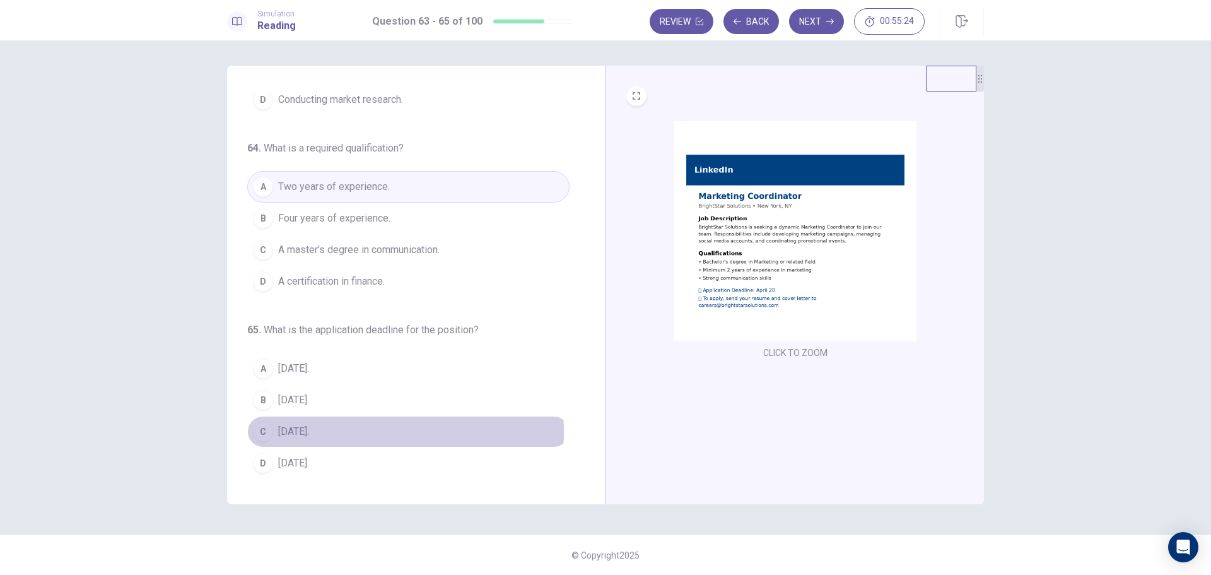
click at [296, 433] on span "[DATE]." at bounding box center [293, 431] width 31 height 15
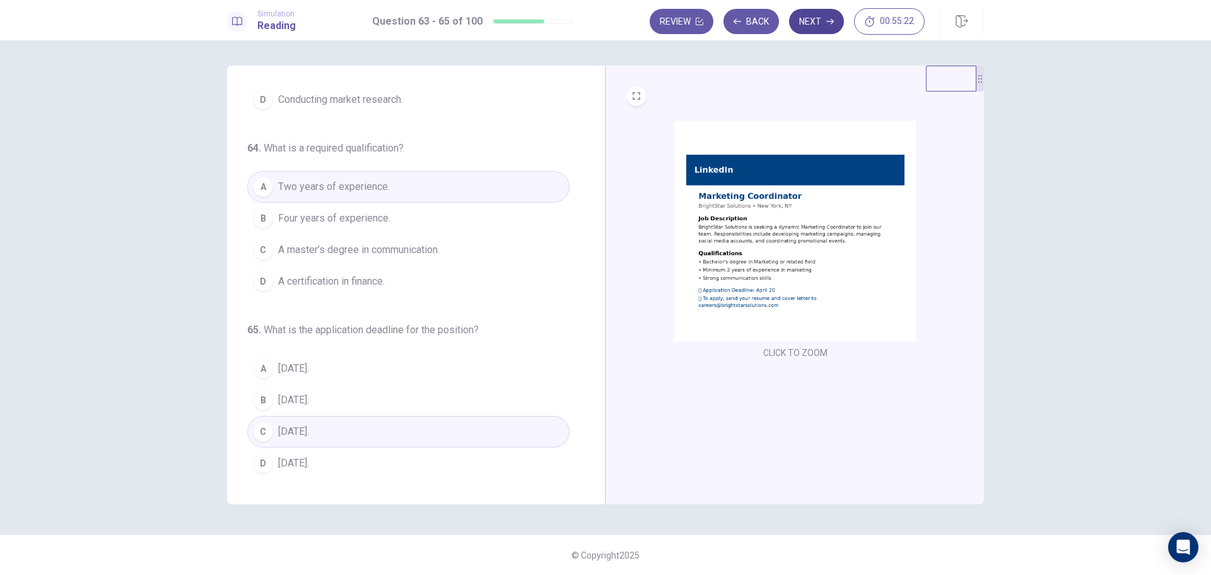
click at [817, 23] on button "Next" at bounding box center [816, 21] width 55 height 25
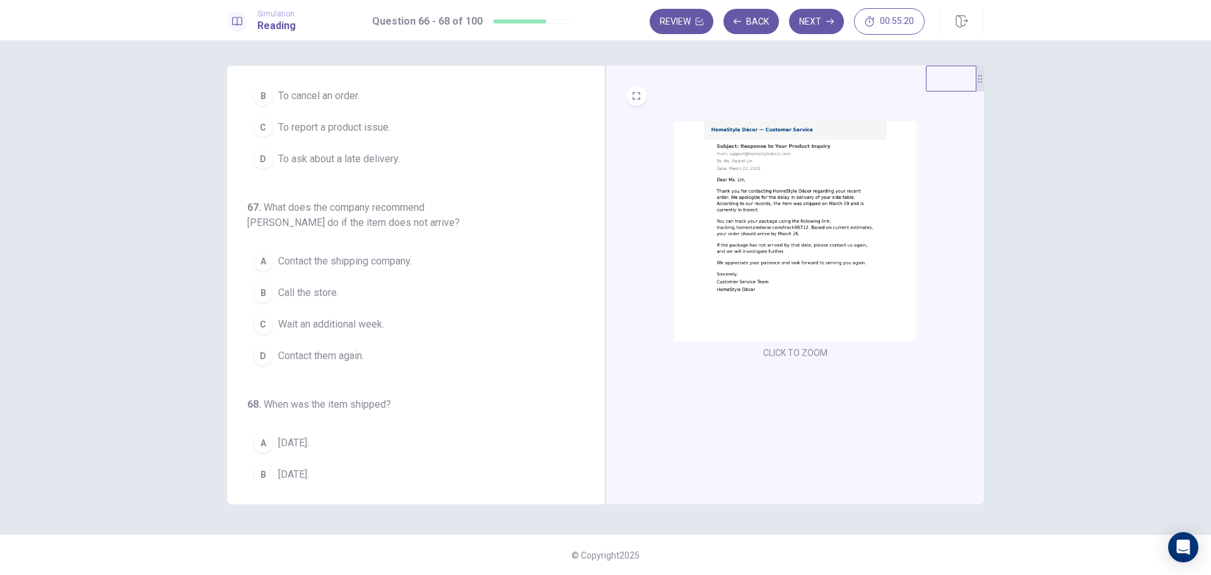
scroll to position [0, 0]
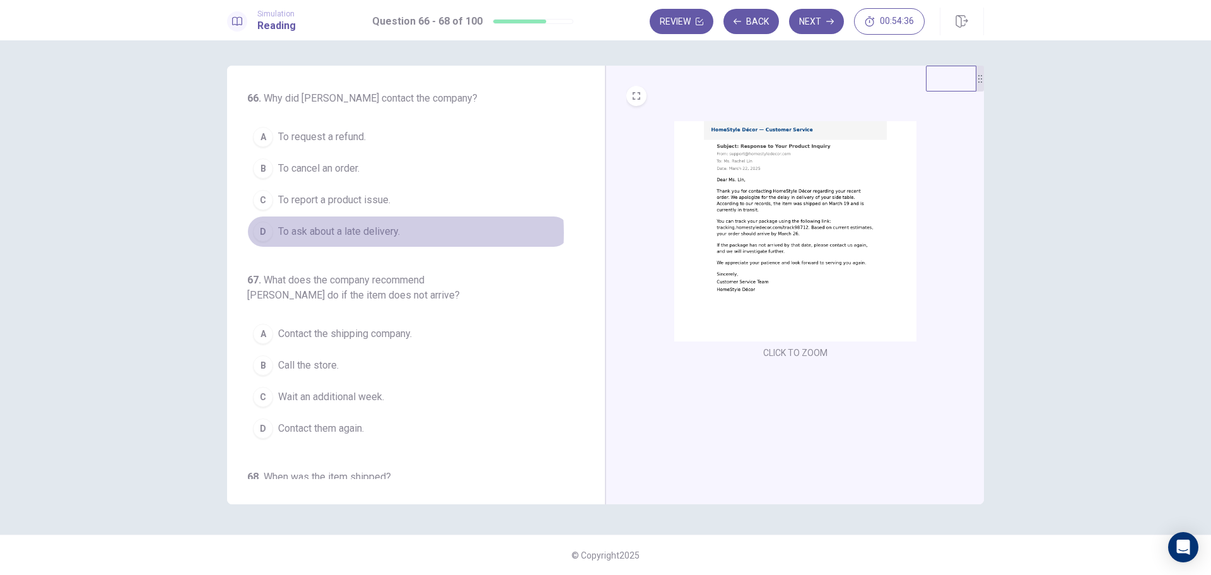
click at [356, 234] on span "To ask about a late delivery." at bounding box center [339, 231] width 122 height 15
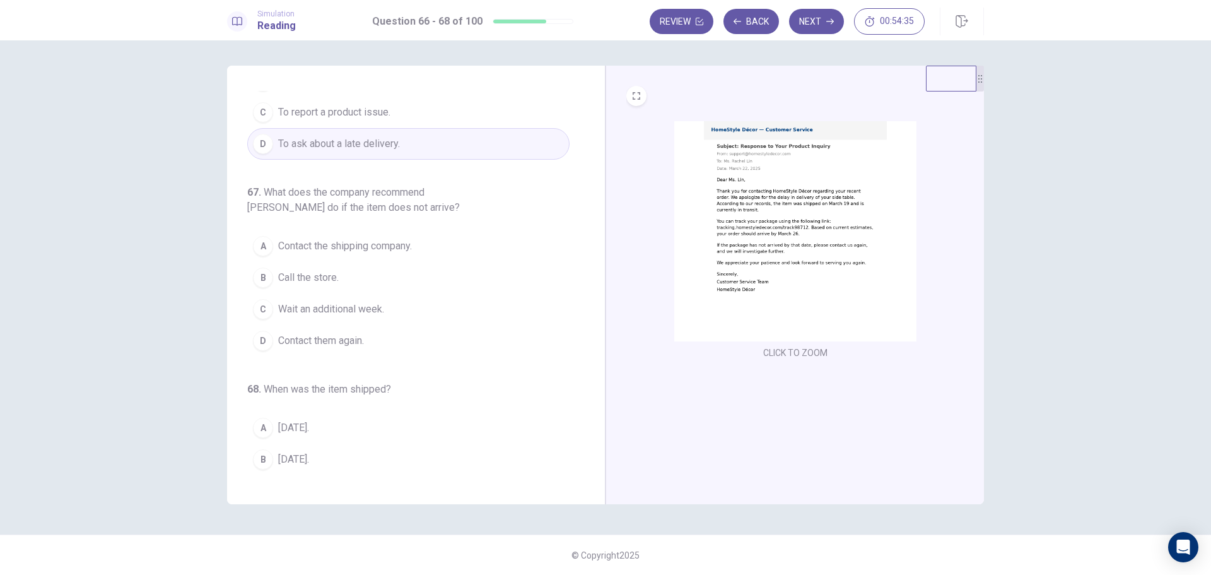
scroll to position [126, 0]
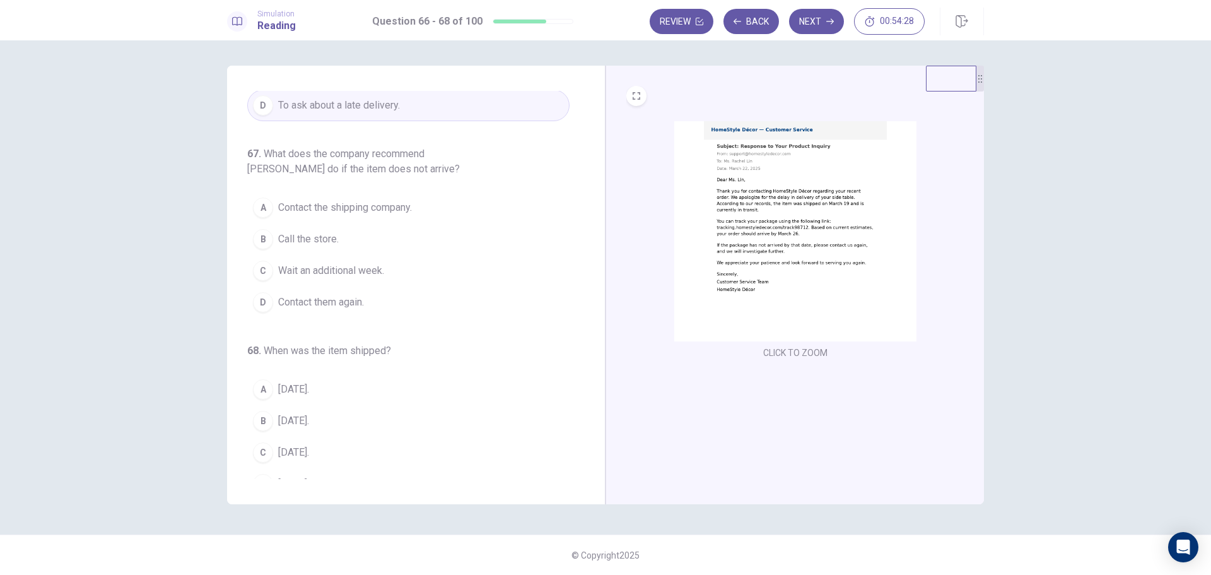
click at [313, 307] on span "Contact them again." at bounding box center [321, 302] width 86 height 15
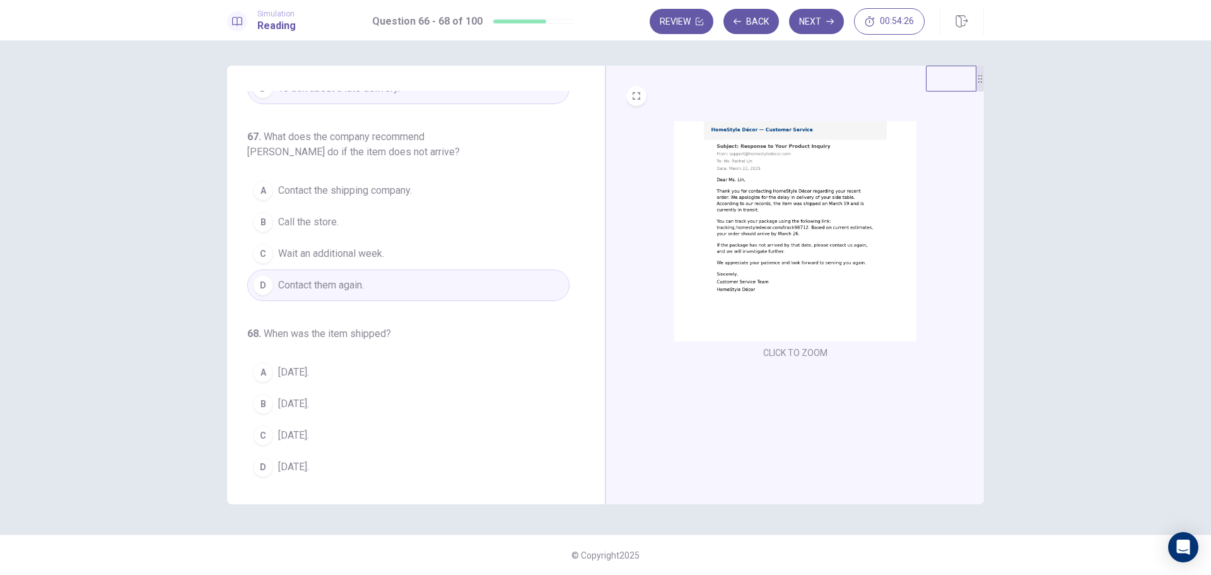
scroll to position [147, 0]
click at [305, 400] on span "[DATE]." at bounding box center [293, 399] width 31 height 15
click at [814, 19] on button "Next" at bounding box center [816, 21] width 55 height 25
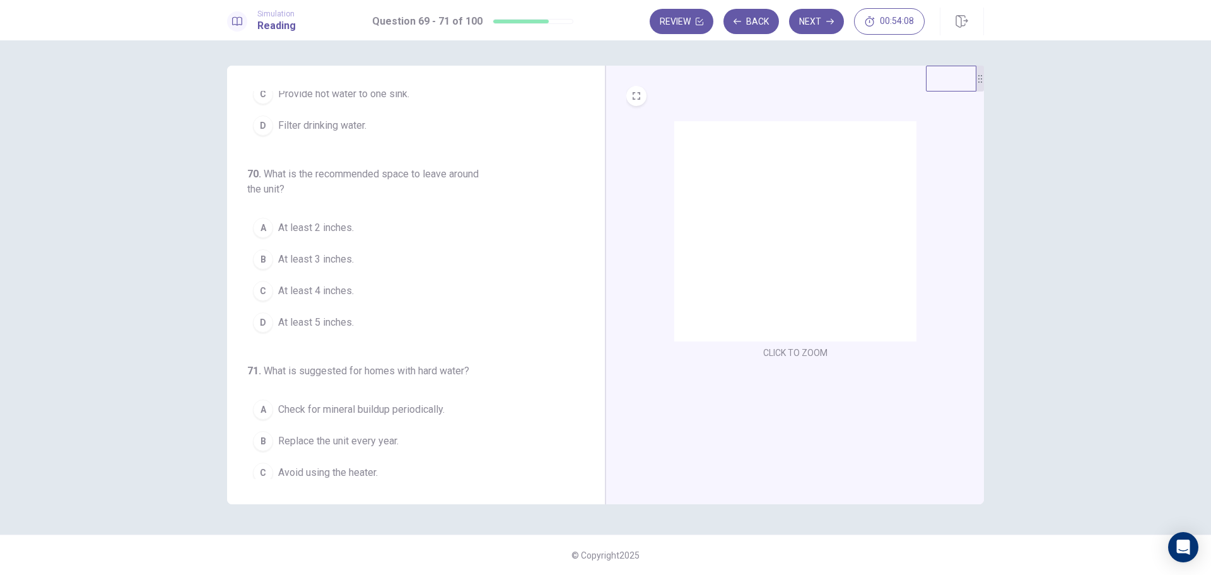
scroll to position [0, 0]
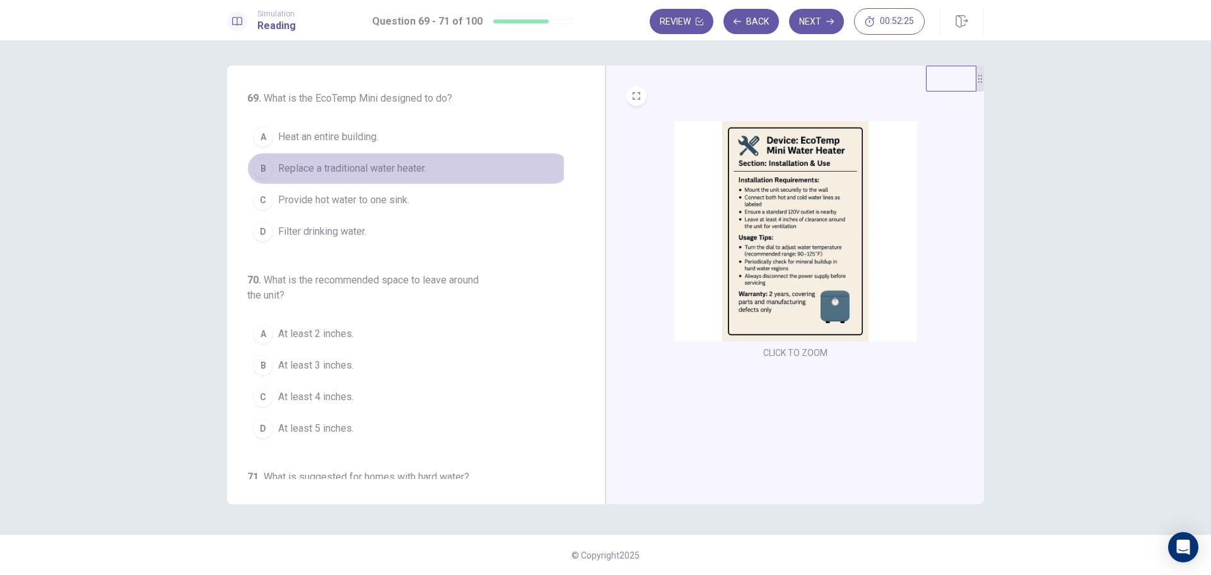
click at [309, 168] on span "Replace a traditional water heater." at bounding box center [352, 168] width 148 height 15
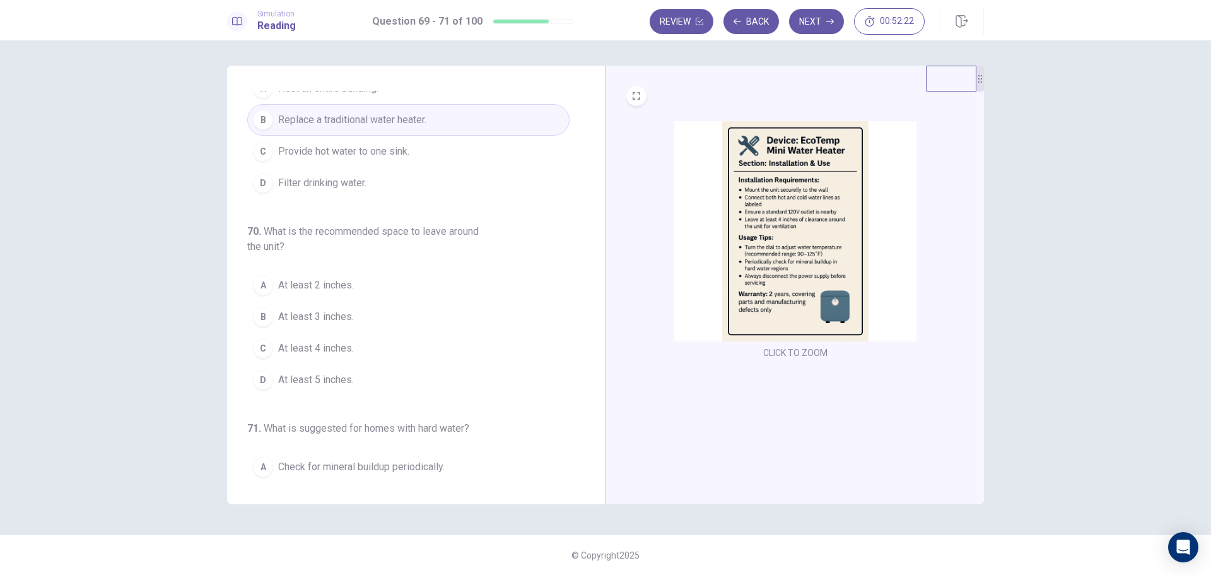
scroll to position [63, 0]
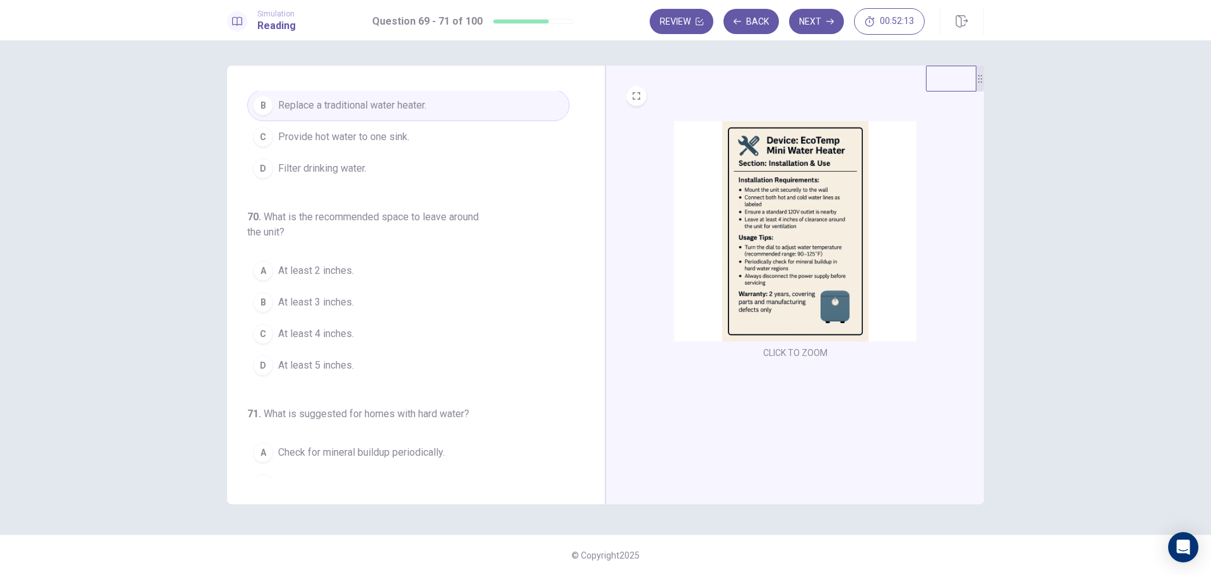
click at [326, 337] on span "At least 4 inches." at bounding box center [316, 333] width 76 height 15
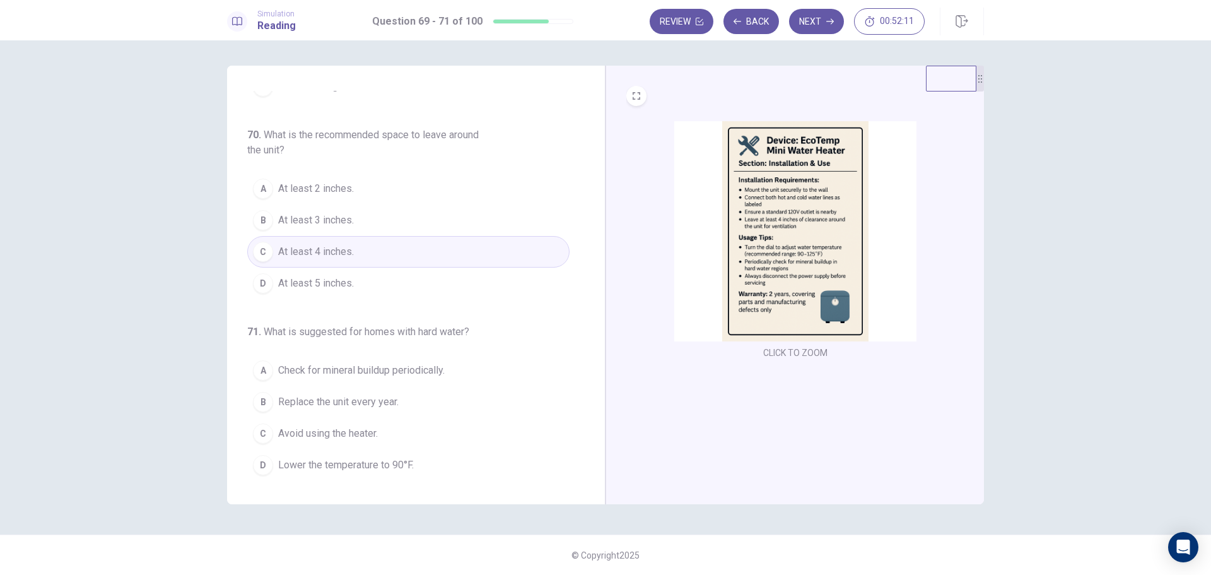
scroll to position [147, 0]
click at [336, 369] on span "Check for mineral buildup periodically." at bounding box center [361, 368] width 167 height 15
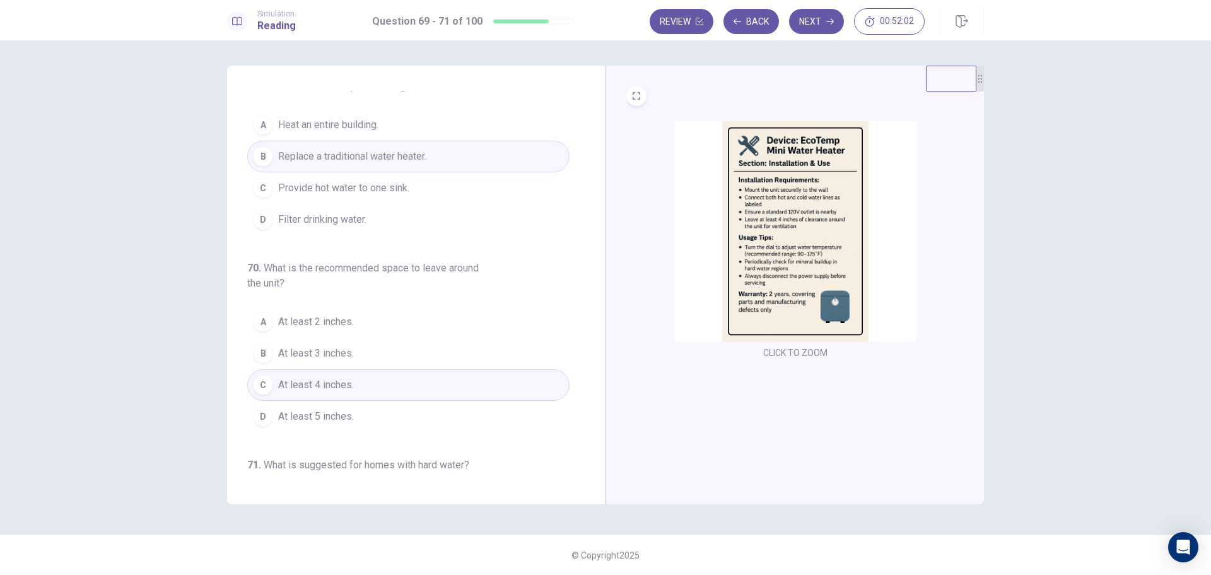
scroll to position [0, 0]
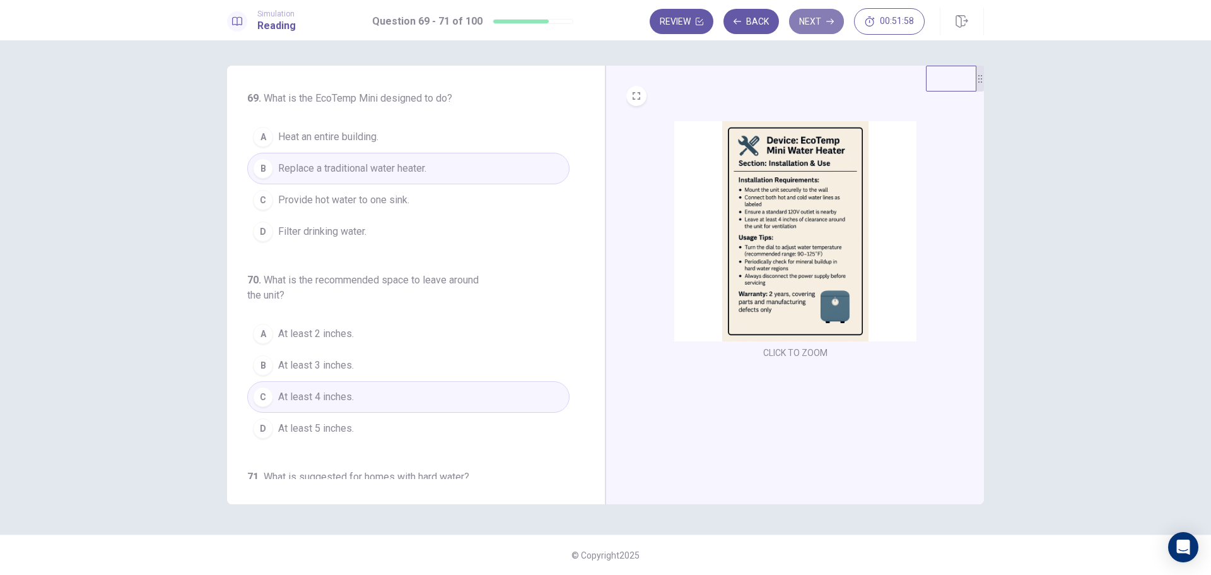
click at [811, 26] on button "Next" at bounding box center [816, 21] width 55 height 25
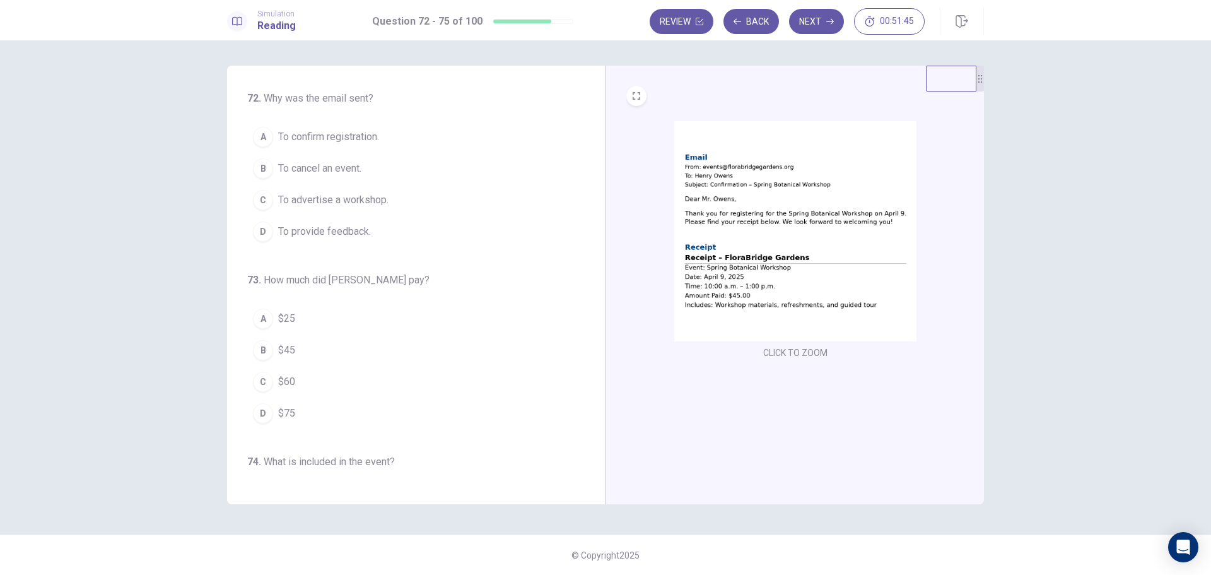
click at [312, 134] on span "To confirm registration." at bounding box center [328, 136] width 101 height 15
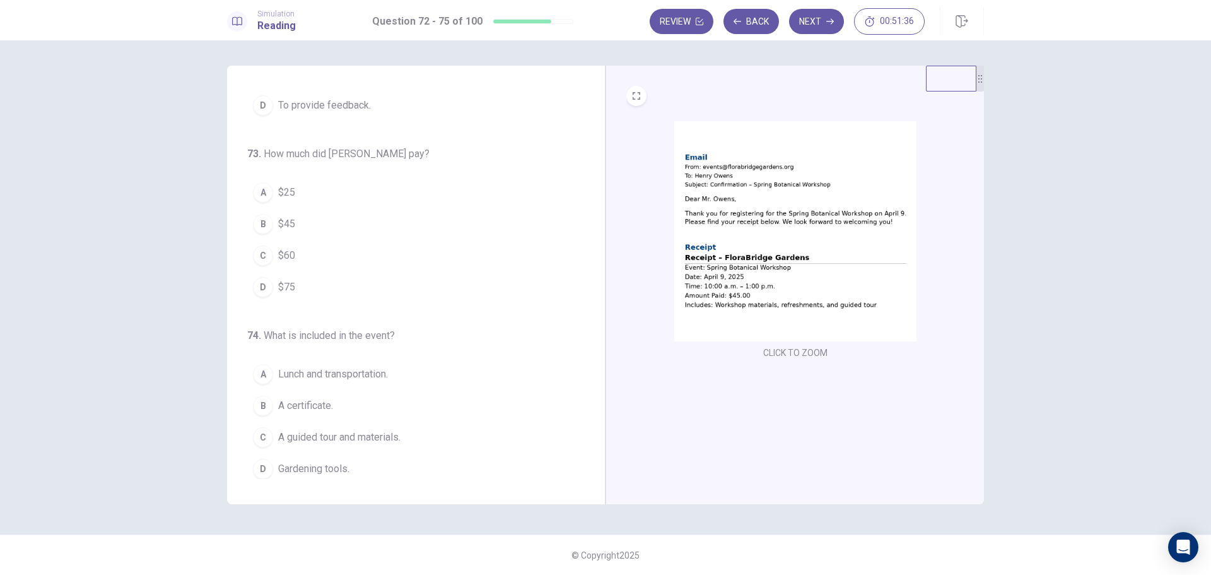
click at [293, 225] on span "$45" at bounding box center [286, 223] width 17 height 15
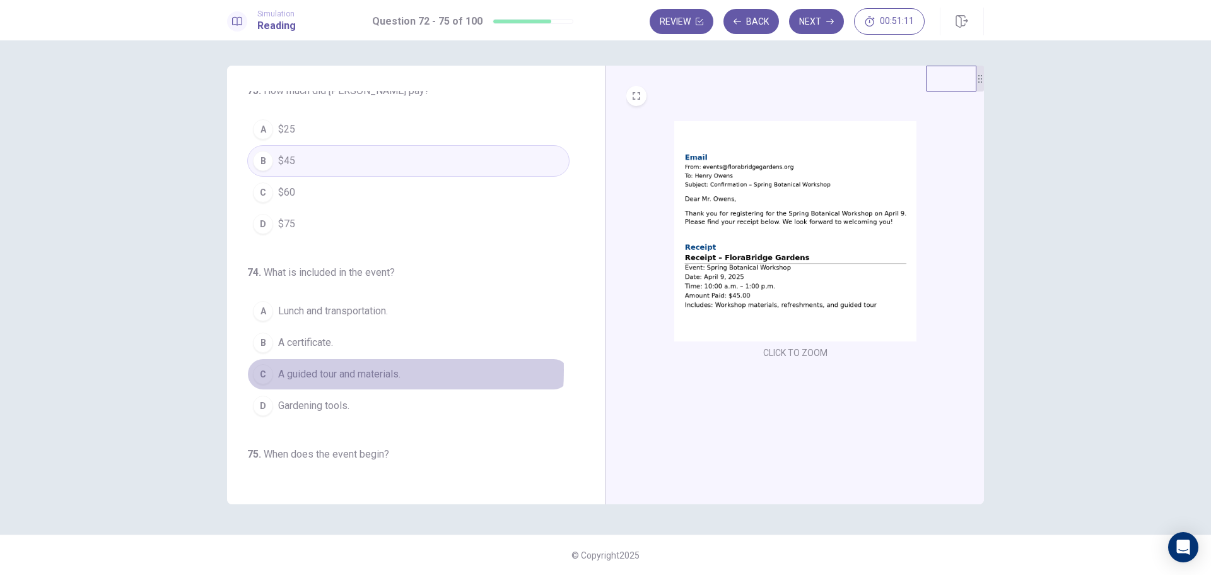
click at [309, 370] on span "A guided tour and materials." at bounding box center [339, 373] width 122 height 15
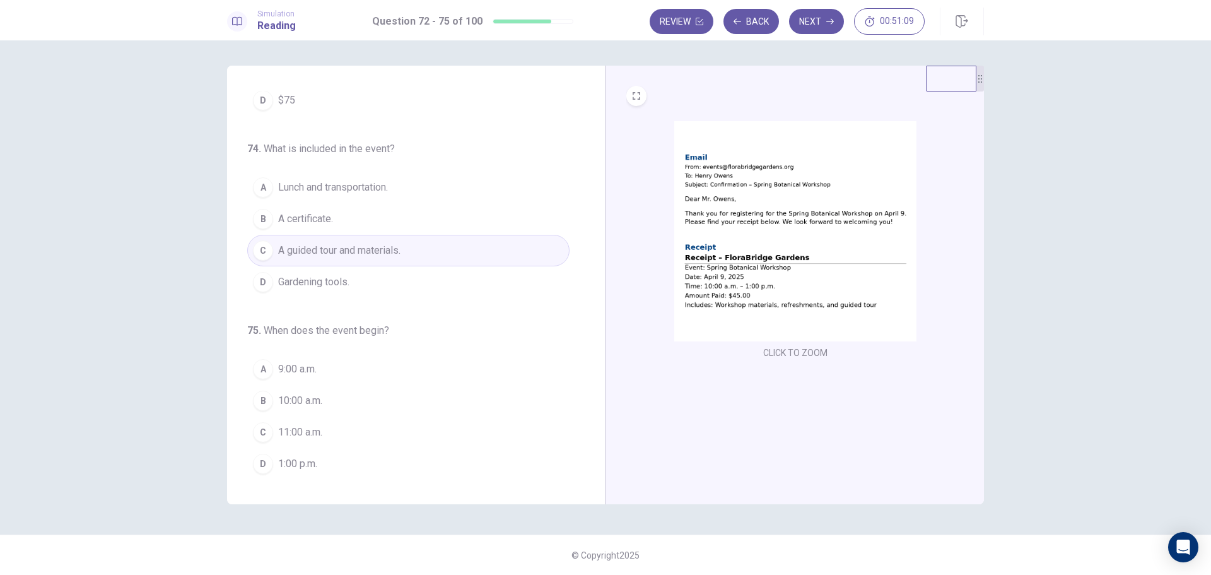
scroll to position [313, 0]
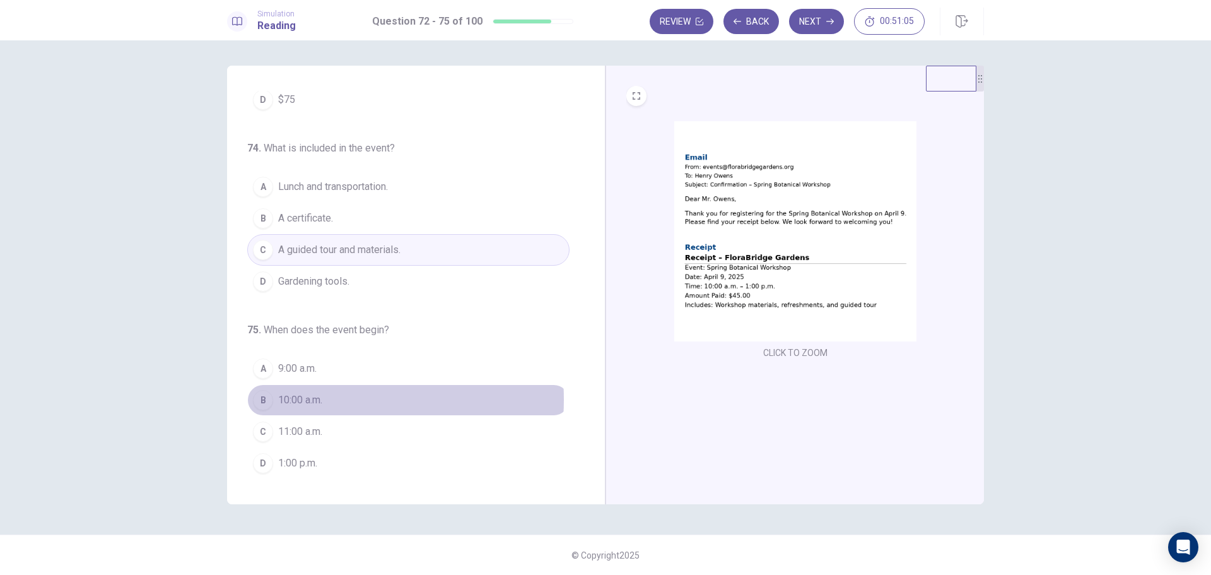
click at [313, 399] on span "10:00 a.m." at bounding box center [300, 399] width 44 height 15
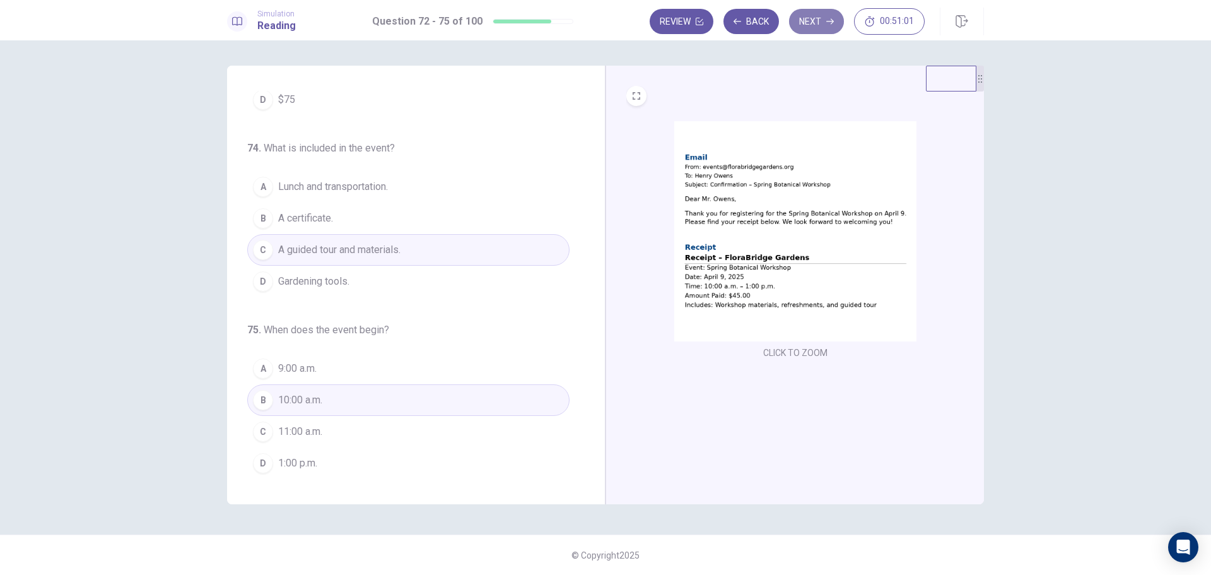
click at [813, 23] on button "Next" at bounding box center [816, 21] width 55 height 25
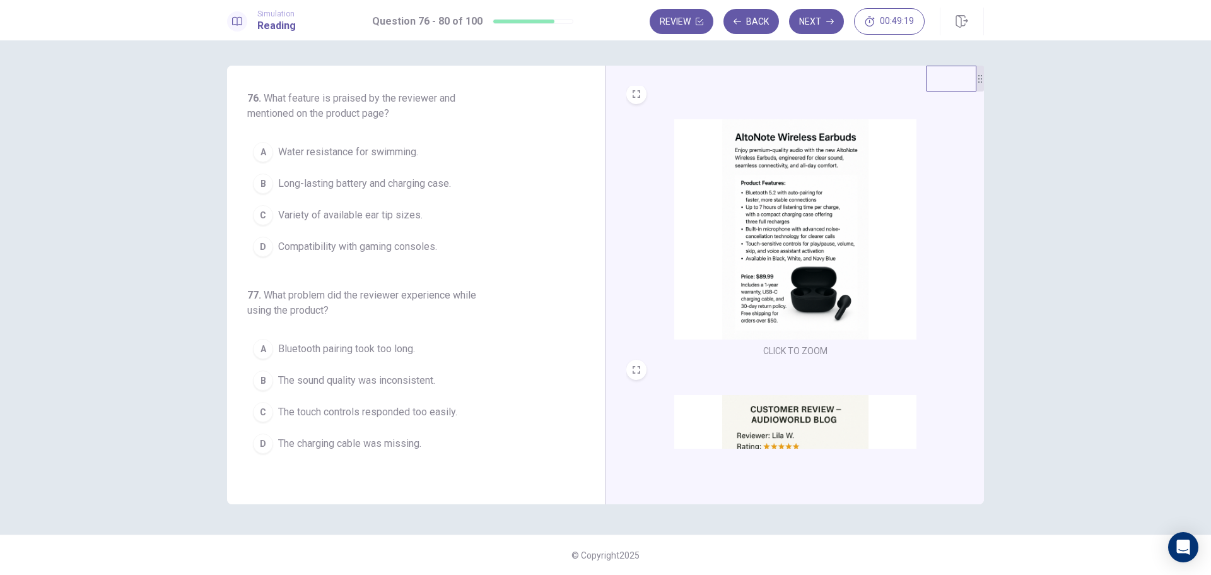
scroll to position [0, 0]
click at [401, 178] on span "Long-lasting battery and charging case." at bounding box center [364, 183] width 173 height 15
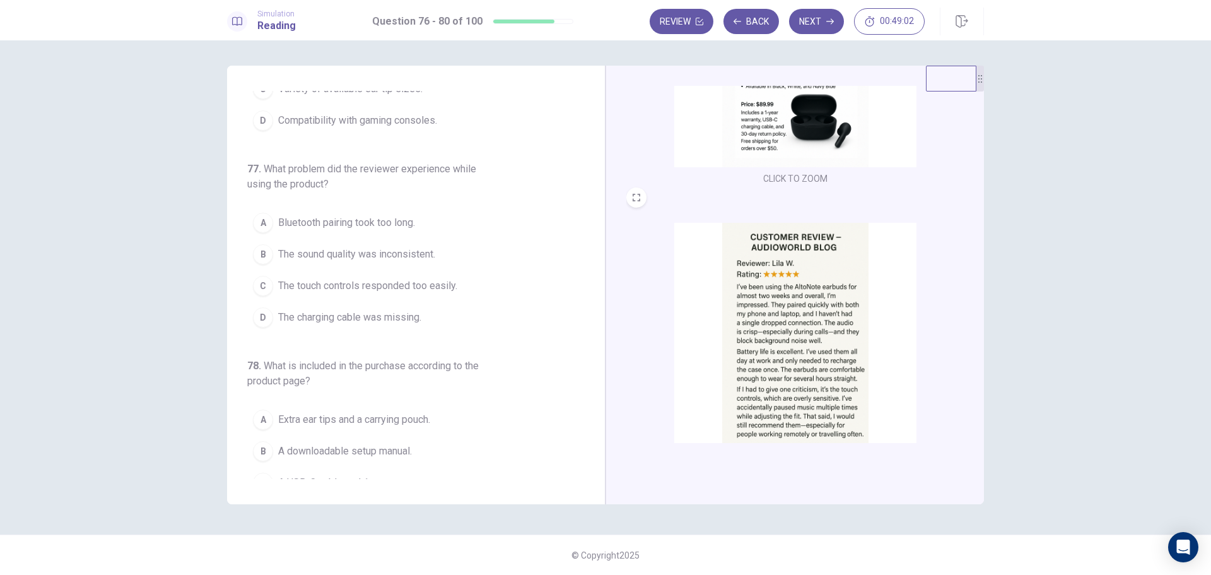
scroll to position [189, 0]
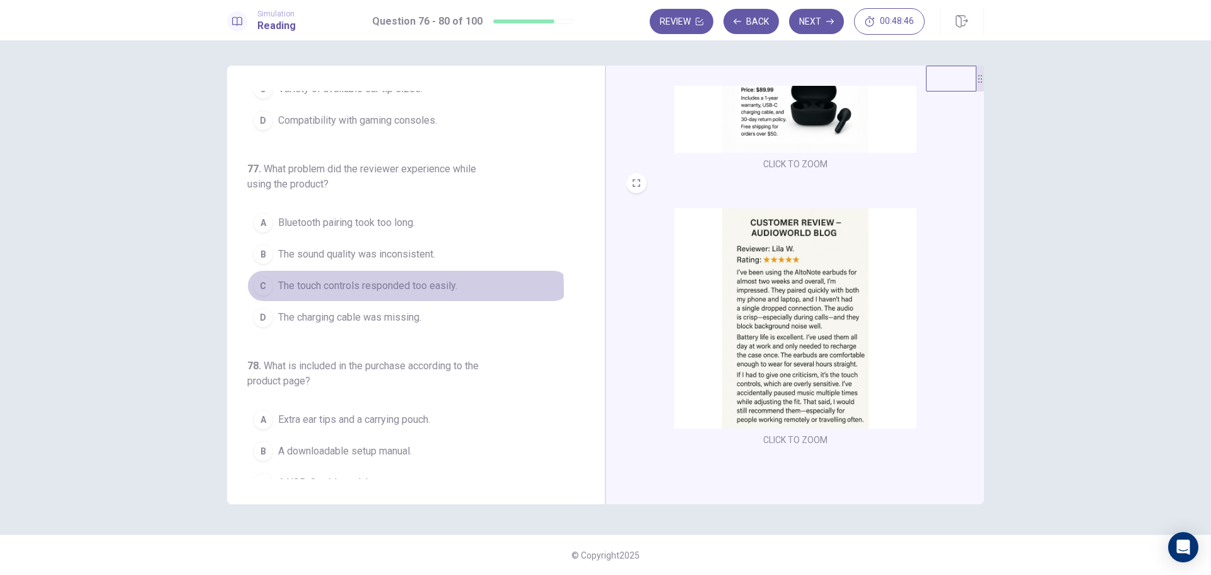
click at [348, 288] on span "The touch controls responded too easily." at bounding box center [367, 285] width 179 height 15
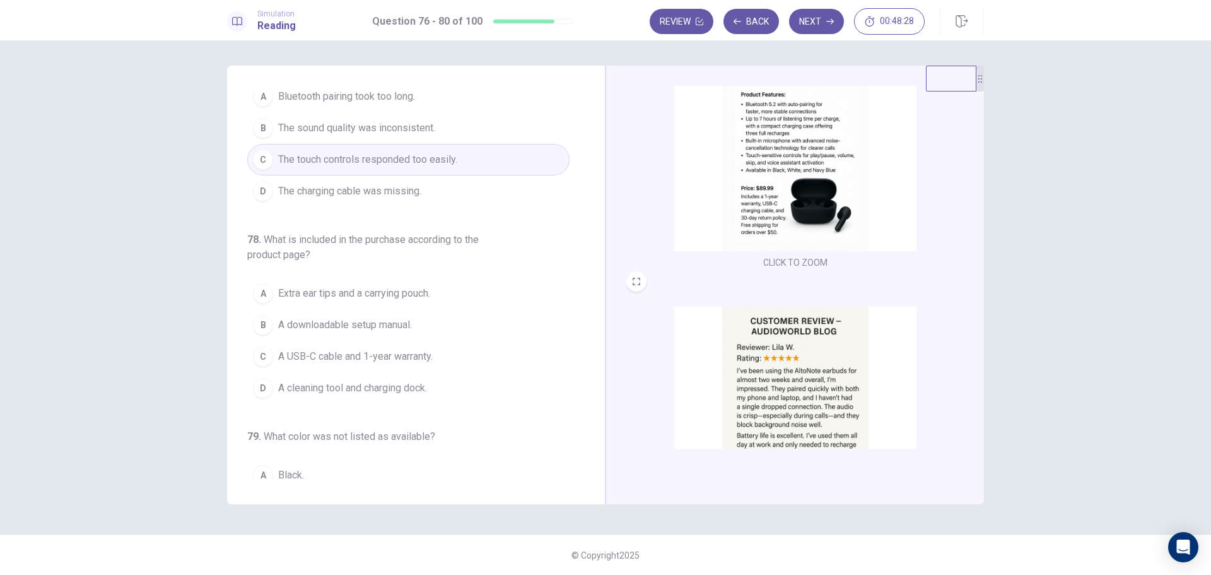
scroll to position [62, 0]
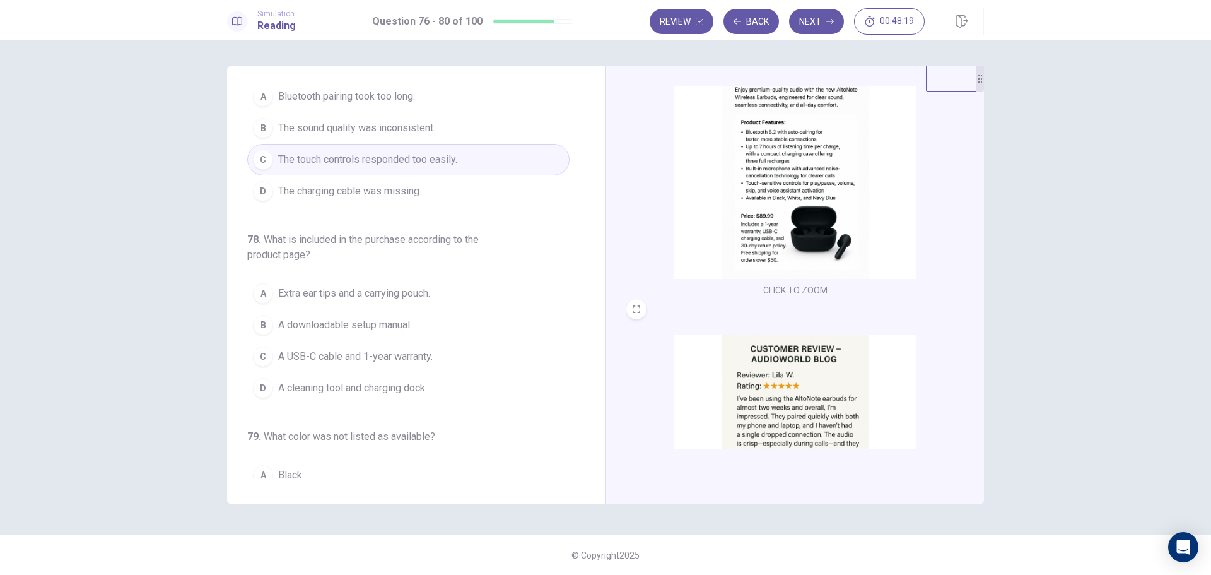
click at [389, 353] on span "A USB-C cable and 1-year warranty." at bounding box center [355, 356] width 155 height 15
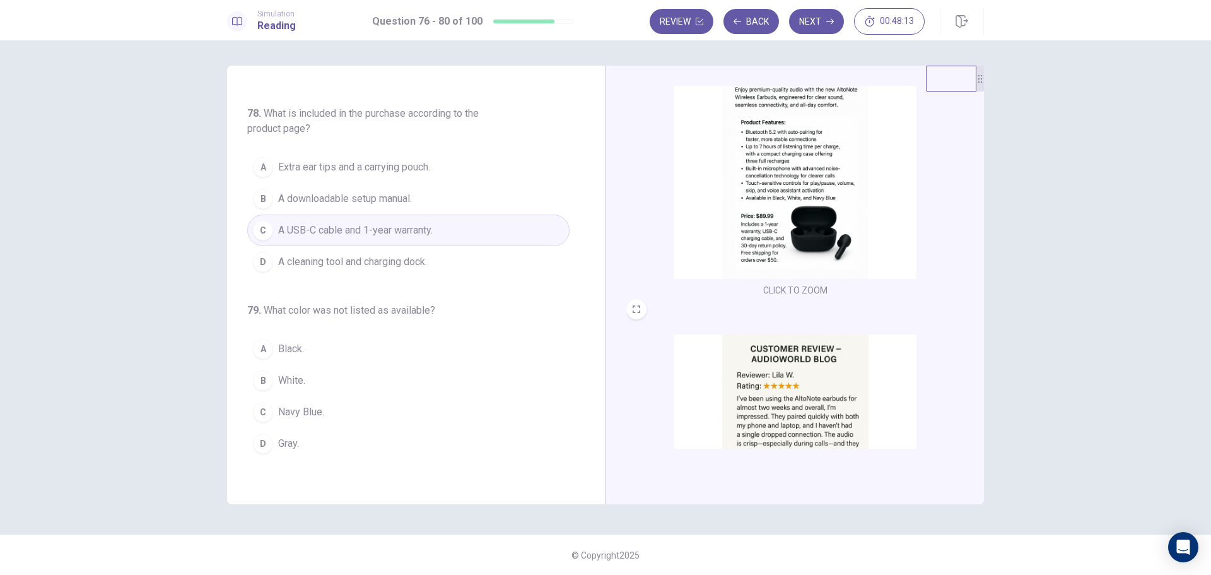
scroll to position [442, 0]
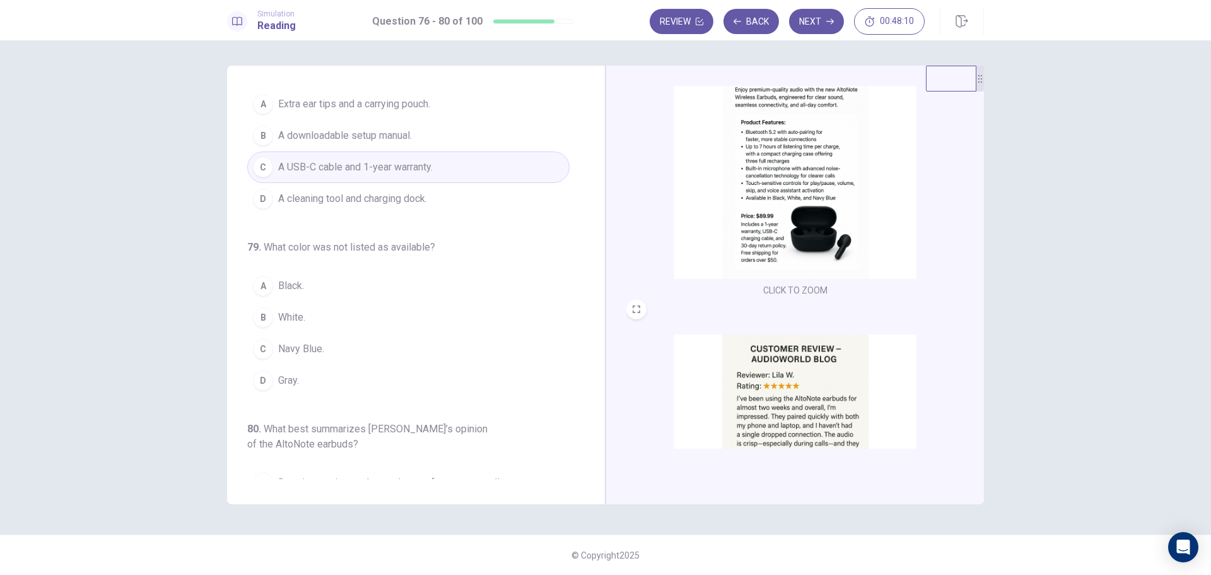
click at [281, 388] on button "D Gray." at bounding box center [408, 381] width 322 height 32
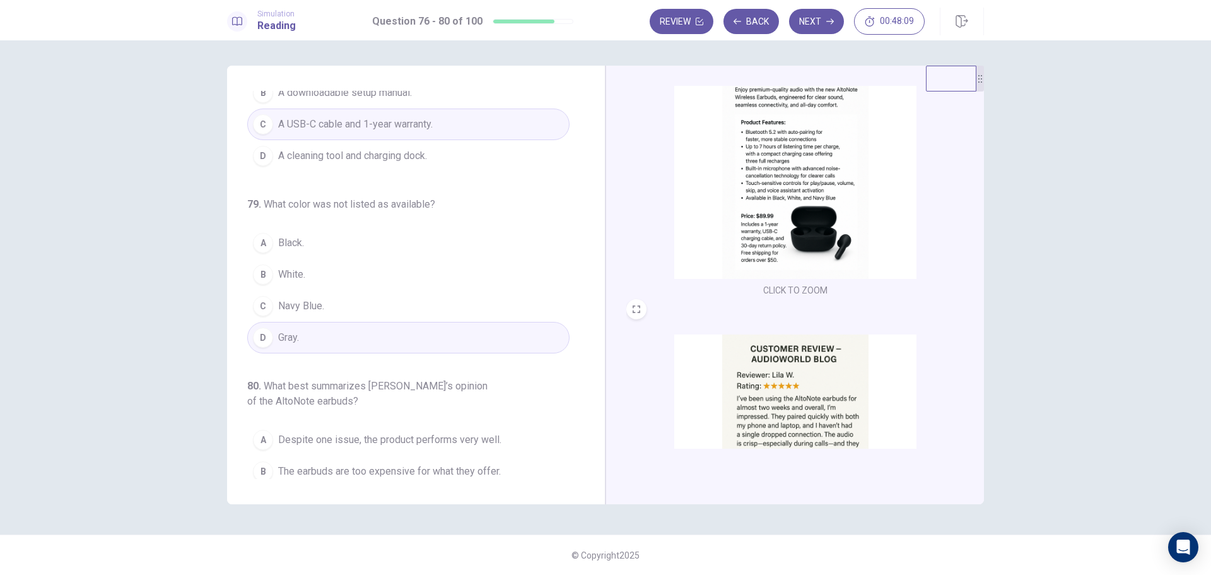
scroll to position [556, 0]
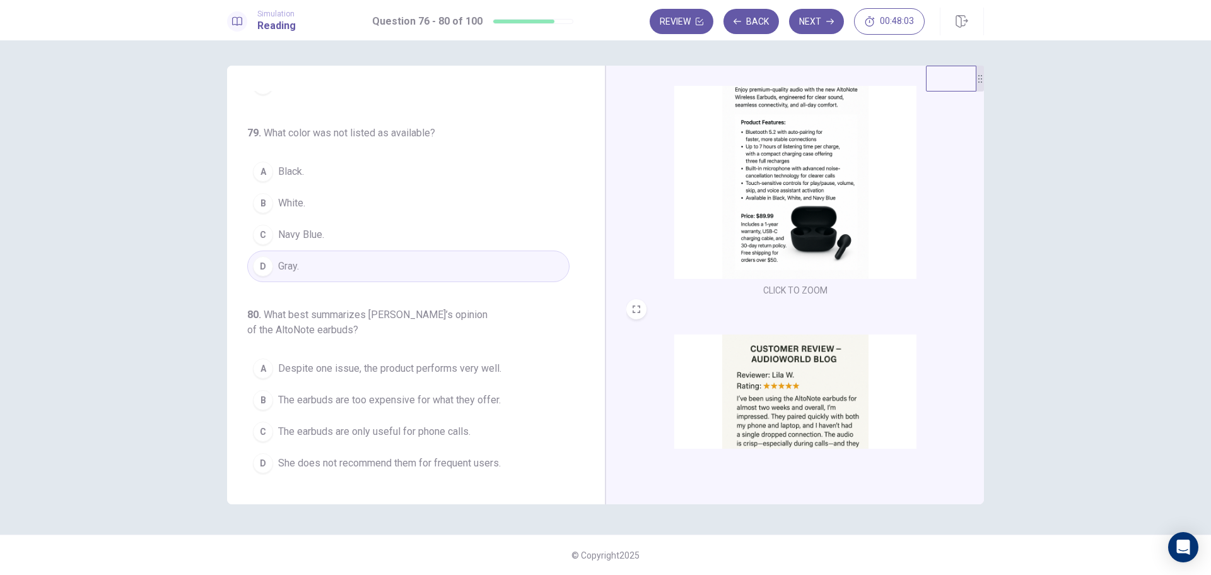
click at [369, 373] on span "Despite one issue, the product performs very well." at bounding box center [389, 368] width 223 height 15
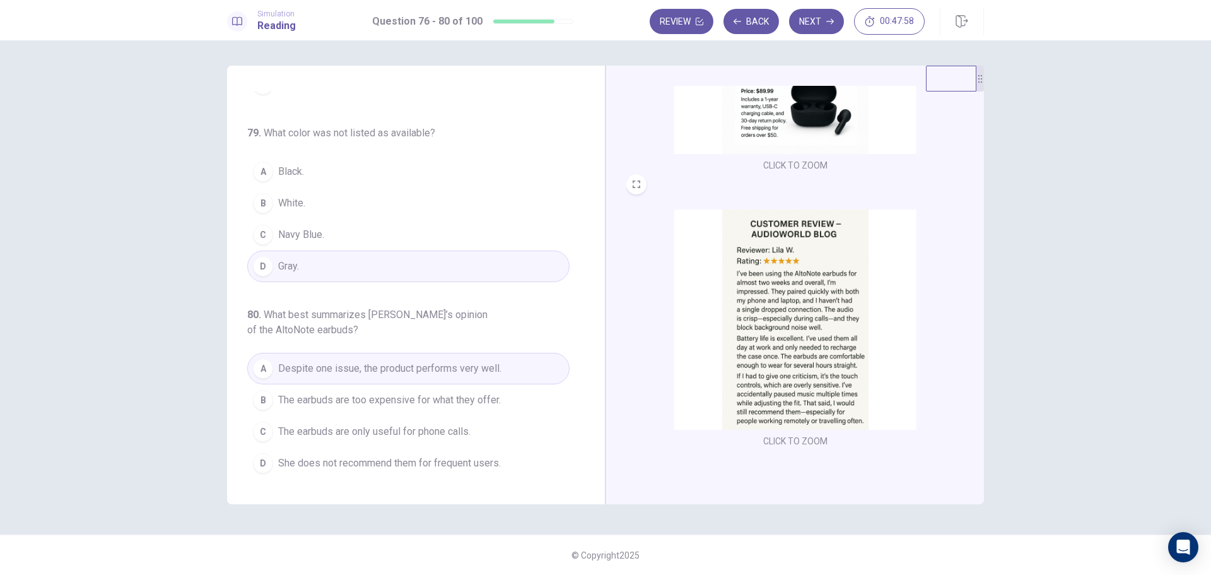
scroll to position [189, 0]
click at [814, 20] on button "Next" at bounding box center [816, 21] width 55 height 25
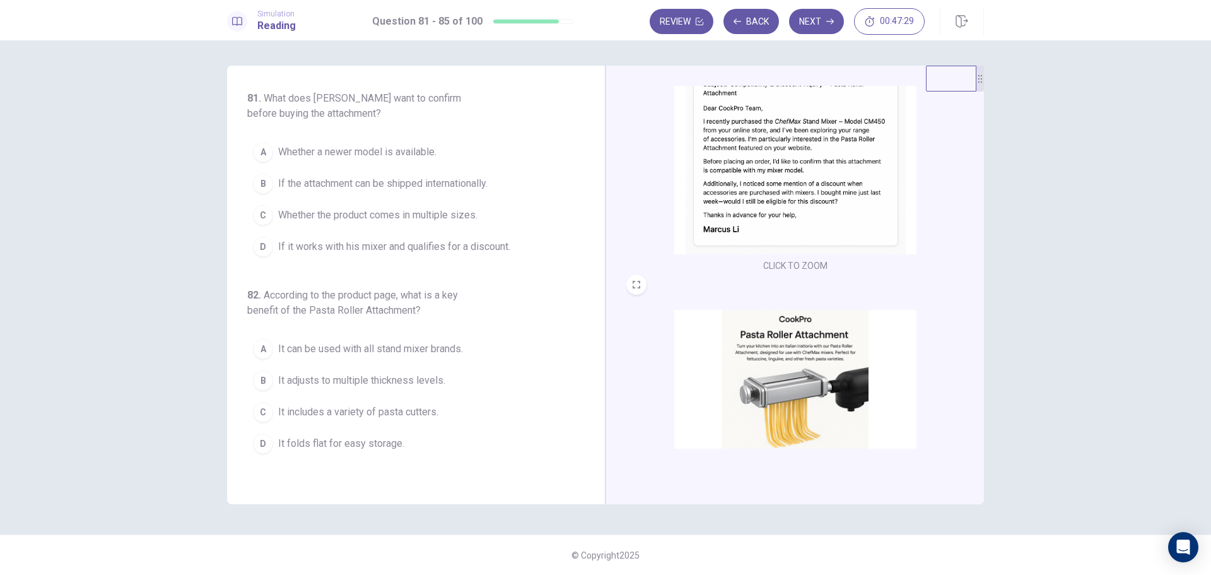
scroll to position [0, 0]
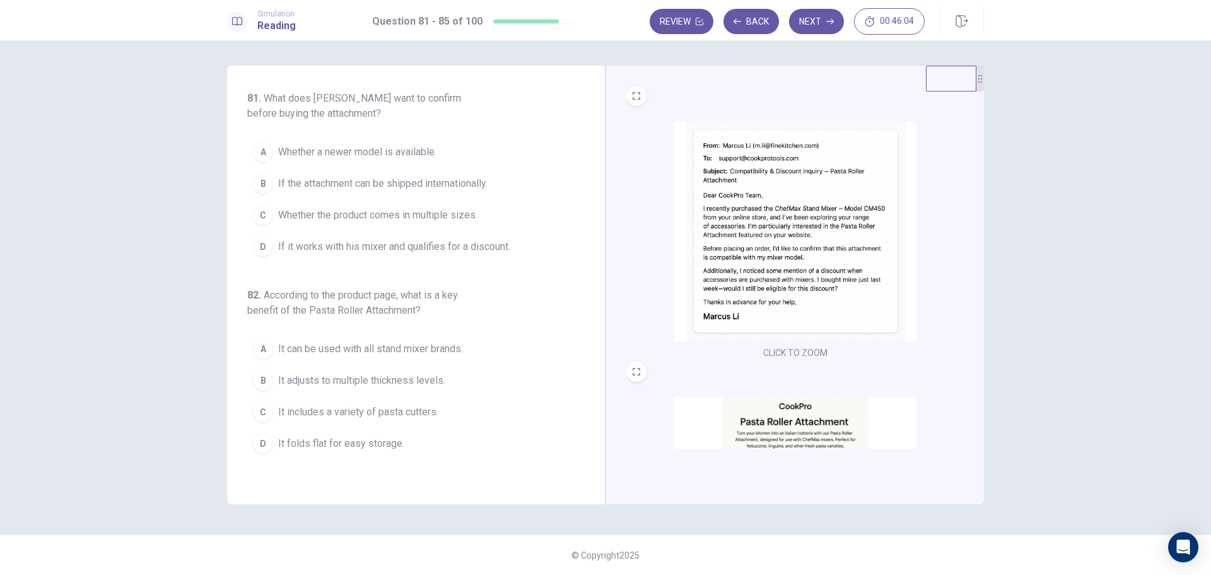
click at [435, 244] on span "If it works with his mixer and qualifies for a discount." at bounding box center [394, 246] width 232 height 15
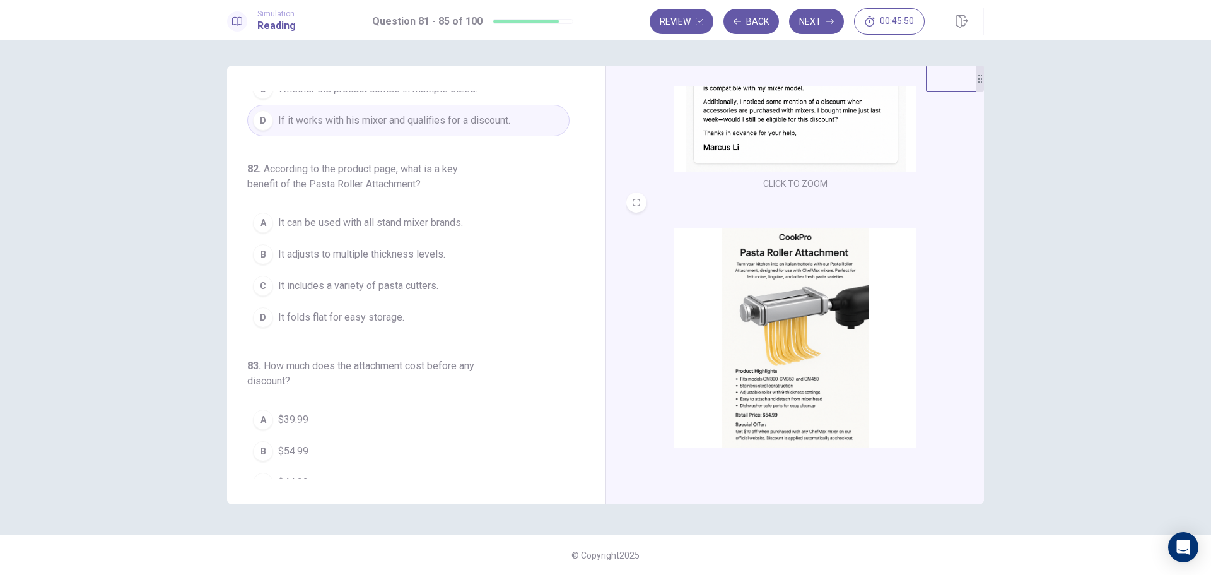
scroll to position [189, 0]
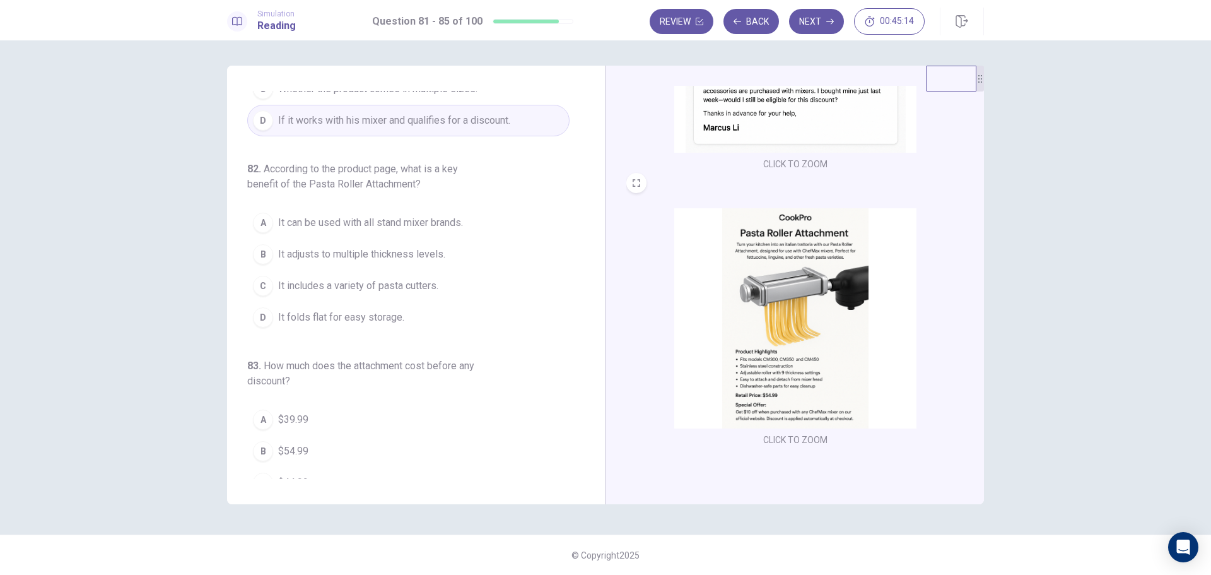
click at [371, 258] on span "It adjusts to multiple thickness levels." at bounding box center [361, 254] width 167 height 15
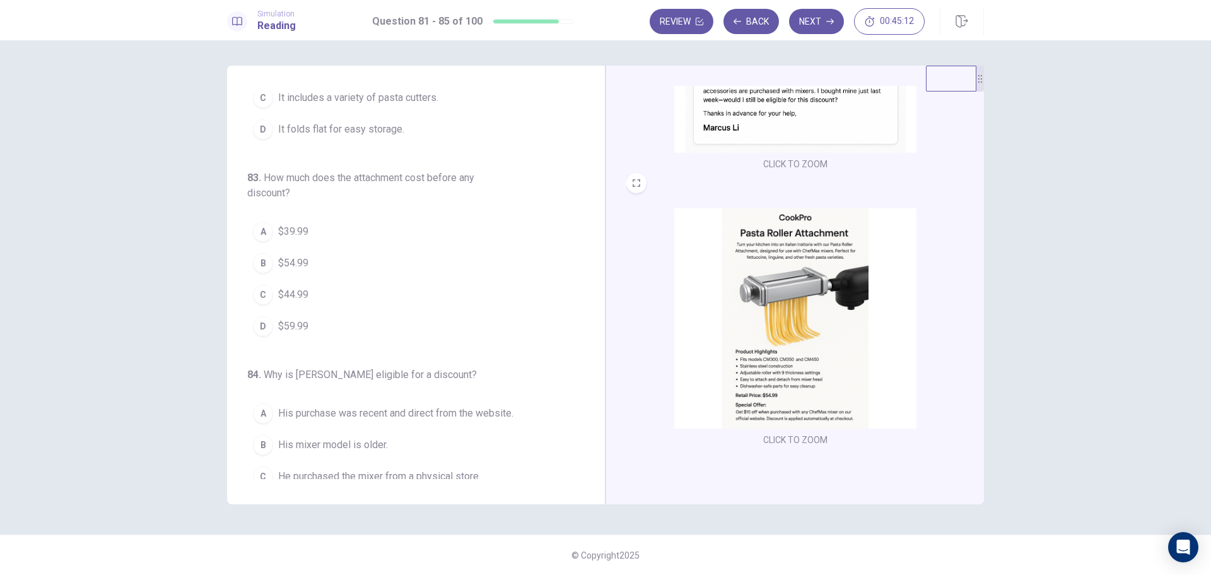
scroll to position [315, 0]
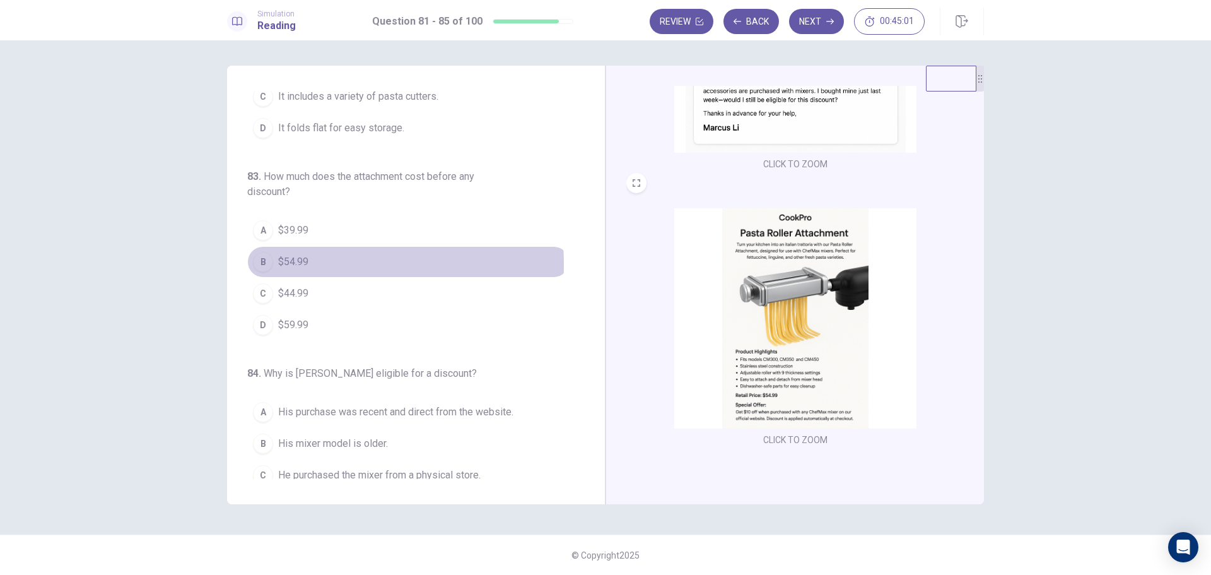
click at [285, 264] on span "$54.99" at bounding box center [293, 261] width 30 height 15
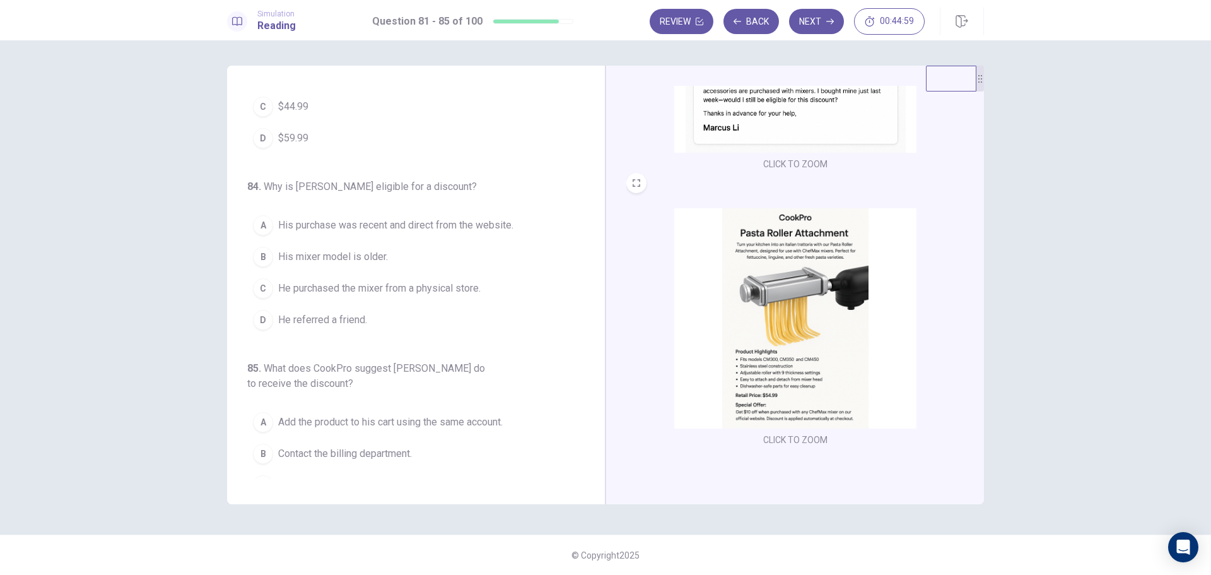
scroll to position [505, 0]
click at [794, 440] on button "CLICK TO ZOOM" at bounding box center [795, 440] width 74 height 18
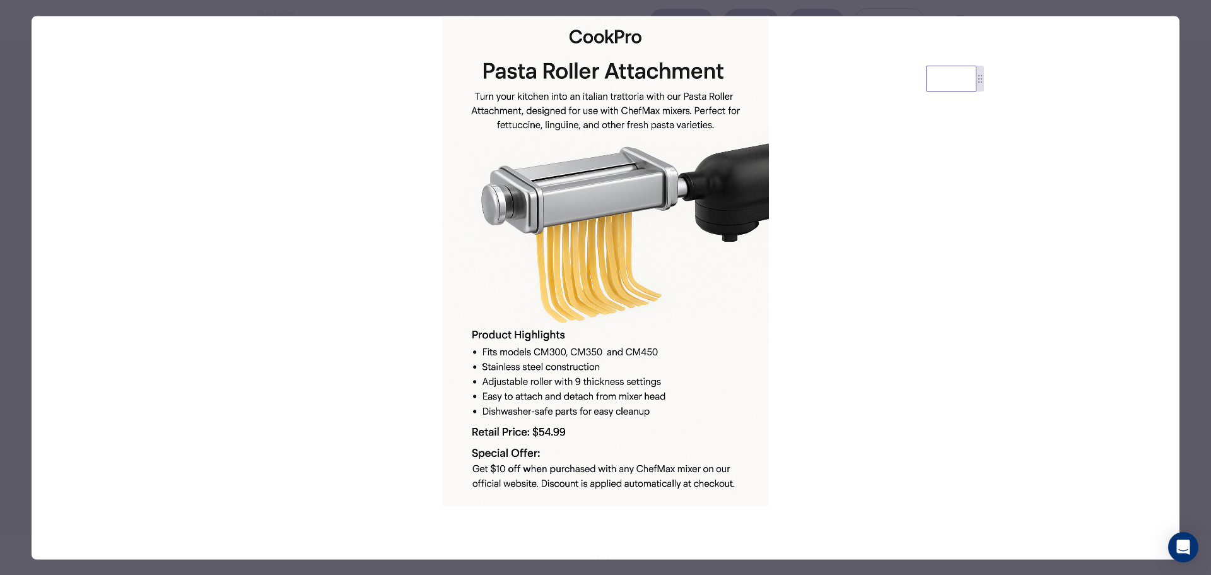
click at [424, 322] on img at bounding box center [606, 260] width 1148 height 489
click at [850, 235] on img at bounding box center [606, 260] width 1148 height 489
drag, startPoint x: 549, startPoint y: 47, endPoint x: 549, endPoint y: 54, distance: 6.9
click at [549, 50] on img at bounding box center [606, 260] width 1148 height 489
click at [324, 235] on img at bounding box center [606, 260] width 1148 height 489
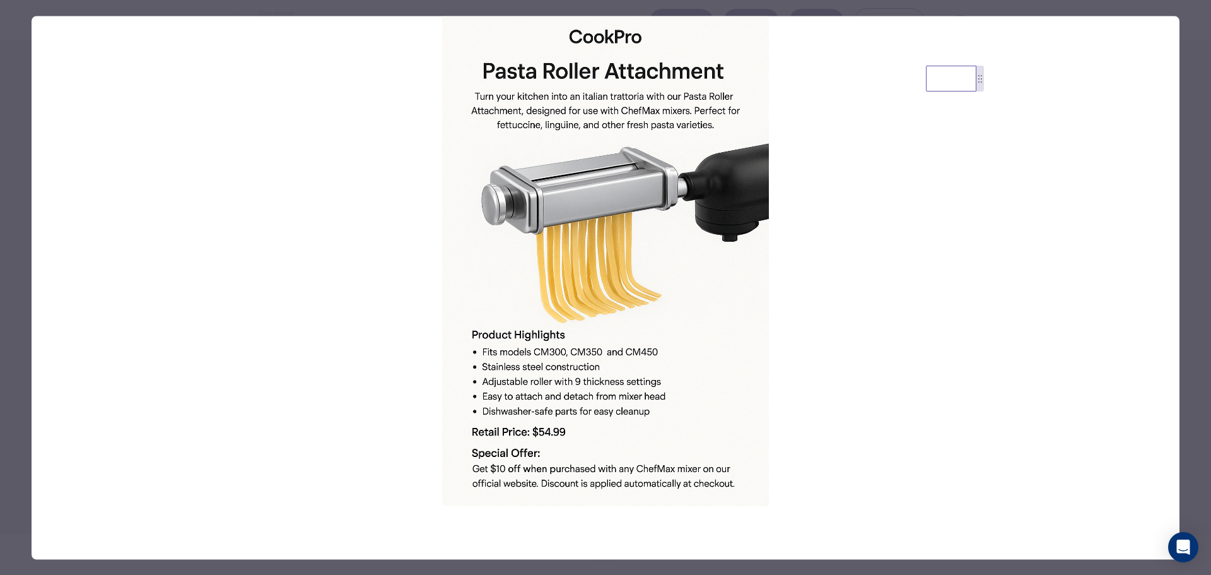
click at [968, 291] on img at bounding box center [606, 260] width 1148 height 489
click at [1183, 548] on icon "Open Intercom Messenger" at bounding box center [1183, 547] width 15 height 16
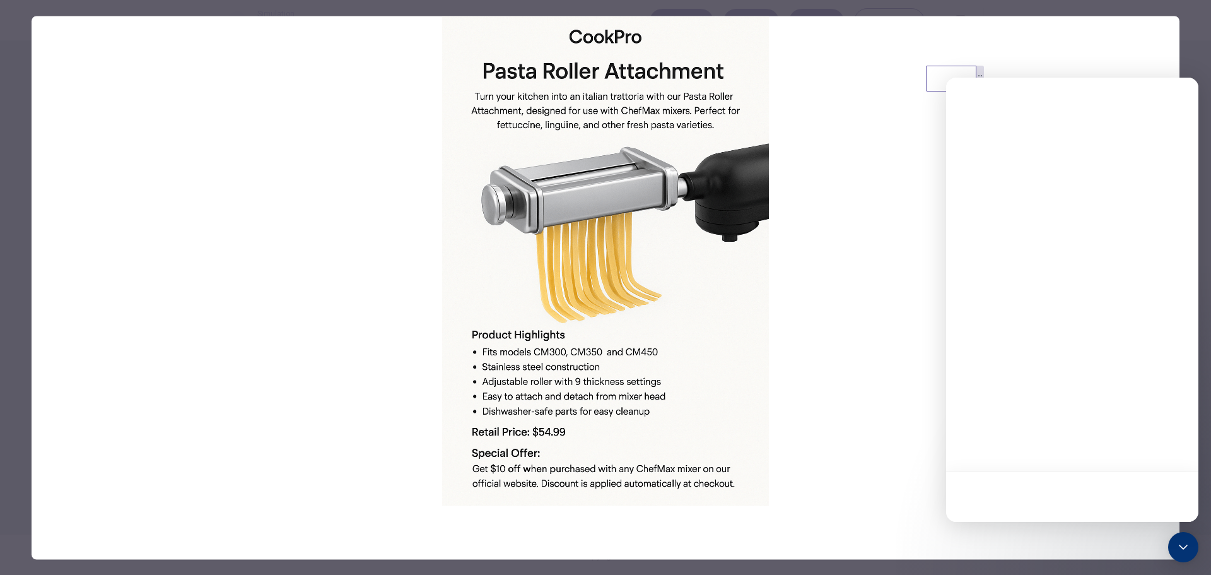
click at [780, 408] on img at bounding box center [606, 260] width 1148 height 489
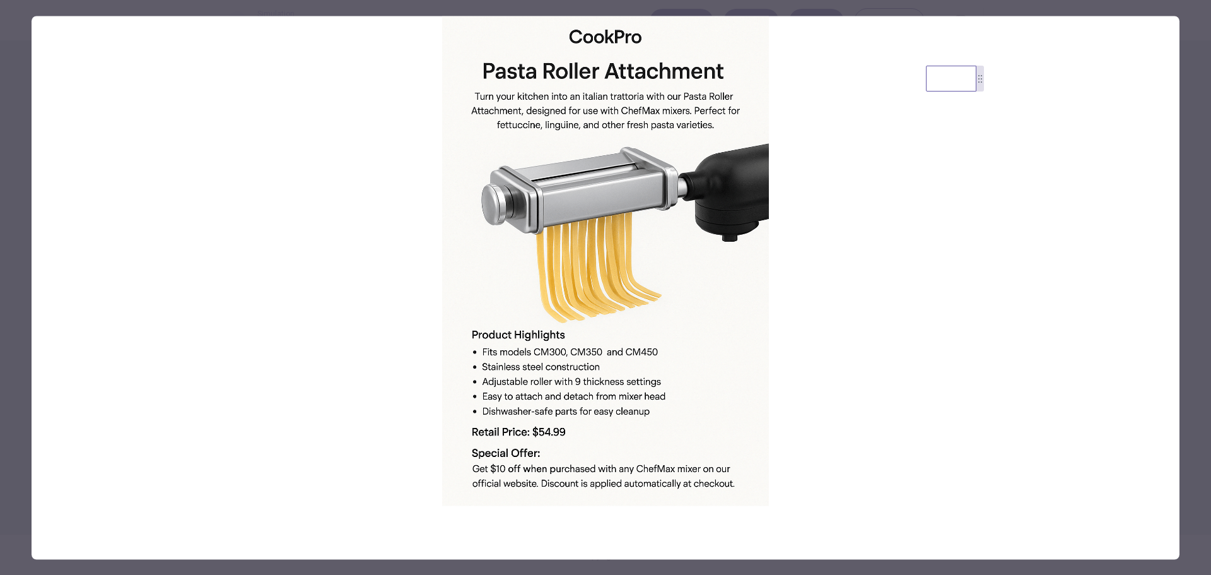
click at [930, 450] on img at bounding box center [606, 260] width 1148 height 489
click at [611, 322] on img at bounding box center [606, 260] width 1148 height 489
click at [935, 328] on img at bounding box center [606, 260] width 1148 height 489
click at [269, 428] on img at bounding box center [606, 260] width 1148 height 489
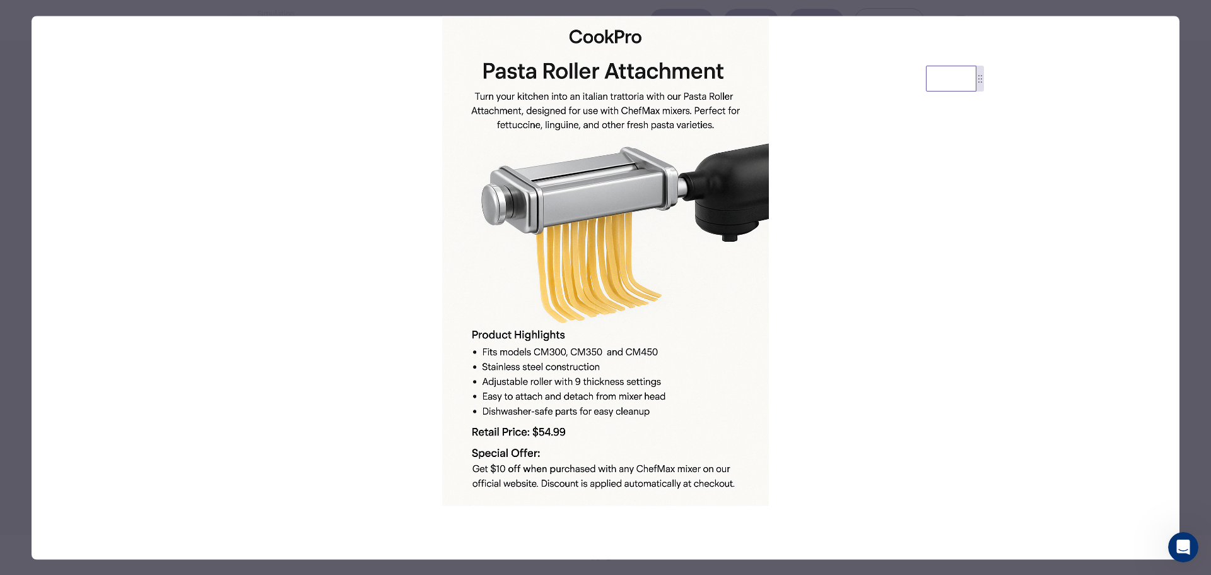
click at [269, 428] on img at bounding box center [606, 260] width 1148 height 489
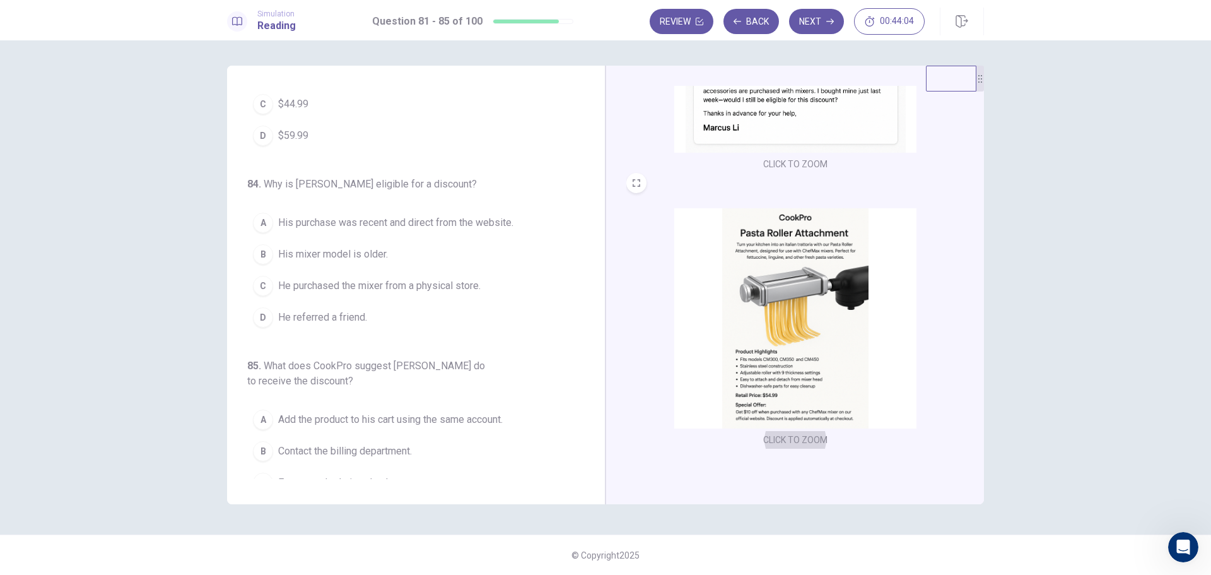
click at [431, 221] on span "His purchase was recent and direct from the website." at bounding box center [395, 222] width 235 height 15
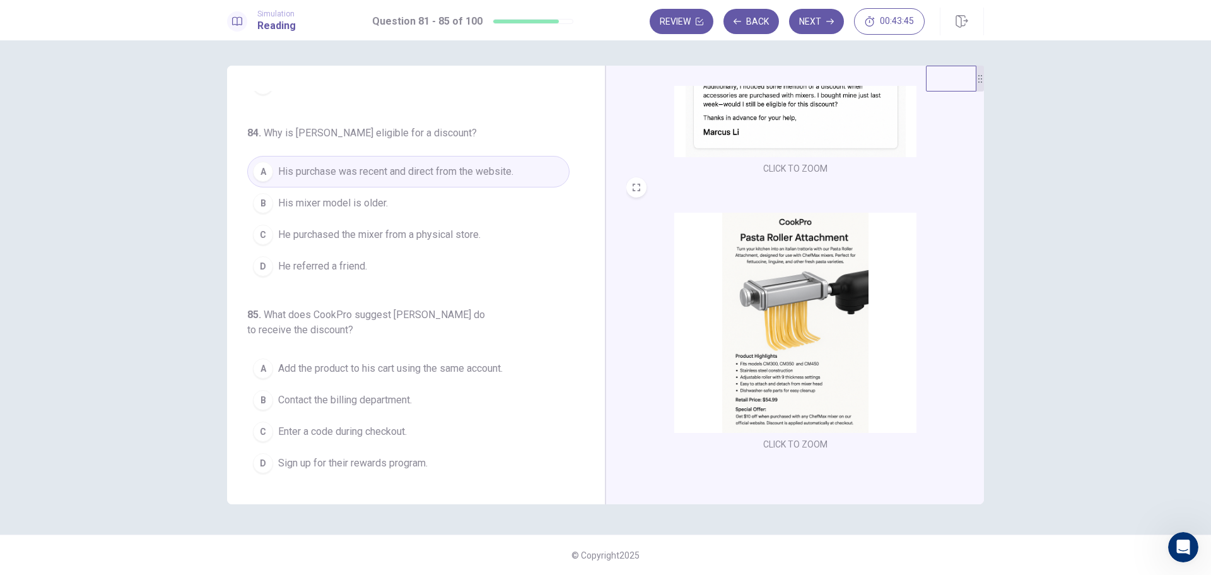
scroll to position [189, 0]
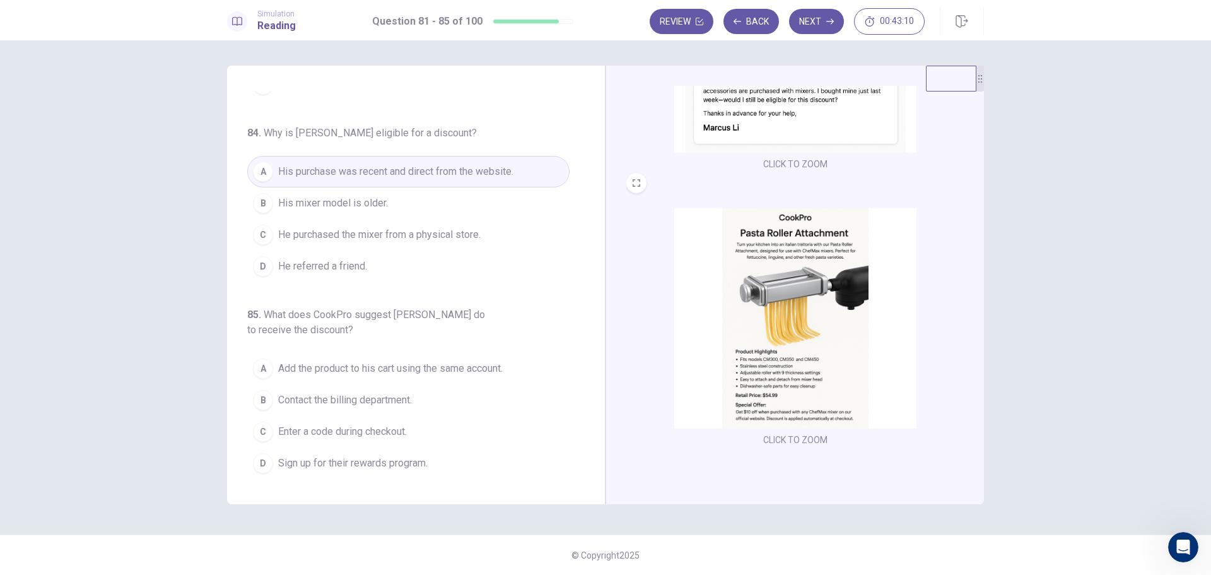
click at [833, 371] on img at bounding box center [795, 318] width 242 height 220
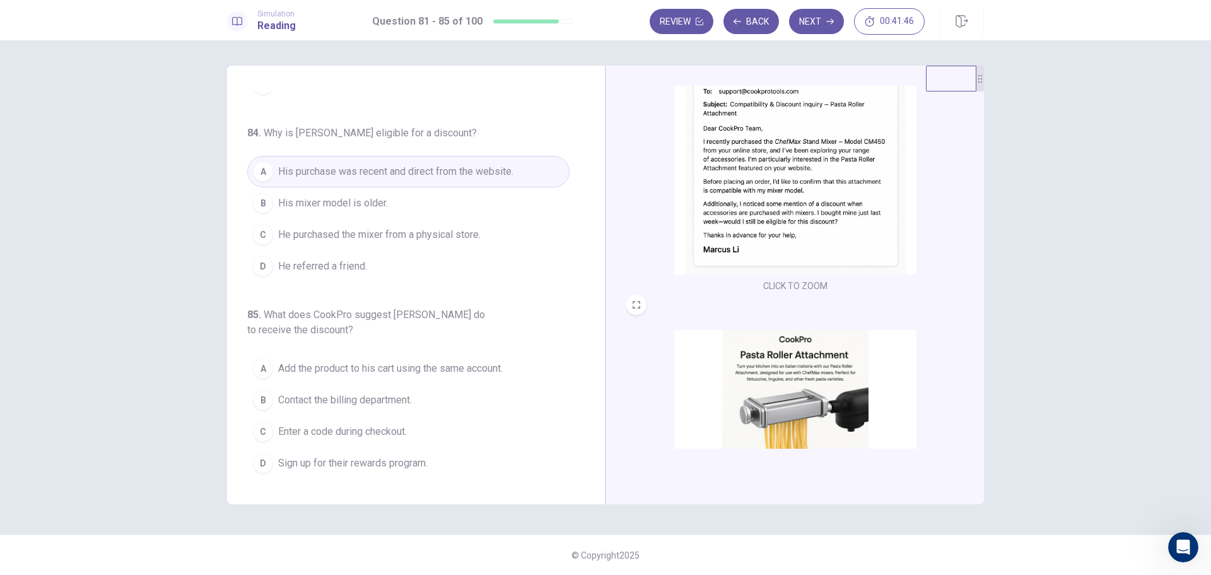
scroll to position [0, 0]
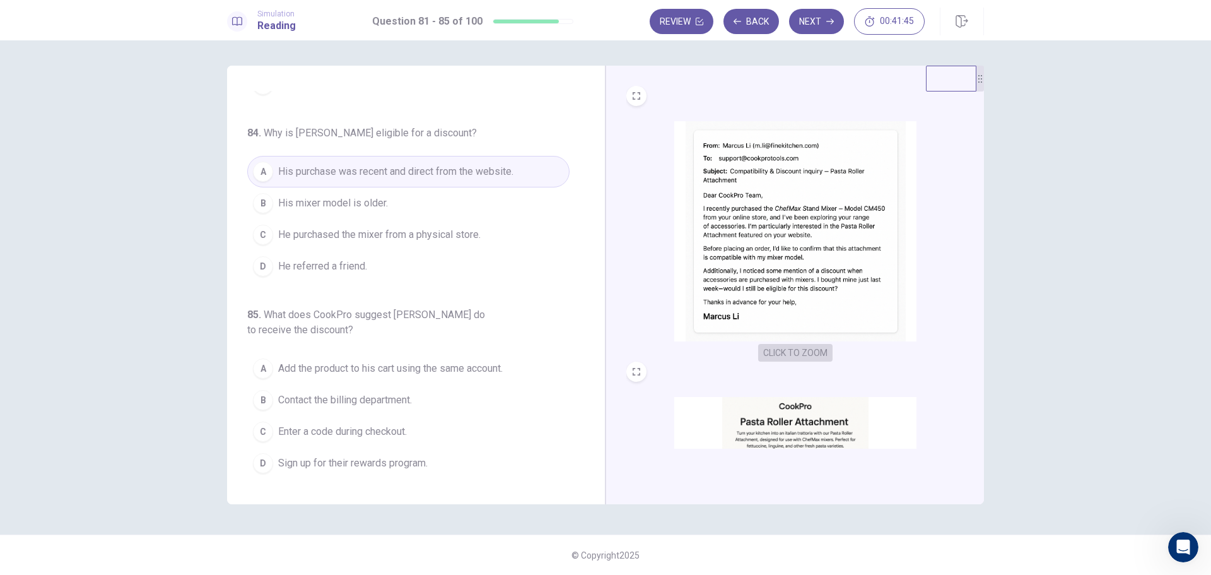
click at [798, 353] on button "CLICK TO ZOOM" at bounding box center [795, 353] width 74 height 18
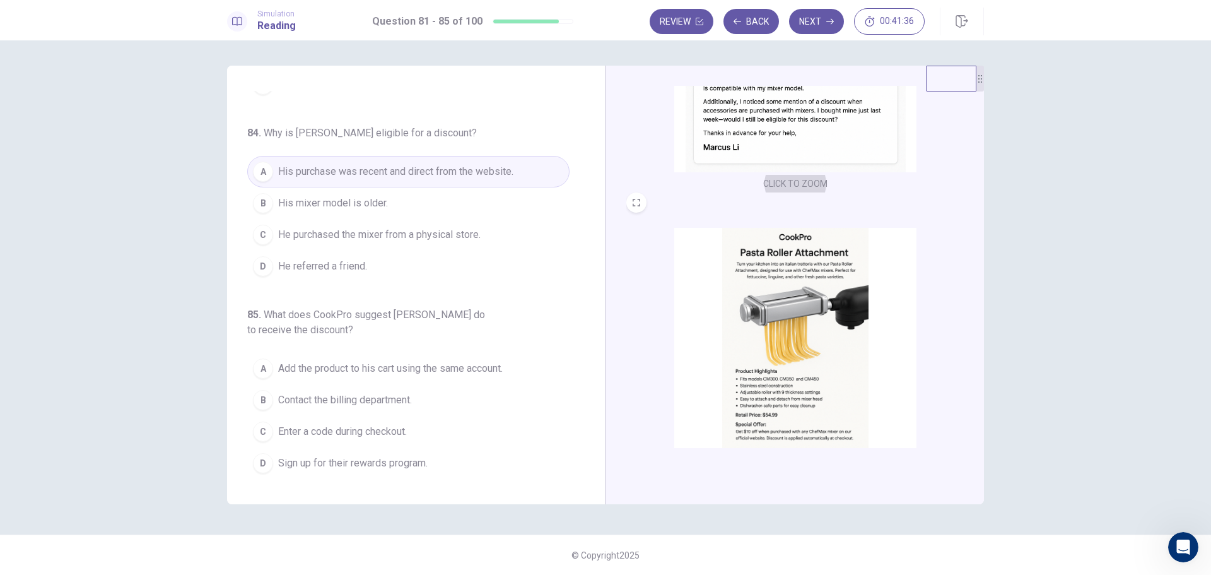
scroll to position [189, 0]
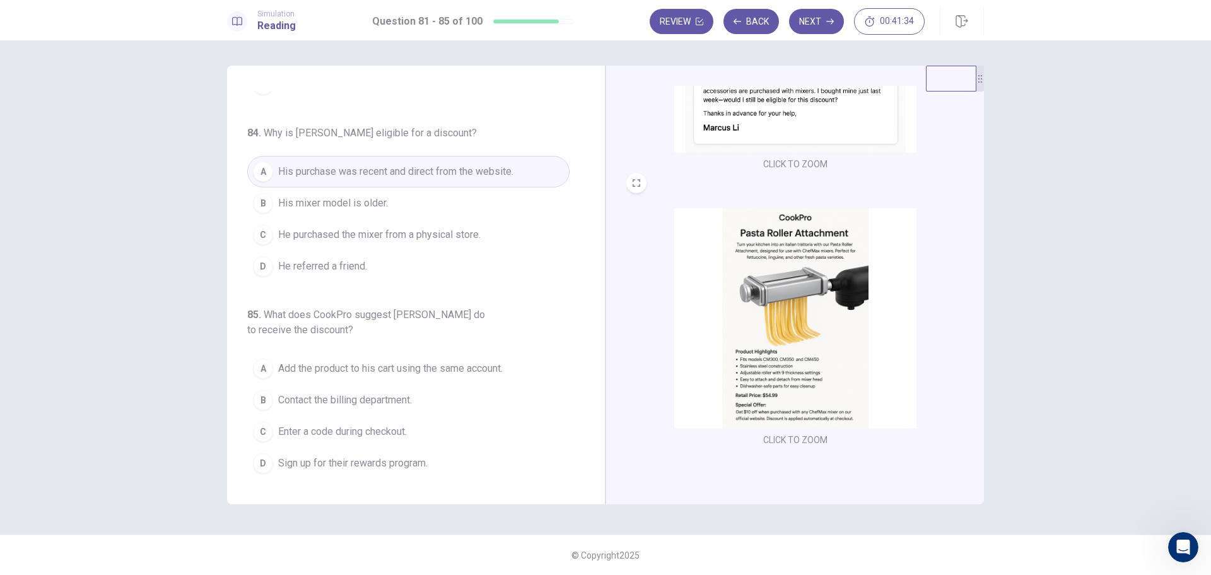
click at [797, 333] on img at bounding box center [795, 318] width 242 height 220
click at [322, 430] on span "Enter a code during checkout." at bounding box center [342, 431] width 129 height 15
click at [345, 465] on span "Sign up for their rewards program." at bounding box center [352, 462] width 149 height 15
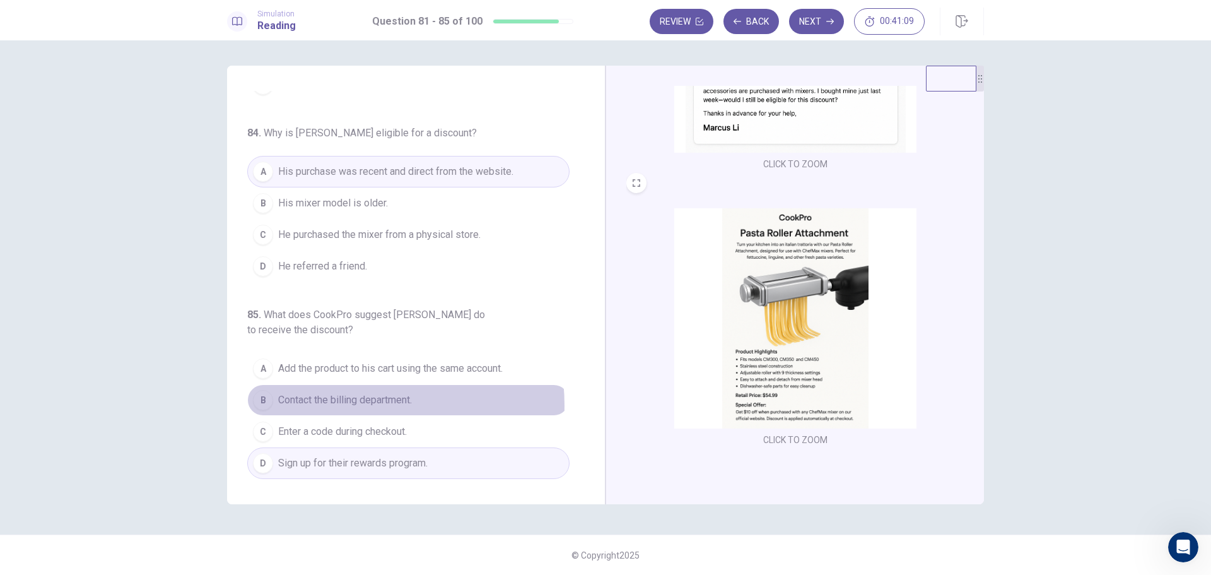
click at [335, 405] on span "Contact the billing department." at bounding box center [345, 399] width 134 height 15
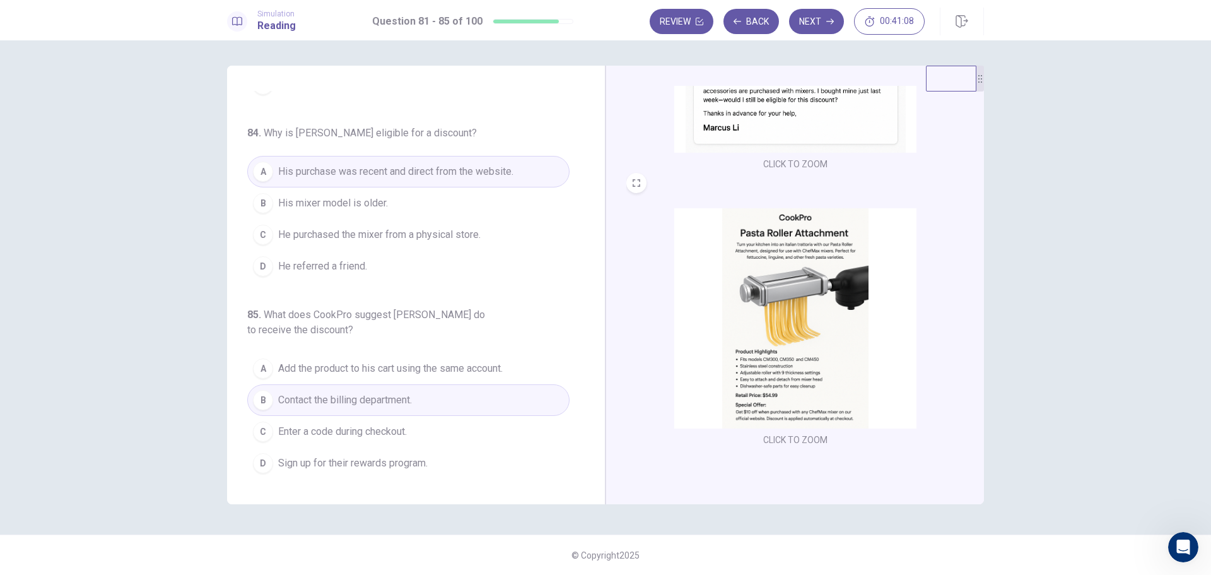
click at [336, 371] on span "Add the product to his cart using the same account." at bounding box center [390, 368] width 225 height 15
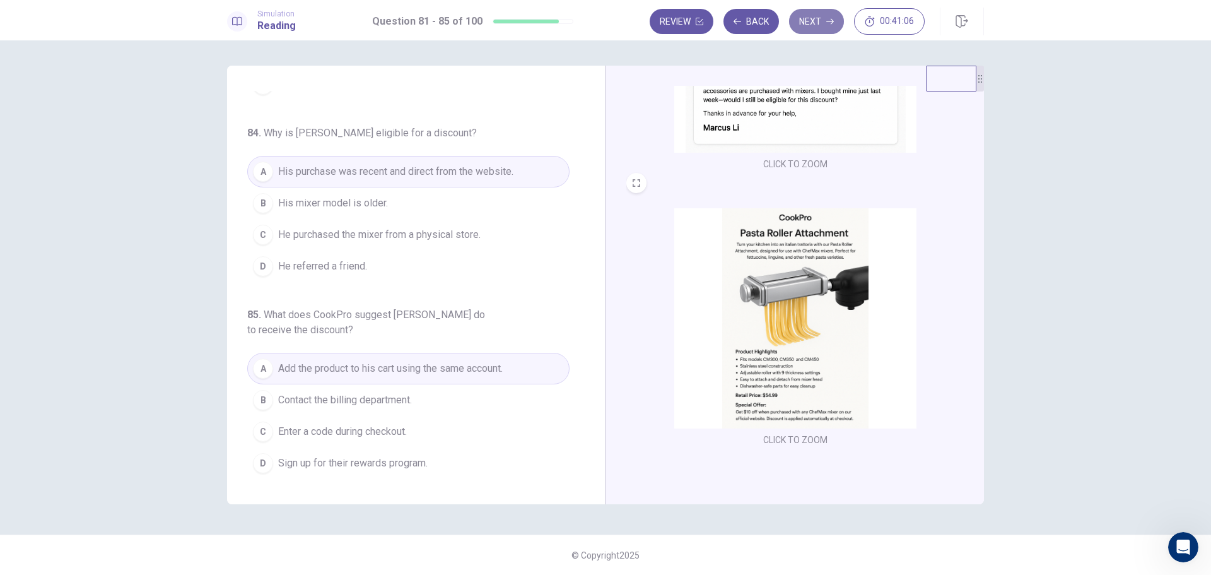
click at [819, 18] on button "Next" at bounding box center [816, 21] width 55 height 25
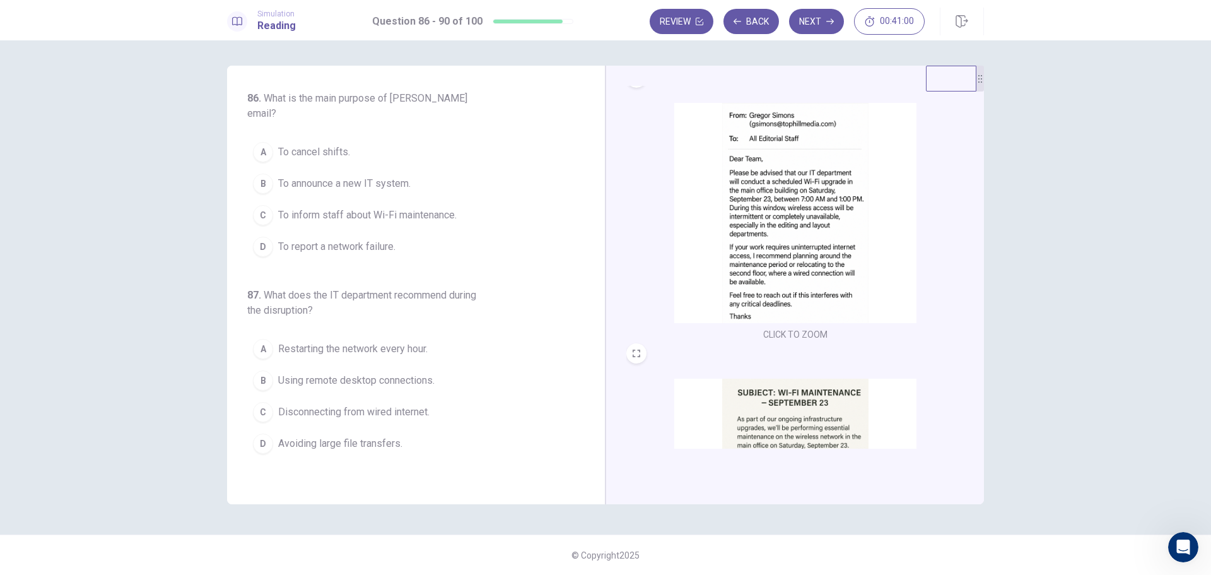
scroll to position [0, 0]
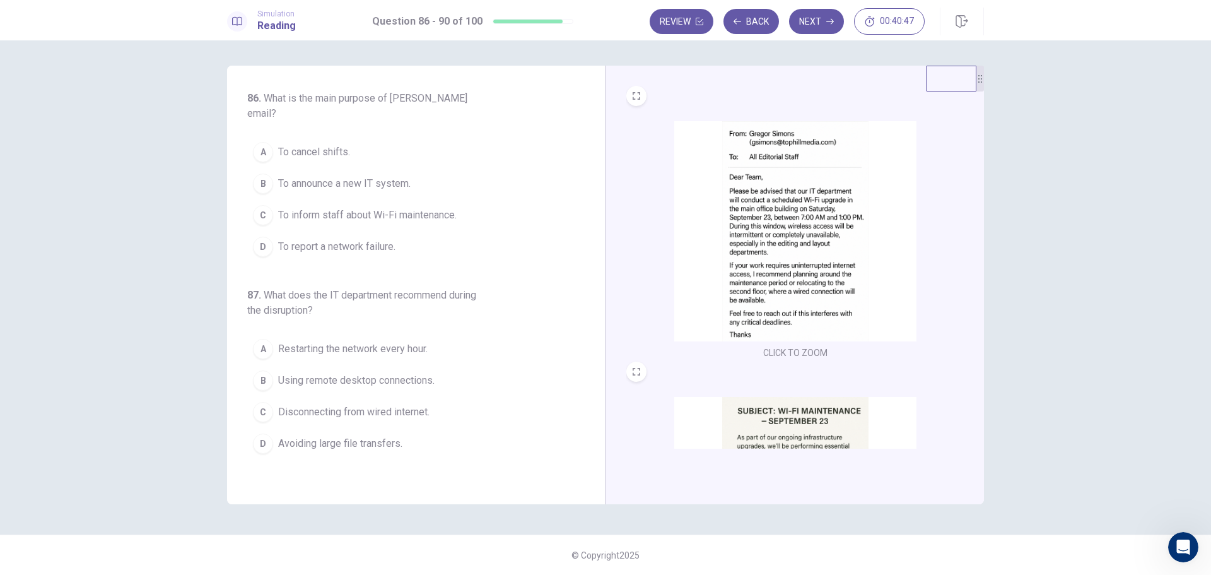
click at [320, 208] on span "To inform staff about Wi-Fi maintenance." at bounding box center [367, 215] width 178 height 15
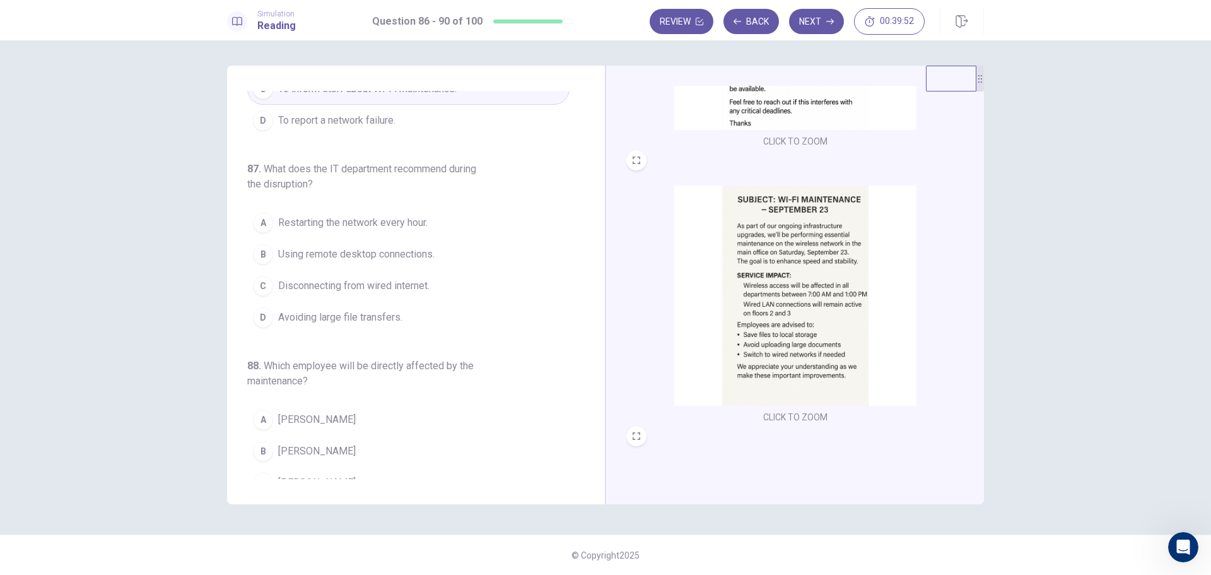
scroll to position [189, 0]
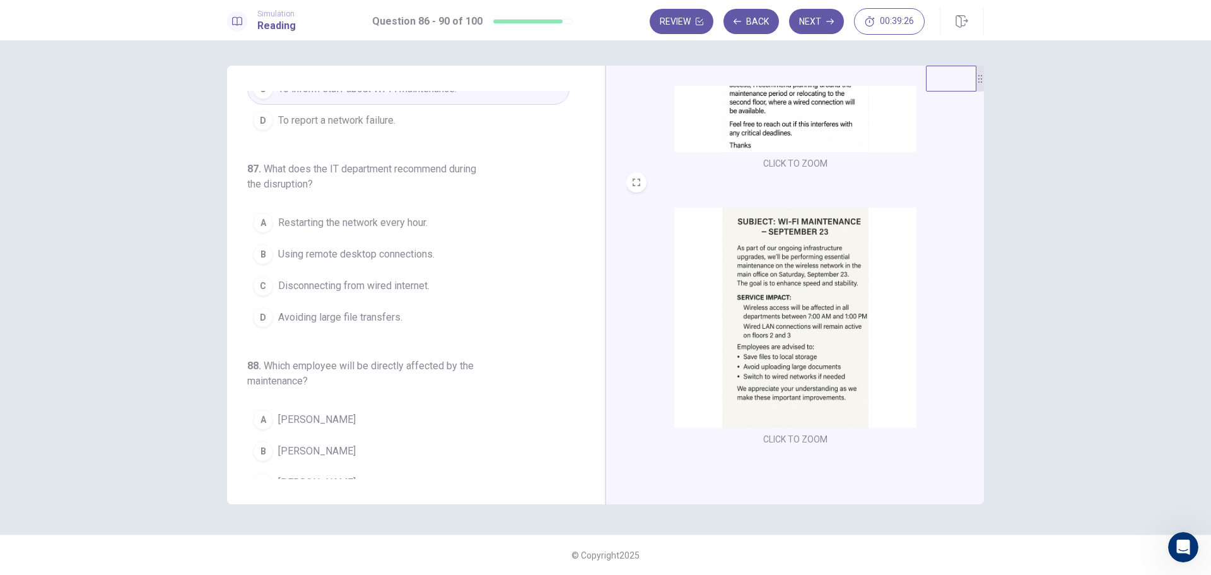
click at [366, 310] on span "Avoiding large file transfers." at bounding box center [340, 317] width 124 height 15
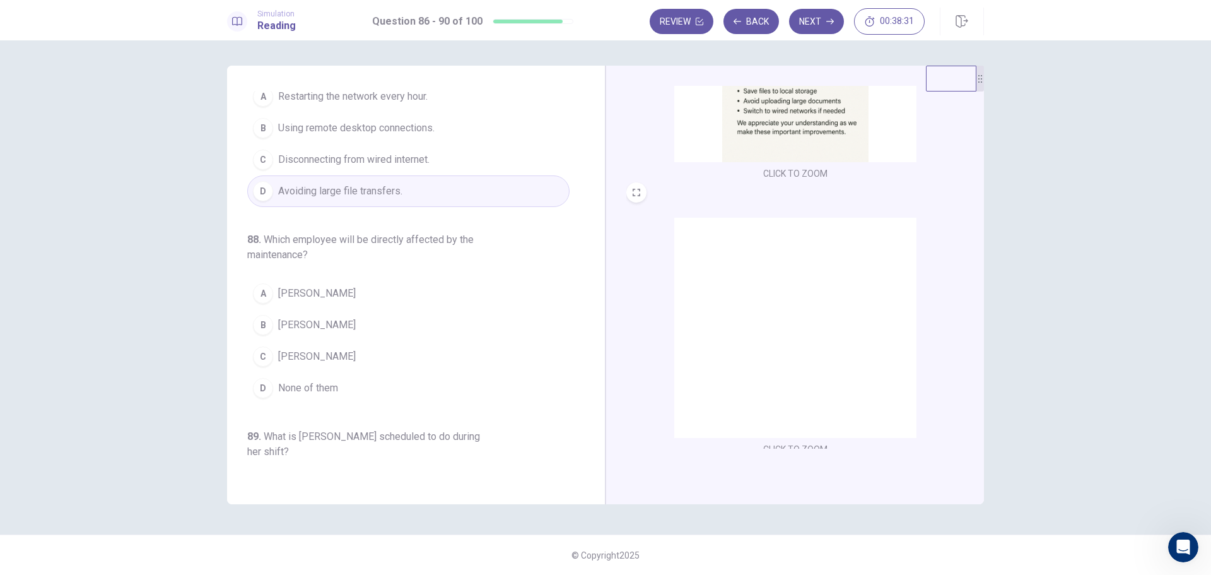
scroll to position [464, 0]
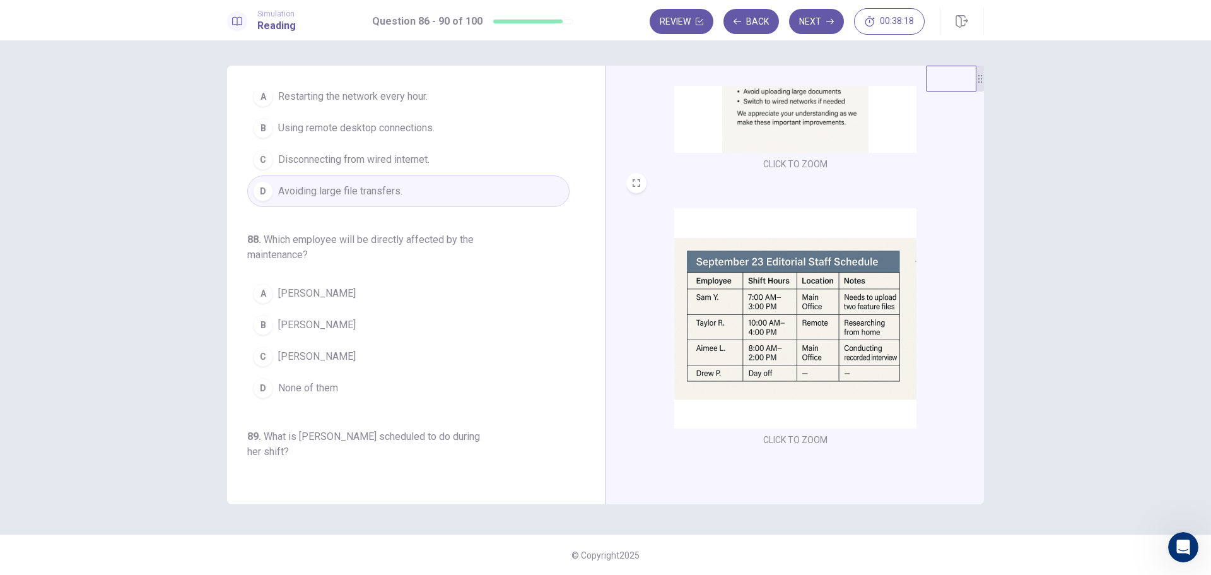
click at [291, 349] on span "[PERSON_NAME]" at bounding box center [317, 356] width 78 height 15
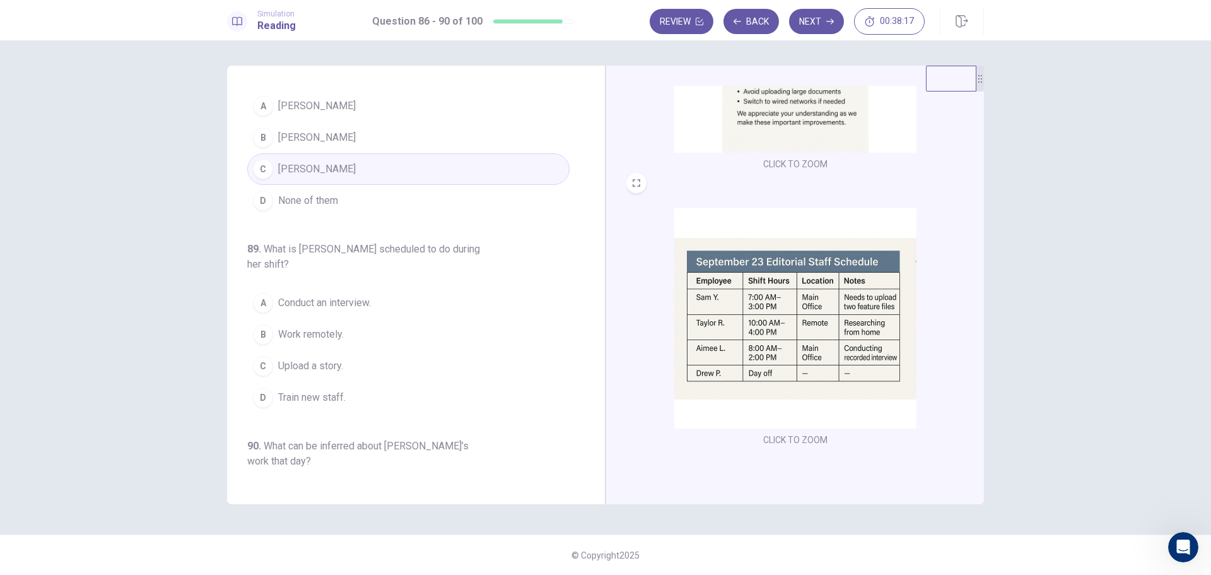
scroll to position [442, 0]
click at [333, 293] on span "Conduct an interview." at bounding box center [324, 300] width 93 height 15
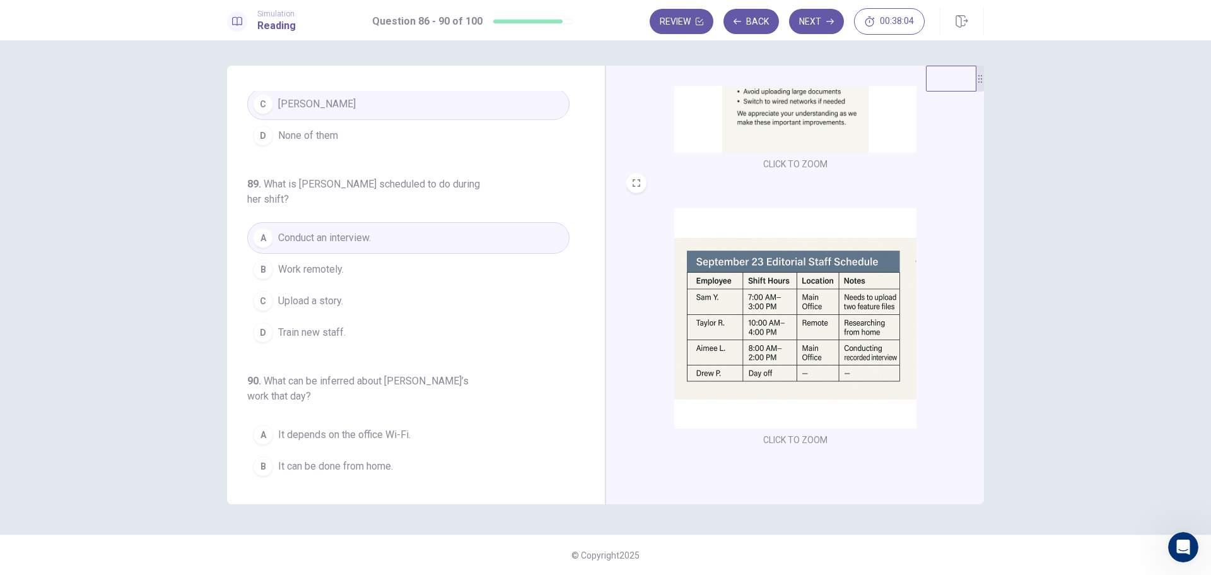
scroll to position [541, 0]
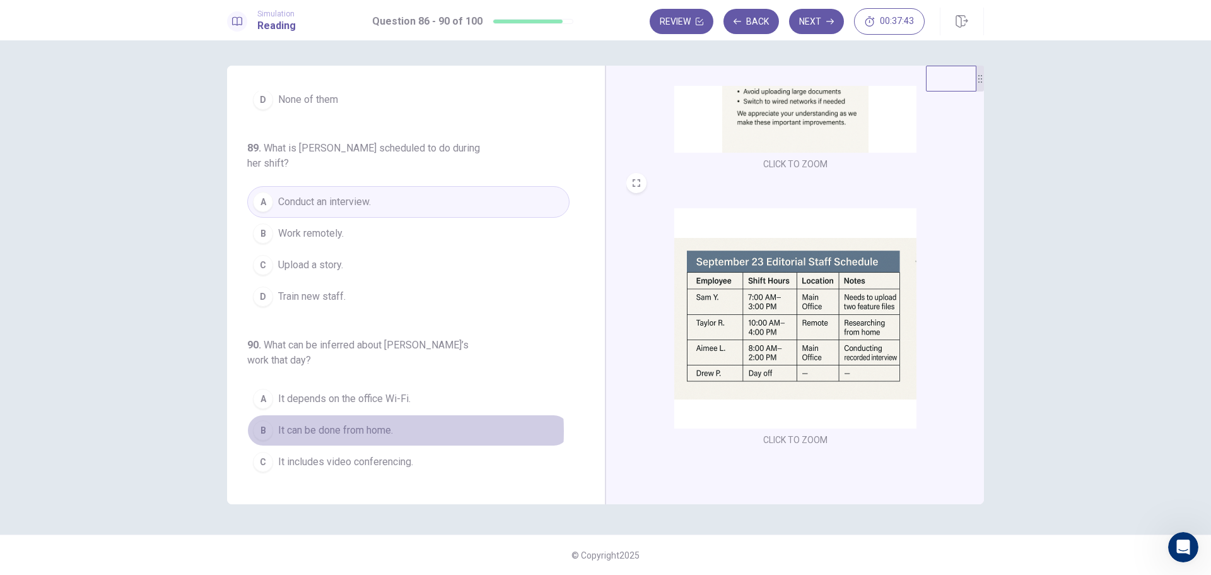
click at [349, 423] on span "It can be done from home." at bounding box center [335, 430] width 115 height 15
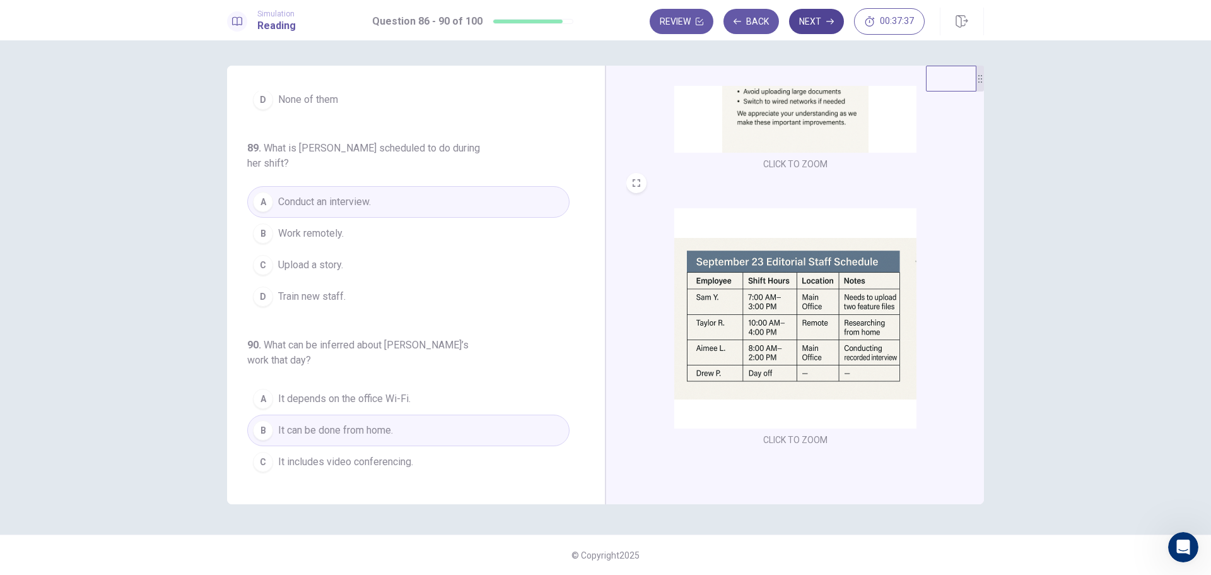
click at [814, 20] on button "Next" at bounding box center [816, 21] width 55 height 25
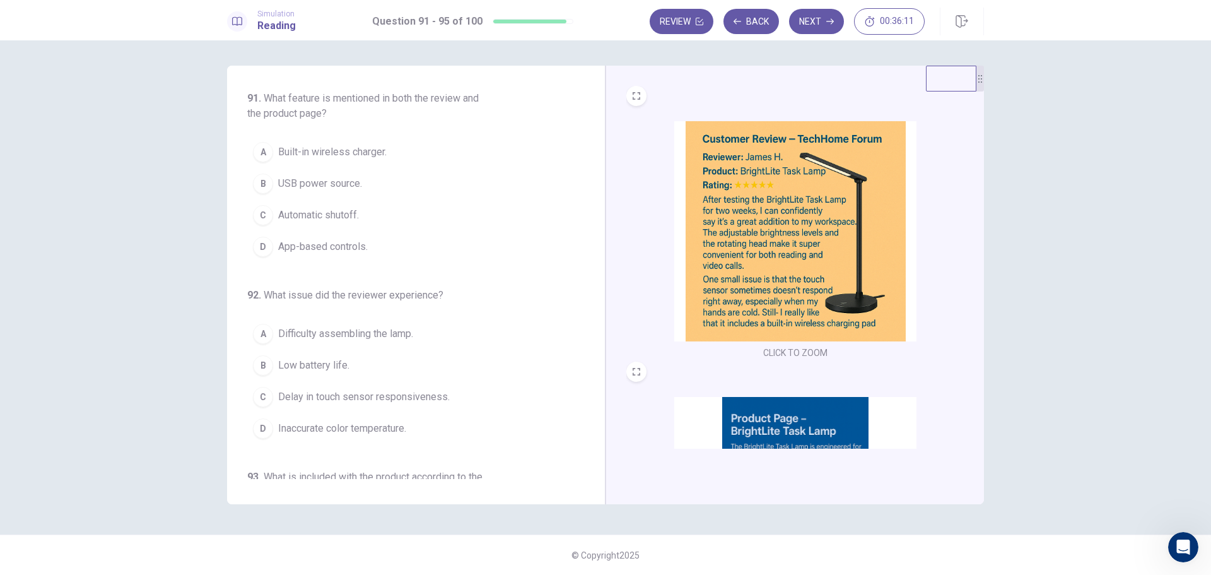
scroll to position [63, 0]
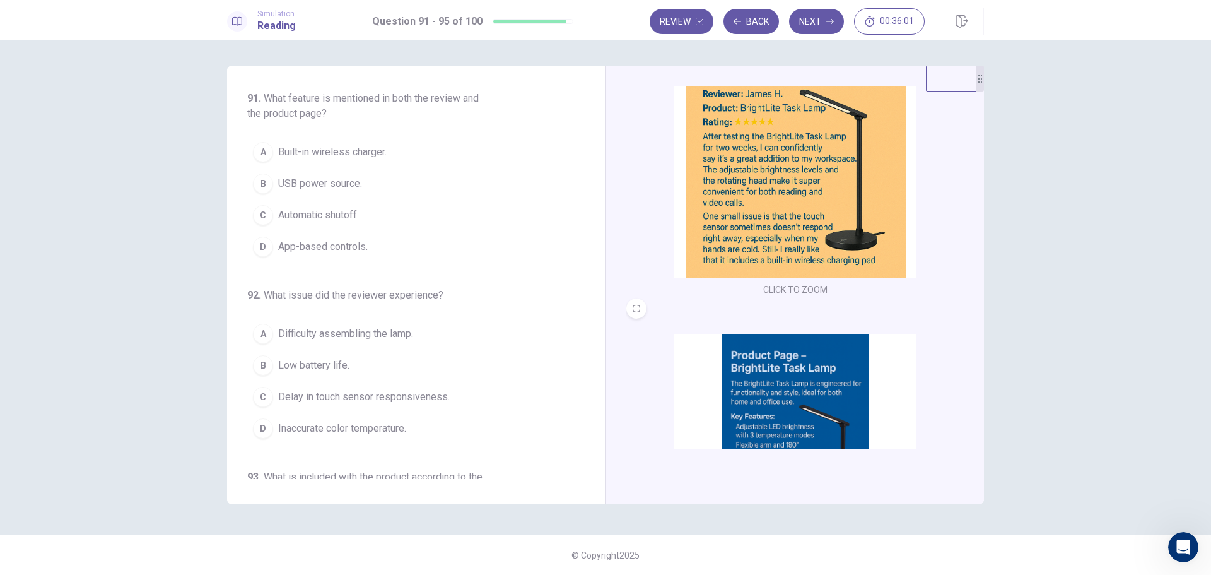
click at [335, 151] on span "Built-in wireless charger." at bounding box center [332, 151] width 108 height 15
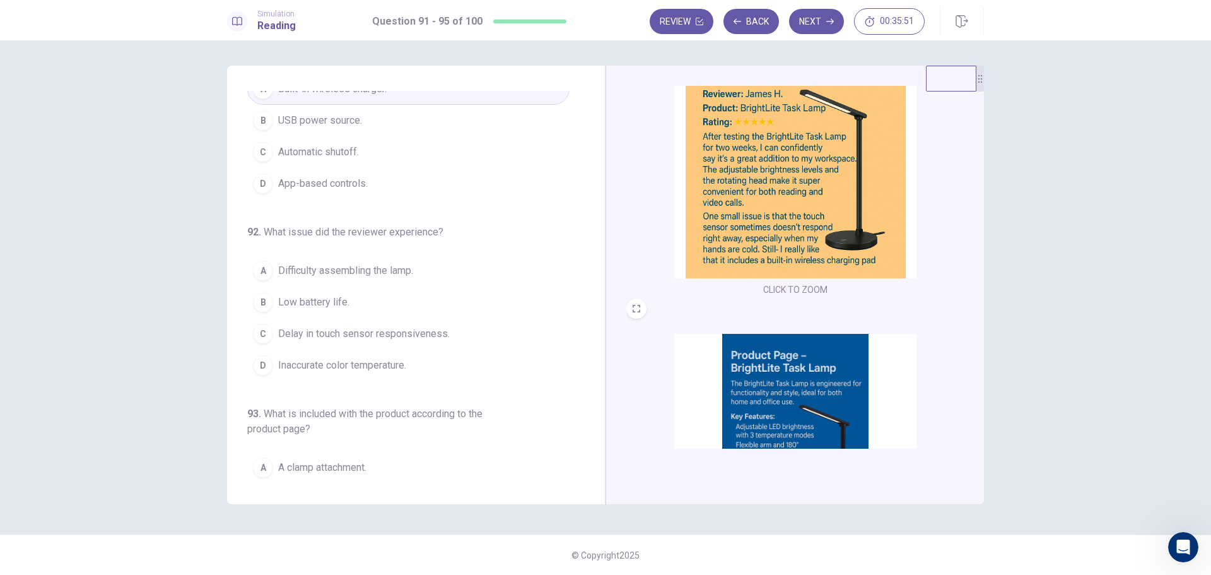
click at [330, 336] on span "Delay in touch sensor responsiveness." at bounding box center [364, 333] width 172 height 15
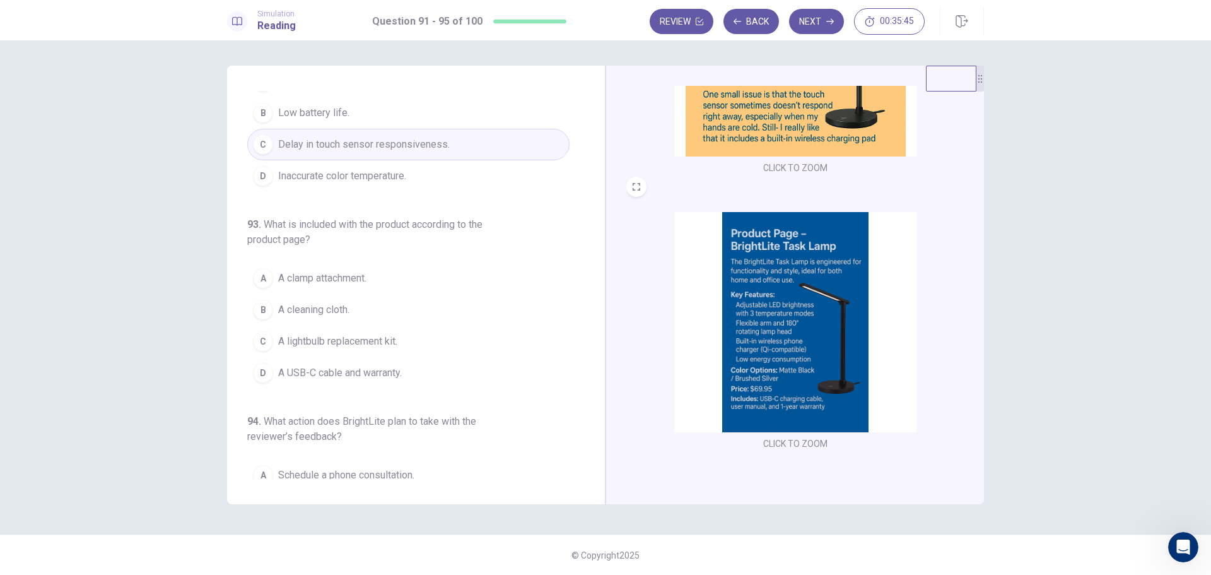
scroll to position [189, 0]
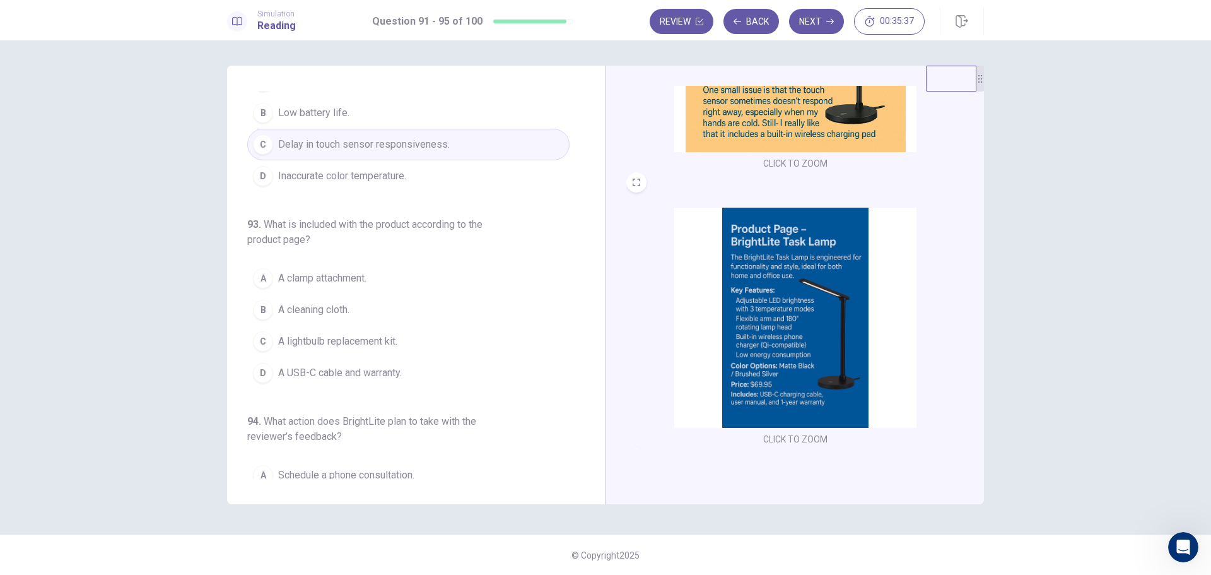
click at [380, 372] on span "A USB-C cable and warranty." at bounding box center [340, 372] width 124 height 15
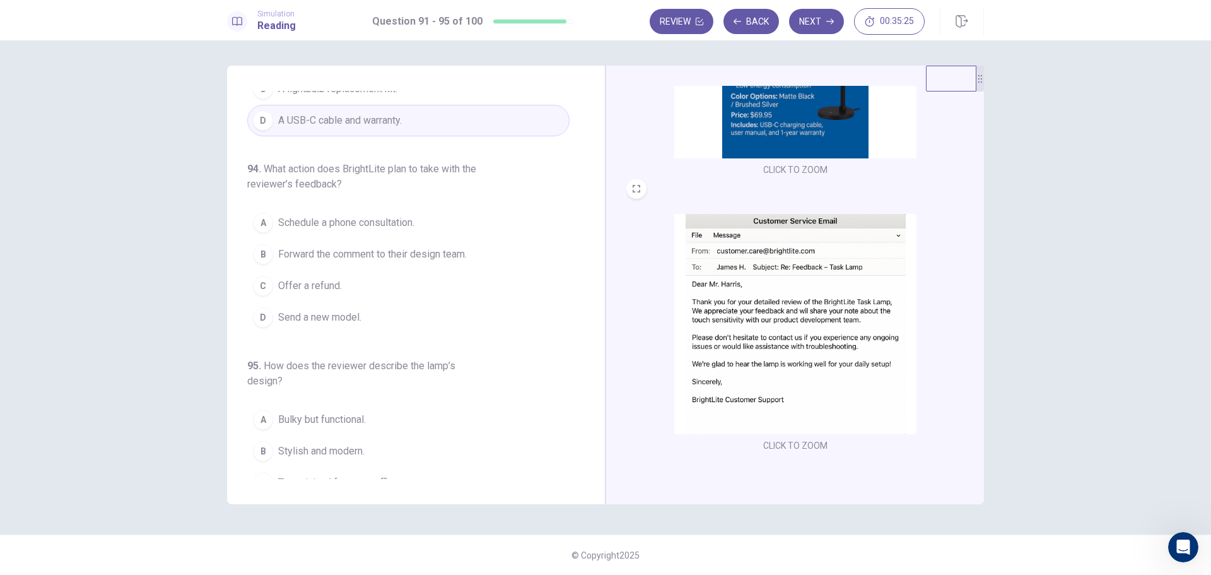
scroll to position [464, 0]
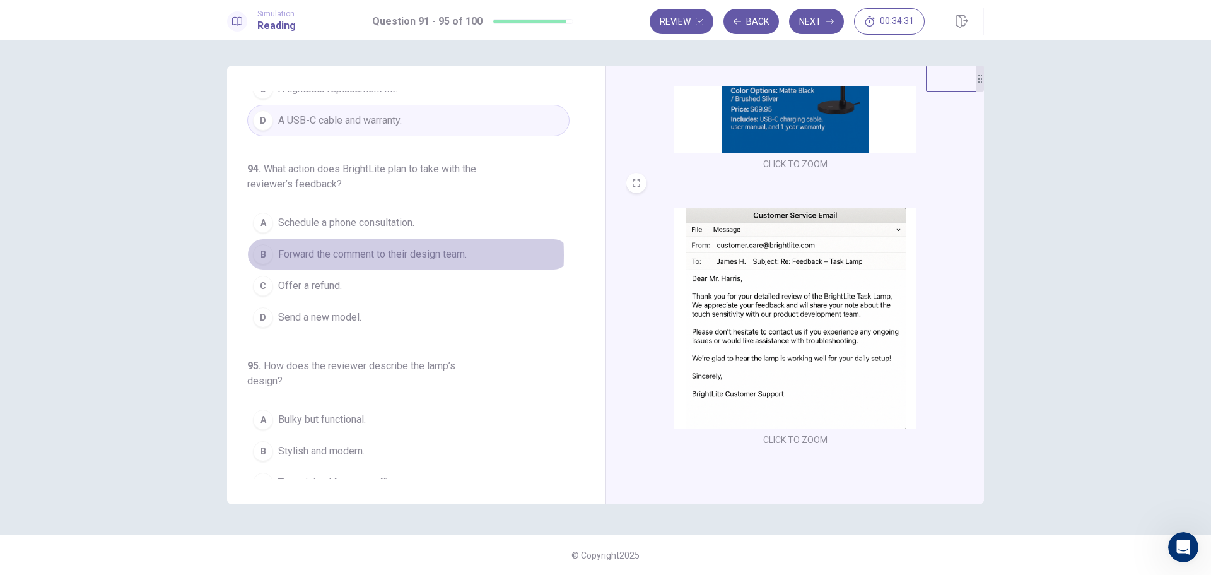
click at [322, 255] on span "Forward the comment to their design team." at bounding box center [372, 254] width 189 height 15
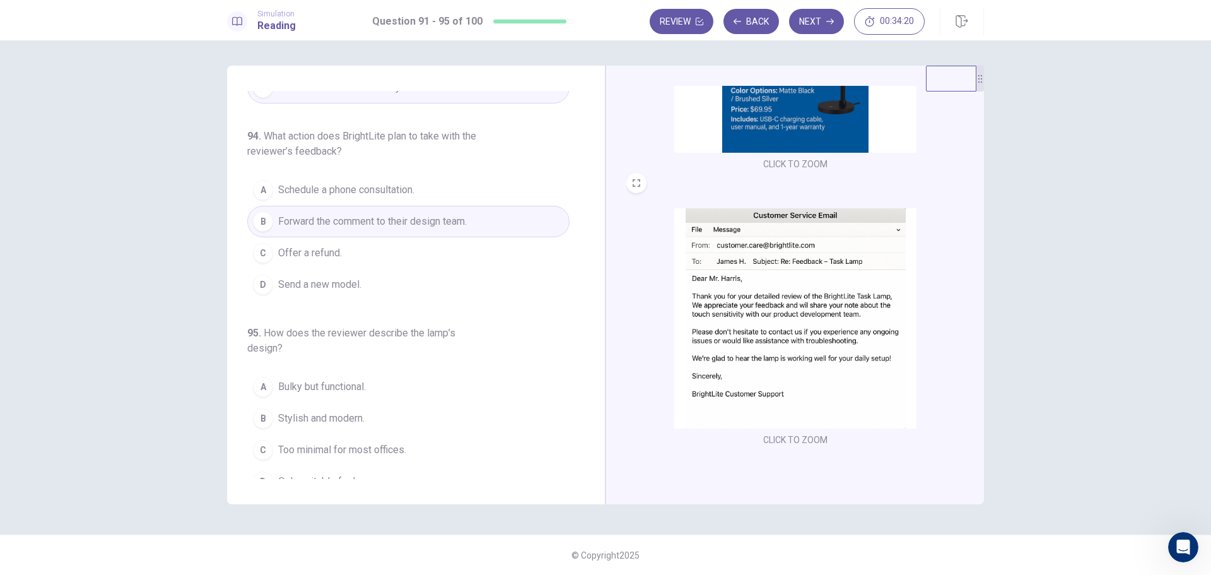
scroll to position [556, 0]
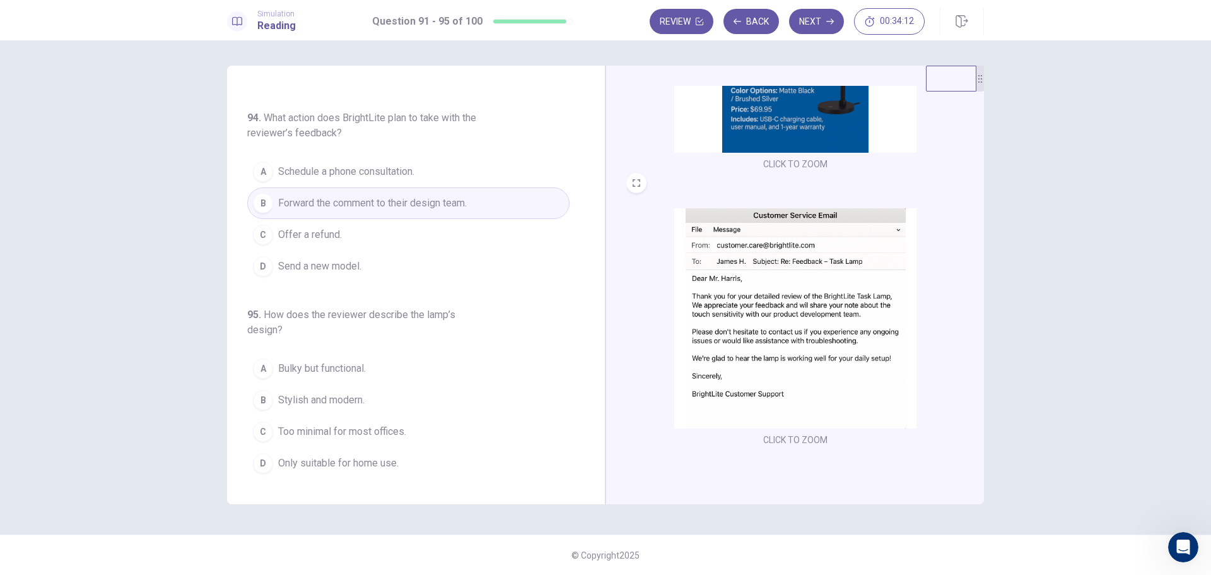
click at [374, 467] on span "Only suitable for home use." at bounding box center [338, 462] width 120 height 15
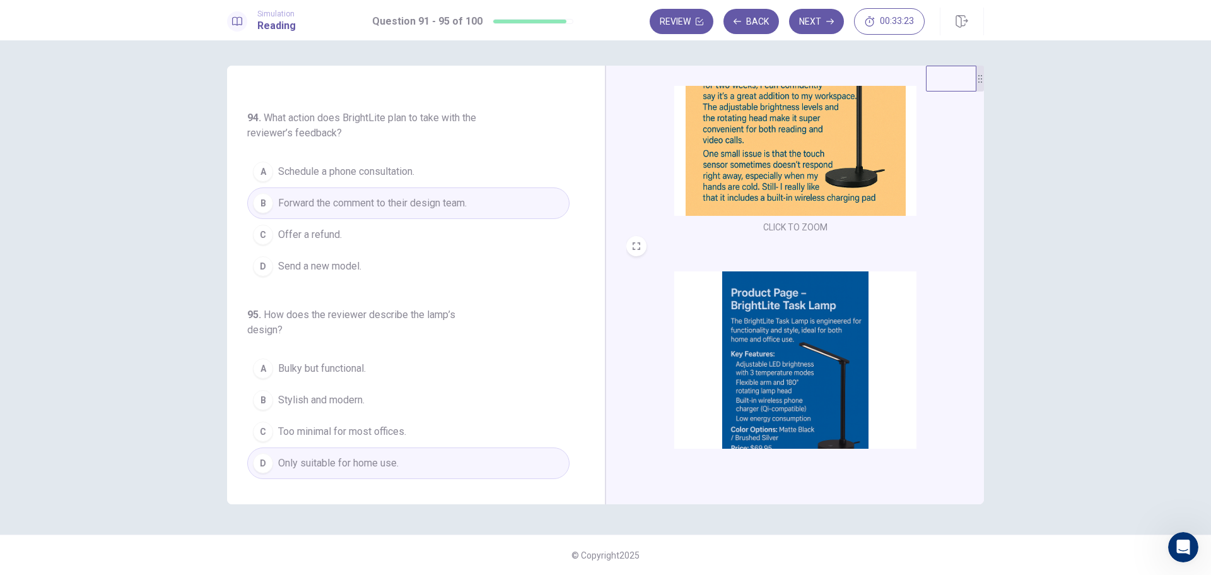
scroll to position [126, 0]
click at [790, 225] on button "CLICK TO ZOOM" at bounding box center [795, 227] width 74 height 18
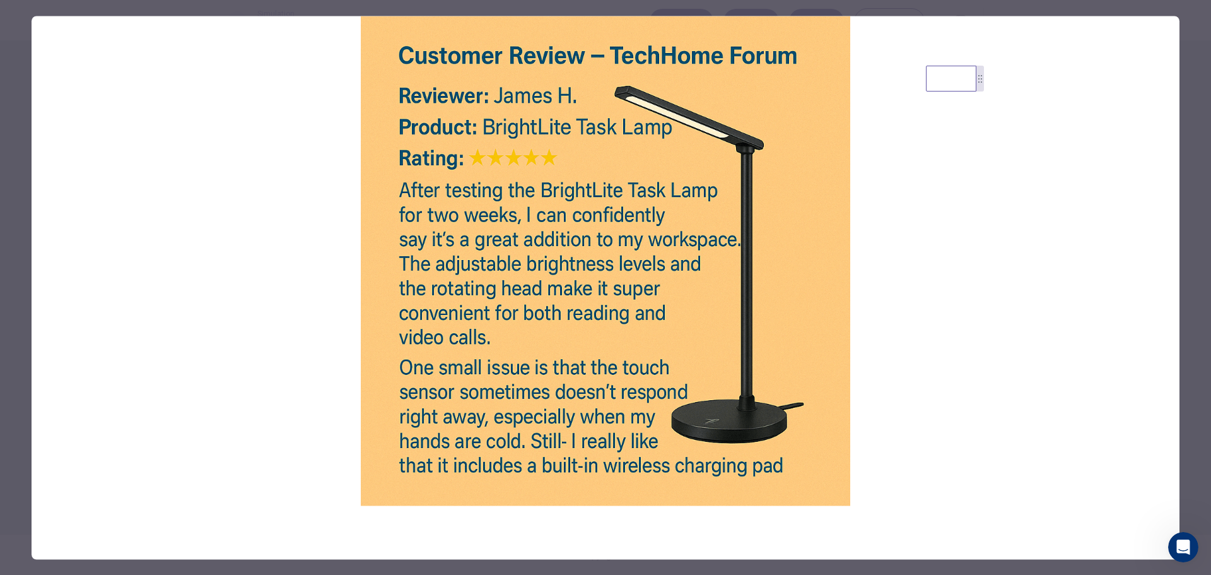
drag, startPoint x: 437, startPoint y: 197, endPoint x: 675, endPoint y: 194, distance: 237.8
click at [675, 194] on img at bounding box center [606, 260] width 1148 height 489
drag, startPoint x: 535, startPoint y: 228, endPoint x: 553, endPoint y: 231, distance: 18.1
click at [624, 226] on img at bounding box center [606, 260] width 1148 height 489
drag, startPoint x: 416, startPoint y: 257, endPoint x: 624, endPoint y: 252, distance: 207.6
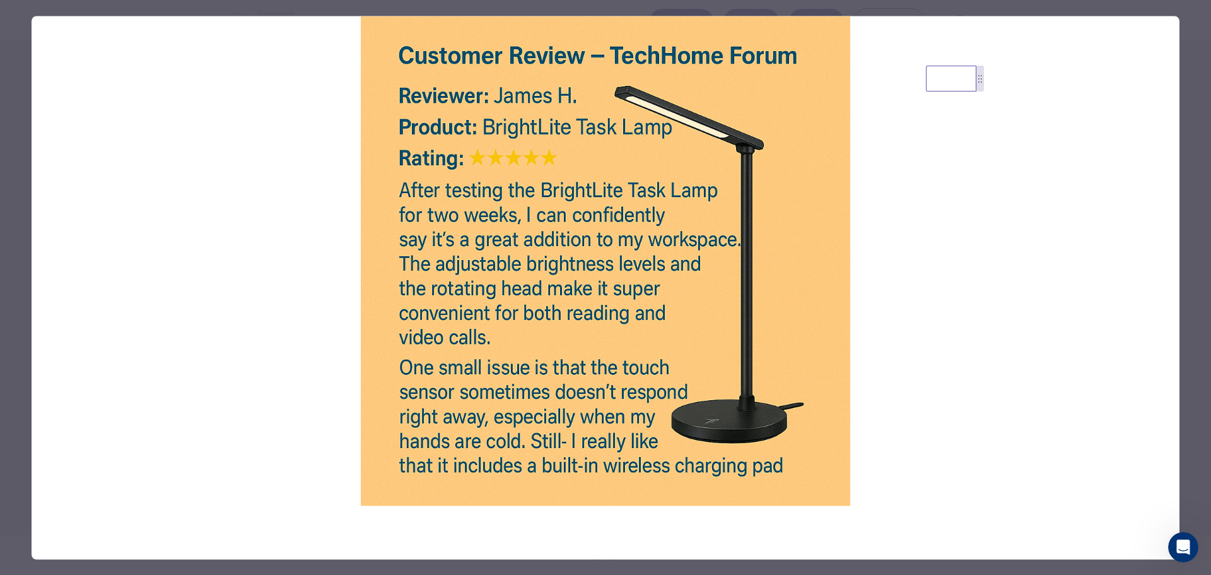
click at [624, 252] on img at bounding box center [606, 260] width 1148 height 489
click at [559, 269] on img at bounding box center [606, 260] width 1148 height 489
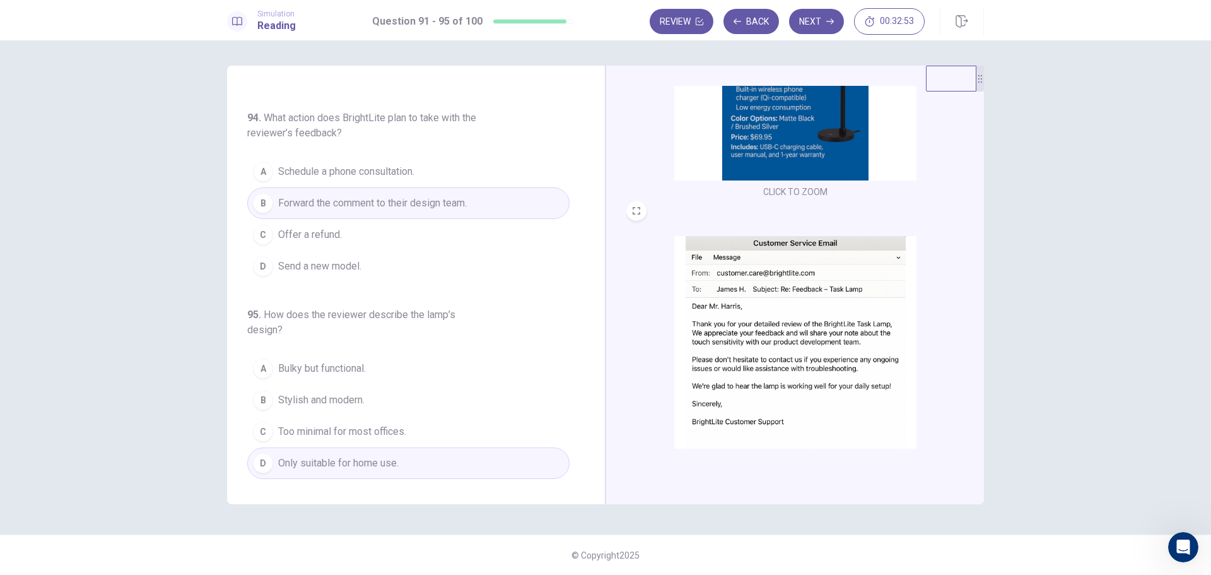
scroll to position [442, 0]
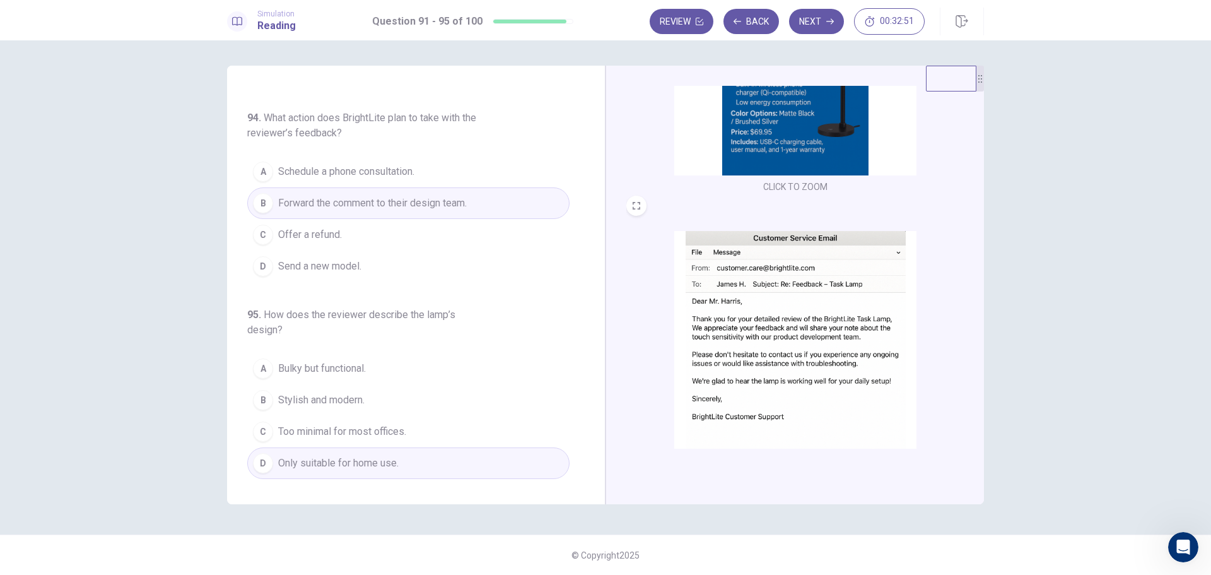
click at [763, 373] on img at bounding box center [795, 341] width 242 height 220
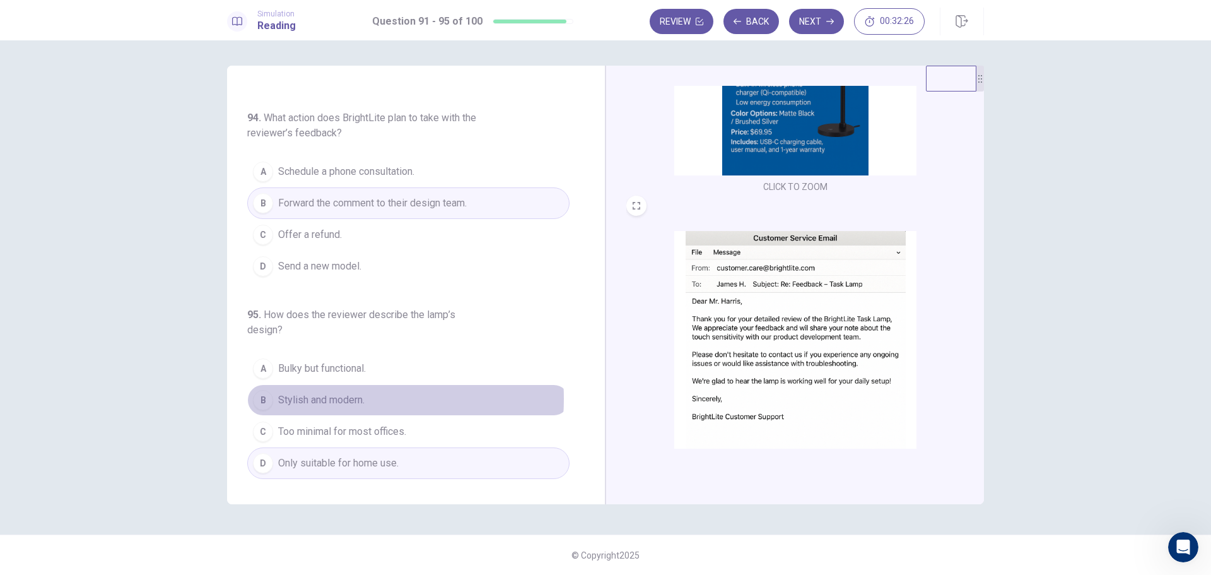
click at [332, 399] on span "Stylish and modern." at bounding box center [321, 399] width 86 height 15
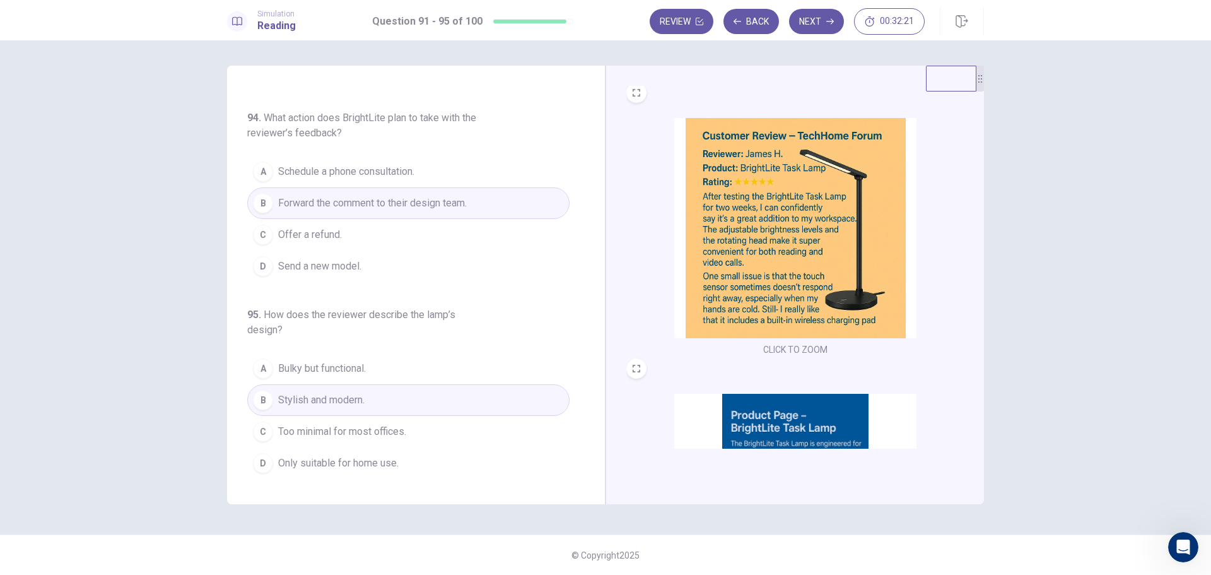
scroll to position [0, 0]
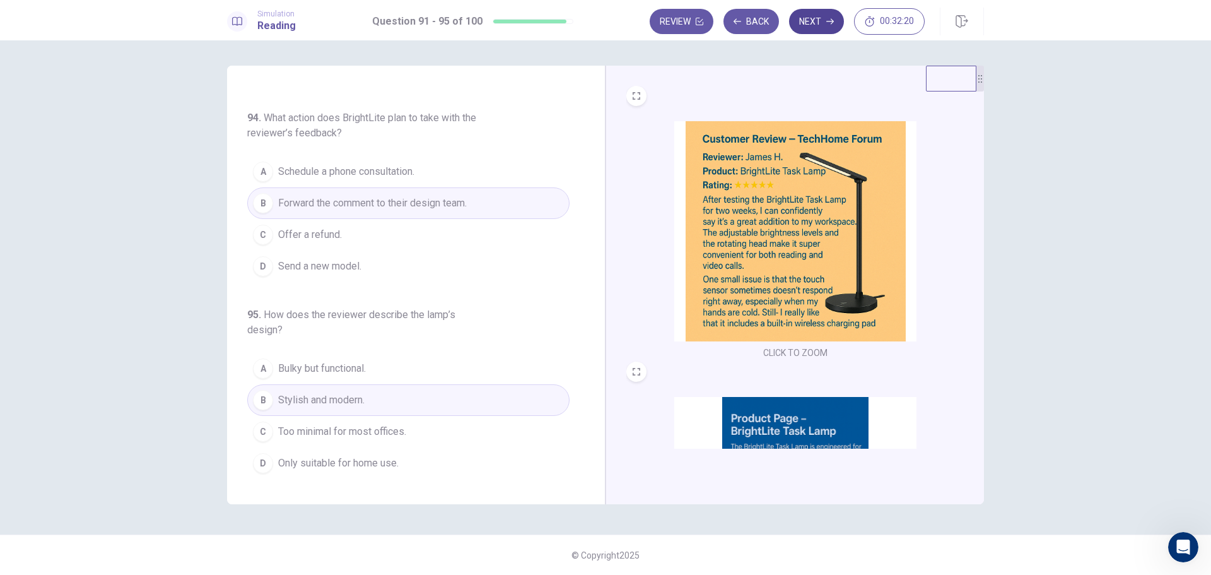
click at [819, 18] on button "Next" at bounding box center [816, 21] width 55 height 25
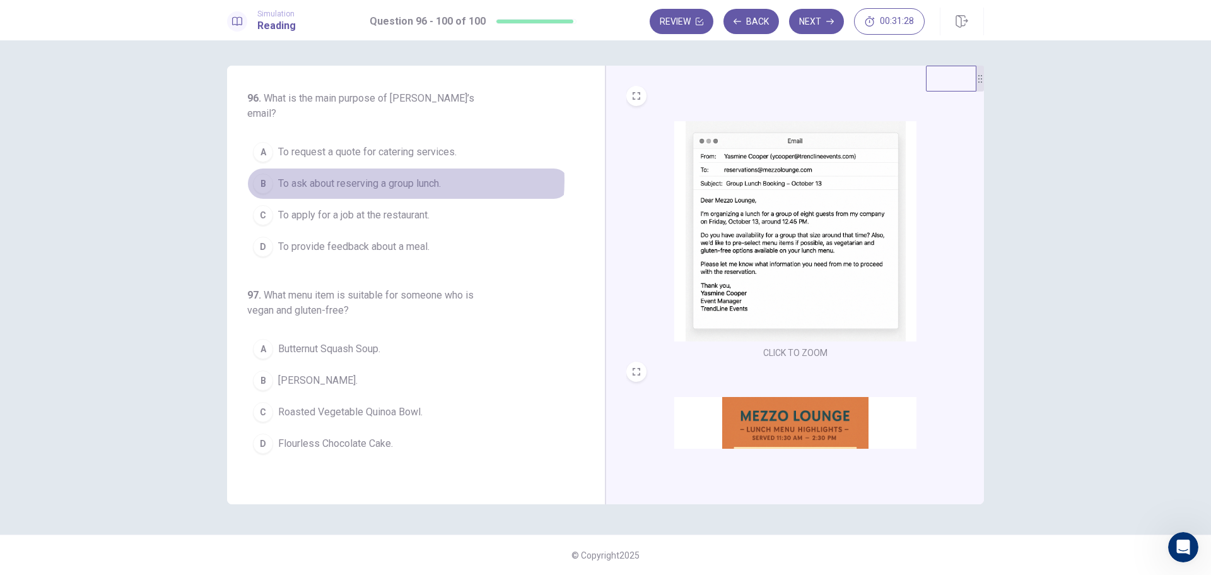
click at [399, 176] on span "To ask about reserving a group lunch." at bounding box center [359, 183] width 163 height 15
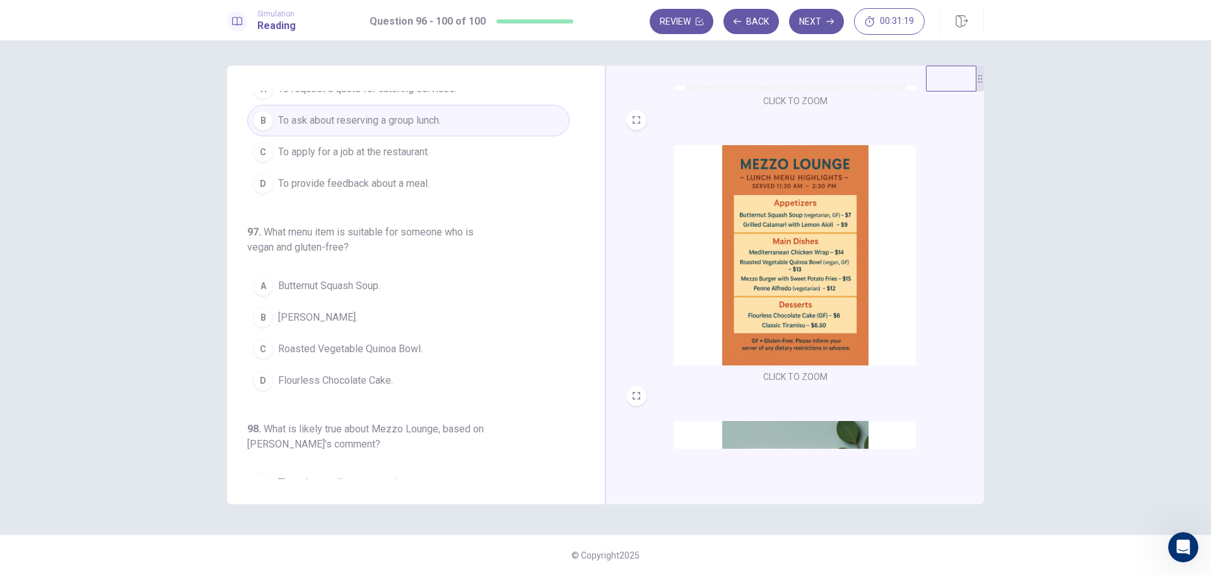
scroll to position [252, 0]
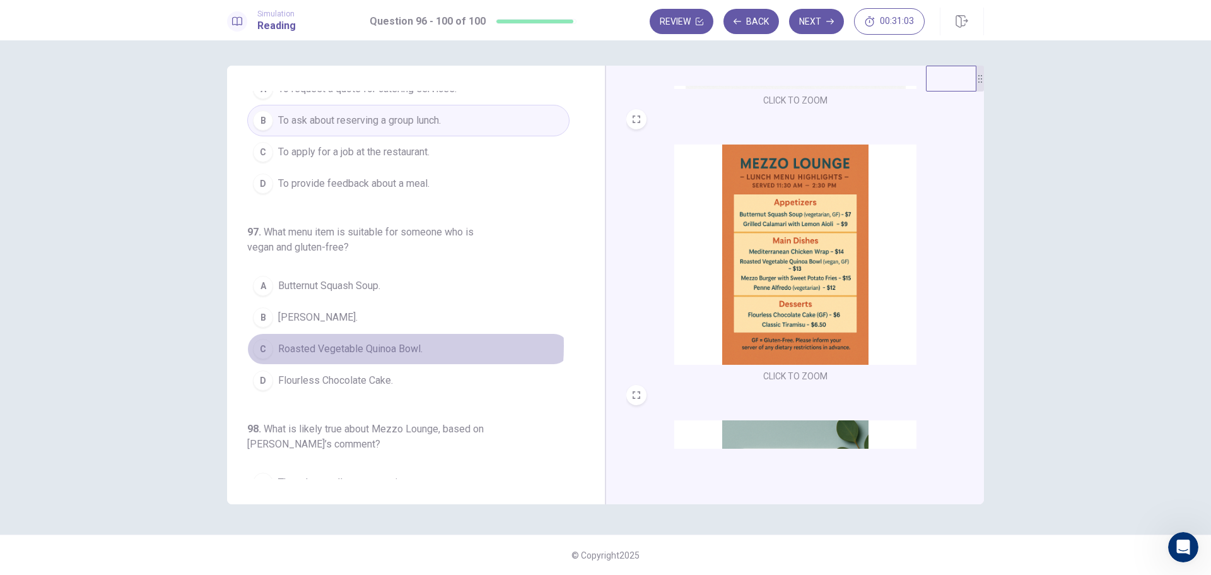
click at [362, 341] on span "Roasted Vegetable Quinoa Bowl." at bounding box center [350, 348] width 144 height 15
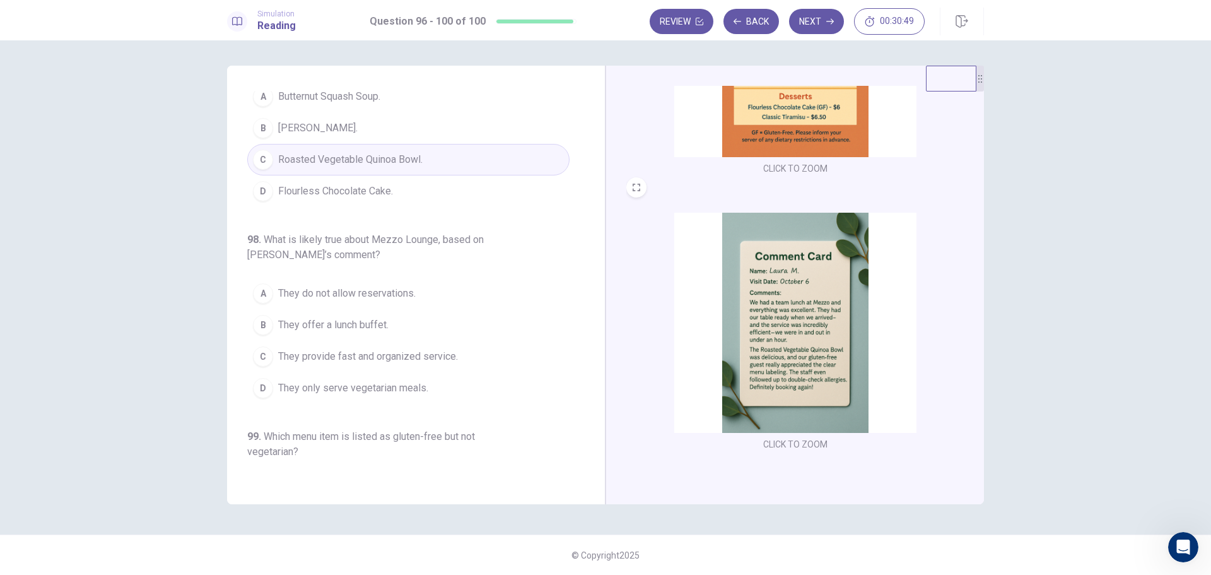
scroll to position [464, 0]
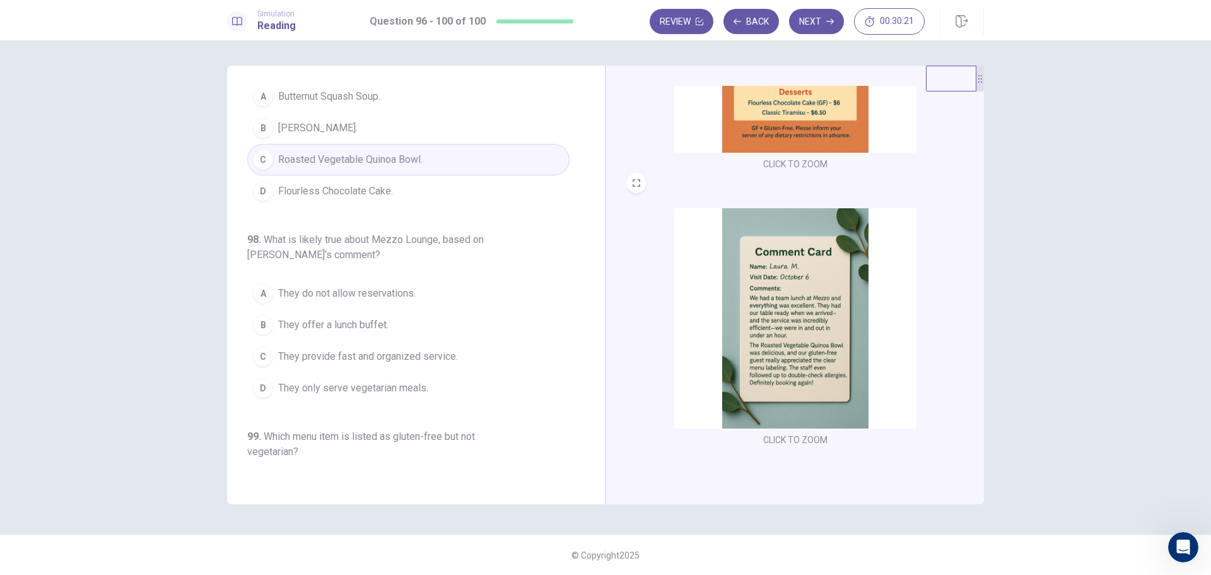
click at [365, 349] on span "They provide fast and organized service." at bounding box center [368, 356] width 180 height 15
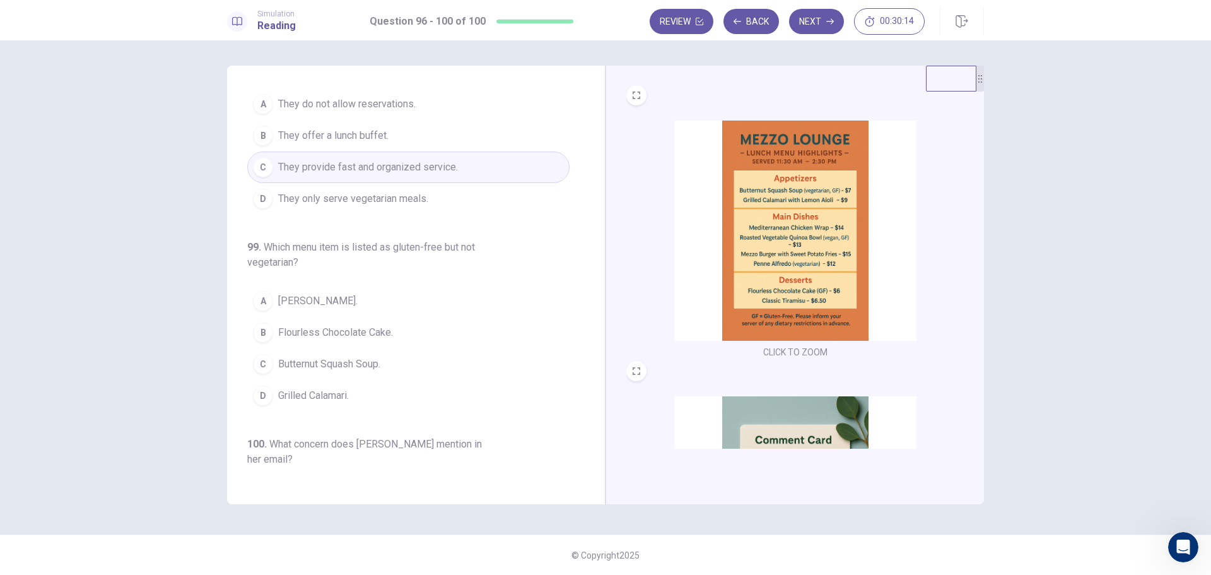
scroll to position [275, 0]
click at [310, 325] on span "Flourless Chocolate Cake." at bounding box center [335, 332] width 115 height 15
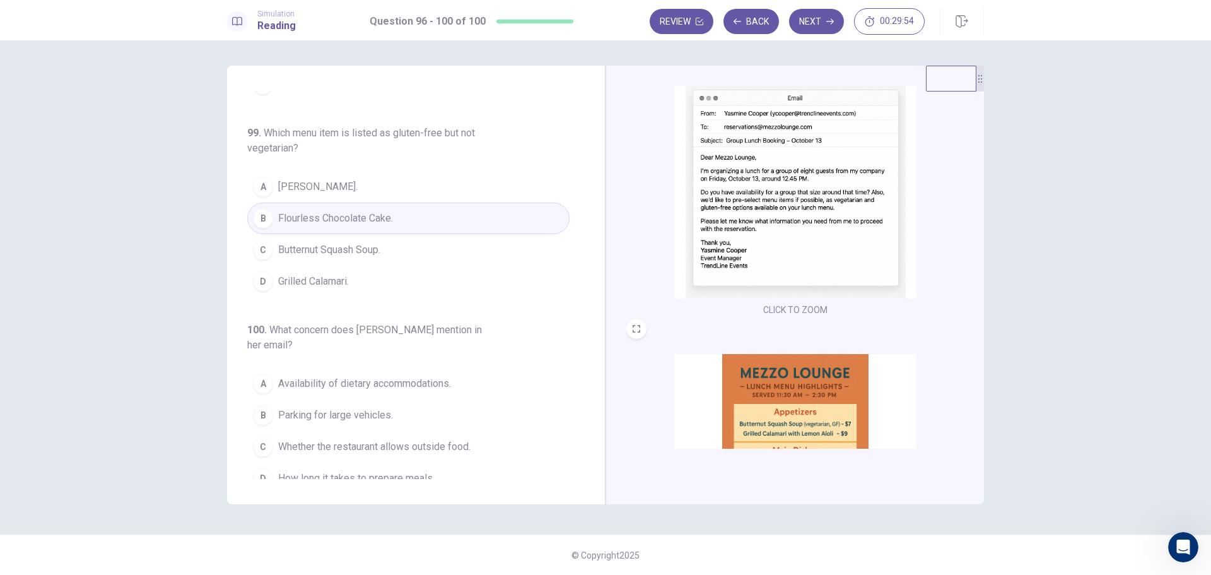
scroll to position [0, 0]
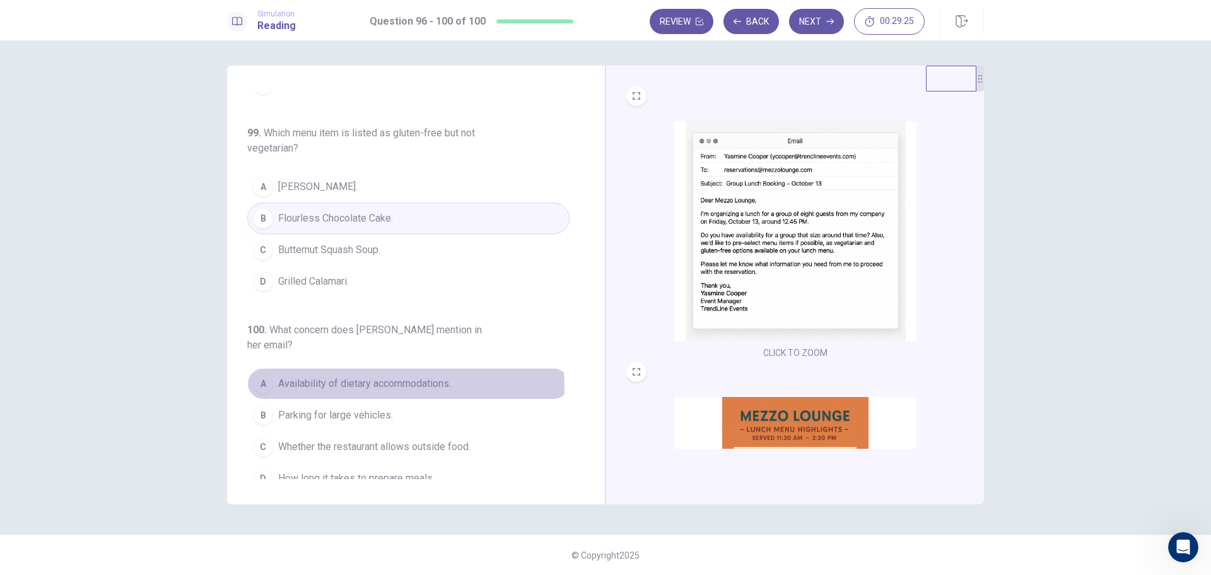
click at [313, 376] on span "Availability of dietary accommodations." at bounding box center [364, 383] width 173 height 15
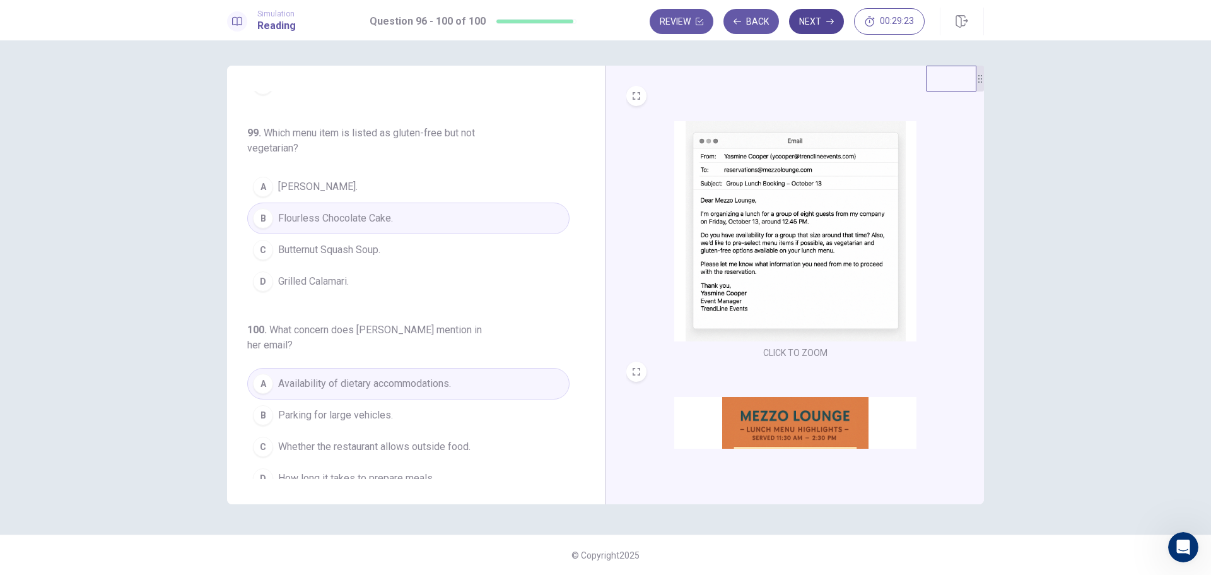
click at [822, 22] on button "Next" at bounding box center [816, 21] width 55 height 25
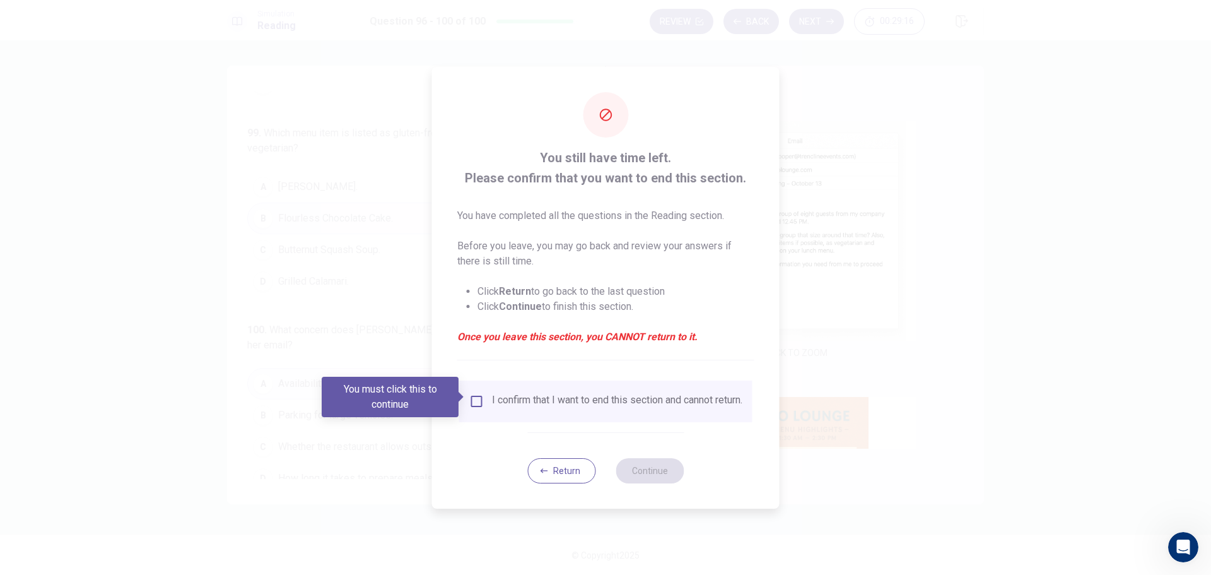
click at [501, 404] on div "I confirm that I want to end this section and cannot return." at bounding box center [617, 401] width 250 height 15
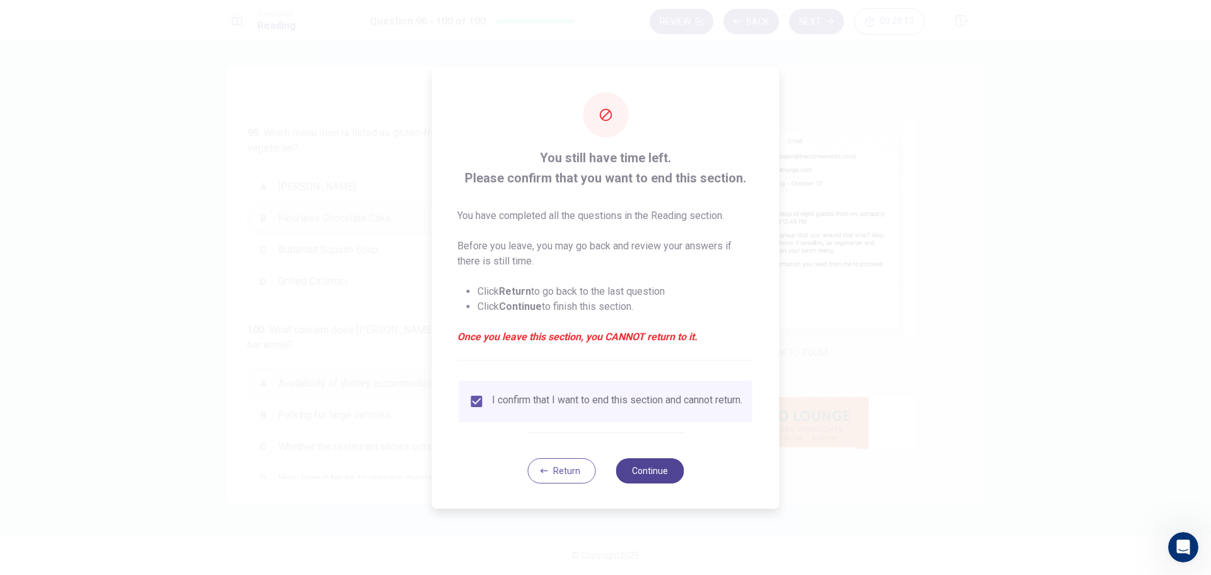
click at [662, 476] on button "Continue" at bounding box center [650, 470] width 68 height 25
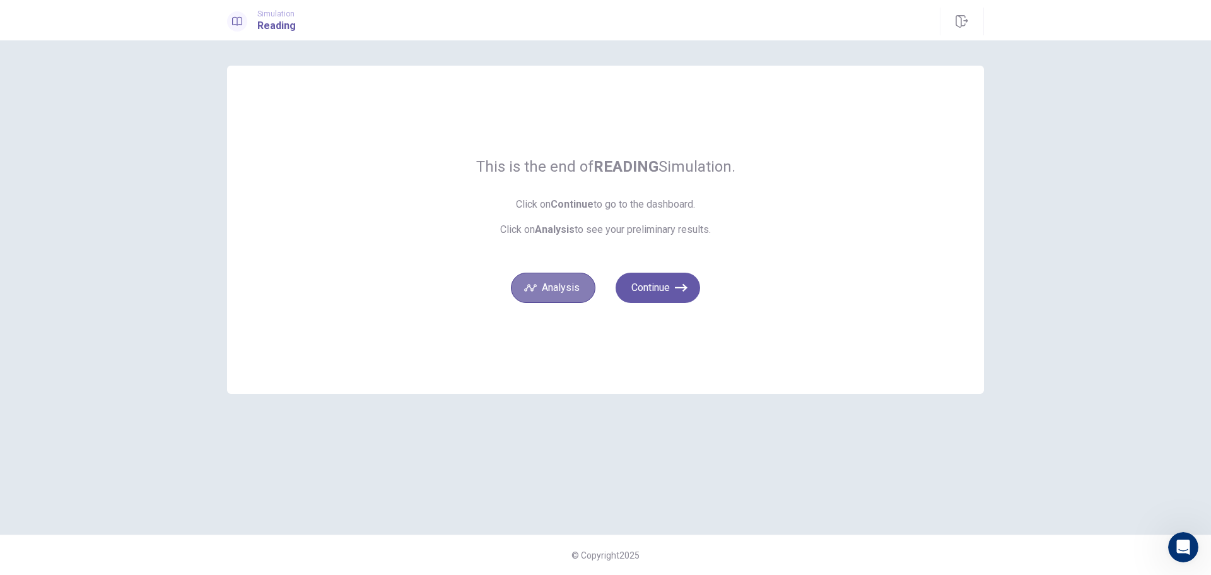
click at [552, 284] on button "Analysis" at bounding box center [553, 287] width 85 height 30
